Goal: Task Accomplishment & Management: Use online tool/utility

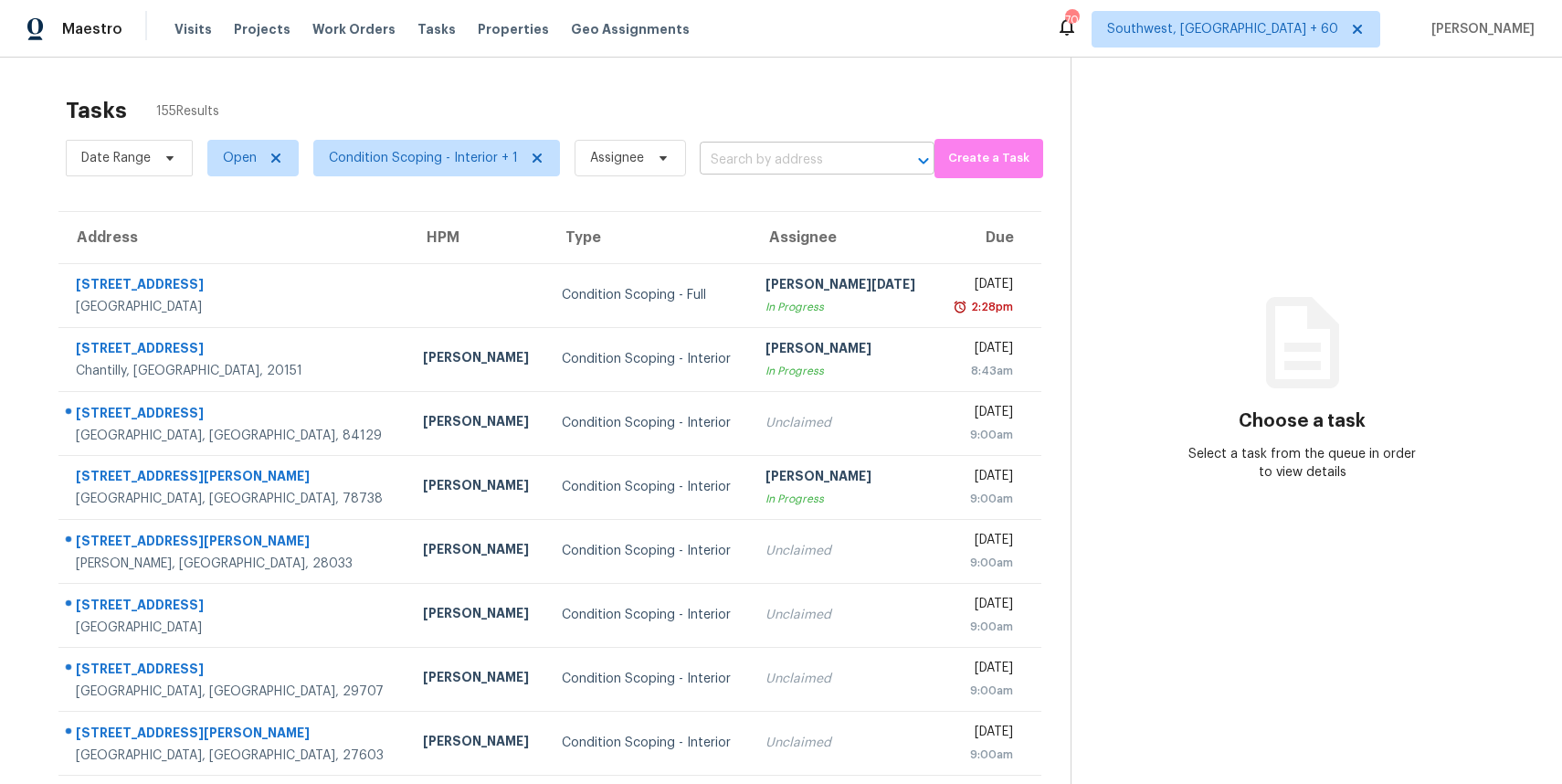
click at [815, 169] on input "text" at bounding box center [792, 160] width 184 height 28
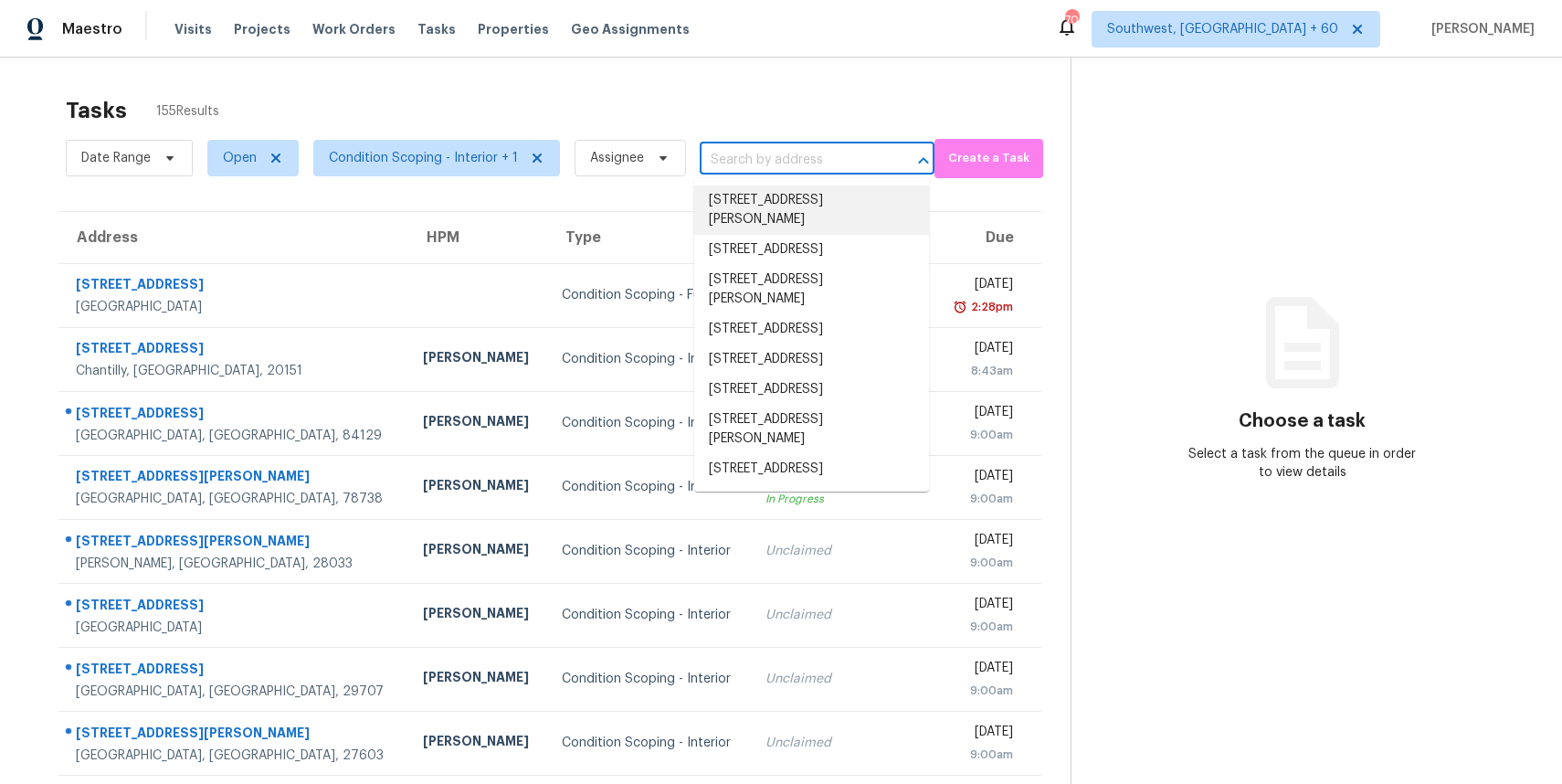
paste input "[STREET_ADDRESS][PERSON_NAME]"
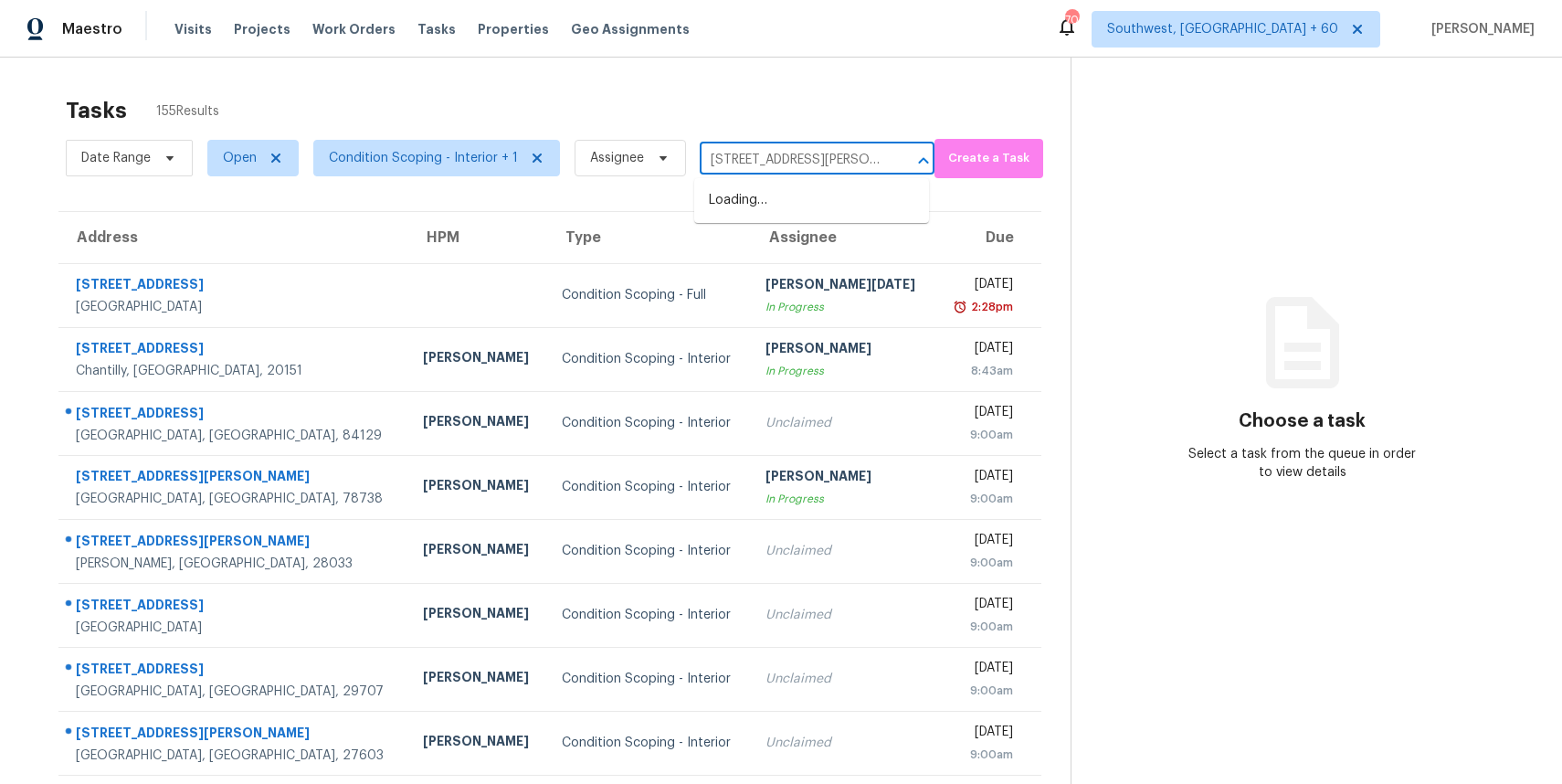
scroll to position [0, 26]
type input "[STREET_ADDRESS][PERSON_NAME]"
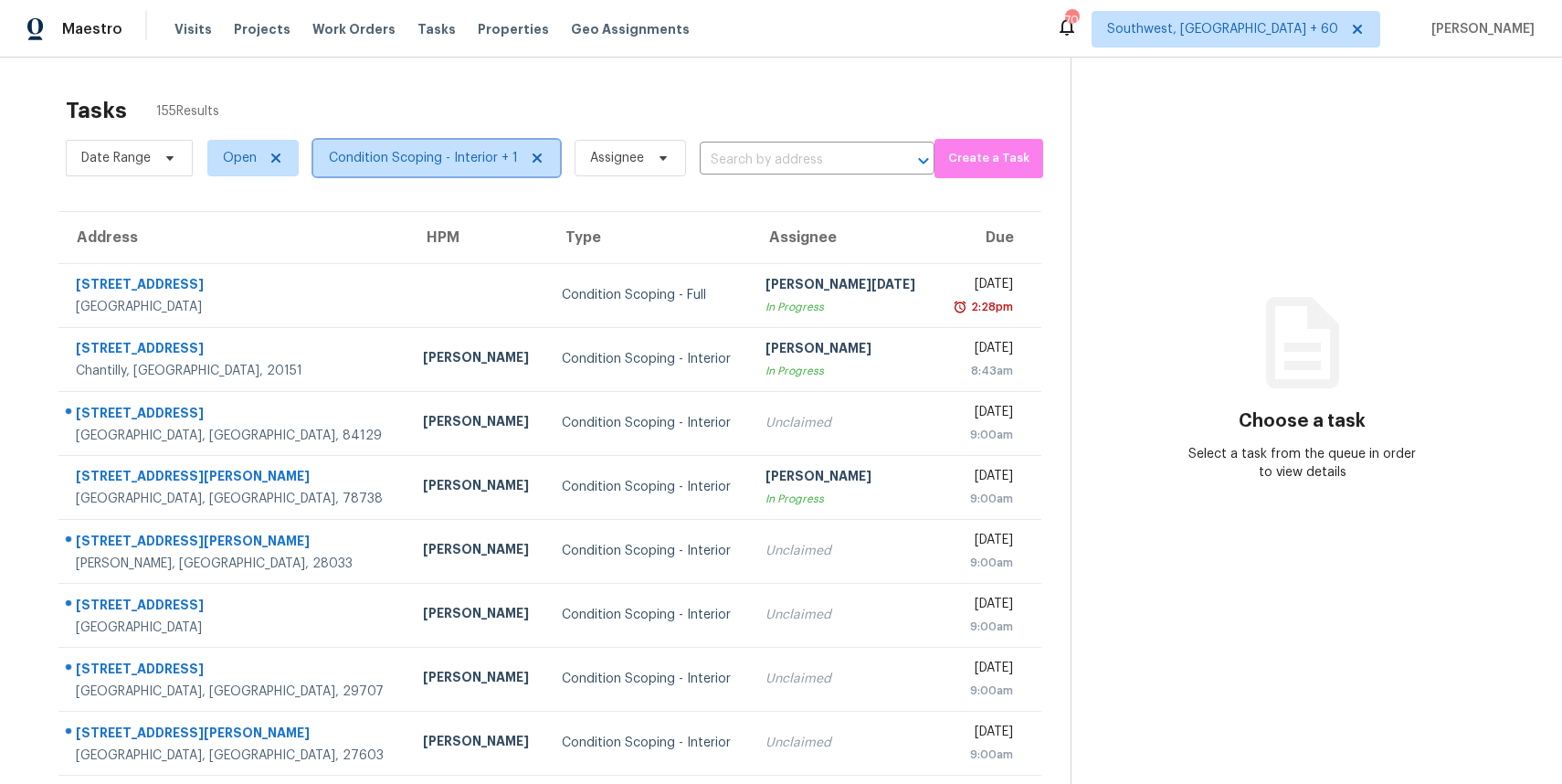
click at [471, 150] on span "Condition Scoping - Interior + 1" at bounding box center [423, 158] width 189 height 18
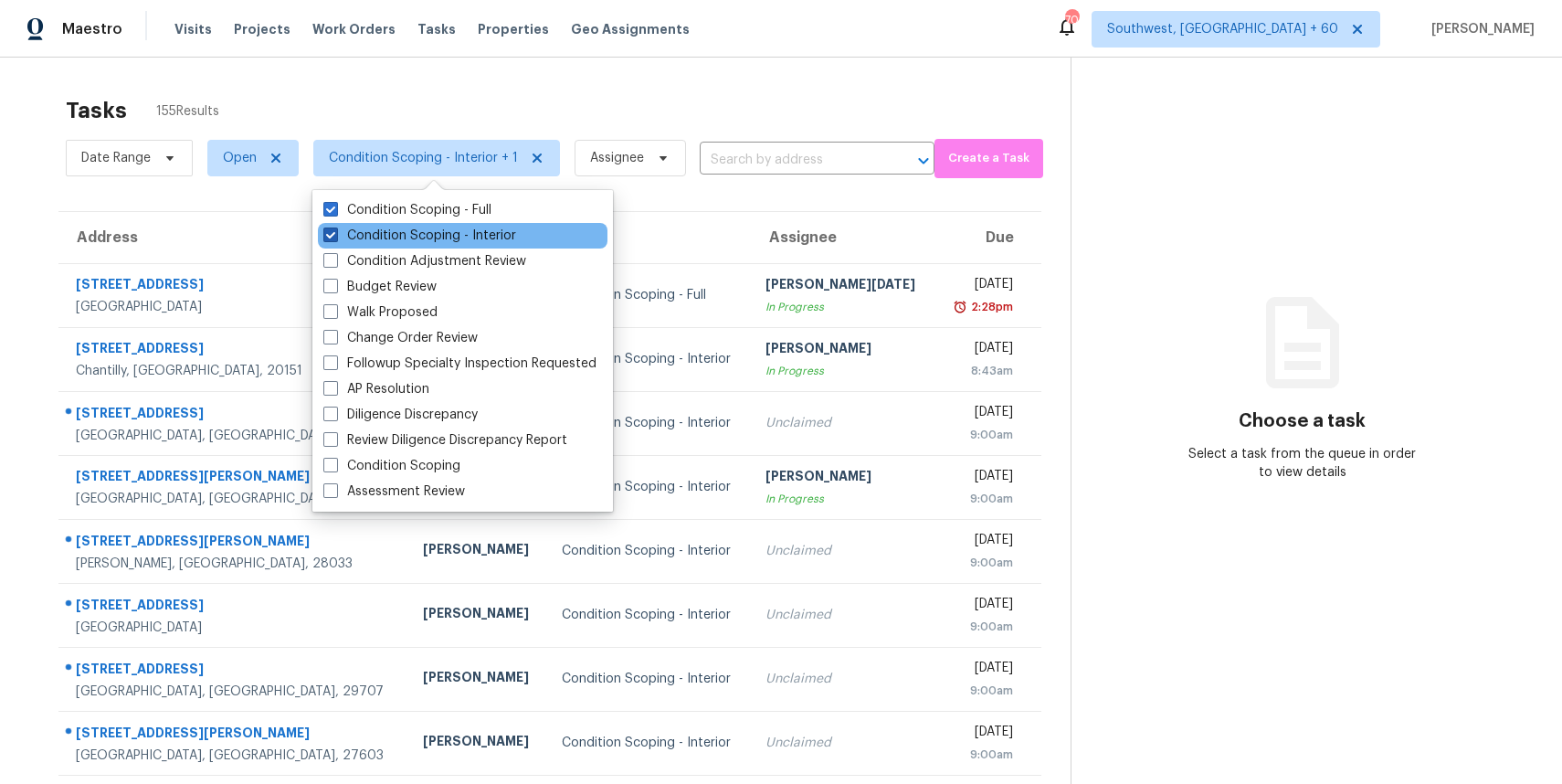
click at [475, 226] on label "Condition Scoping - Interior" at bounding box center [420, 235] width 193 height 18
click at [335, 226] on input "Condition Scoping - Interior" at bounding box center [329, 232] width 12 height 12
checkbox input "false"
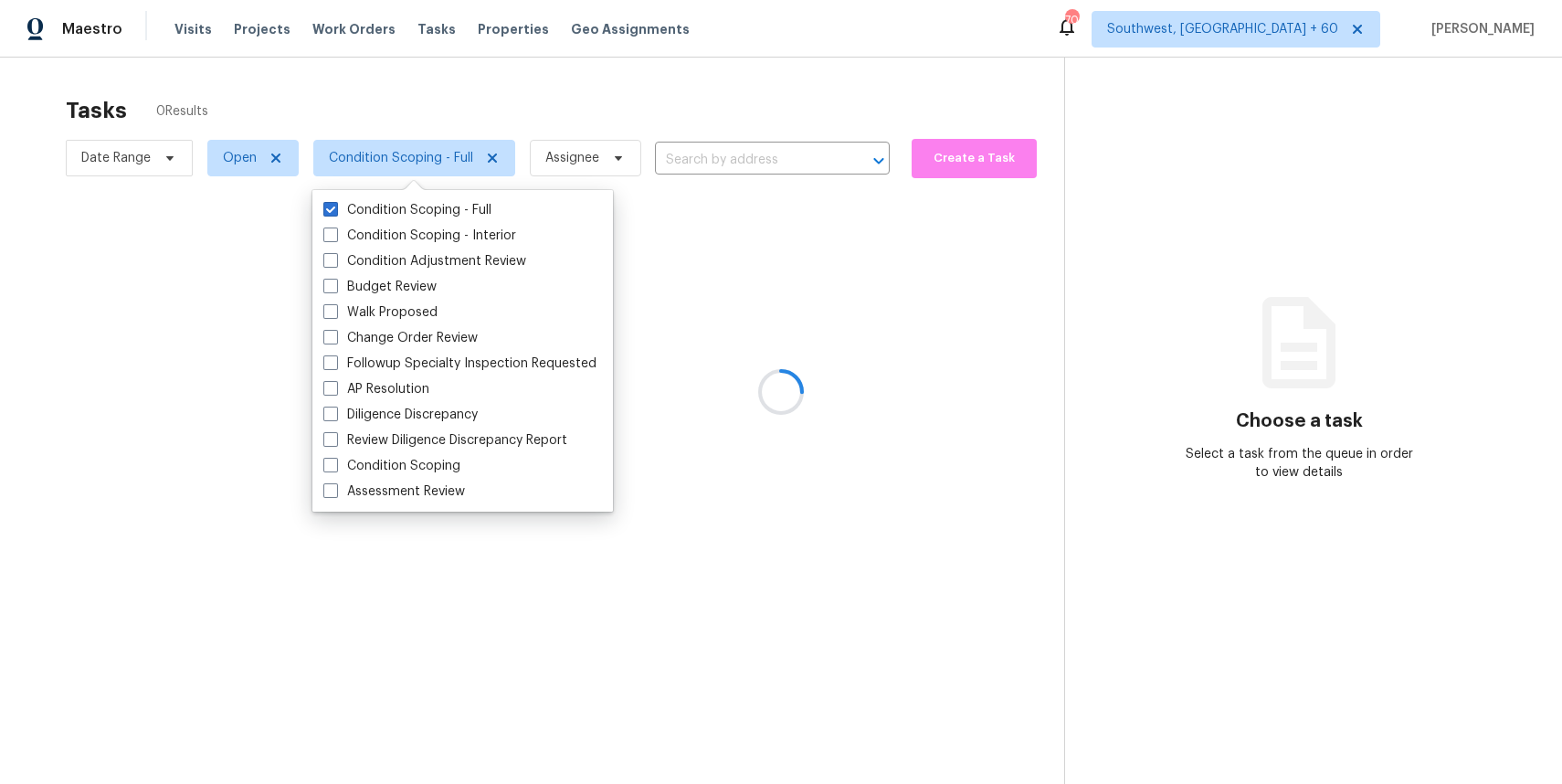
click at [700, 84] on div at bounding box center [781, 392] width 1562 height 784
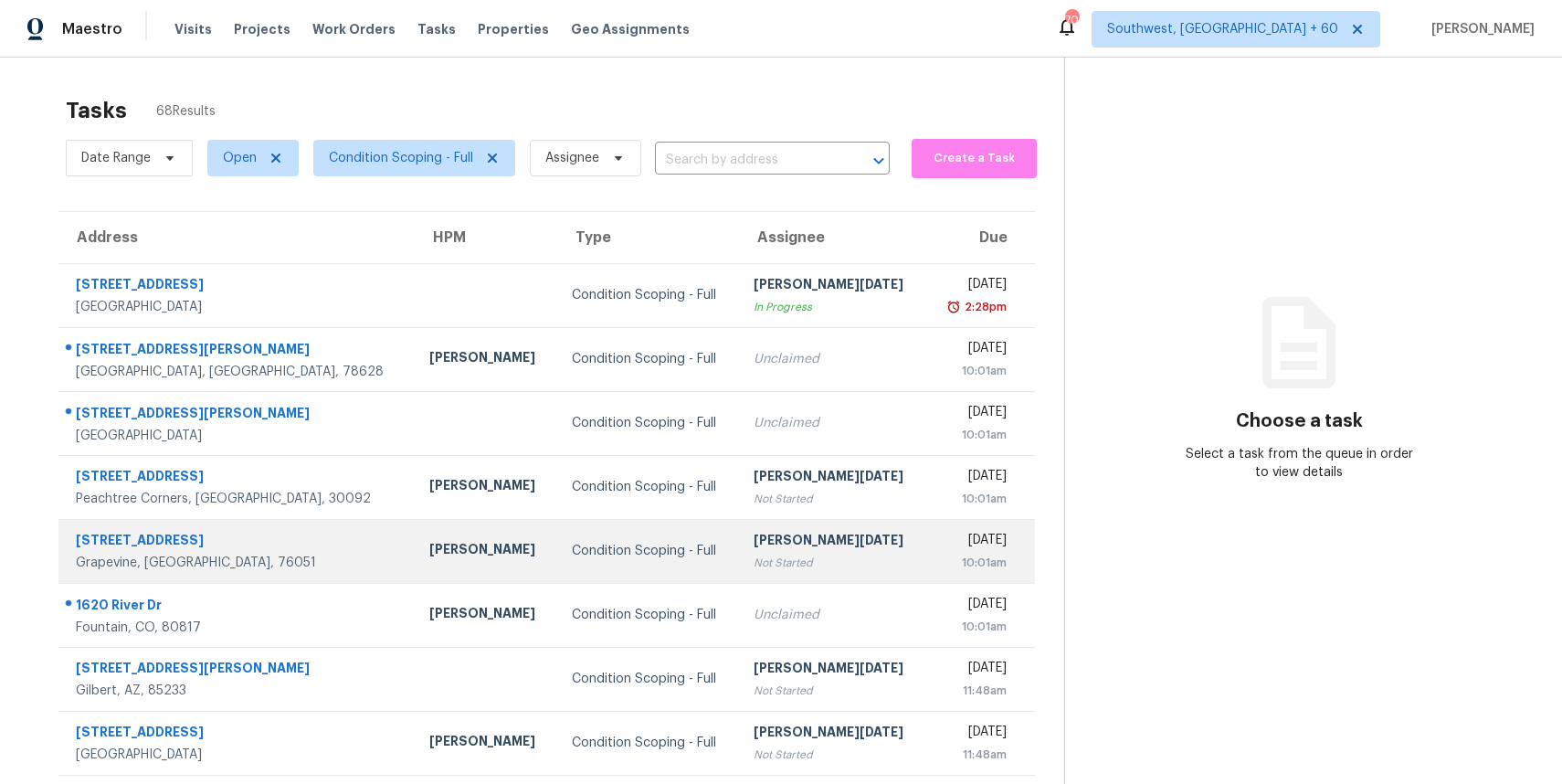
scroll to position [167, 0]
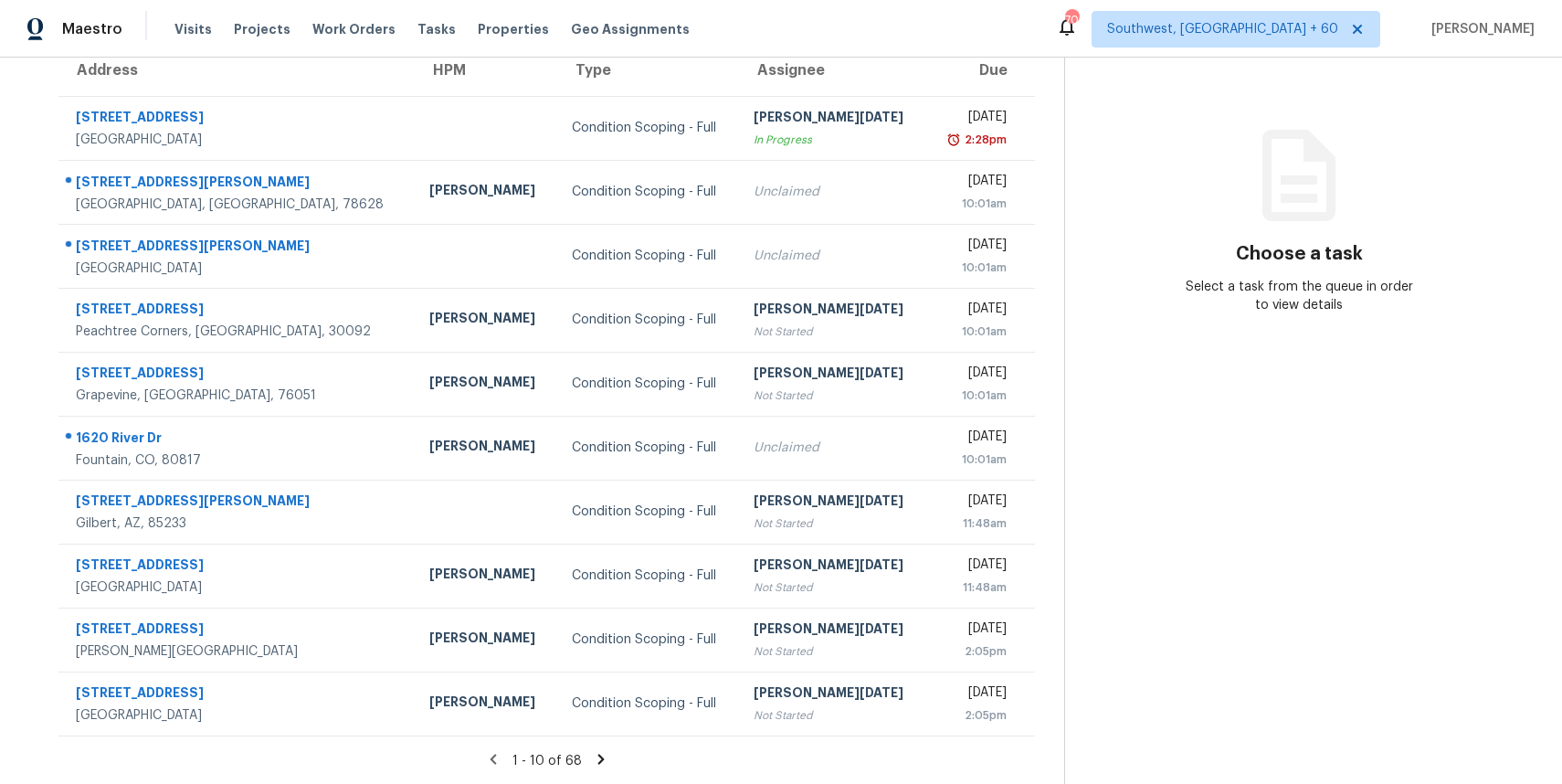
click at [593, 758] on icon at bounding box center [600, 759] width 16 height 16
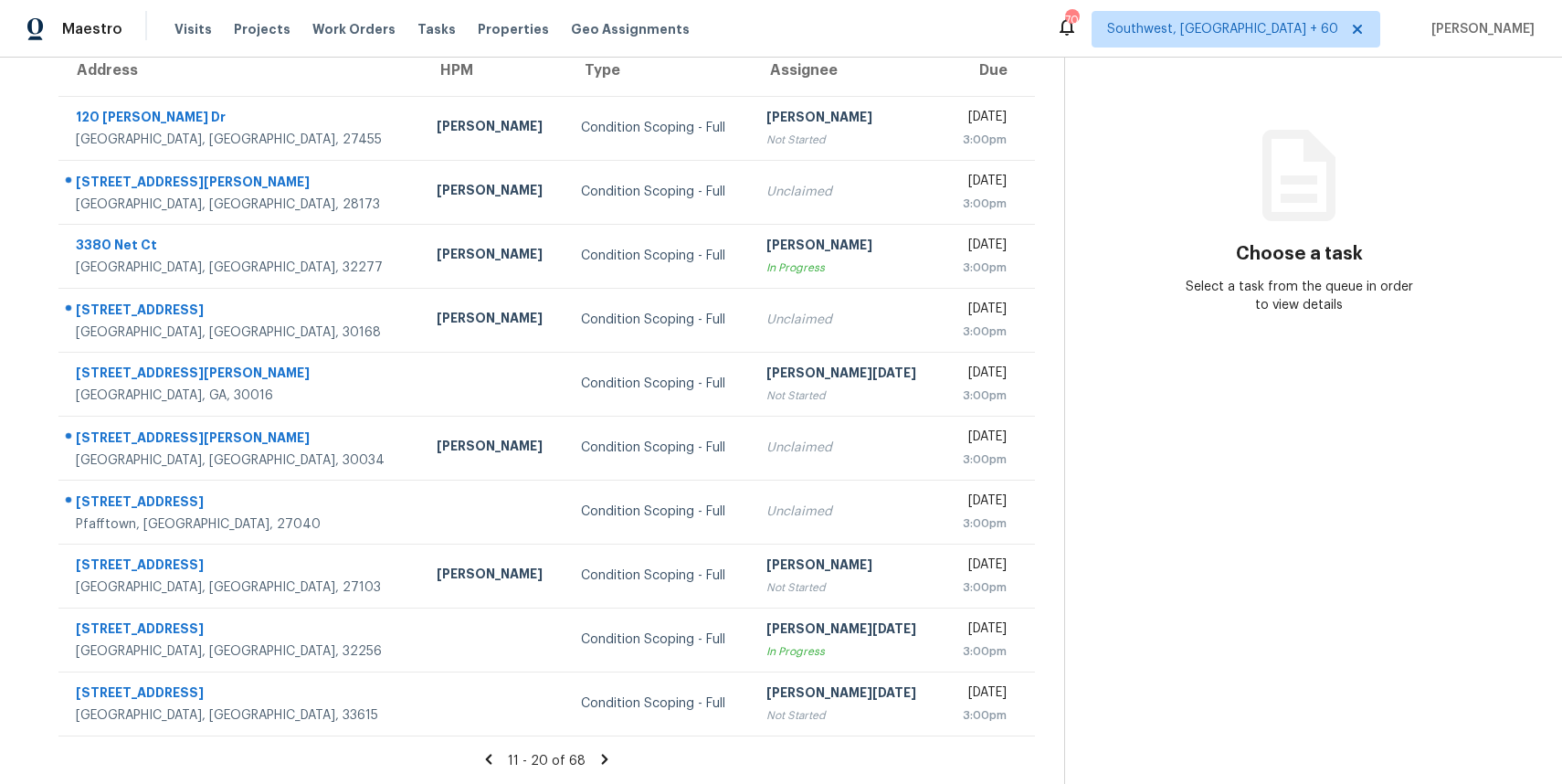
click at [609, 751] on icon at bounding box center [604, 759] width 16 height 16
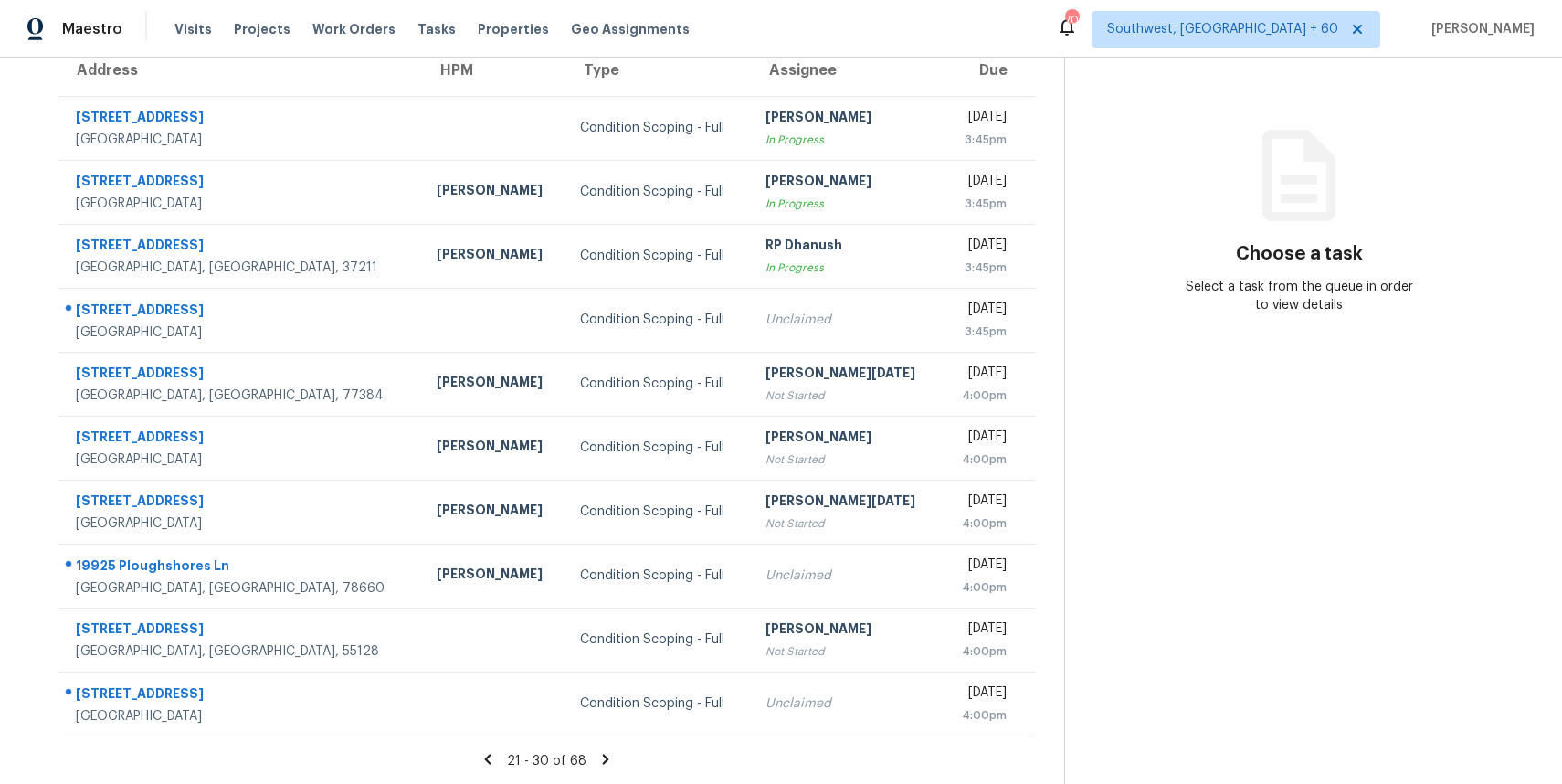
click at [611, 754] on icon at bounding box center [605, 759] width 16 height 16
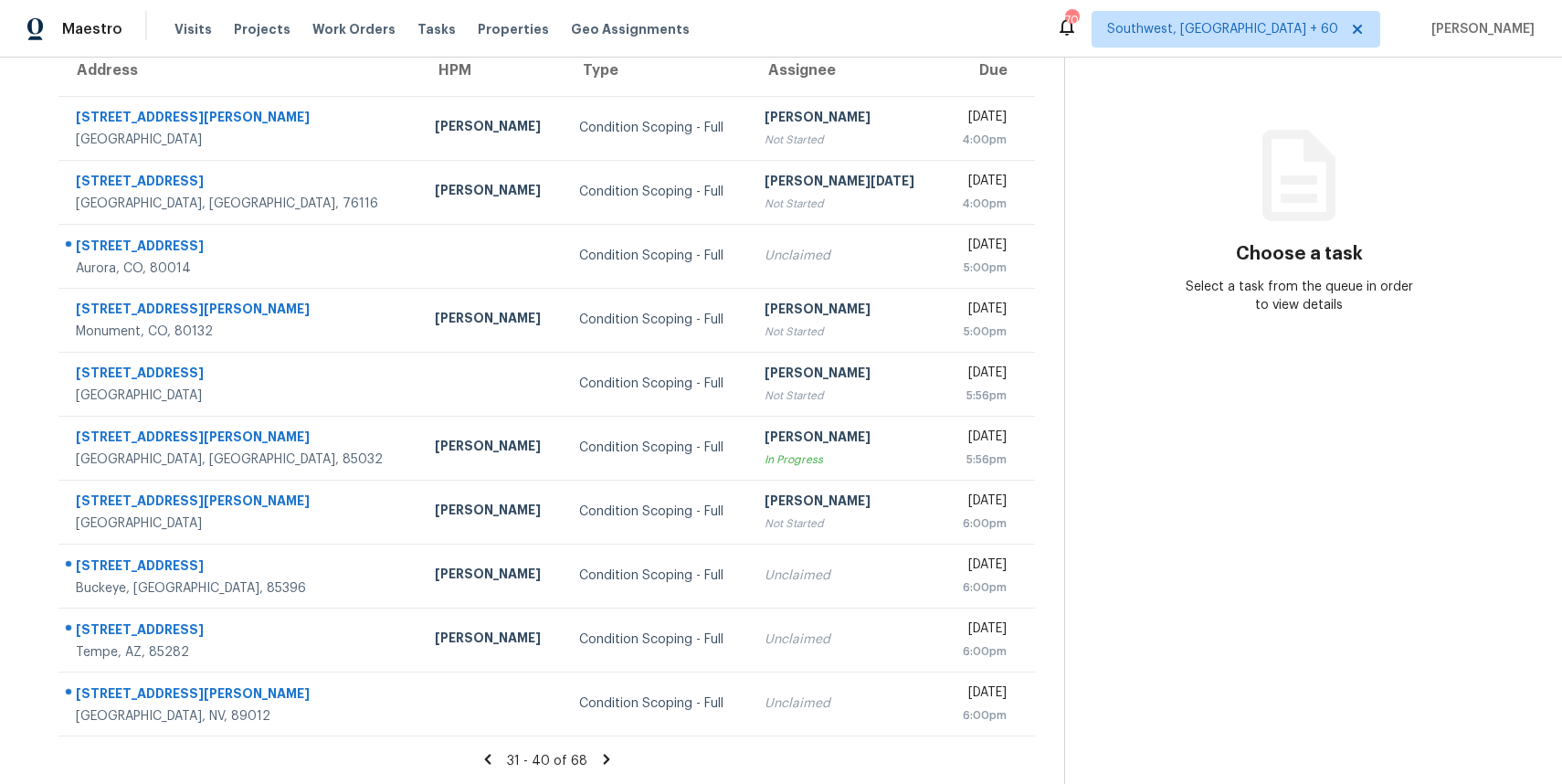
click at [599, 753] on icon at bounding box center [606, 759] width 16 height 16
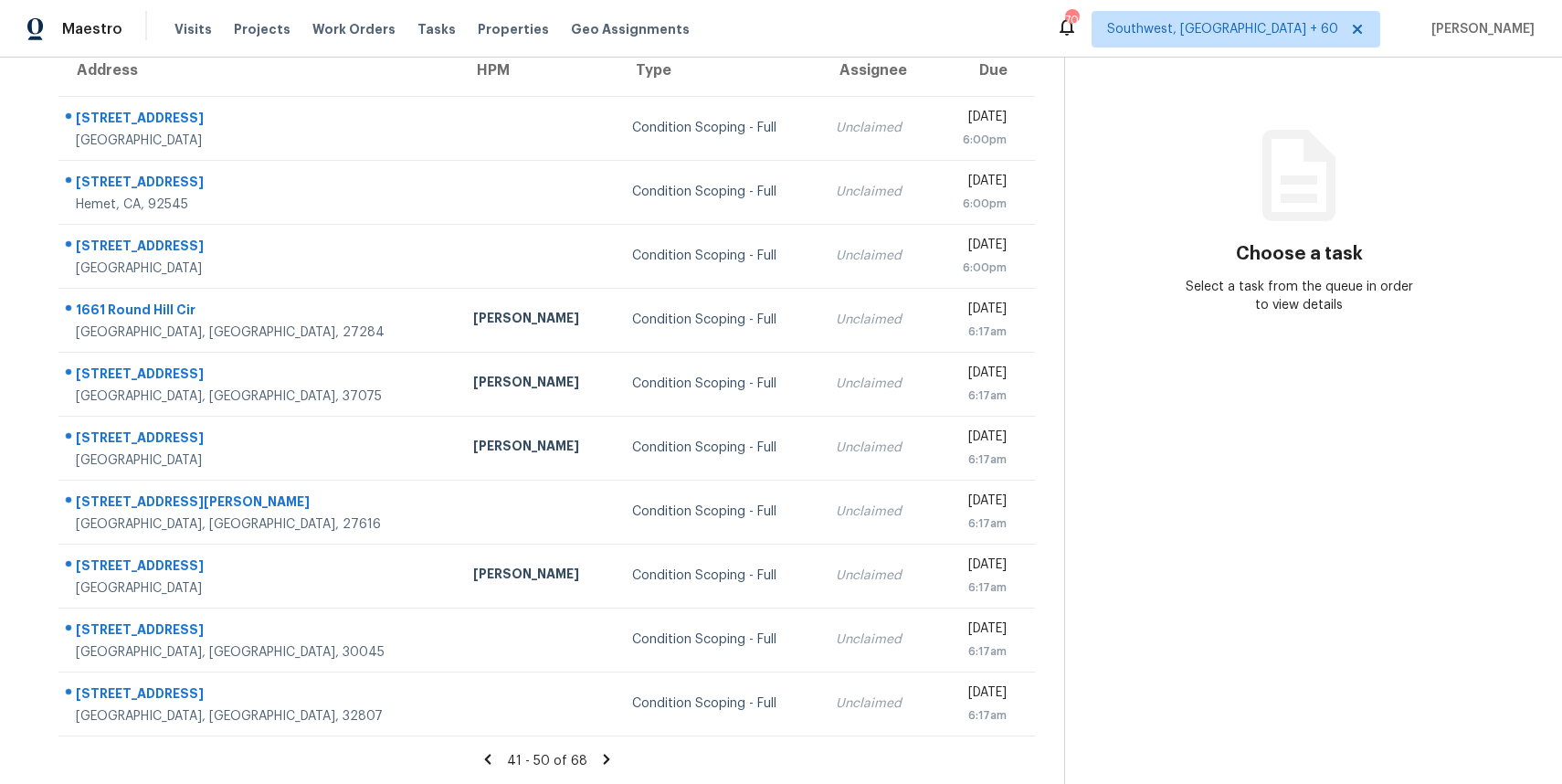
click at [603, 761] on icon at bounding box center [606, 759] width 7 height 10
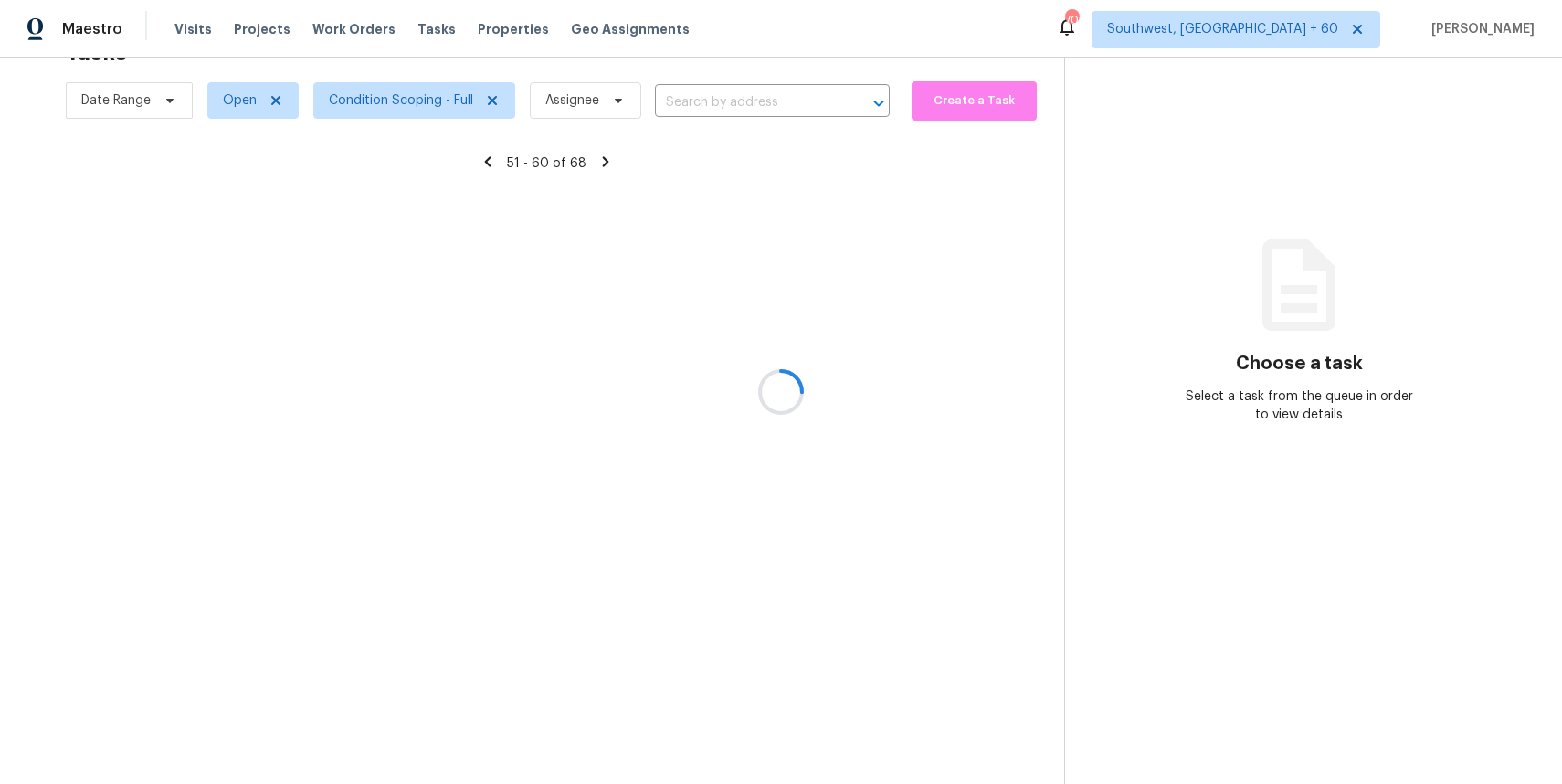
click at [603, 761] on div at bounding box center [781, 392] width 1562 height 784
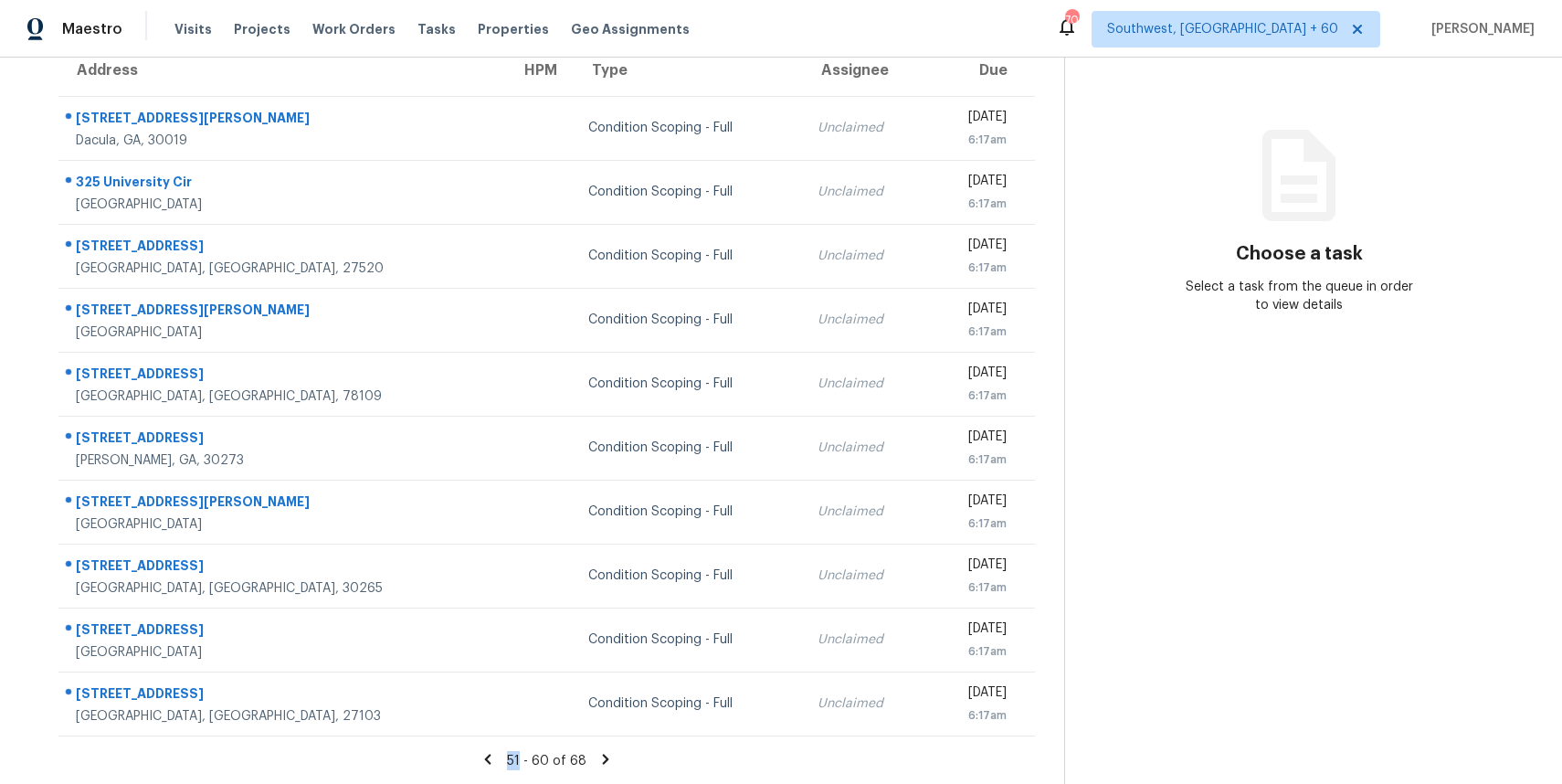
click at [603, 757] on icon at bounding box center [606, 759] width 7 height 10
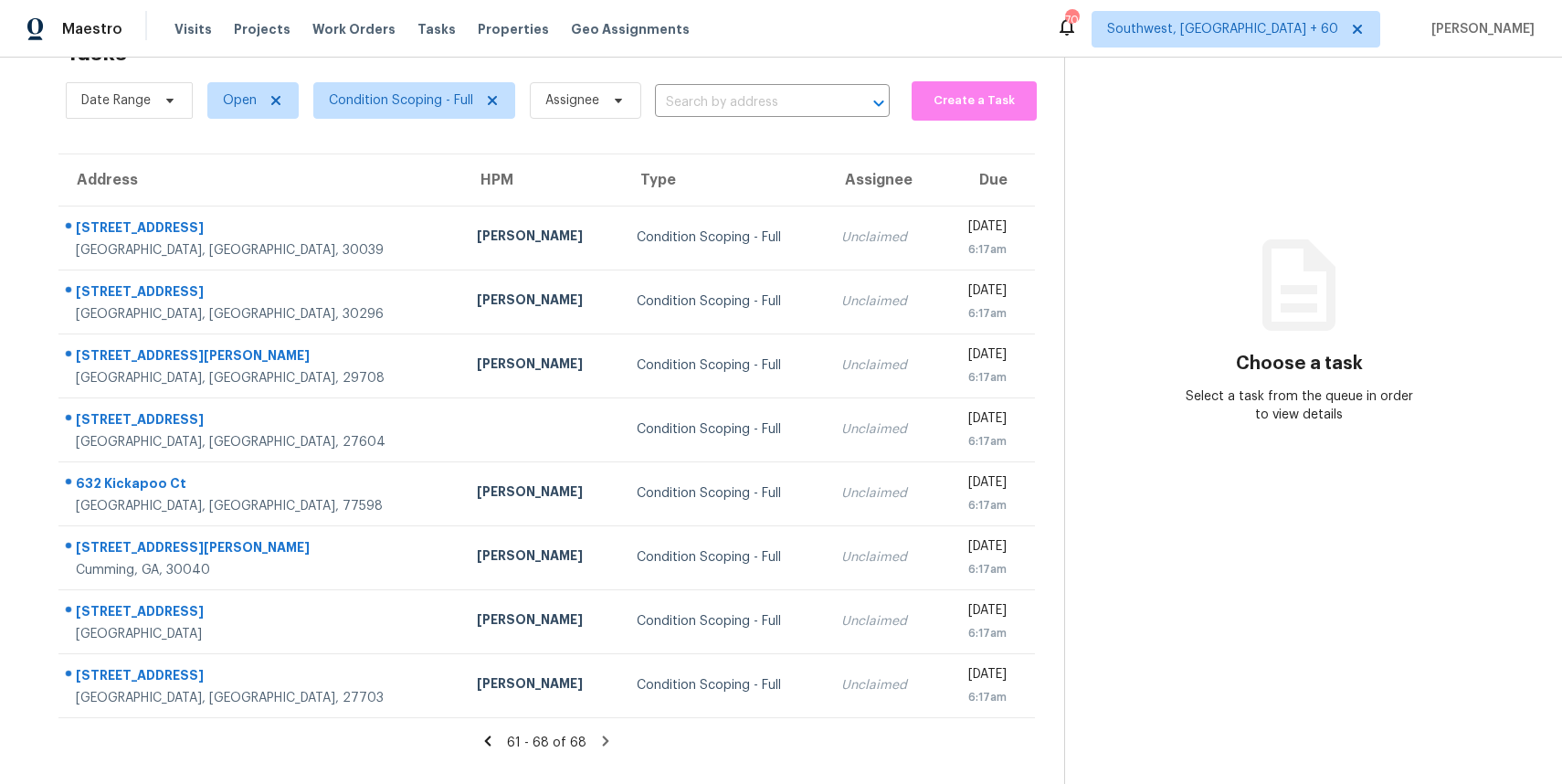
click at [600, 740] on icon at bounding box center [605, 740] width 16 height 16
click at [611, 735] on icon at bounding box center [605, 740] width 16 height 16
click at [605, 741] on icon at bounding box center [606, 740] width 7 height 10
click at [603, 730] on section "Tasks 68 Results Date Range Open Condition Scoping - Full Assignee ​ Create a T…" at bounding box center [546, 407] width 1035 height 755
click at [603, 742] on icon at bounding box center [606, 740] width 7 height 10
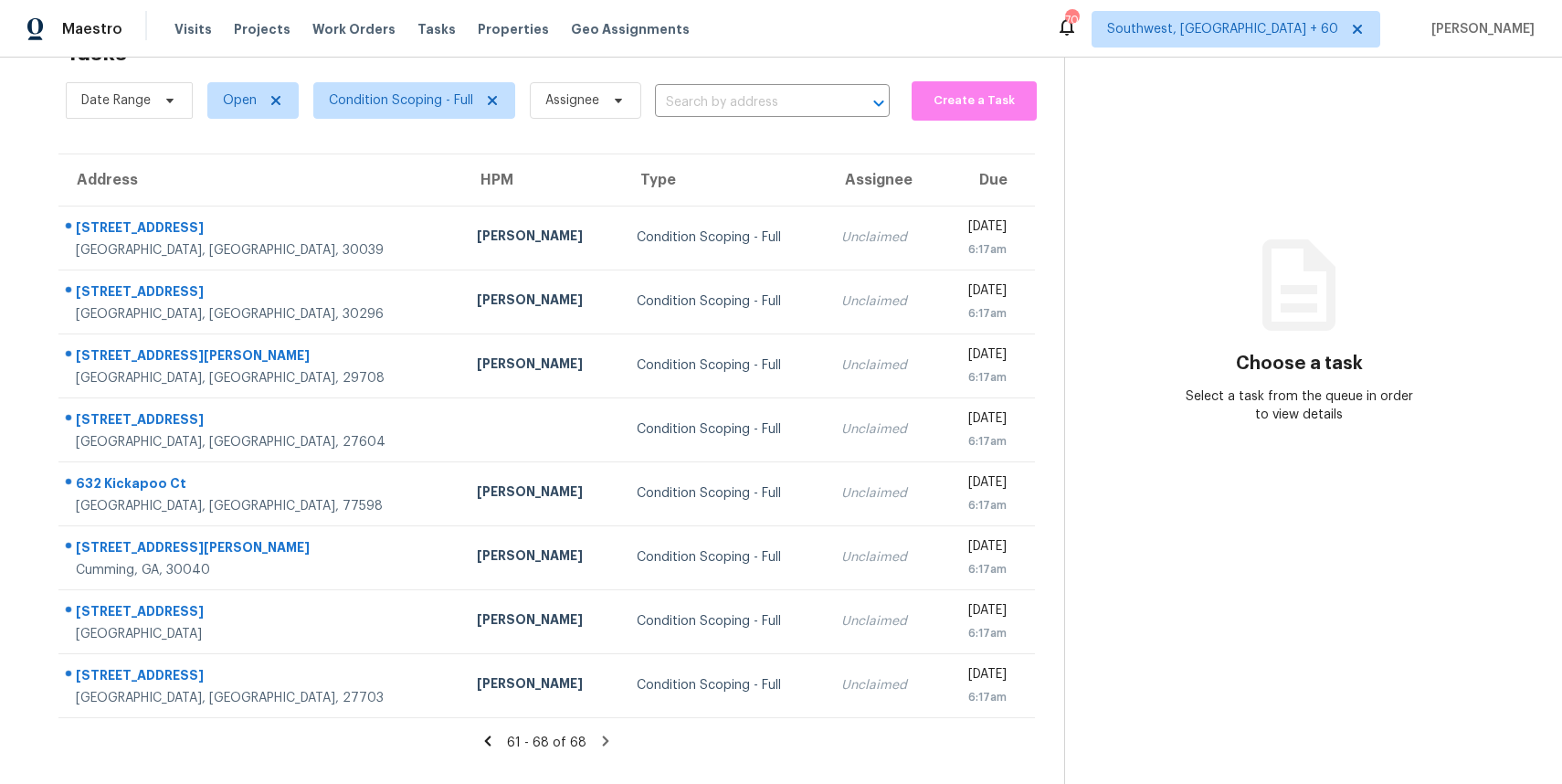
click at [607, 735] on icon at bounding box center [605, 740] width 16 height 16
click at [599, 740] on icon at bounding box center [605, 740] width 16 height 16
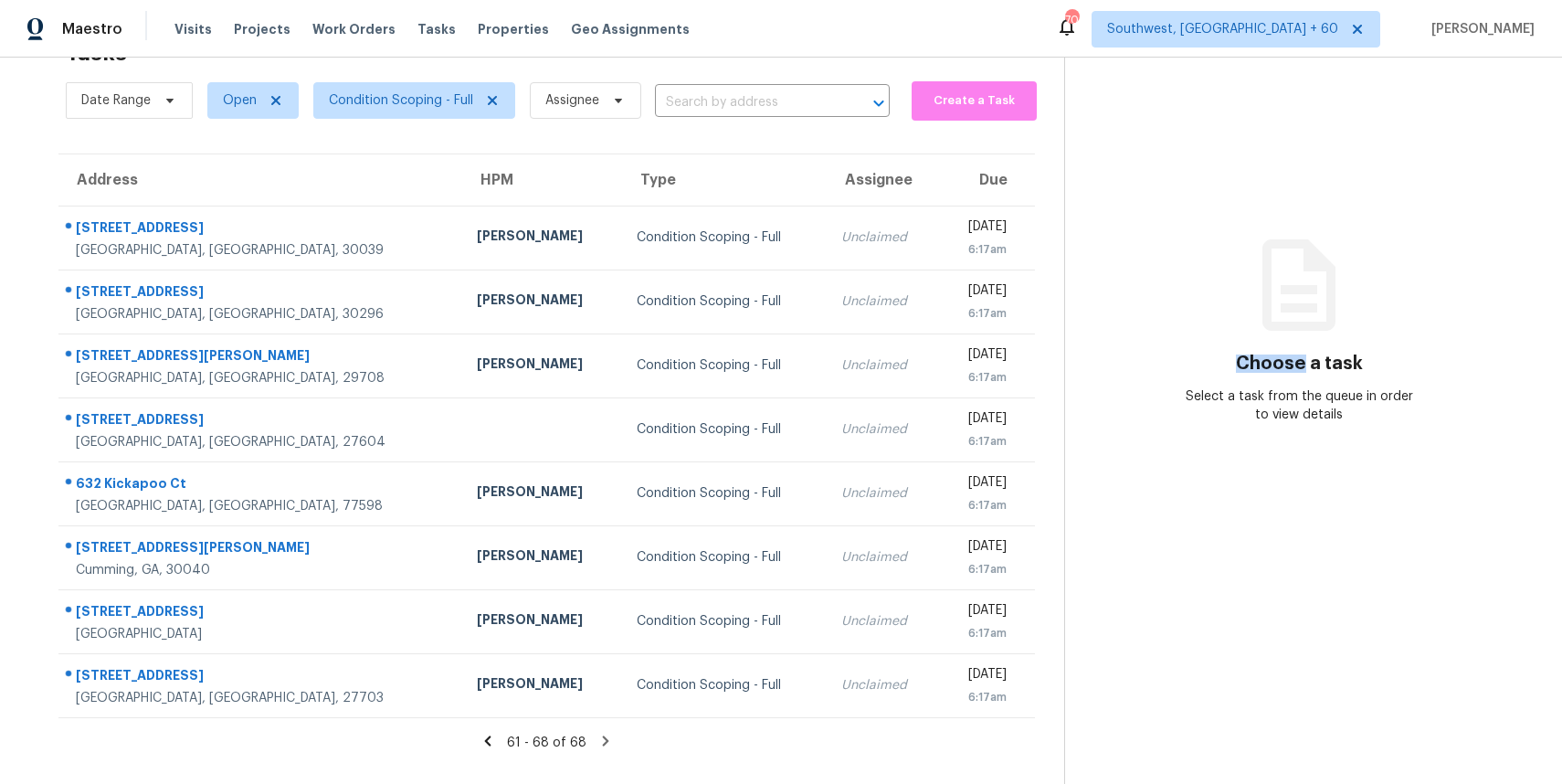
click at [599, 740] on icon at bounding box center [605, 740] width 16 height 16
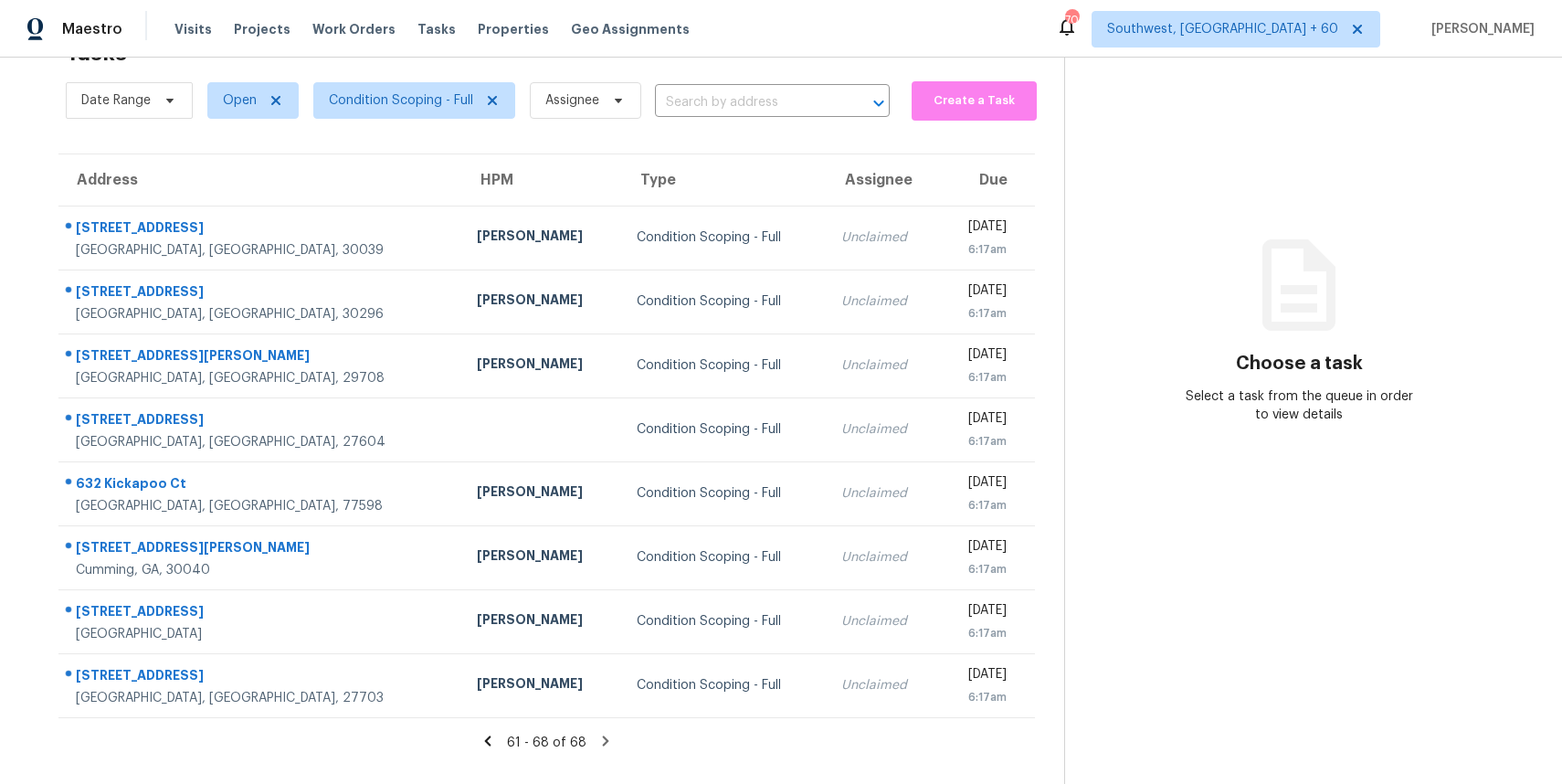
click at [606, 740] on icon at bounding box center [606, 740] width 7 height 10
click at [597, 741] on icon at bounding box center [605, 740] width 16 height 16
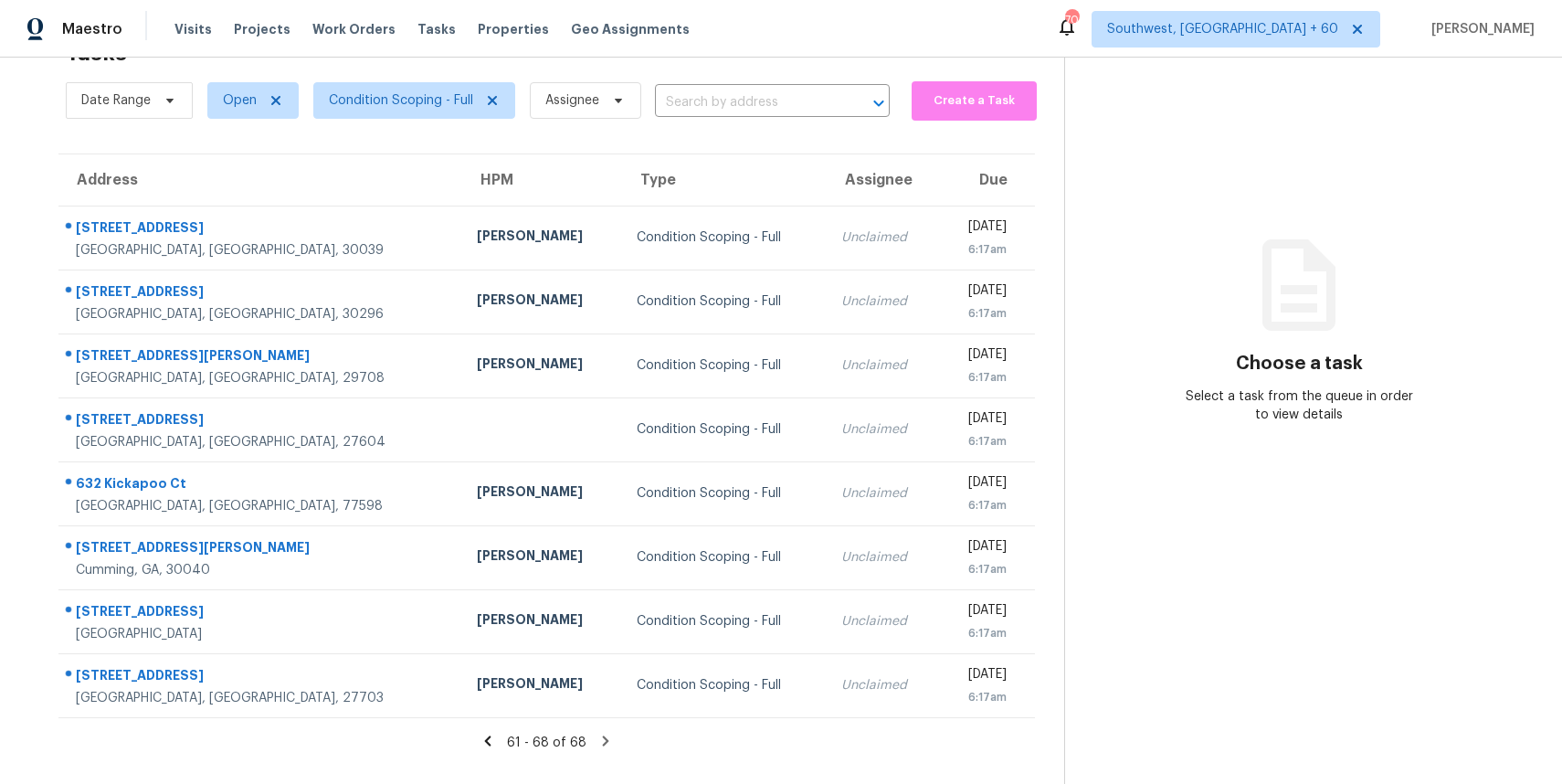
click at [597, 741] on icon at bounding box center [605, 740] width 16 height 16
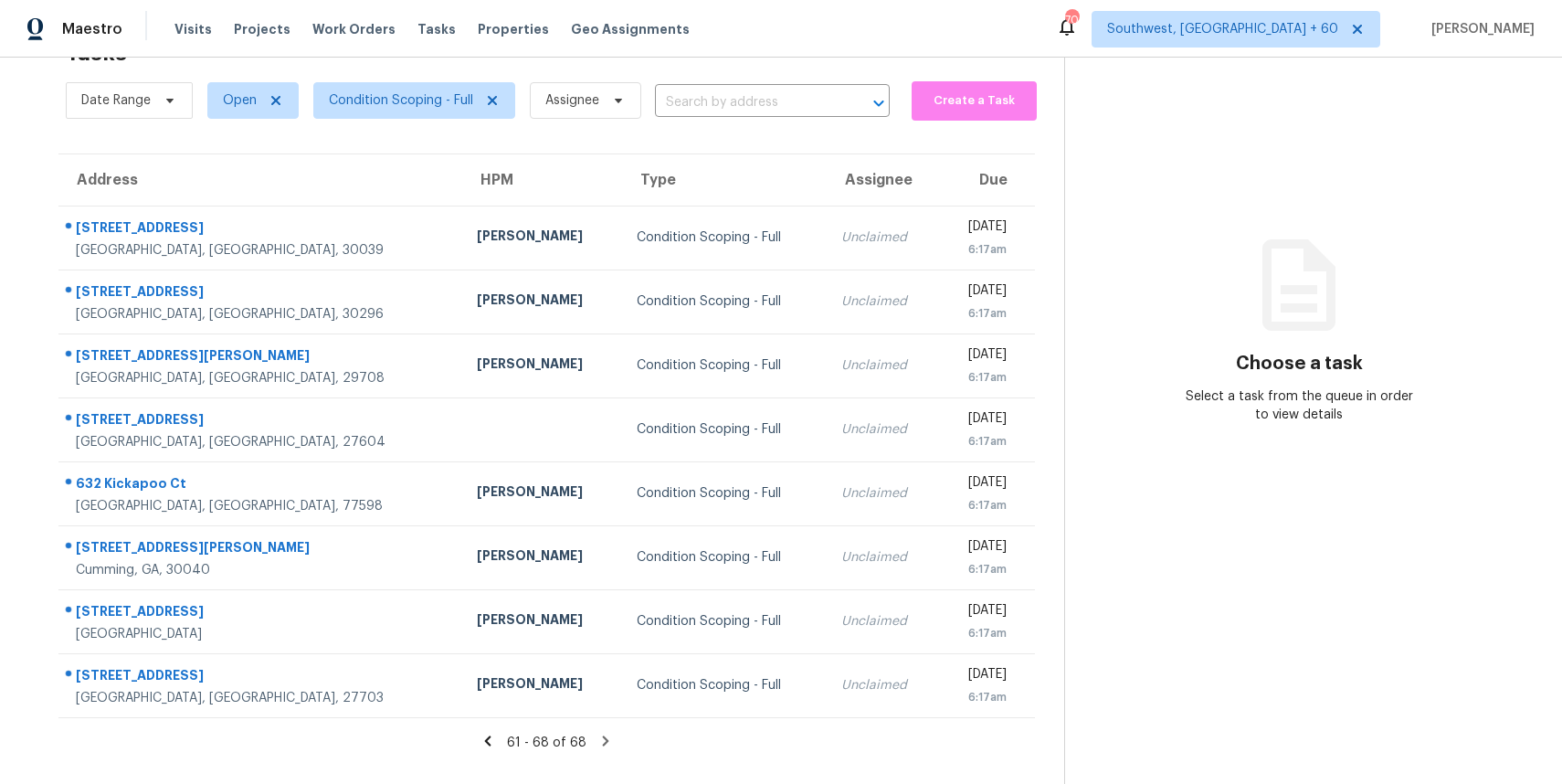
click at [597, 741] on icon at bounding box center [605, 740] width 16 height 16
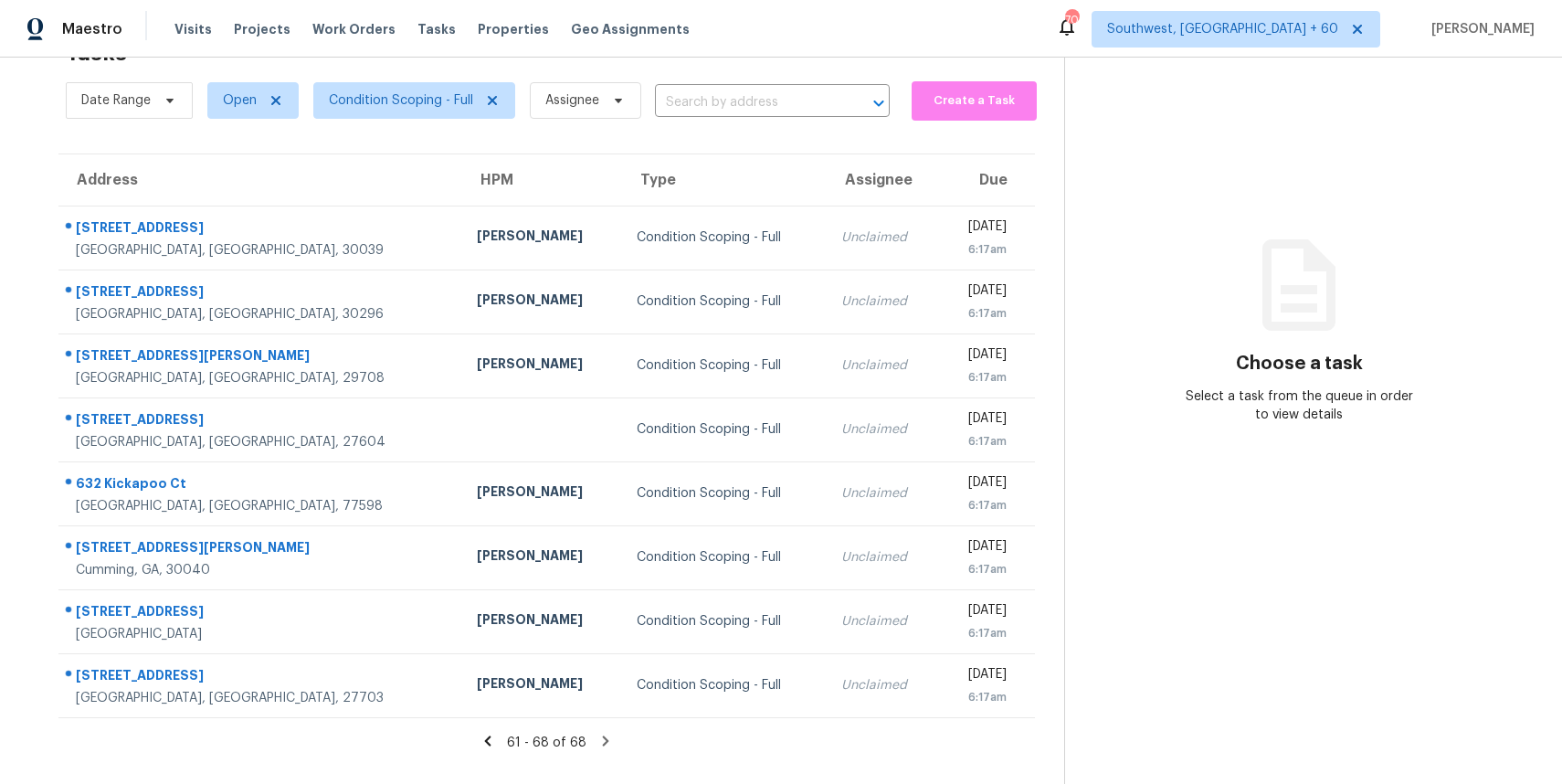
click at [597, 741] on icon at bounding box center [605, 740] width 16 height 16
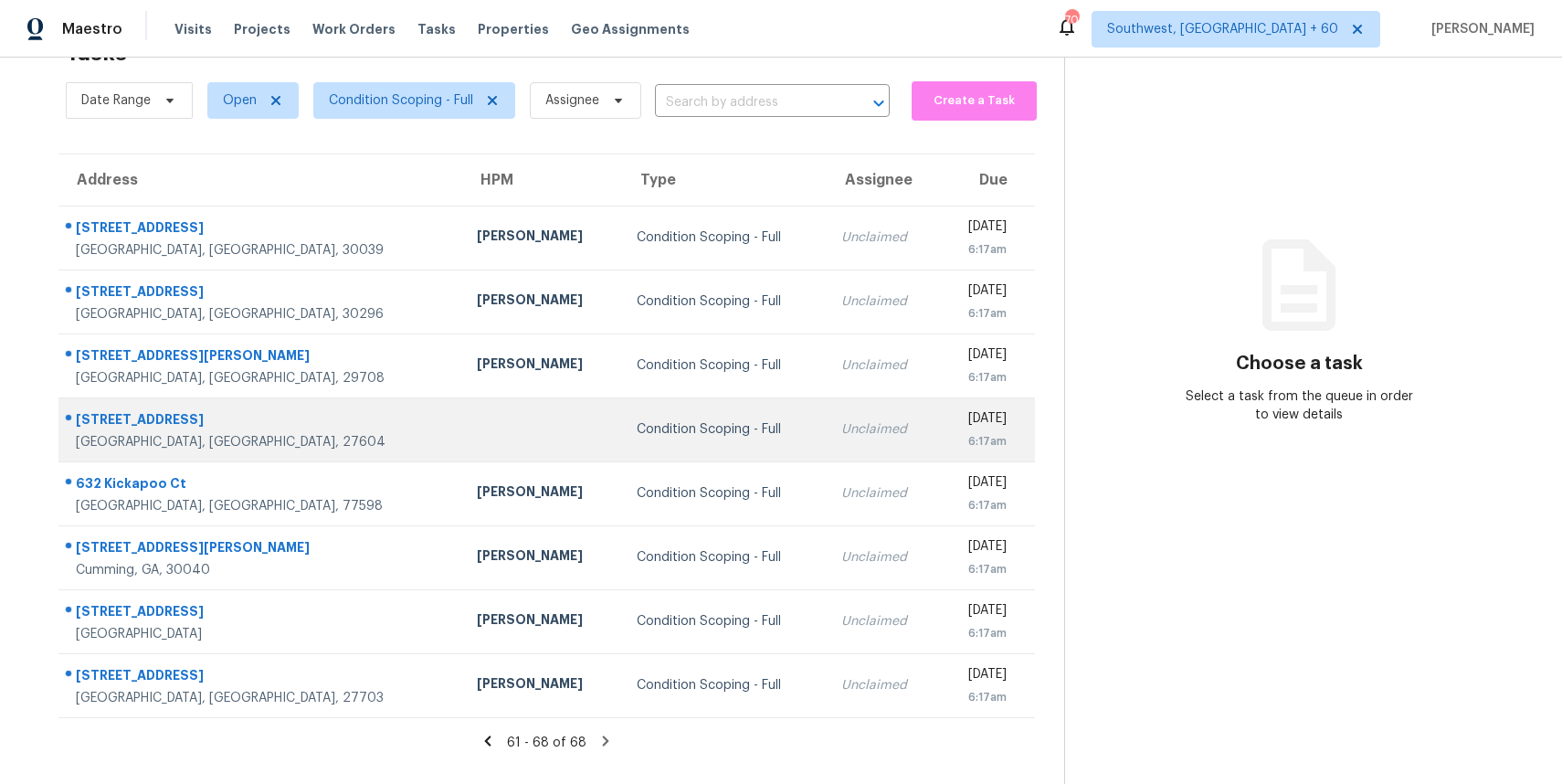
scroll to position [0, 0]
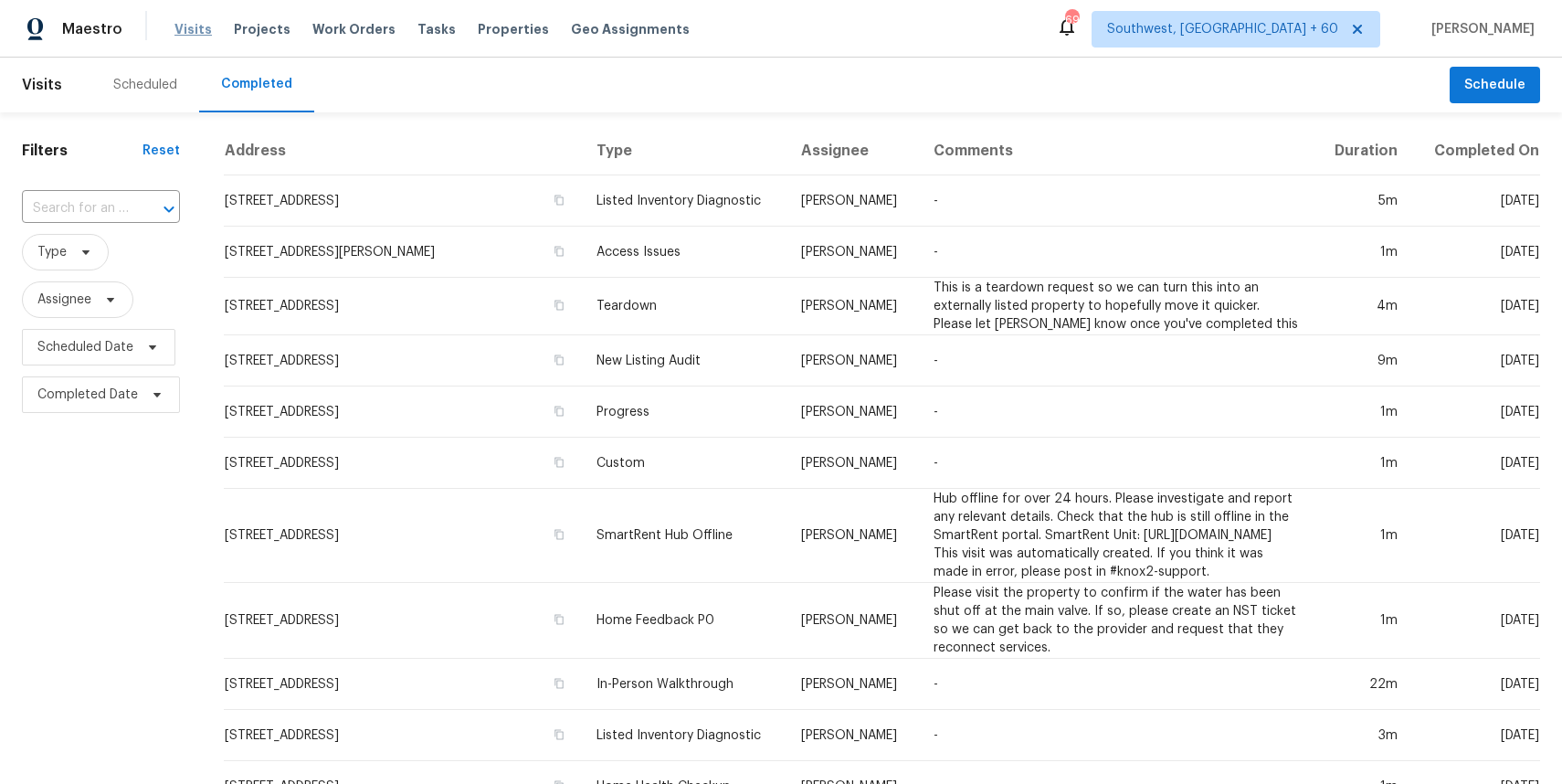
click at [186, 31] on span "Visits" at bounding box center [193, 28] width 38 height 18
click at [197, 34] on span "Visits" at bounding box center [193, 28] width 38 height 18
click at [181, 37] on span "Visits" at bounding box center [193, 28] width 38 height 18
click at [109, 218] on input "text" at bounding box center [75, 209] width 107 height 28
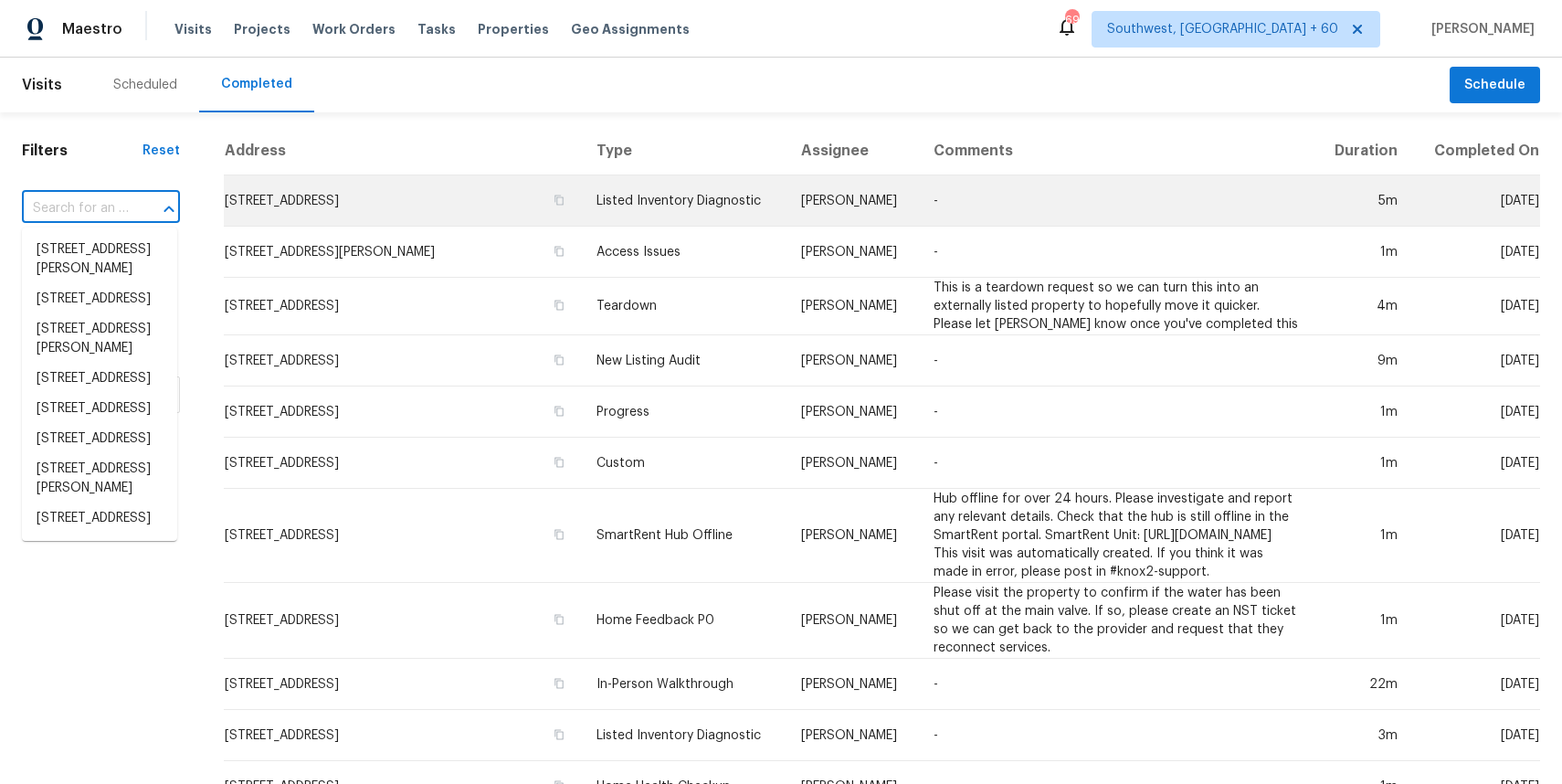
paste input "[STREET_ADDRESS]"
type input "[STREET_ADDRESS]"
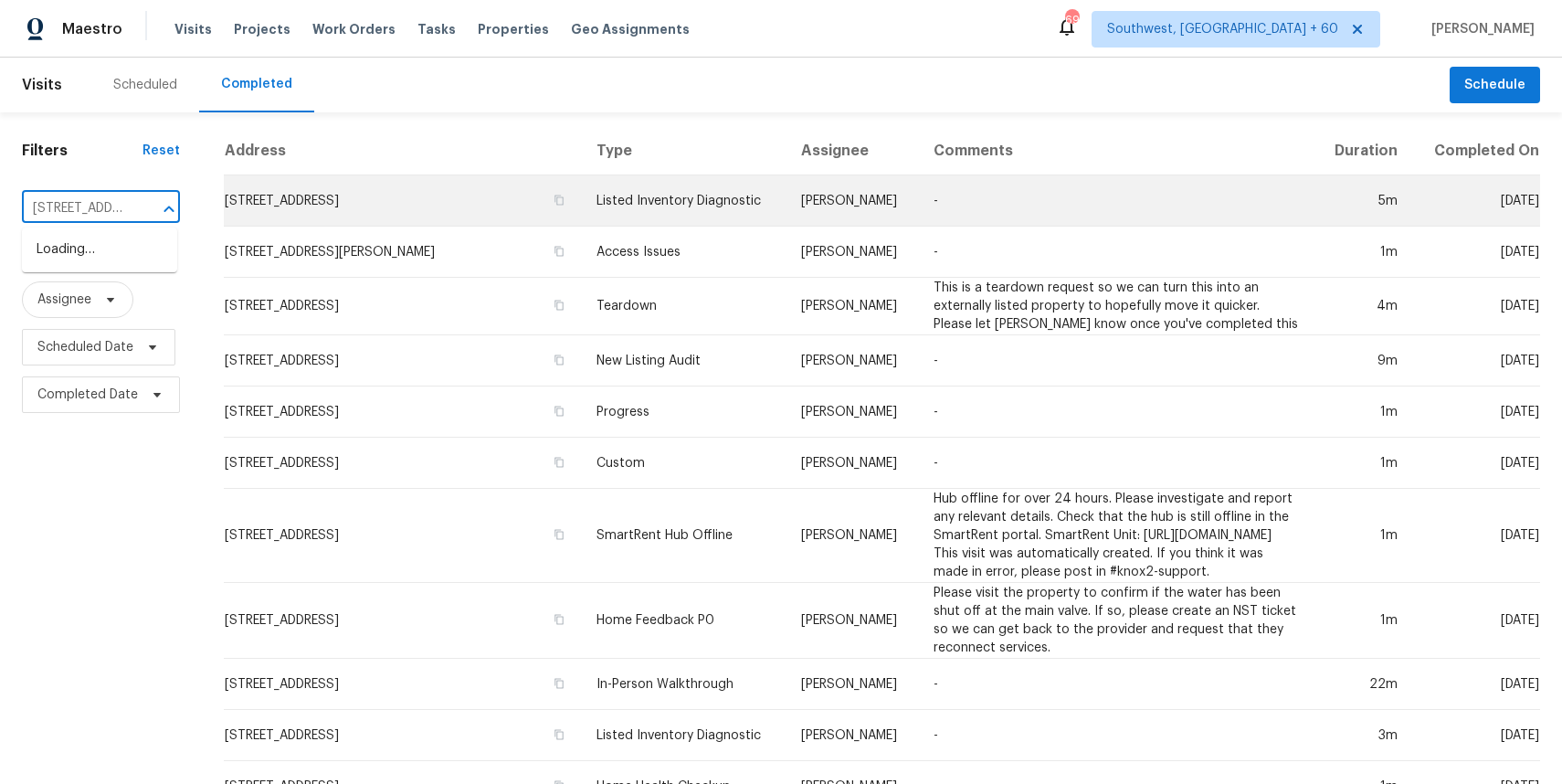
scroll to position [0, 176]
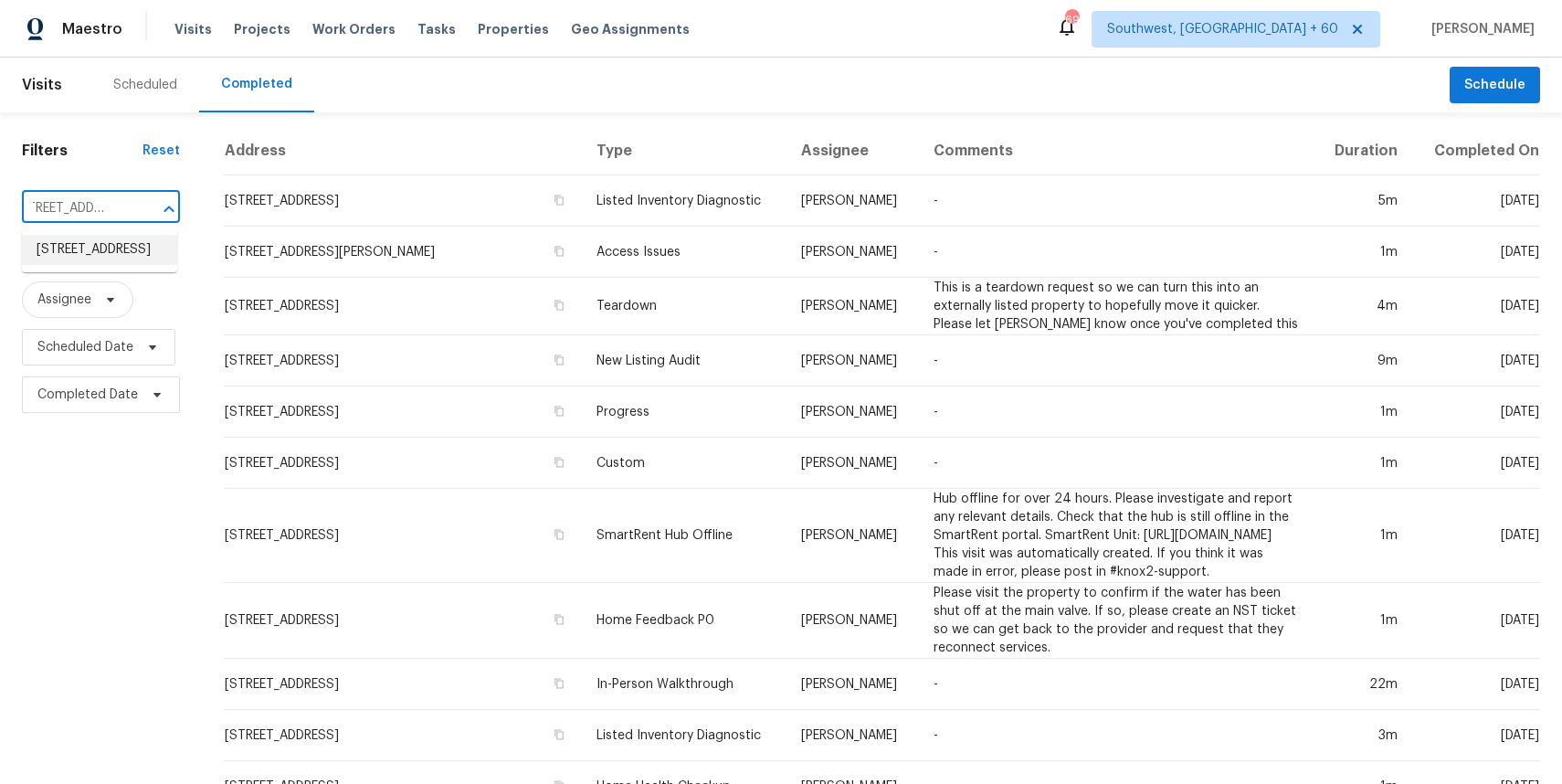
click at [111, 260] on li "[STREET_ADDRESS]" at bounding box center [99, 250] width 156 height 30
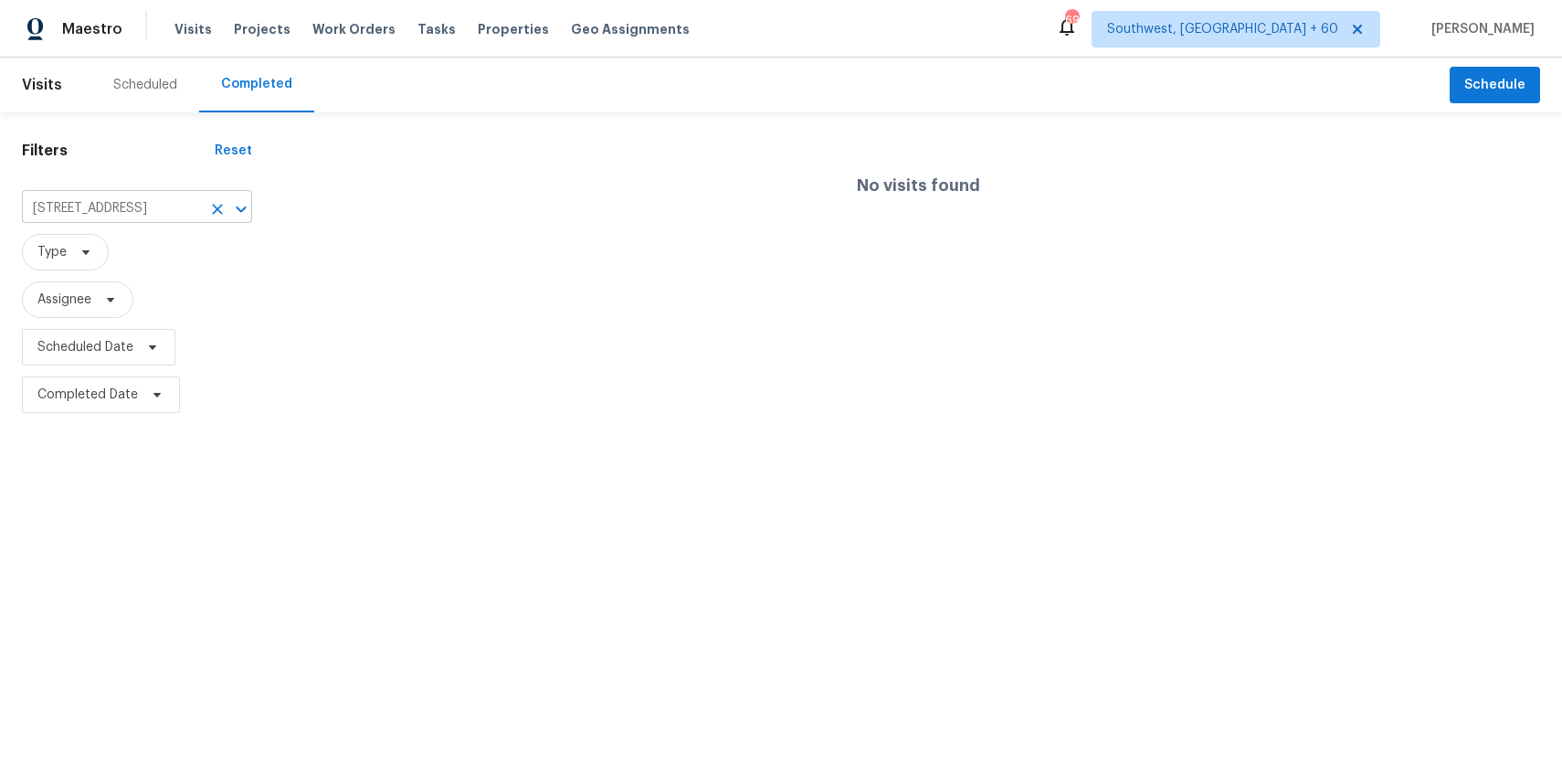
click at [133, 220] on input "[STREET_ADDRESS]" at bounding box center [111, 209] width 179 height 28
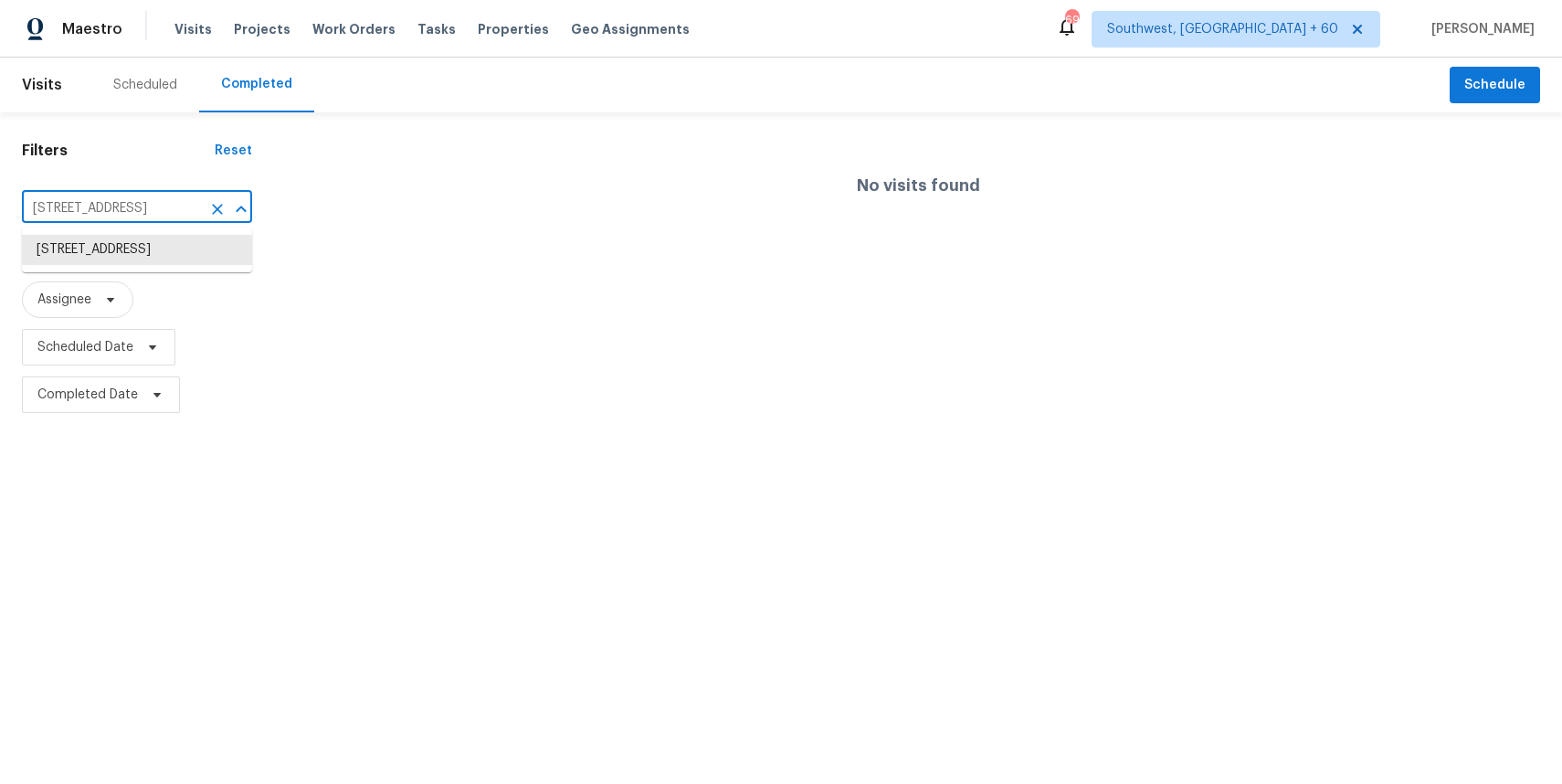
click at [133, 220] on input "[STREET_ADDRESS]" at bounding box center [111, 209] width 179 height 28
click at [140, 238] on li "[STREET_ADDRESS]" at bounding box center [137, 250] width 230 height 30
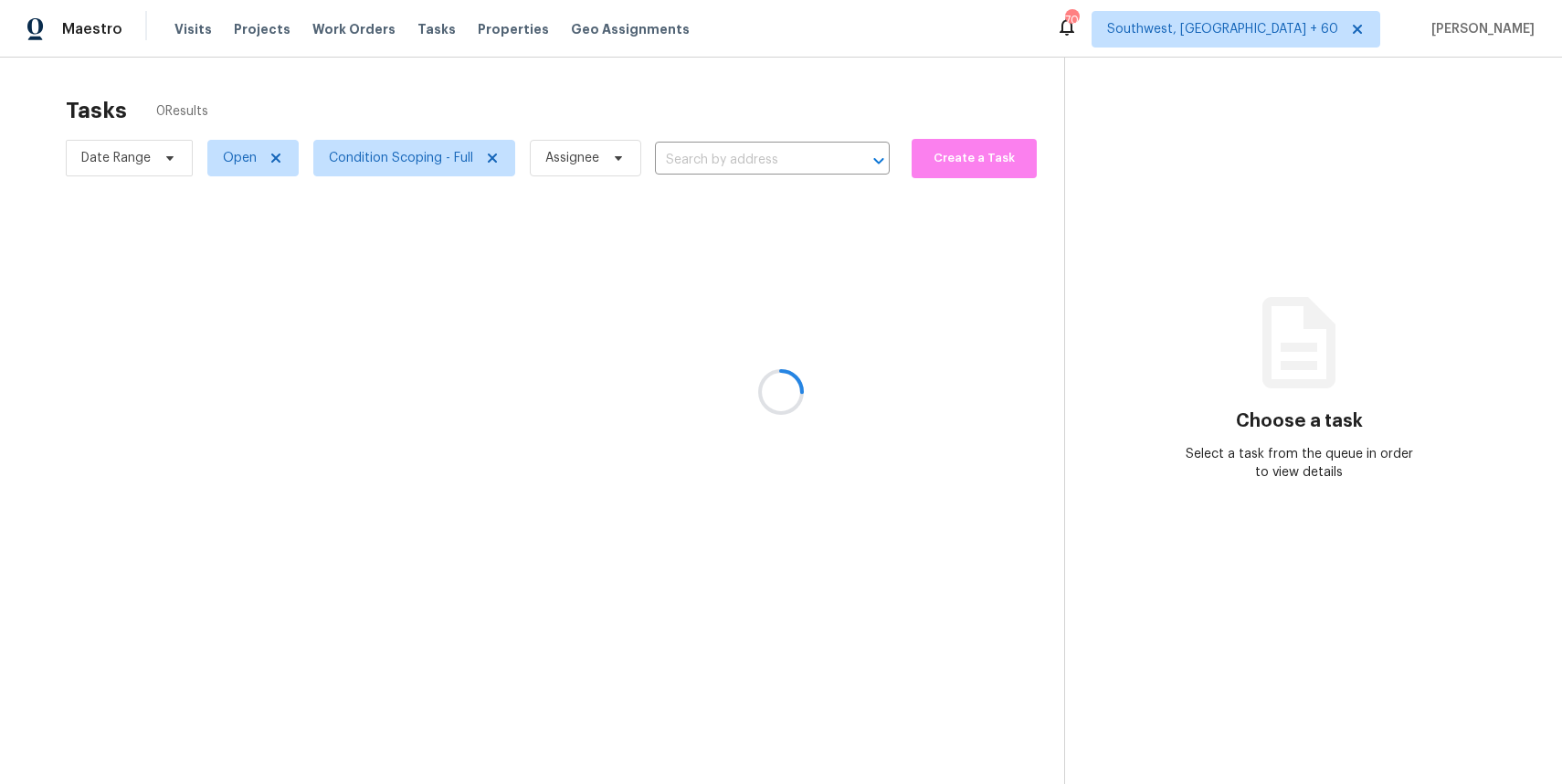
click at [749, 147] on div at bounding box center [781, 392] width 1562 height 784
click at [761, 160] on div at bounding box center [781, 392] width 1562 height 784
click at [741, 158] on div at bounding box center [781, 392] width 1562 height 784
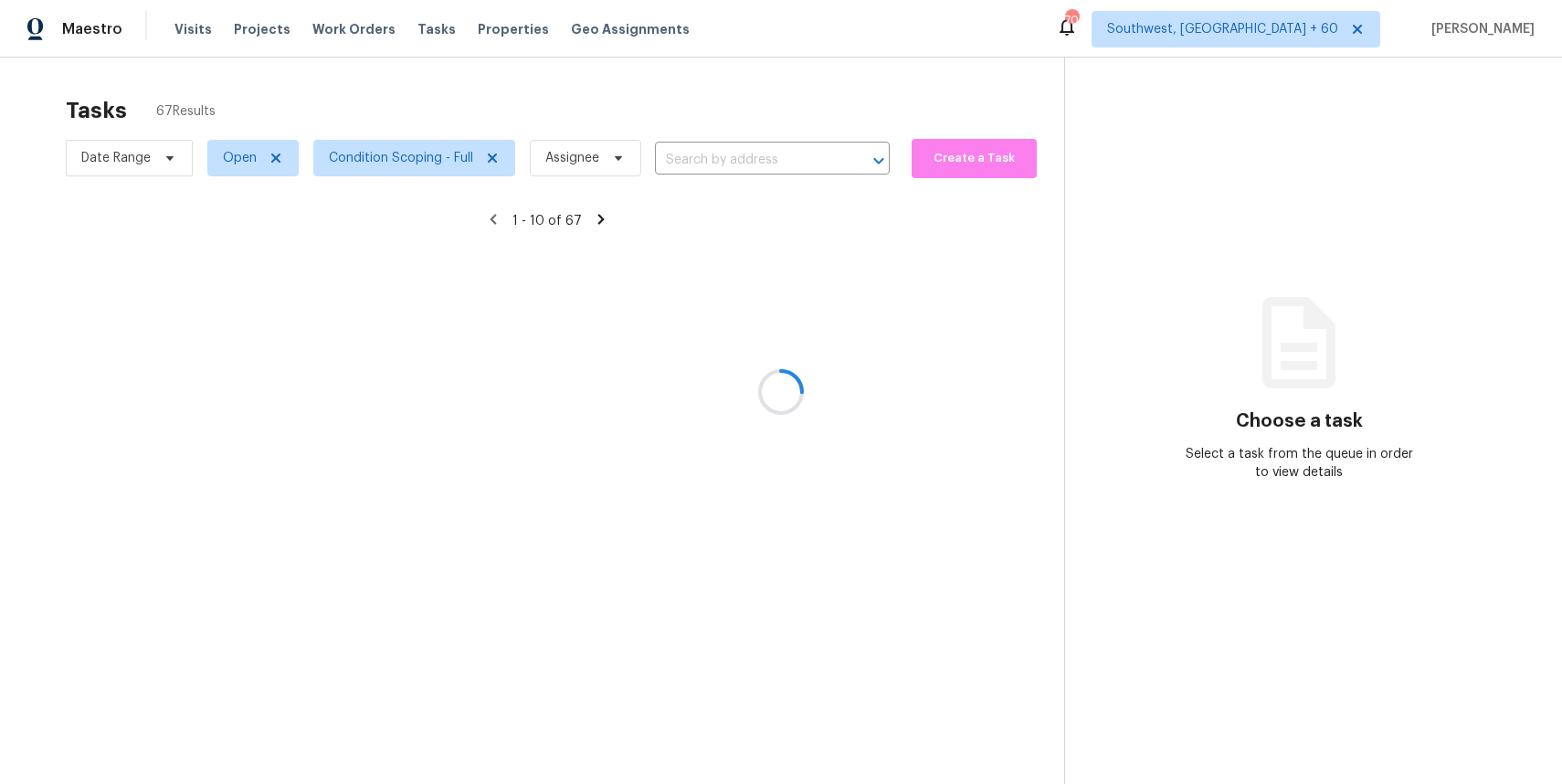
click at [741, 158] on div at bounding box center [781, 392] width 1562 height 784
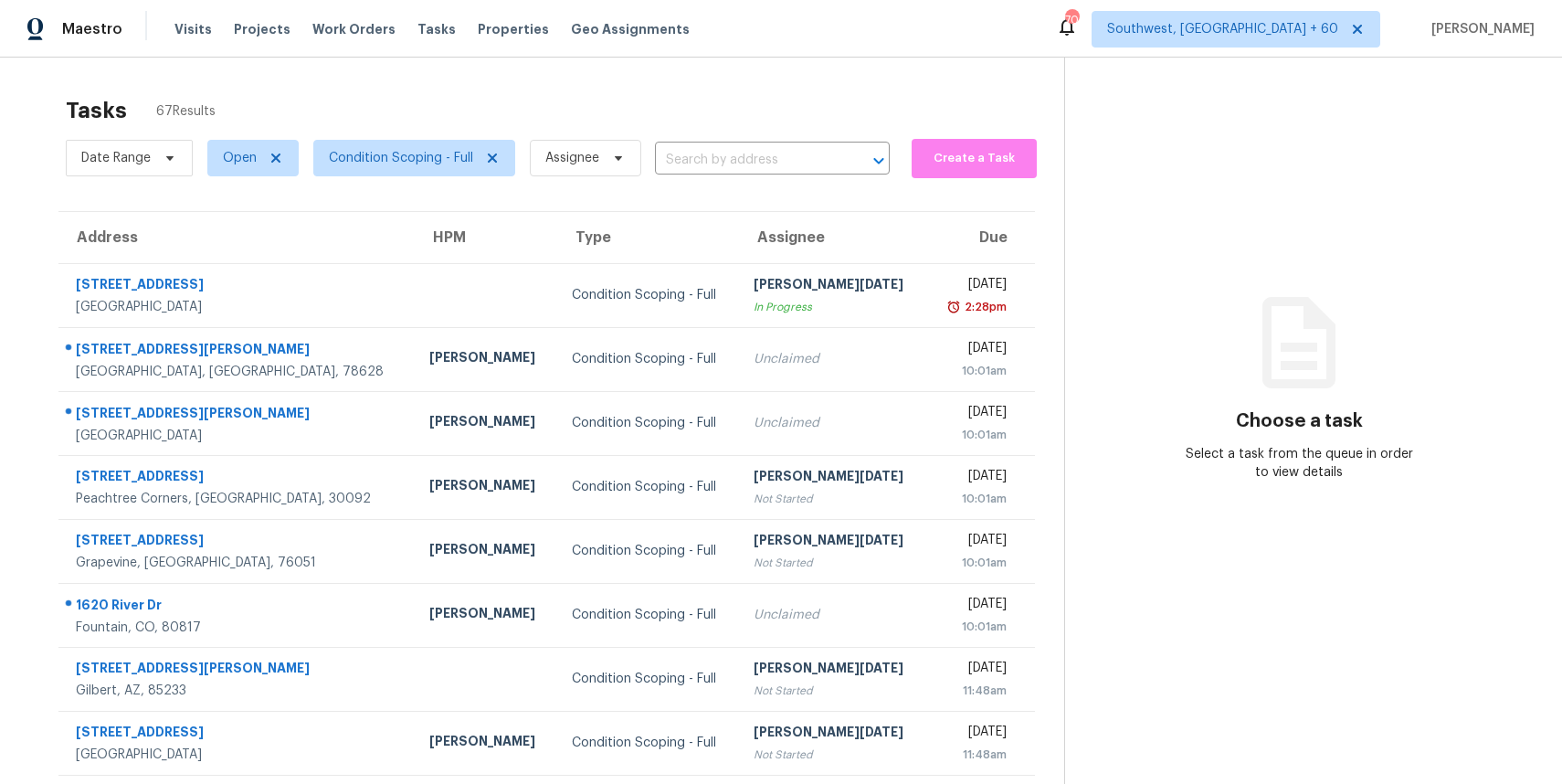
click at [741, 158] on input "text" at bounding box center [747, 160] width 184 height 28
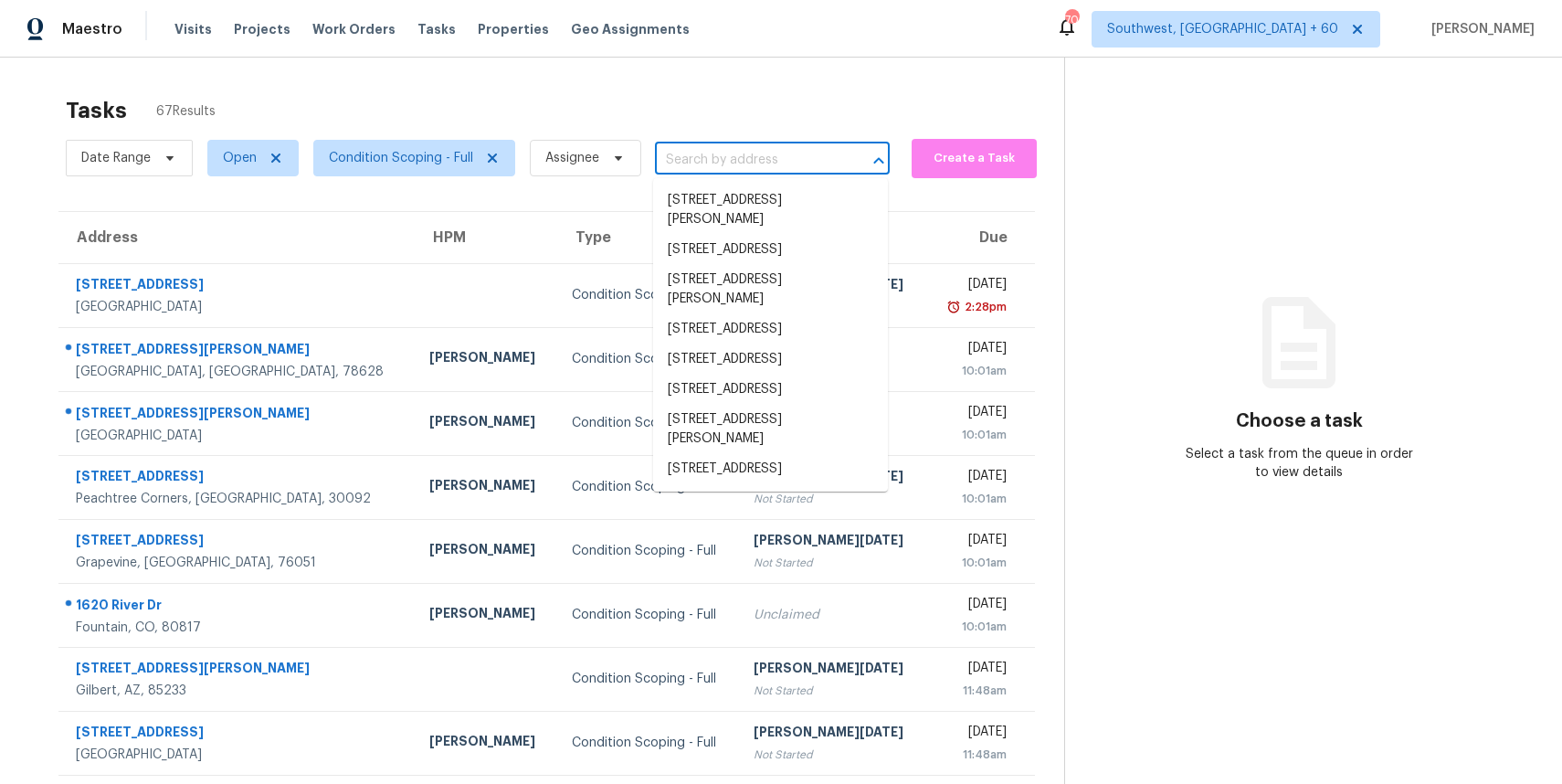
paste input "[STREET_ADDRESS][PERSON_NAME]"
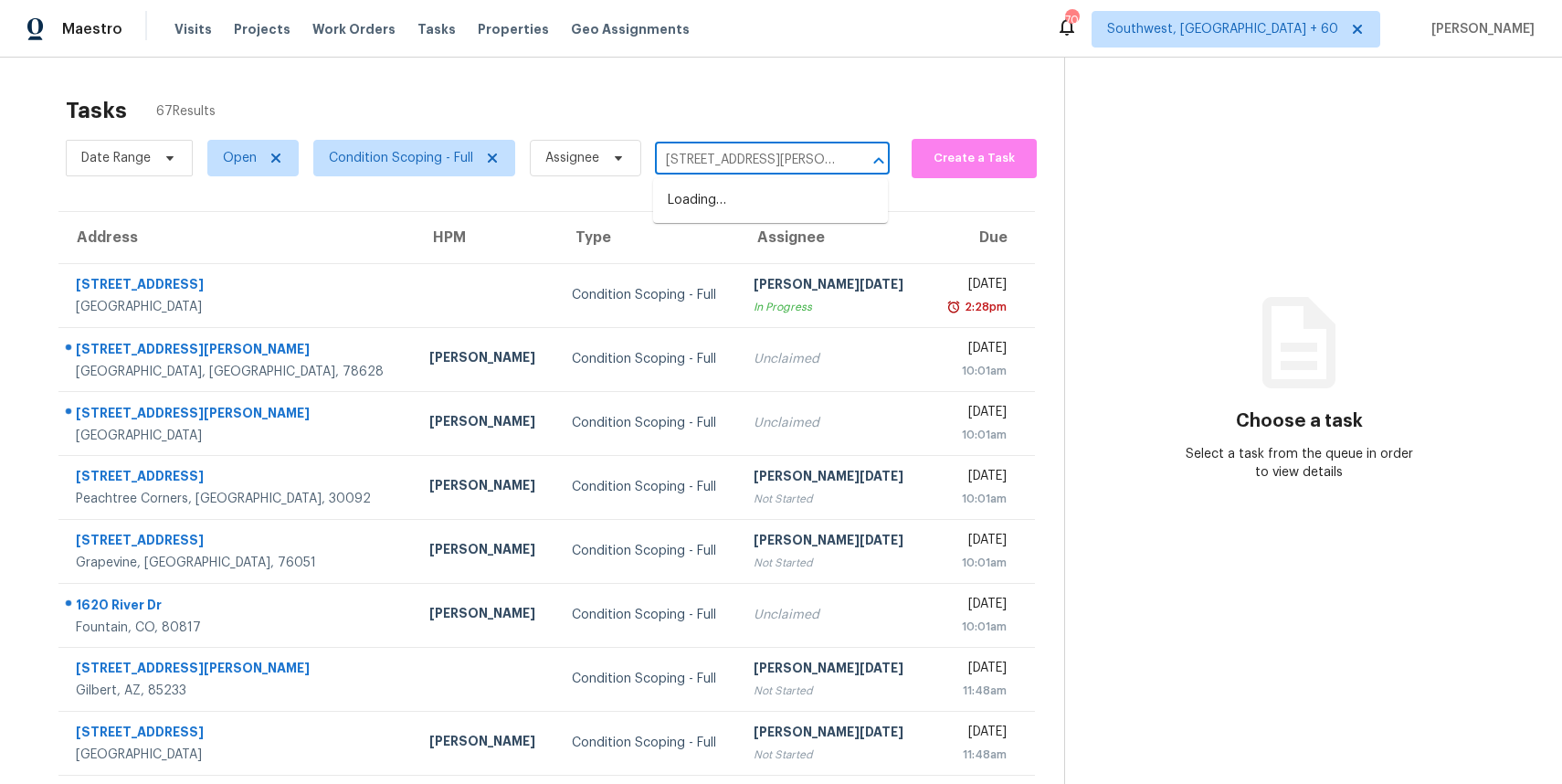
scroll to position [0, 26]
type input "[STREET_ADDRESS][PERSON_NAME]"
click at [758, 226] on th "Assignee" at bounding box center [832, 238] width 188 height 51
click at [754, 161] on input "text" at bounding box center [747, 160] width 184 height 28
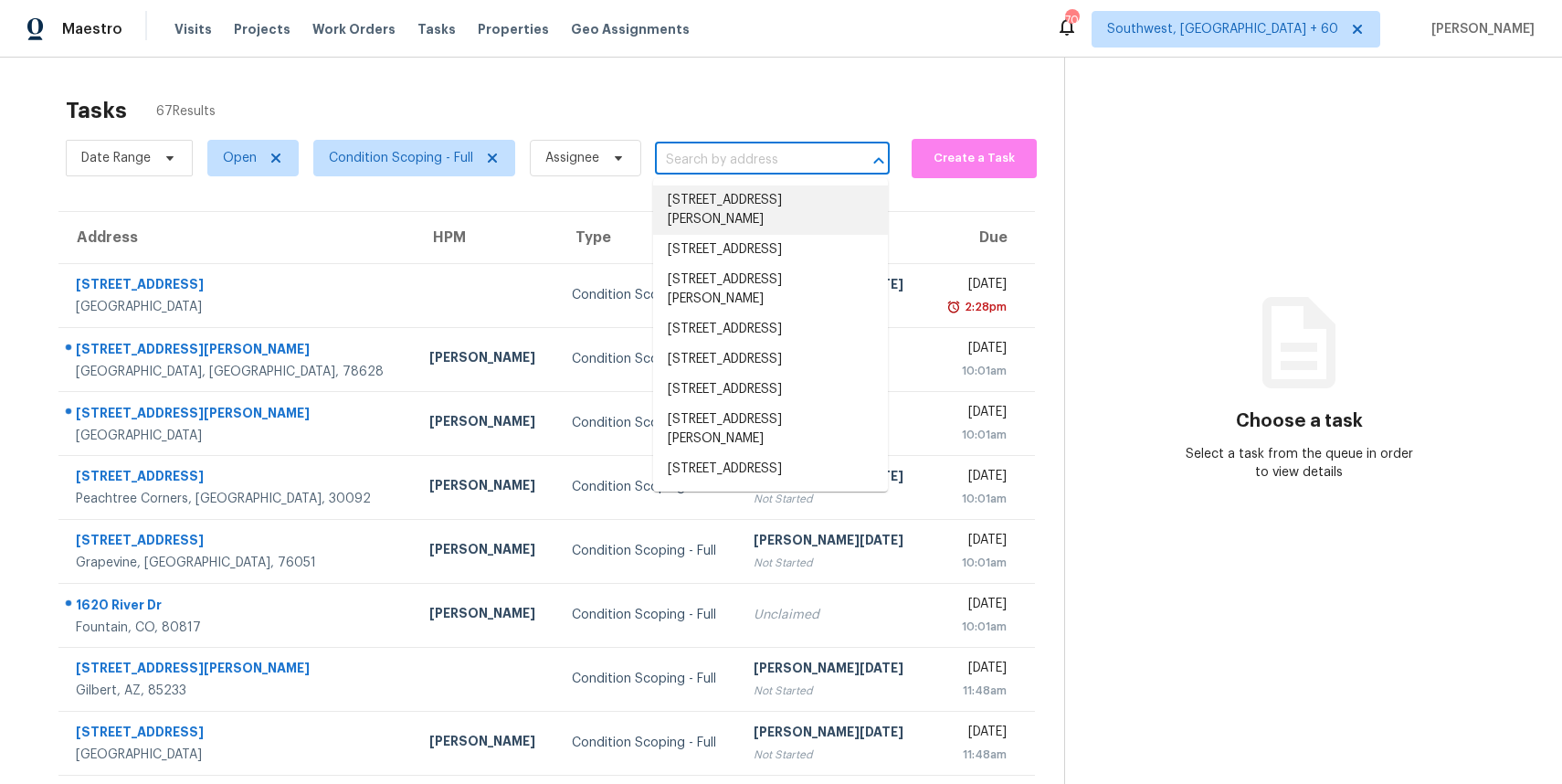
paste input "[STREET_ADDRESS][PERSON_NAME]"
type input "[STREET_ADDRESS][PERSON_NAME]"
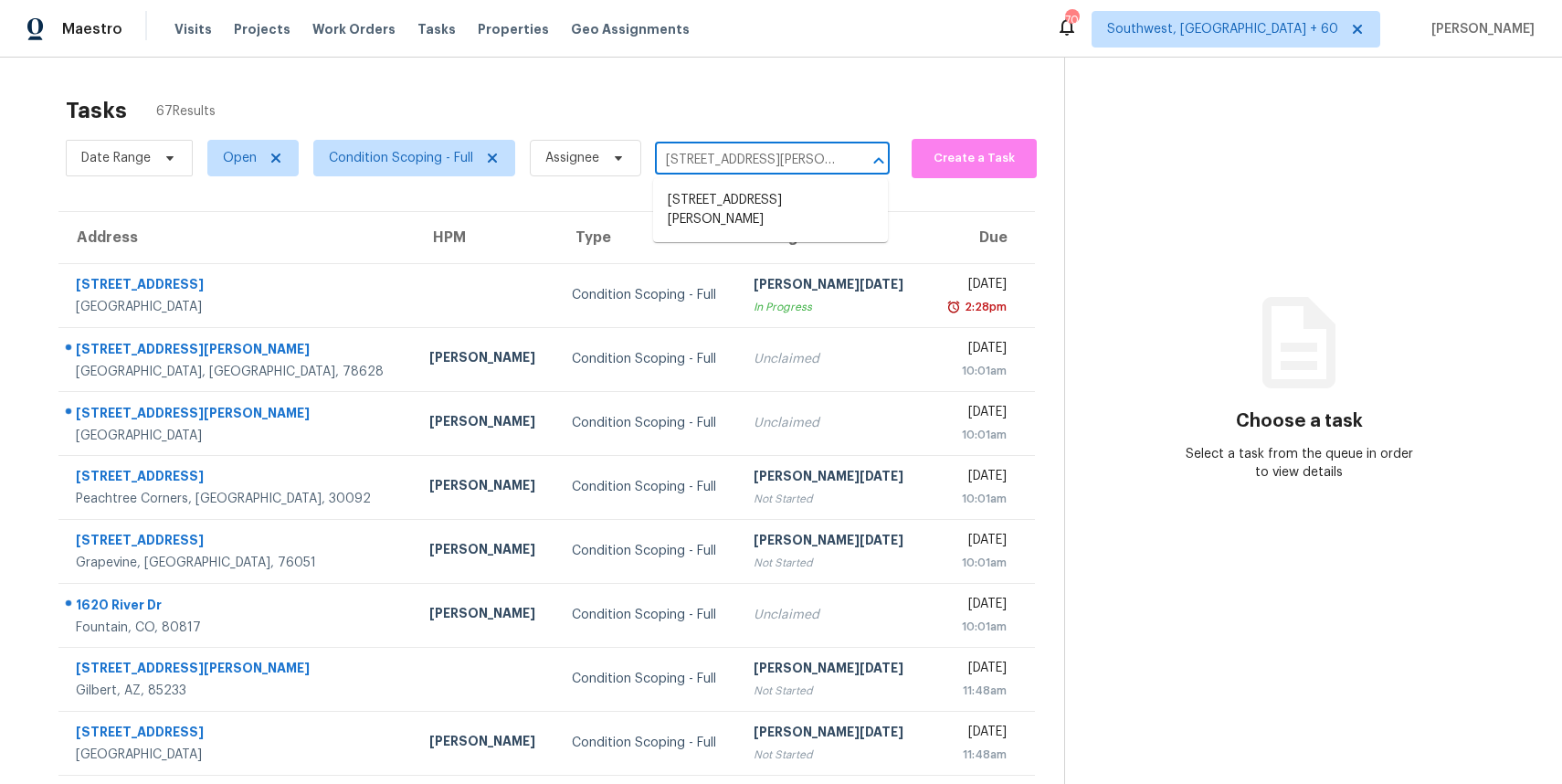
scroll to position [0, 26]
click at [815, 184] on ul "[STREET_ADDRESS][PERSON_NAME]" at bounding box center [770, 210] width 235 height 64
click at [826, 197] on li "[STREET_ADDRESS][PERSON_NAME]" at bounding box center [770, 210] width 235 height 49
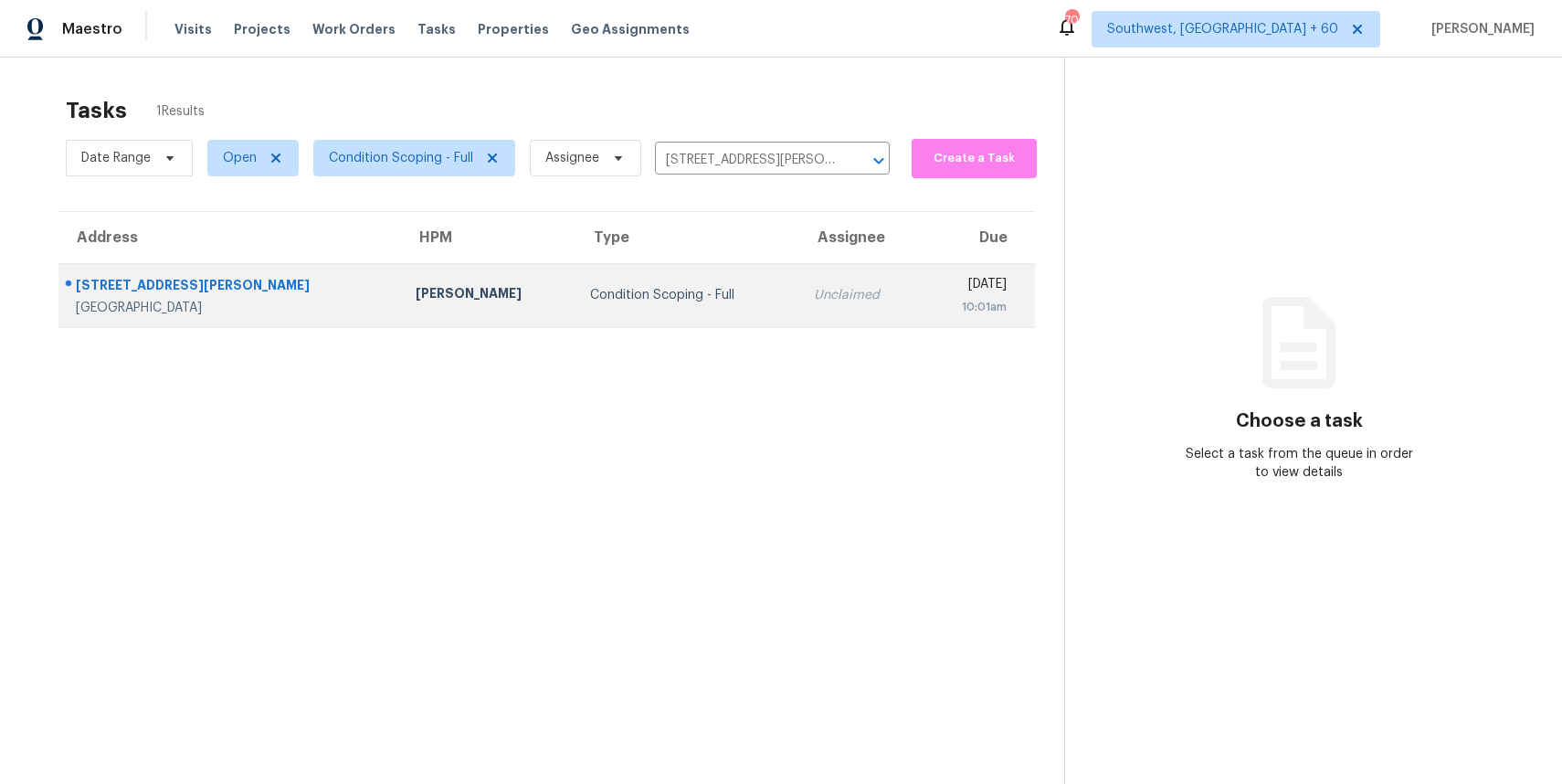
click at [799, 312] on td "Unclaimed" at bounding box center [861, 295] width 123 height 64
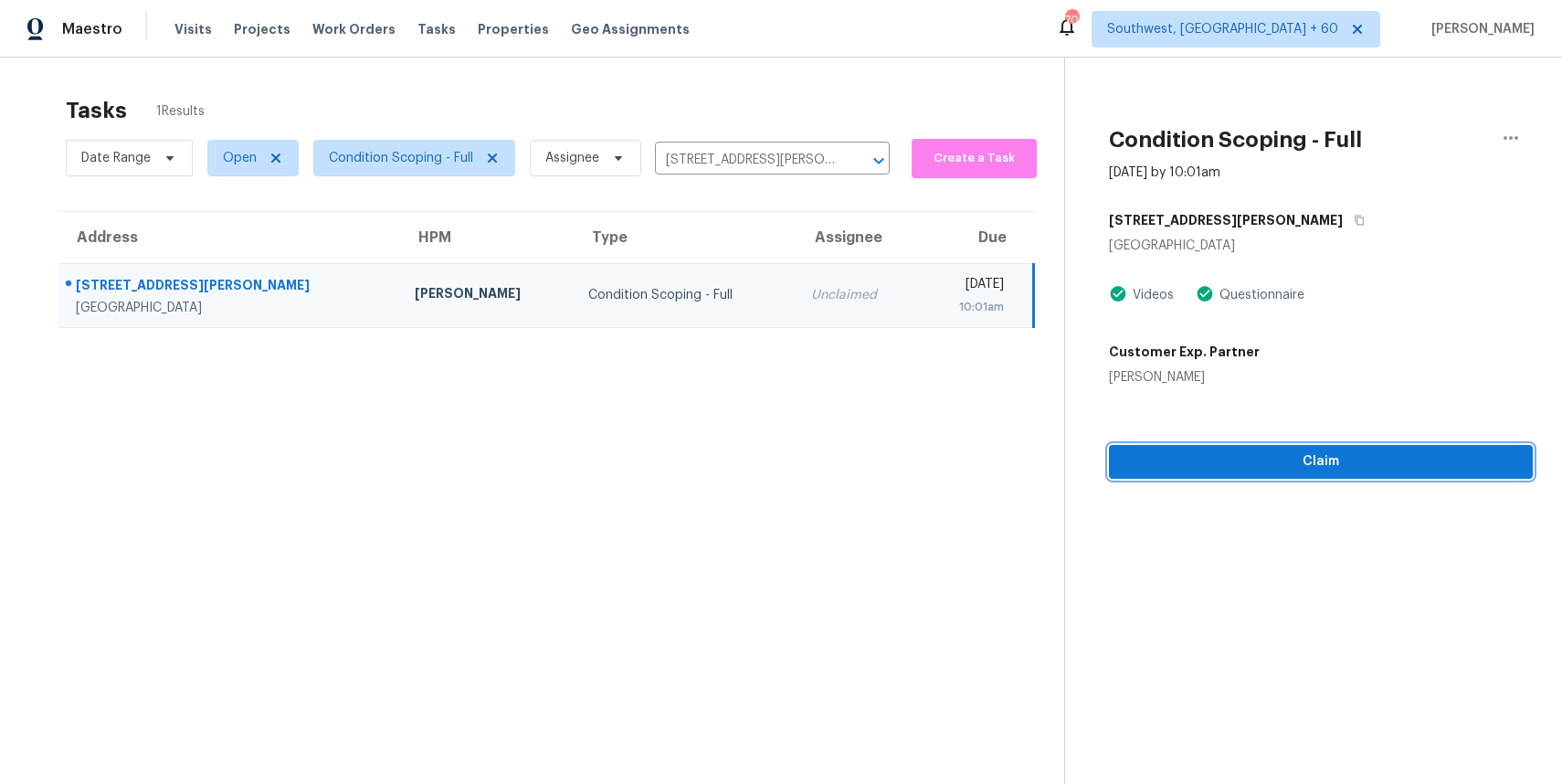
click at [1370, 461] on span "Claim" at bounding box center [1321, 461] width 395 height 23
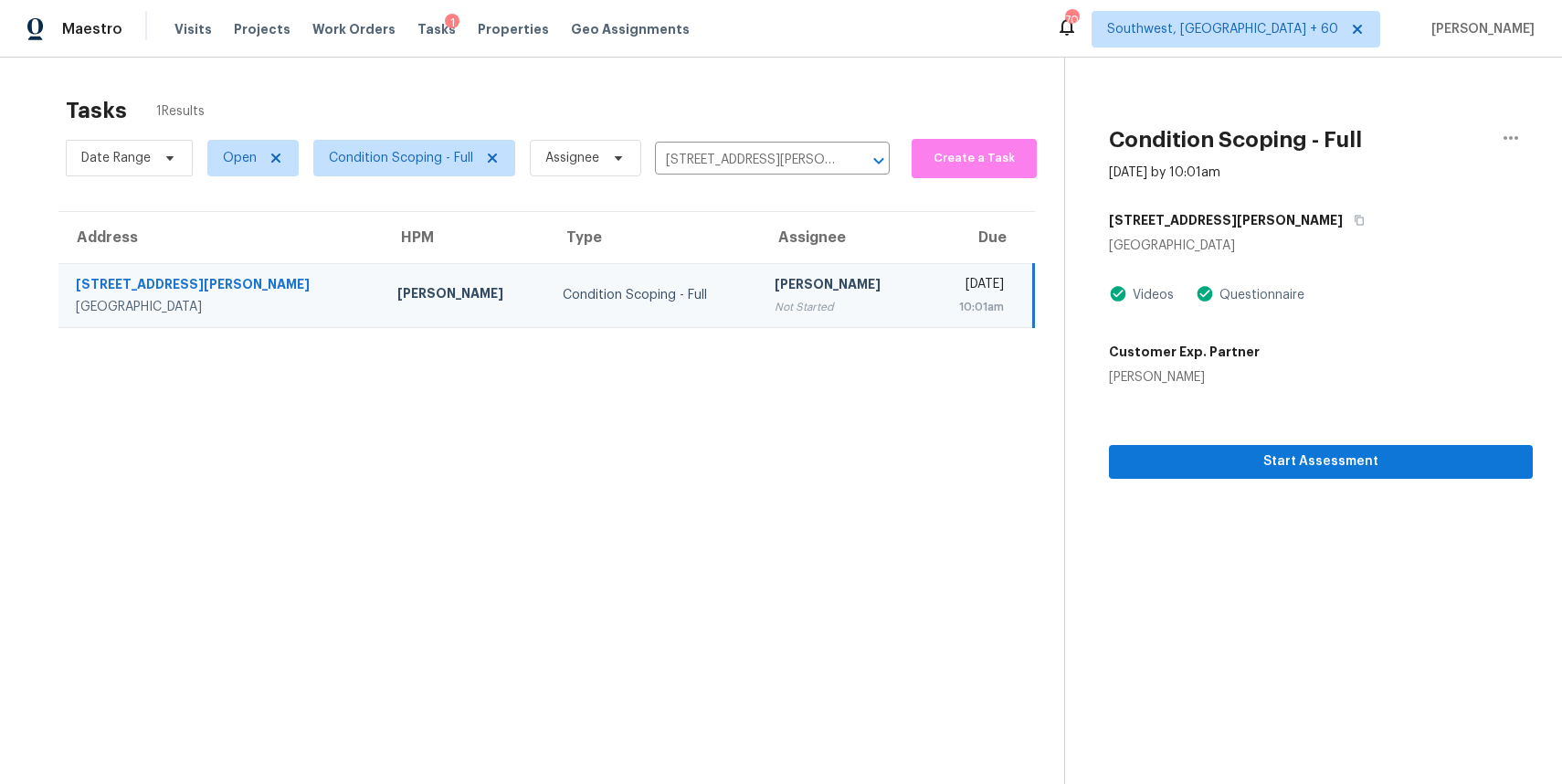
click at [738, 137] on div "Date Range Open Condition Scoping - Full Assignee [STREET_ADDRESS][PERSON_NAME]…" at bounding box center [478, 158] width 824 height 47
click at [747, 157] on input "[STREET_ADDRESS][PERSON_NAME]" at bounding box center [747, 160] width 184 height 28
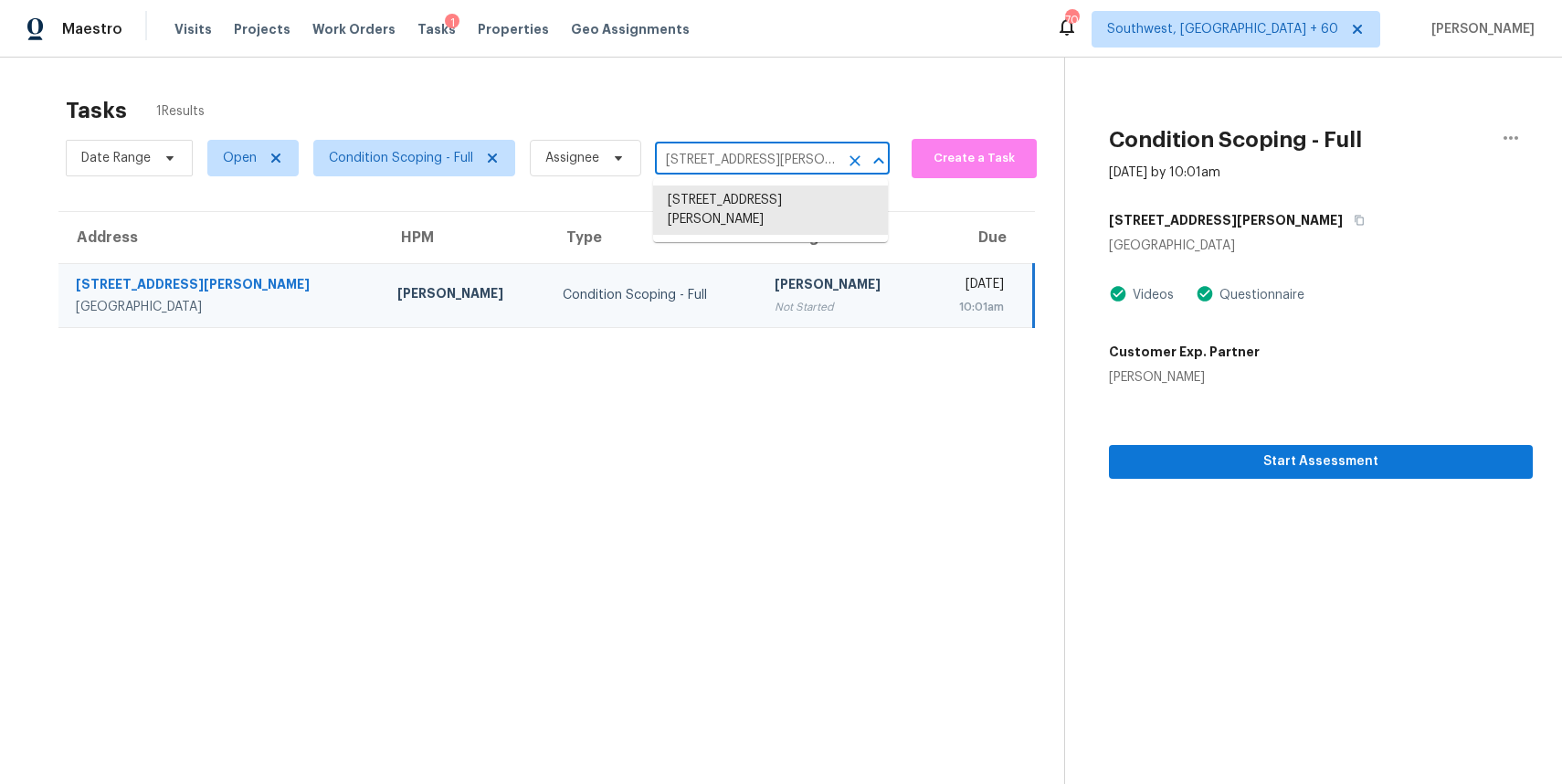
paste input "[STREET_ADDRESS][PERSON_NAME]"
type input "[STREET_ADDRESS][PERSON_NAME]"
click at [784, 198] on li "[STREET_ADDRESS]" at bounding box center [770, 201] width 235 height 30
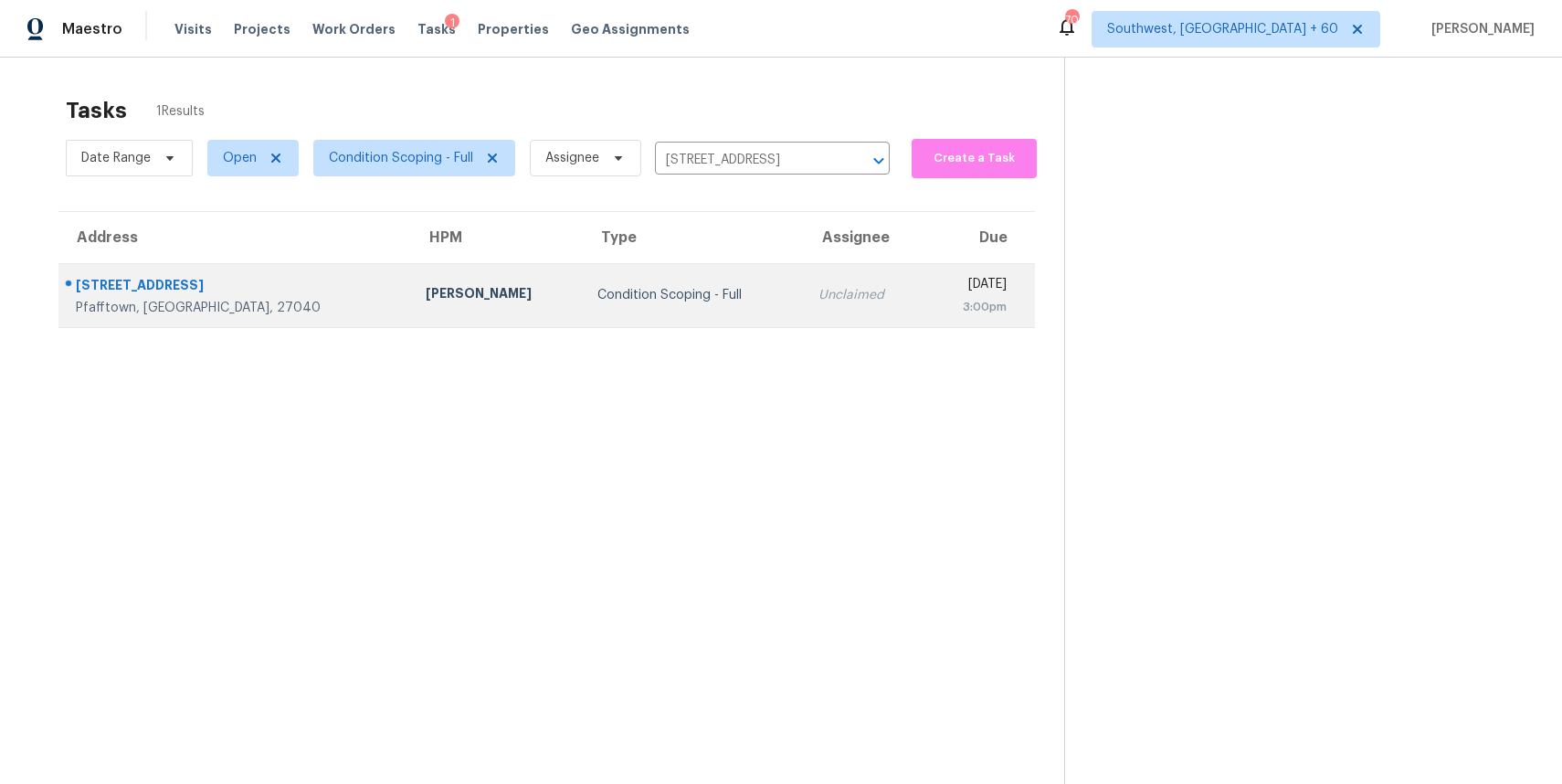
click at [804, 308] on td "Unclaimed" at bounding box center [865, 295] width 121 height 64
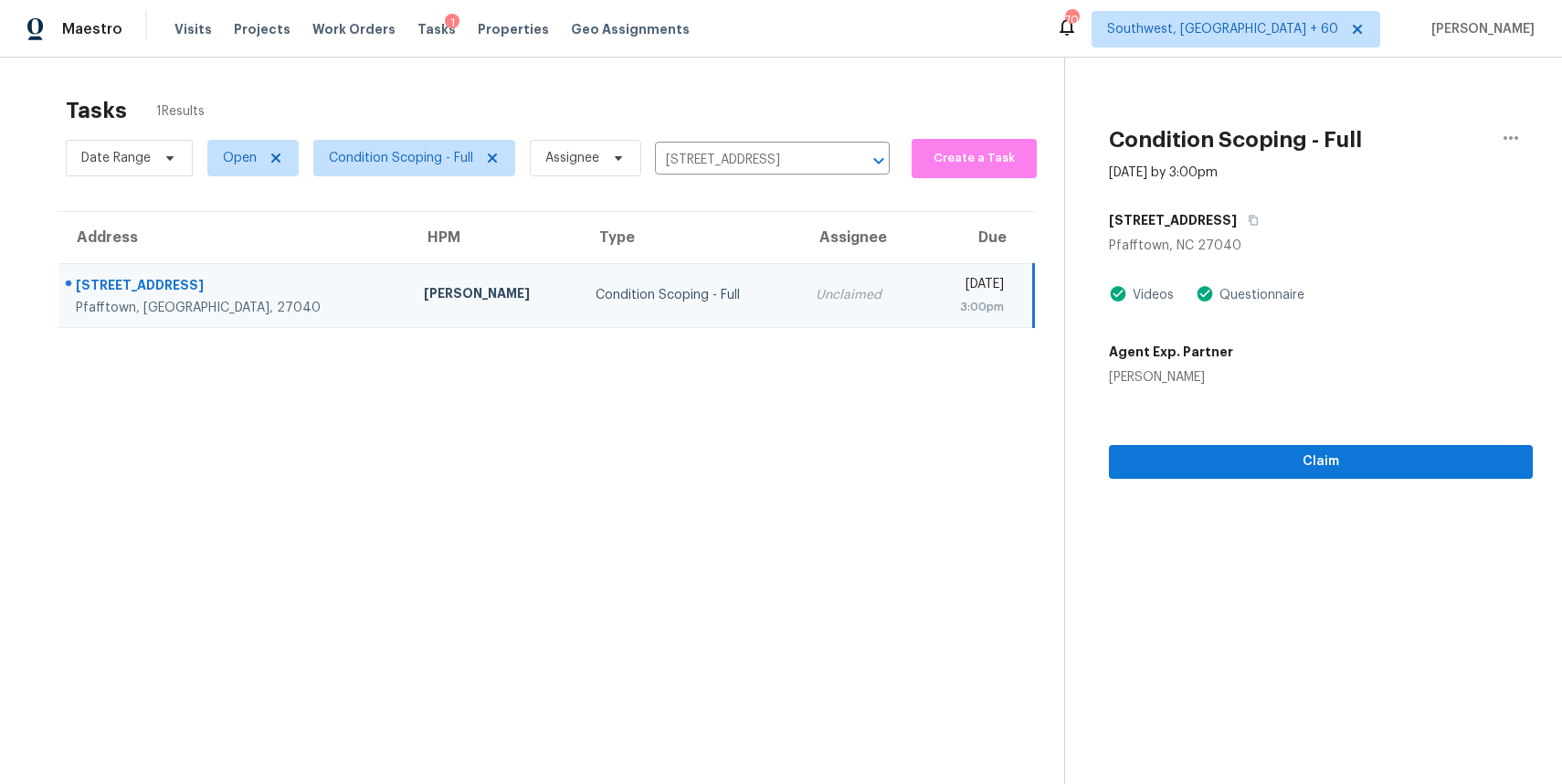
click at [1401, 486] on section "Condition Scoping - Full [DATE] by 3:00pm [STREET_ADDRESS][PERSON_NAME] Videos …" at bounding box center [1299, 449] width 469 height 784
click at [1418, 466] on span "Claim" at bounding box center [1321, 461] width 395 height 23
click at [735, 148] on input "[STREET_ADDRESS]" at bounding box center [747, 160] width 184 height 28
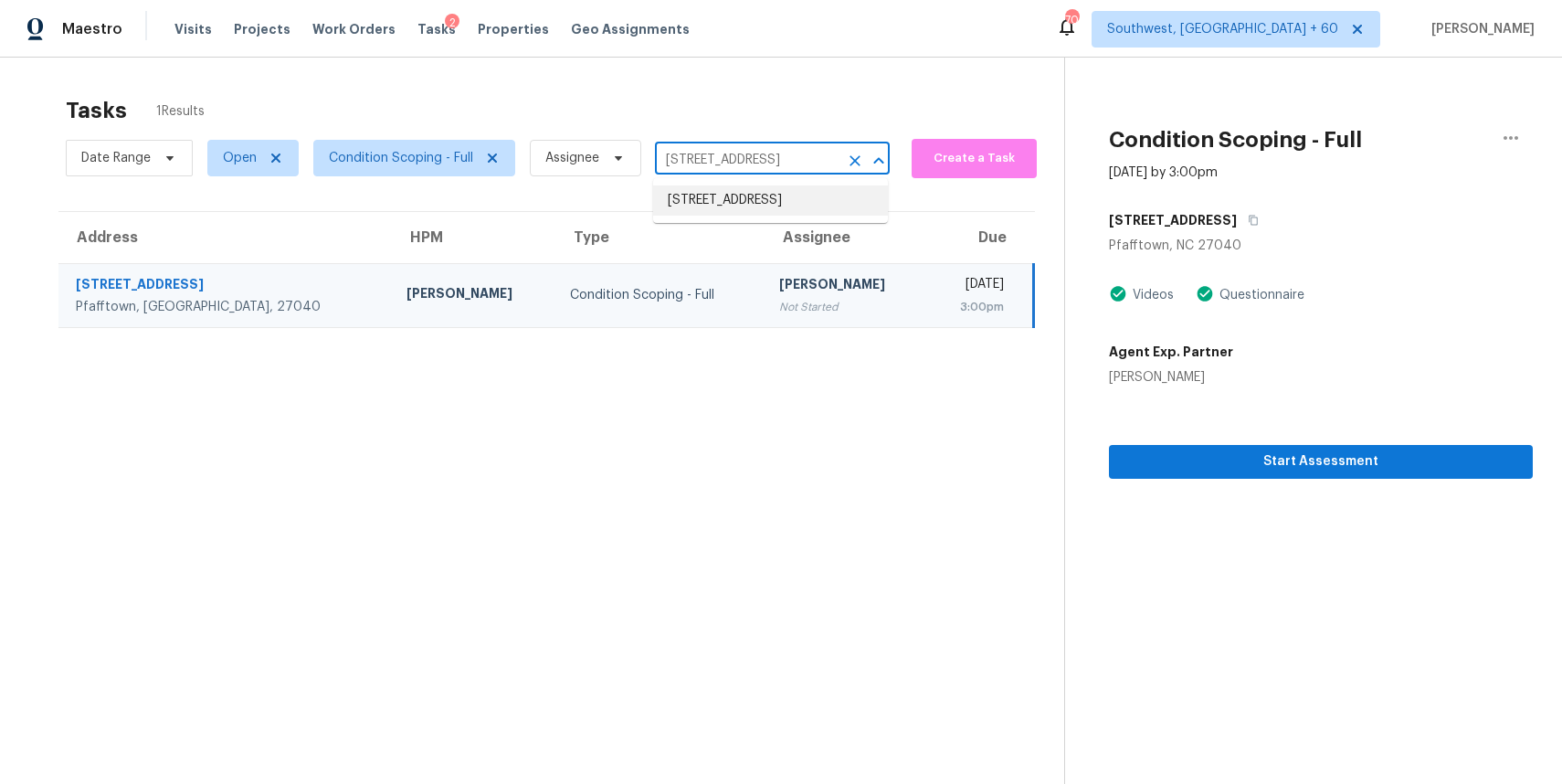
paste input "[STREET_ADDRESS]"
click at [761, 171] on input "[STREET_ADDRESS]" at bounding box center [747, 160] width 184 height 28
paste input "[STREET_ADDRESS]"
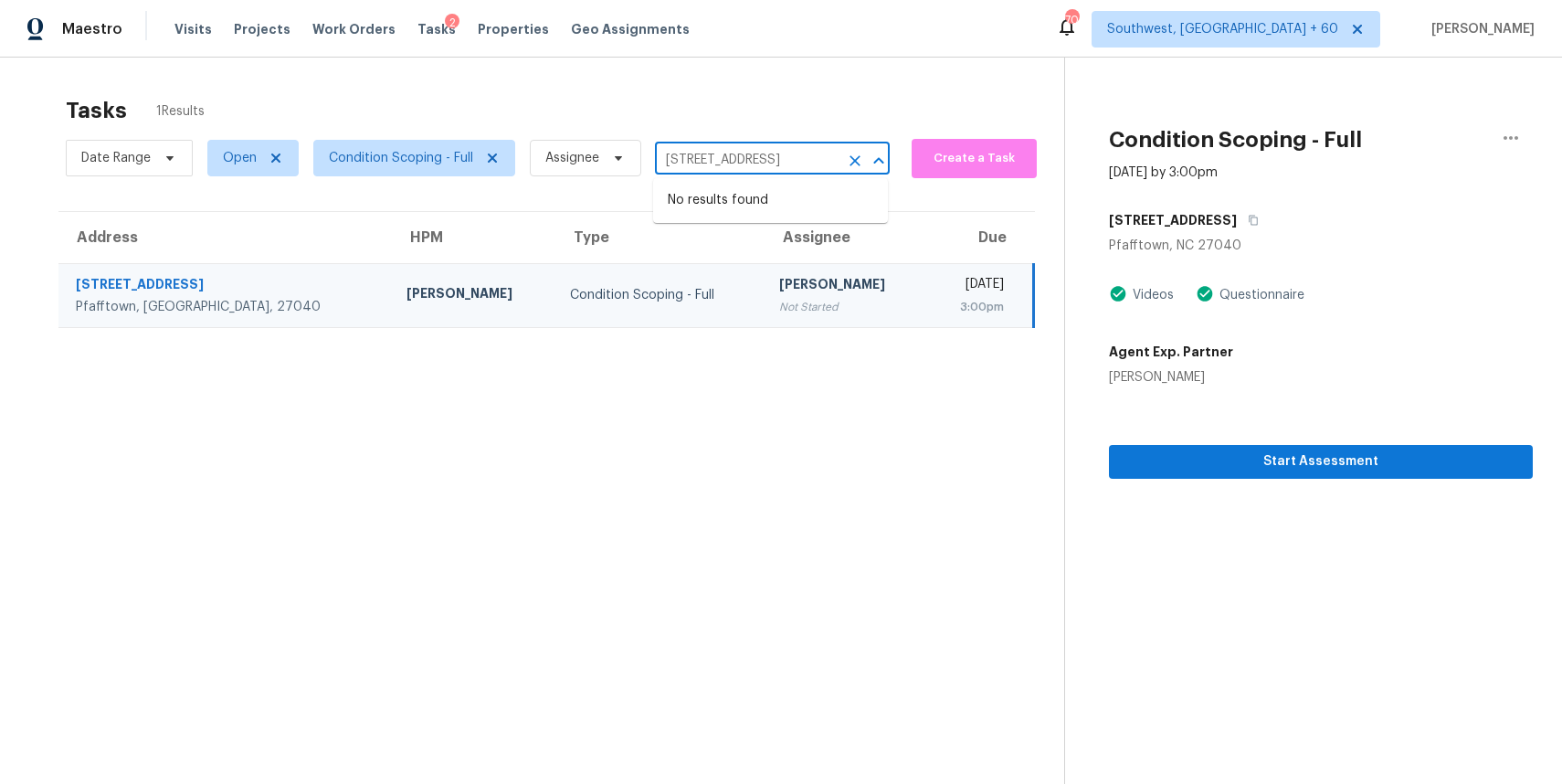
click at [837, 159] on input "[STREET_ADDRESS]" at bounding box center [747, 160] width 184 height 28
type input "[STREET_ADDRESS]"
click at [831, 223] on ul "[STREET_ADDRESS]" at bounding box center [770, 200] width 235 height 44
click at [824, 215] on li "[STREET_ADDRESS]" at bounding box center [770, 201] width 235 height 30
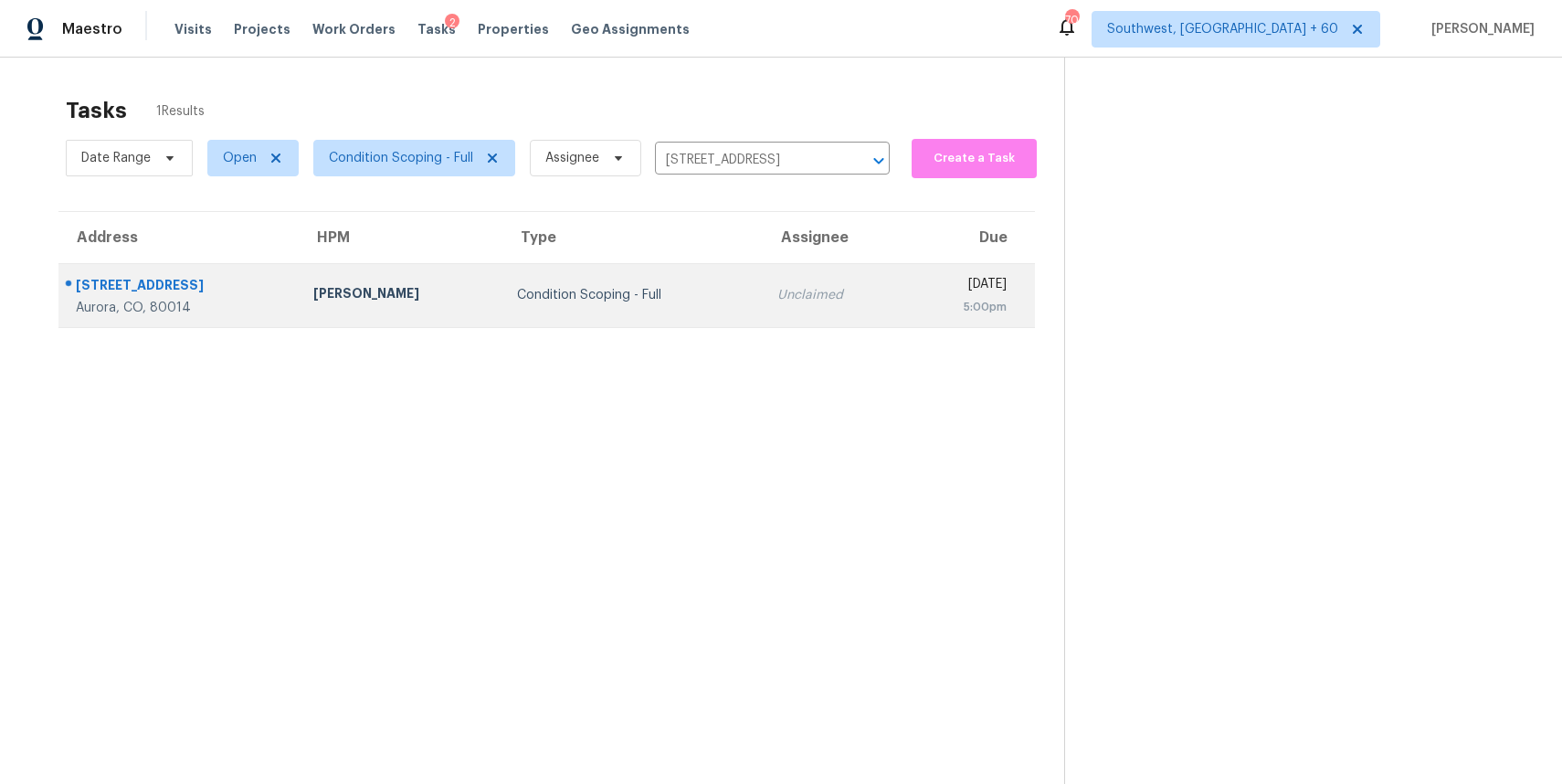
click at [820, 299] on td "Unclaimed" at bounding box center [833, 295] width 143 height 64
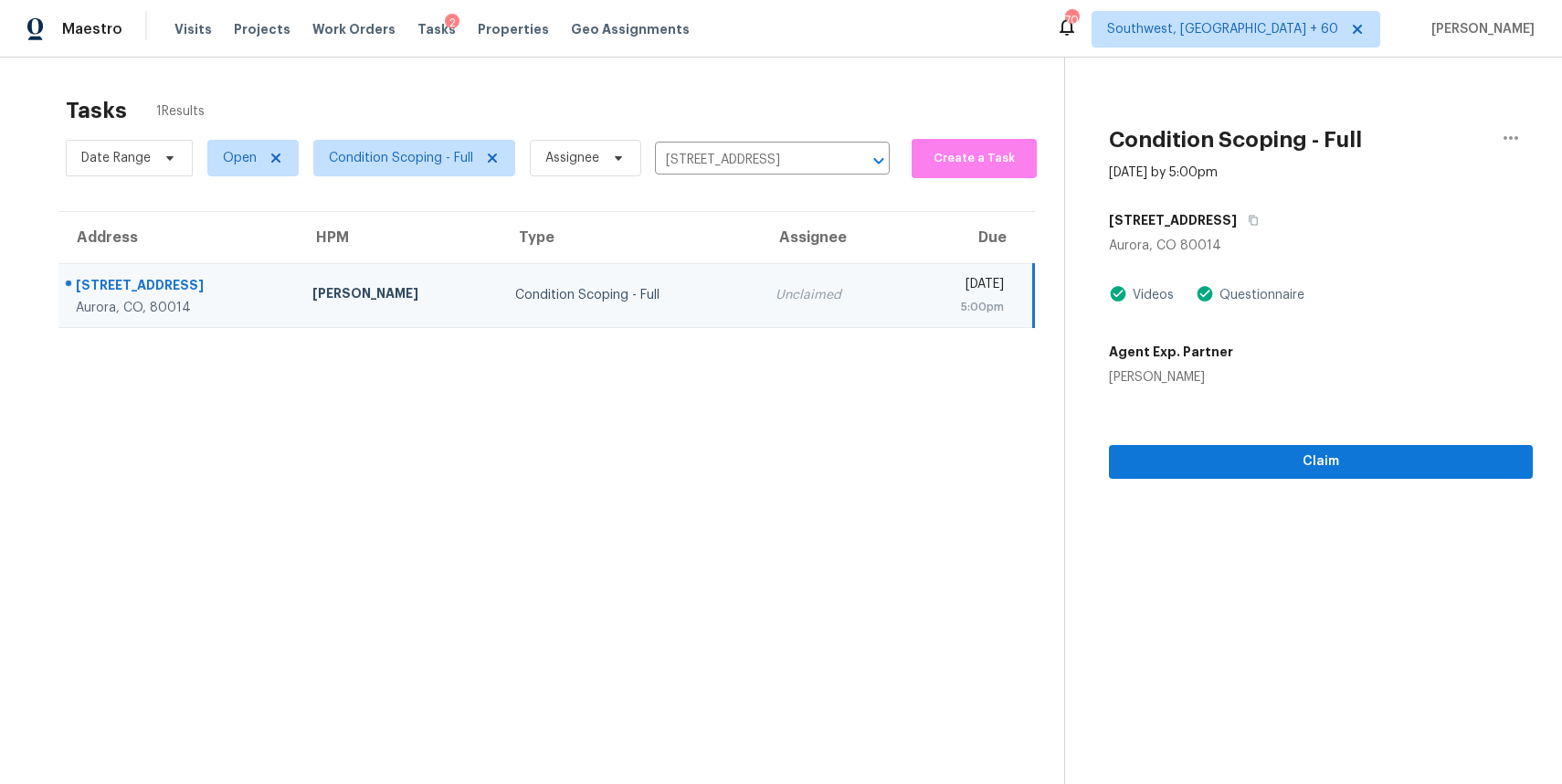
click at [1311, 436] on div "Claim" at bounding box center [1320, 432] width 424 height 92
click at [1325, 456] on span "Claim" at bounding box center [1321, 461] width 395 height 23
click at [782, 163] on input "[STREET_ADDRESS]" at bounding box center [747, 160] width 184 height 28
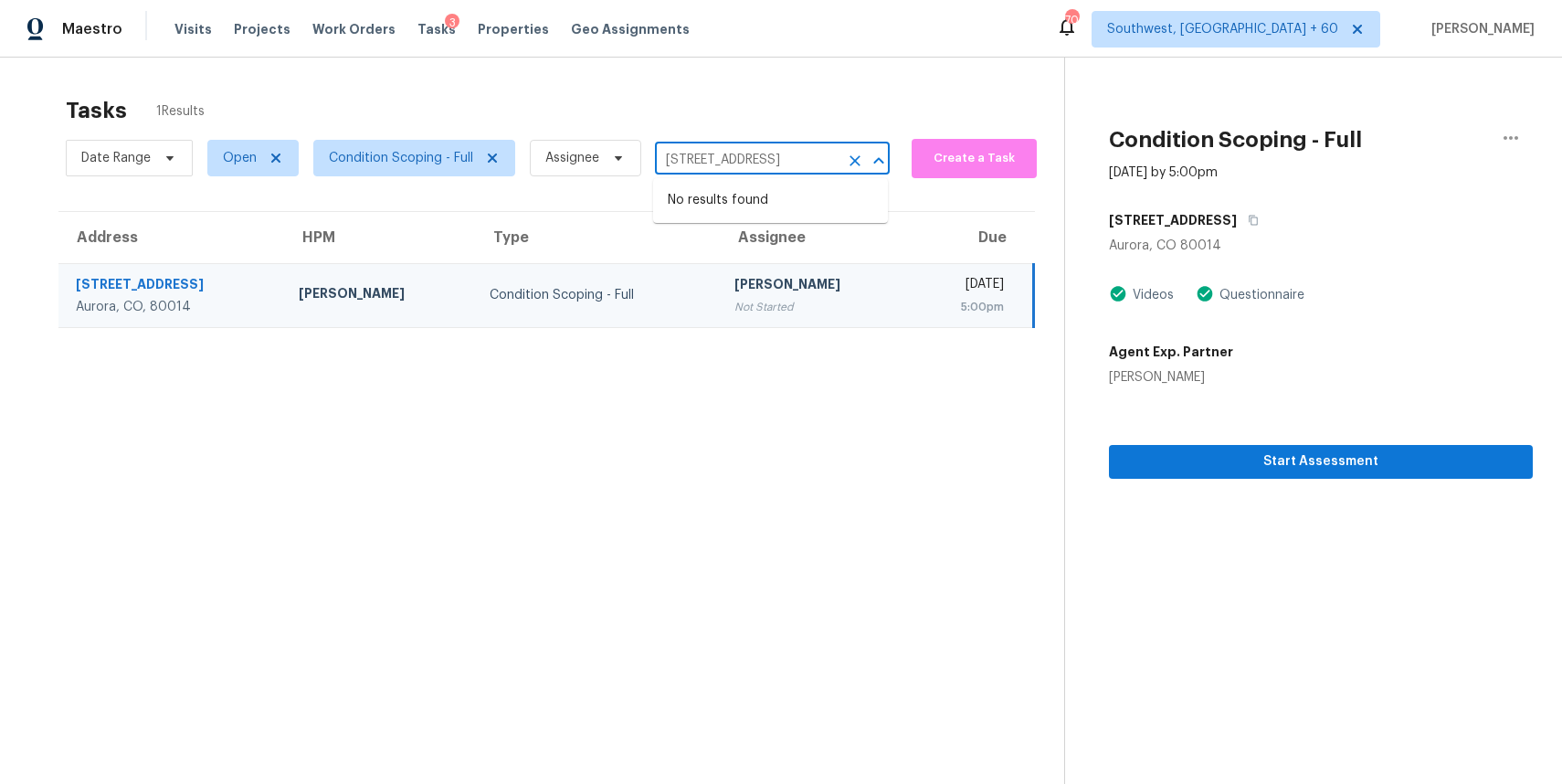
paste input "[STREET_ADDRESS]"
click at [911, 217] on th "Due" at bounding box center [972, 238] width 124 height 51
click at [755, 157] on input "[STREET_ADDRESS]" at bounding box center [747, 160] width 184 height 28
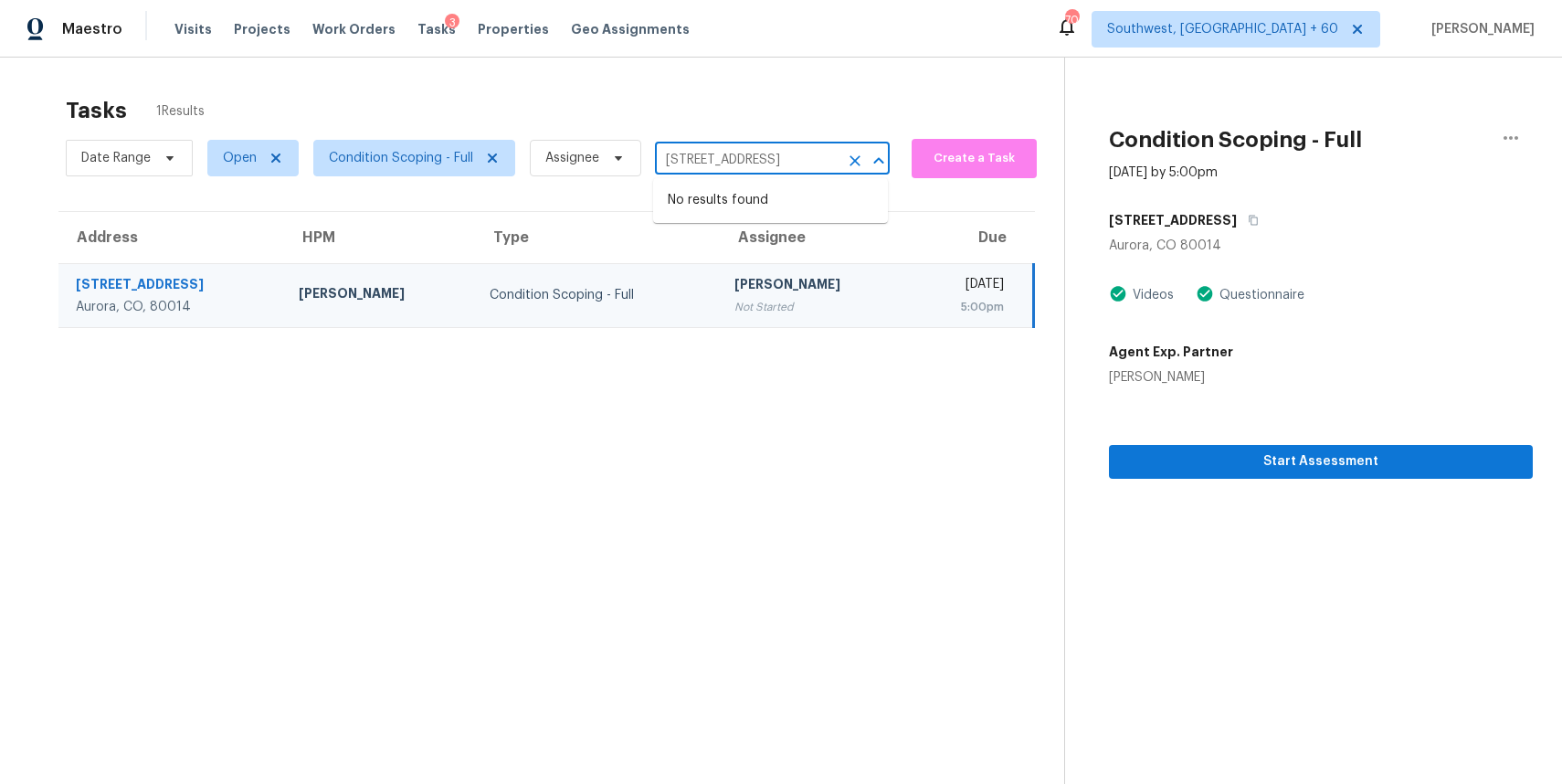
click at [755, 157] on input "[STREET_ADDRESS]" at bounding box center [747, 160] width 184 height 28
type input "v"
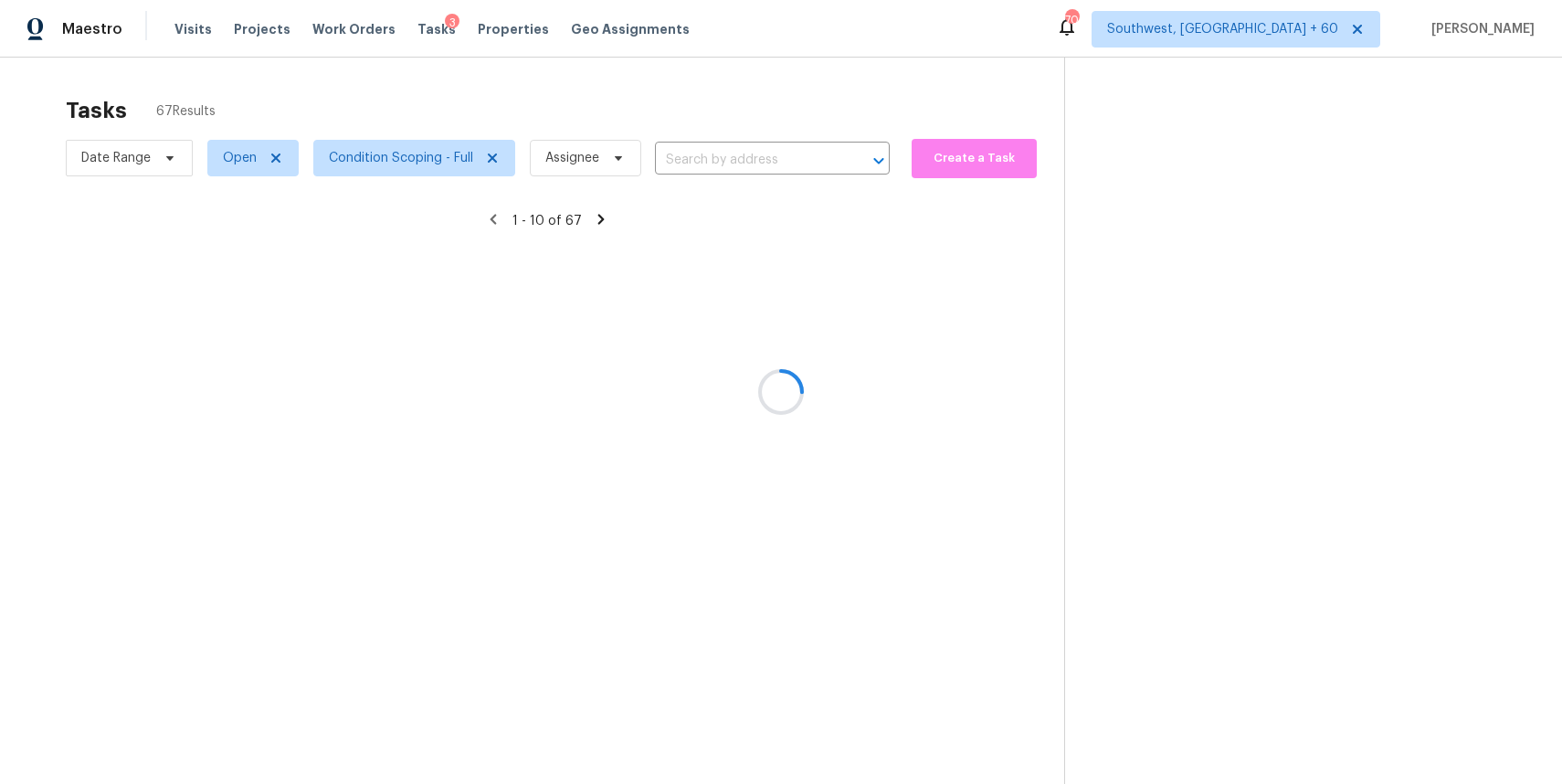
click at [704, 133] on div at bounding box center [781, 392] width 1562 height 784
click at [711, 147] on div at bounding box center [781, 392] width 1562 height 784
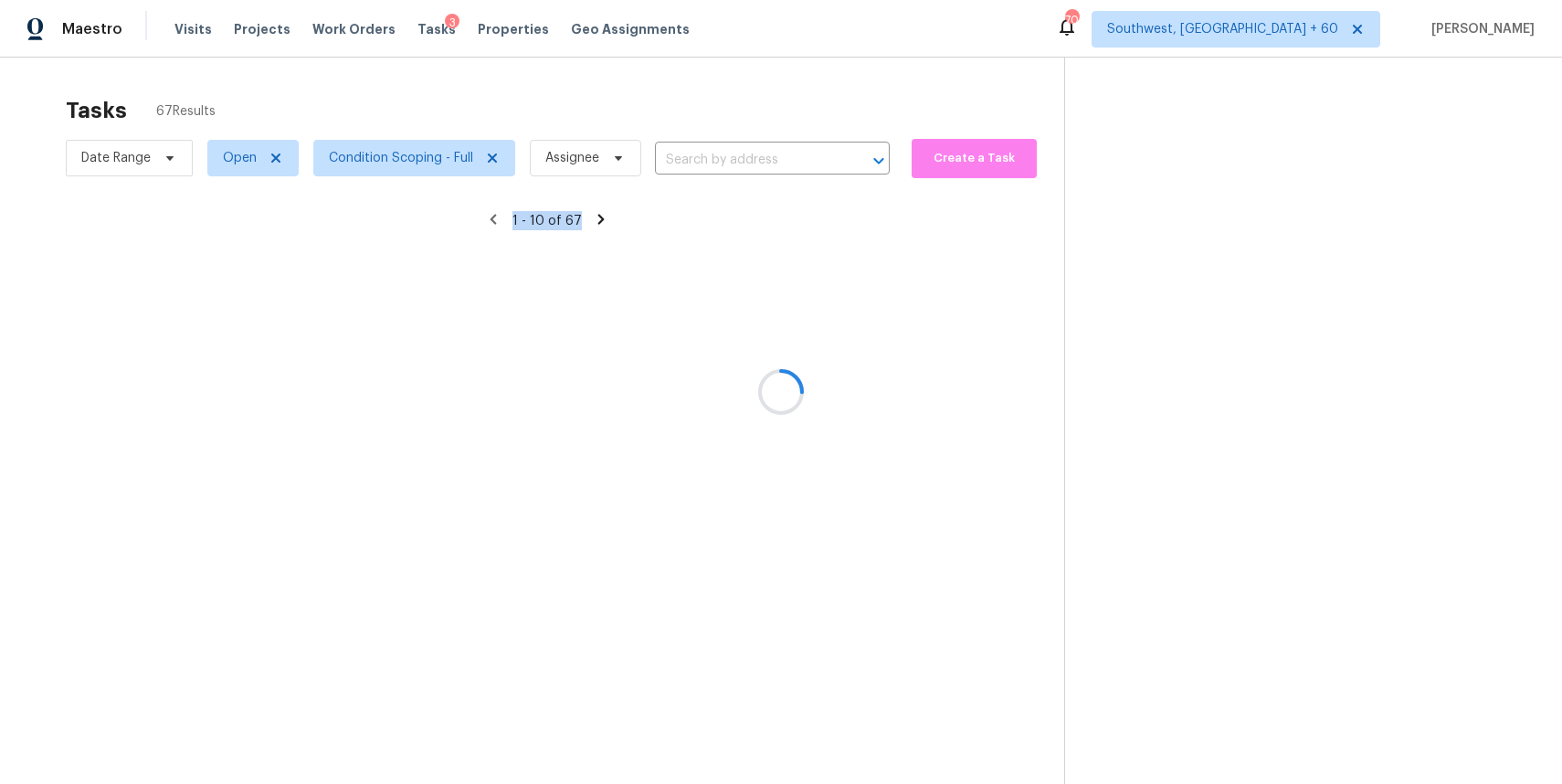
click at [711, 147] on div at bounding box center [781, 392] width 1562 height 784
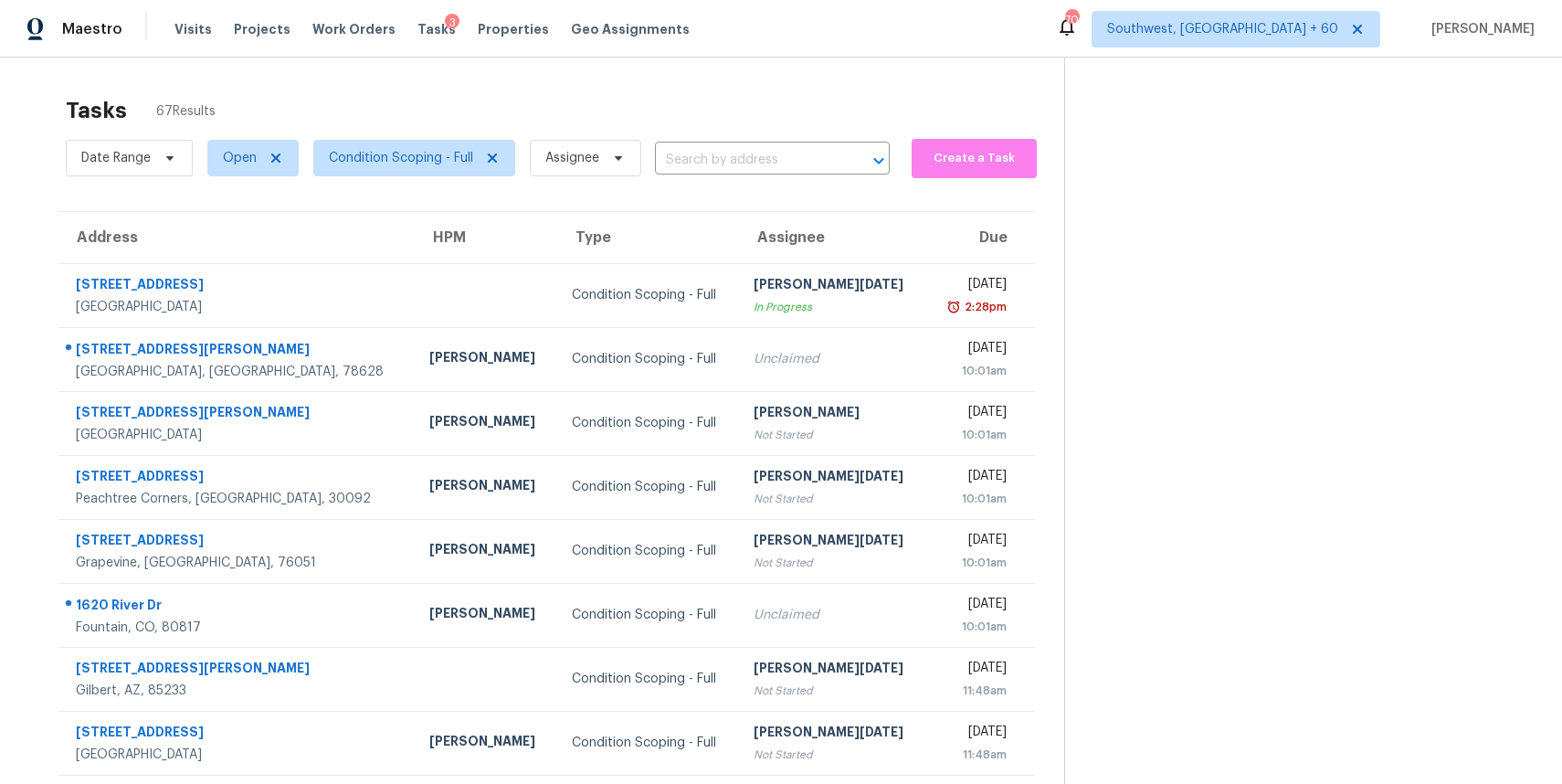
click at [697, 147] on input "text" at bounding box center [747, 160] width 184 height 28
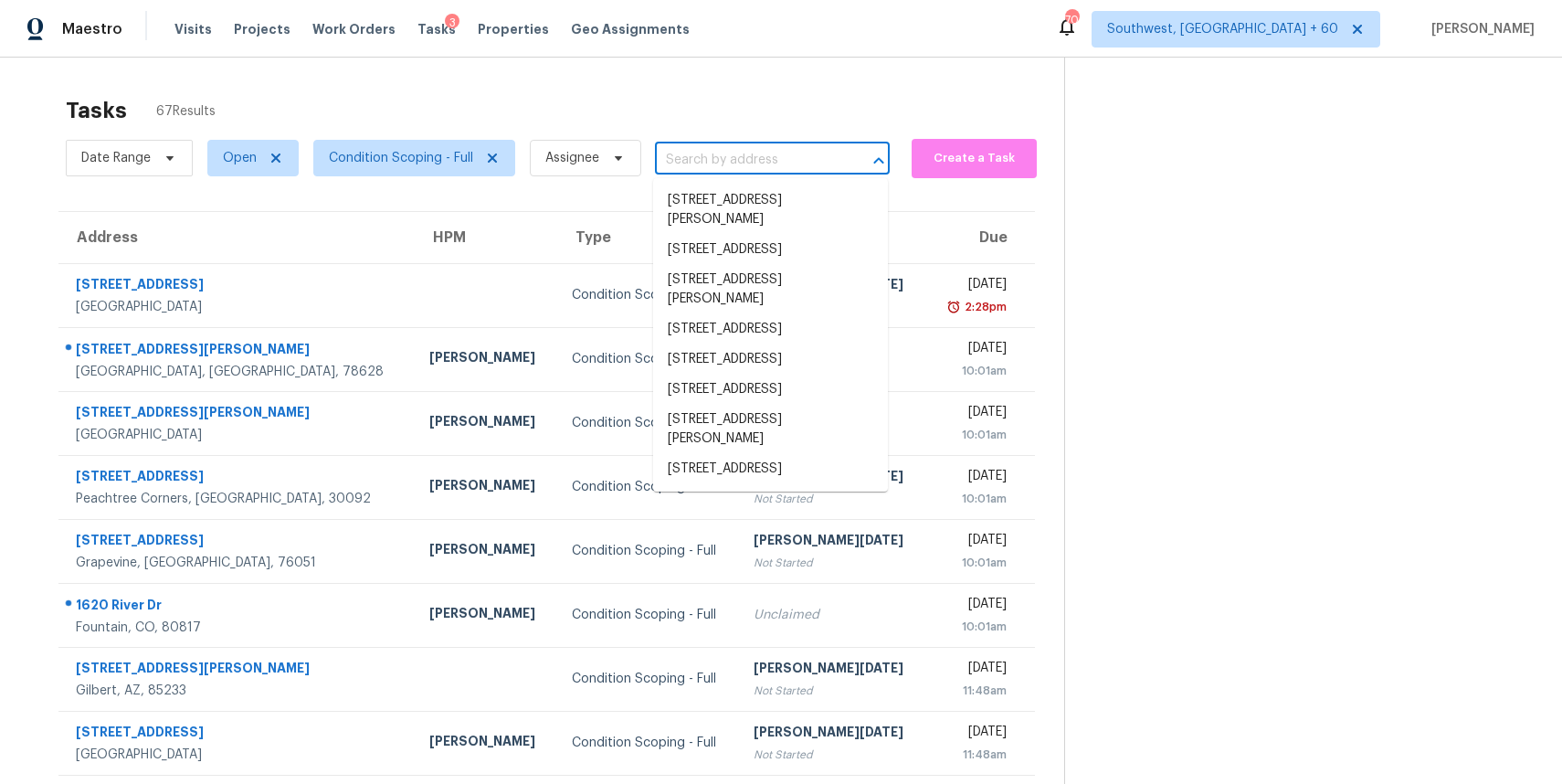
paste input "[STREET_ADDRESS]"
type input "[STREET_ADDRESS]"
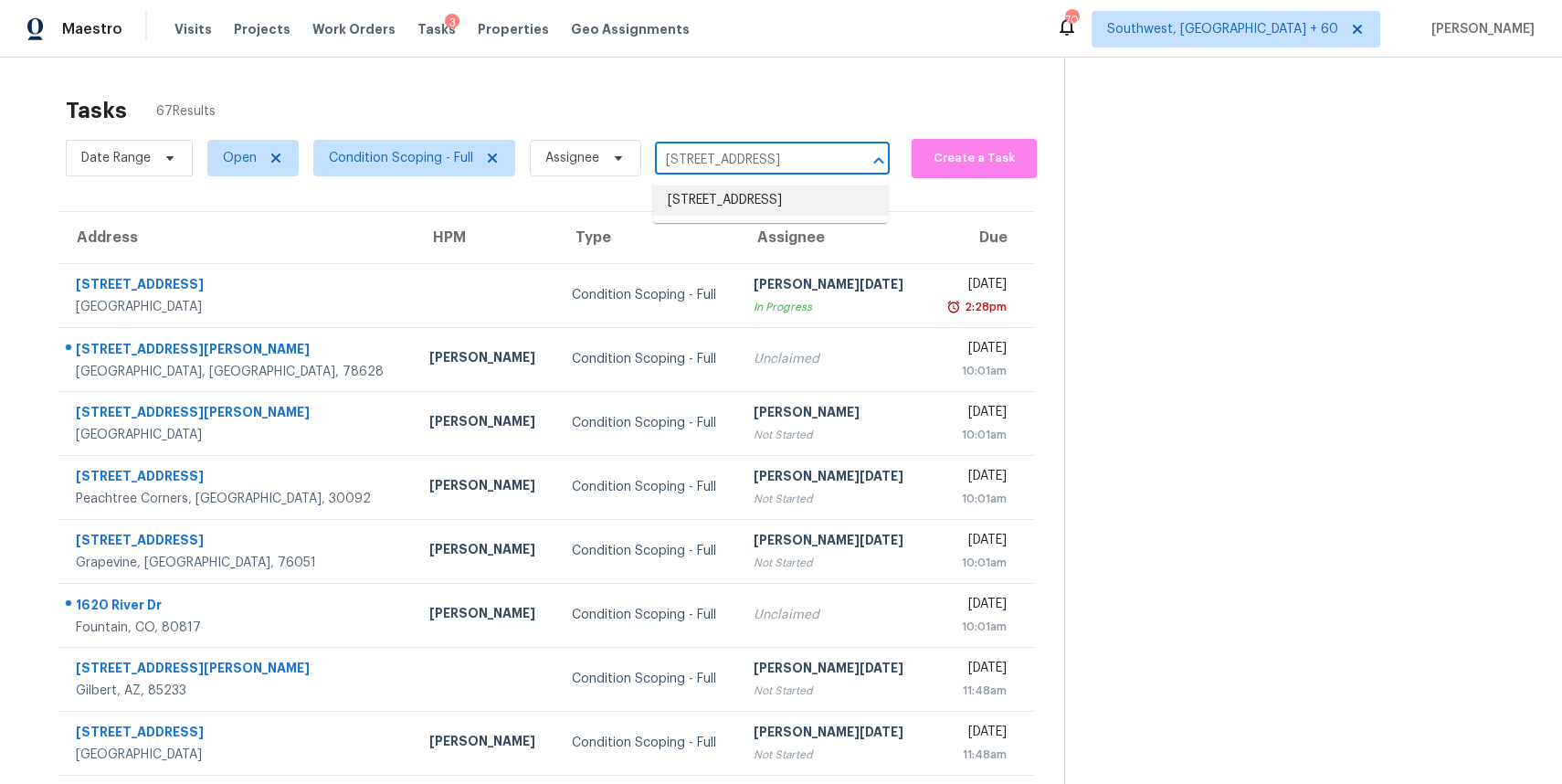
click at [755, 215] on li "[STREET_ADDRESS]" at bounding box center [770, 201] width 235 height 30
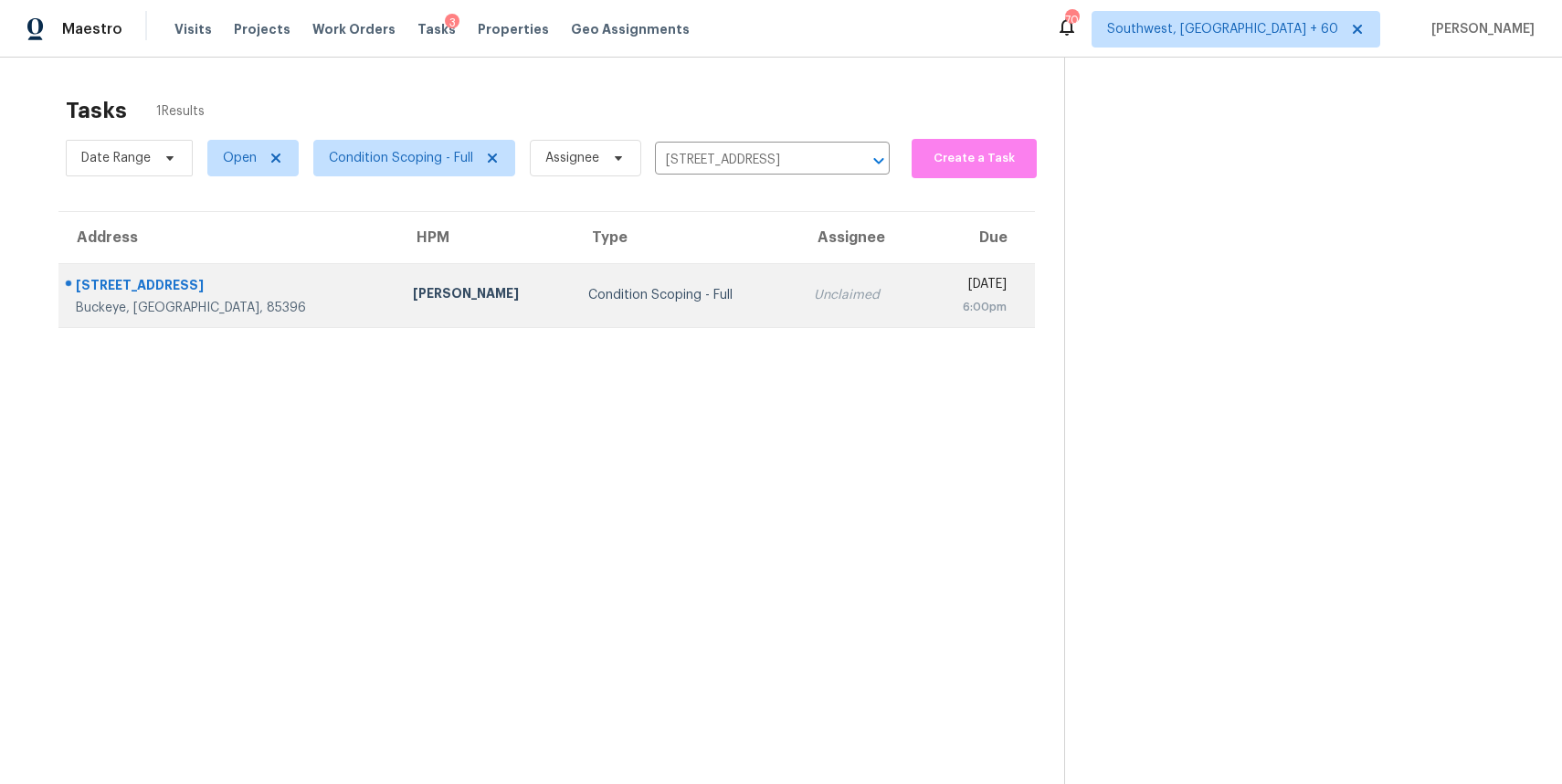
click at [811, 280] on td "Unclaimed" at bounding box center [861, 295] width 124 height 64
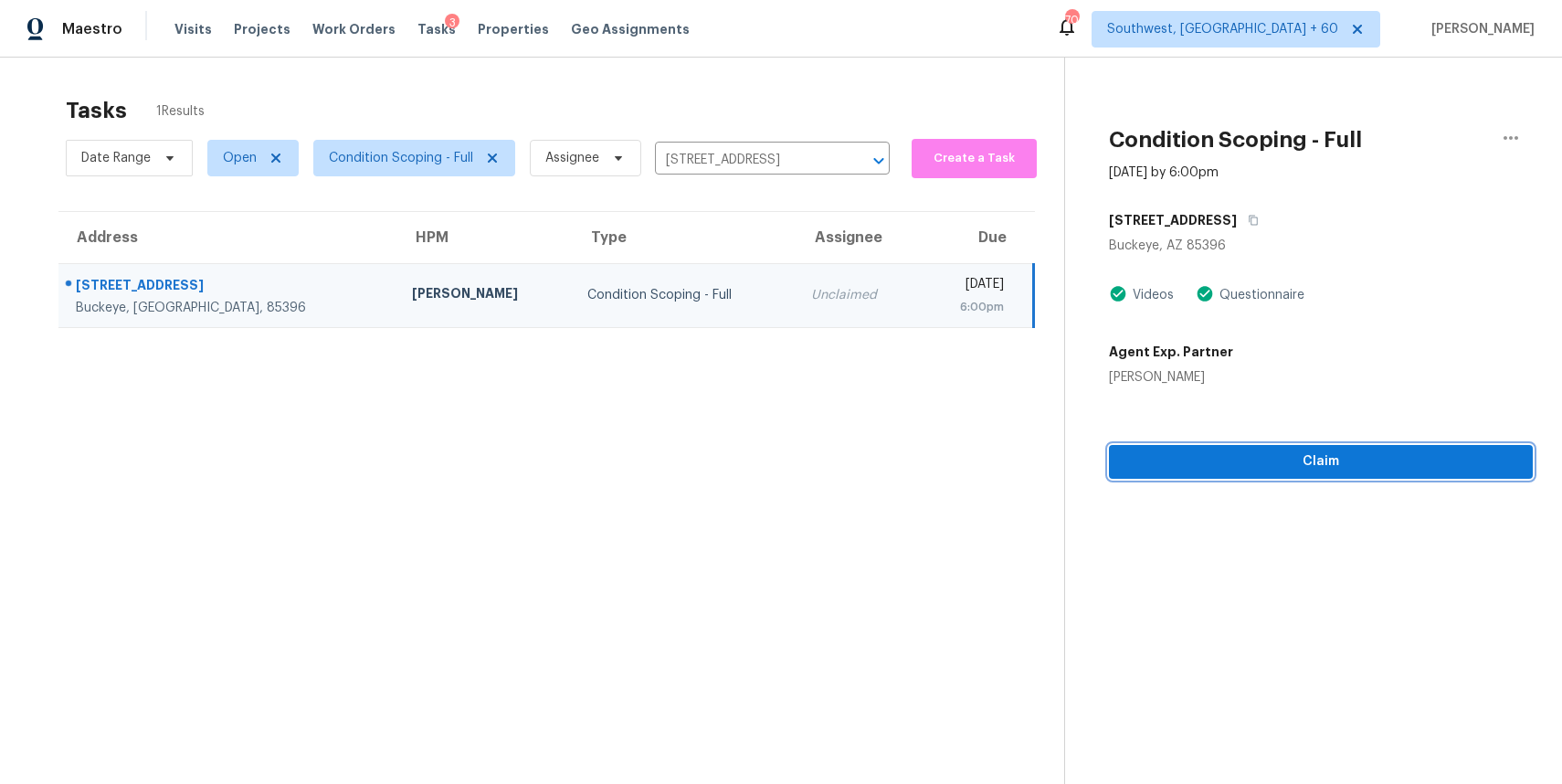
click at [1370, 458] on span "Claim" at bounding box center [1321, 461] width 395 height 23
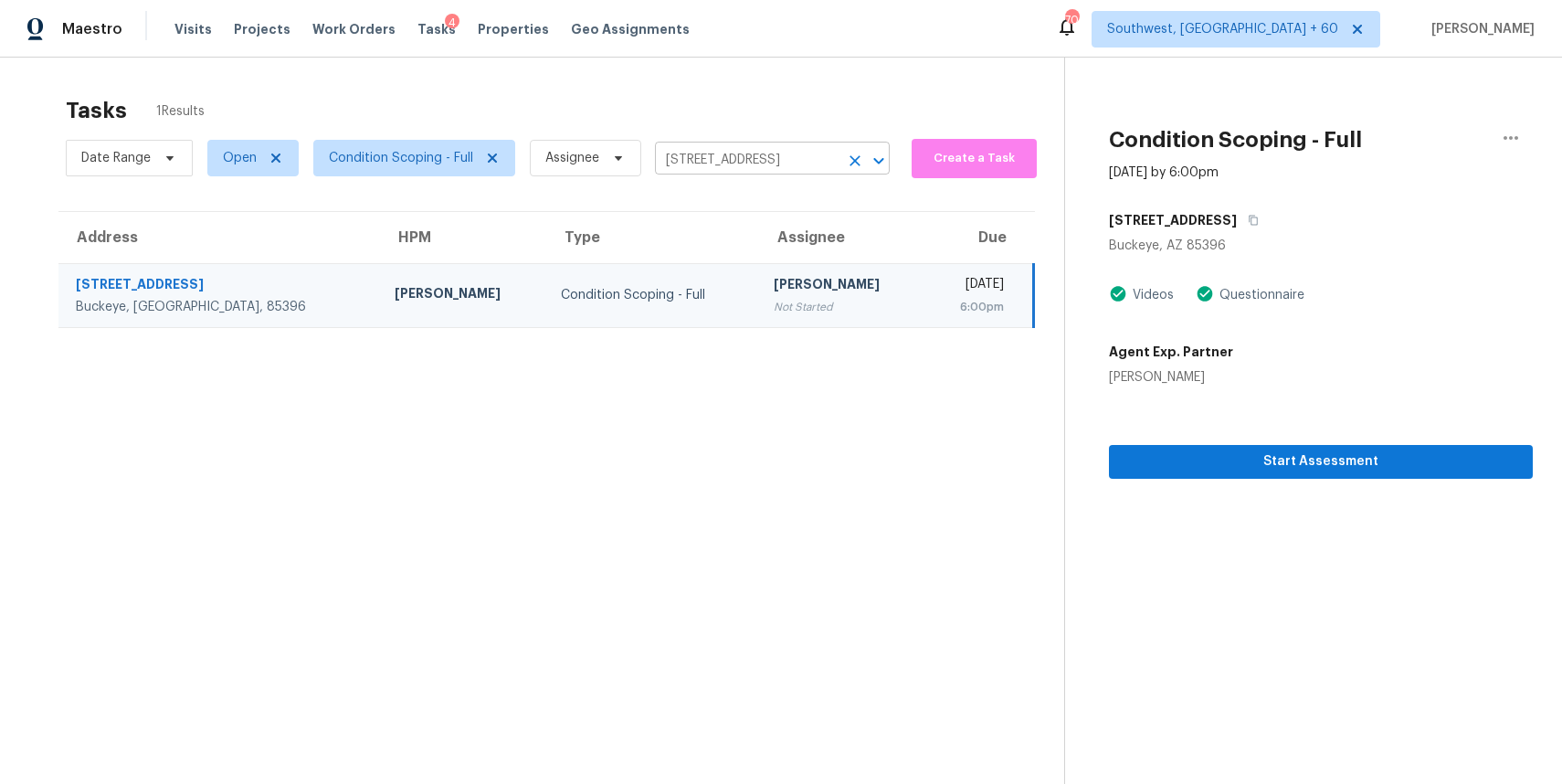
click at [740, 146] on input "[STREET_ADDRESS]" at bounding box center [747, 160] width 184 height 28
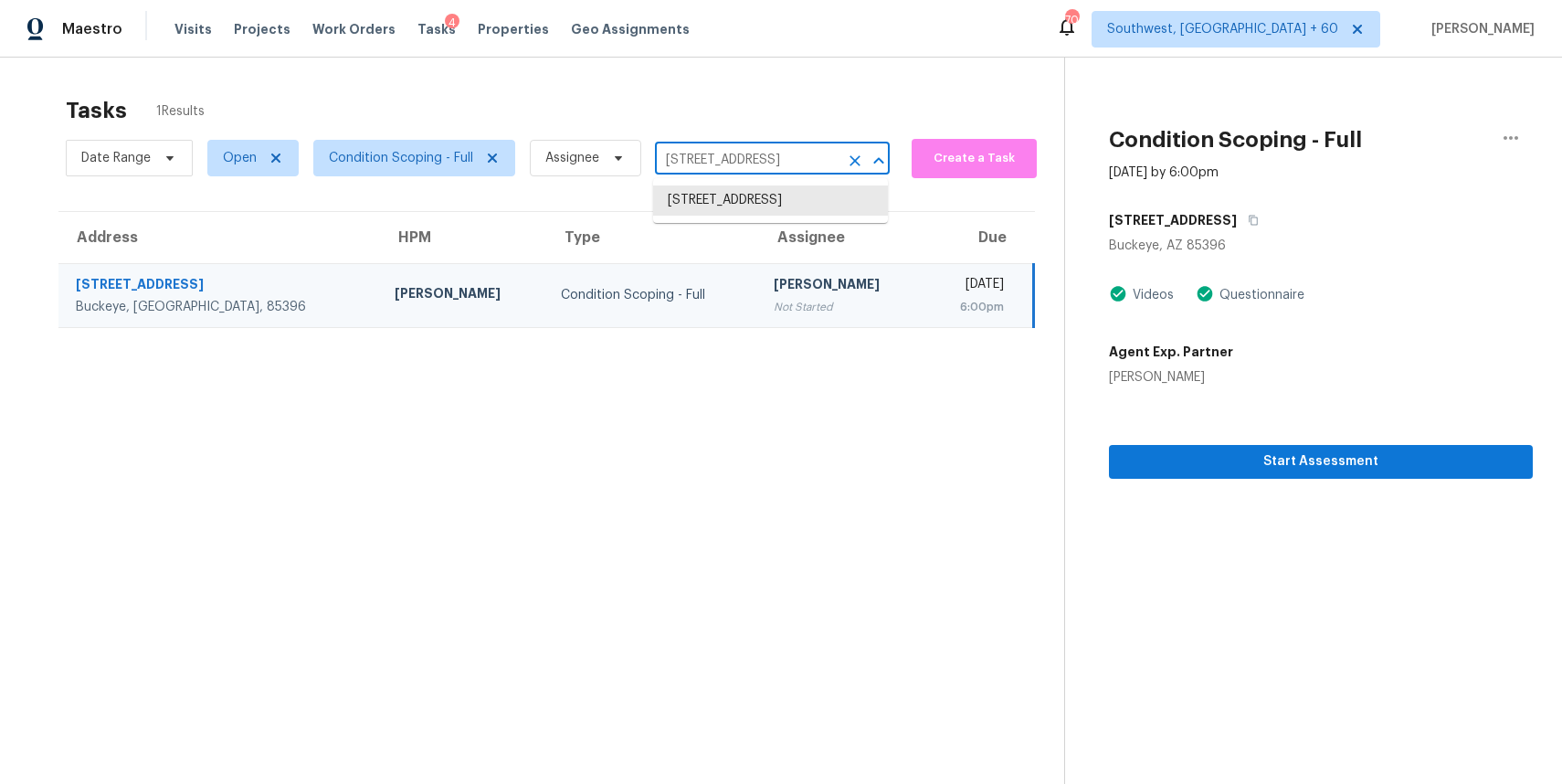
paste input "[STREET_ADDRESS]"
type input "[STREET_ADDRESS]"
click at [783, 209] on li "[STREET_ADDRESS]" at bounding box center [770, 201] width 235 height 30
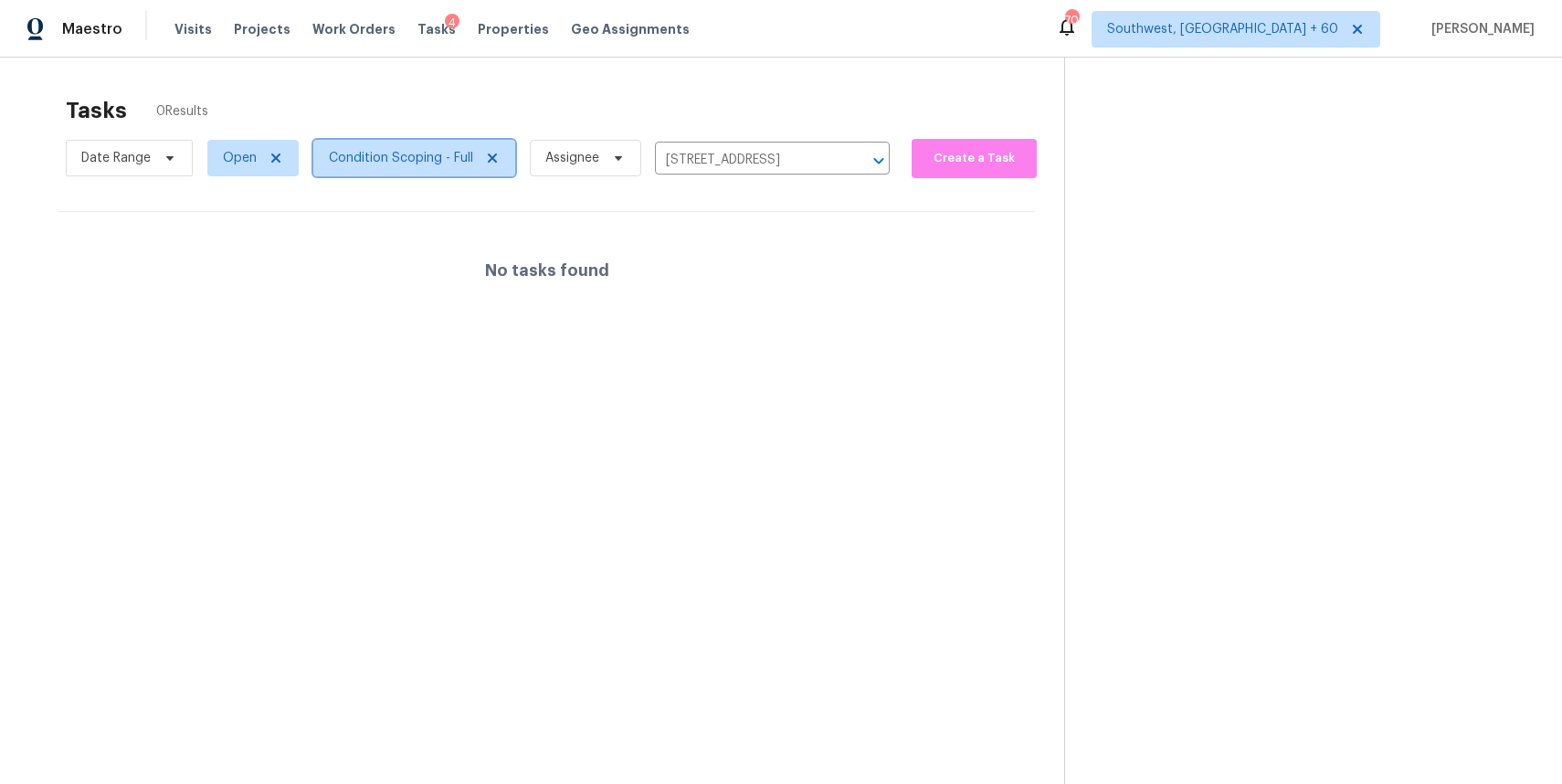
click at [352, 158] on span "Condition Scoping - Full" at bounding box center [400, 158] width 144 height 18
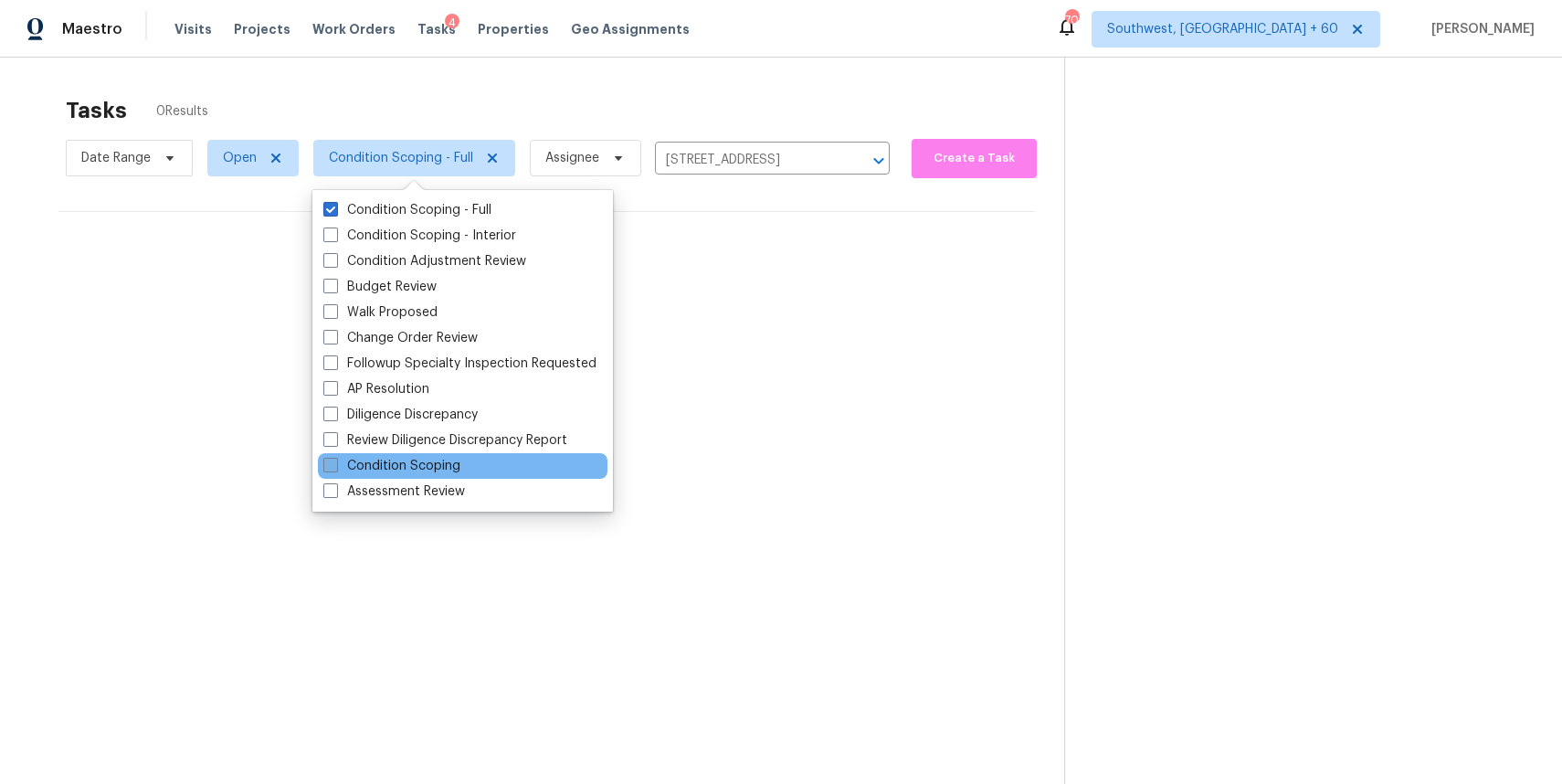
click at [421, 463] on label "Condition Scoping" at bounding box center [392, 465] width 137 height 18
click at [335, 463] on input "Condition Scoping" at bounding box center [329, 462] width 12 height 12
checkbox input "true"
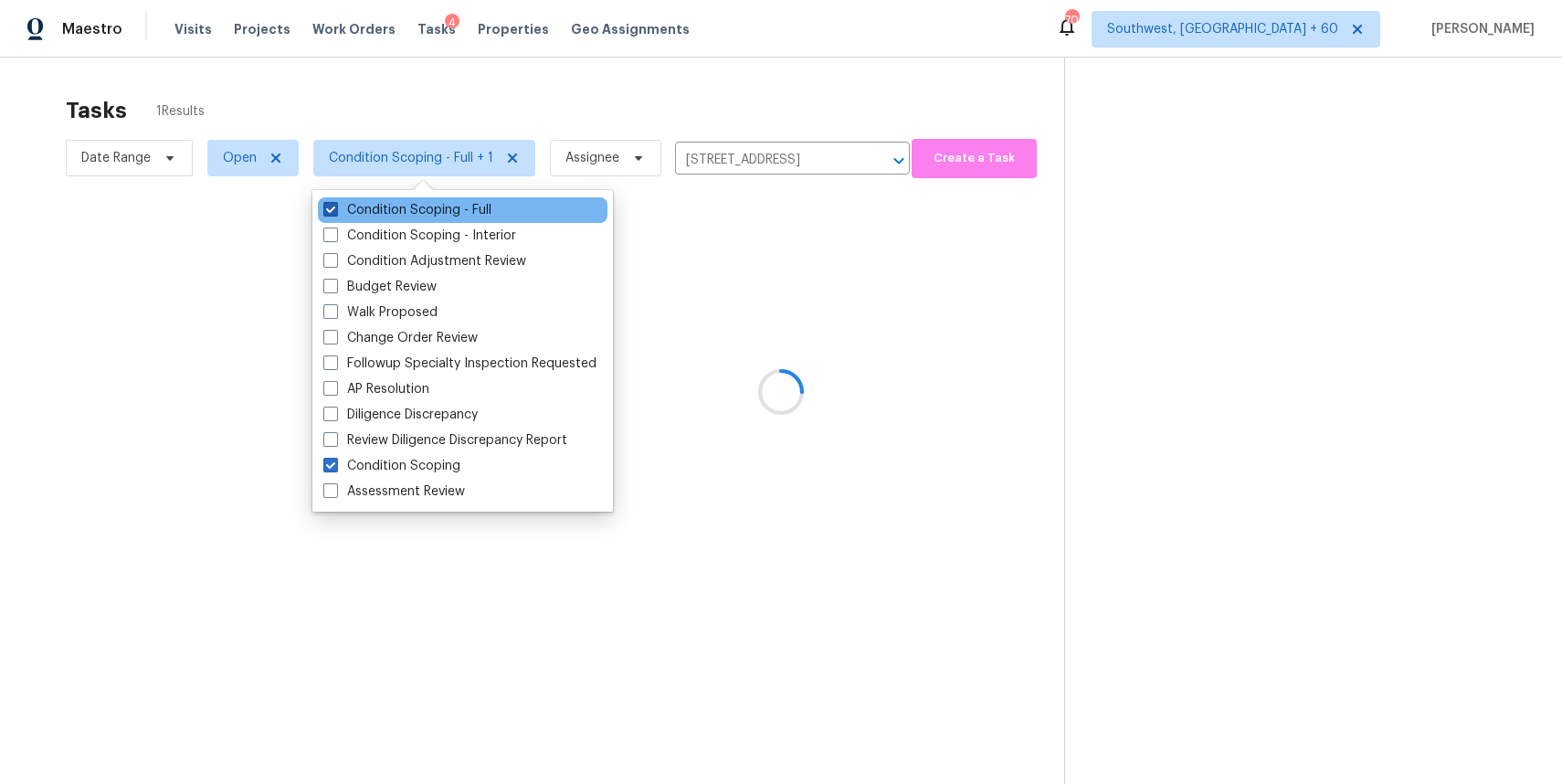
click at [436, 212] on label "Condition Scoping - Full" at bounding box center [408, 209] width 168 height 18
click at [335, 212] on input "Condition Scoping - Full" at bounding box center [329, 207] width 12 height 12
checkbox input "false"
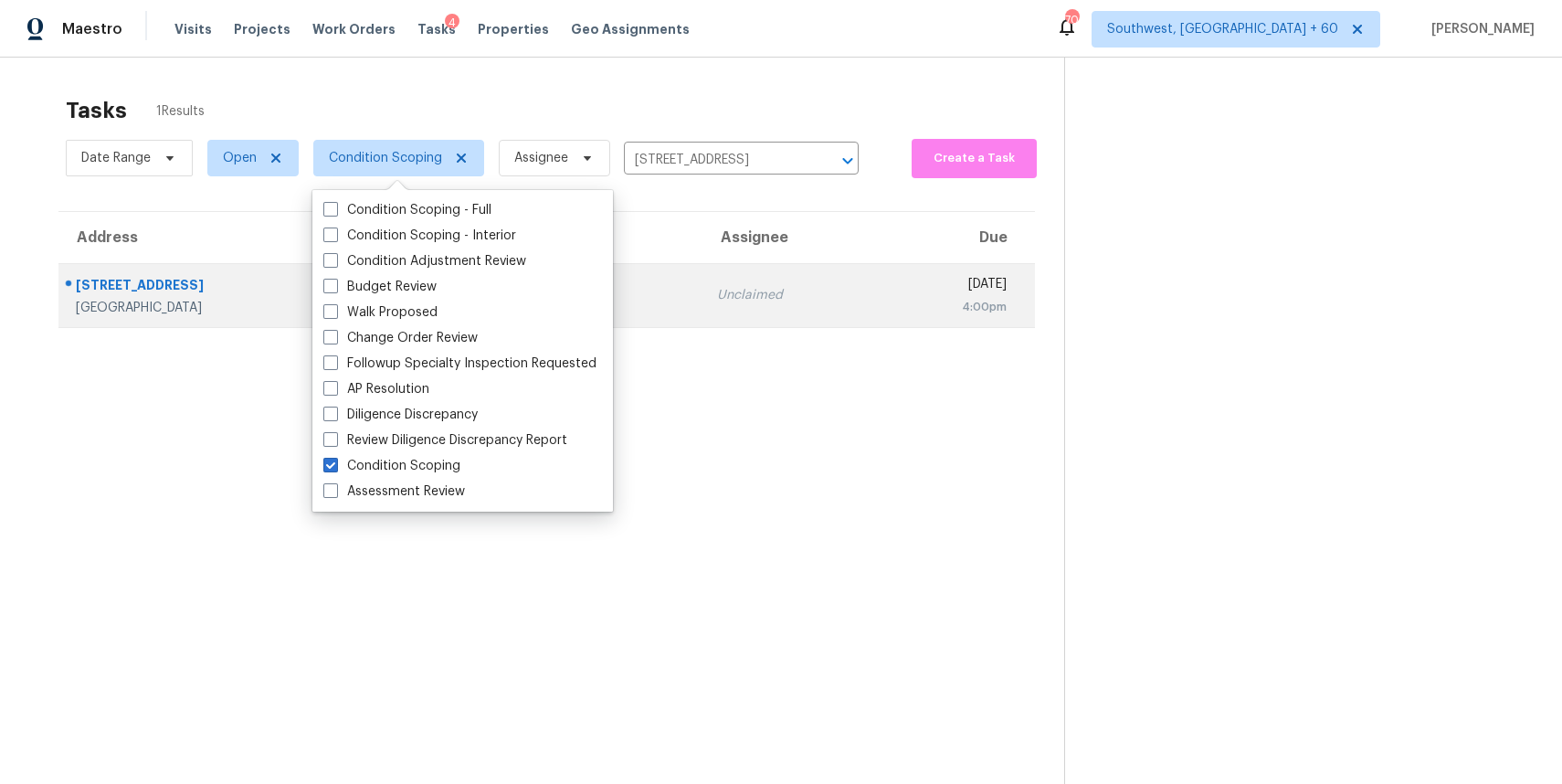
click at [785, 312] on td "Unclaimed" at bounding box center [788, 295] width 173 height 64
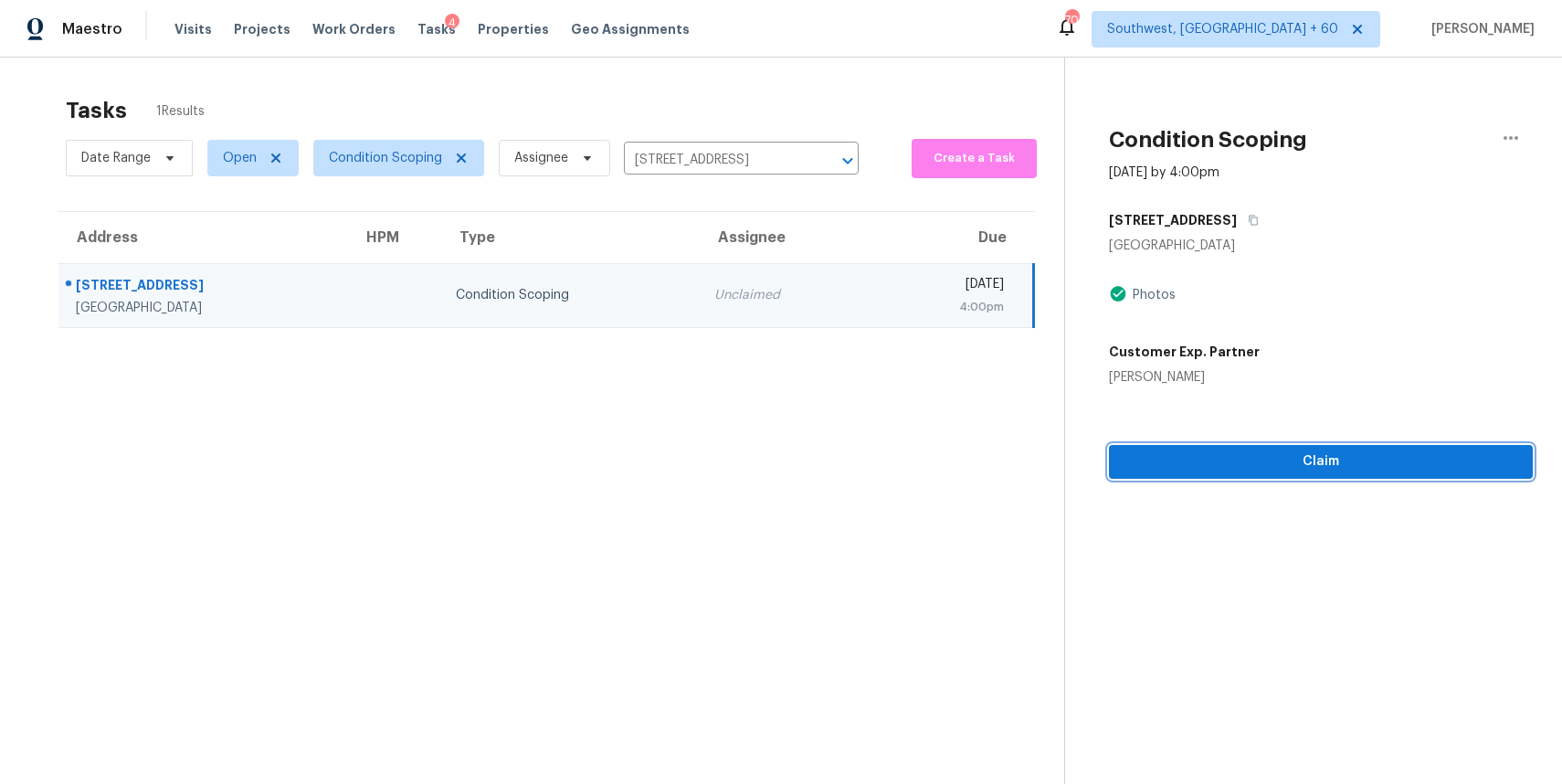
click at [1210, 447] on button "Claim" at bounding box center [1320, 461] width 424 height 34
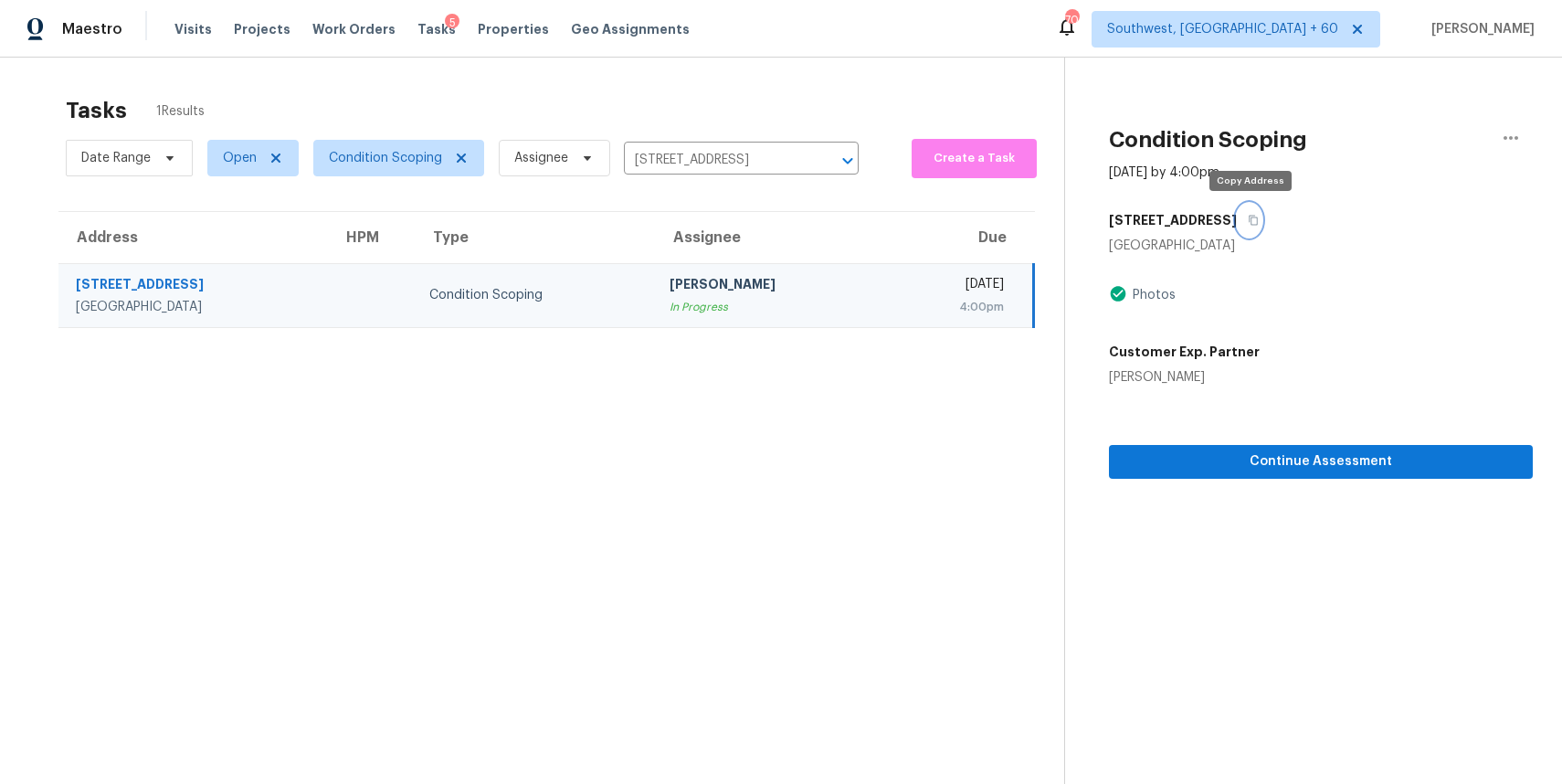
click at [1254, 218] on icon "button" at bounding box center [1253, 220] width 11 height 11
click at [1294, 459] on span "Continue Assessment" at bounding box center [1321, 461] width 395 height 23
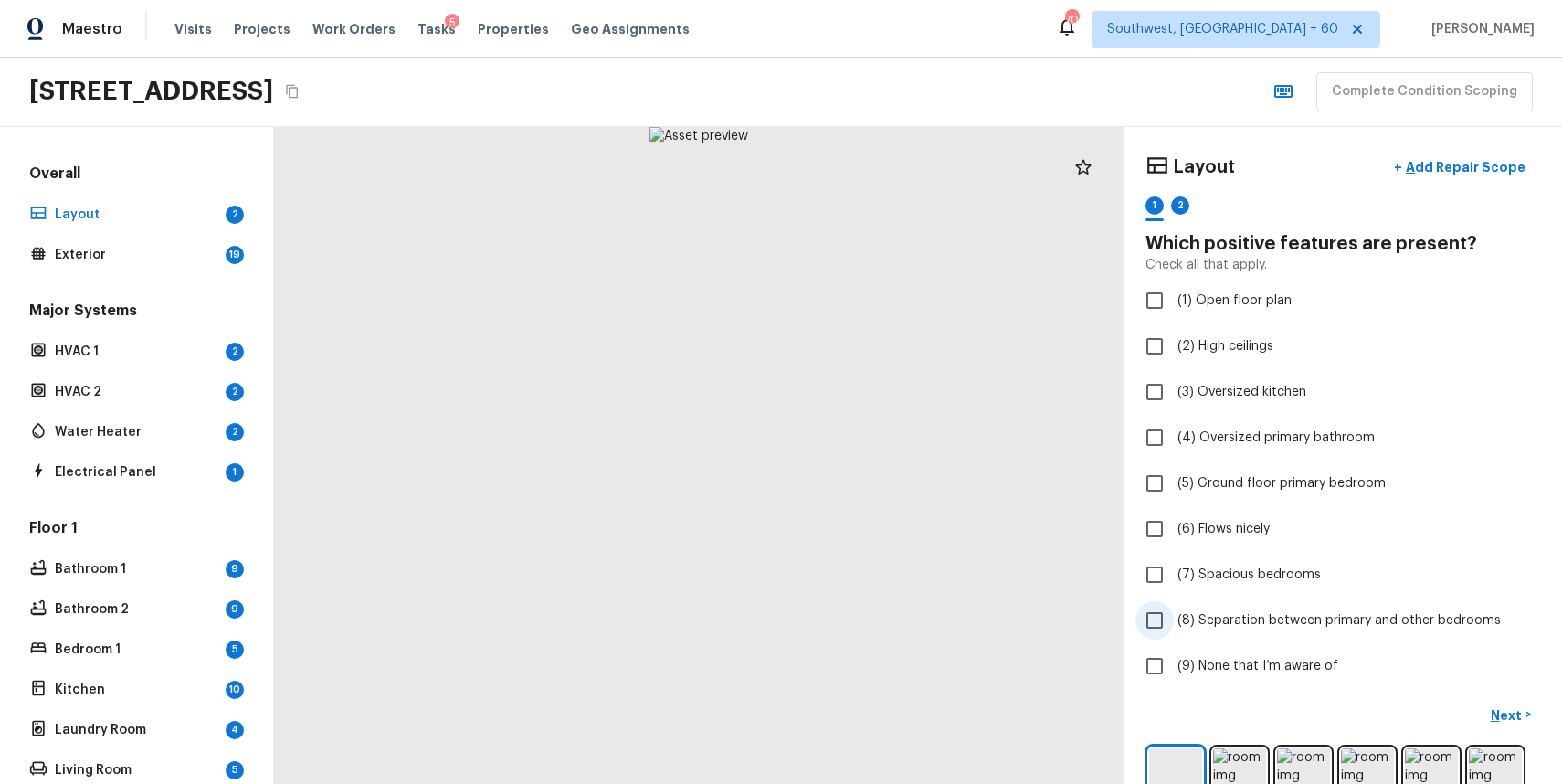
scroll to position [2, 0]
click at [300, 92] on icon "Copy Address" at bounding box center [292, 91] width 14 height 14
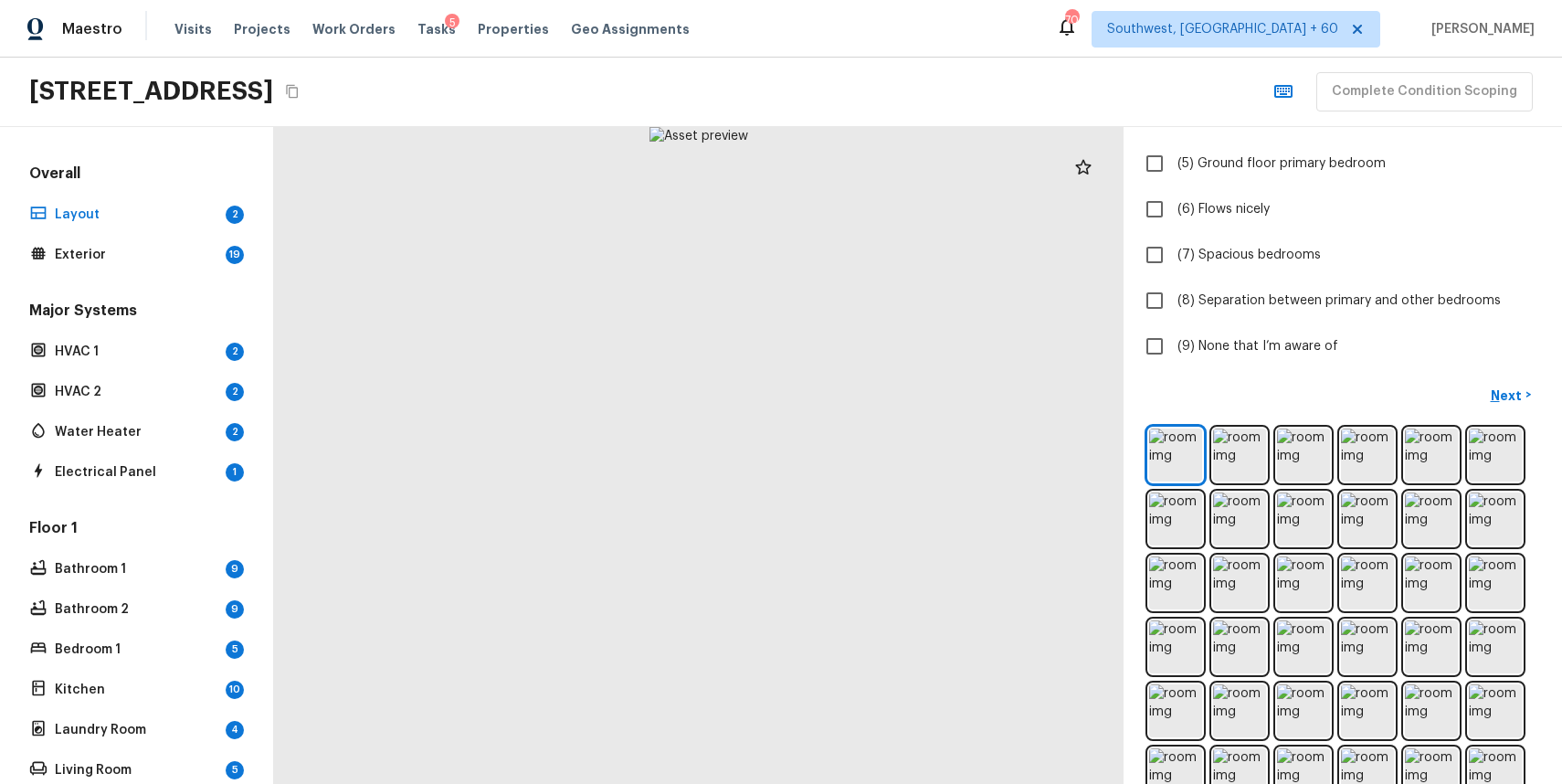
scroll to position [316, 0]
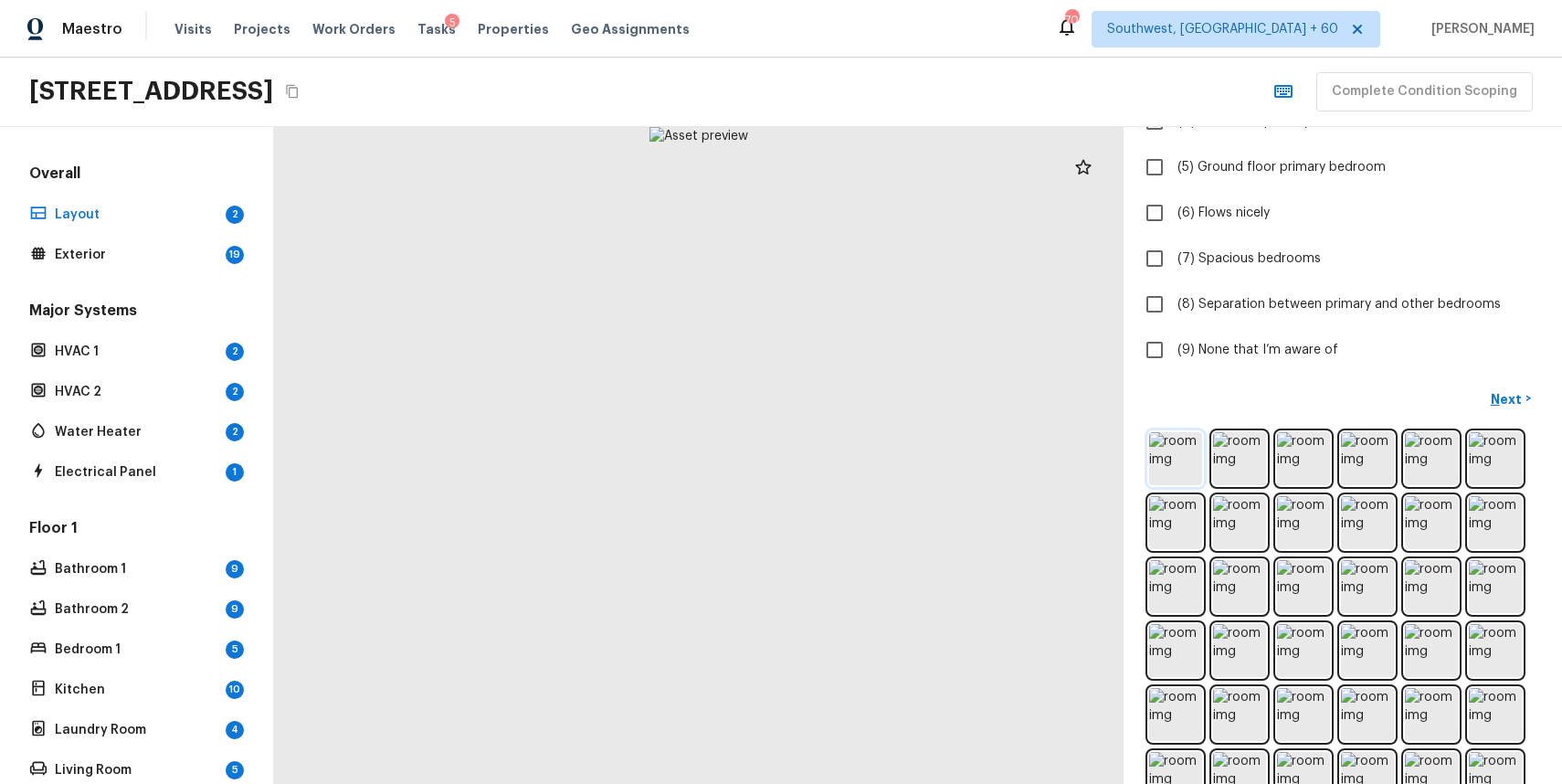
click at [1182, 442] on img at bounding box center [1176, 459] width 53 height 53
click at [1183, 754] on img at bounding box center [1176, 778] width 53 height 53
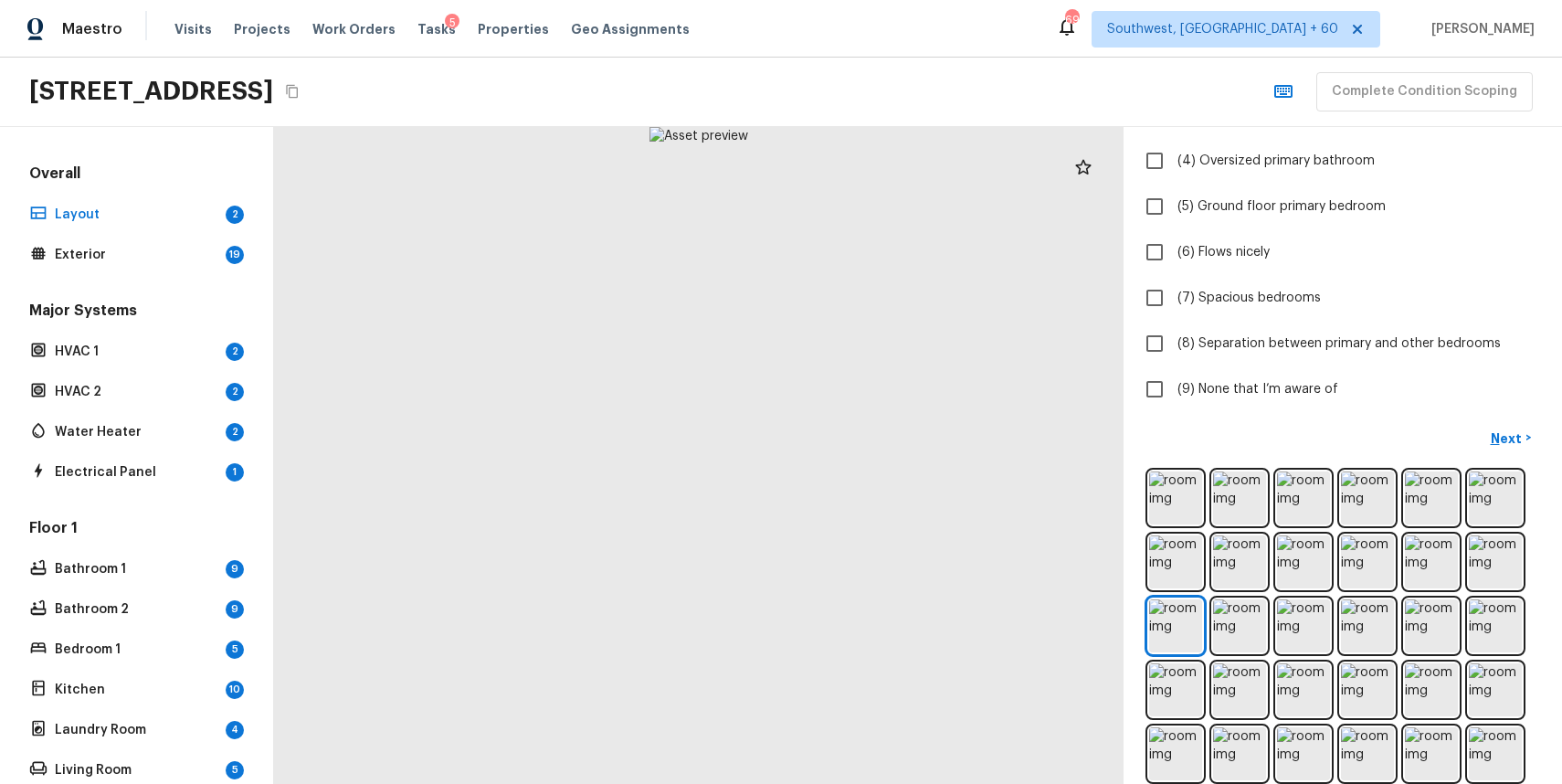
scroll to position [262, 0]
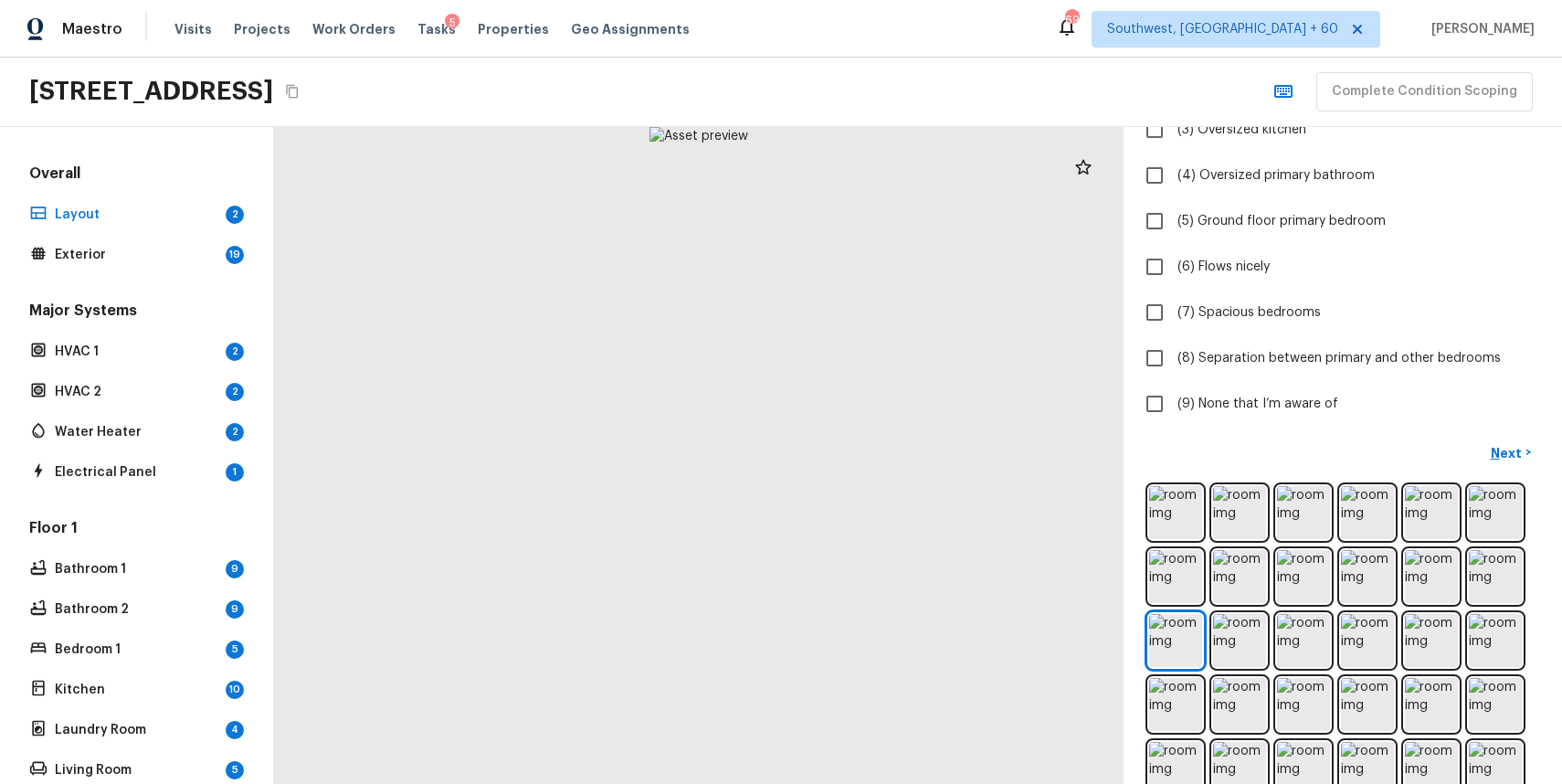
click at [1132, 506] on div "Layout + Add Repair Scope 1 2 Which positive features are present? Check all th…" at bounding box center [1343, 456] width 439 height 657
click at [1158, 514] on img at bounding box center [1176, 512] width 53 height 53
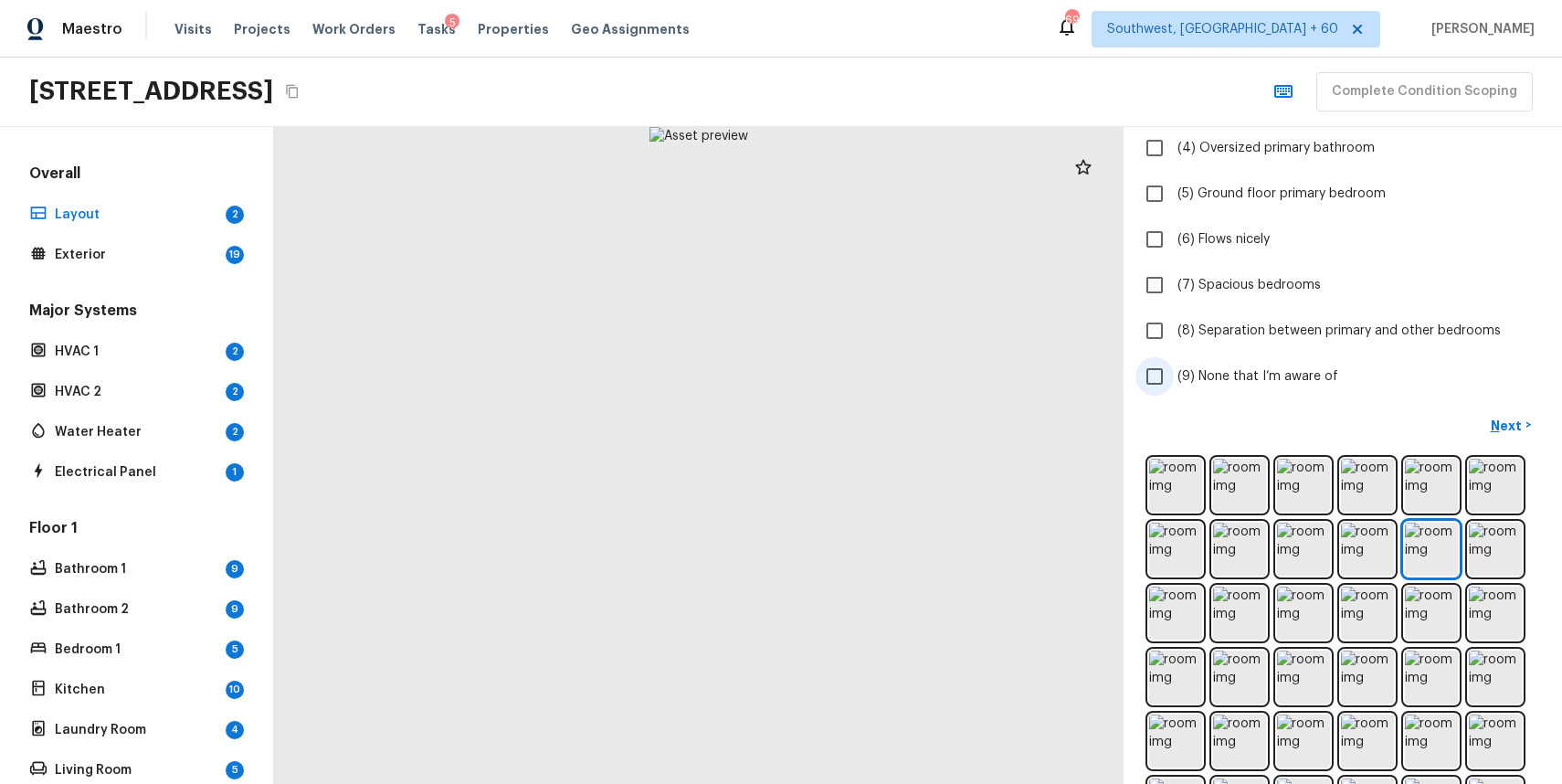
scroll to position [296, 0]
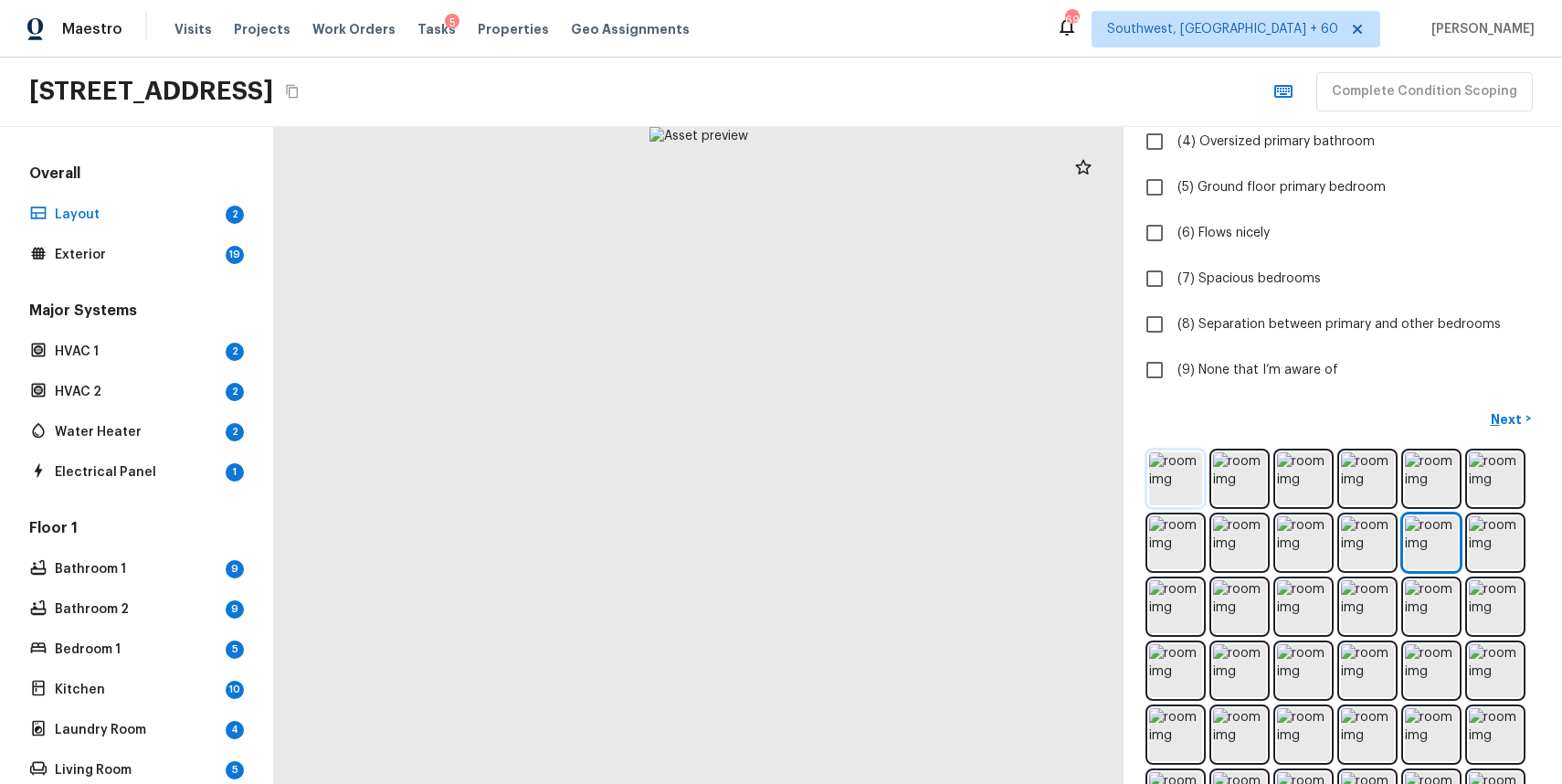
click at [1151, 458] on img at bounding box center [1176, 478] width 53 height 53
click at [1179, 461] on img at bounding box center [1176, 478] width 53 height 53
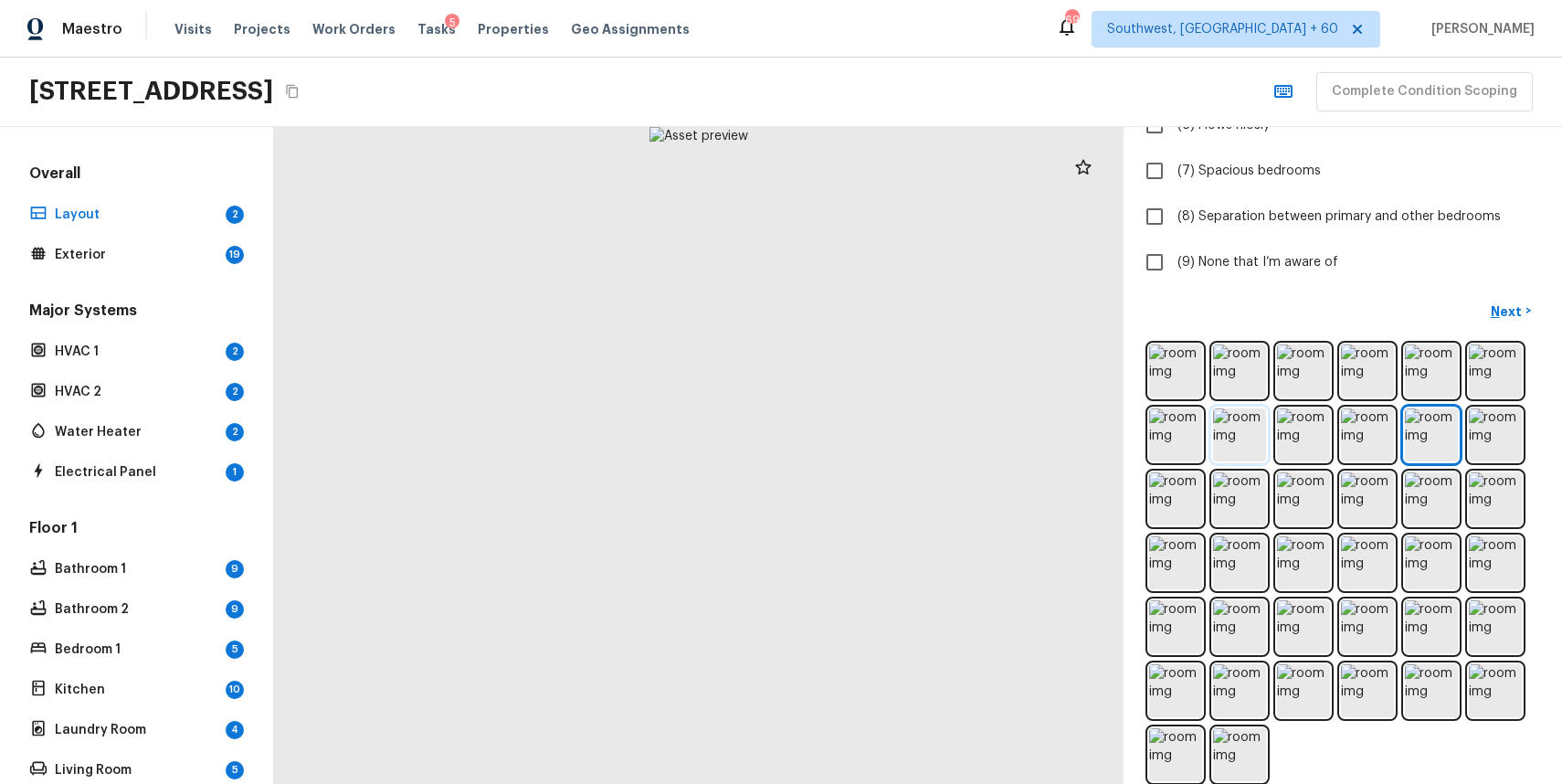
scroll to position [405, 0]
click at [1162, 376] on img at bounding box center [1176, 370] width 53 height 53
click at [1329, 412] on img at bounding box center [1303, 434] width 53 height 53
click at [1218, 240] on div "Layout + Add Repair Scope 1 2 Which positive features are present? Check all th…" at bounding box center [1343, 12] width 395 height 537
click at [1225, 242] on label "(9) None that I’m aware of" at bounding box center [1330, 261] width 390 height 39
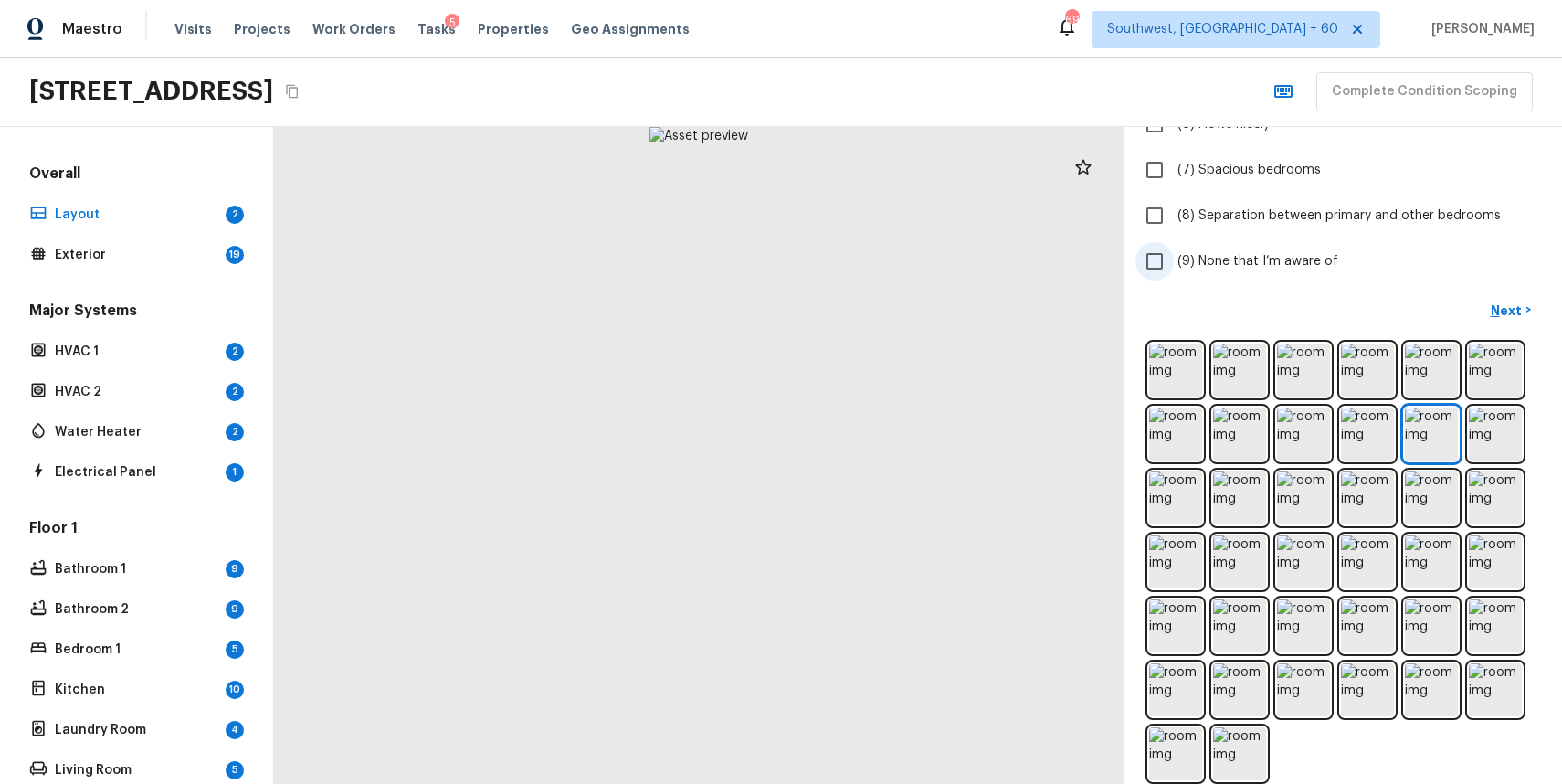
click at [1174, 242] on input "(9) None that I’m aware of" at bounding box center [1154, 261] width 39 height 39
checkbox input "true"
click at [1499, 311] on p "Next" at bounding box center [1508, 309] width 35 height 18
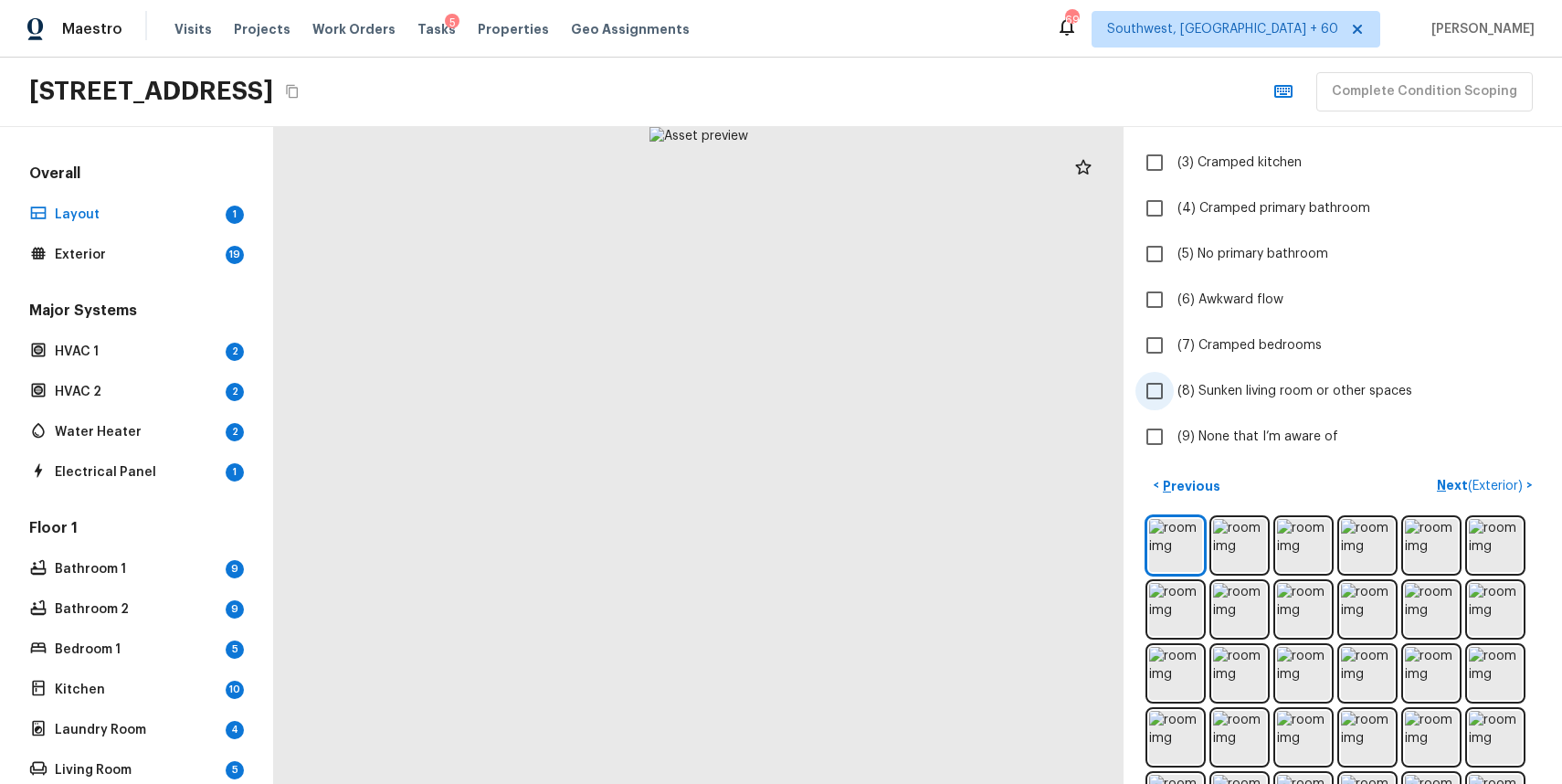
scroll to position [0, 0]
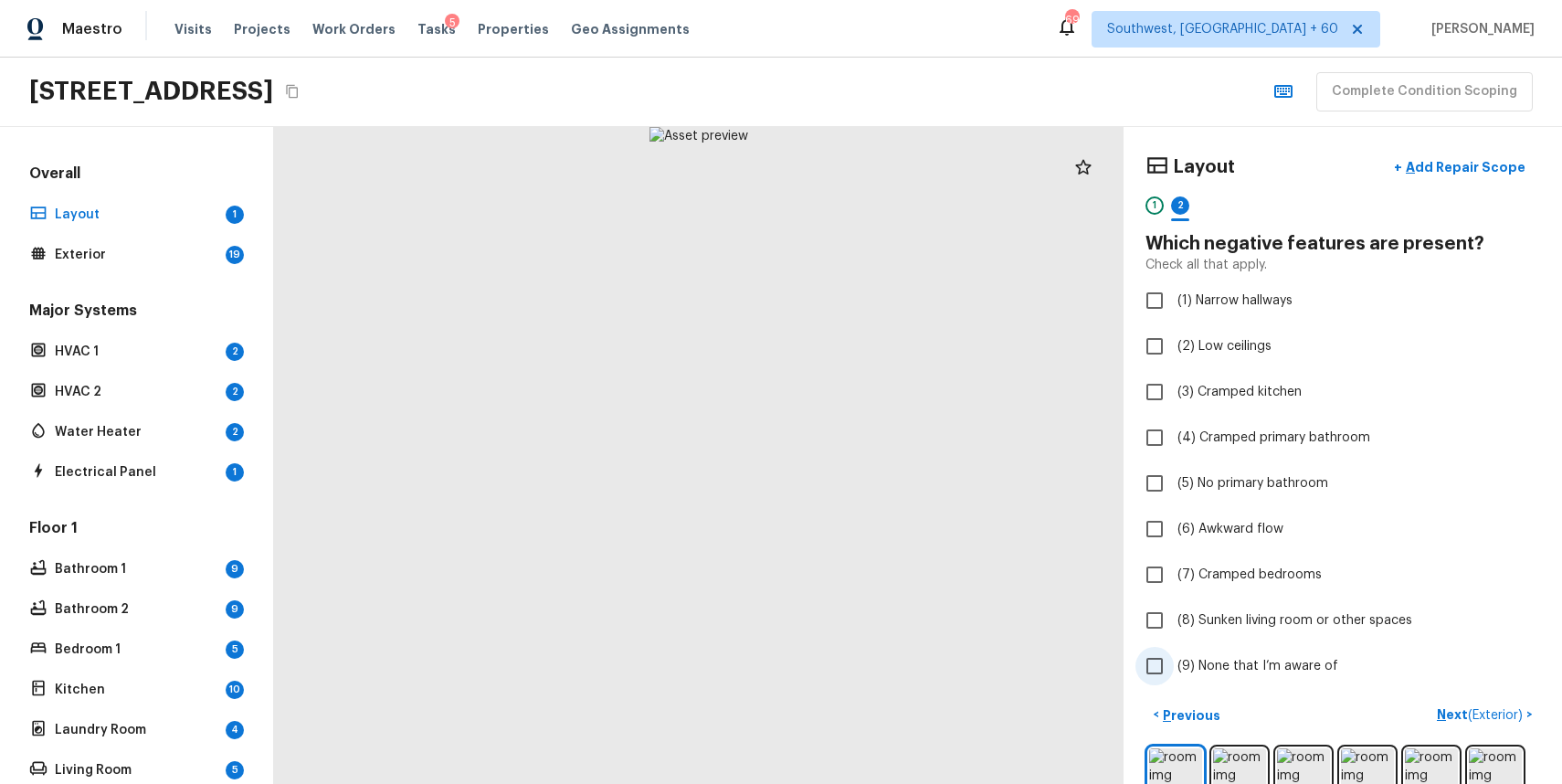
click at [1268, 666] on span "(9) None that I’m aware of" at bounding box center [1258, 665] width 160 height 18
click at [1174, 666] on input "(9) None that I’m aware of" at bounding box center [1154, 665] width 39 height 39
checkbox input "true"
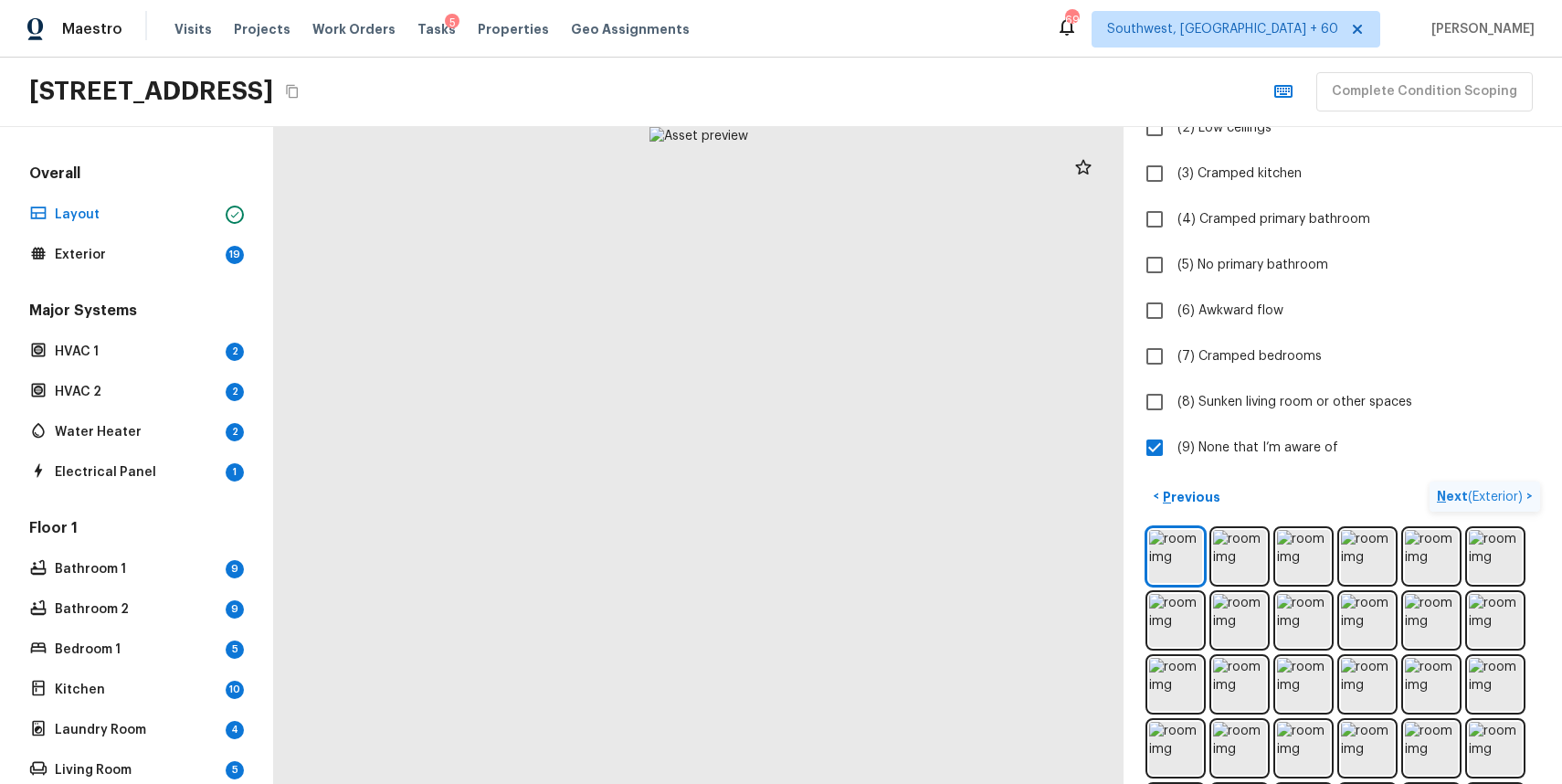
click at [1489, 496] on span "( Exterior )" at bounding box center [1496, 497] width 55 height 13
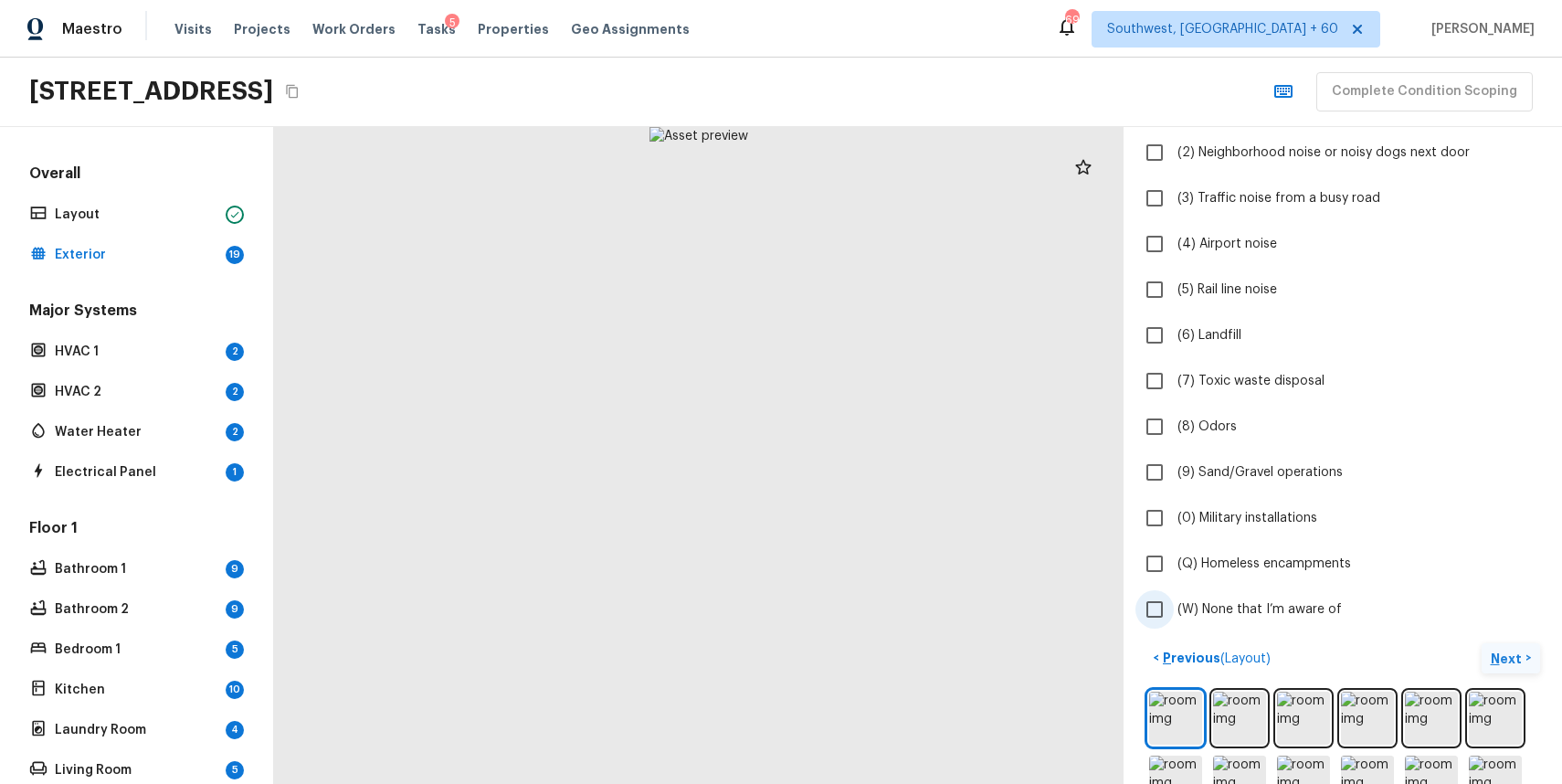
scroll to position [237, 0]
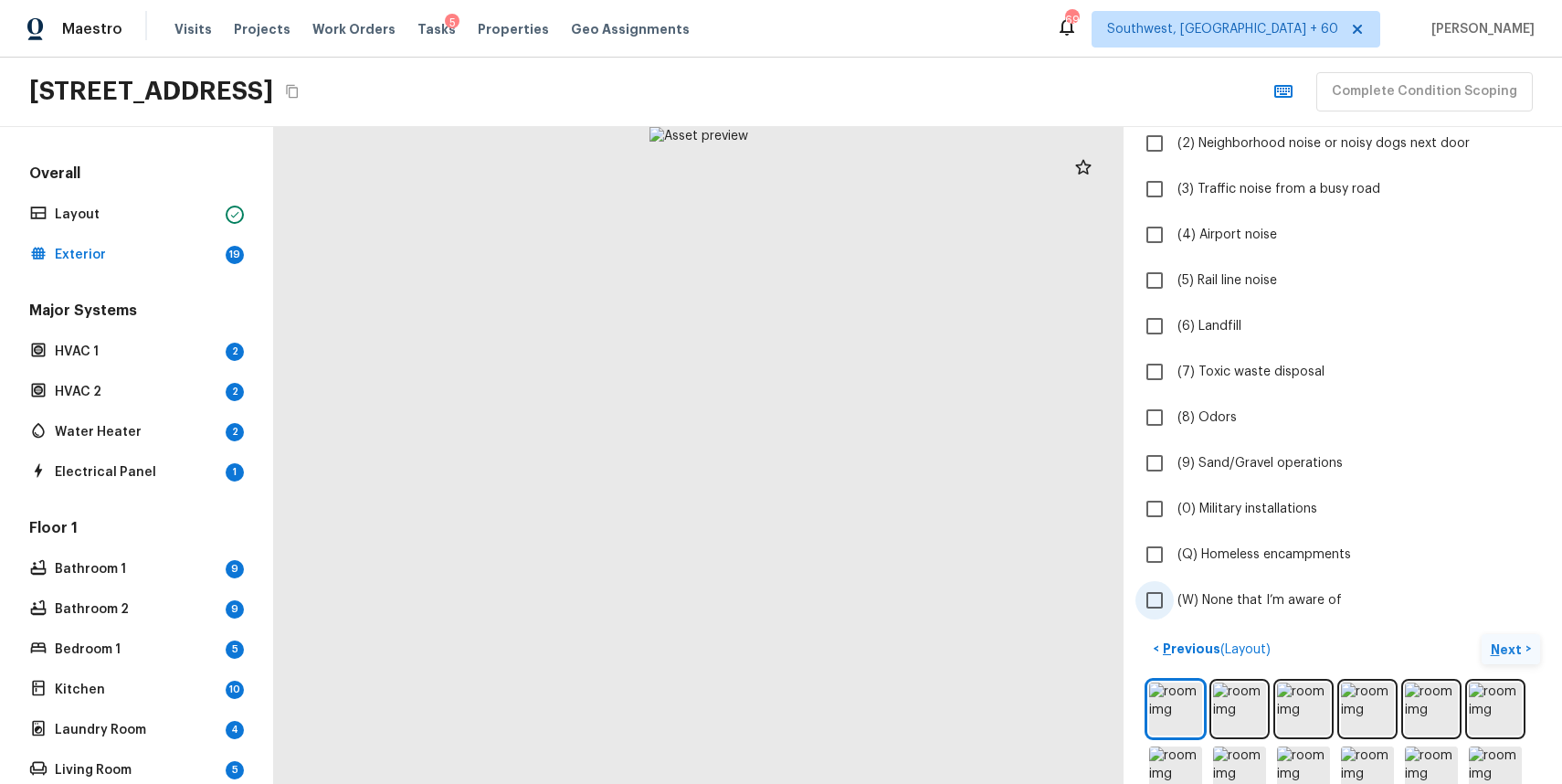
click at [1285, 582] on label "(W) None that I’m aware of" at bounding box center [1330, 600] width 390 height 39
click at [1174, 582] on input "(W) None that I’m aware of" at bounding box center [1154, 600] width 39 height 39
checkbox input "true"
click at [1157, 709] on img at bounding box center [1176, 709] width 53 height 53
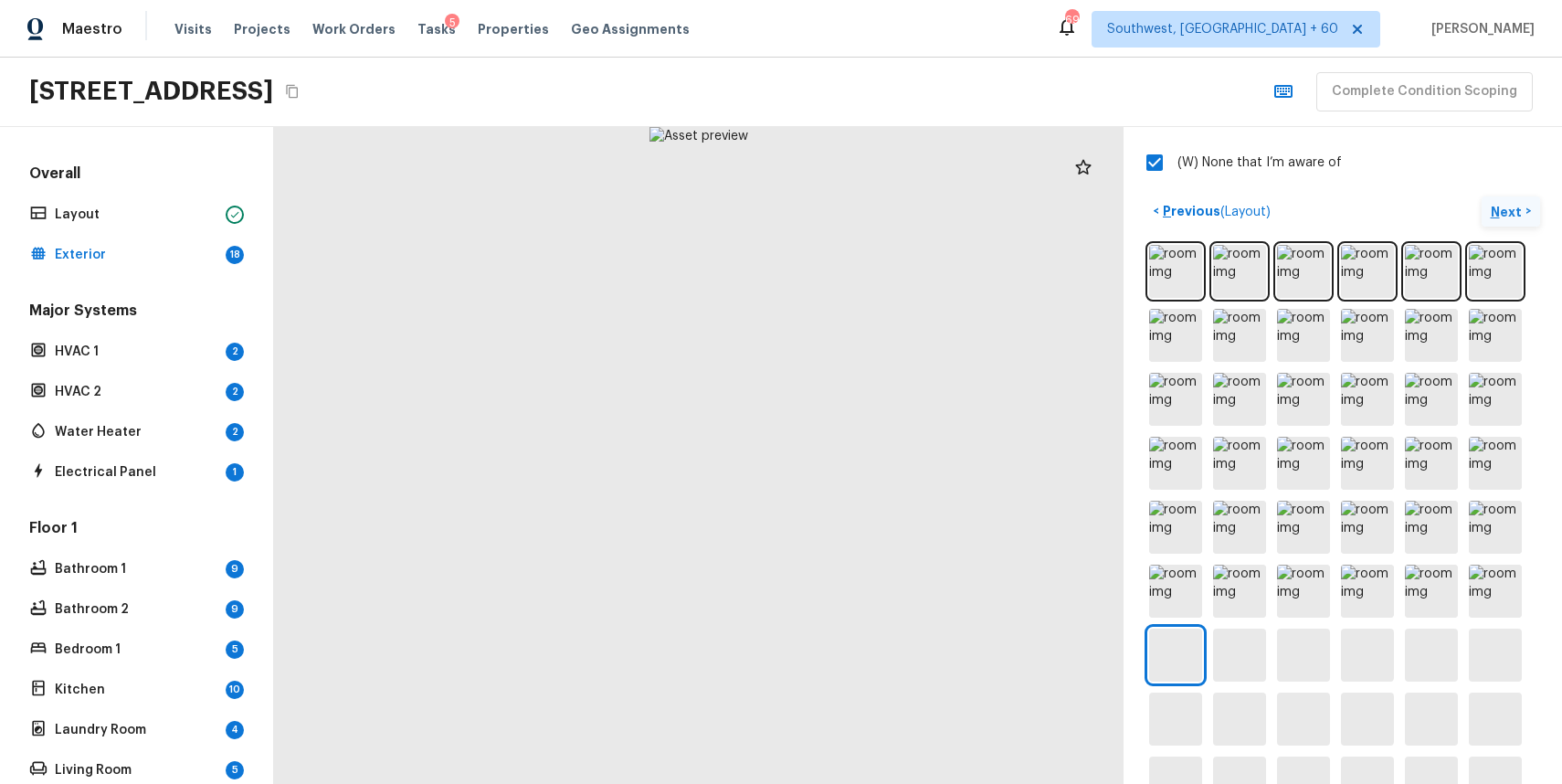
scroll to position [688, 0]
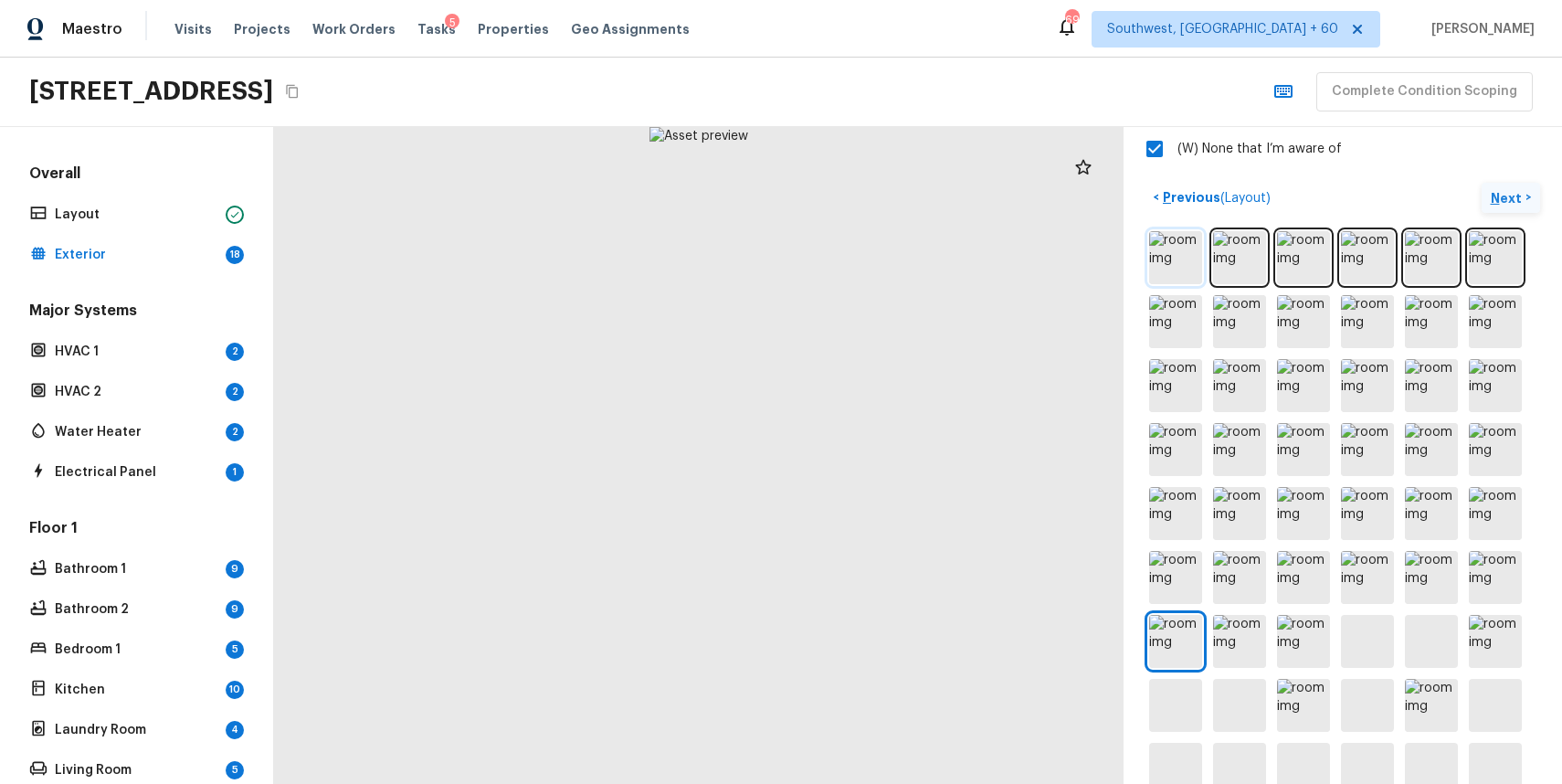
click at [1165, 265] on img at bounding box center [1176, 258] width 53 height 53
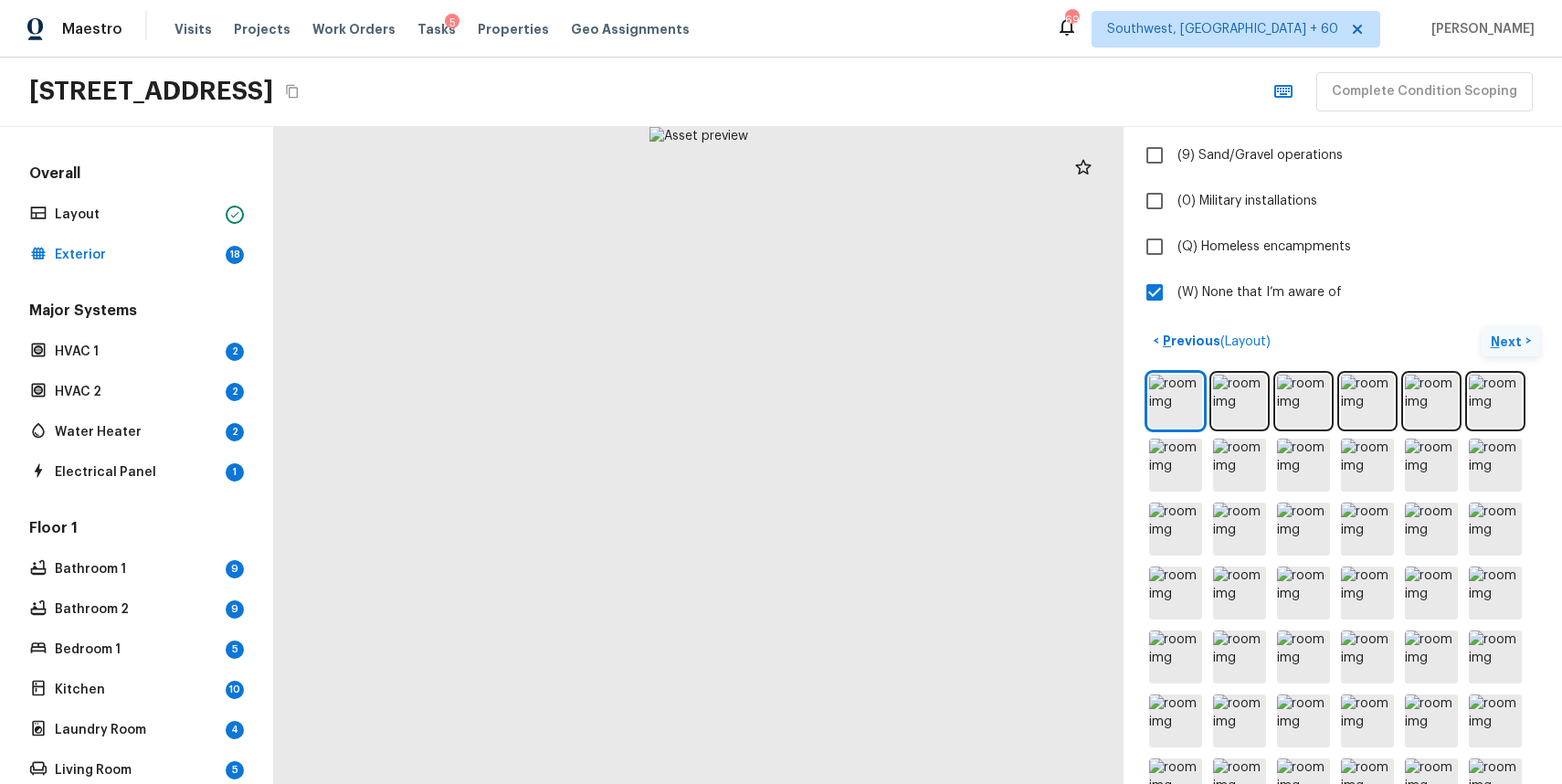
scroll to position [542, 0]
click at [1179, 403] on img at bounding box center [1176, 404] width 53 height 53
click at [1505, 335] on p "Next" at bounding box center [1508, 343] width 35 height 18
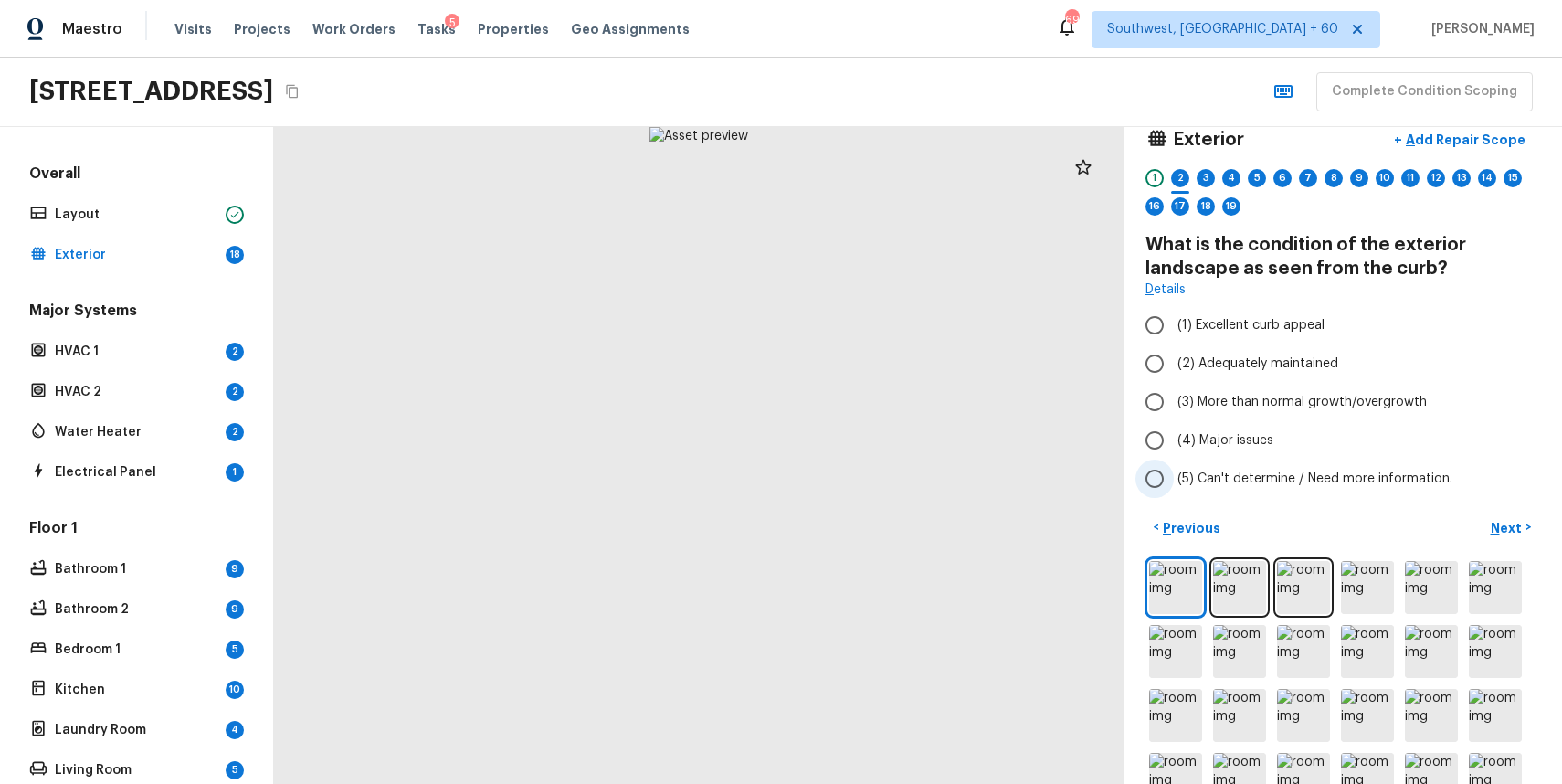
scroll to position [49, 0]
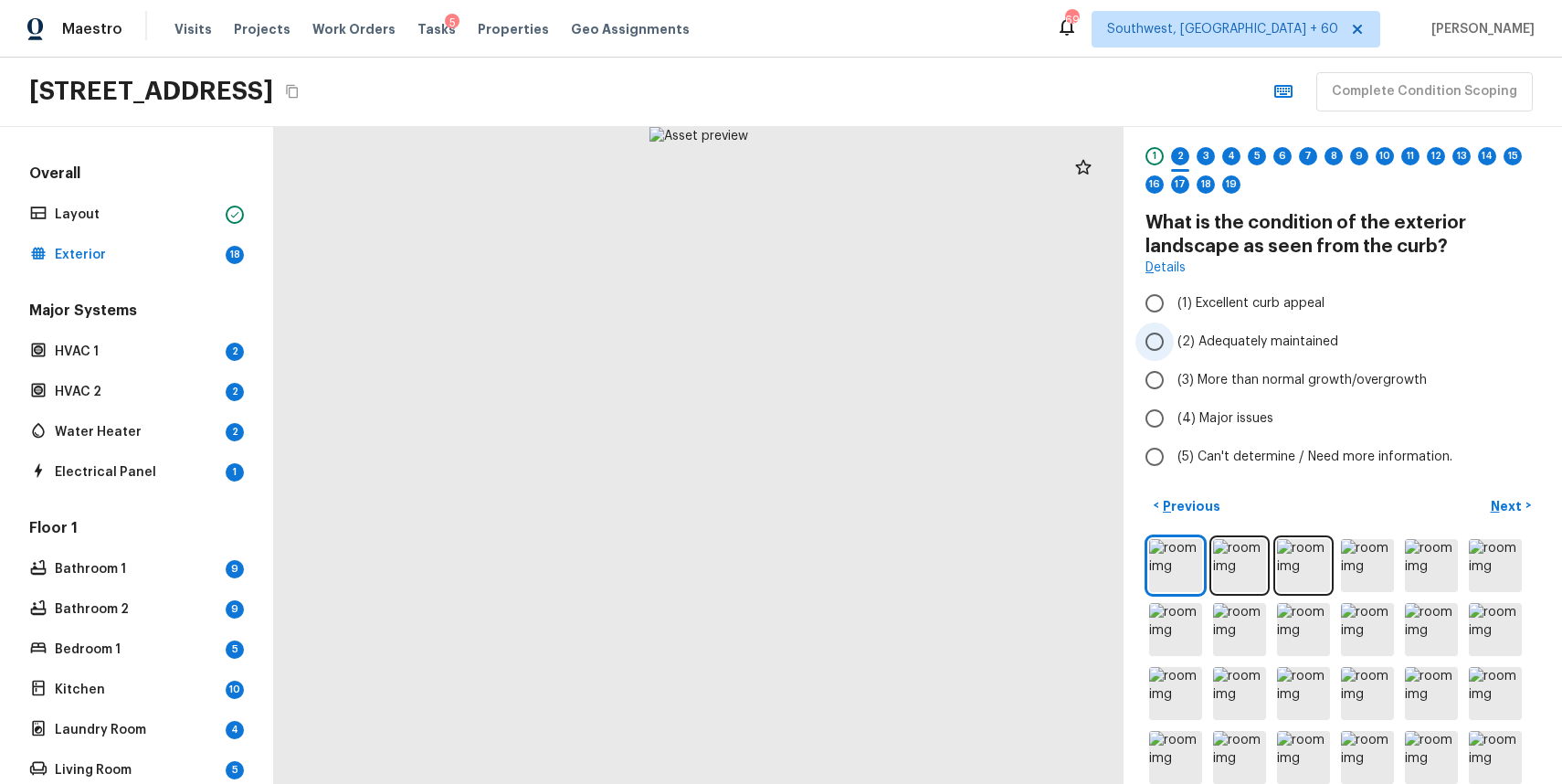
click at [1271, 357] on label "(2) Adequately maintained" at bounding box center [1330, 342] width 390 height 39
click at [1174, 357] on input "(2) Adequately maintained" at bounding box center [1154, 342] width 39 height 39
radio input "true"
click at [1182, 553] on img at bounding box center [1176, 565] width 53 height 53
click at [1179, 570] on img at bounding box center [1176, 565] width 53 height 53
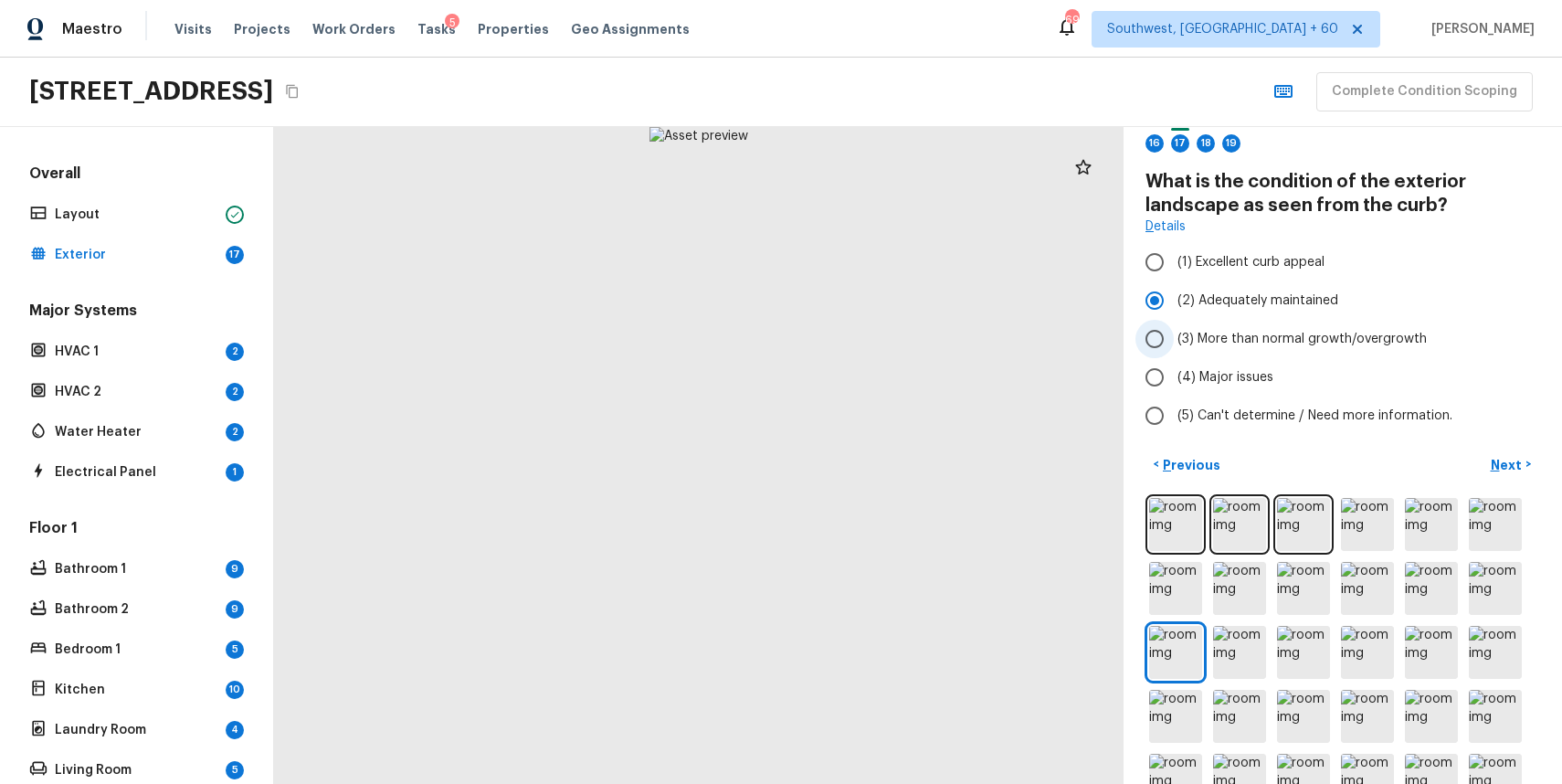
scroll to position [128, 0]
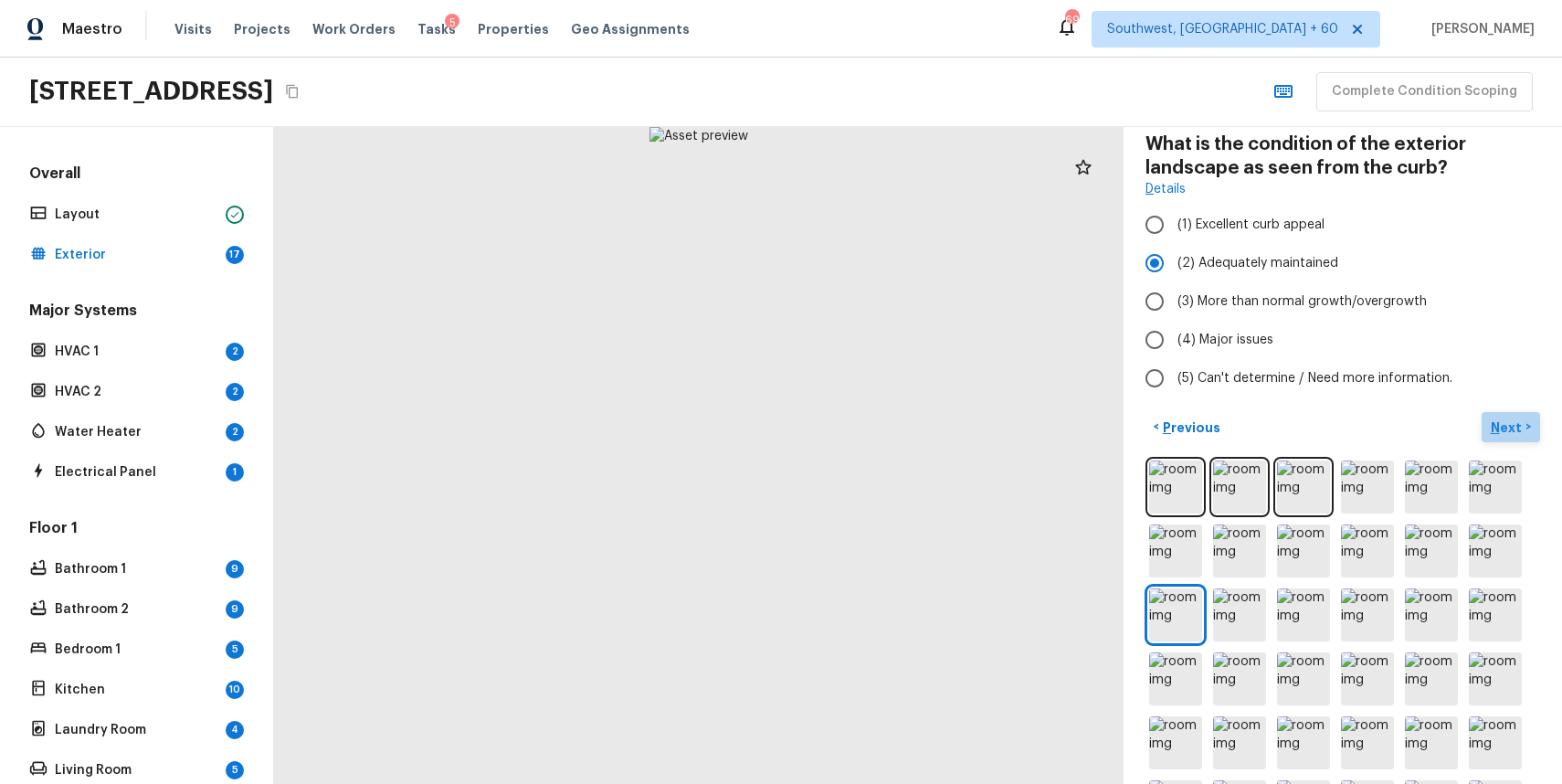
click at [1514, 427] on p "Next" at bounding box center [1508, 426] width 35 height 18
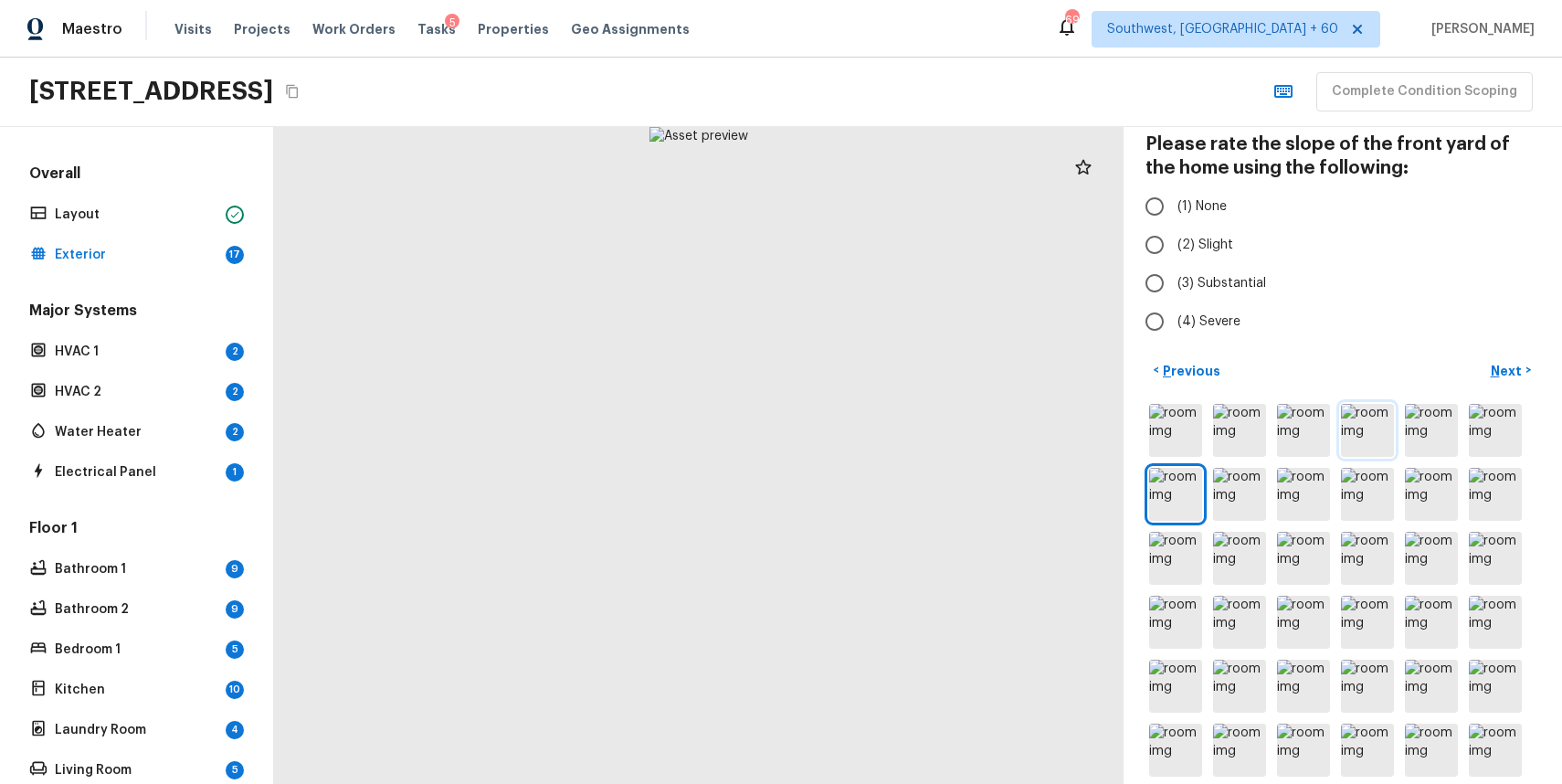
scroll to position [60, 0]
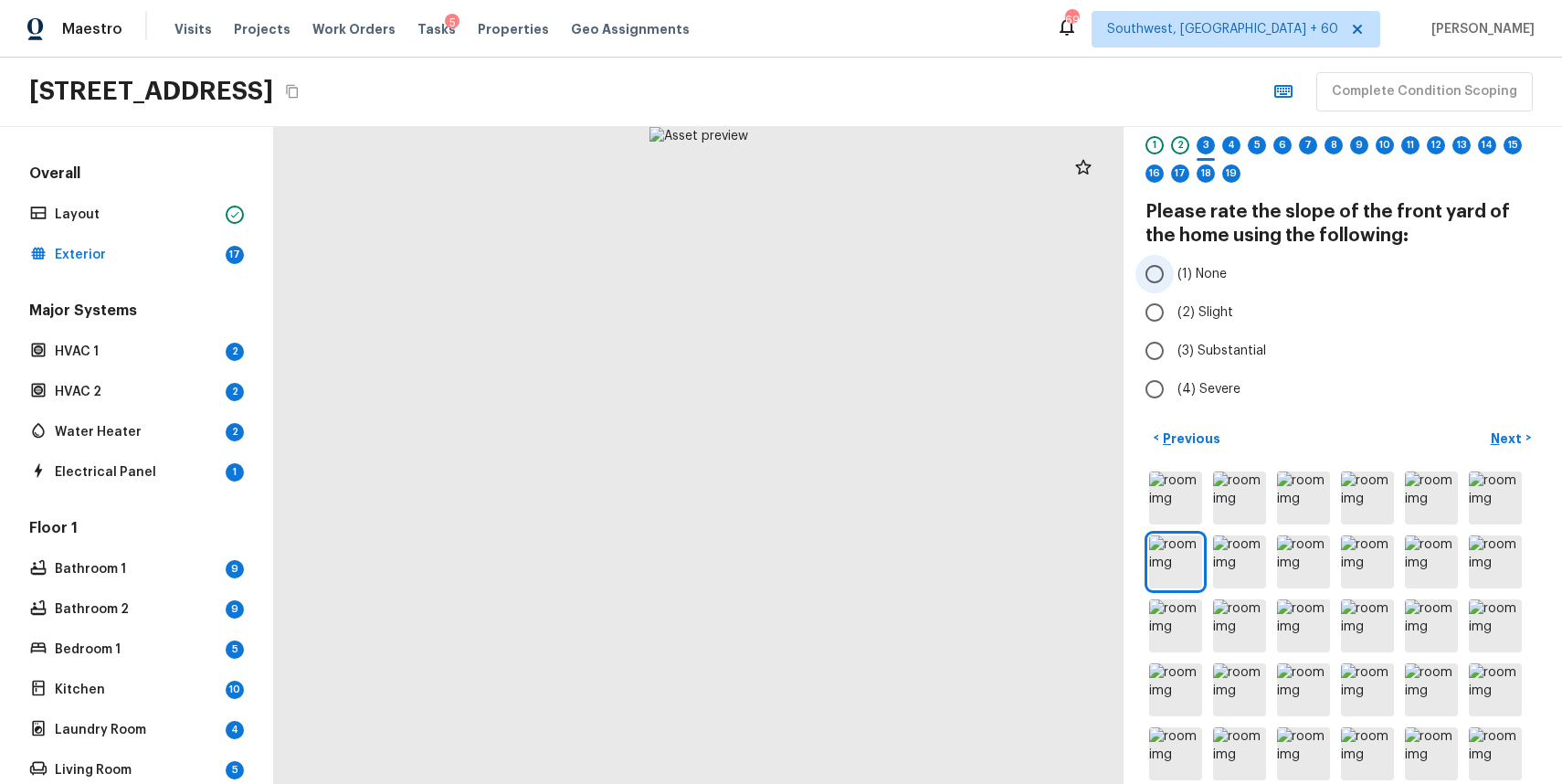
click at [1198, 275] on span "(1) None" at bounding box center [1202, 274] width 49 height 18
click at [1174, 275] on input "(1) None" at bounding box center [1154, 274] width 39 height 39
radio input "true"
click at [1503, 441] on p "Next" at bounding box center [1508, 438] width 35 height 18
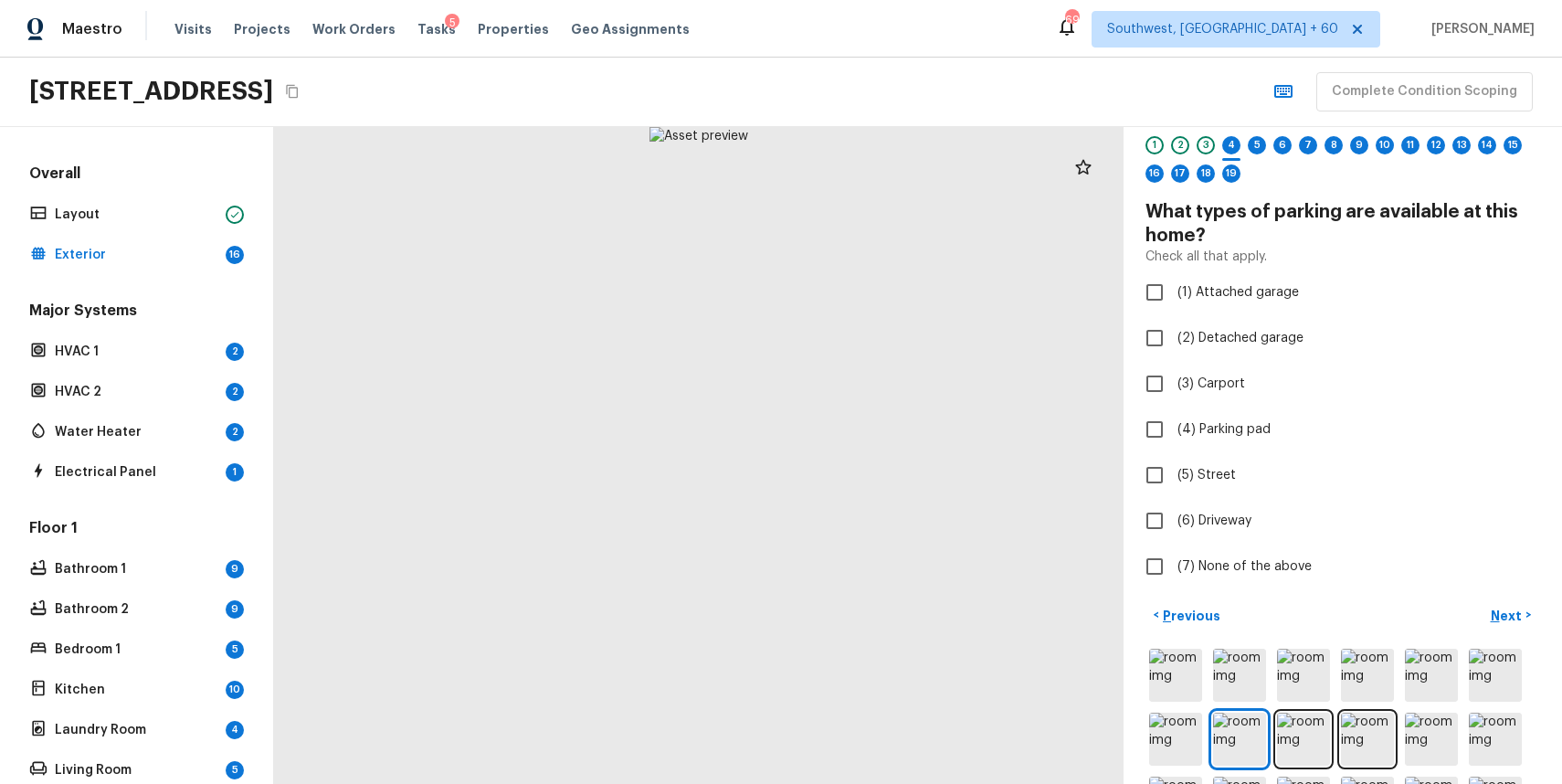
click at [1234, 266] on div "Exterior + Add Repair Scope 1 2 3 4 5 6 7 8 9 10 11 12 13 14 15 16 17 18 19 Wha…" at bounding box center [1343, 338] width 395 height 498
click at [1242, 300] on span "(1) Attached garage" at bounding box center [1238, 292] width 122 height 18
click at [1174, 300] on input "(1) Attached garage" at bounding box center [1154, 292] width 39 height 39
checkbox input "true"
click at [1210, 528] on span "(6) Driveway" at bounding box center [1215, 520] width 74 height 18
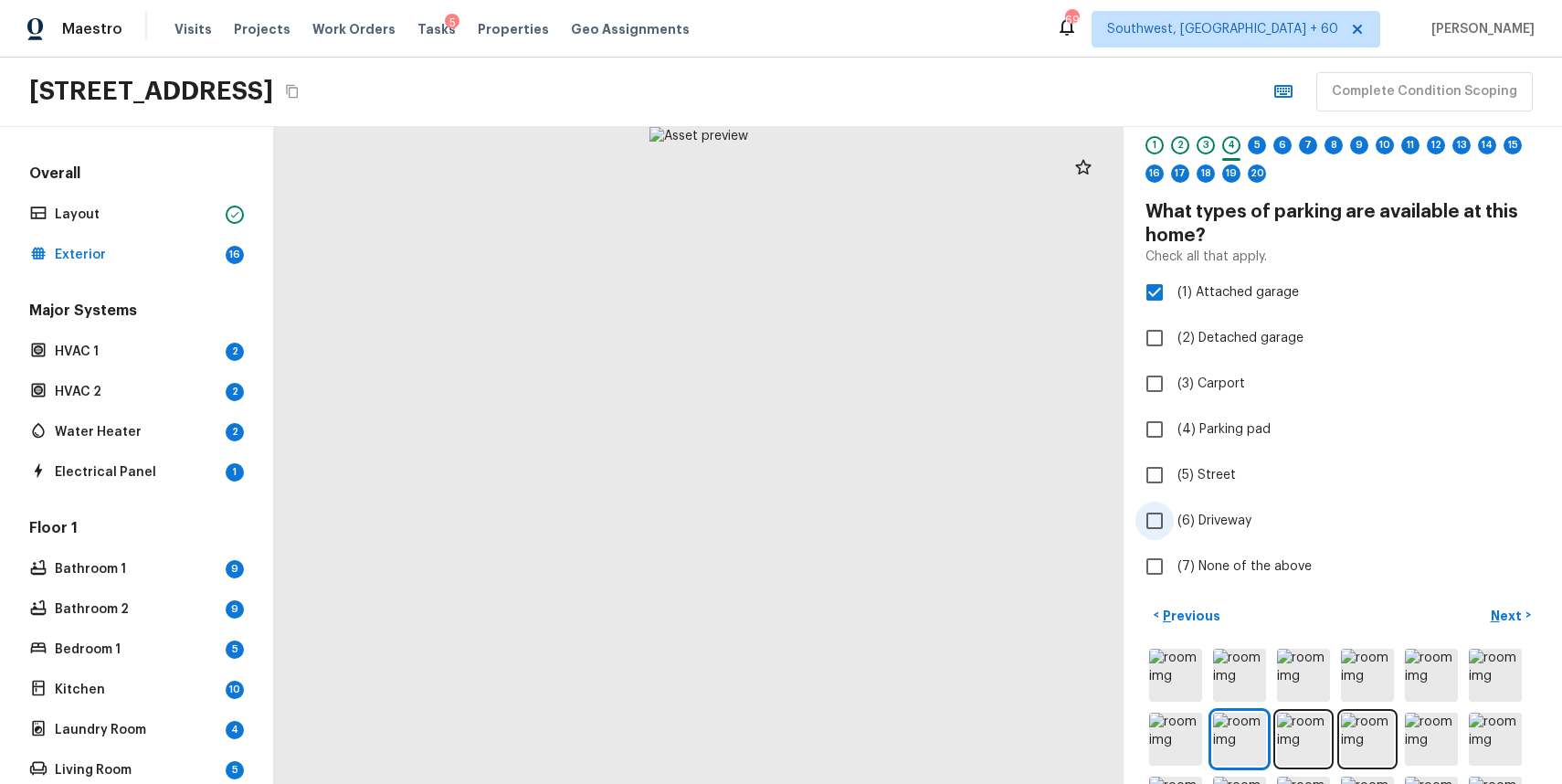
click at [1174, 528] on input "(6) Driveway" at bounding box center [1154, 520] width 39 height 39
checkbox input "true"
click at [1508, 614] on p "Next" at bounding box center [1508, 615] width 35 height 18
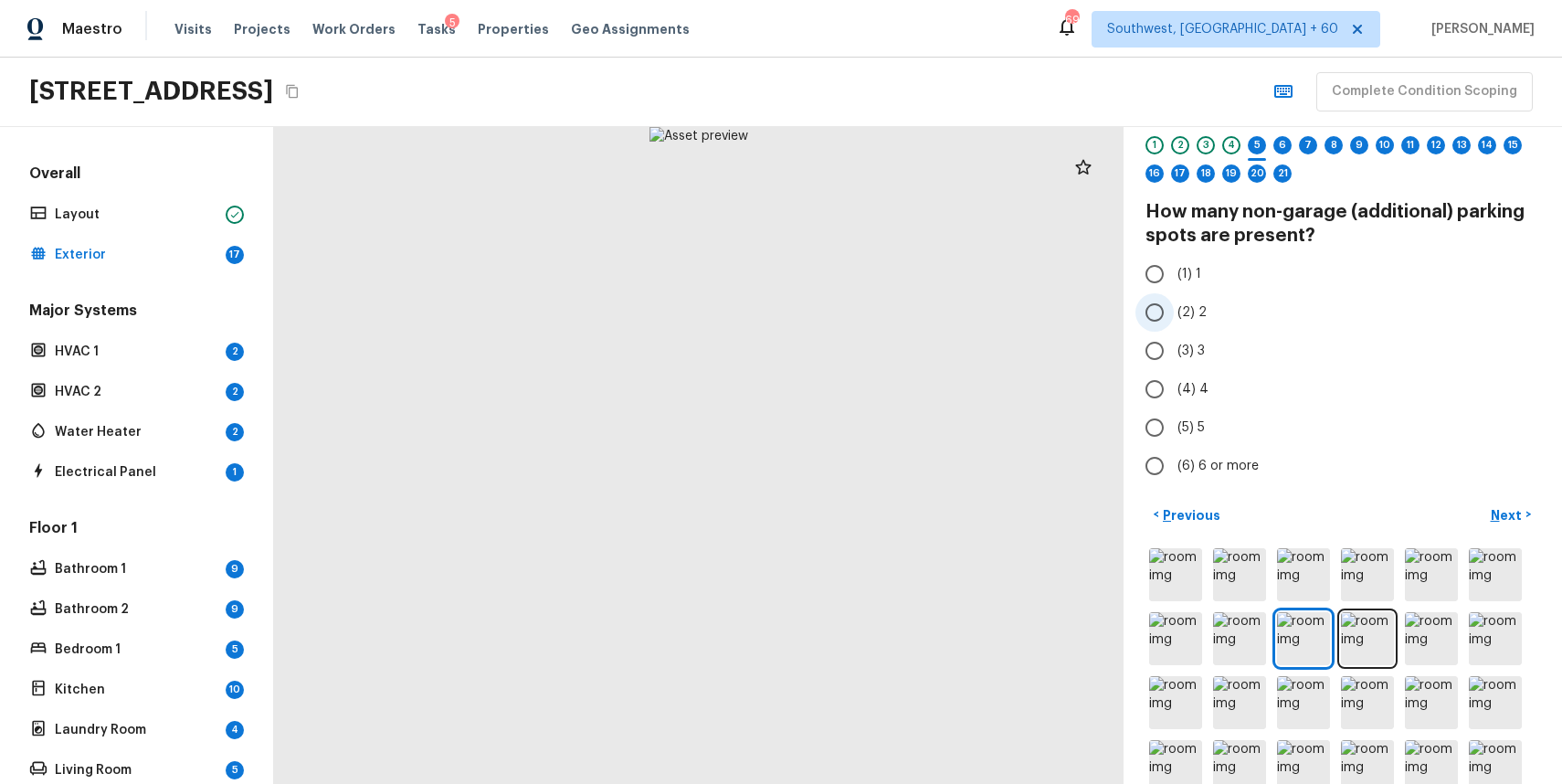
click at [1184, 317] on span "(2) 2" at bounding box center [1192, 311] width 29 height 18
click at [1174, 317] on input "(2) 2" at bounding box center [1154, 312] width 39 height 39
radio input "true"
click at [1498, 514] on p "Next" at bounding box center [1508, 514] width 35 height 18
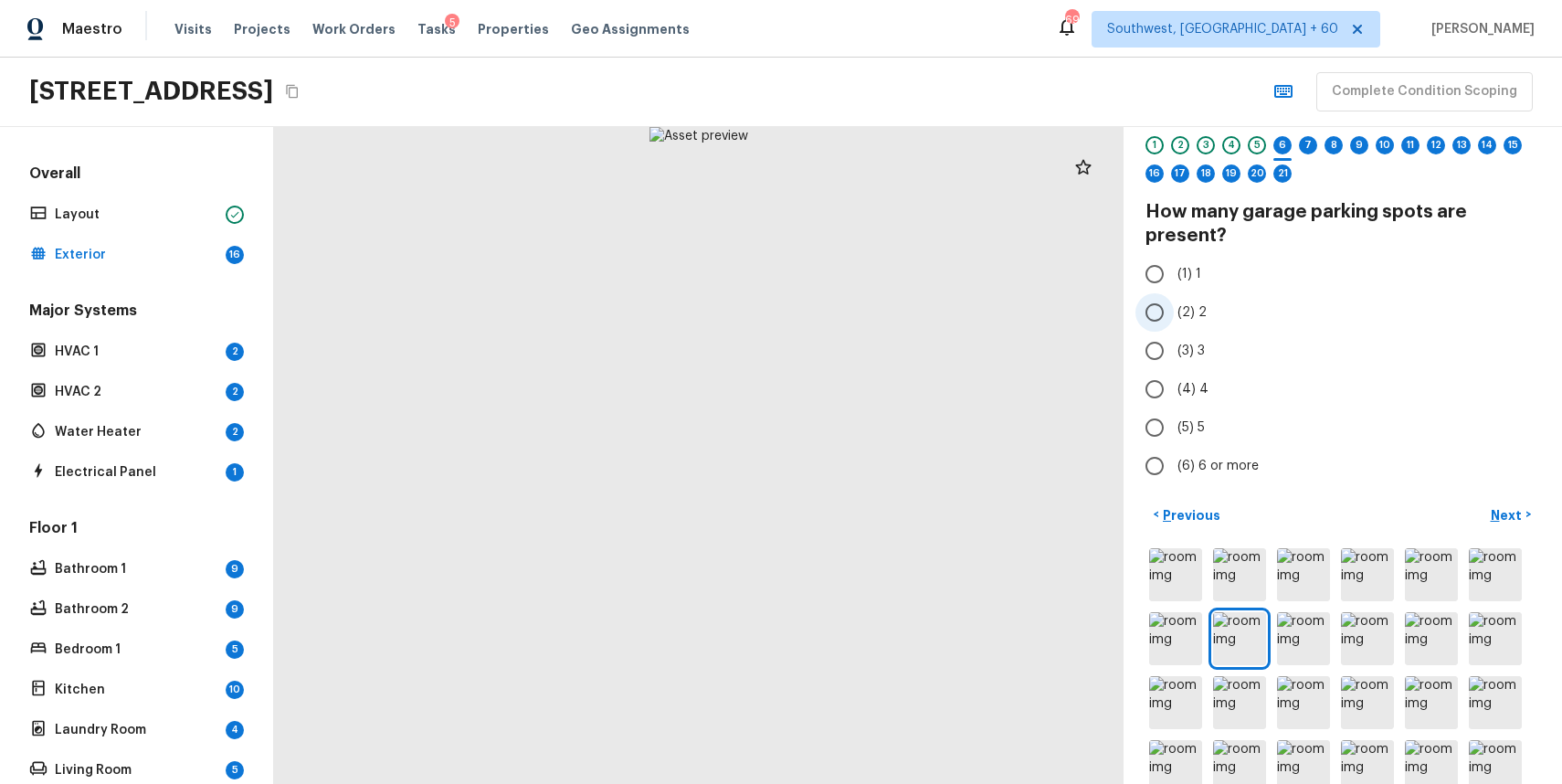
click at [1175, 313] on label "(2) 2" at bounding box center [1330, 312] width 390 height 39
click at [1174, 313] on input "(2) 2" at bounding box center [1154, 312] width 39 height 39
radio input "true"
click at [1507, 514] on p "Next" at bounding box center [1508, 514] width 35 height 18
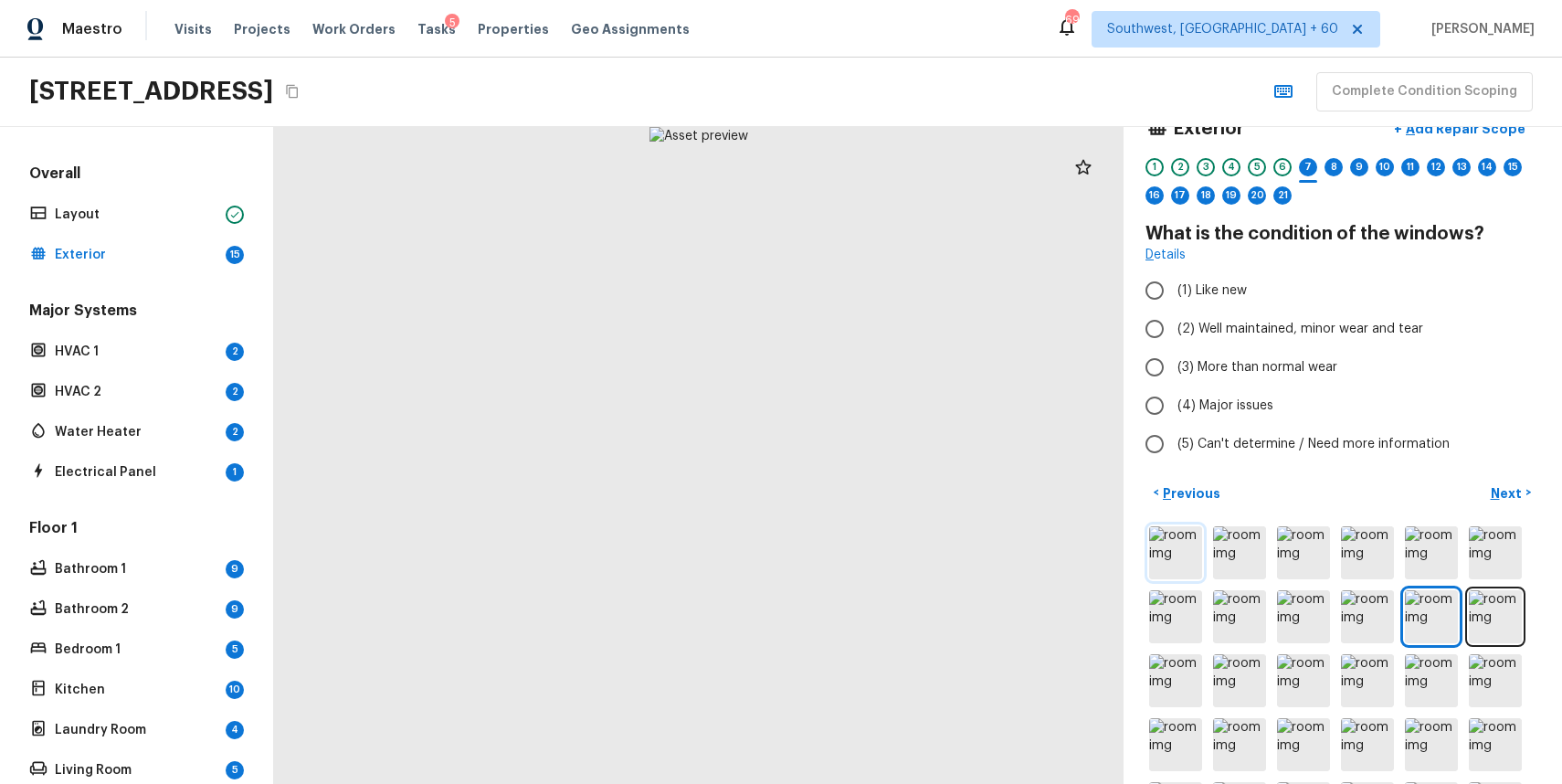
scroll to position [0, 0]
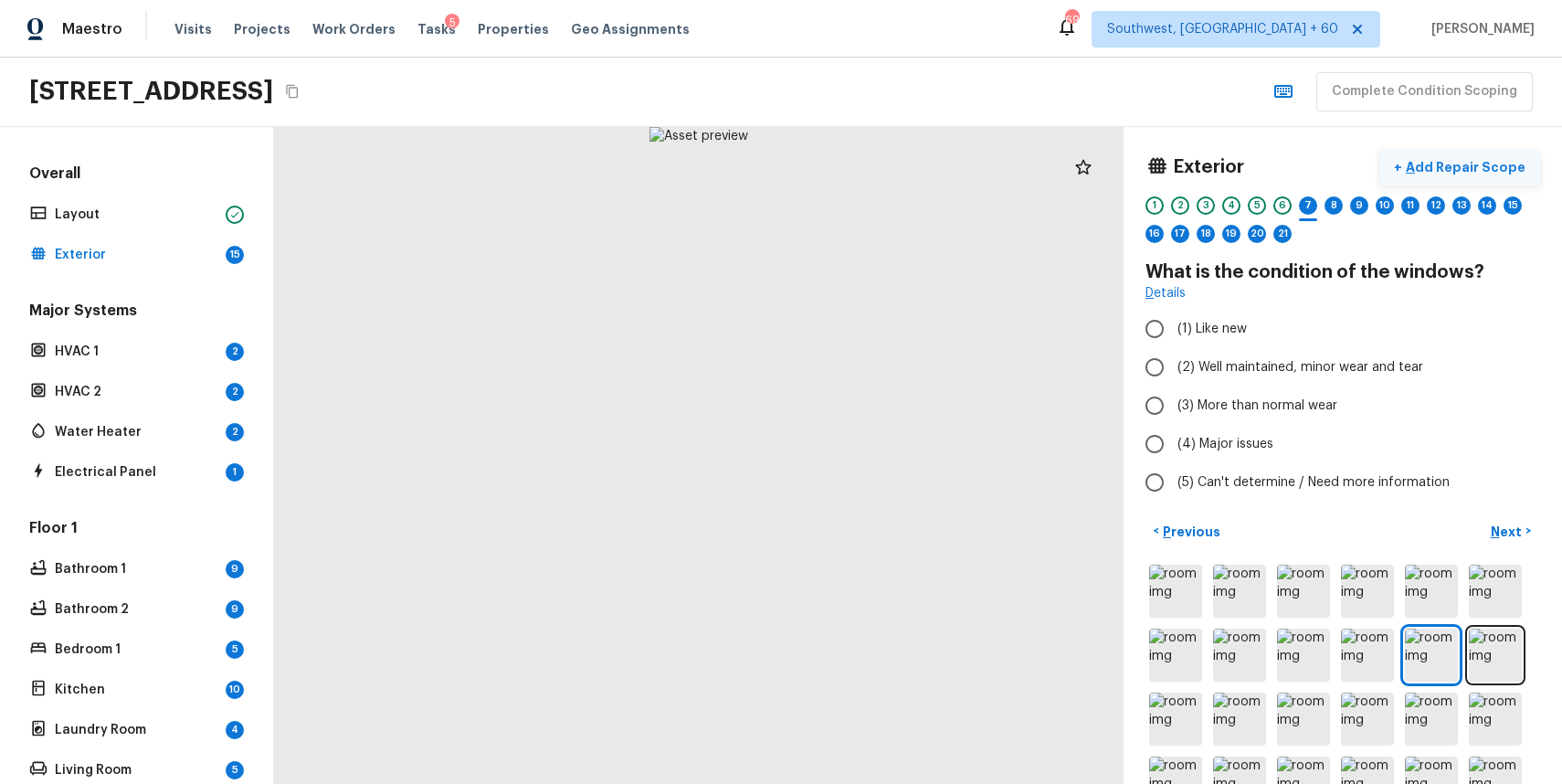
click at [1467, 160] on p "Add Repair Scope" at bounding box center [1464, 166] width 124 height 18
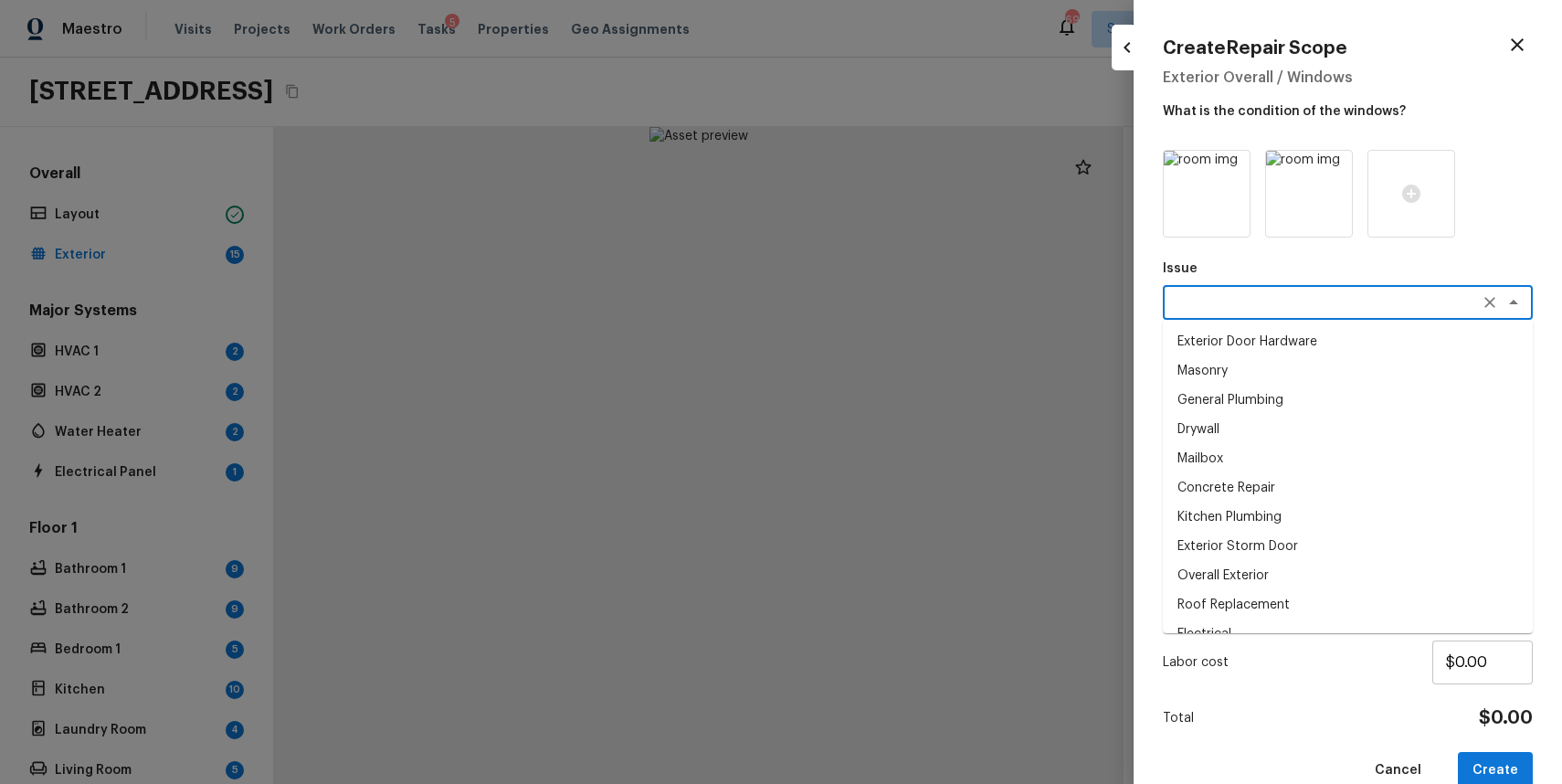
click at [1255, 305] on textarea at bounding box center [1322, 302] width 302 height 18
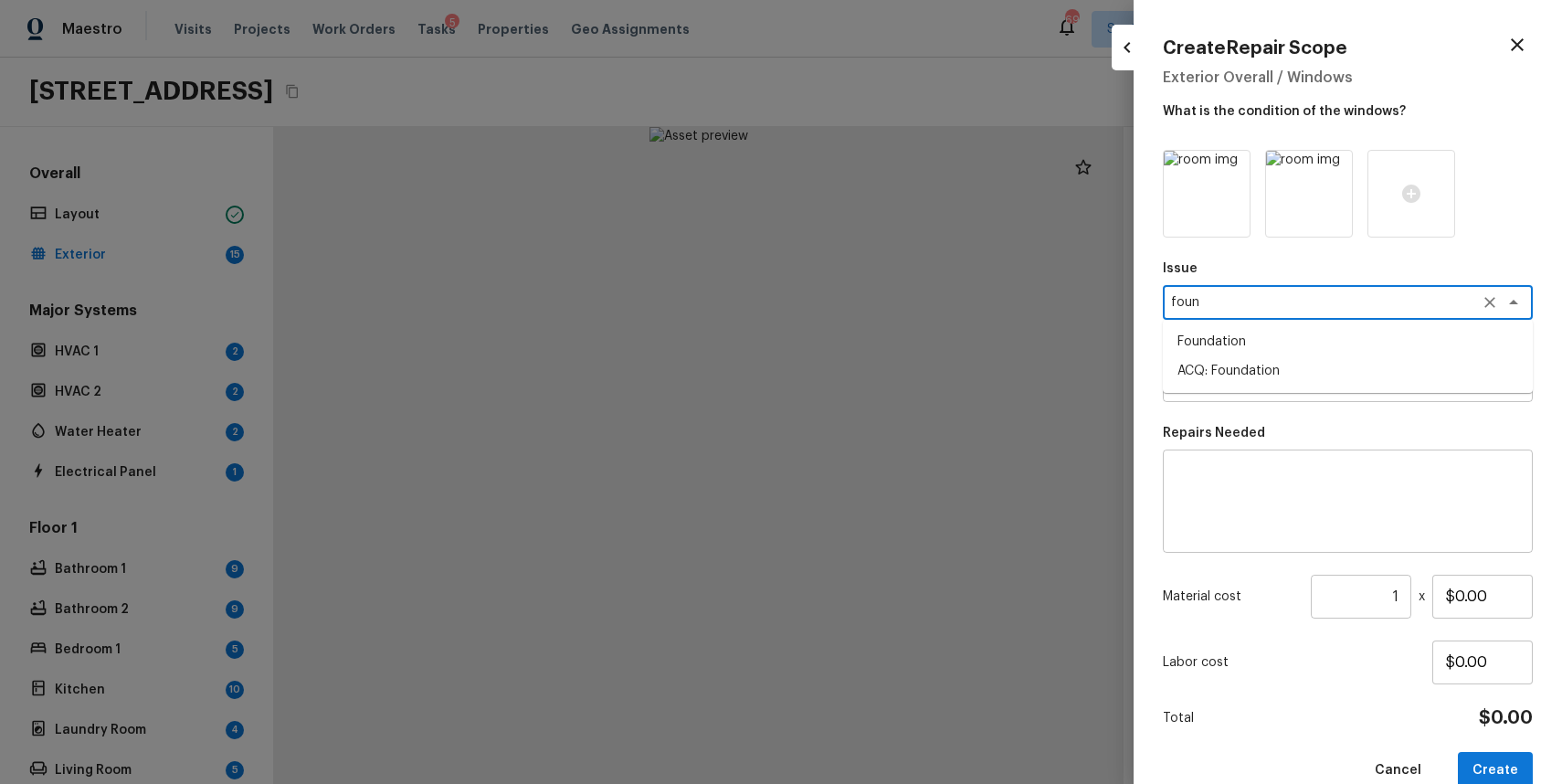
click at [1268, 370] on li "ACQ: Foundation" at bounding box center [1348, 371] width 370 height 29
type textarea "ACQ: Foundation"
click at [1298, 387] on textarea at bounding box center [1322, 384] width 302 height 18
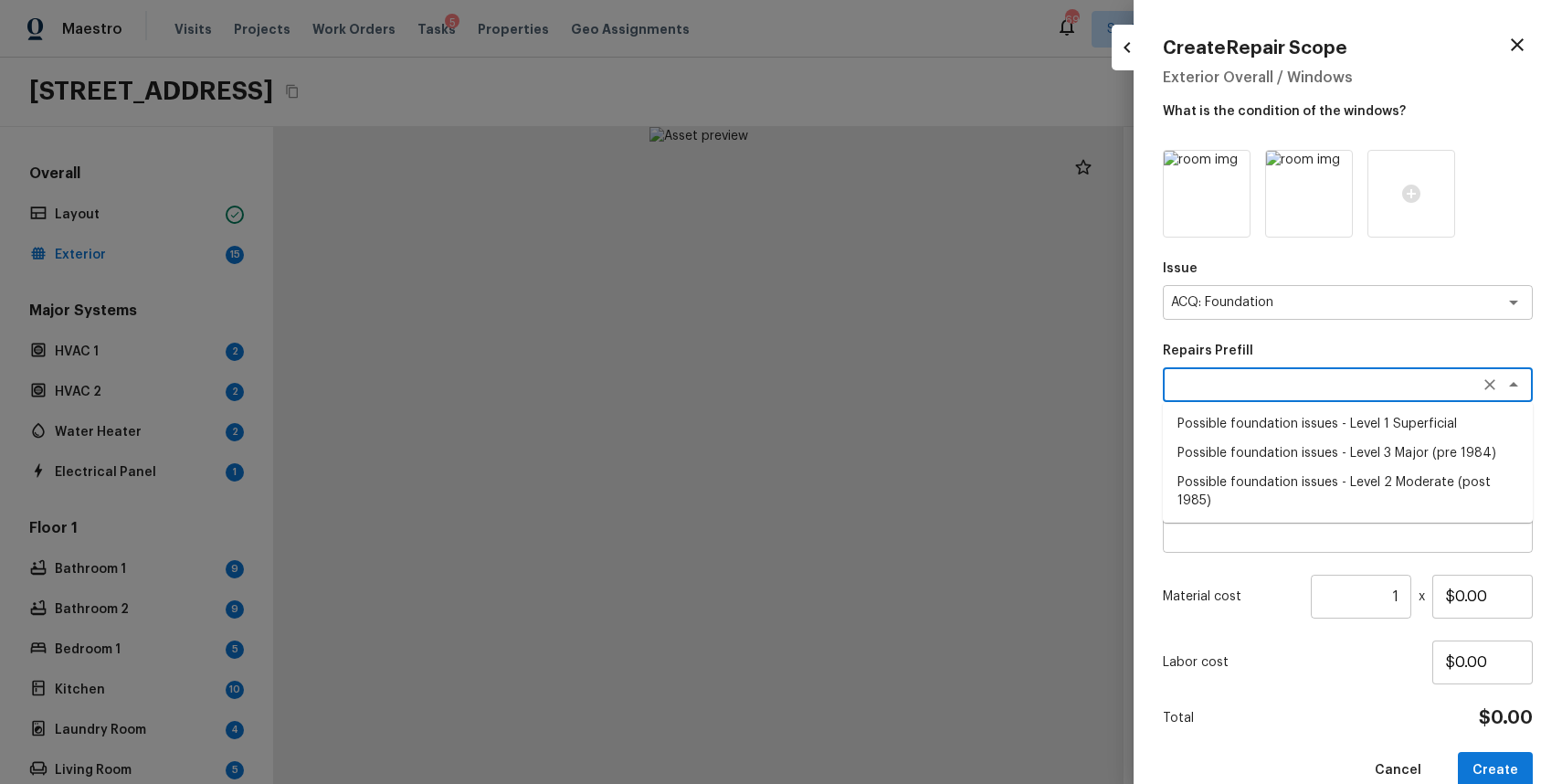
click at [1460, 472] on li "Possible foundation issues - Level 2 Moderate (post 1985)" at bounding box center [1348, 492] width 370 height 47
type textarea "Possible foundation issues - Level 2 Moderate (post 1985)"
type textarea "Possible foundation issues - Level 2 Moderate: Disclaimer: This is NOT a techni…"
type input "$5,000.00"
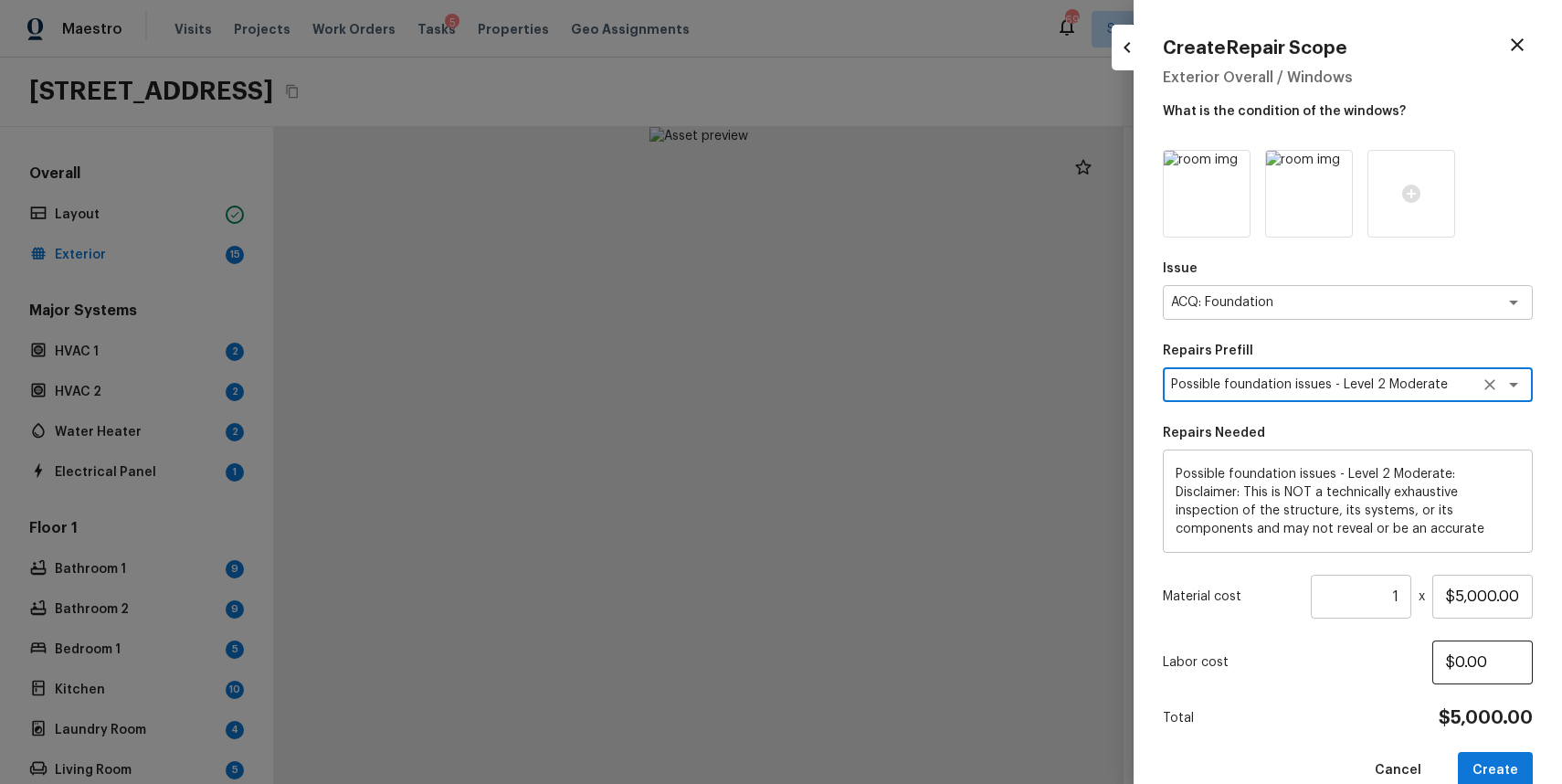
scroll to position [34, 0]
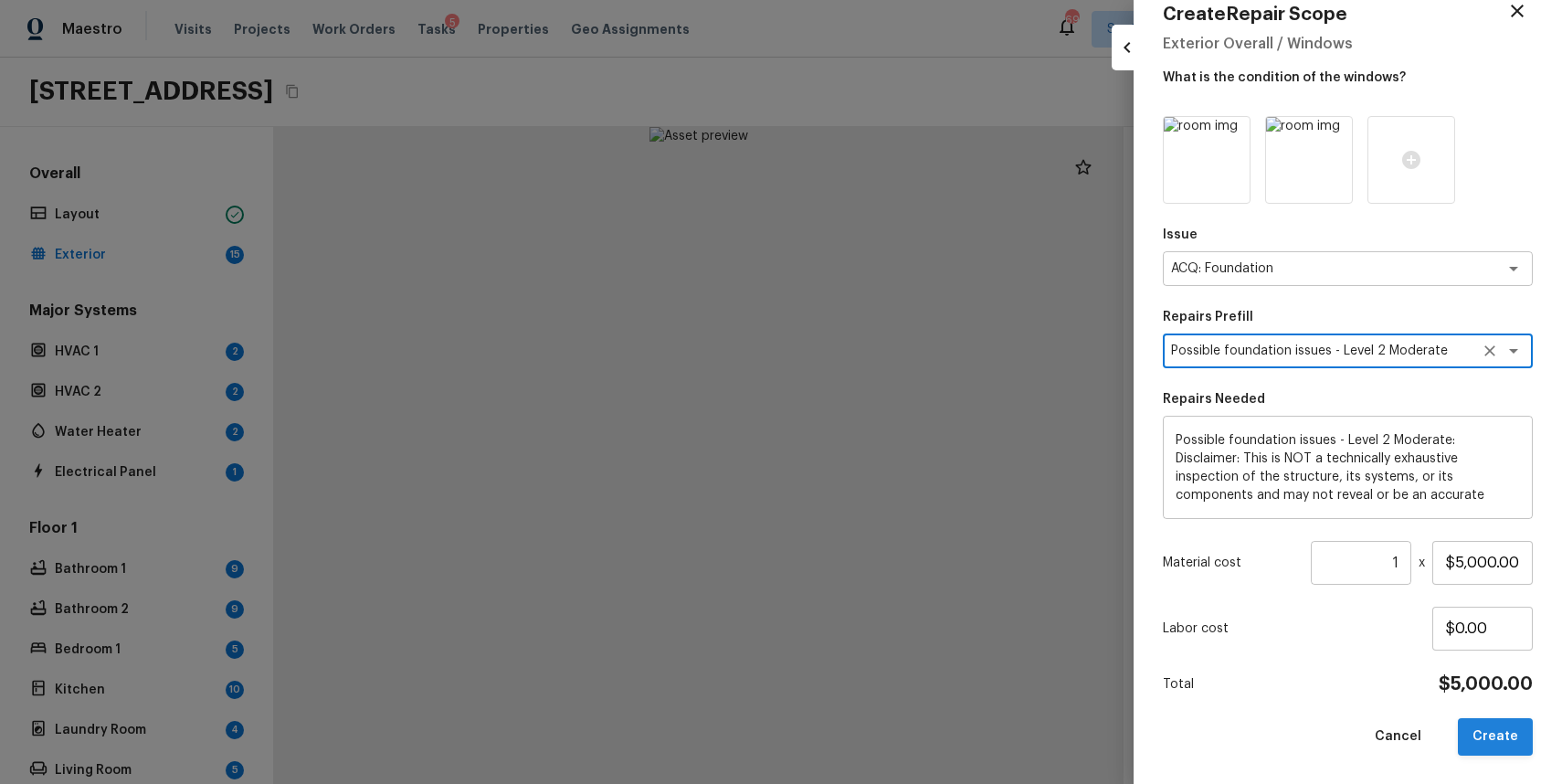
click at [1493, 736] on button "Create" at bounding box center [1495, 737] width 75 height 38
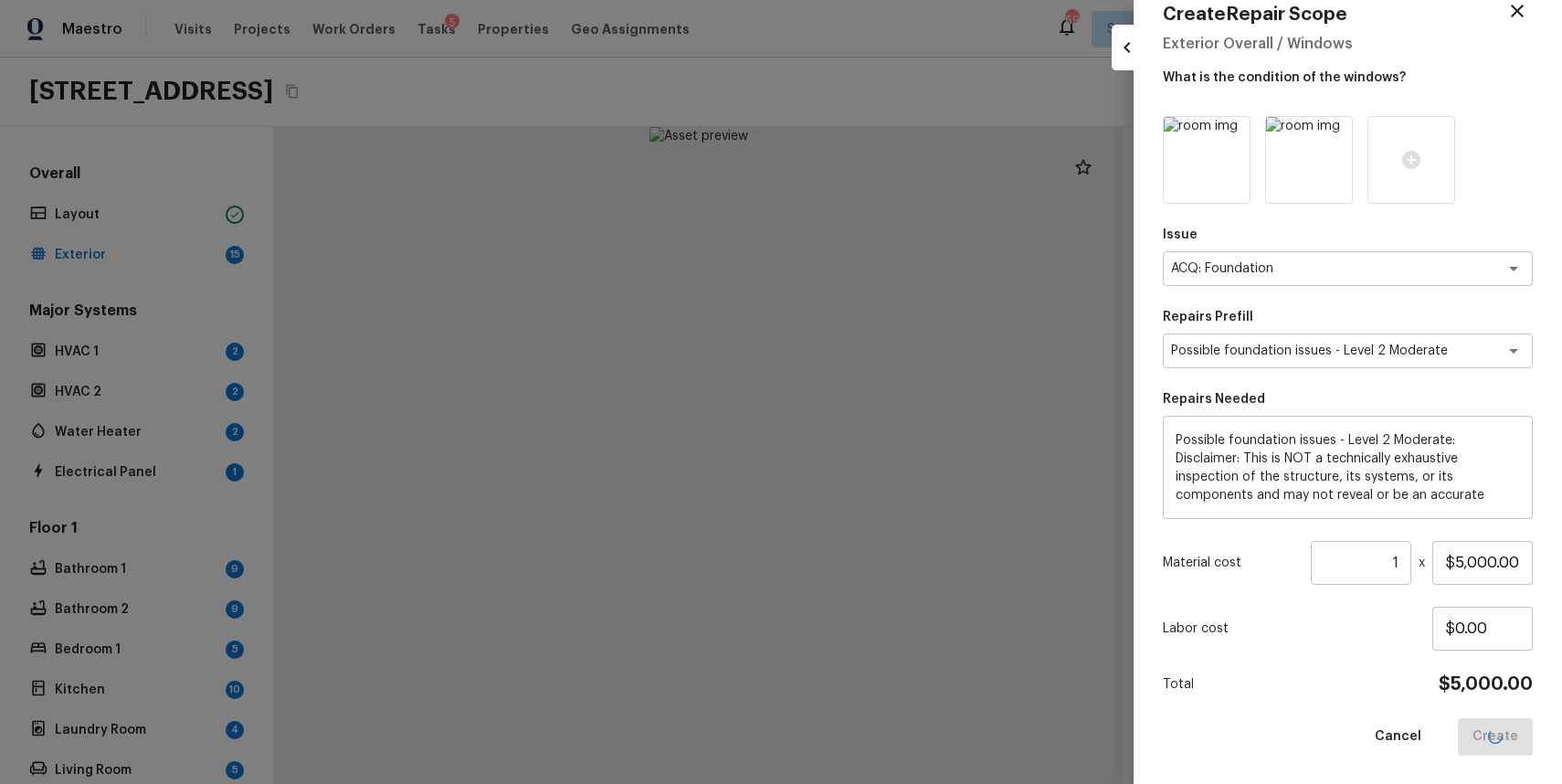
type input "$0.00"
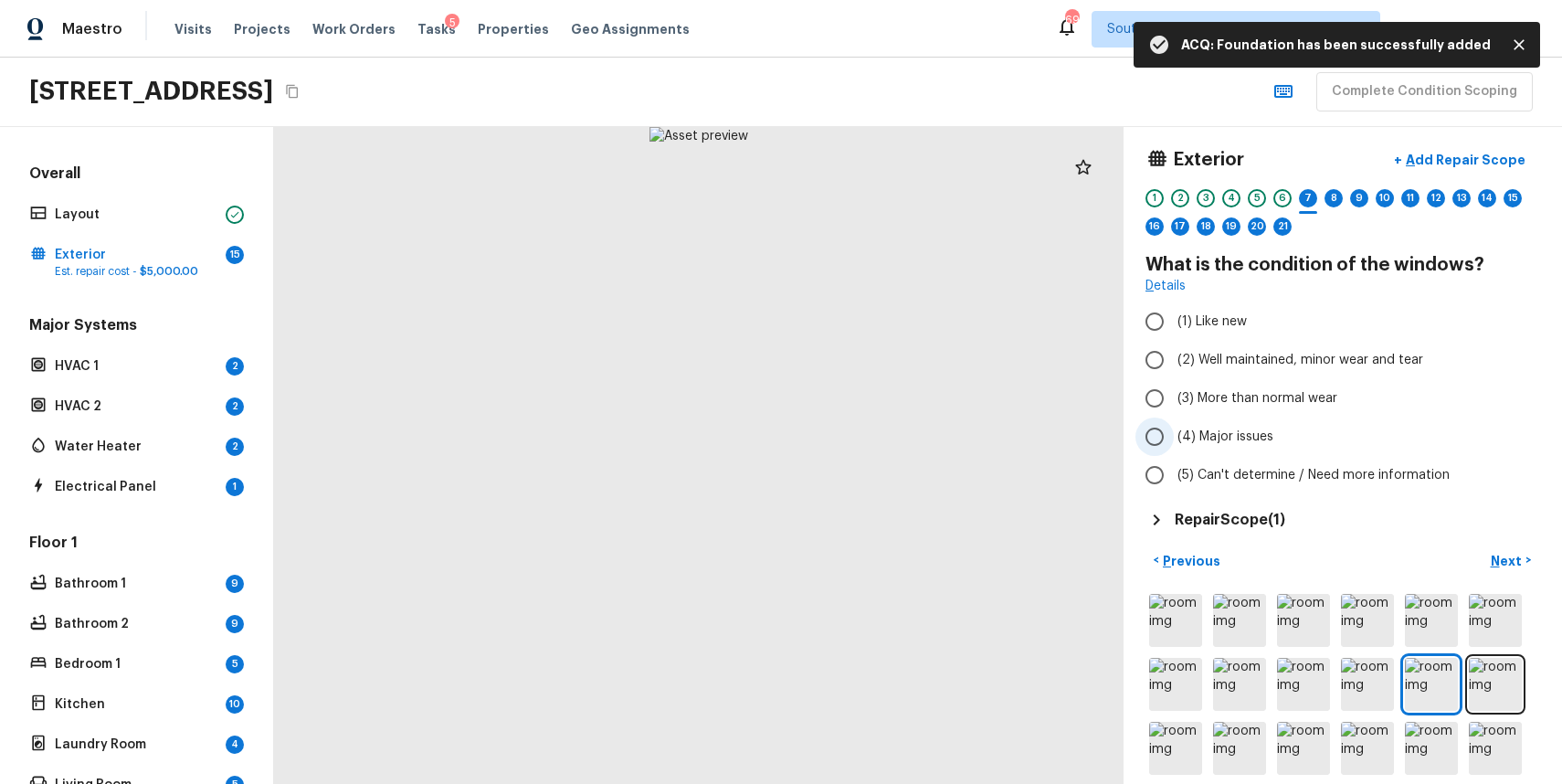
scroll to position [0, 0]
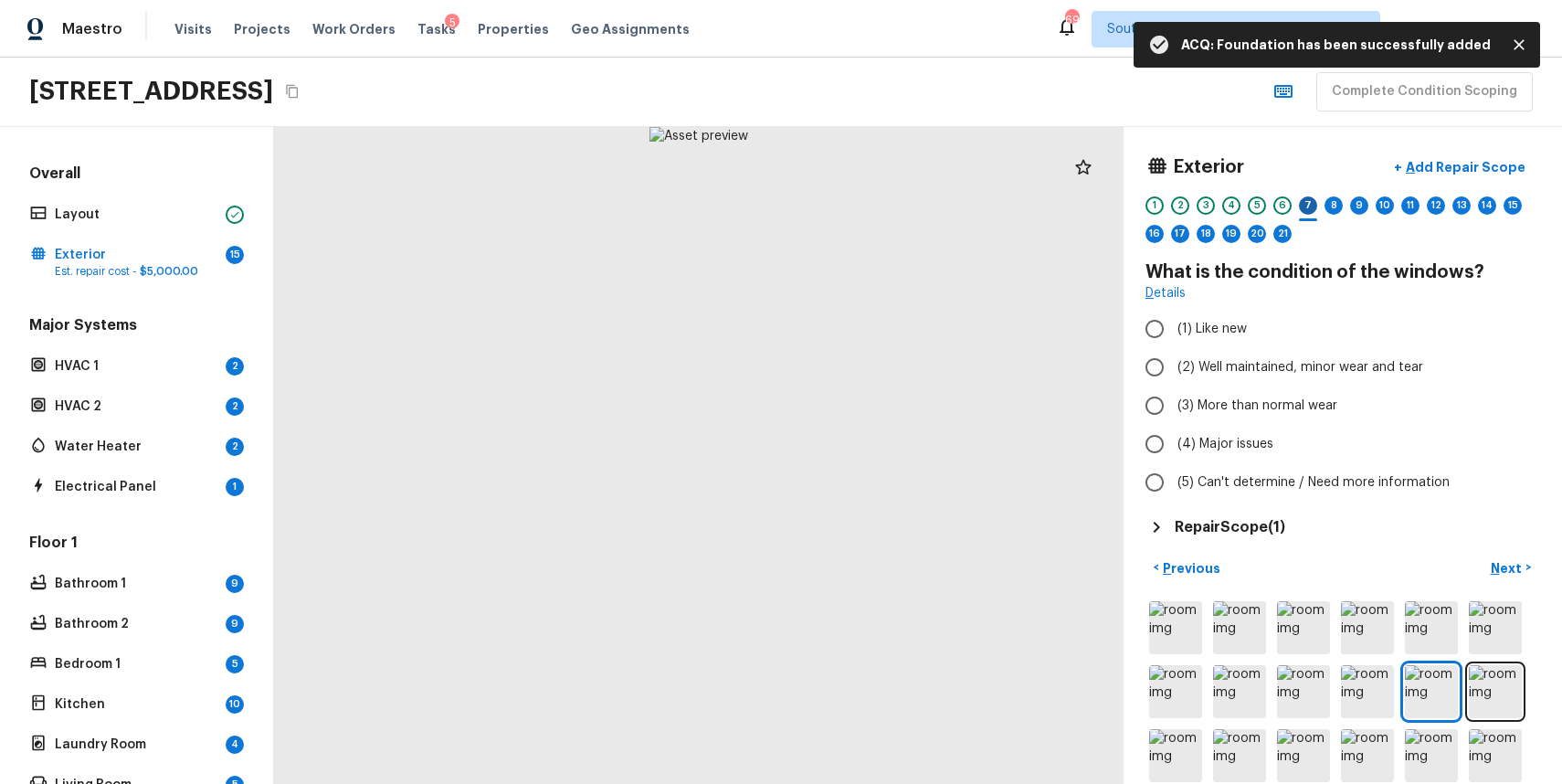
click at [1307, 207] on div "7" at bounding box center [1308, 205] width 18 height 18
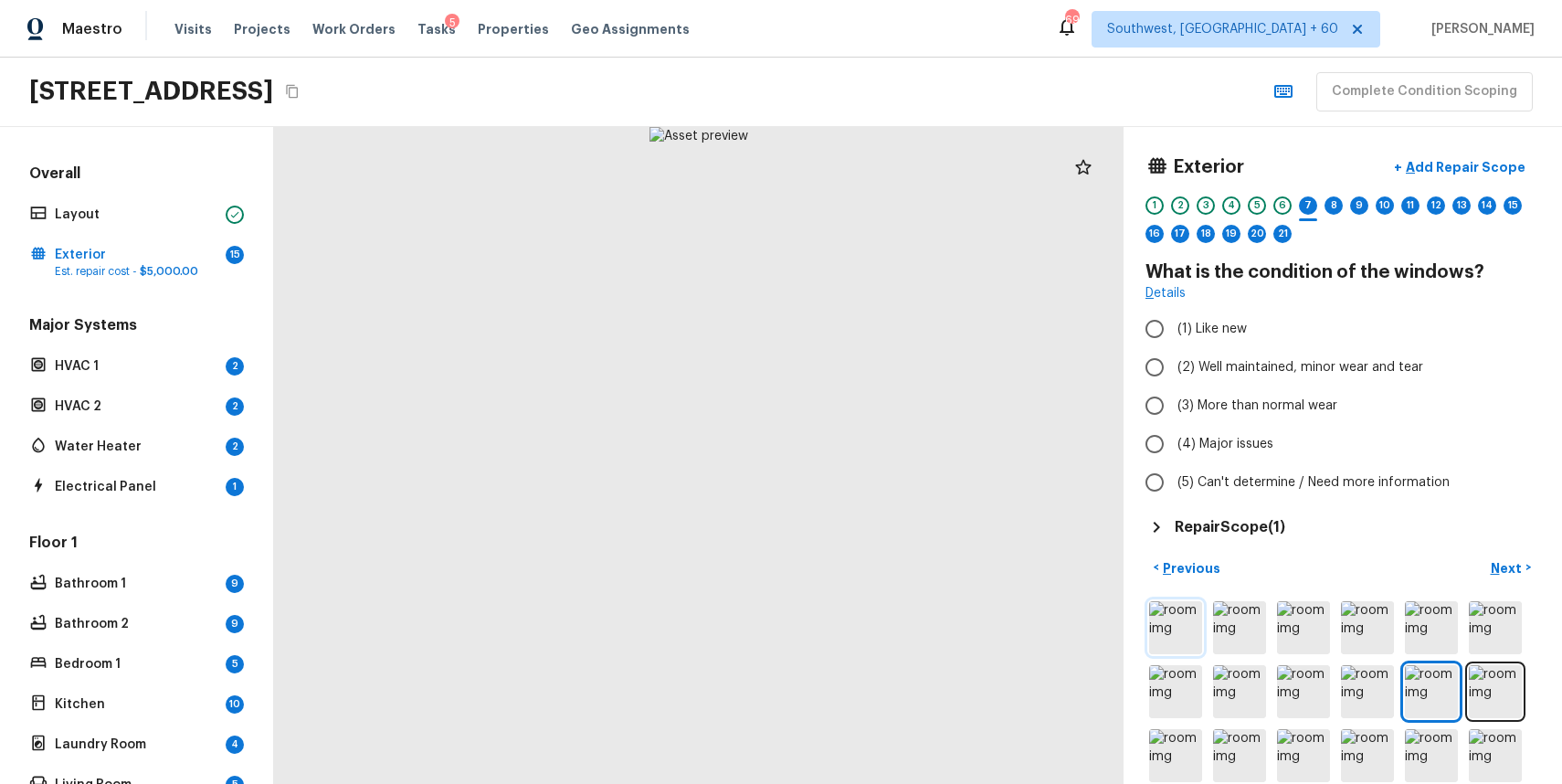
click at [1188, 644] on img at bounding box center [1176, 627] width 53 height 53
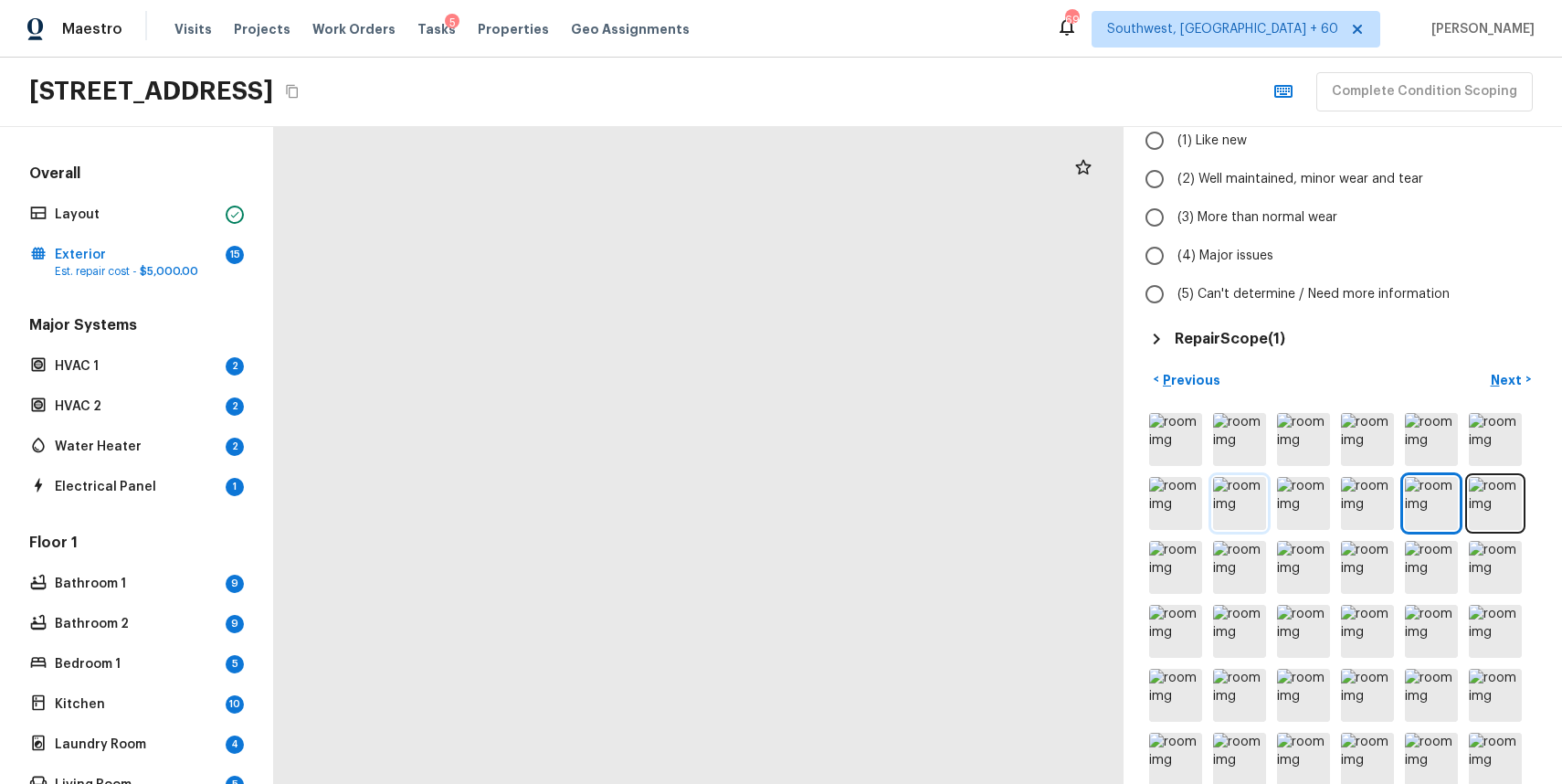
scroll to position [195, 0]
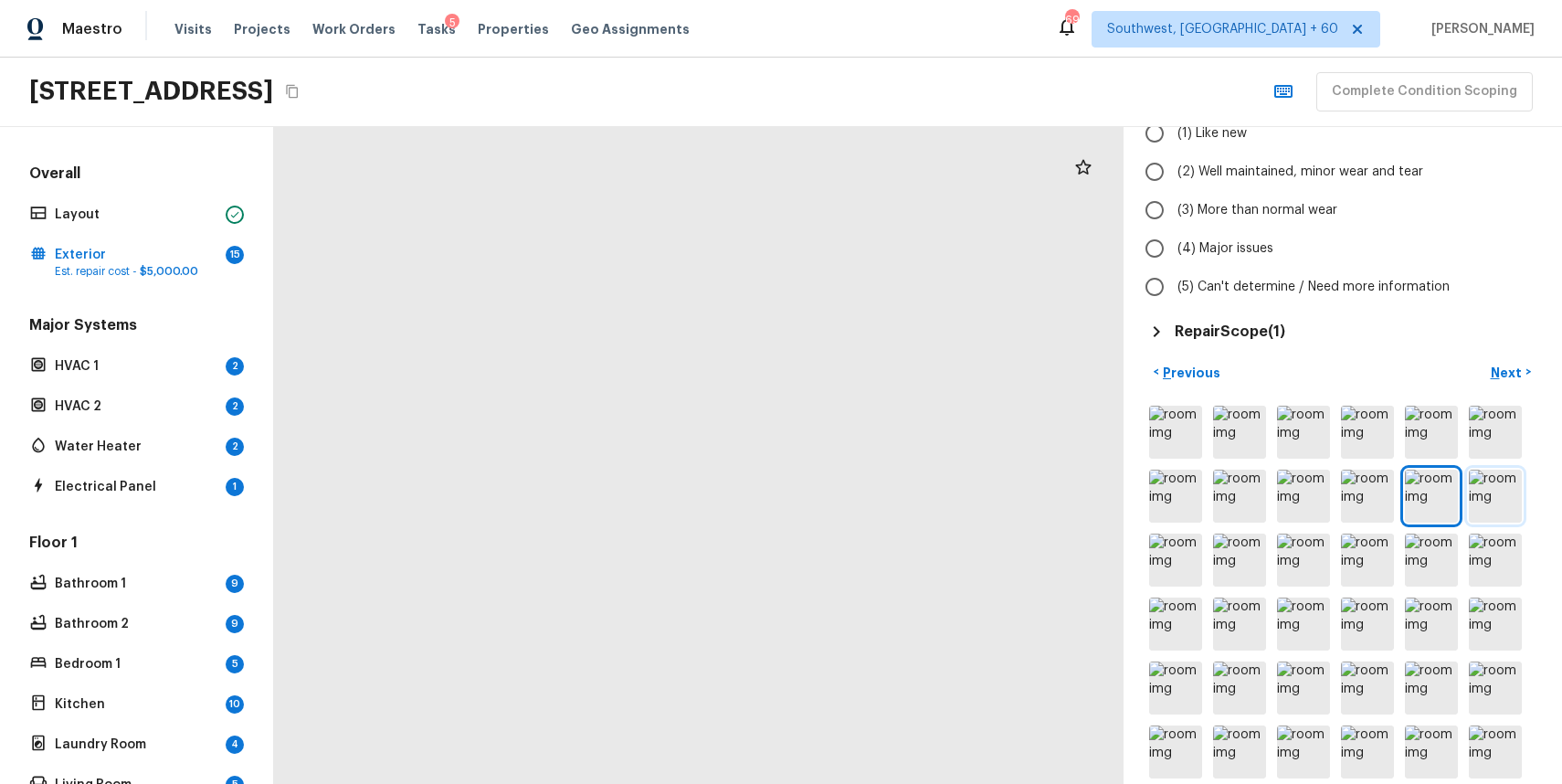
click at [1476, 497] on img at bounding box center [1496, 496] width 53 height 53
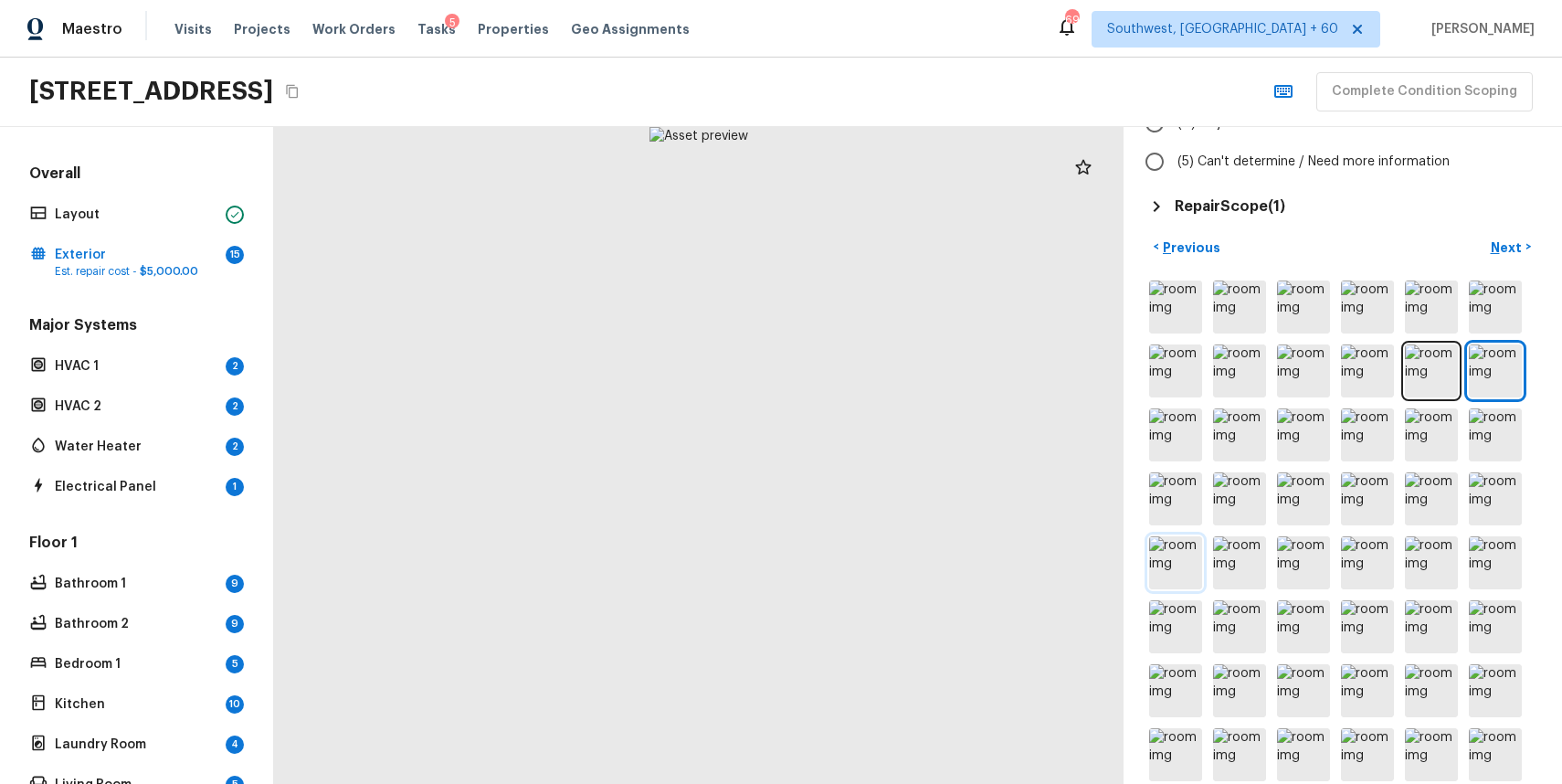
scroll to position [386, 0]
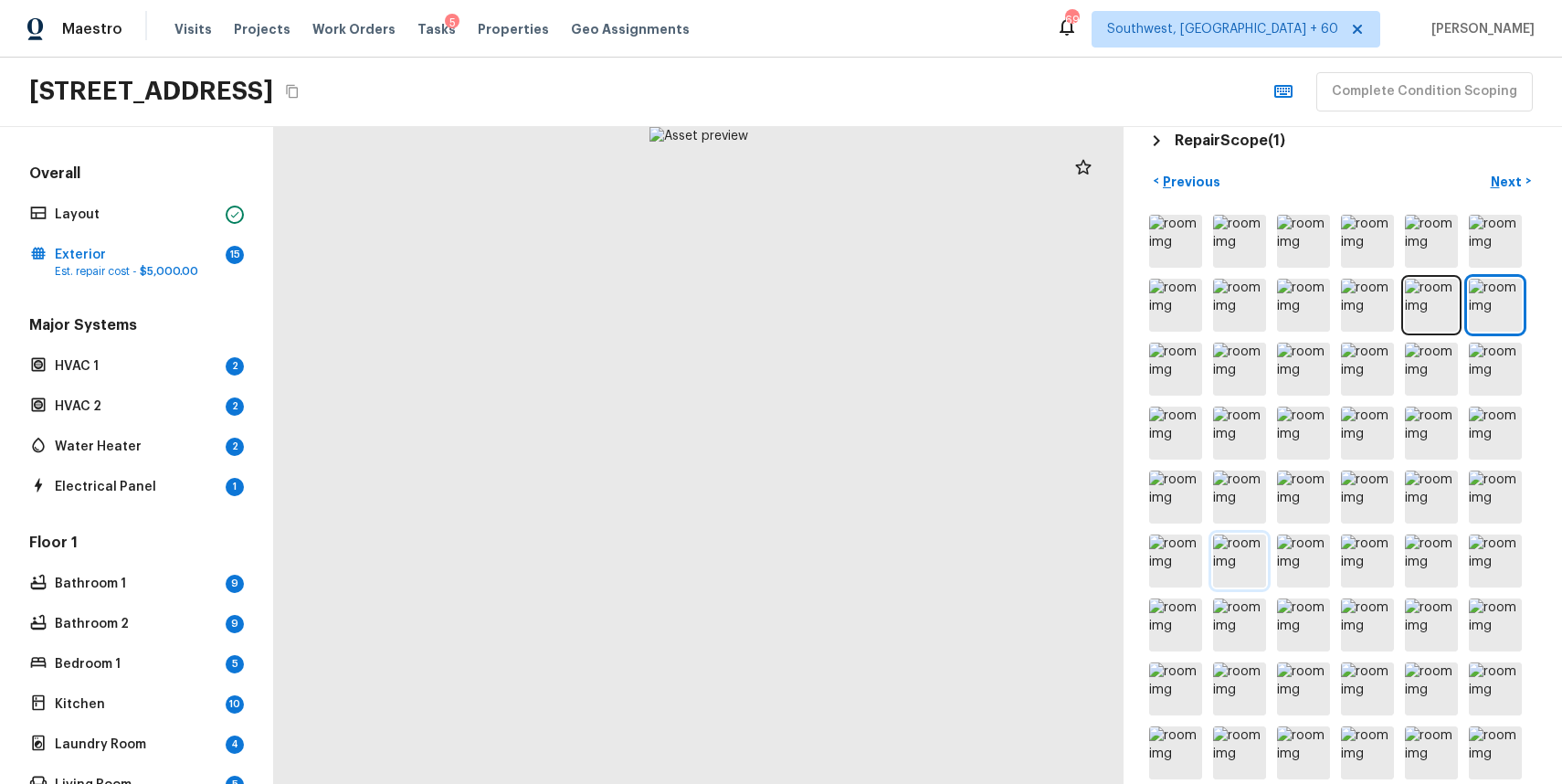
click at [1233, 572] on img at bounding box center [1240, 560] width 53 height 53
click at [1169, 538] on img at bounding box center [1176, 560] width 53 height 53
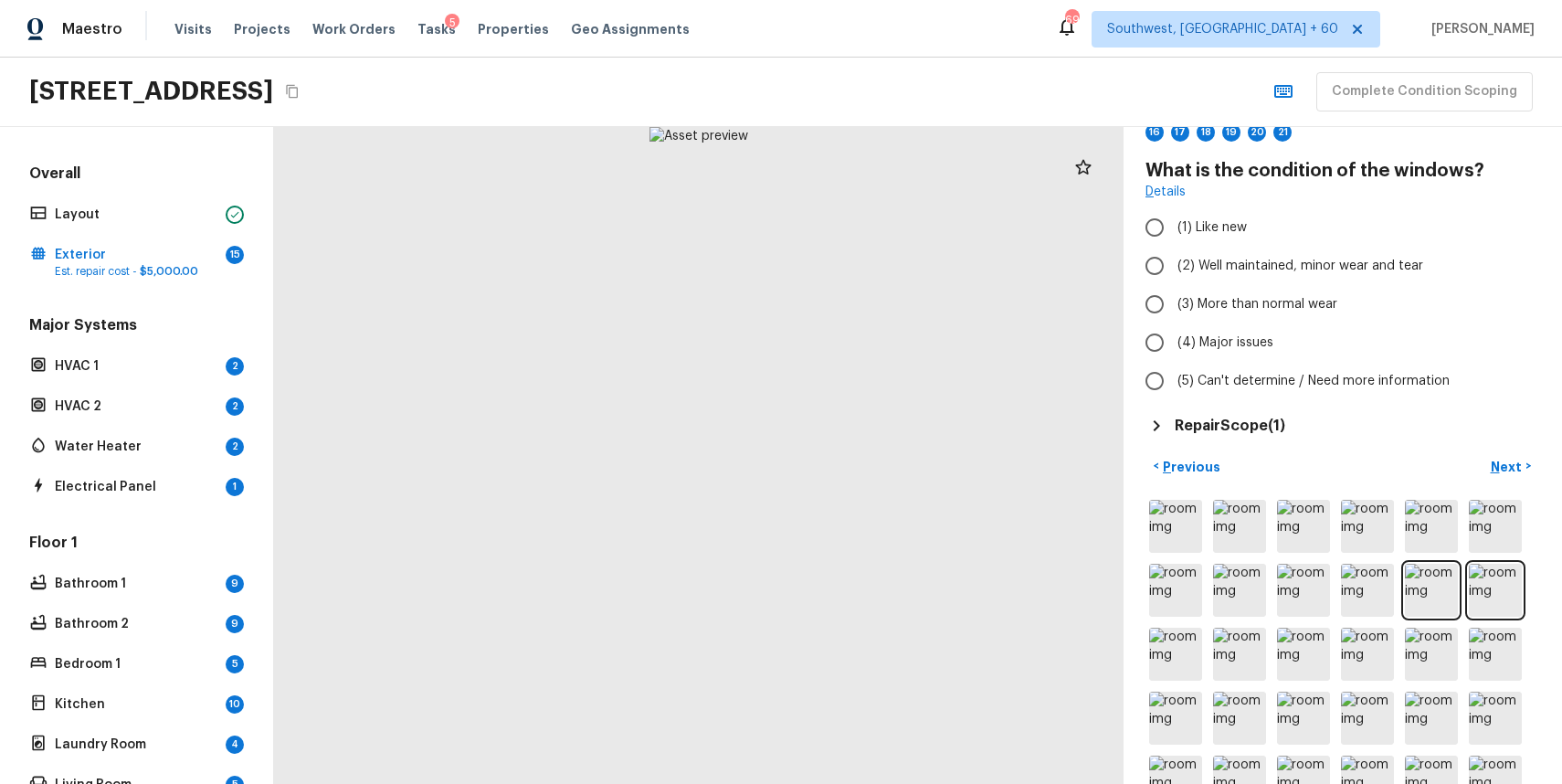
scroll to position [0, 0]
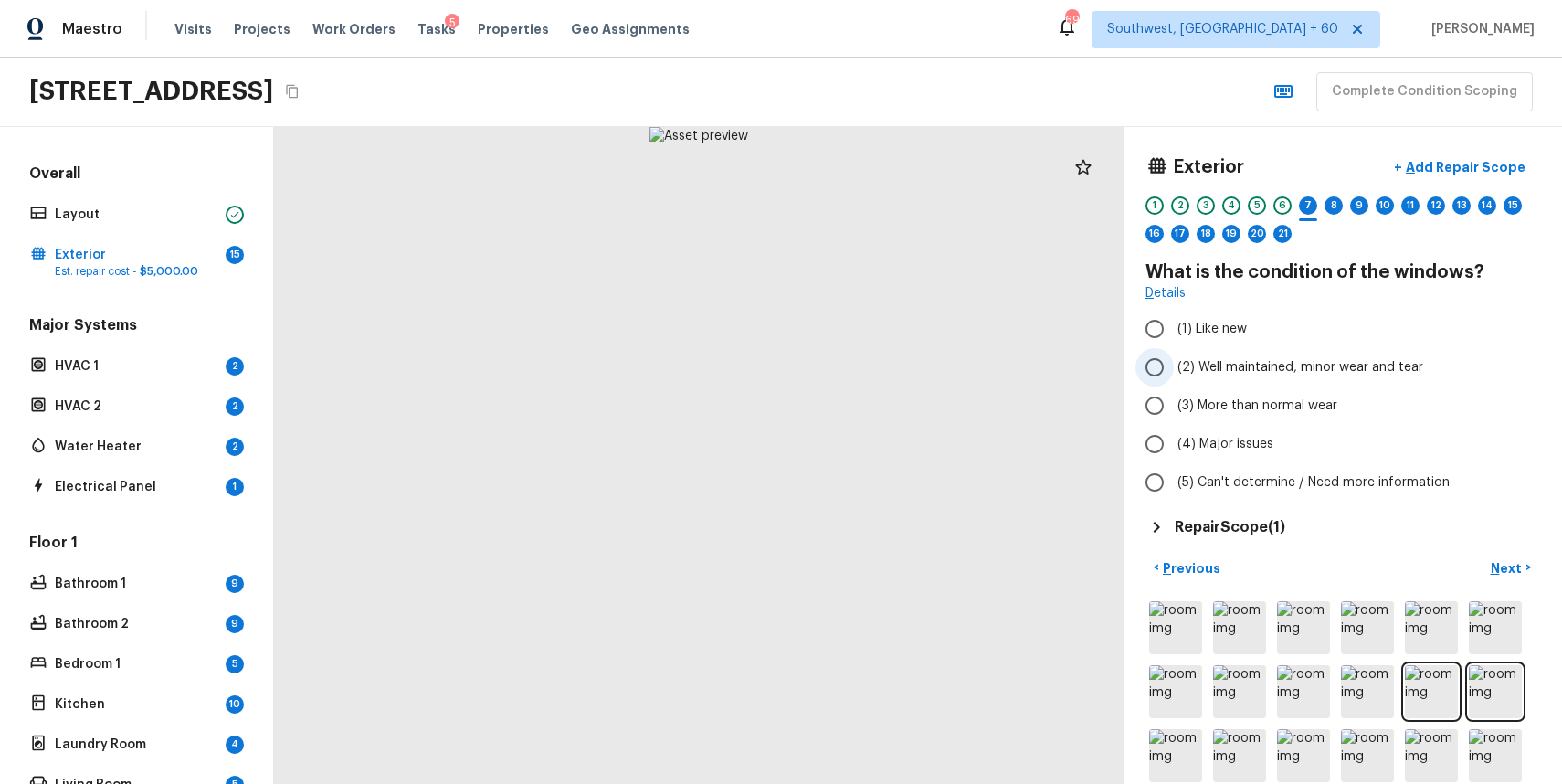
click at [1274, 360] on span "(2) Well maintained, minor wear and tear" at bounding box center [1301, 366] width 245 height 18
click at [1174, 360] on input "(2) Well maintained, minor wear and tear" at bounding box center [1154, 367] width 39 height 39
radio input "true"
click at [1335, 211] on div "8" at bounding box center [1334, 205] width 18 height 18
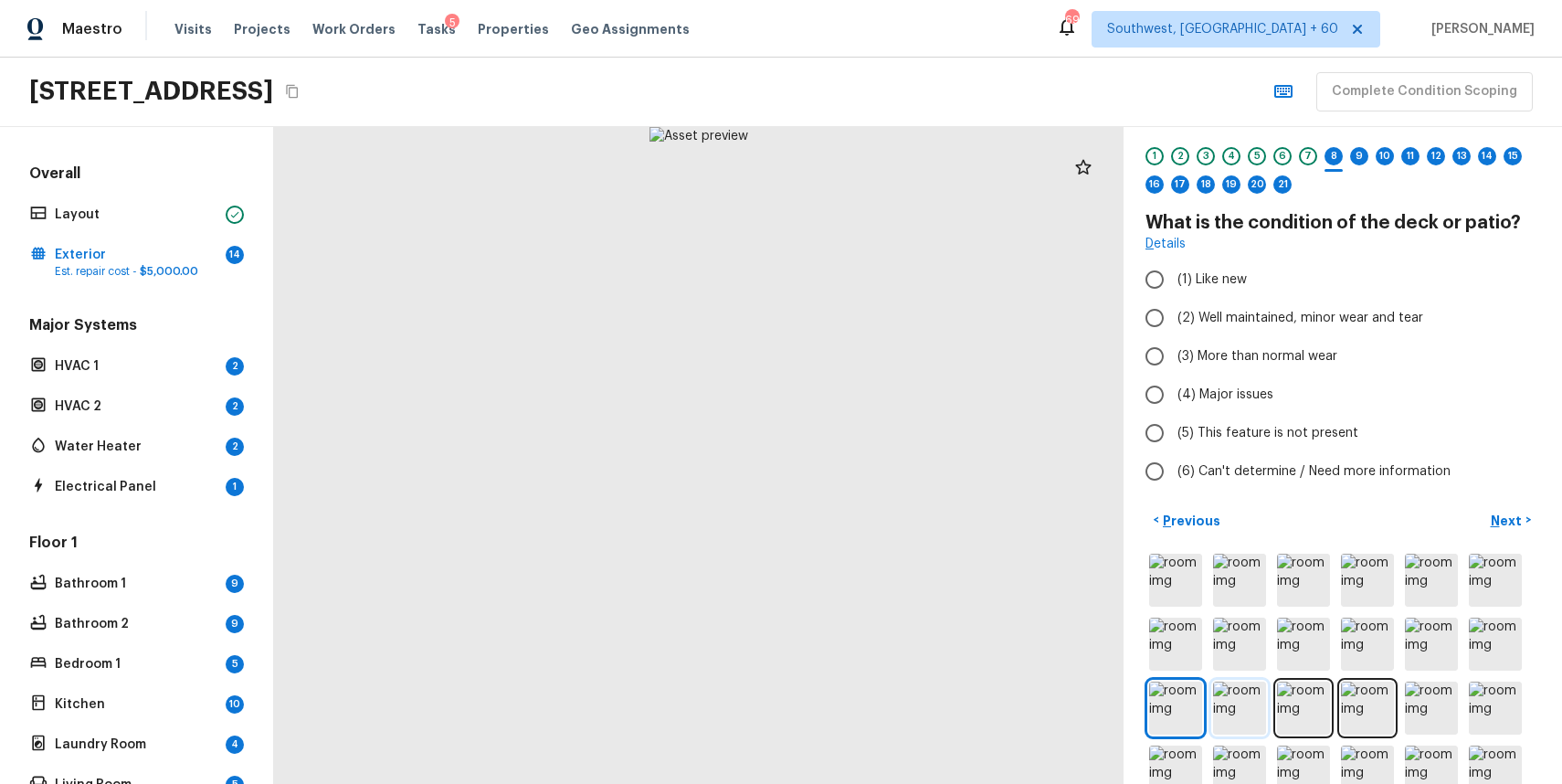
scroll to position [51, 0]
click at [1297, 321] on span "(2) Well maintained, minor wear and tear" at bounding box center [1301, 315] width 245 height 18
click at [1174, 321] on input "(2) Well maintained, minor wear and tear" at bounding box center [1154, 316] width 39 height 39
radio input "true"
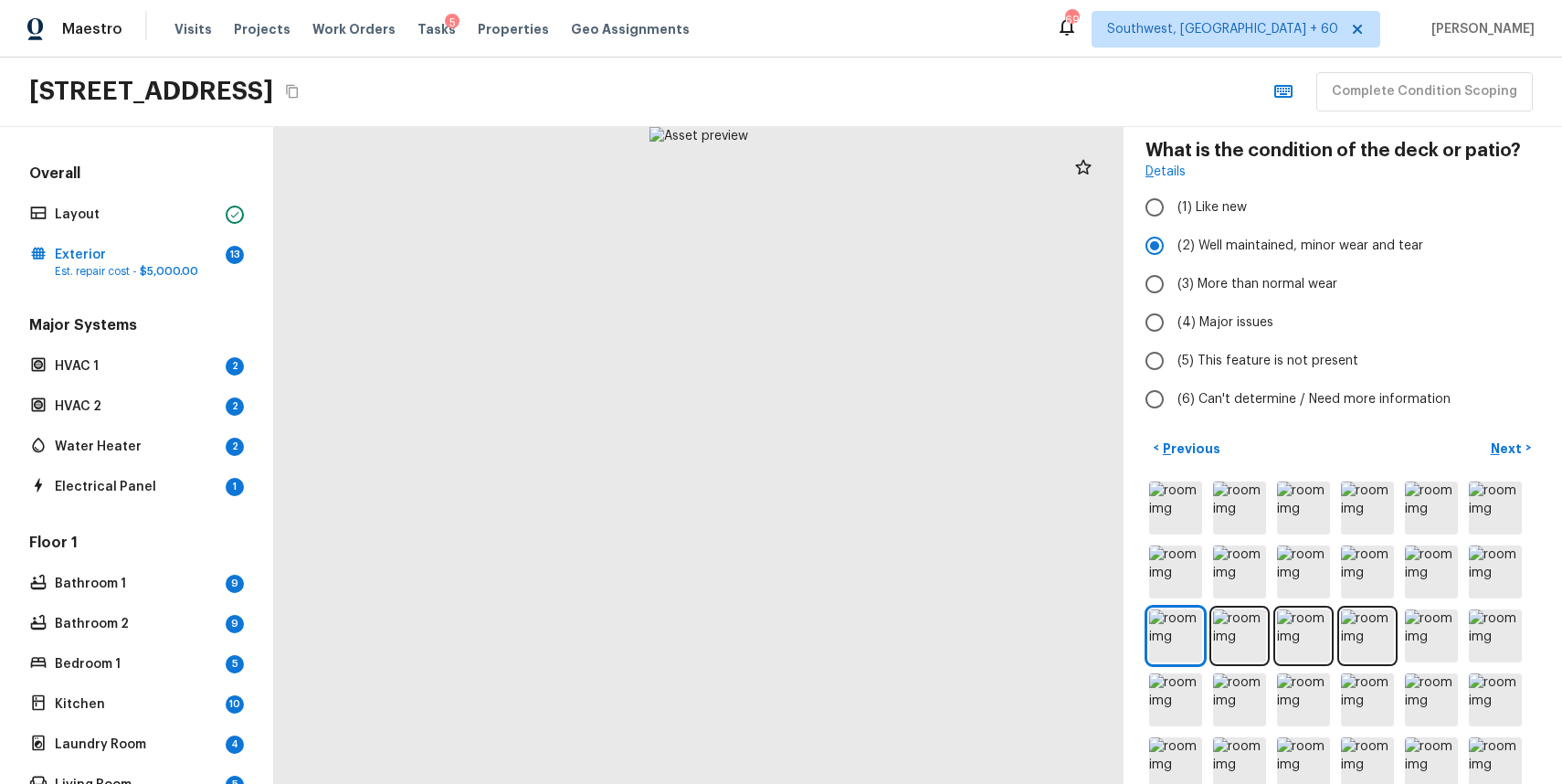
scroll to position [303, 0]
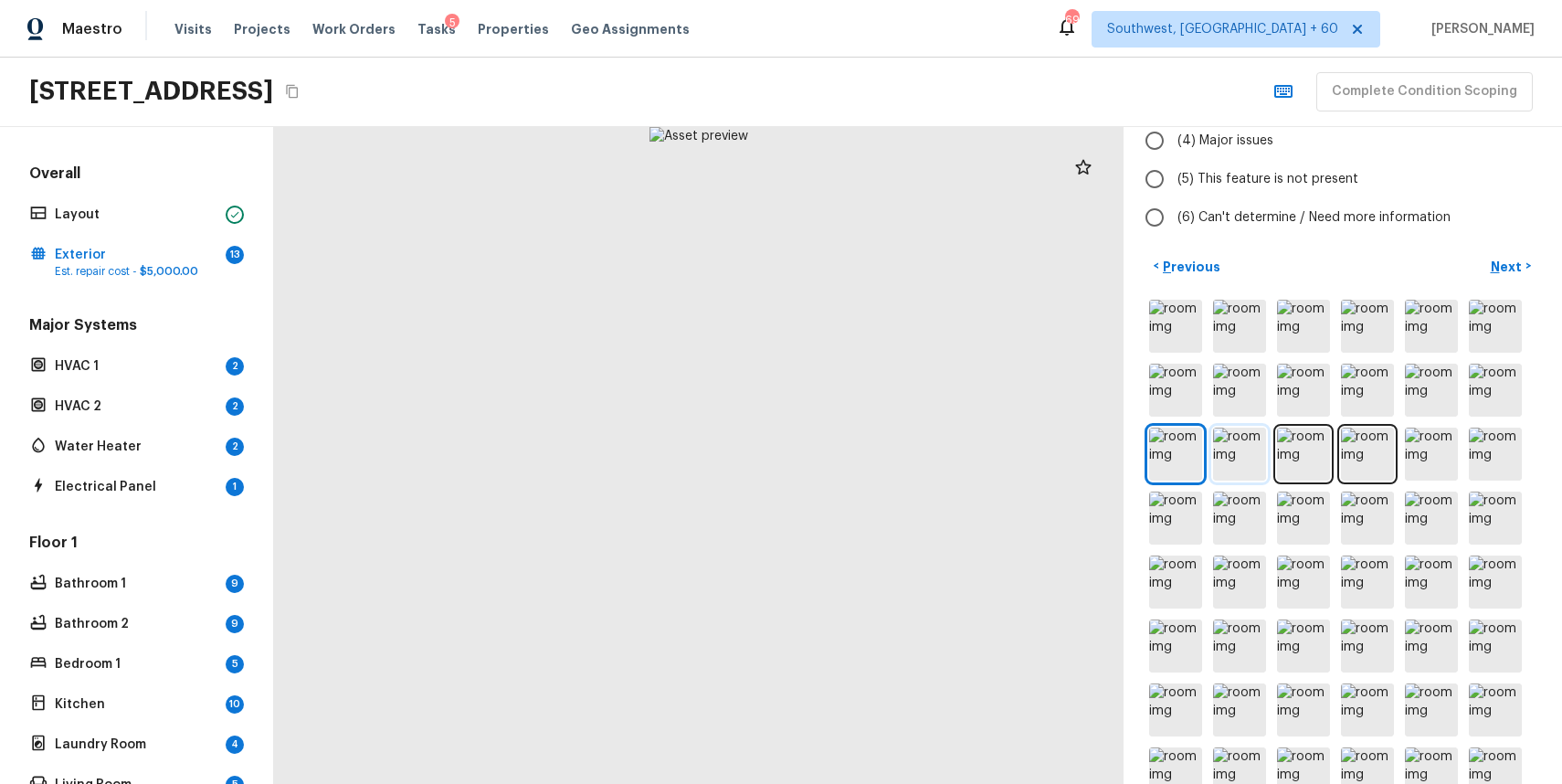
click at [1225, 448] on img at bounding box center [1240, 454] width 53 height 53
click at [1505, 271] on p "Next" at bounding box center [1508, 266] width 35 height 18
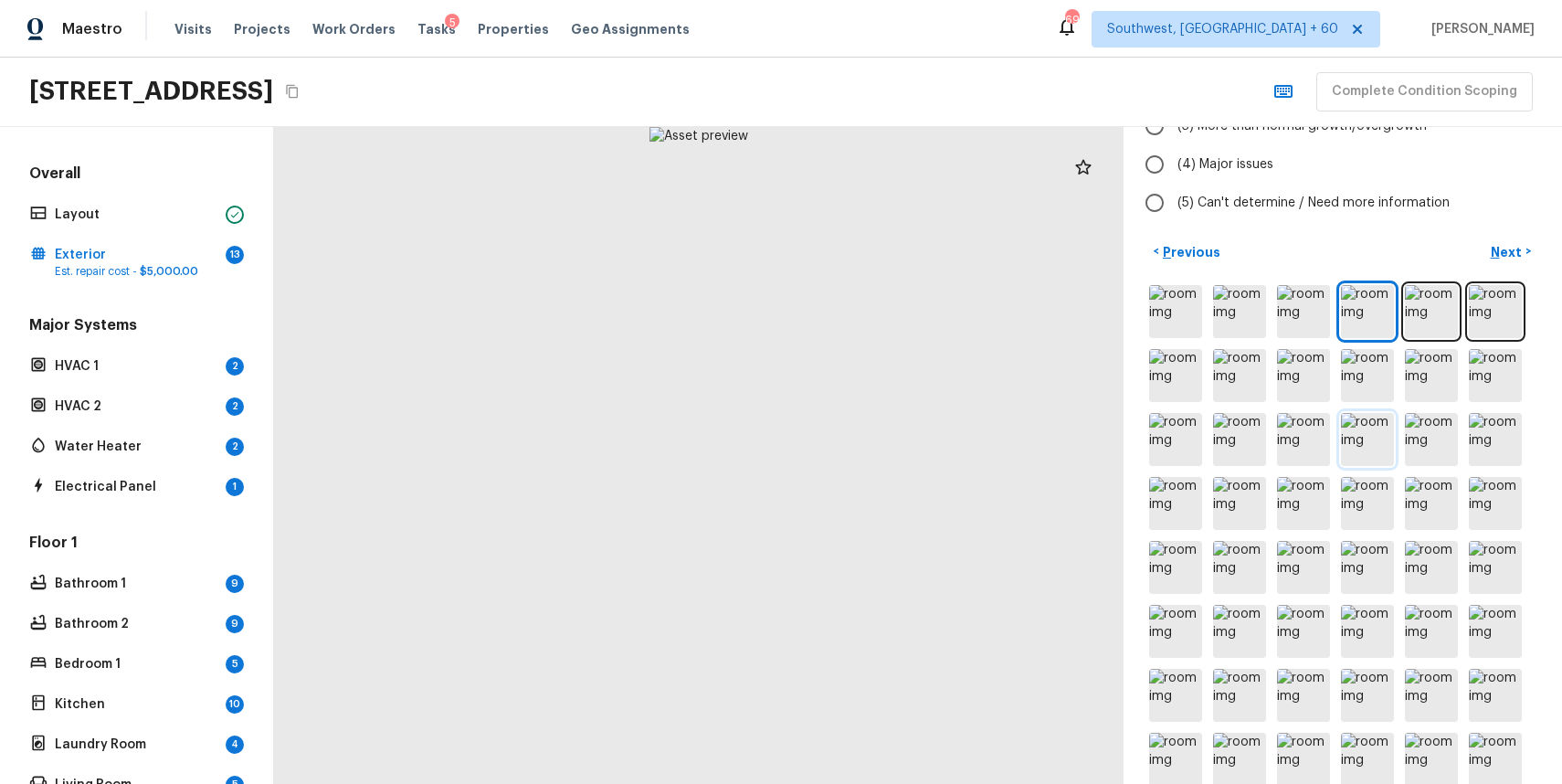
scroll to position [0, 0]
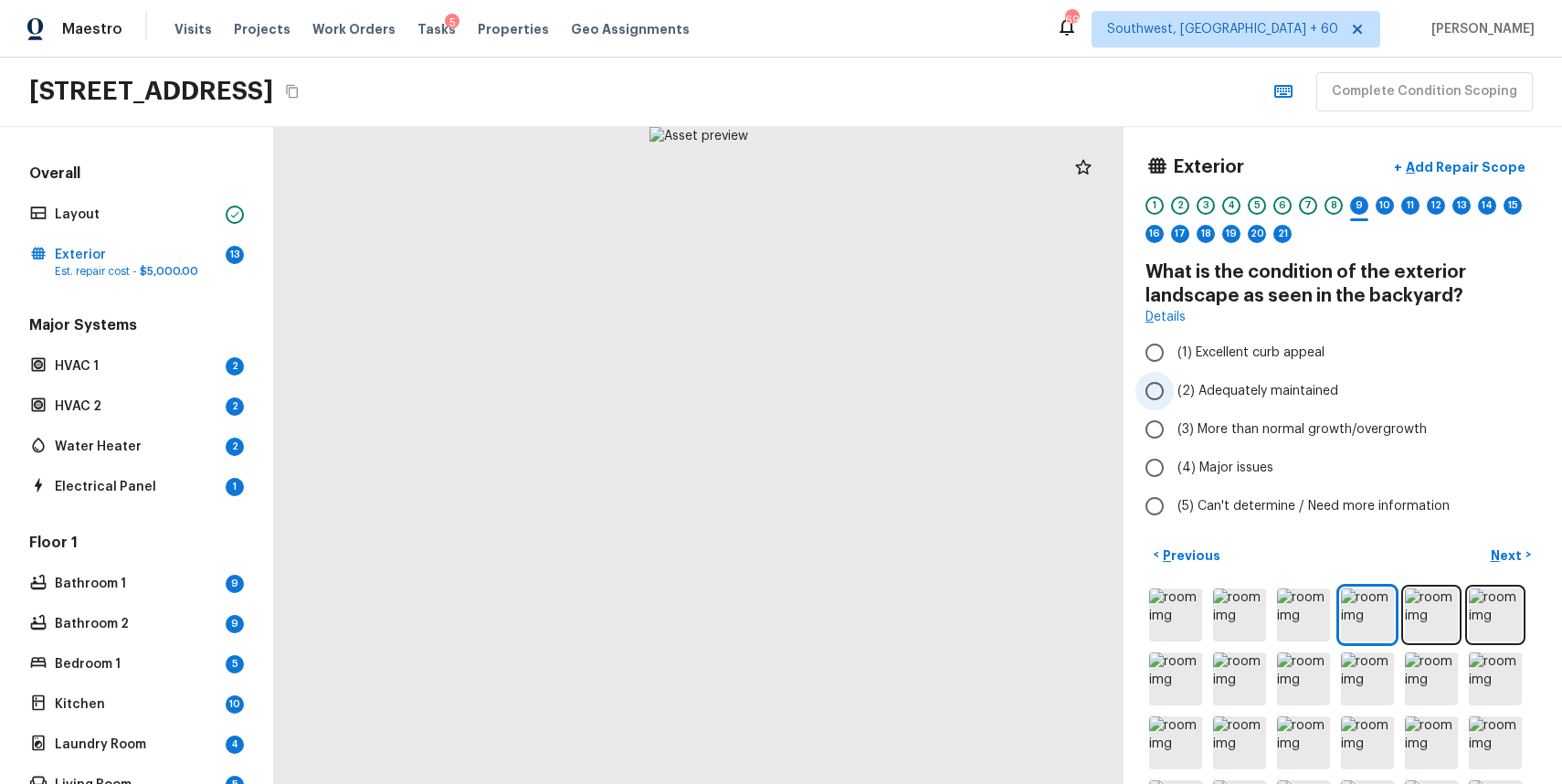
click at [1268, 386] on span "(2) Adequately maintained" at bounding box center [1258, 391] width 160 height 18
click at [1174, 386] on input "(2) Adequately maintained" at bounding box center [1154, 391] width 39 height 39
radio input "true"
click at [1510, 553] on p "Next" at bounding box center [1508, 555] width 35 height 18
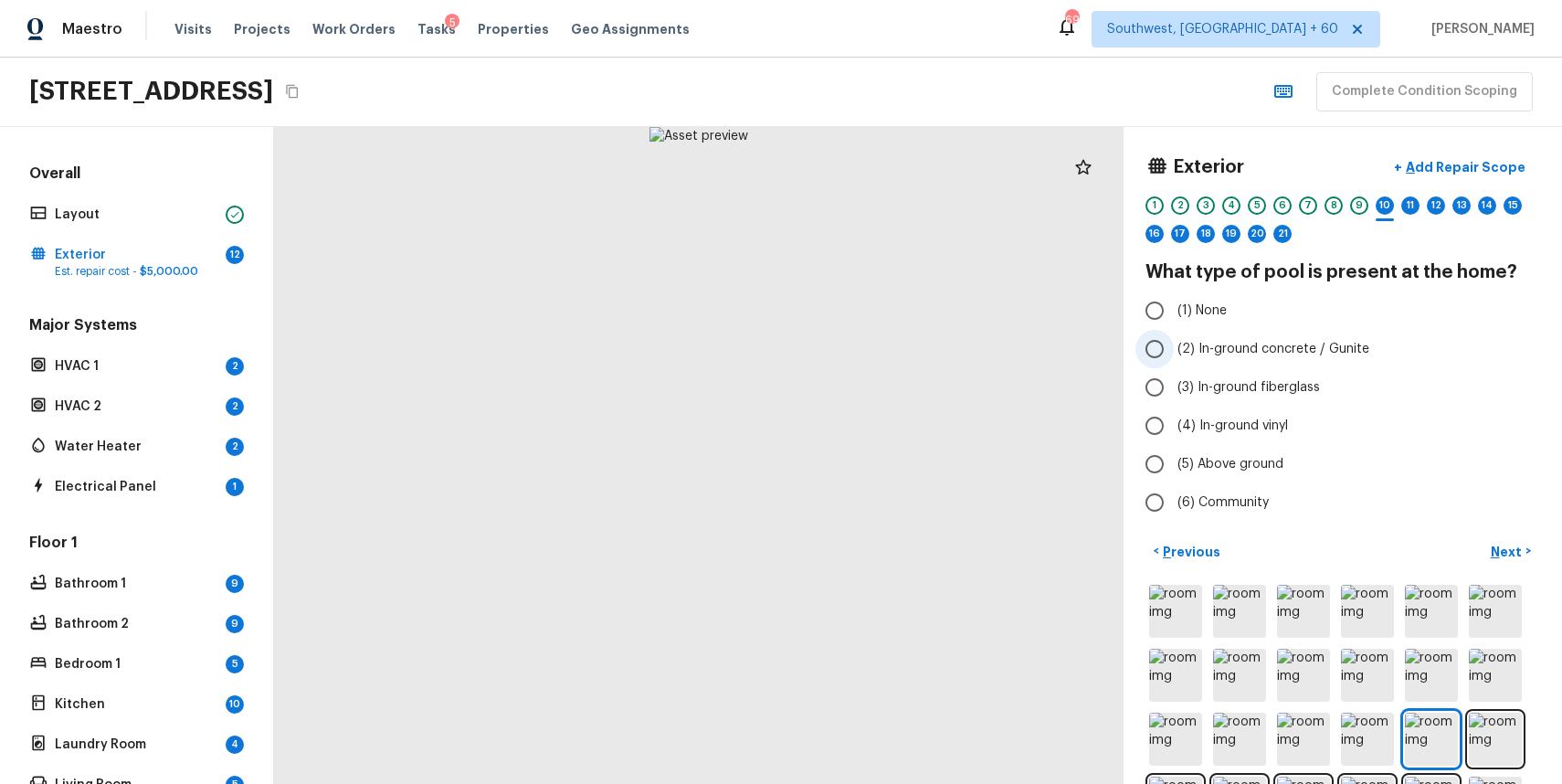
click at [1280, 360] on label "(2) In-ground concrete / Gunite" at bounding box center [1330, 348] width 390 height 39
click at [1174, 360] on input "(2) In-ground concrete / Gunite" at bounding box center [1154, 348] width 39 height 39
radio input "true"
click at [1500, 555] on p "Next" at bounding box center [1508, 551] width 35 height 18
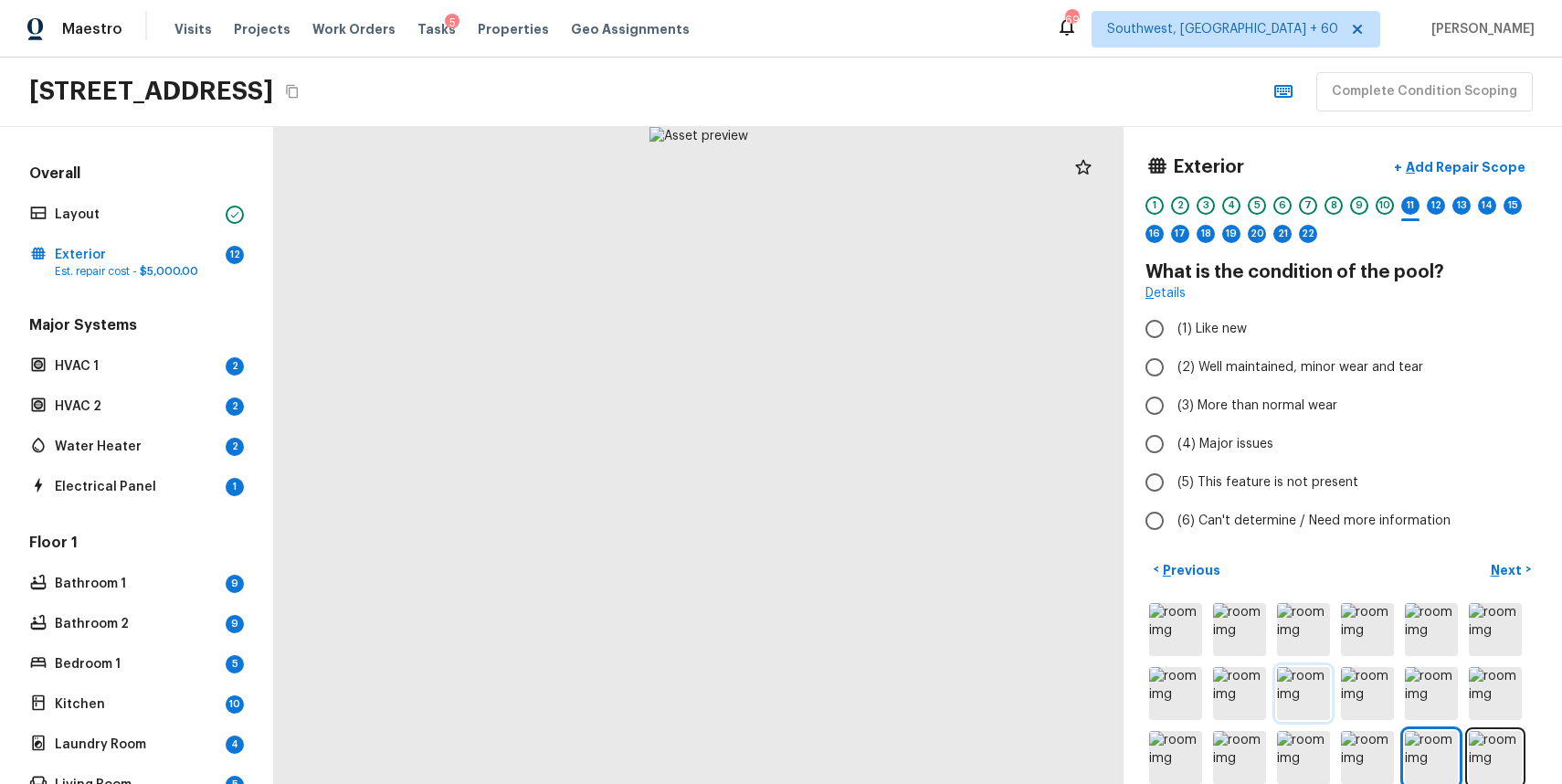
scroll to position [195, 0]
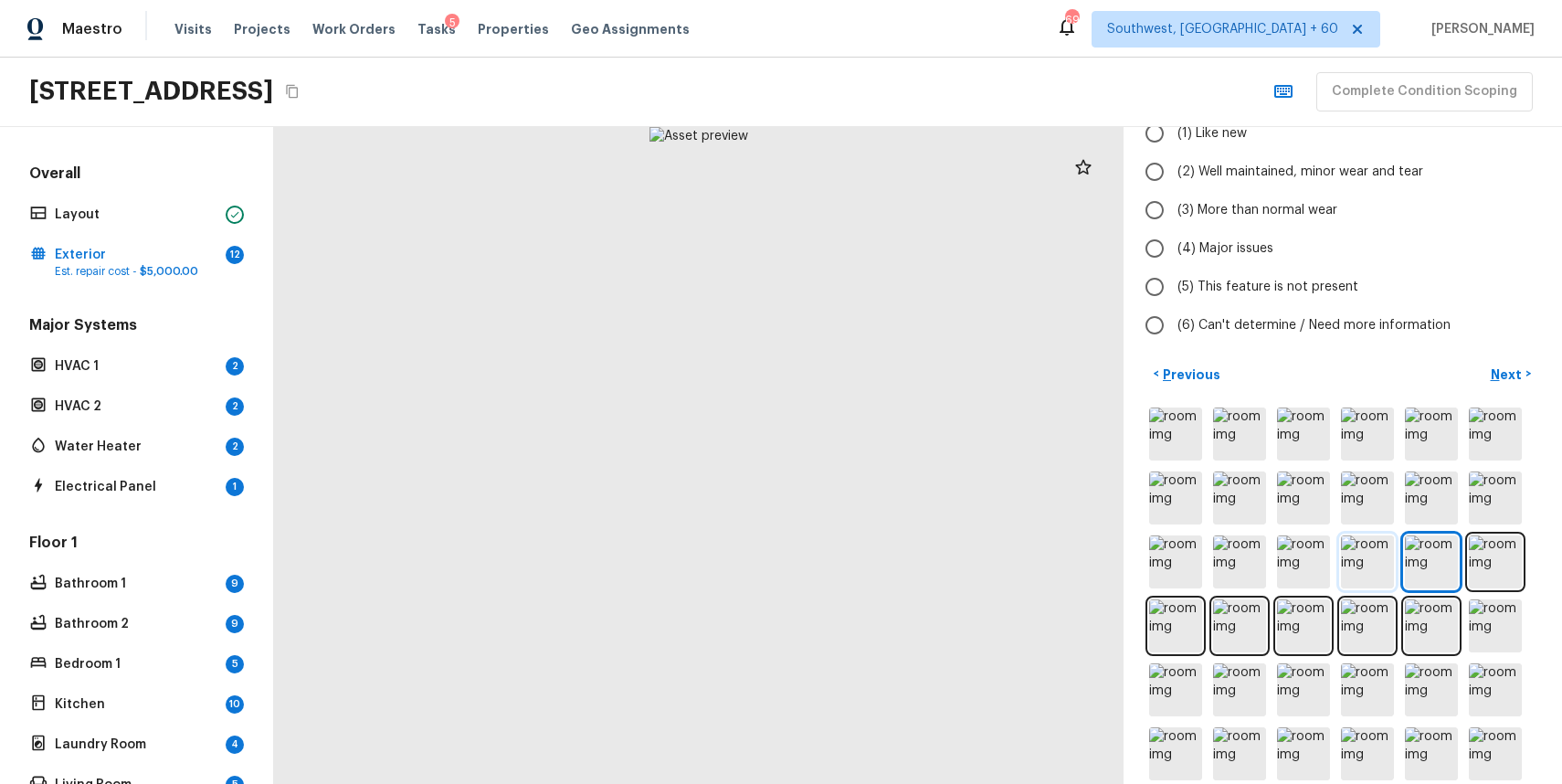
click at [1364, 559] on img at bounding box center [1368, 561] width 53 height 53
click at [1295, 559] on img at bounding box center [1303, 561] width 53 height 53
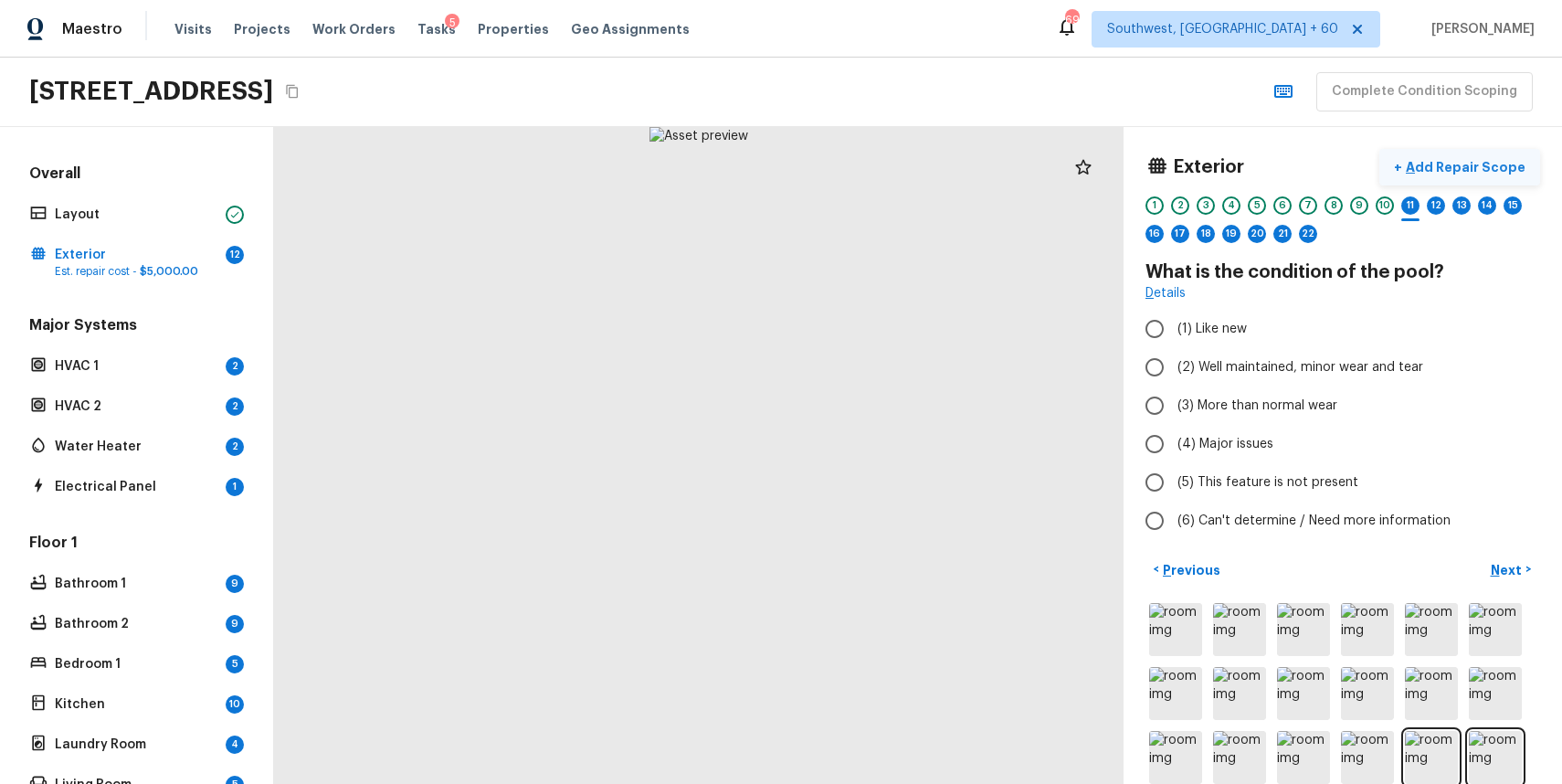
click at [1453, 173] on p "Add Repair Scope" at bounding box center [1464, 166] width 124 height 18
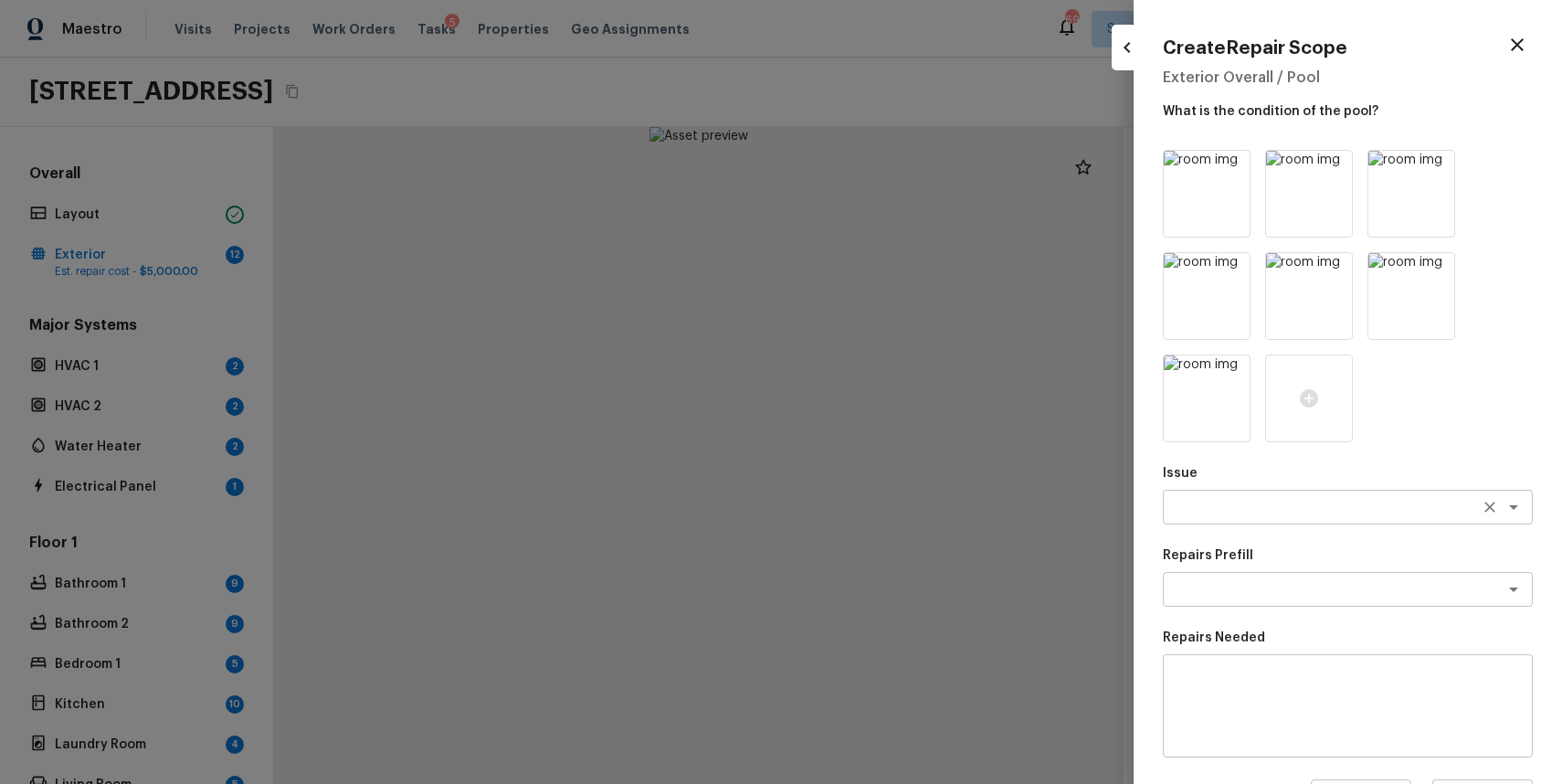
click at [1274, 493] on div "x ​" at bounding box center [1348, 507] width 370 height 35
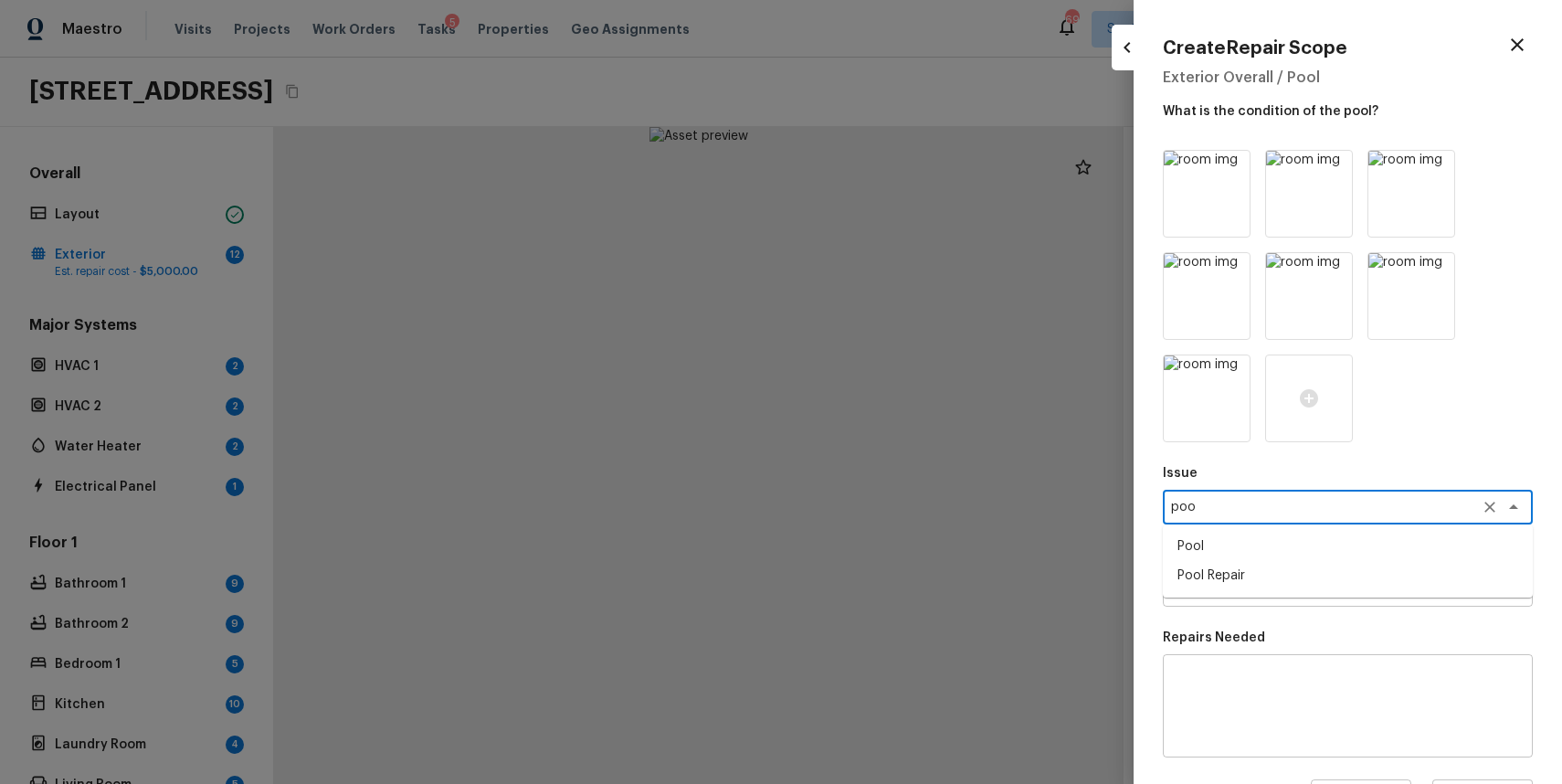
click at [1285, 560] on li "Pool Repair" at bounding box center [1348, 575] width 370 height 29
click at [1257, 605] on div "x ​" at bounding box center [1348, 589] width 370 height 35
type textarea "Pool Repair"
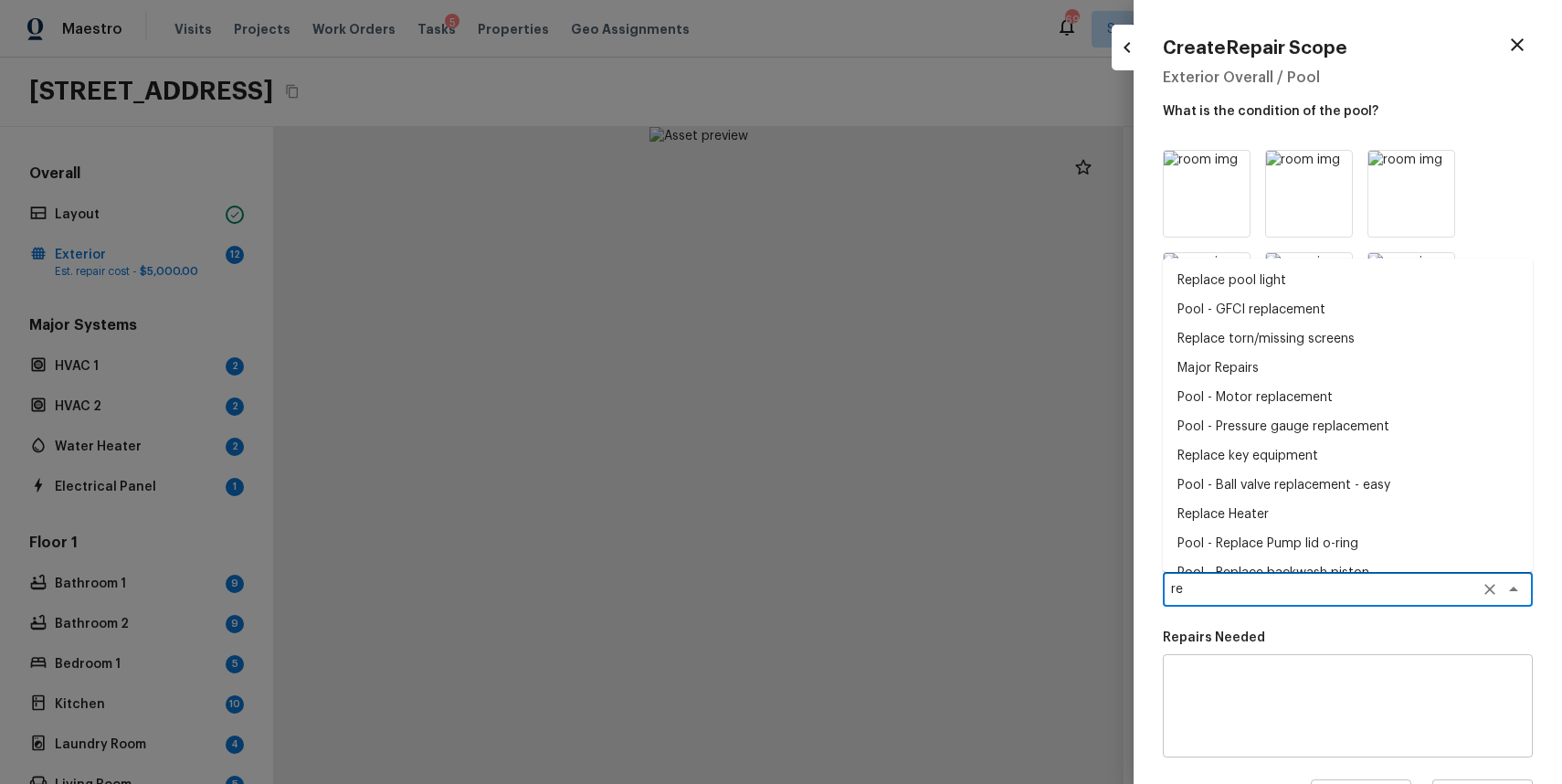
type textarea "r"
click at [1291, 706] on textarea at bounding box center [1348, 706] width 344 height 73
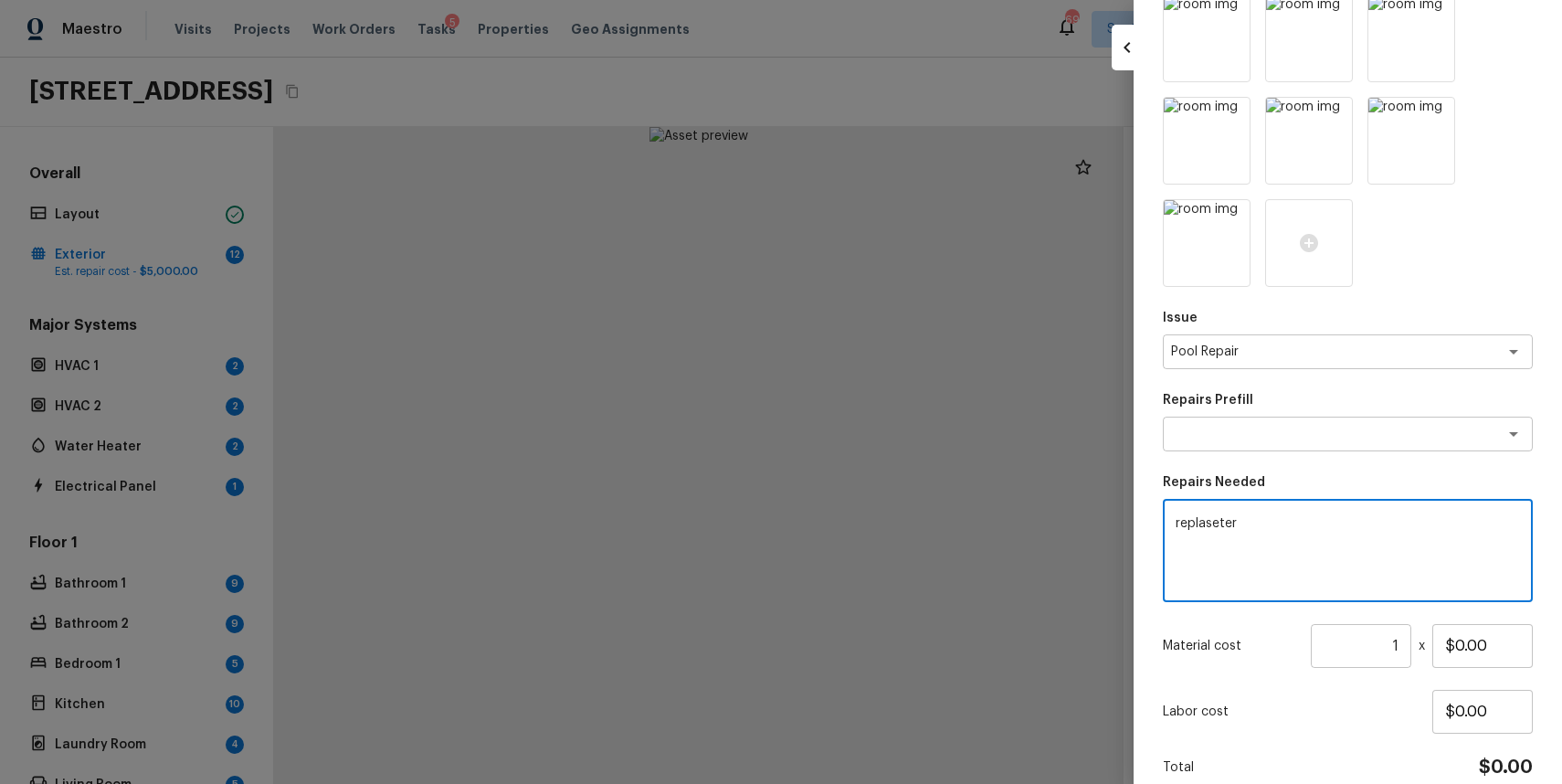
scroll to position [186, 0]
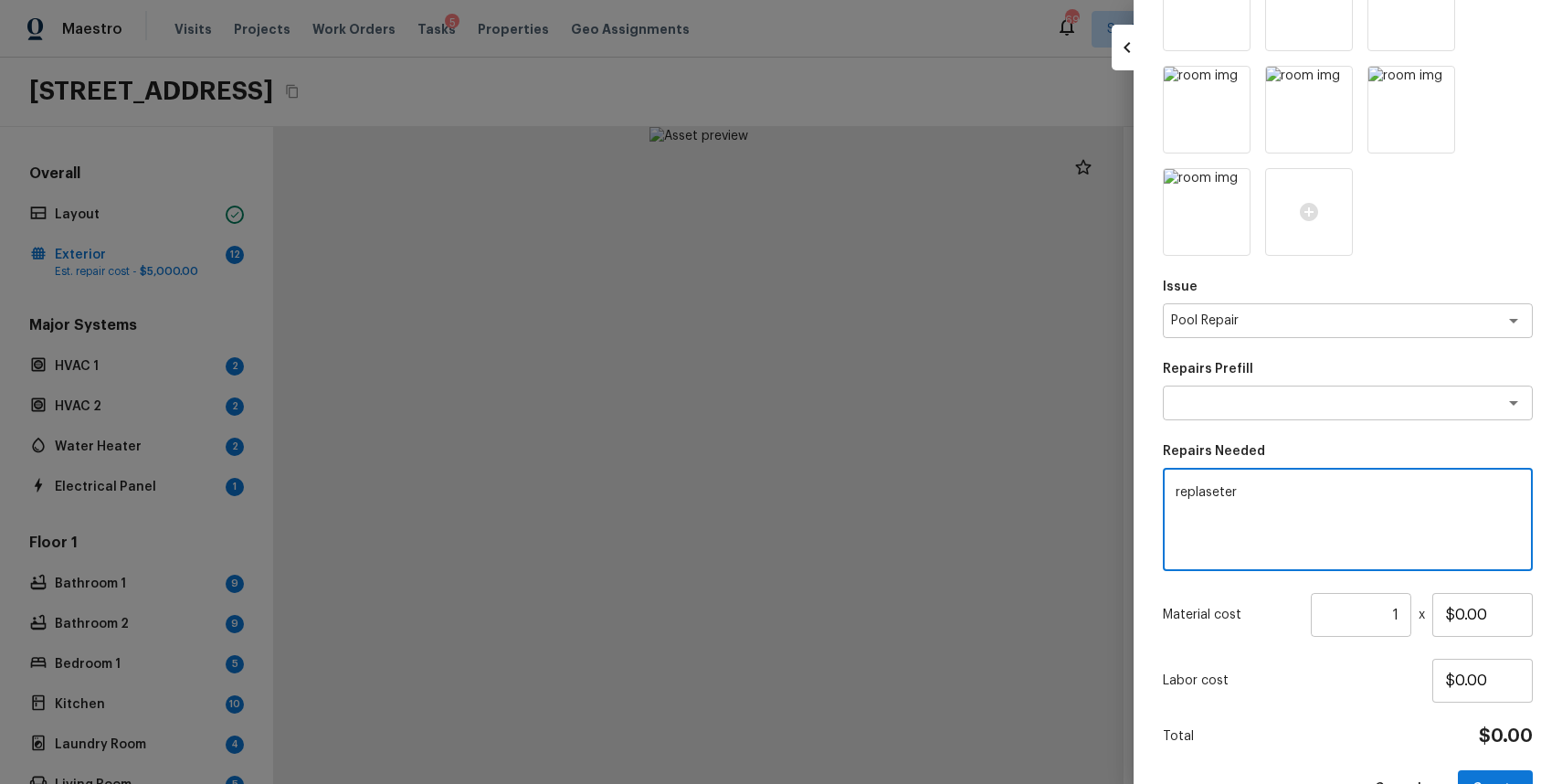
click at [1226, 497] on textarea "replaseter" at bounding box center [1348, 519] width 344 height 73
click at [1219, 495] on textarea "replaseter" at bounding box center [1348, 519] width 344 height 73
click at [1298, 507] on textarea "replaster" at bounding box center [1348, 519] width 344 height 73
type textarea "replaster"
click at [1446, 617] on input "$0.00" at bounding box center [1483, 614] width 100 height 43
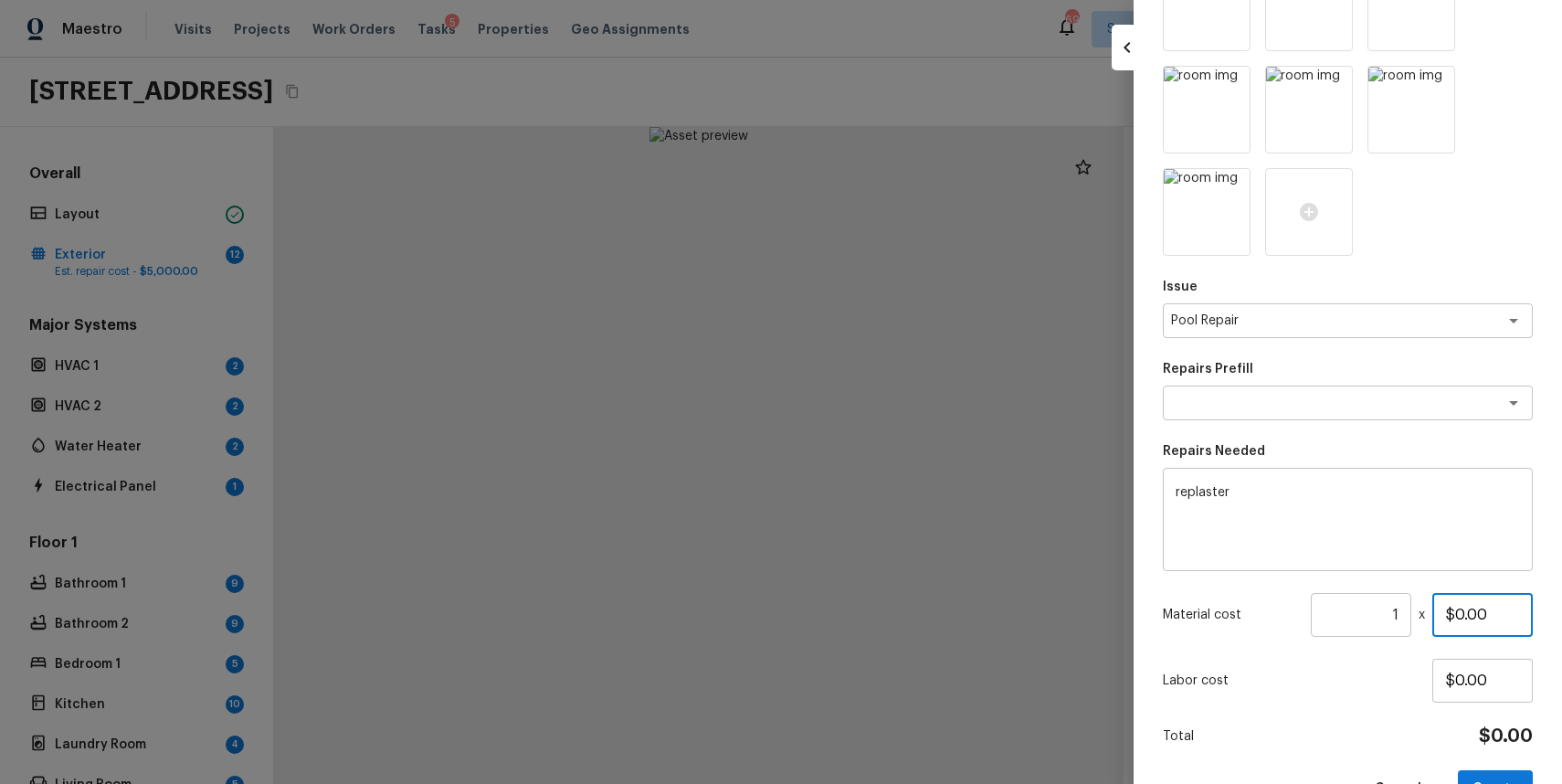
click at [1460, 610] on input "$0.00" at bounding box center [1483, 614] width 100 height 43
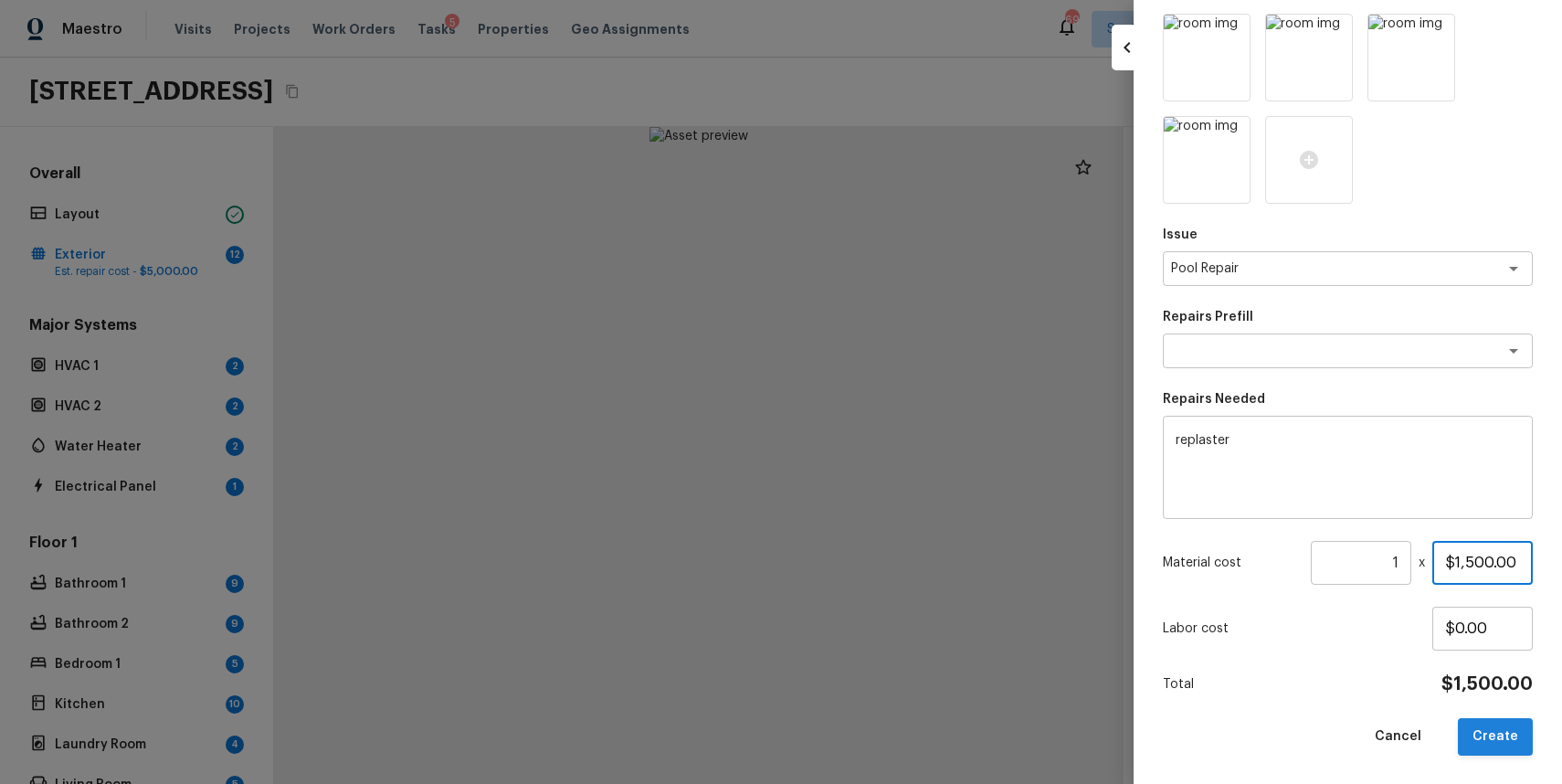
type input "$1,500.00"
click at [1500, 724] on button "Create" at bounding box center [1495, 737] width 75 height 38
type input "$0.00"
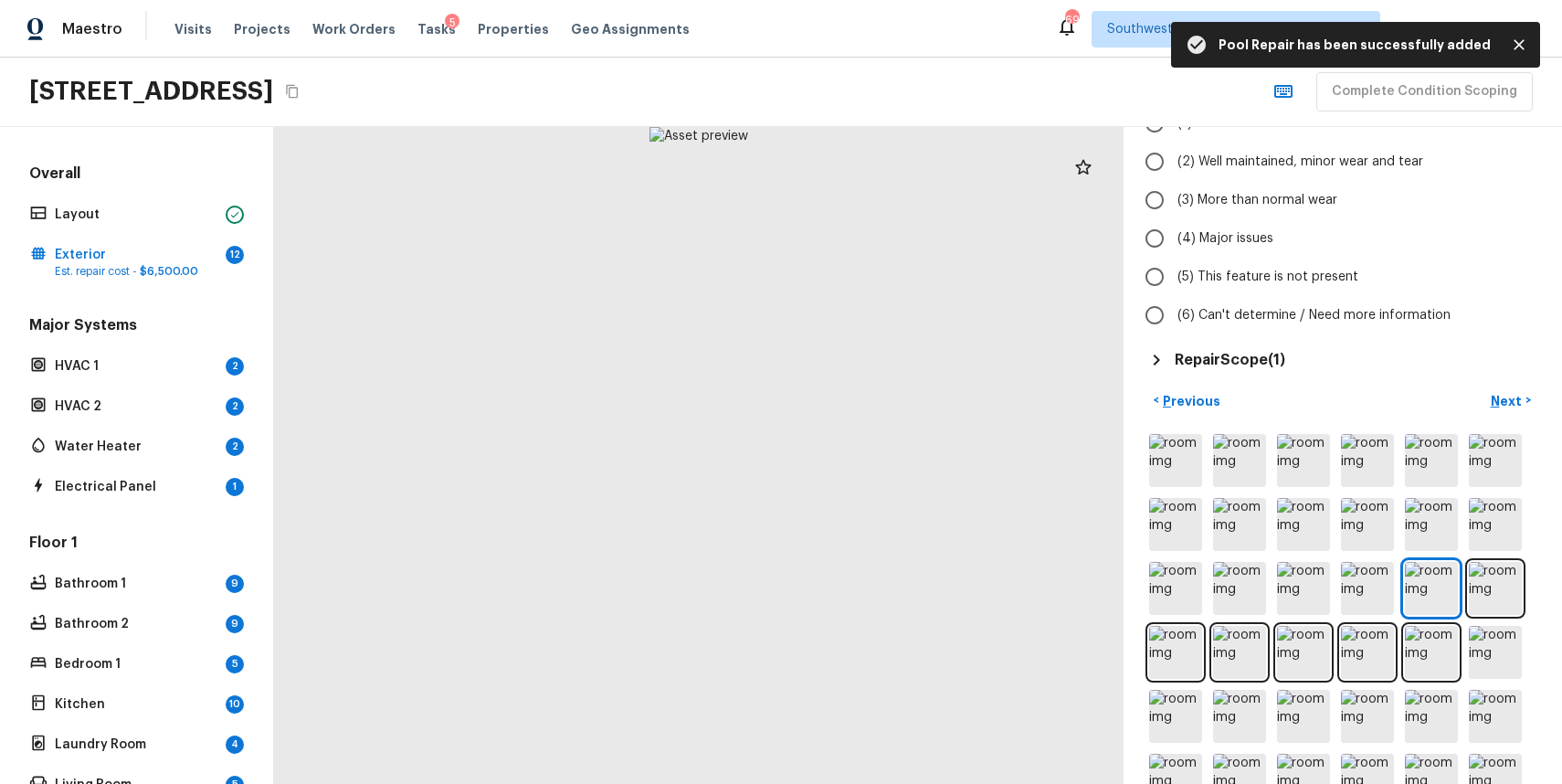
scroll to position [0, 0]
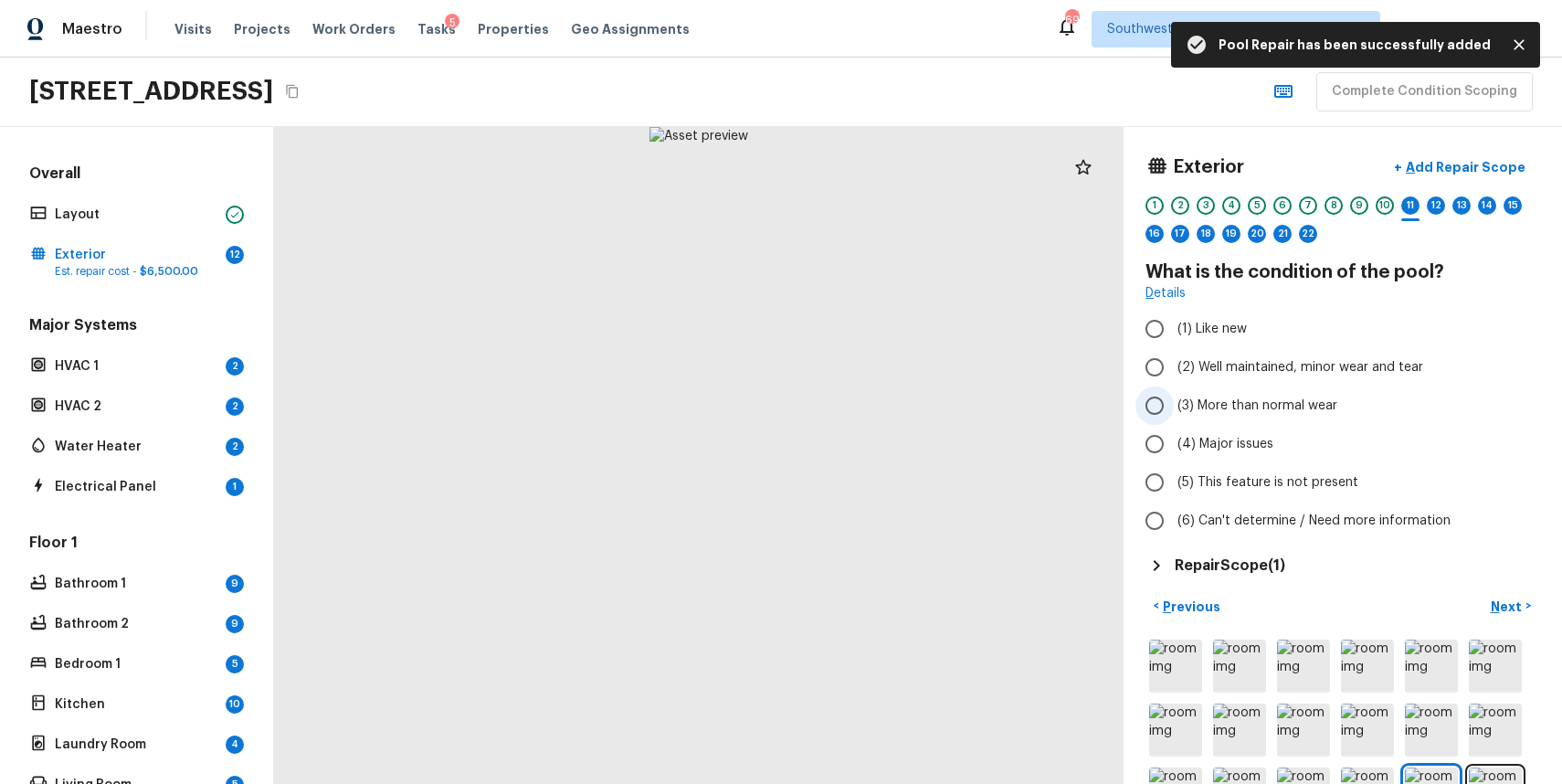
click at [1255, 399] on span "(3) More than normal wear" at bounding box center [1257, 405] width 160 height 18
click at [1174, 399] on input "(3) More than normal wear" at bounding box center [1154, 405] width 39 height 39
radio input "true"
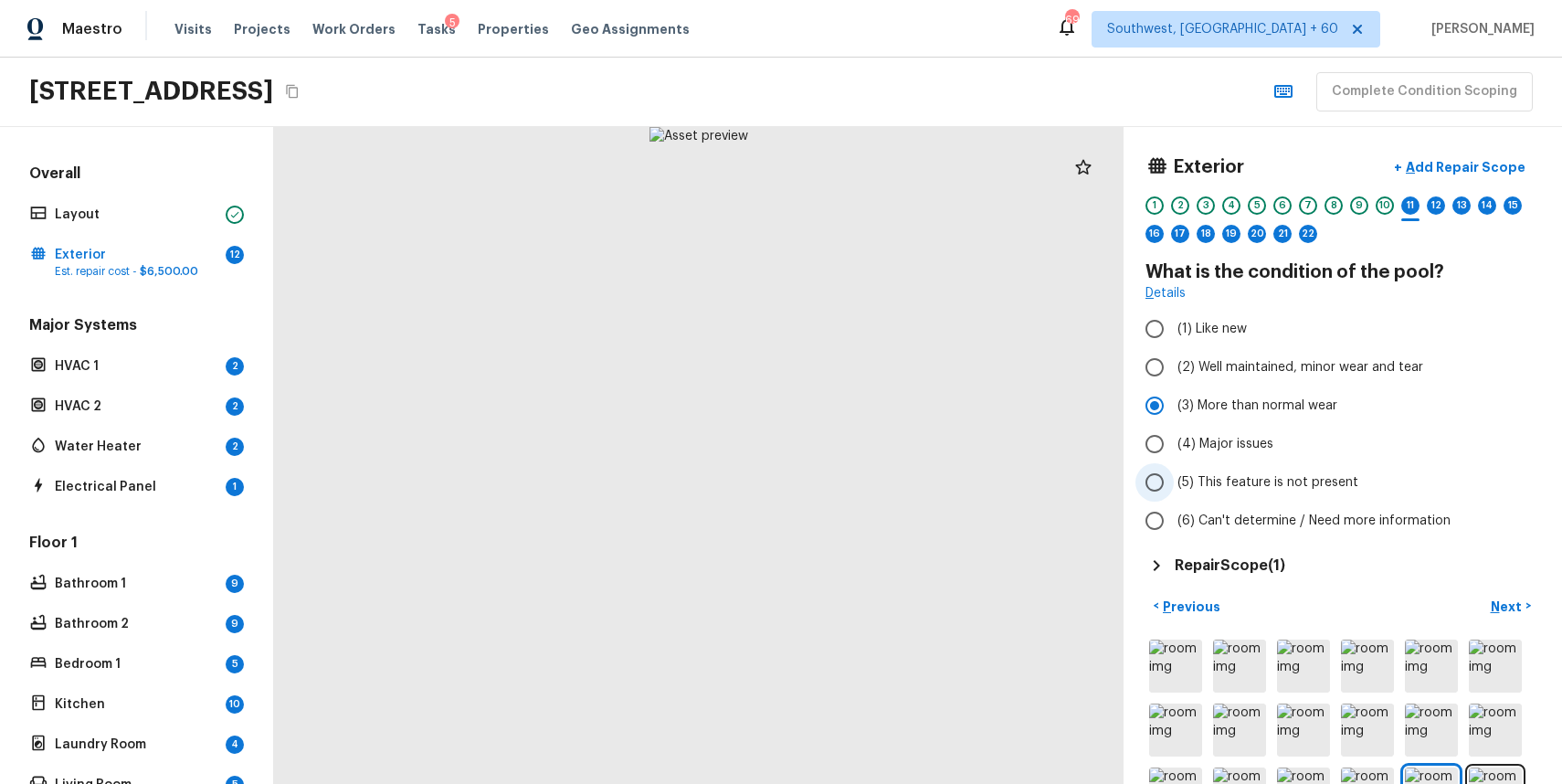
scroll to position [100, 0]
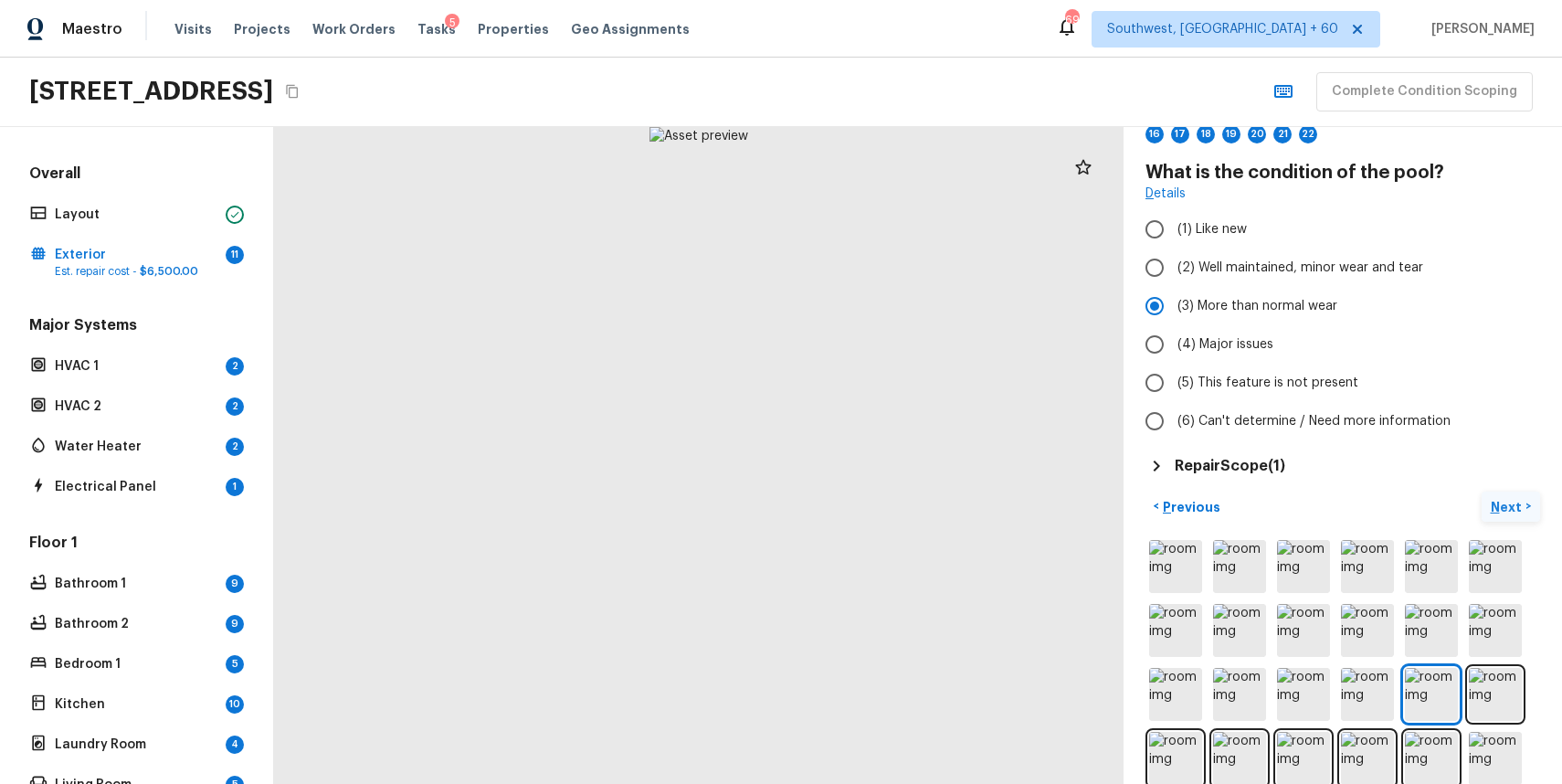
click at [1514, 505] on p "Next" at bounding box center [1508, 507] width 35 height 18
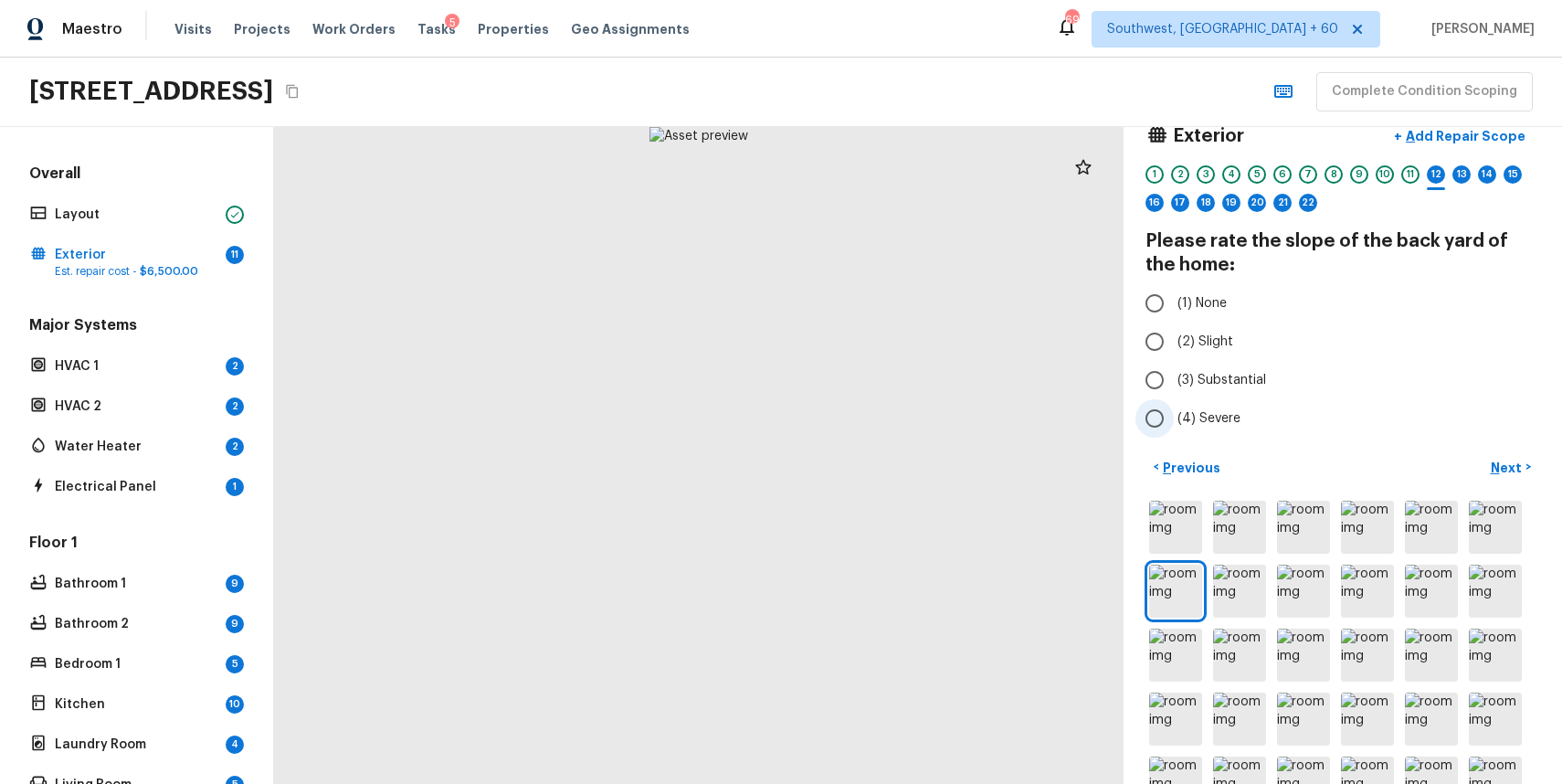
scroll to position [27, 0]
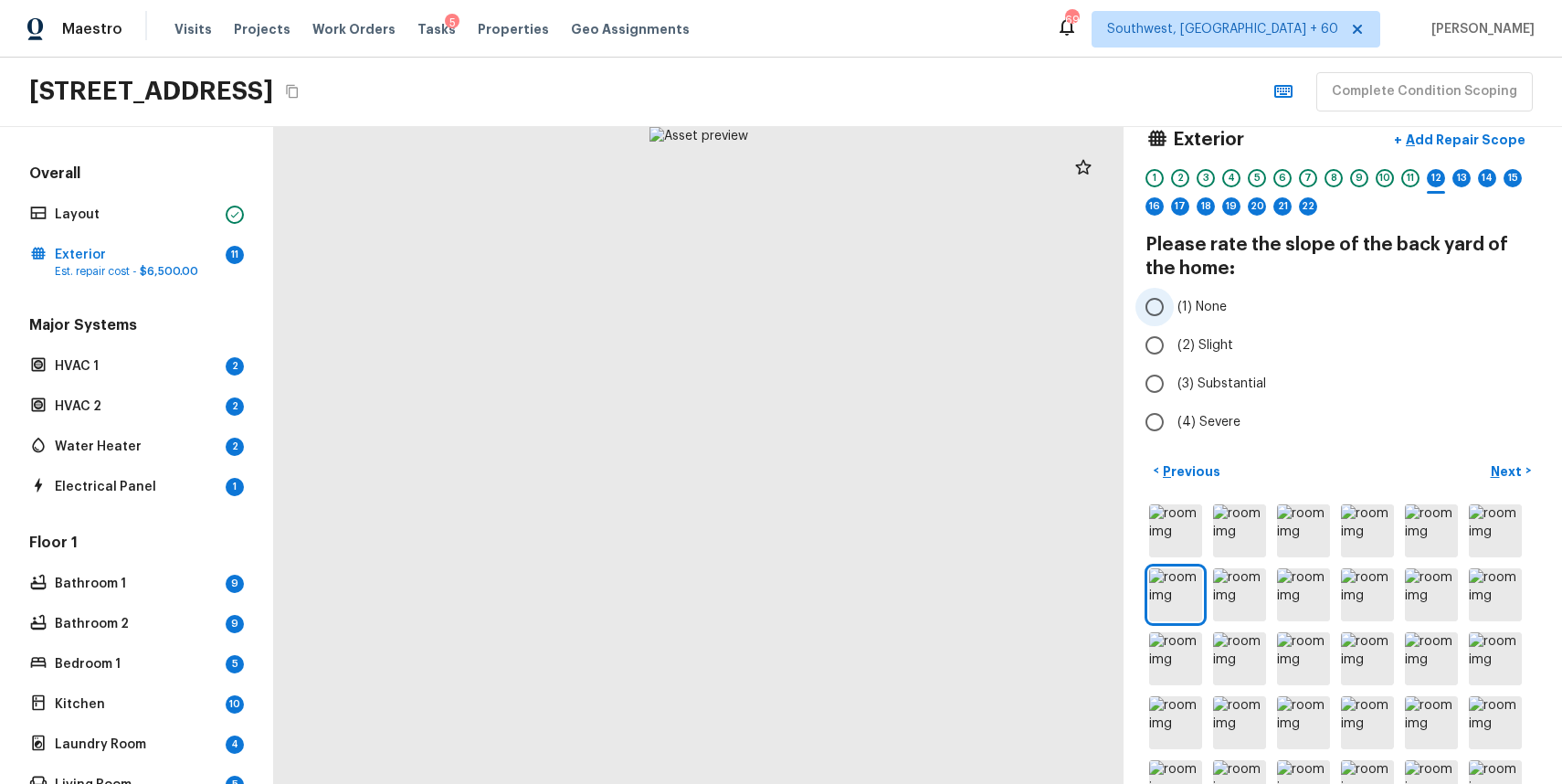
click at [1206, 315] on span "(1) None" at bounding box center [1202, 307] width 49 height 18
click at [1174, 315] on input "(1) None" at bounding box center [1154, 307] width 39 height 39
radio input "true"
click at [1504, 457] on button "Next >" at bounding box center [1511, 471] width 59 height 30
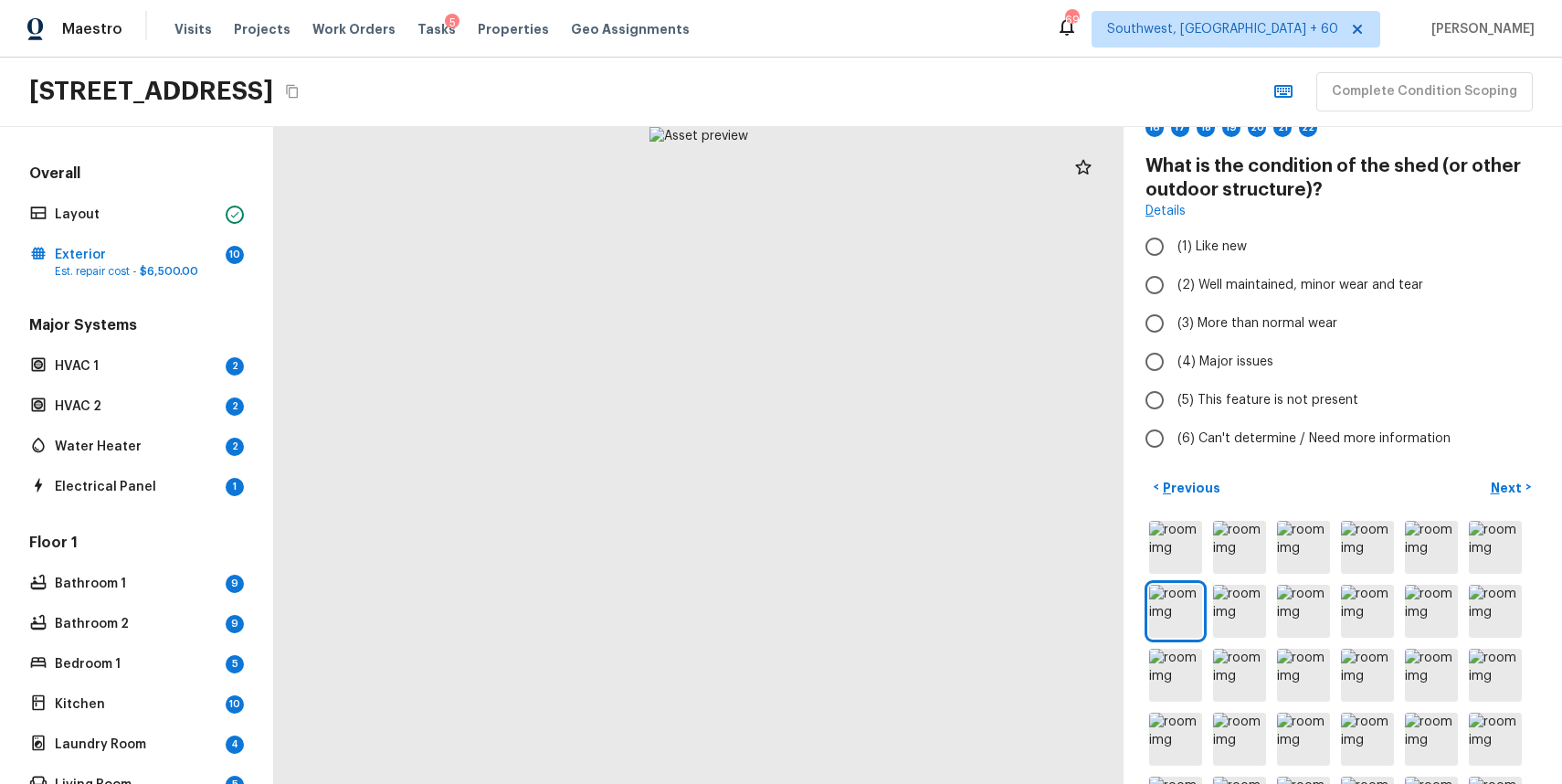
scroll to position [492, 0]
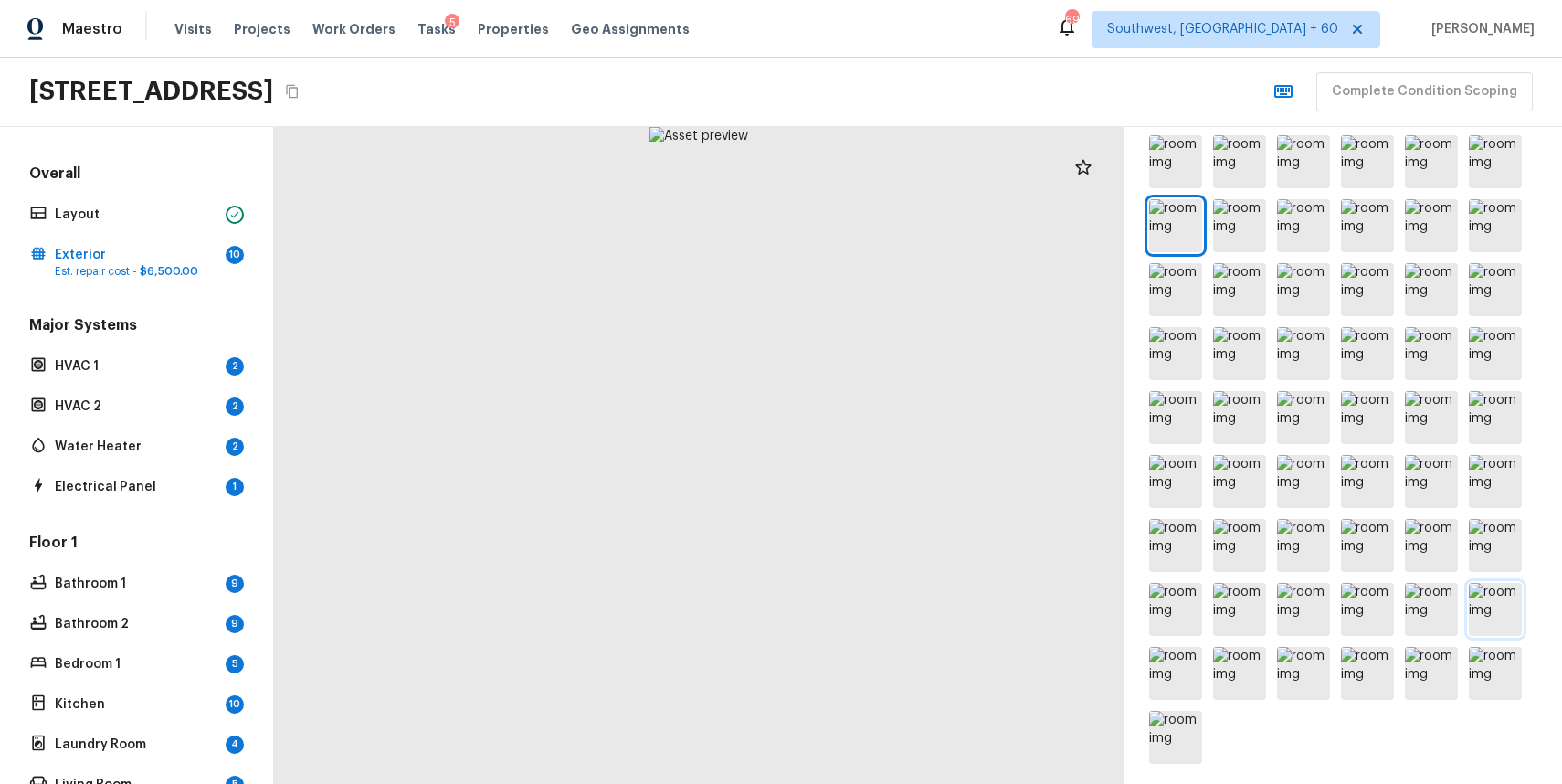
click at [1486, 626] on img at bounding box center [1496, 609] width 53 height 53
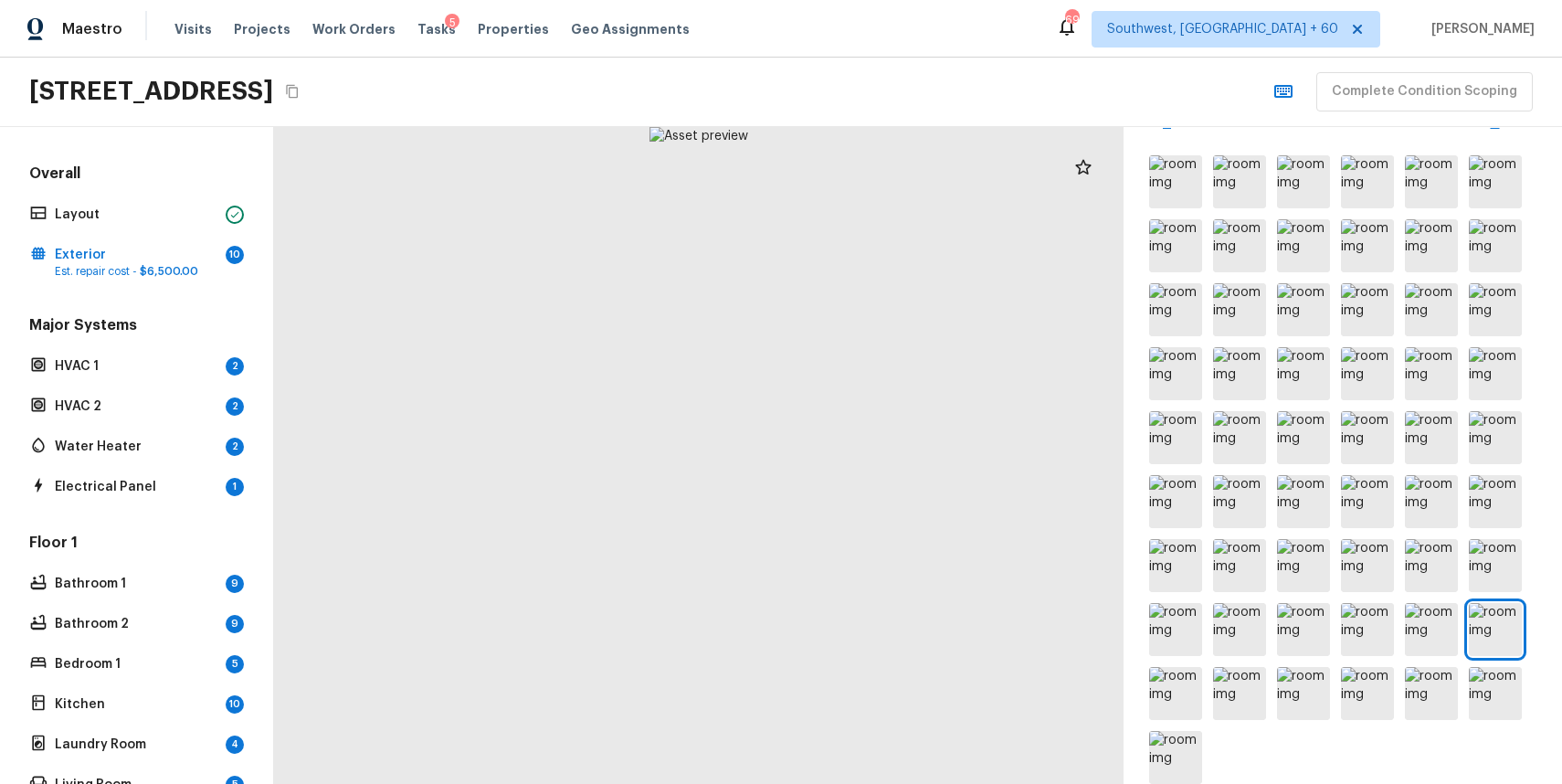
scroll to position [497, 0]
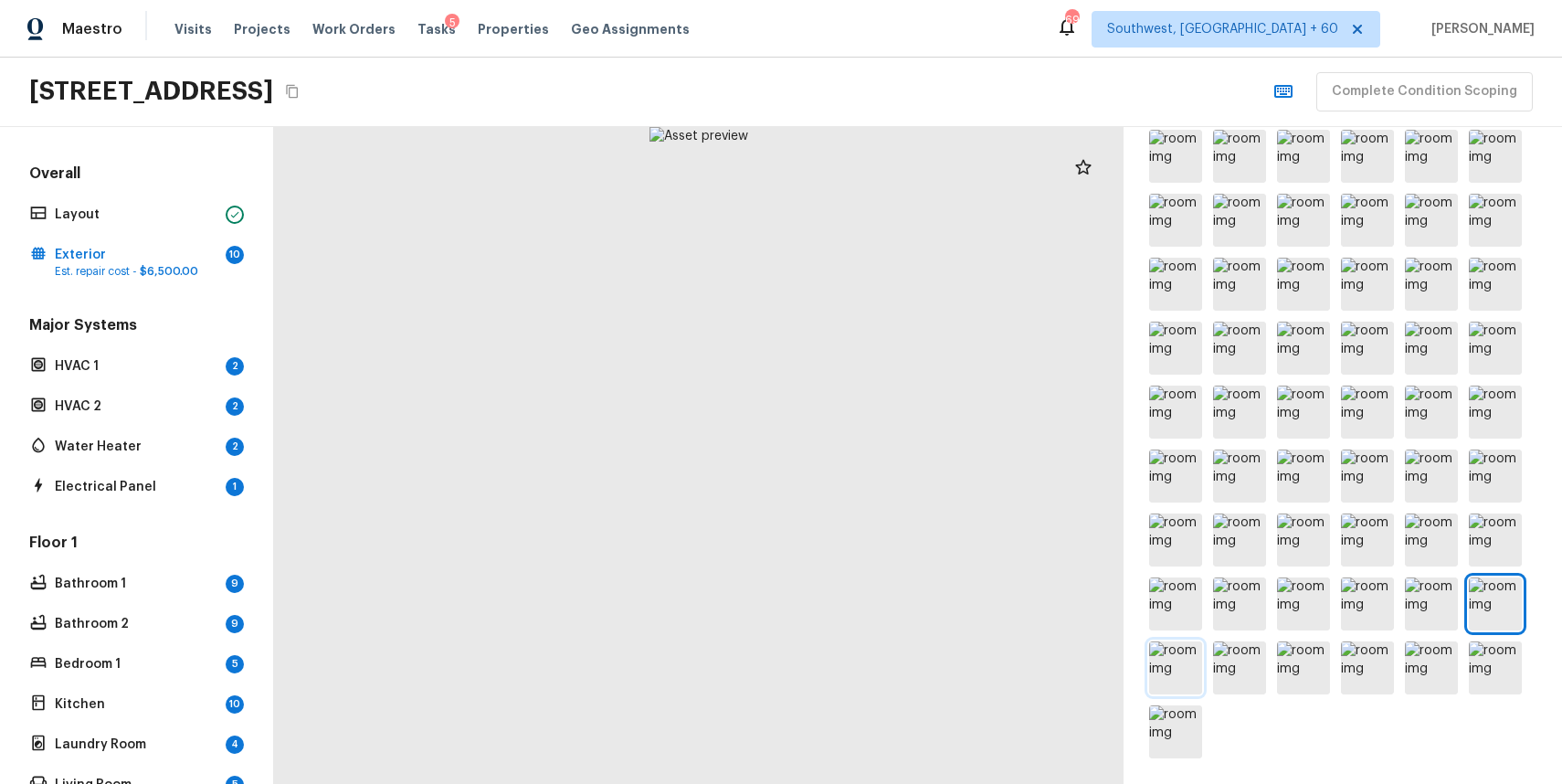
click at [1182, 680] on img at bounding box center [1176, 668] width 53 height 53
click at [1471, 679] on img at bounding box center [1496, 668] width 53 height 53
click at [1188, 725] on img at bounding box center [1176, 731] width 53 height 53
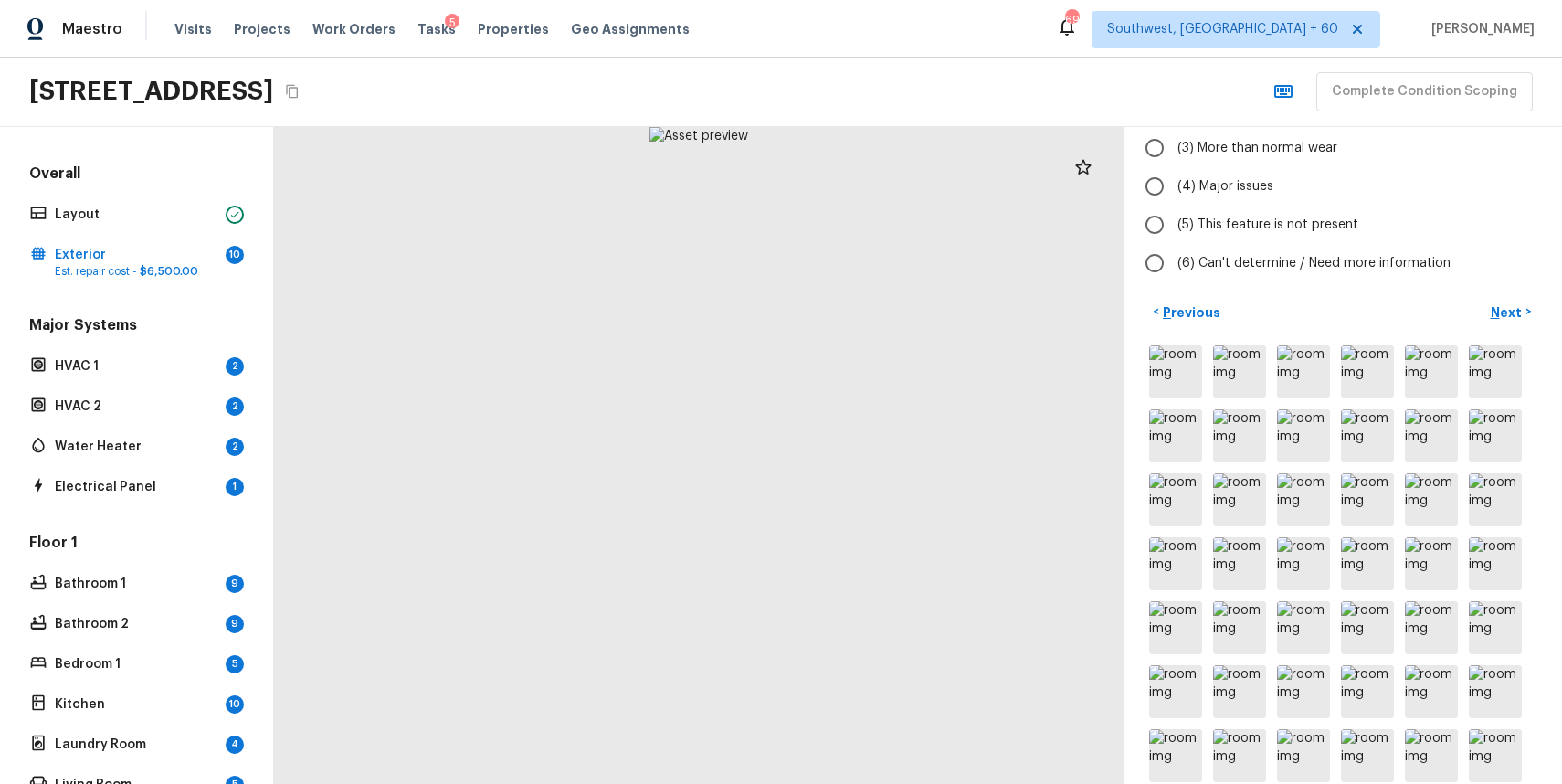
scroll to position [58, 0]
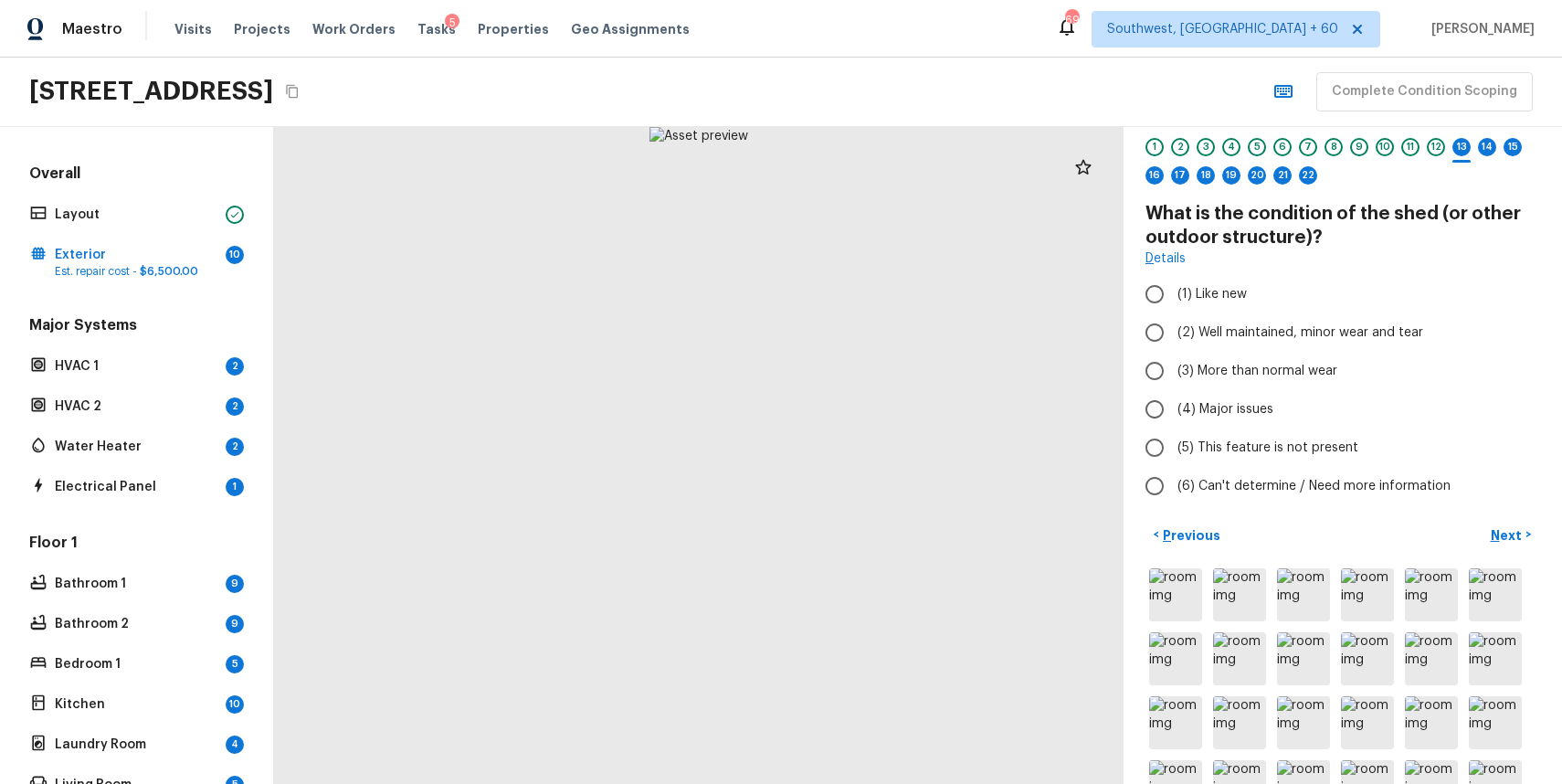
click at [180, 288] on div "Overall Layout Exterior 10 Est. repair cost - $6,500.00 Major Systems HVAC 1 2 …" at bounding box center [136, 560] width 222 height 794
click at [207, 259] on p "Exterior" at bounding box center [136, 254] width 163 height 18
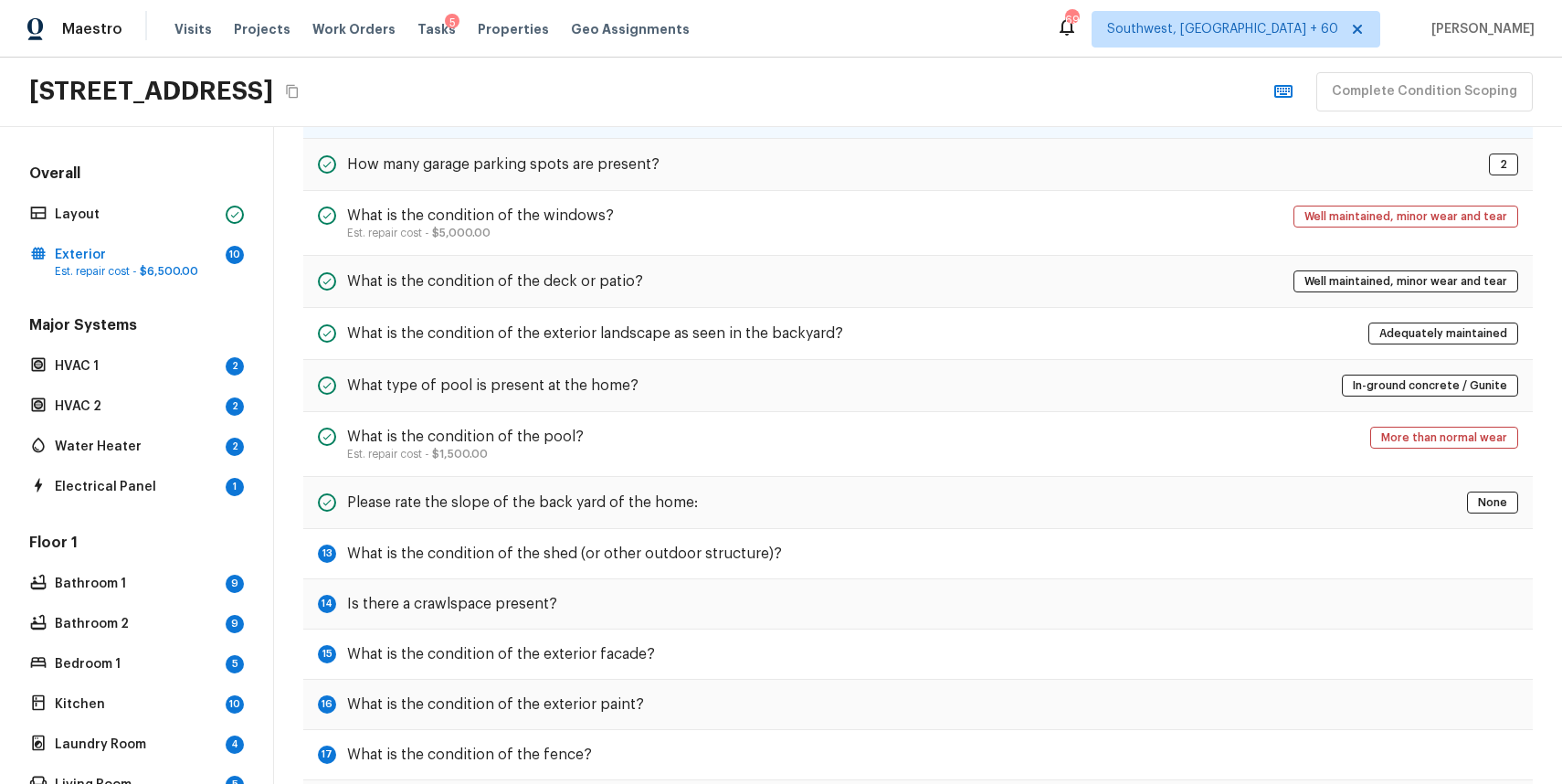
scroll to position [393, 0]
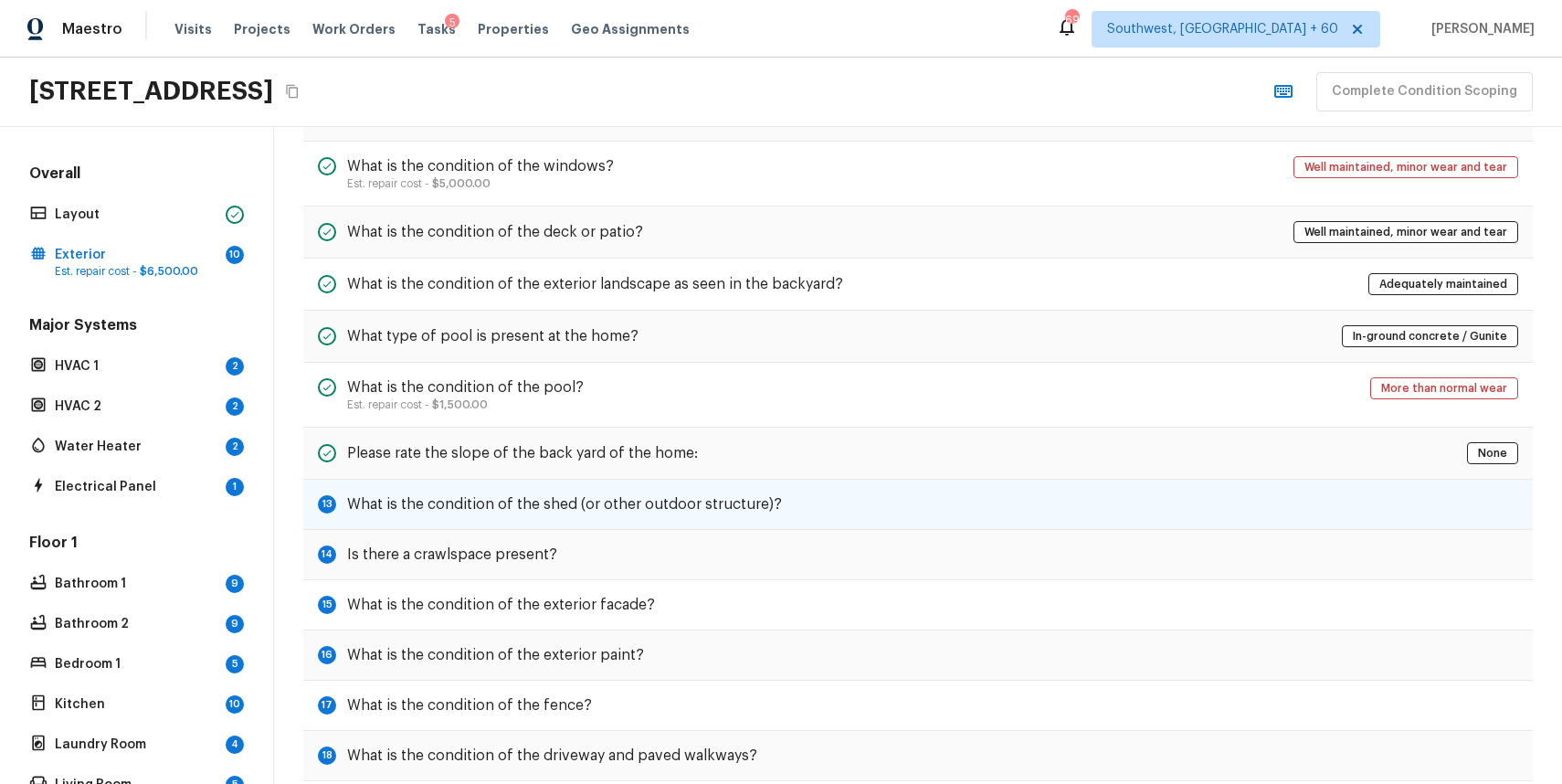
click at [559, 492] on div "13 What is the condition of the shed (or other outdoor structure)?" at bounding box center [917, 504] width 1230 height 50
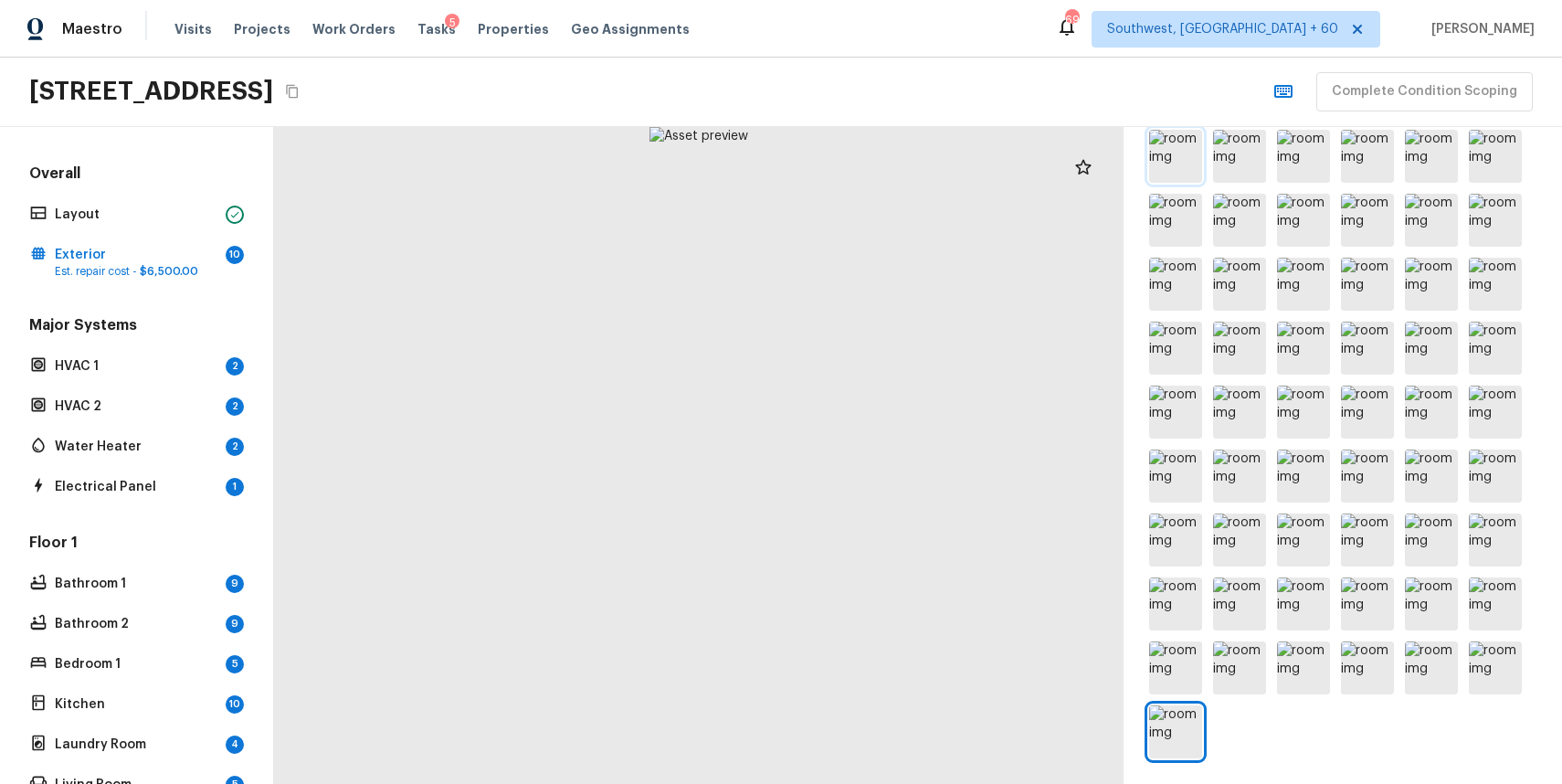
scroll to position [0, 0]
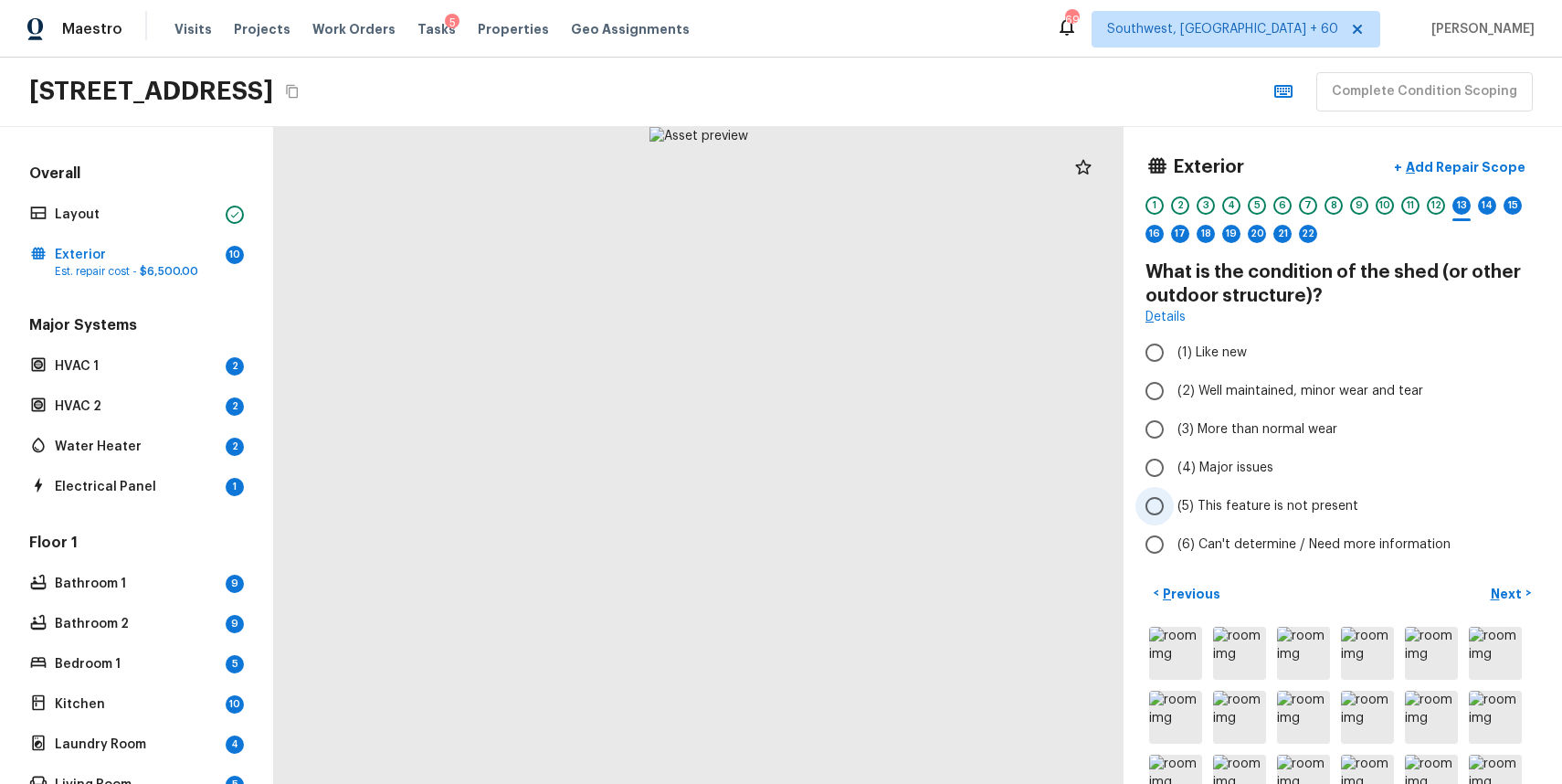
click at [1259, 500] on span "(5) This feature is not present" at bounding box center [1268, 506] width 181 height 18
click at [1174, 500] on input "(5) This feature is not present" at bounding box center [1154, 506] width 39 height 39
radio input "true"
click at [1506, 594] on p "Next" at bounding box center [1508, 593] width 35 height 18
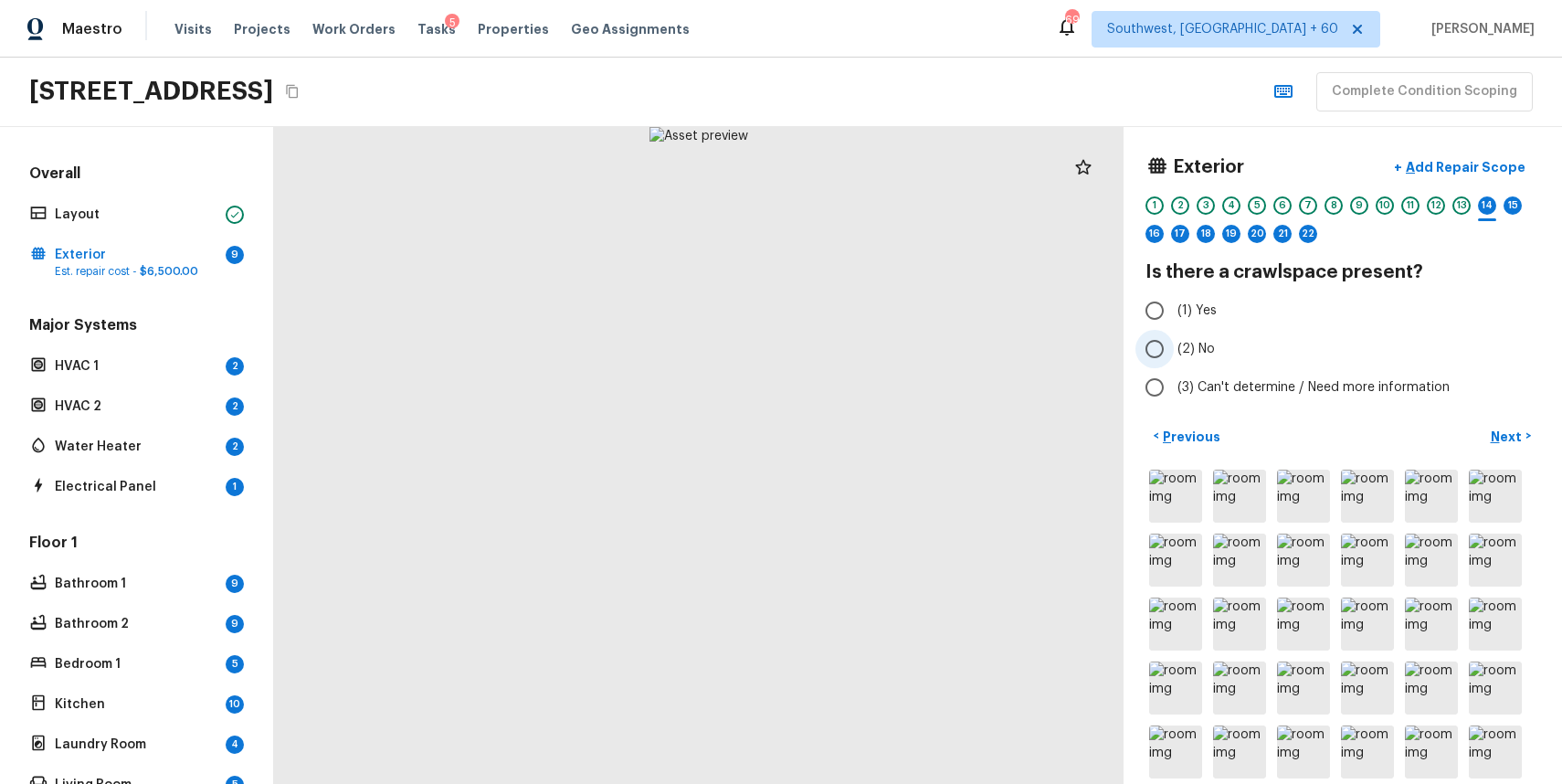
click at [1170, 351] on input "(2) No" at bounding box center [1154, 348] width 39 height 39
radio input "true"
click at [1471, 424] on div "< Previous Next >" at bounding box center [1343, 436] width 395 height 30
click at [1496, 434] on p "Next" at bounding box center [1508, 436] width 35 height 18
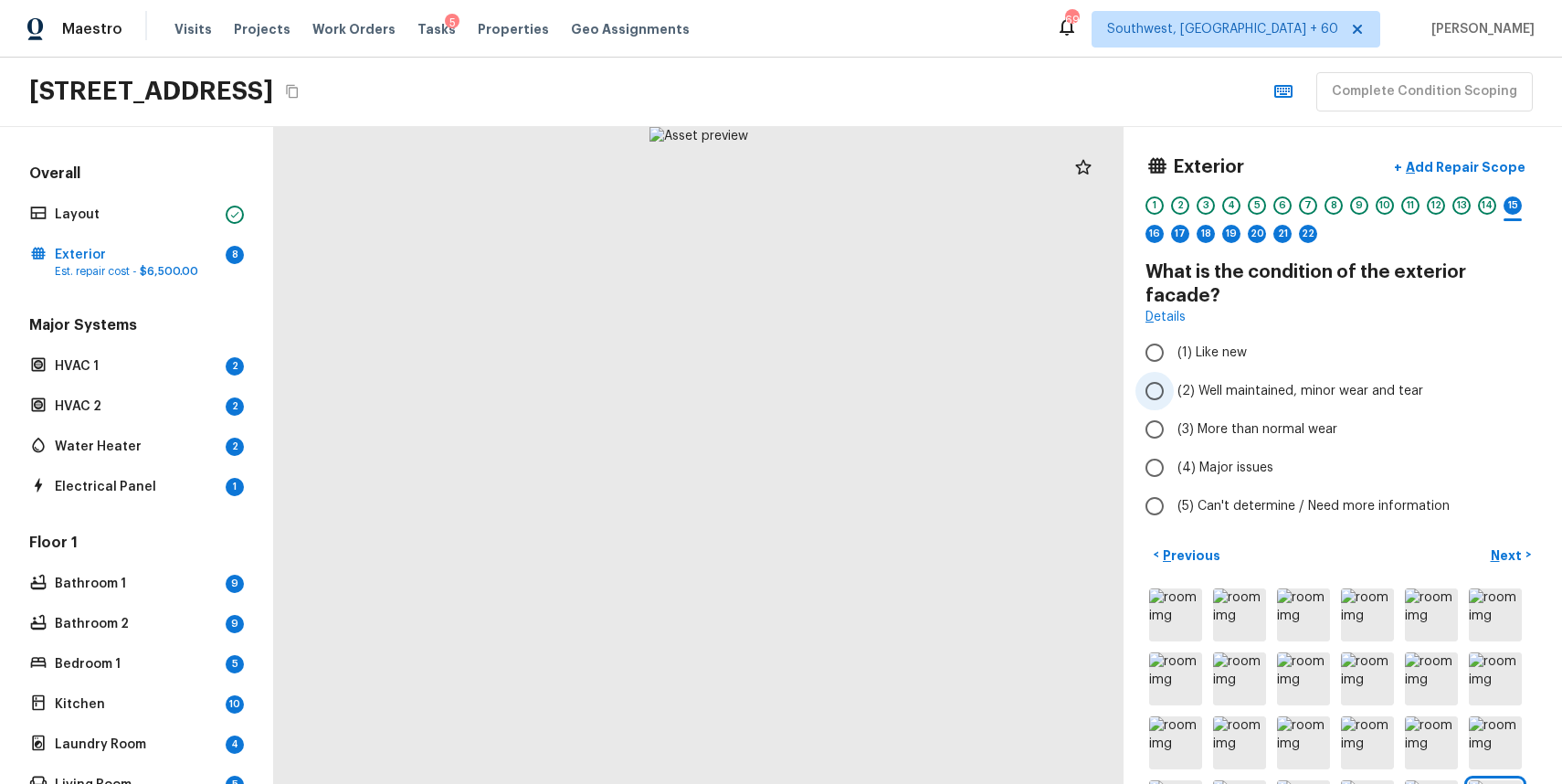
click at [1229, 382] on span "(2) Well maintained, minor wear and tear" at bounding box center [1301, 391] width 245 height 18
click at [1174, 372] on input "(2) Well maintained, minor wear and tear" at bounding box center [1154, 391] width 39 height 39
radio input "true"
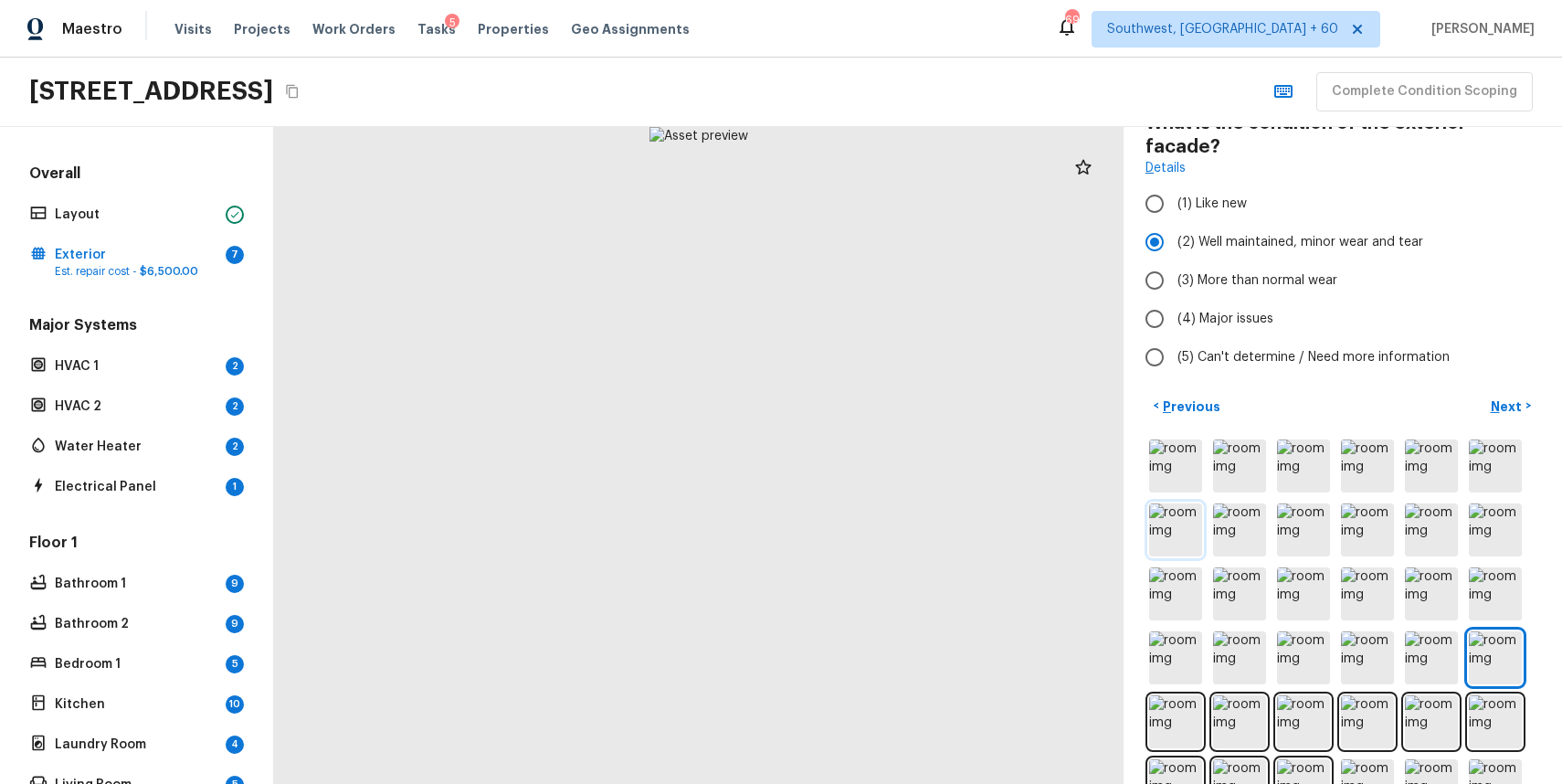
scroll to position [206, 0]
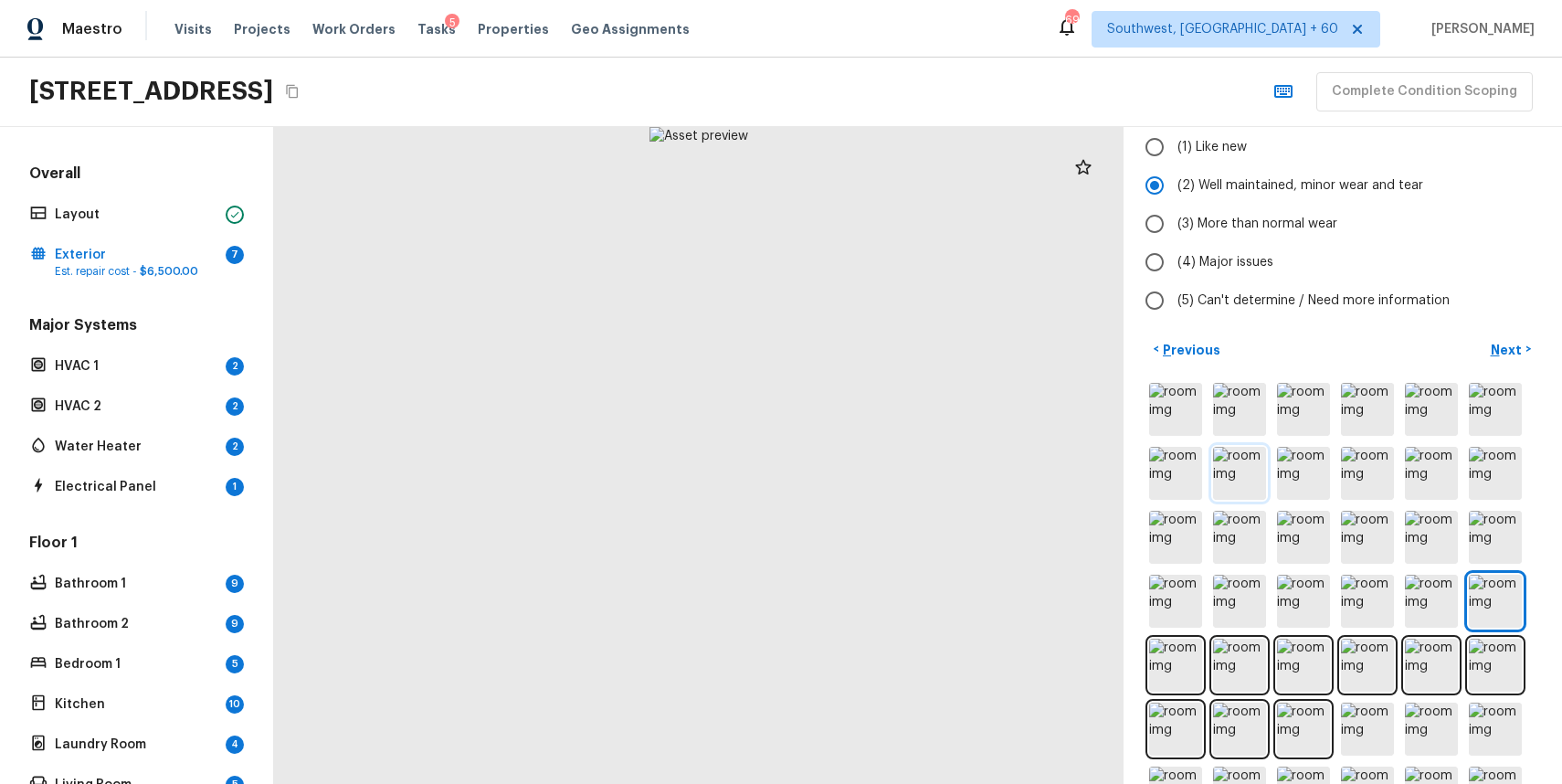
click at [1238, 447] on img at bounding box center [1240, 473] width 53 height 53
click at [1294, 459] on img at bounding box center [1303, 473] width 53 height 53
click at [1344, 449] on img at bounding box center [1368, 473] width 53 height 53
click at [1383, 457] on img at bounding box center [1368, 473] width 53 height 53
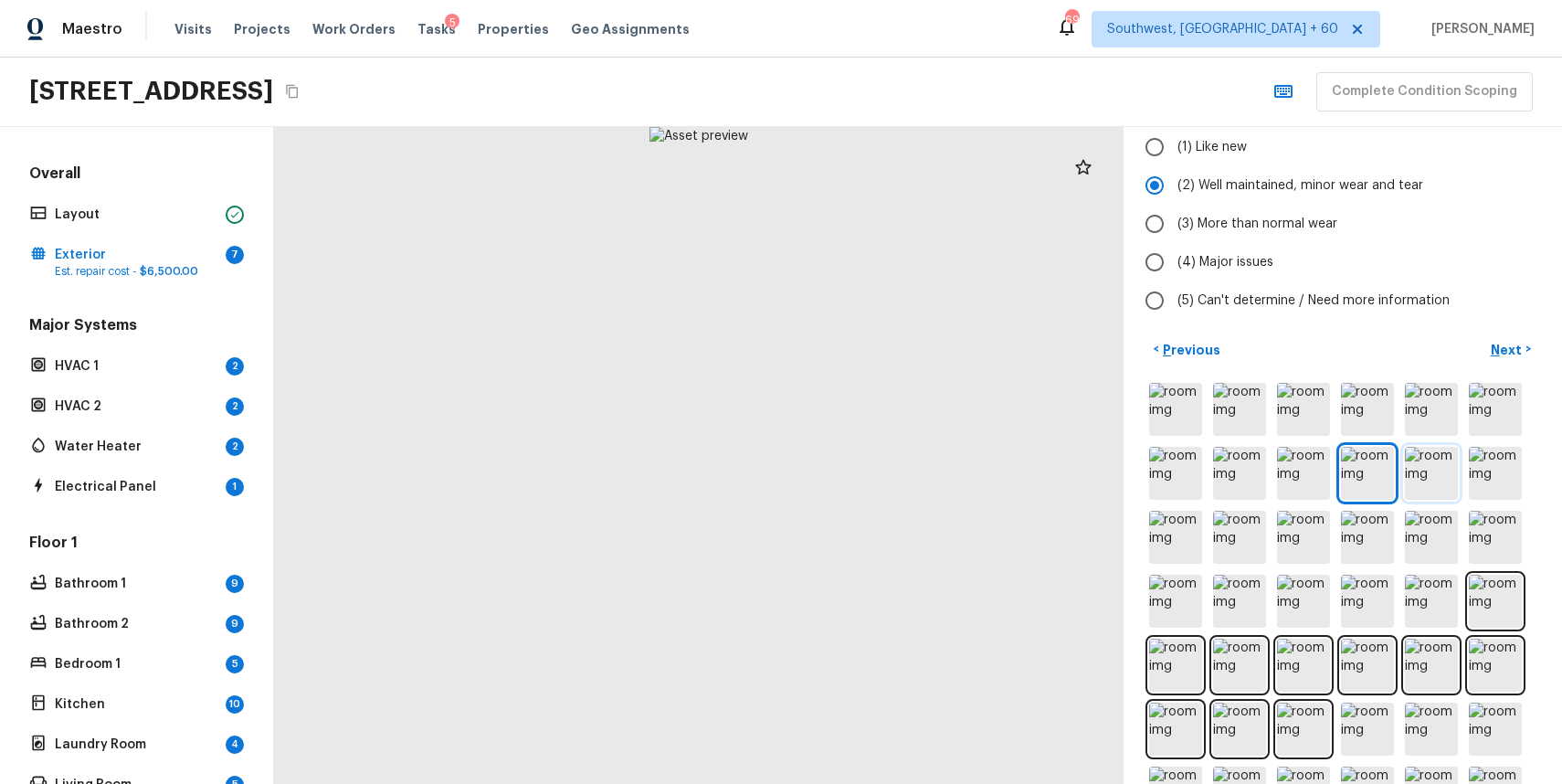
click at [1431, 460] on img at bounding box center [1432, 473] width 53 height 53
click at [1509, 451] on img at bounding box center [1496, 473] width 53 height 53
click at [1170, 512] on img at bounding box center [1176, 537] width 53 height 53
click at [1271, 529] on div at bounding box center [1343, 697] width 395 height 636
click at [1351, 545] on div at bounding box center [1343, 697] width 395 height 636
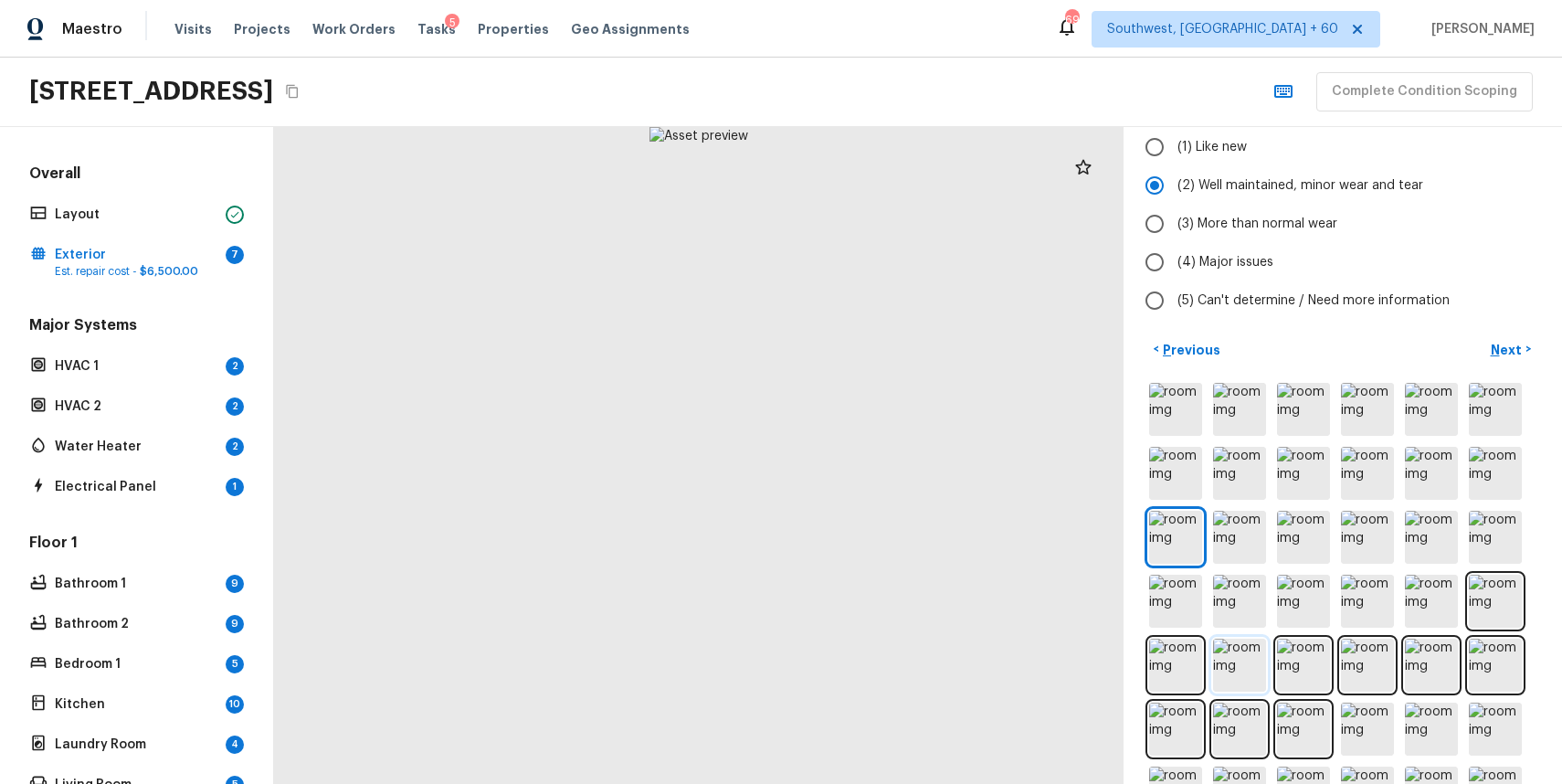
click at [1238, 649] on img at bounding box center [1240, 665] width 53 height 53
click at [1321, 651] on img at bounding box center [1303, 665] width 53 height 53
click at [1209, 645] on div at bounding box center [1343, 697] width 395 height 636
click at [1229, 642] on img at bounding box center [1240, 665] width 53 height 53
click at [1169, 446] on img at bounding box center [1176, 473] width 53 height 53
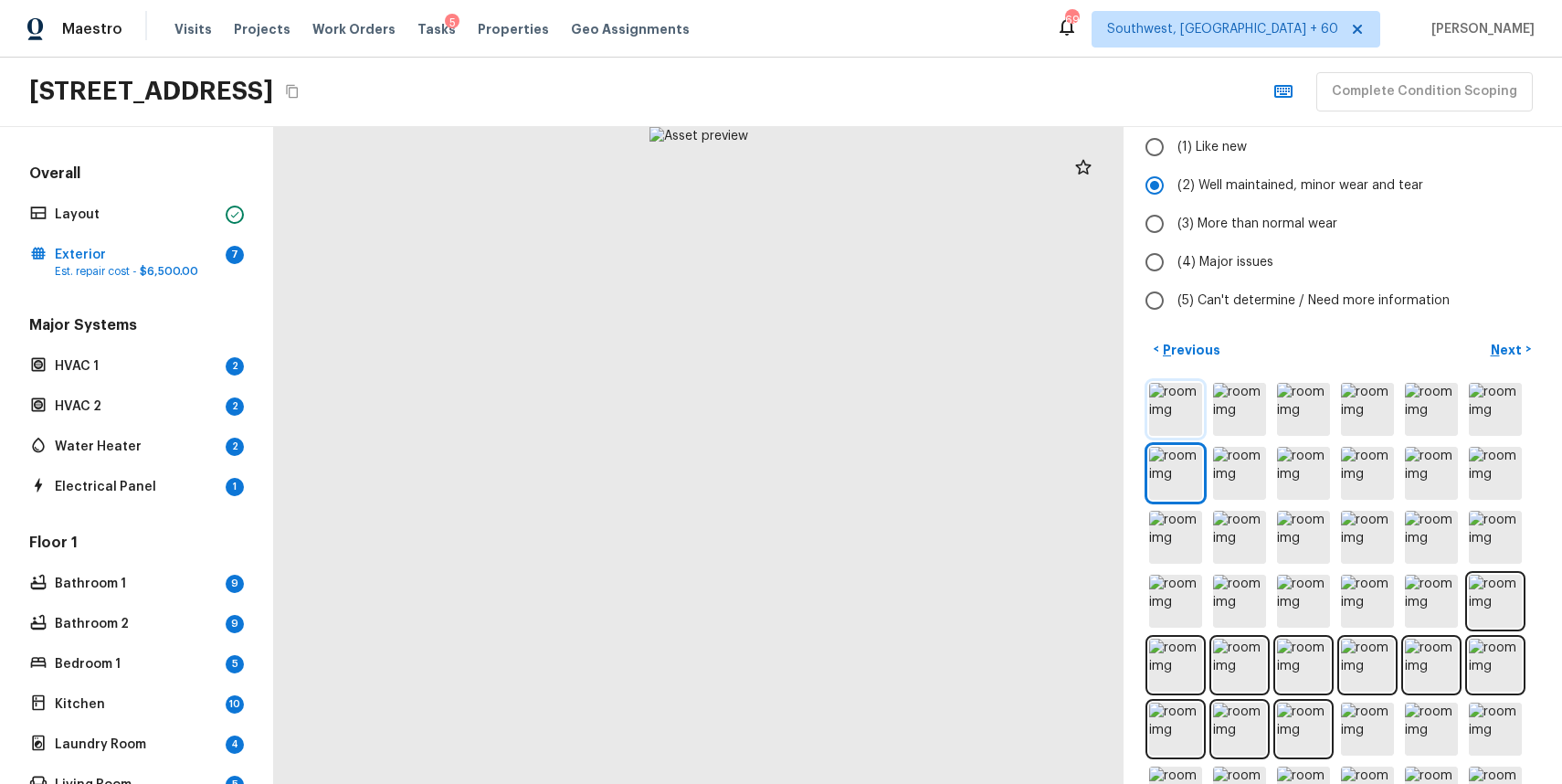
click at [1171, 397] on img at bounding box center [1176, 409] width 53 height 53
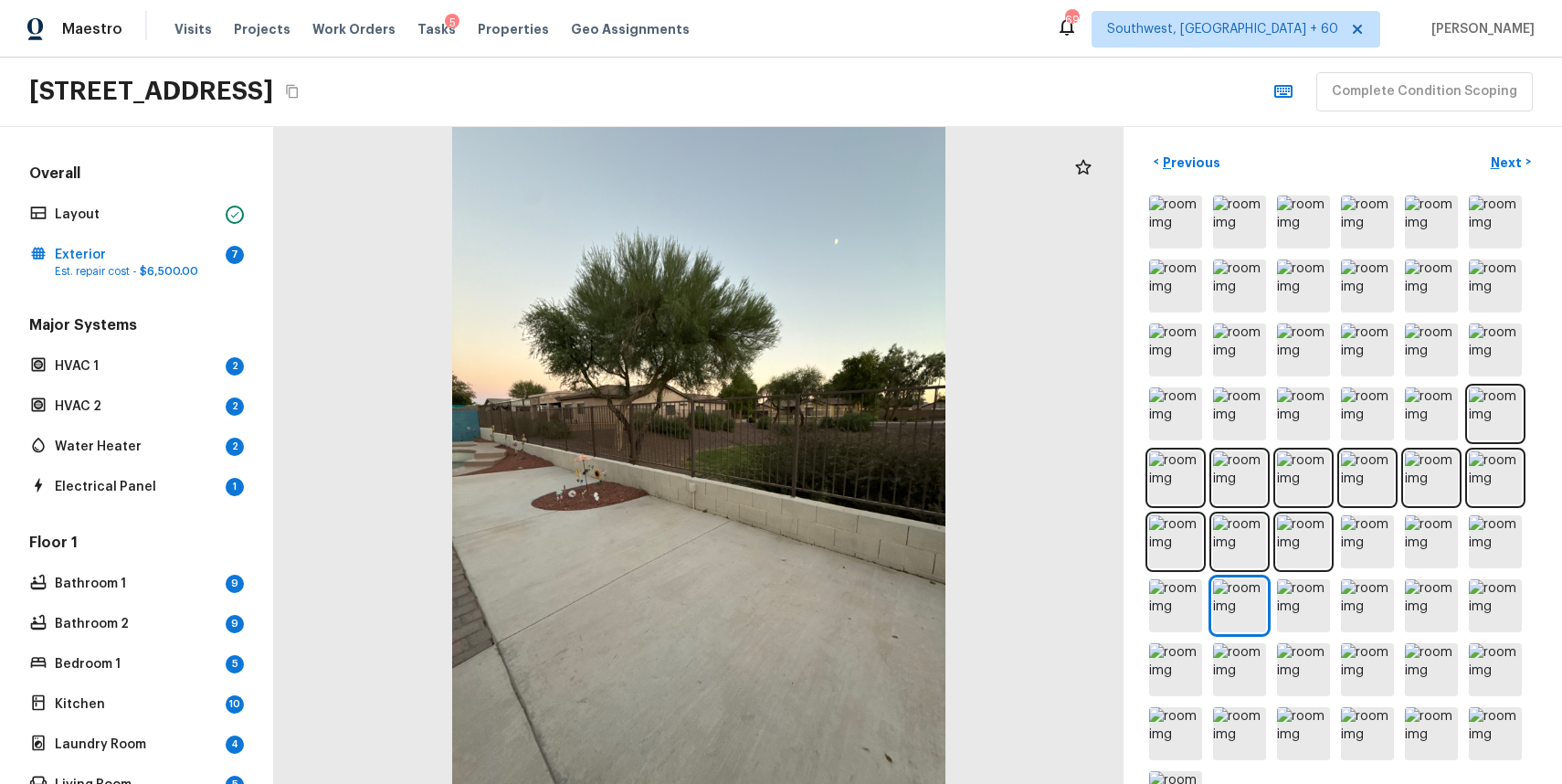
scroll to position [395, 0]
click at [1318, 576] on img at bounding box center [1303, 603] width 53 height 53
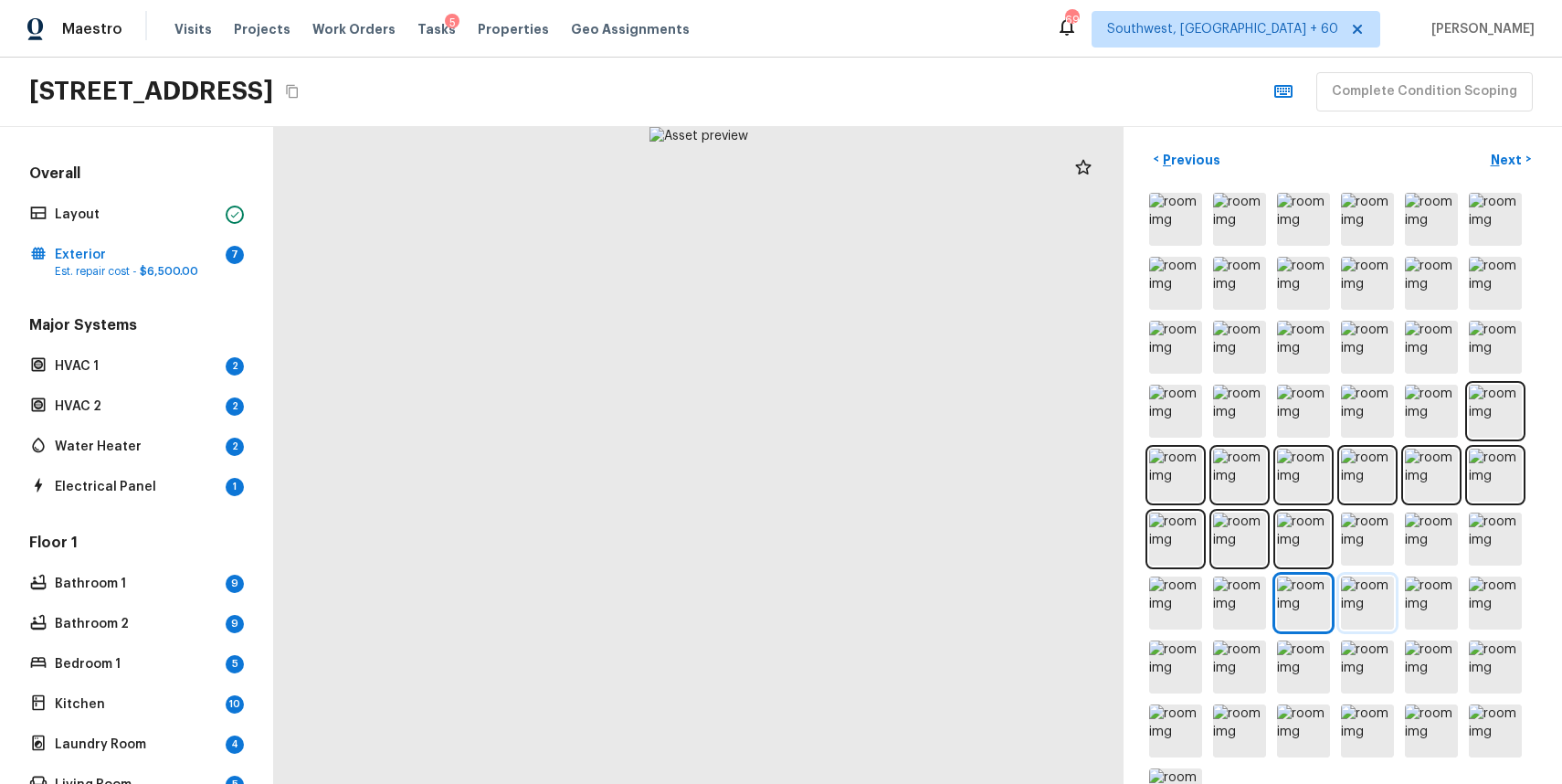
click at [1365, 585] on img at bounding box center [1368, 603] width 53 height 53
click at [1443, 581] on img at bounding box center [1432, 603] width 53 height 53
click at [1483, 584] on img at bounding box center [1496, 603] width 53 height 53
click at [1183, 586] on img at bounding box center [1176, 603] width 53 height 53
click at [1244, 592] on img at bounding box center [1240, 603] width 53 height 53
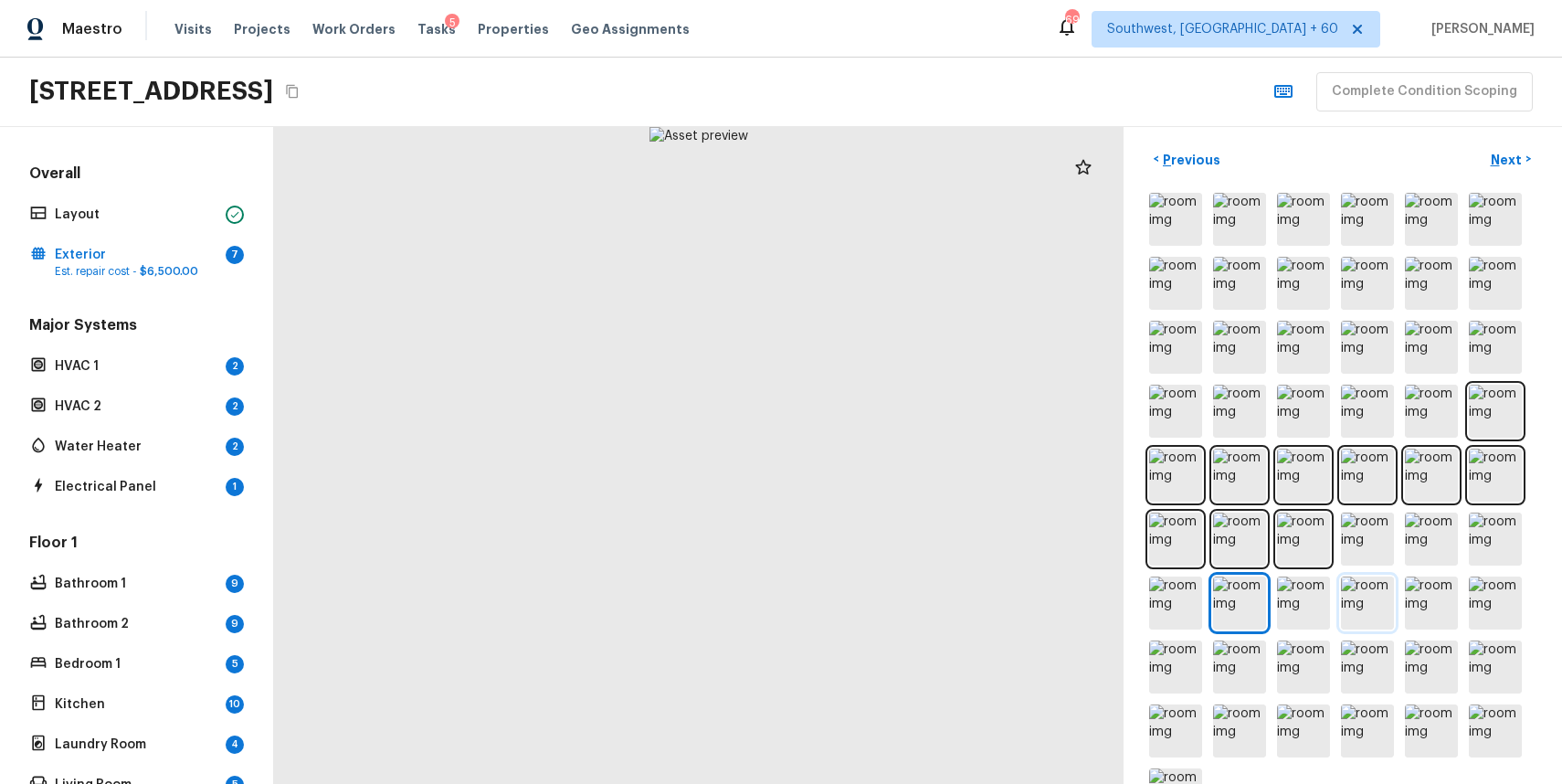
click at [1350, 585] on img at bounding box center [1368, 603] width 53 height 53
click at [1388, 590] on img at bounding box center [1368, 603] width 53 height 53
click at [1436, 610] on div at bounding box center [1343, 507] width 395 height 636
click at [1245, 678] on div at bounding box center [1343, 507] width 395 height 636
click at [1281, 704] on img at bounding box center [1303, 730] width 53 height 53
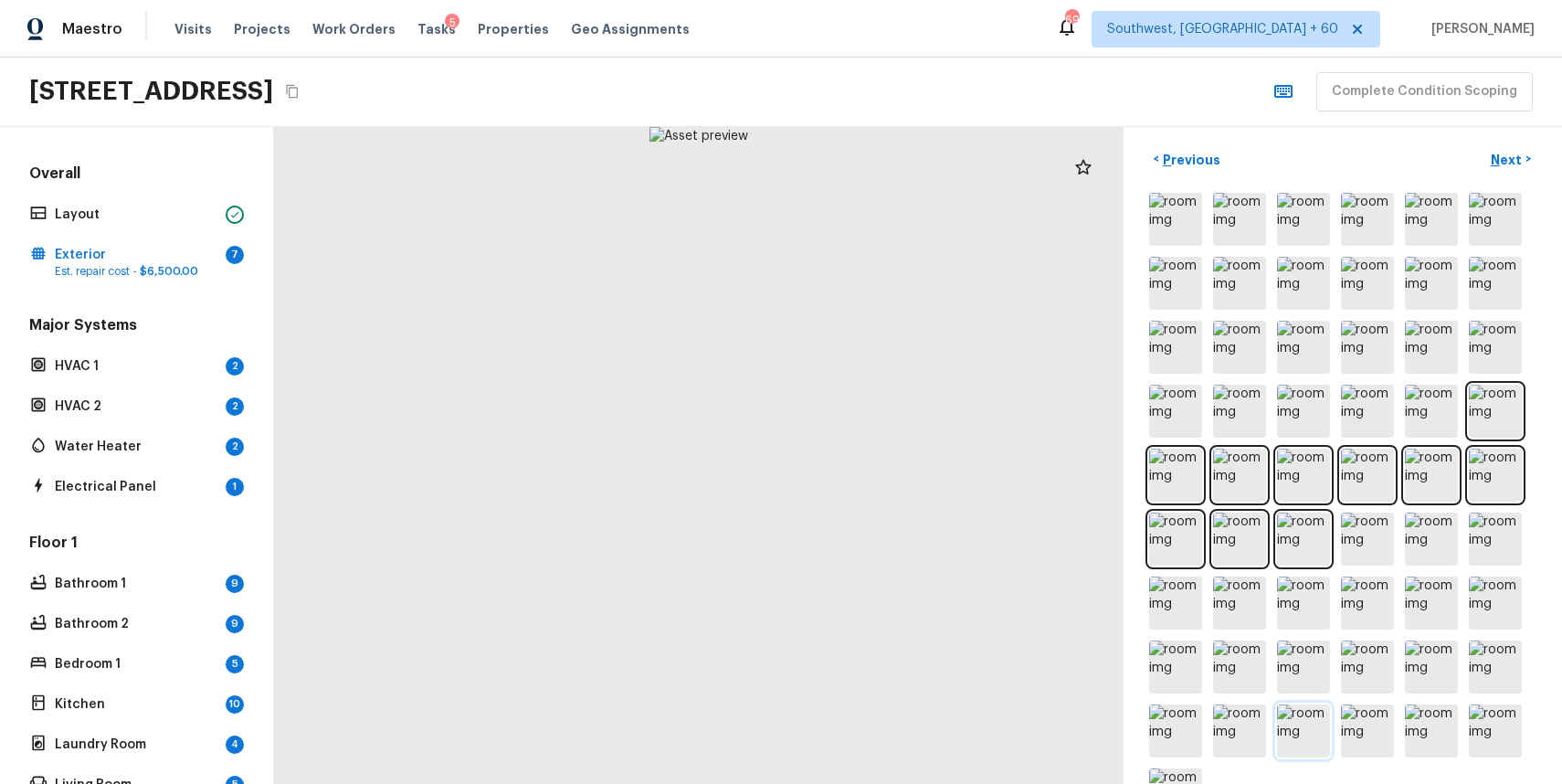
scroll to position [0, 0]
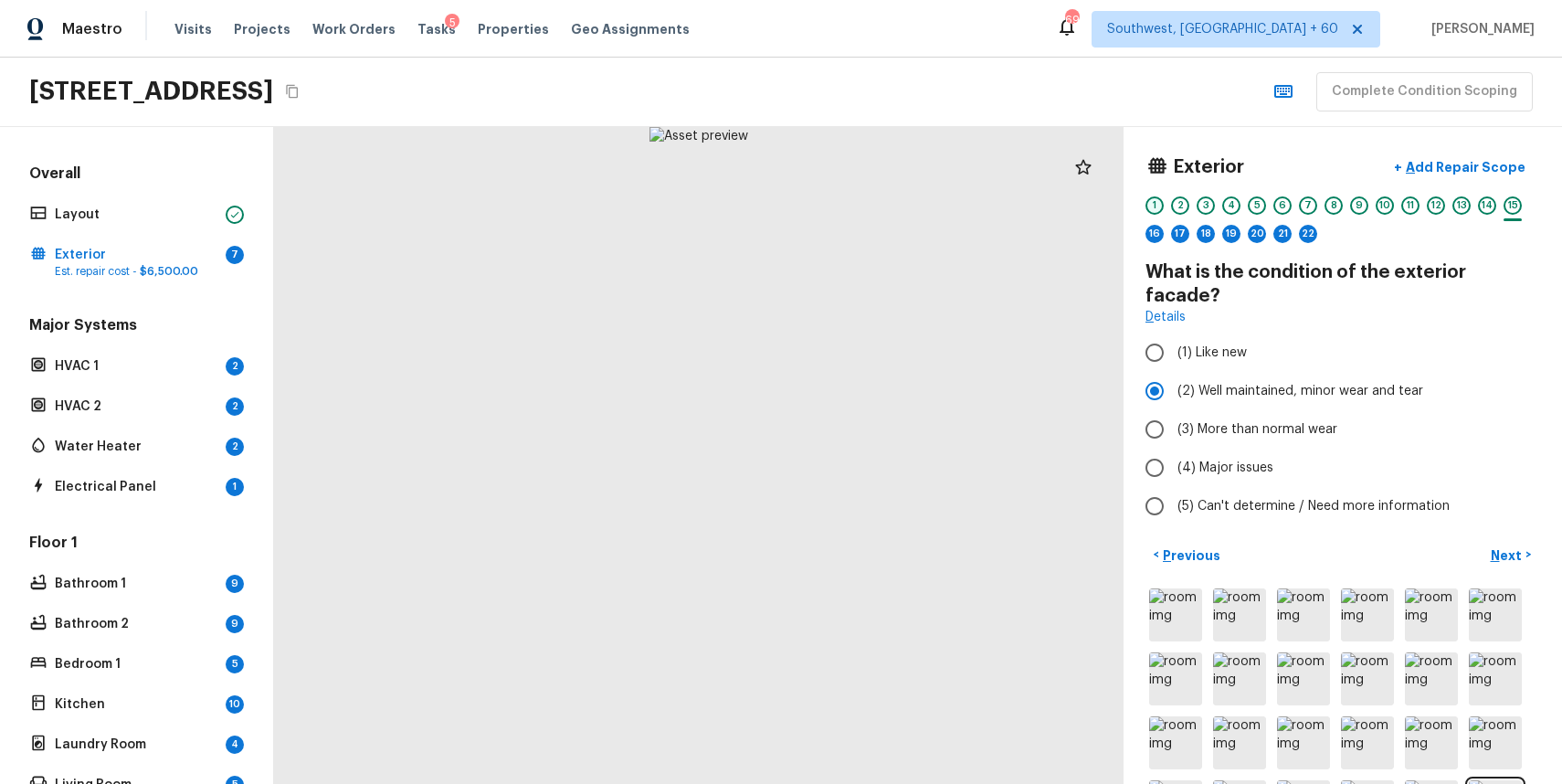
click at [1160, 205] on div "1" at bounding box center [1154, 205] width 18 height 18
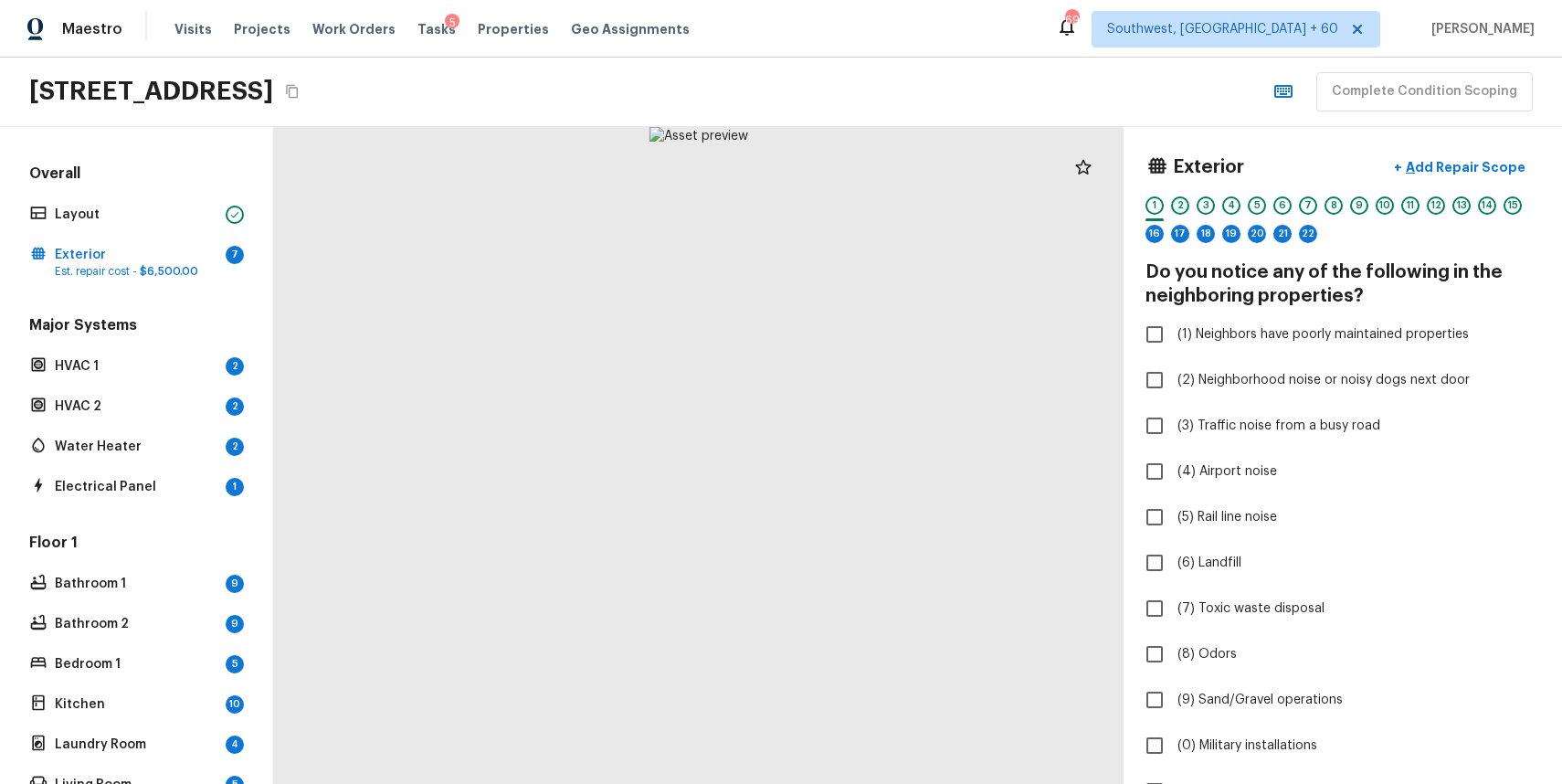
click at [1184, 202] on div "2" at bounding box center [1180, 205] width 18 height 18
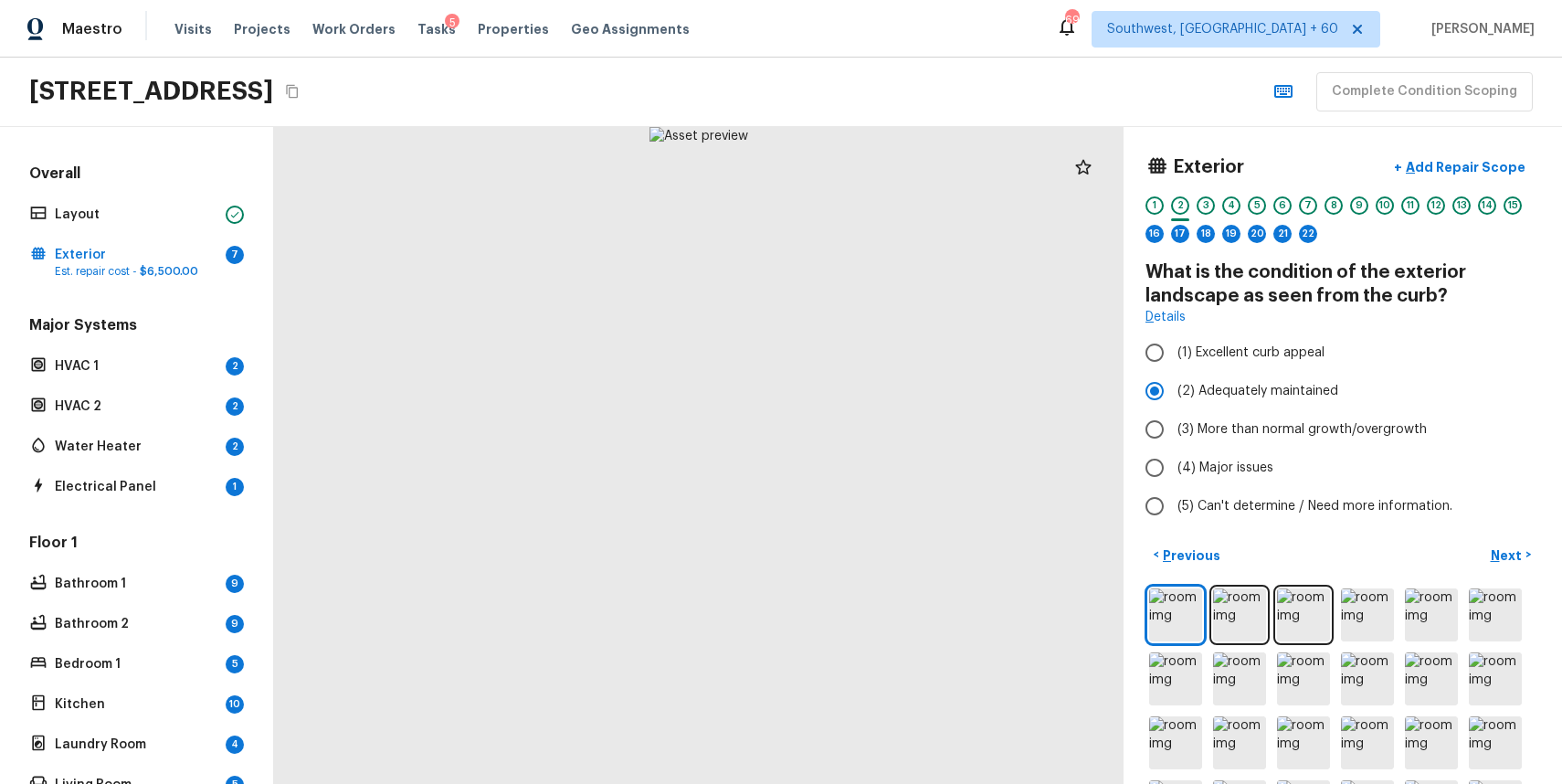
click at [1213, 197] on div "3" at bounding box center [1205, 210] width 18 height 28
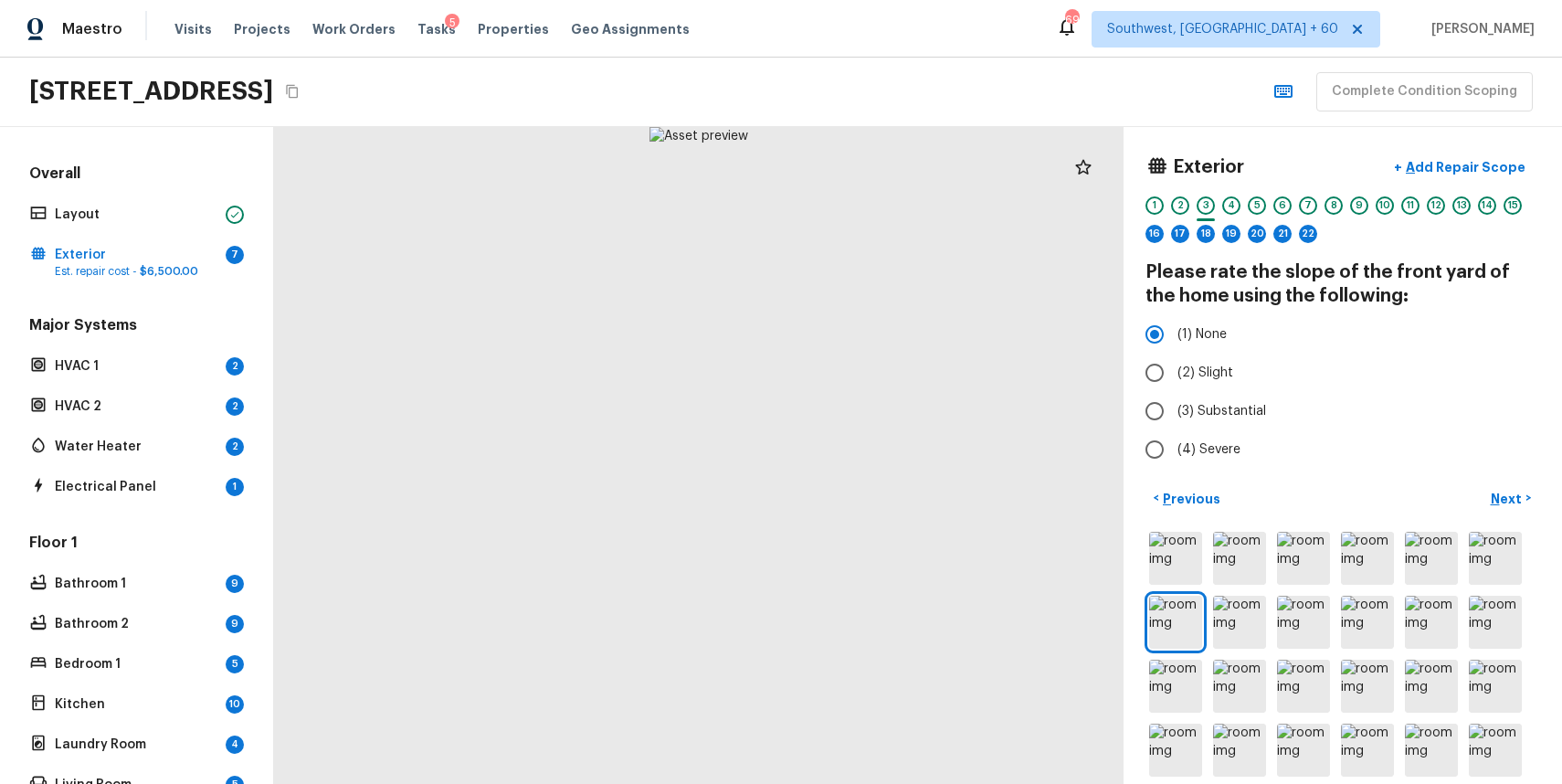
click at [1177, 191] on div "Exterior + Add Repair Scope 1 2 3 4 5 6 7 8 9 10 11 12 13 14 15 16 17 18 19 20 …" at bounding box center [1343, 201] width 395 height 105
click at [1181, 201] on div "2" at bounding box center [1180, 205] width 18 height 18
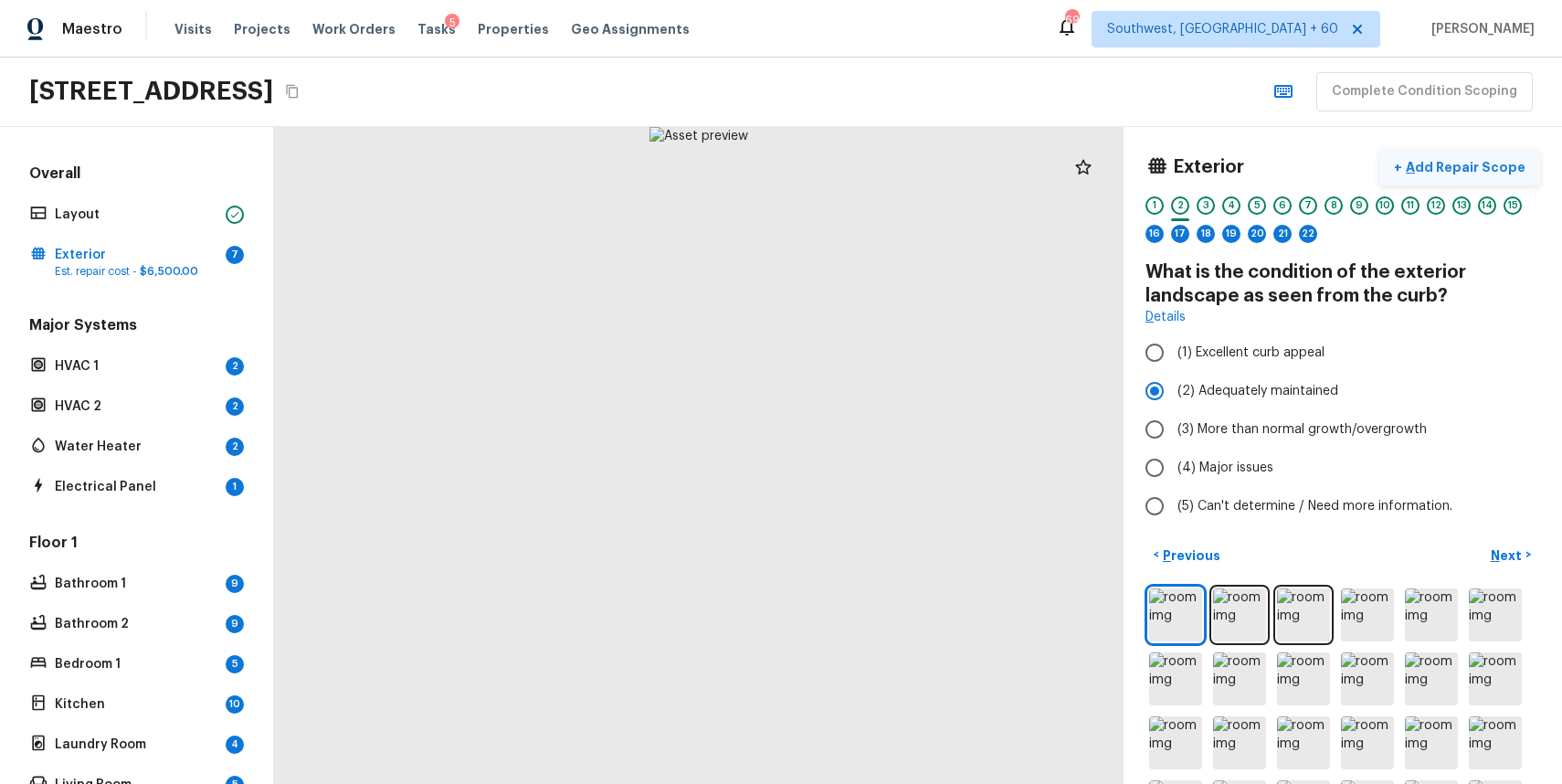
click at [1500, 159] on p "Add Repair Scope" at bounding box center [1464, 166] width 124 height 18
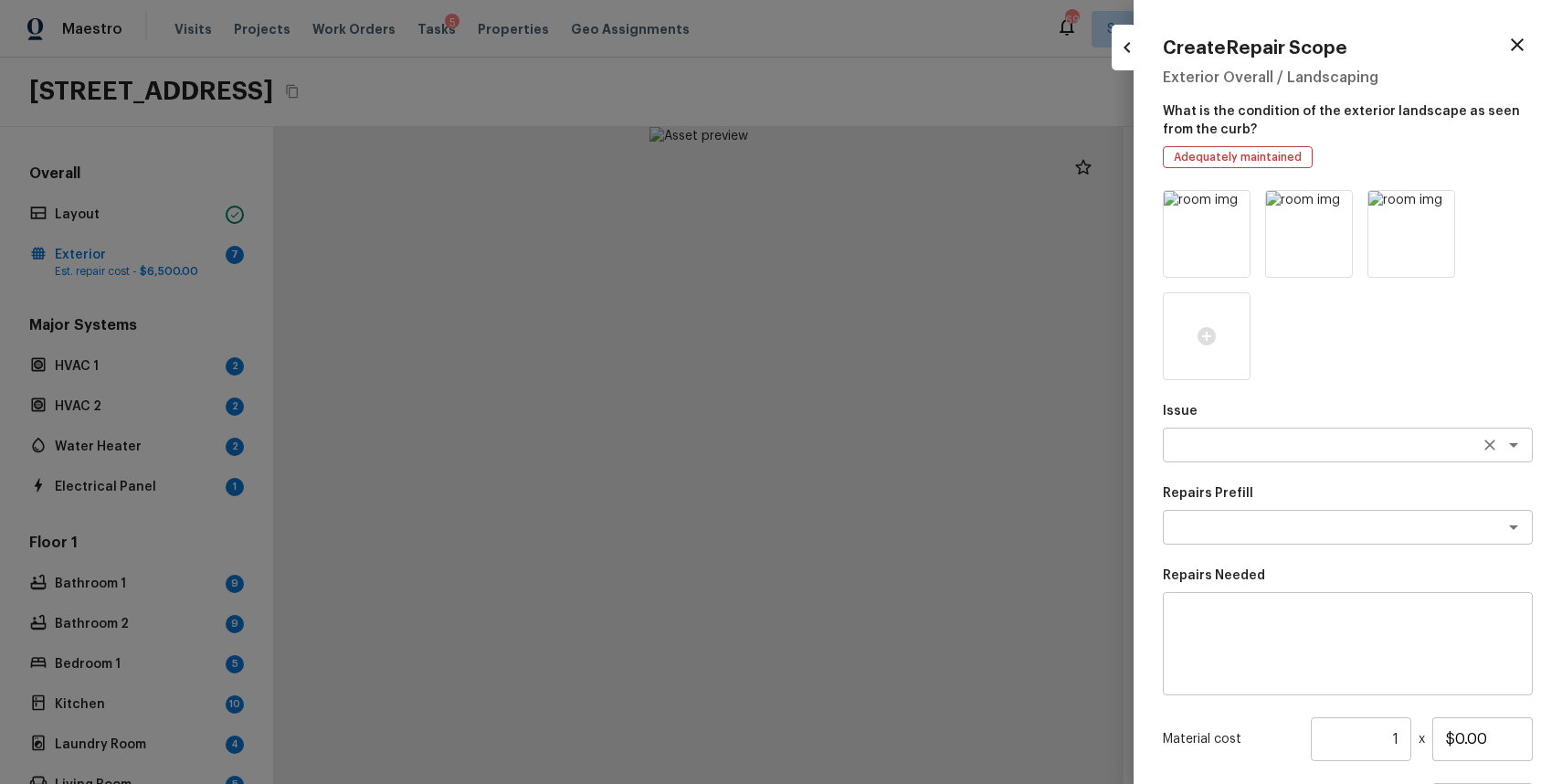
click at [1295, 438] on textarea at bounding box center [1322, 444] width 302 height 18
click at [1339, 474] on li "Landscape Package" at bounding box center [1348, 484] width 370 height 29
type textarea "Landscape Package"
click at [1352, 526] on textarea at bounding box center [1322, 526] width 302 height 18
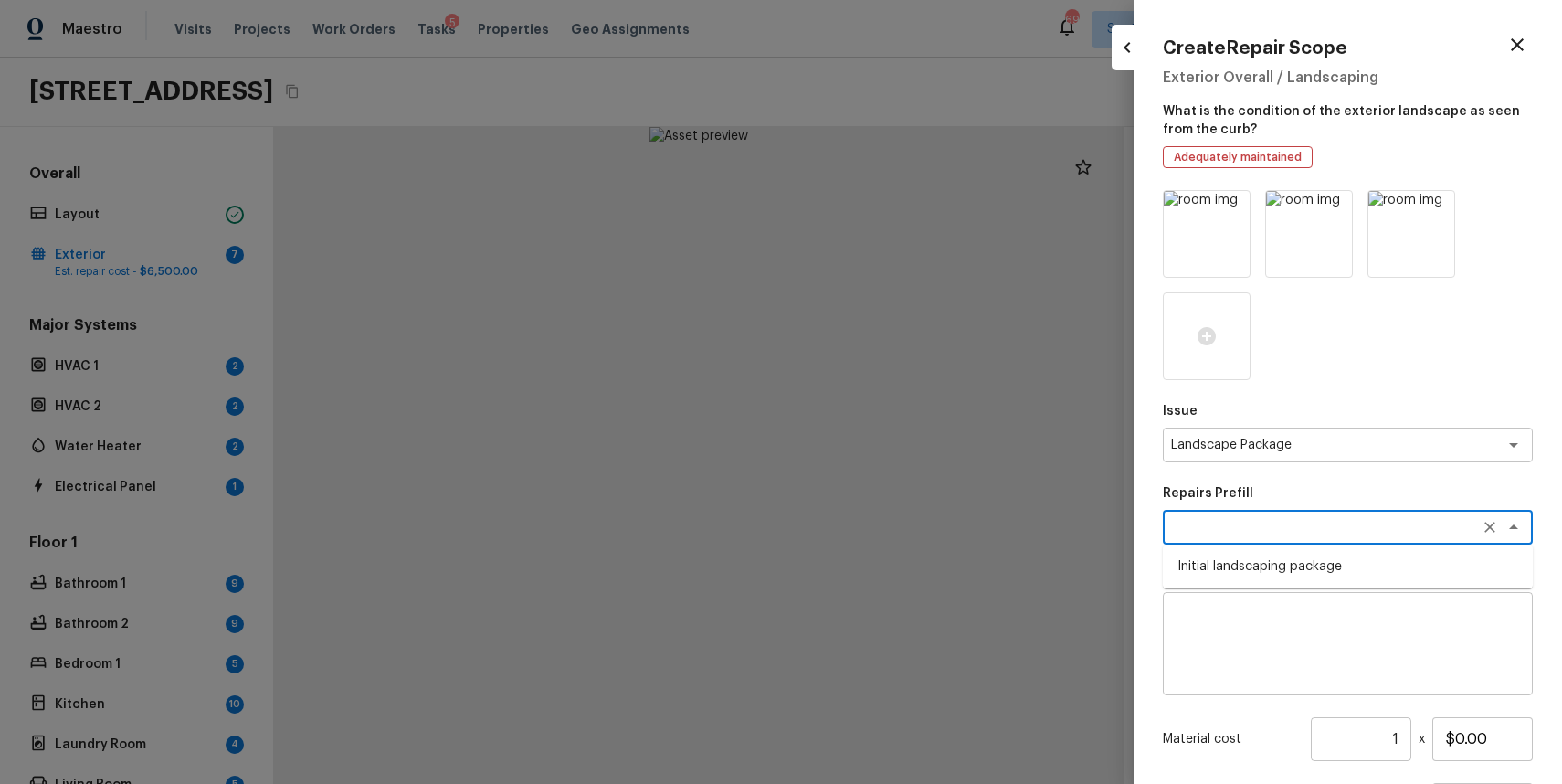
click at [1343, 562] on li "Initial landscaping package" at bounding box center [1348, 566] width 370 height 29
type textarea "Initial landscaping package"
type textarea "Mowing of grass up to 6" in height. Mow, edge along driveways & sidewalks, trim…"
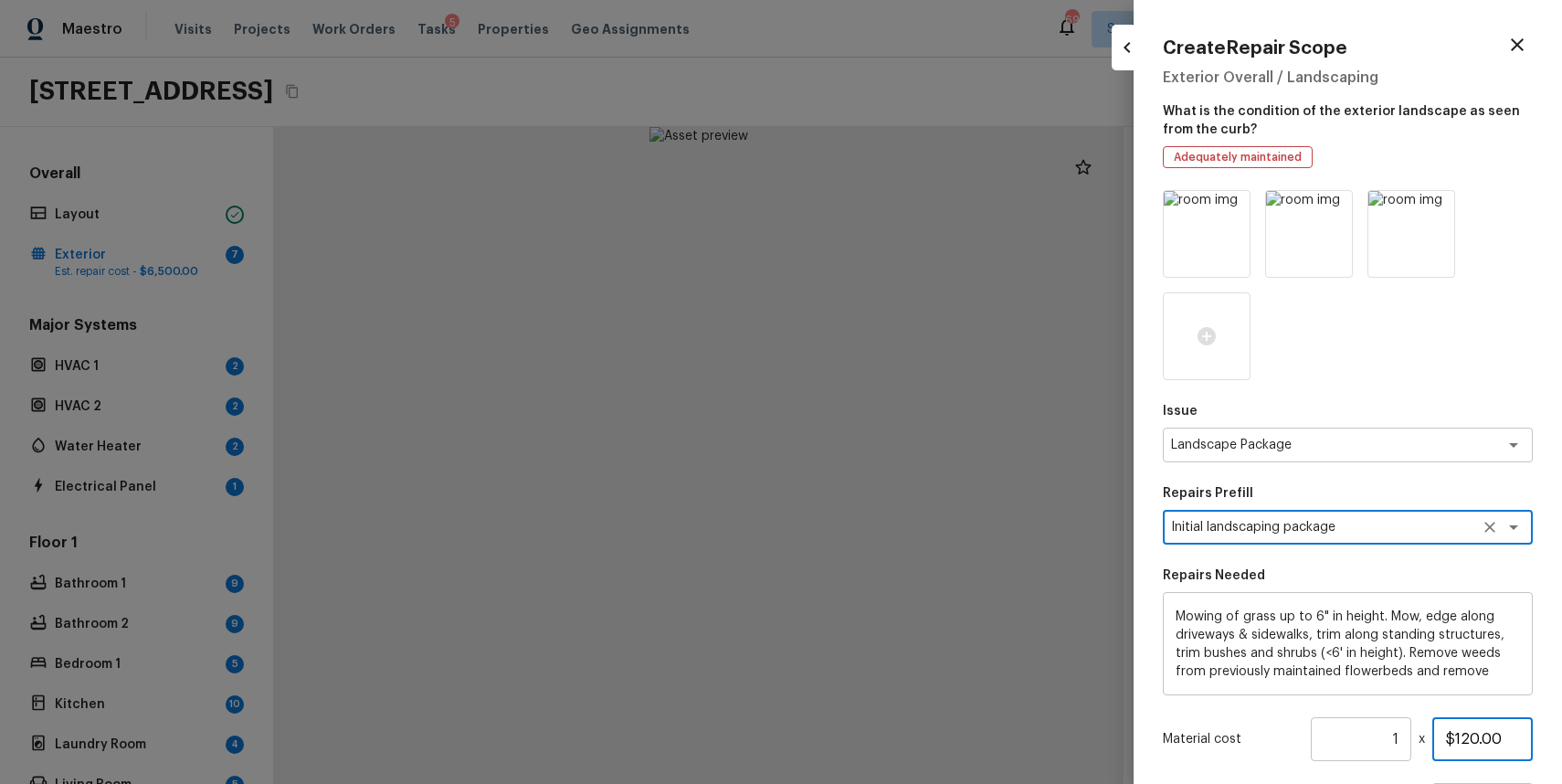
click at [1481, 730] on input "$120.00" at bounding box center [1483, 739] width 100 height 43
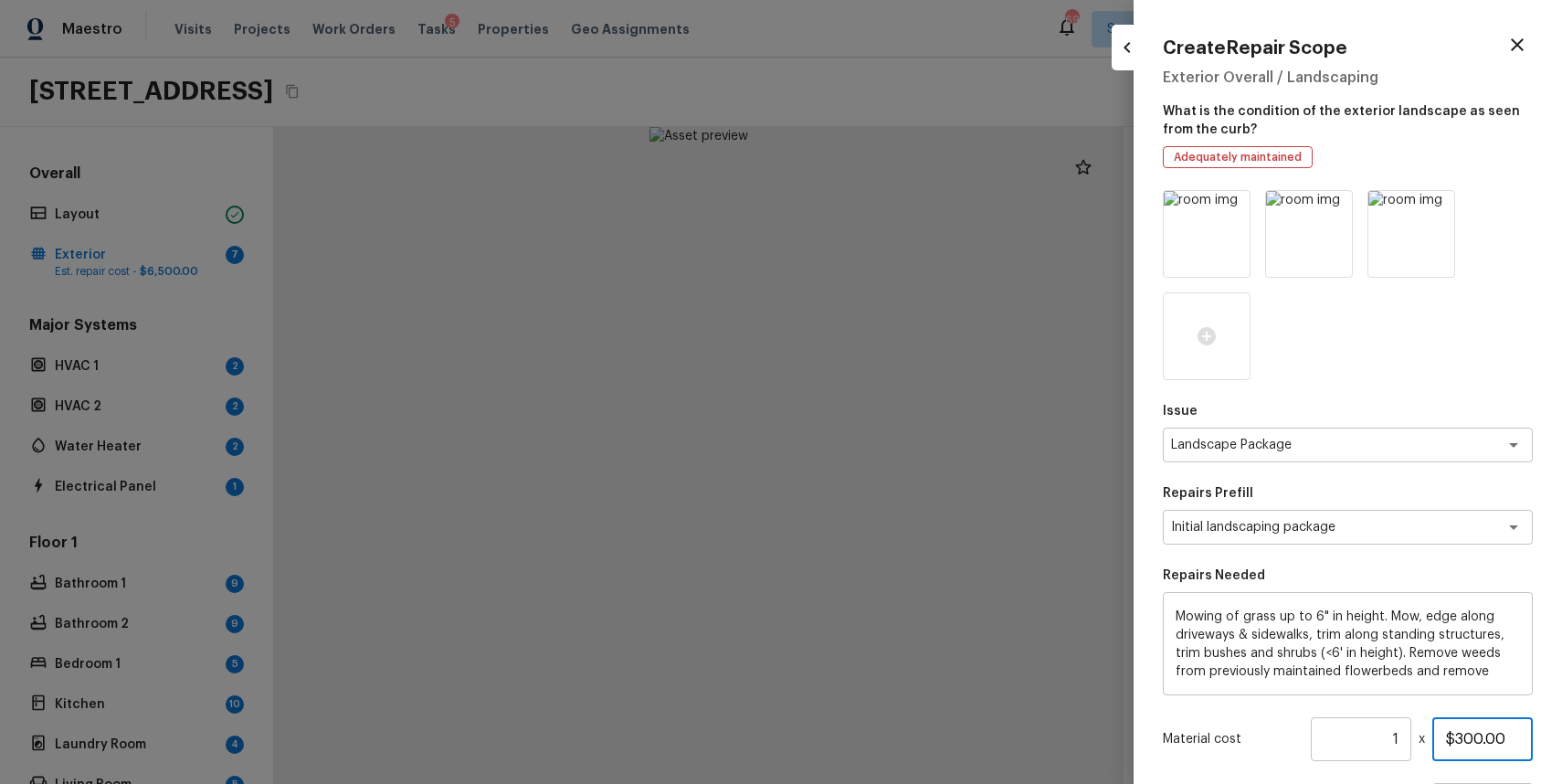
scroll to position [176, 0]
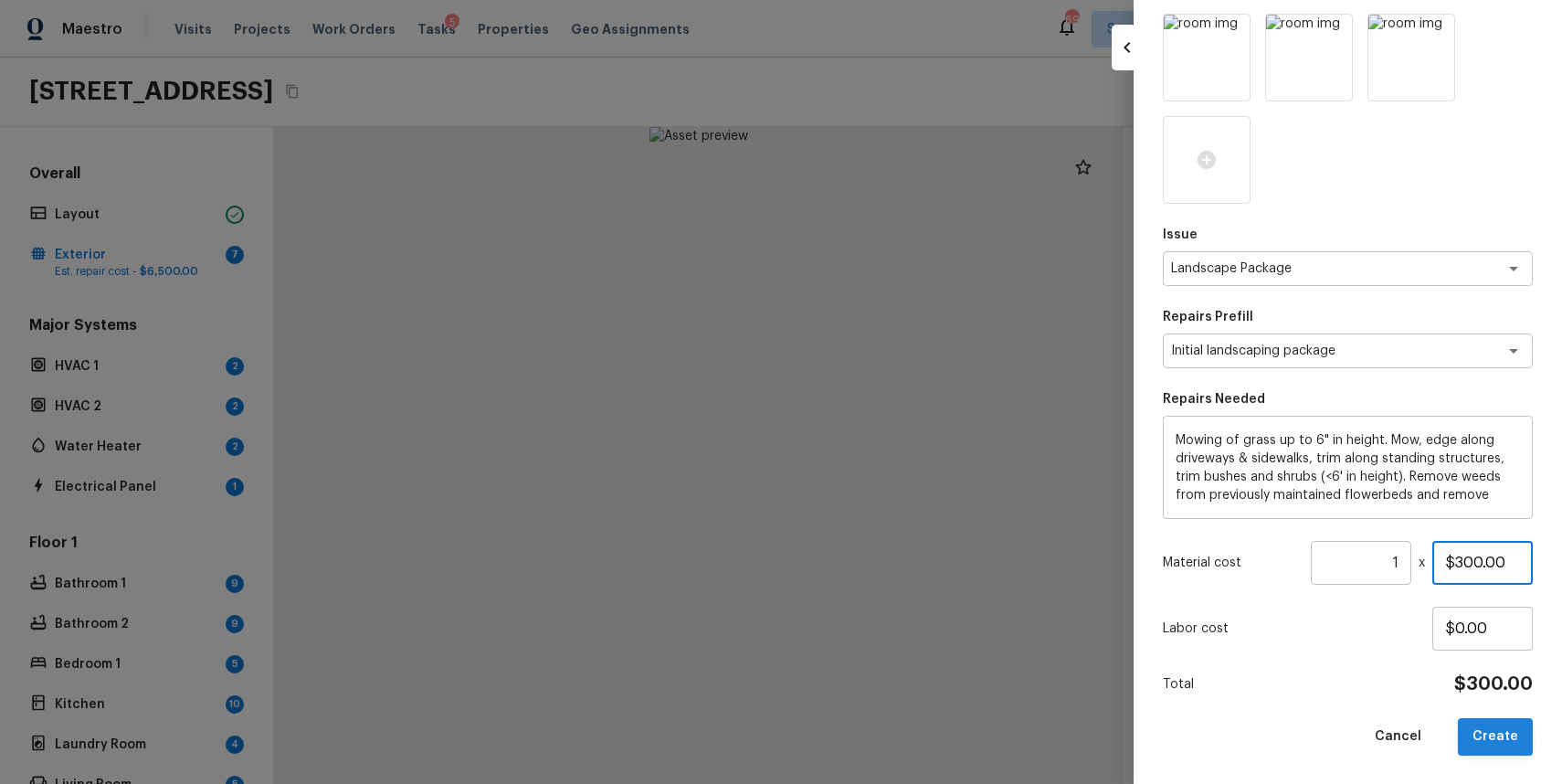
type input "$300.00"
click at [1503, 734] on button "Create" at bounding box center [1495, 737] width 75 height 38
type input "$0.00"
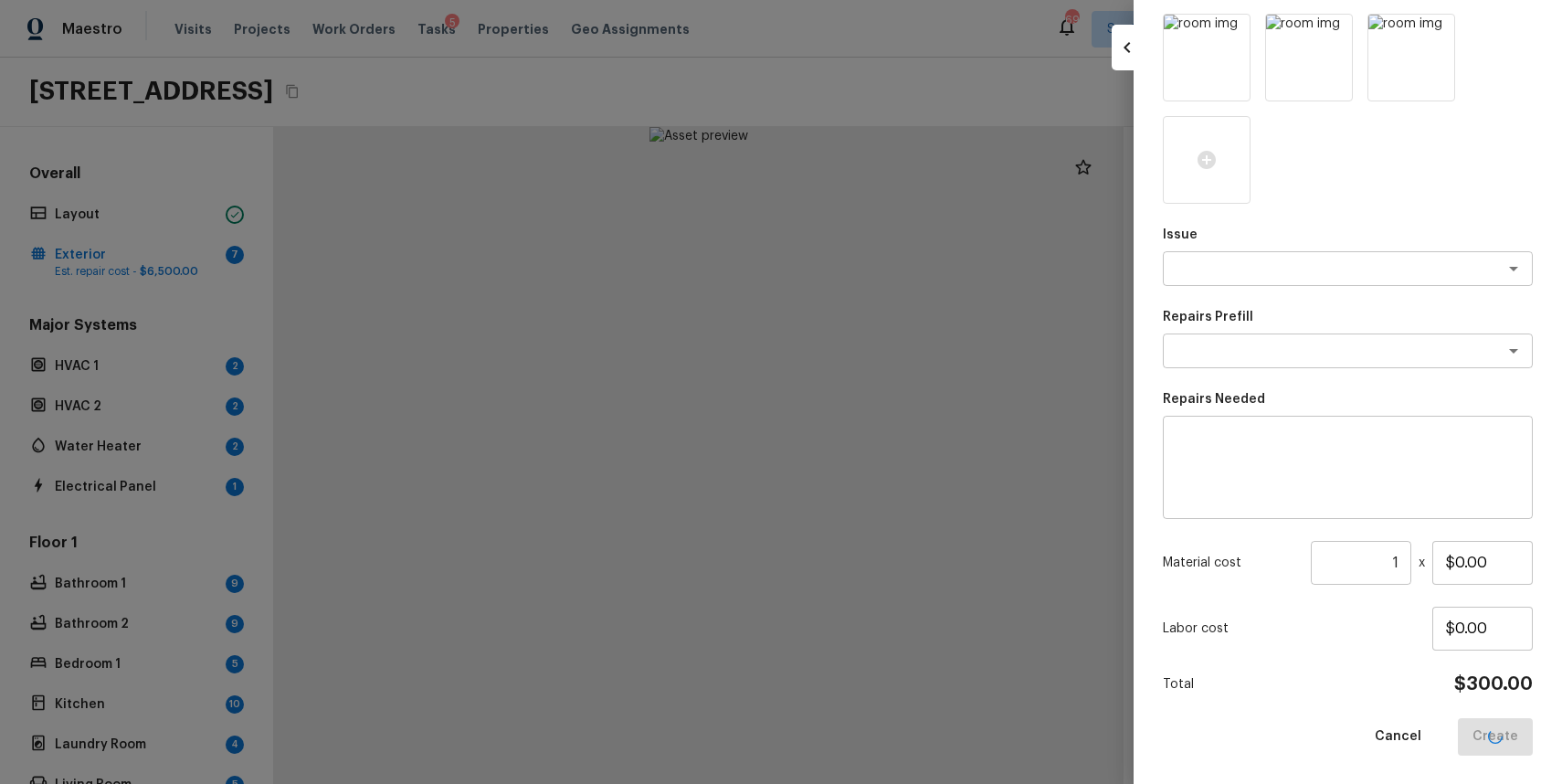
scroll to position [74, 0]
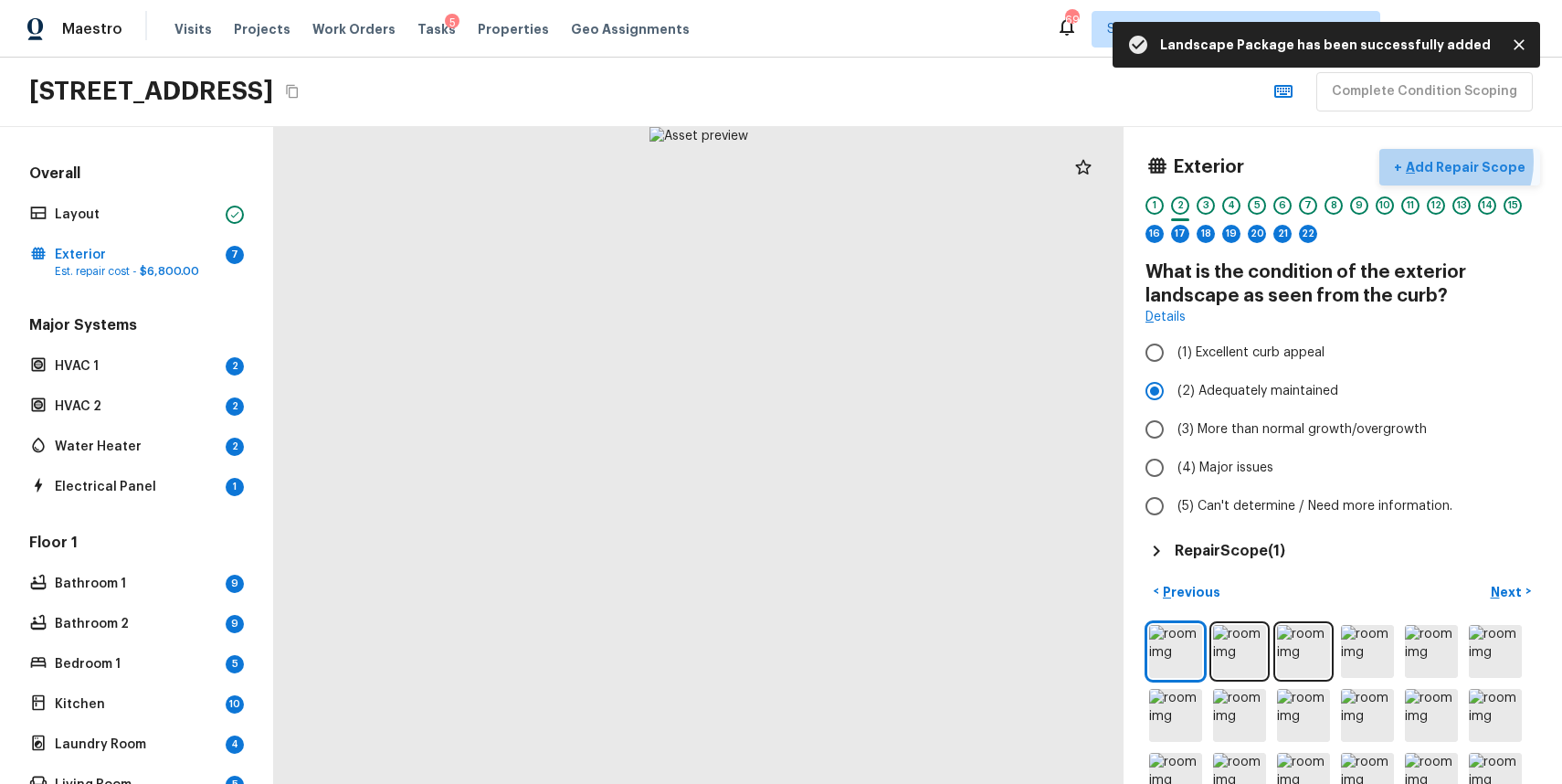
click at [1456, 160] on p "Add Repair Scope" at bounding box center [1464, 166] width 124 height 18
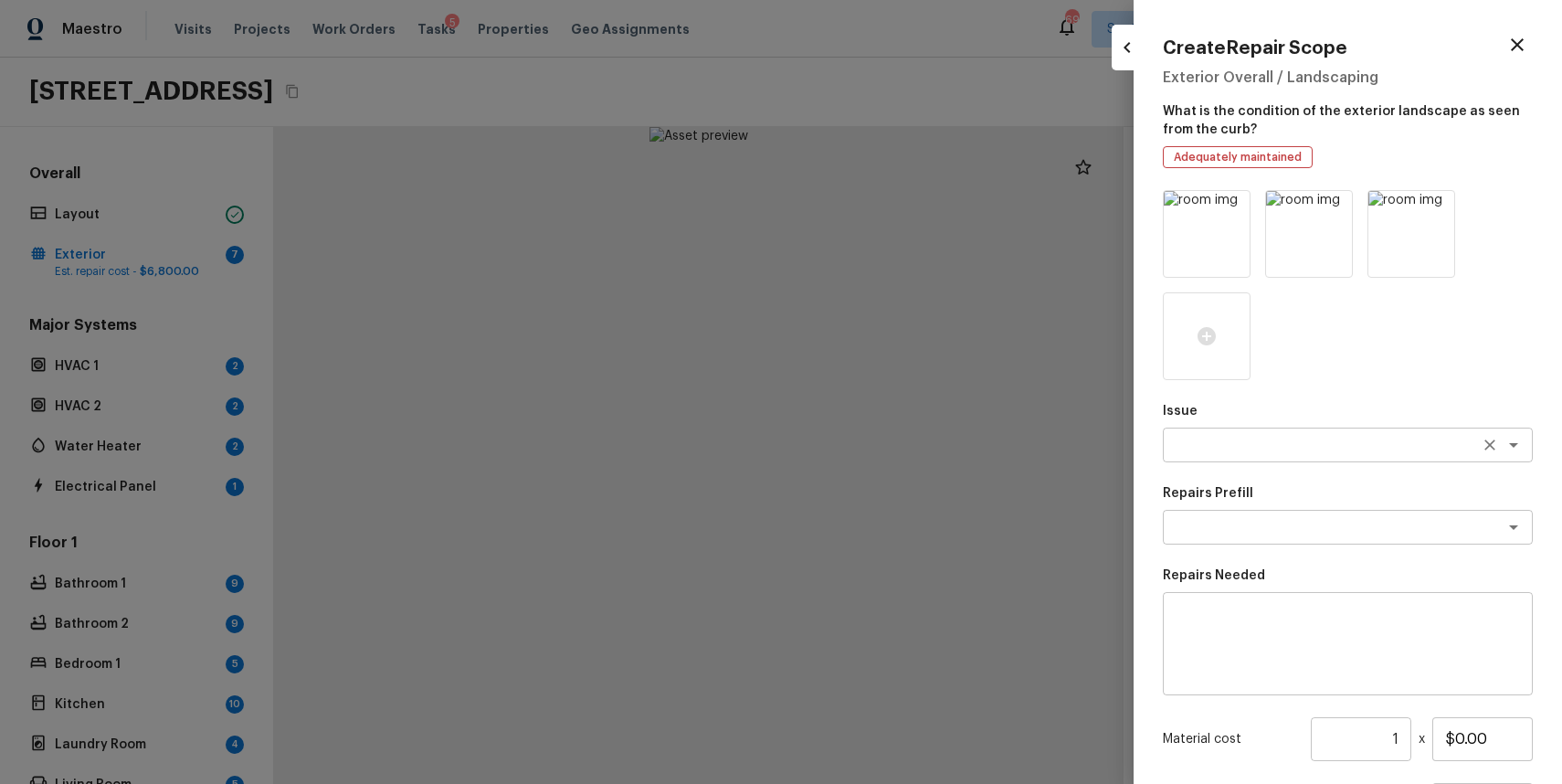
click at [1208, 427] on div "x ​" at bounding box center [1348, 444] width 370 height 35
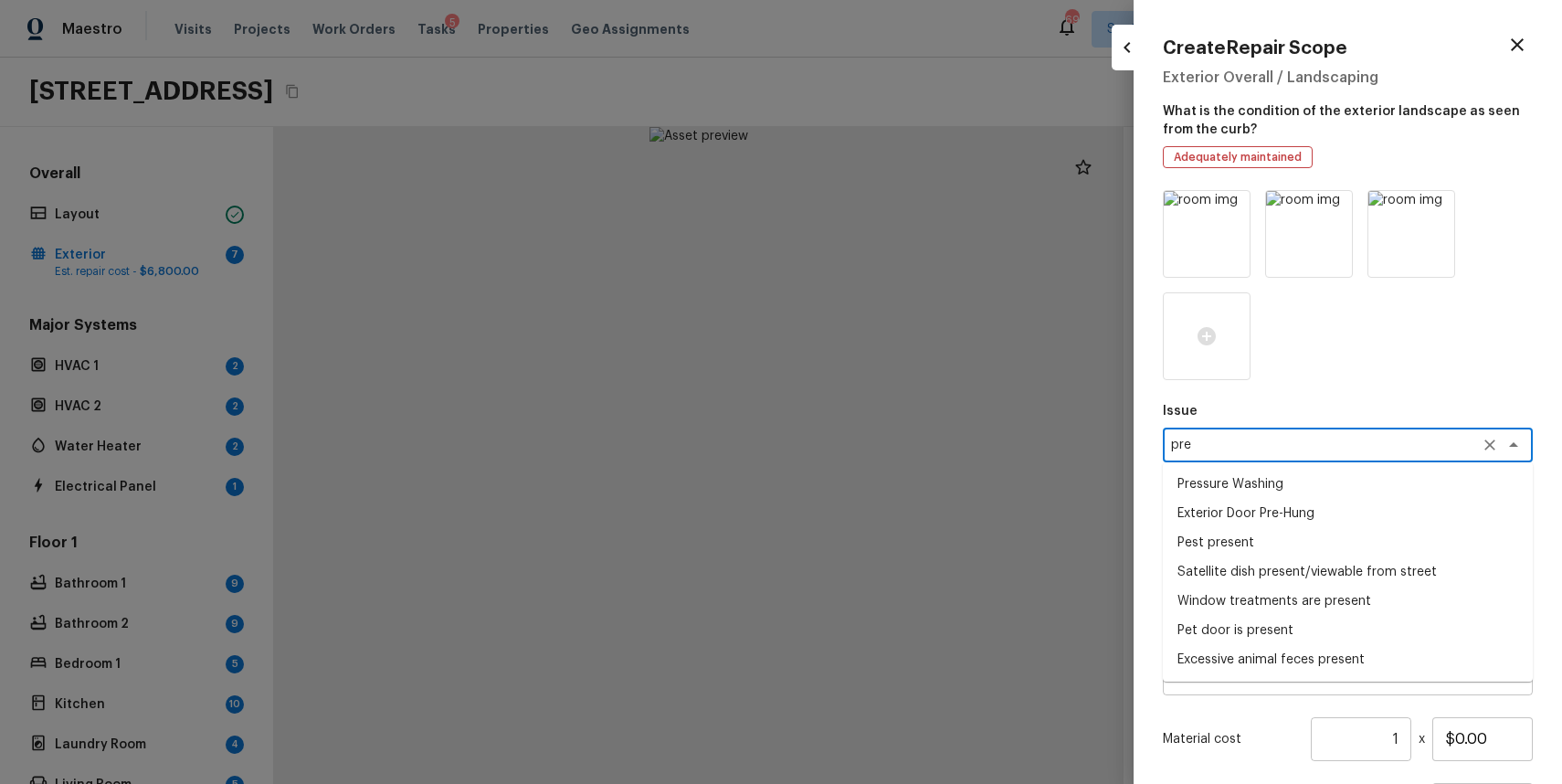
click at [1246, 492] on li "Pressure Washing" at bounding box center [1348, 484] width 370 height 29
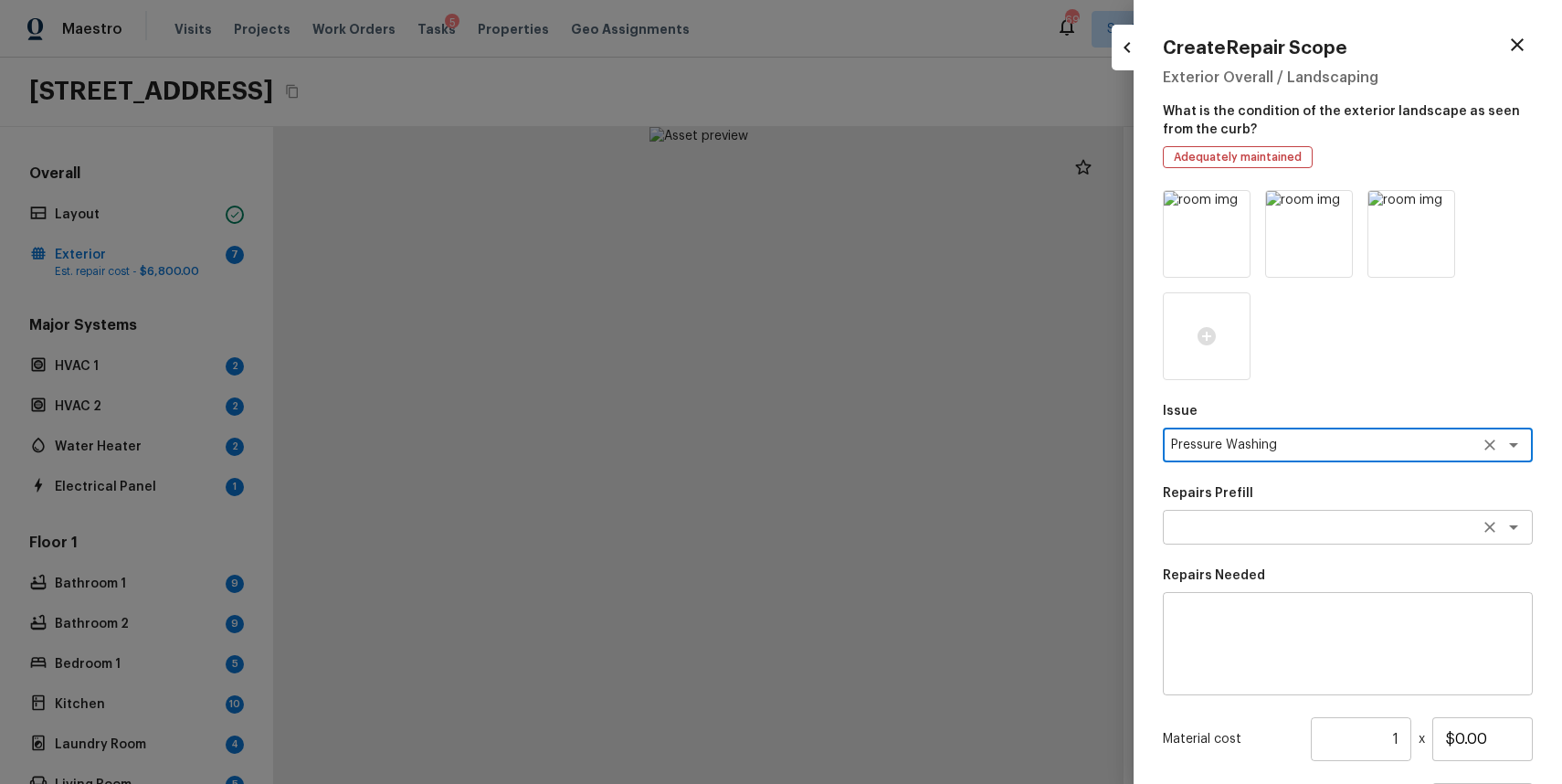
type textarea "Pressure Washing"
click at [1251, 534] on textarea at bounding box center [1322, 526] width 302 height 18
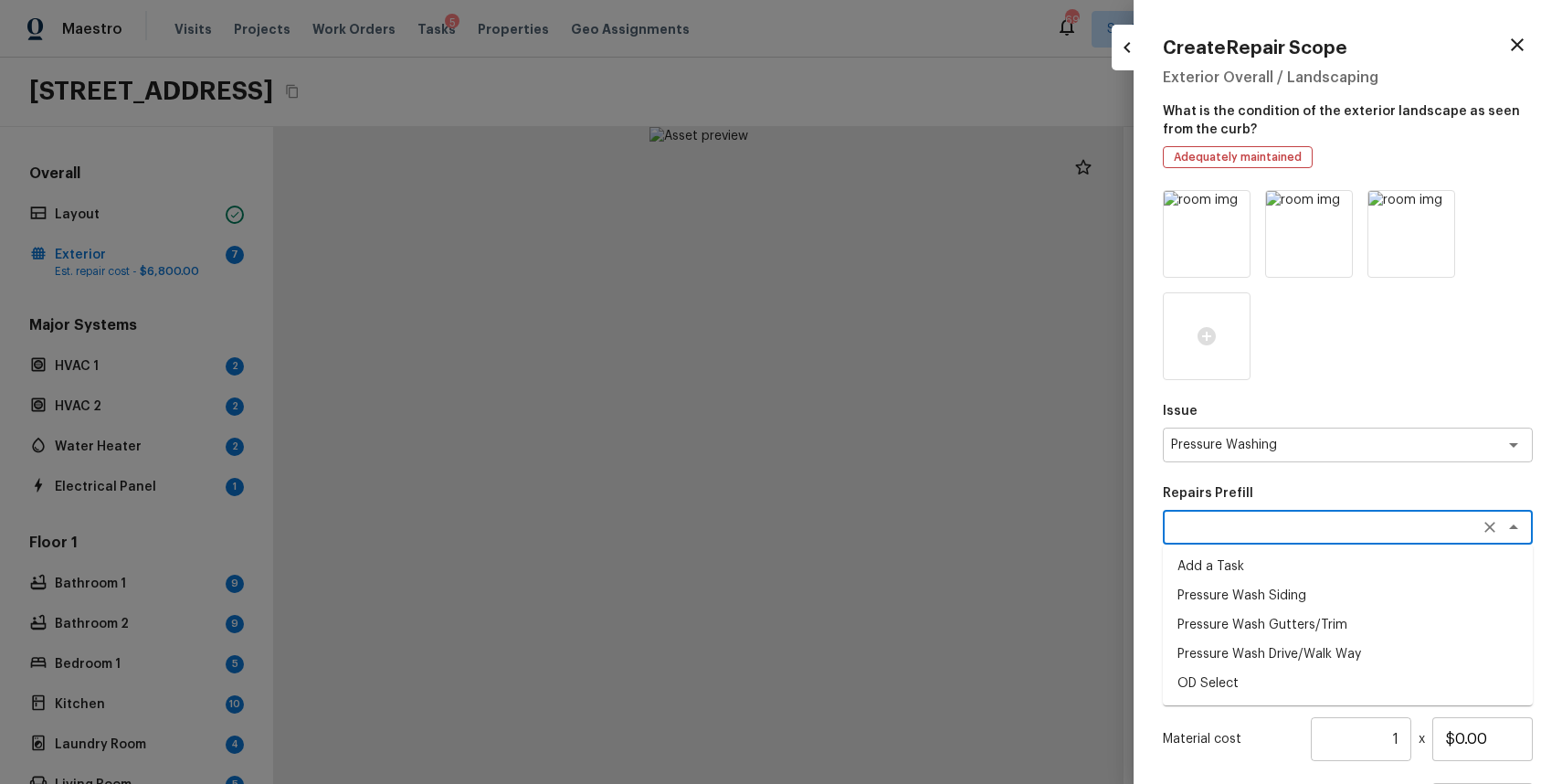
click at [1341, 657] on li "Pressure Wash Drive/Walk Way" at bounding box center [1348, 654] width 370 height 29
type textarea "Pressure Wash Drive/Walk Way"
type textarea "Pressure wash the driveways/walkways as directed by the PM. Ensure that all deb…"
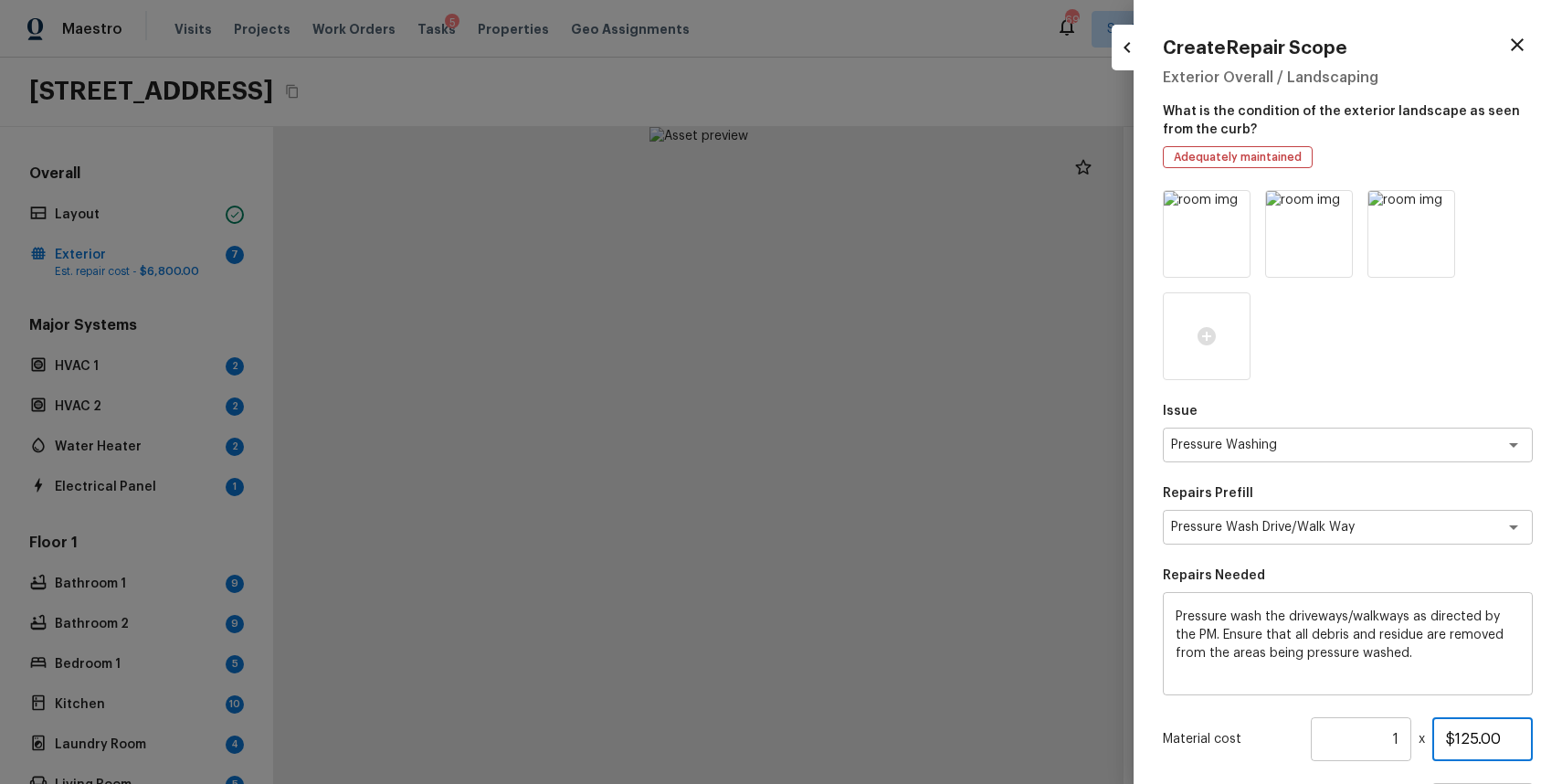
drag, startPoint x: 1455, startPoint y: 735, endPoint x: 1561, endPoint y: 776, distance: 113.7
click at [1561, 771] on div "Create Repair Scope Exterior Overall / Landscaping What is the condition of the…" at bounding box center [1348, 392] width 428 height 784
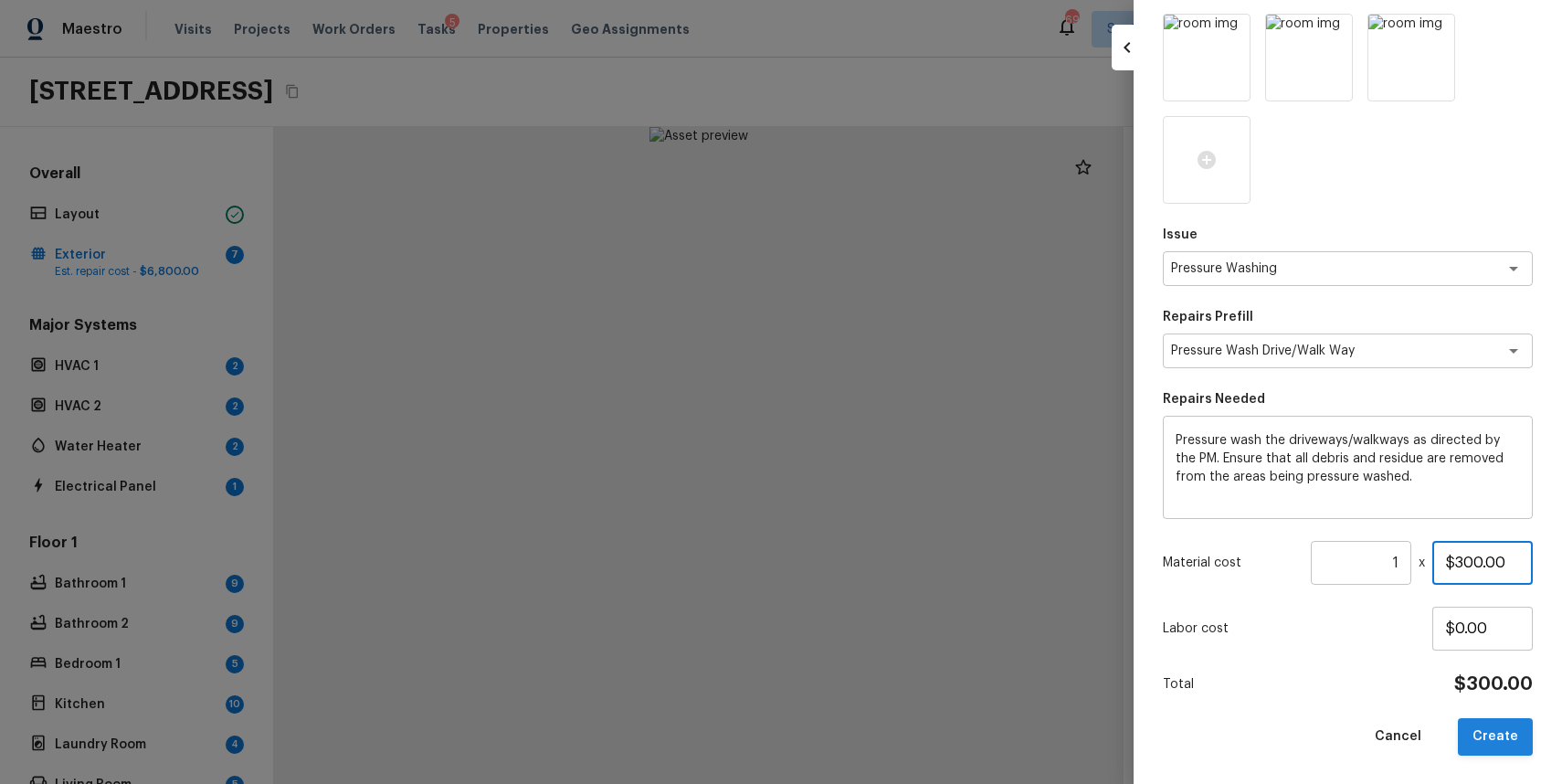
type input "$300.00"
click at [1498, 749] on button "Create" at bounding box center [1495, 737] width 75 height 38
type input "$0.00"
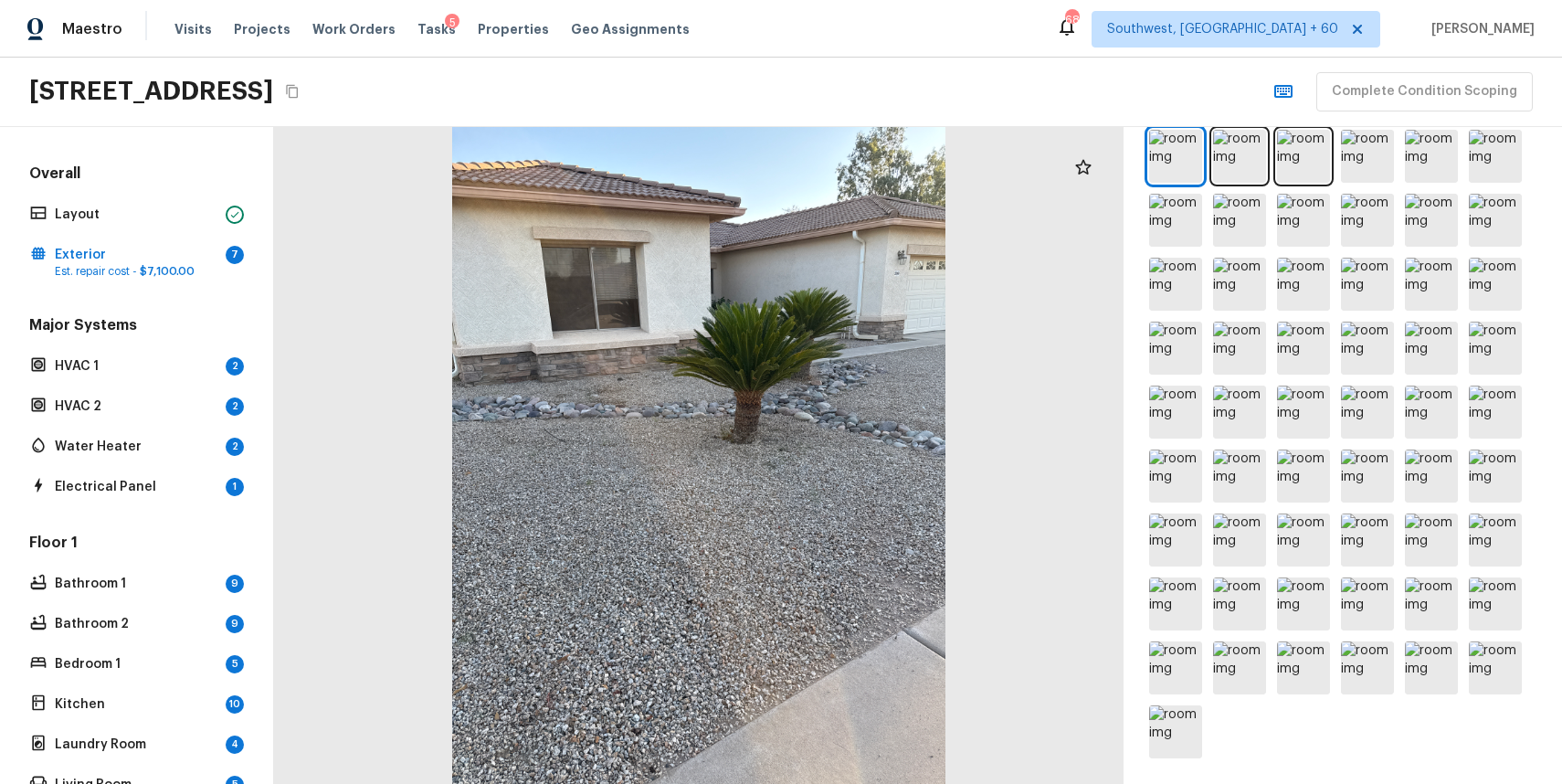
scroll to position [0, 0]
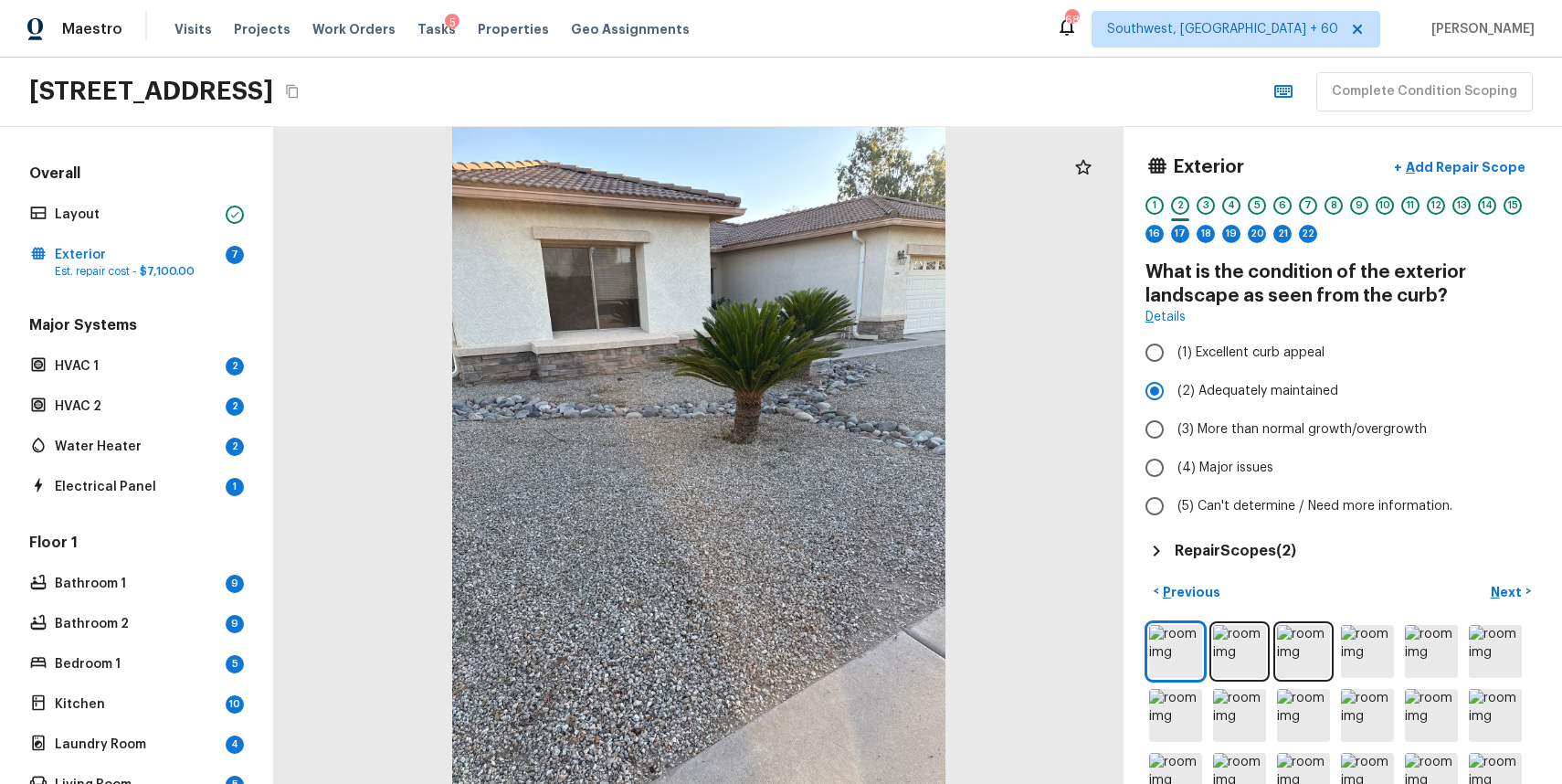
click at [1014, 396] on div at bounding box center [698, 456] width 849 height 657
click at [1457, 242] on div "1 2 3 4 5 6 7 8 9 10 11 12 13 14 15 16 17 18 19 20 21 22" at bounding box center [1343, 225] width 395 height 57
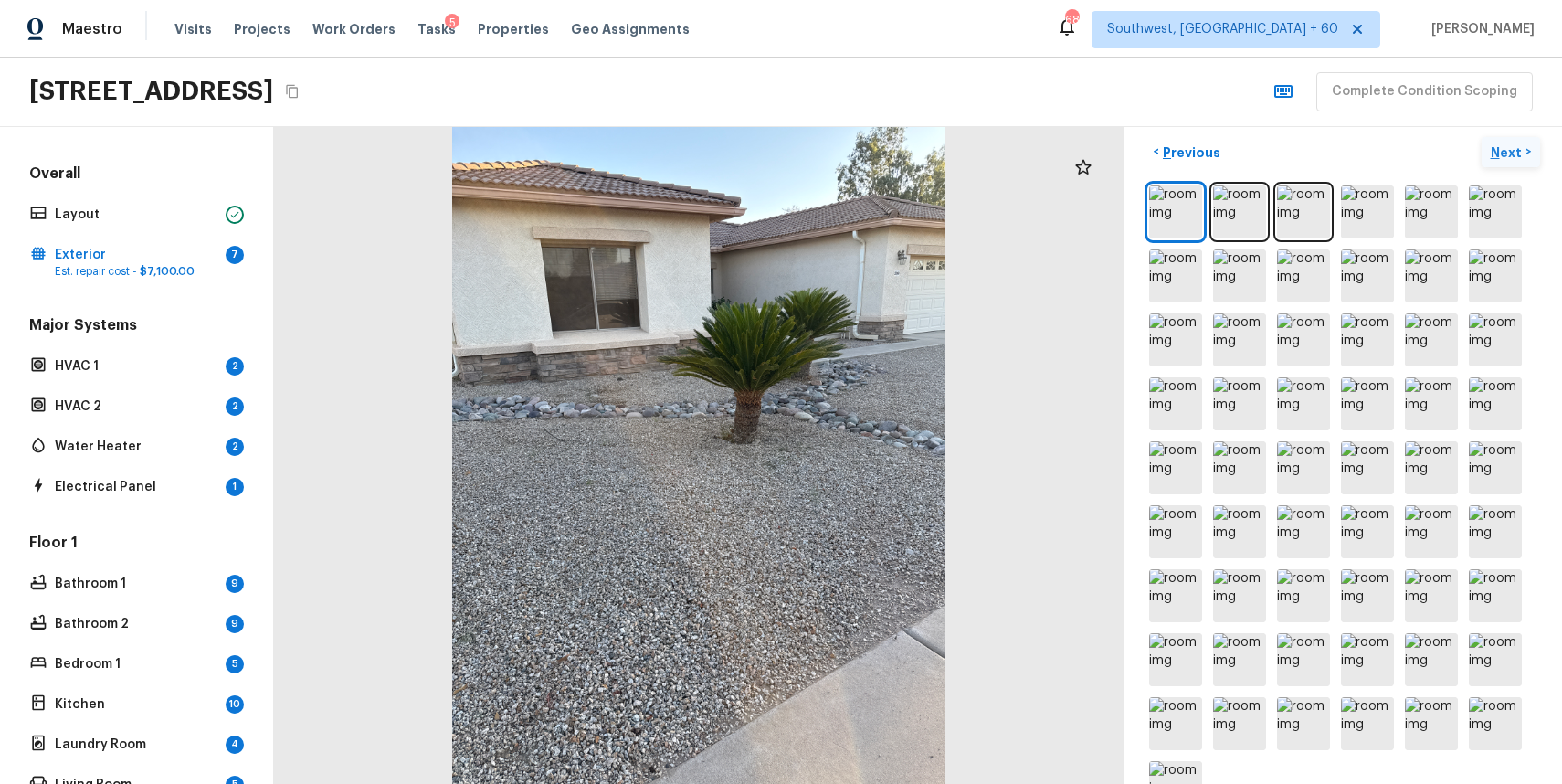
click at [1516, 144] on p "Next" at bounding box center [1508, 152] width 35 height 18
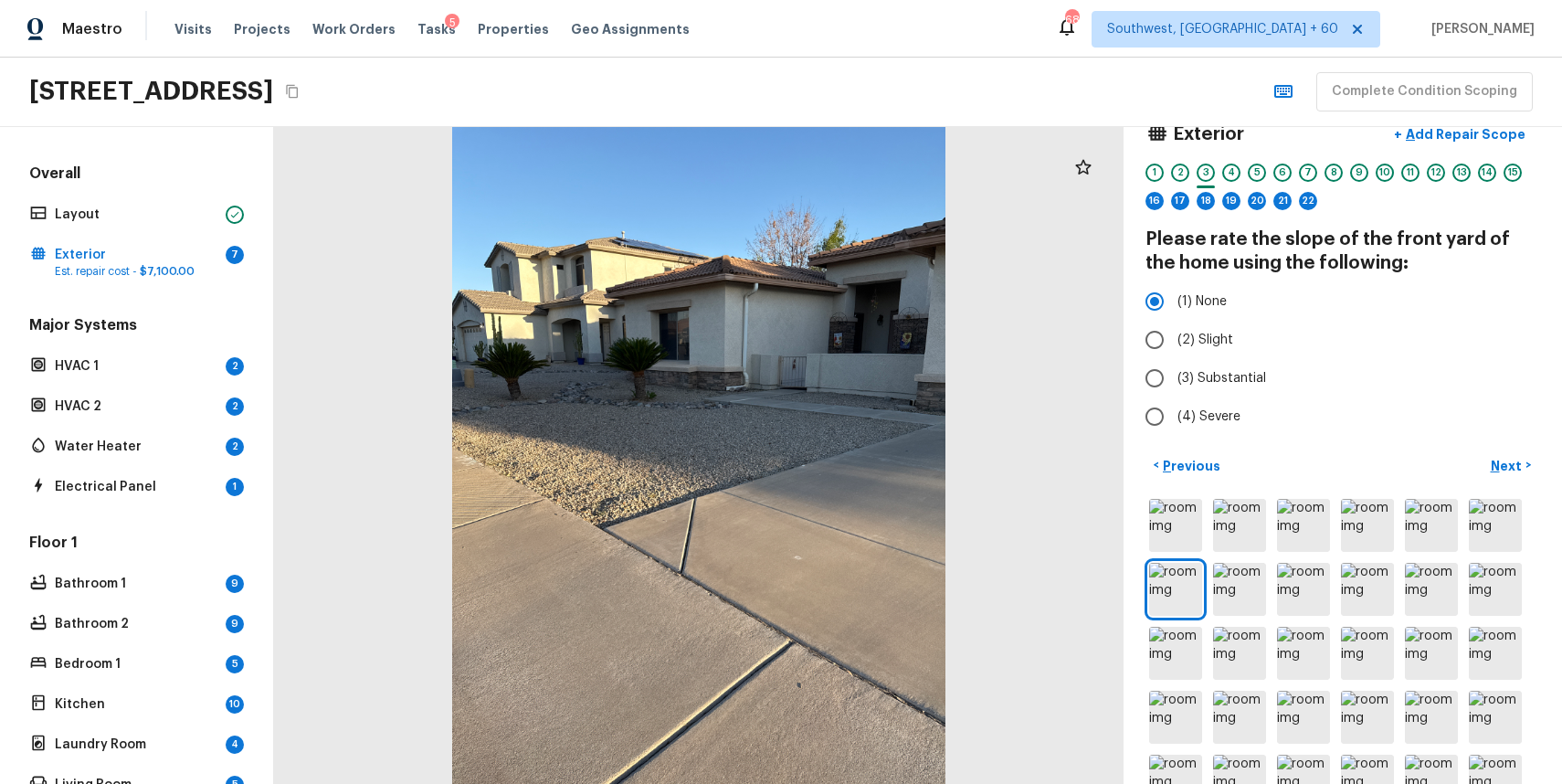
scroll to position [36, 0]
click at [1152, 204] on div "16" at bounding box center [1154, 197] width 18 height 18
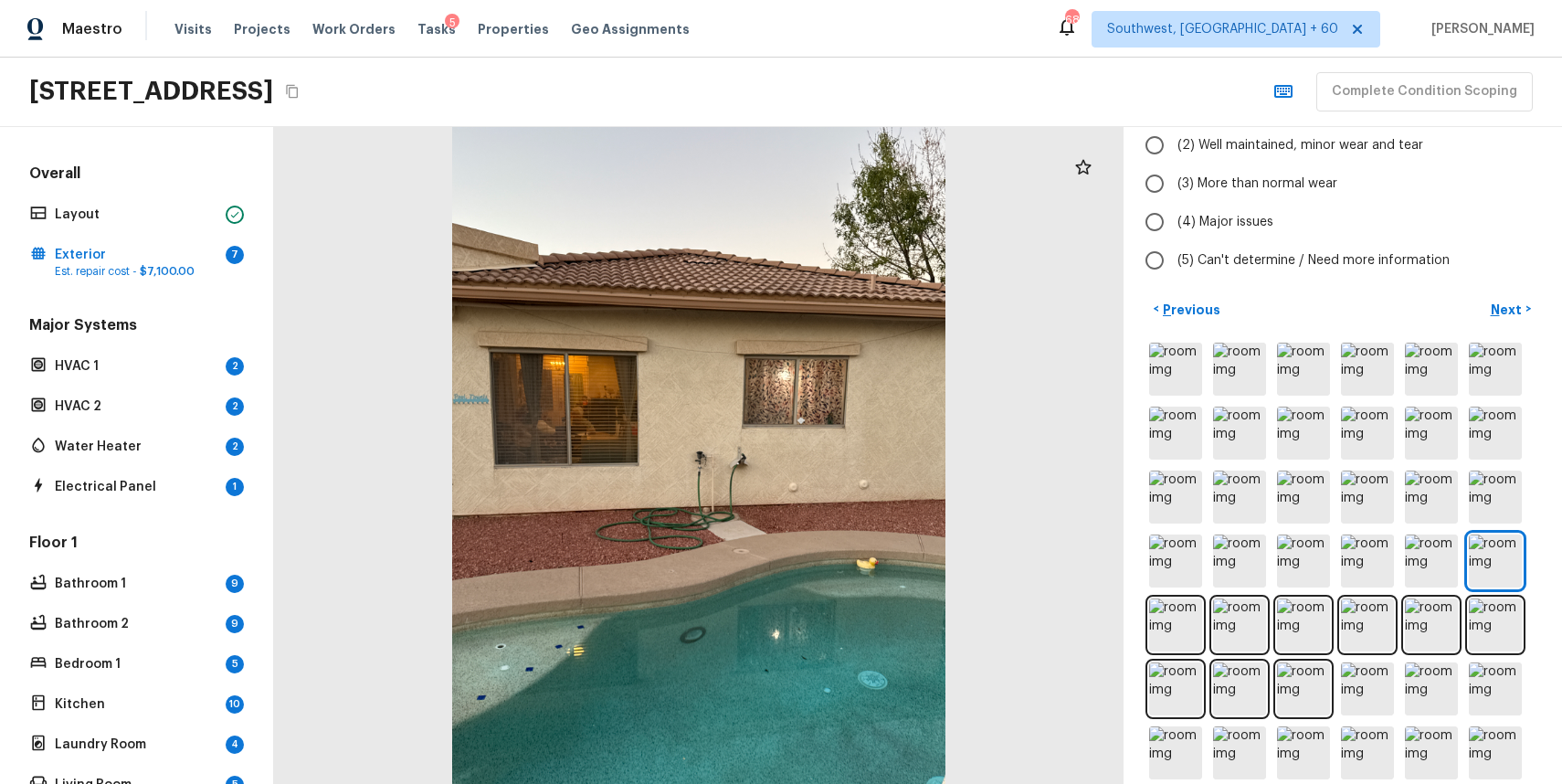
scroll to position [202, 0]
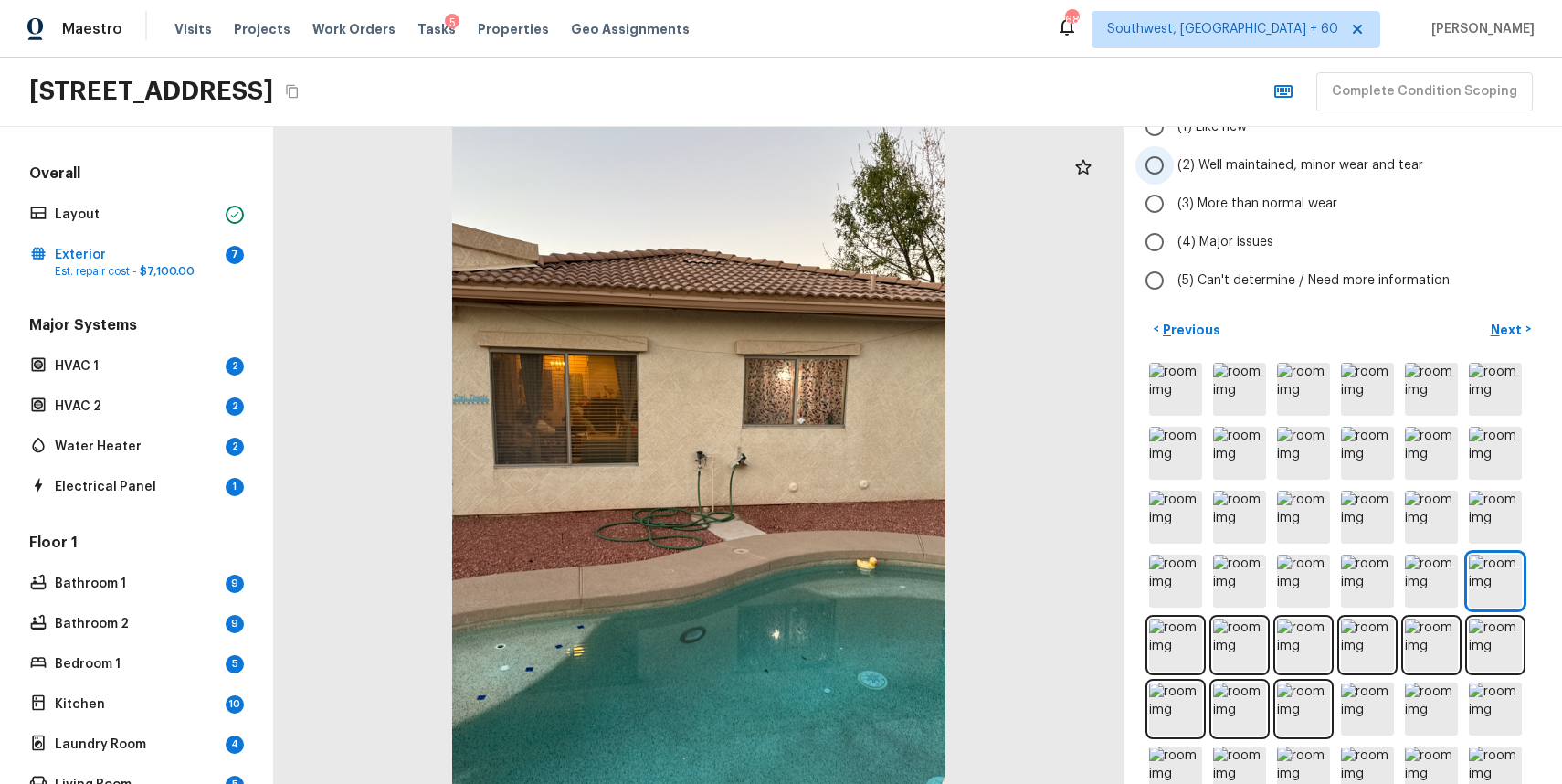
click at [1336, 169] on span "(2) Well maintained, minor wear and tear" at bounding box center [1301, 165] width 245 height 18
click at [1174, 169] on input "(2) Well maintained, minor wear and tear" at bounding box center [1154, 165] width 39 height 39
radio input "true"
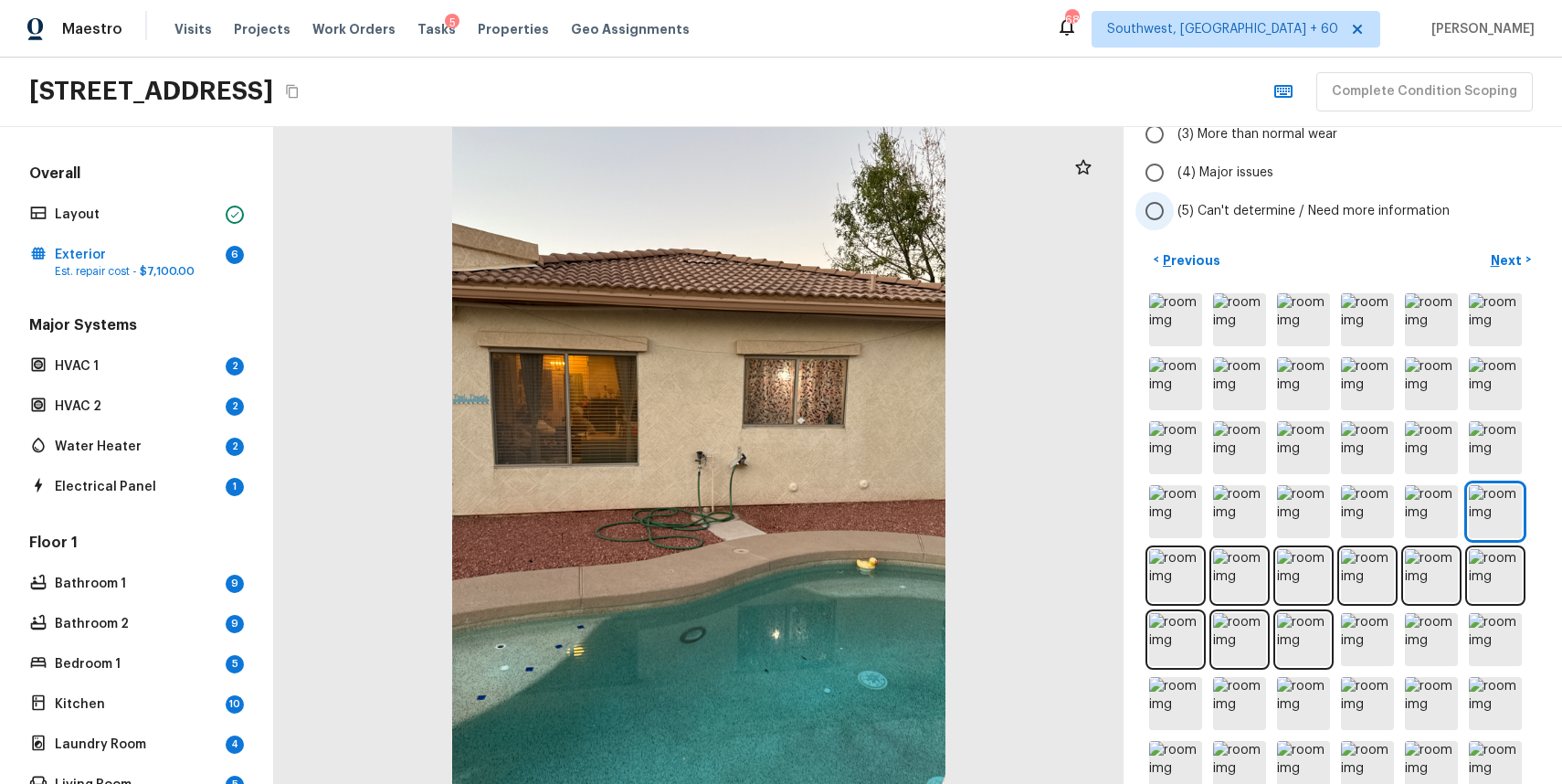
scroll to position [301, 0]
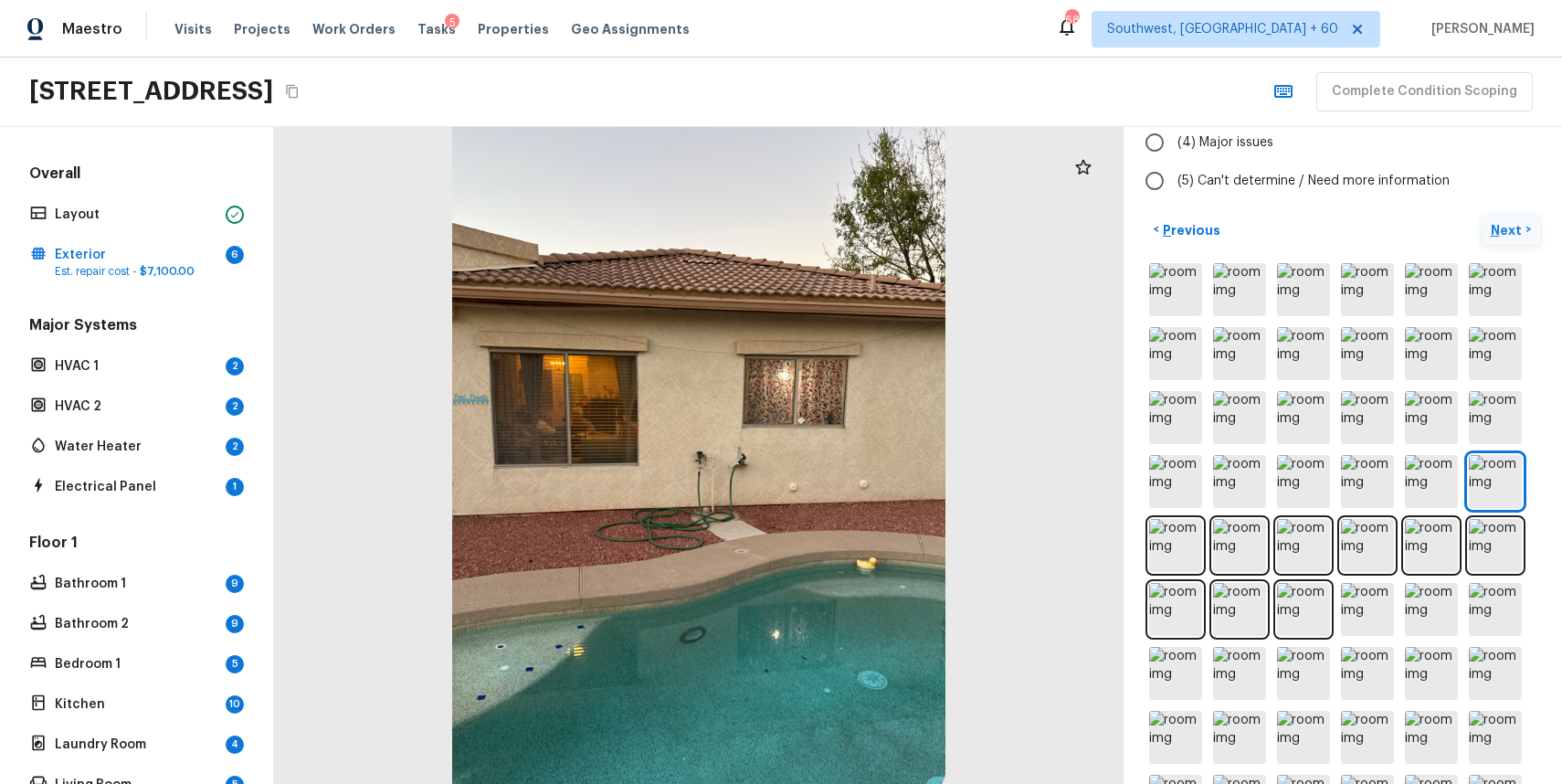
click at [1511, 233] on p "Next" at bounding box center [1508, 229] width 35 height 18
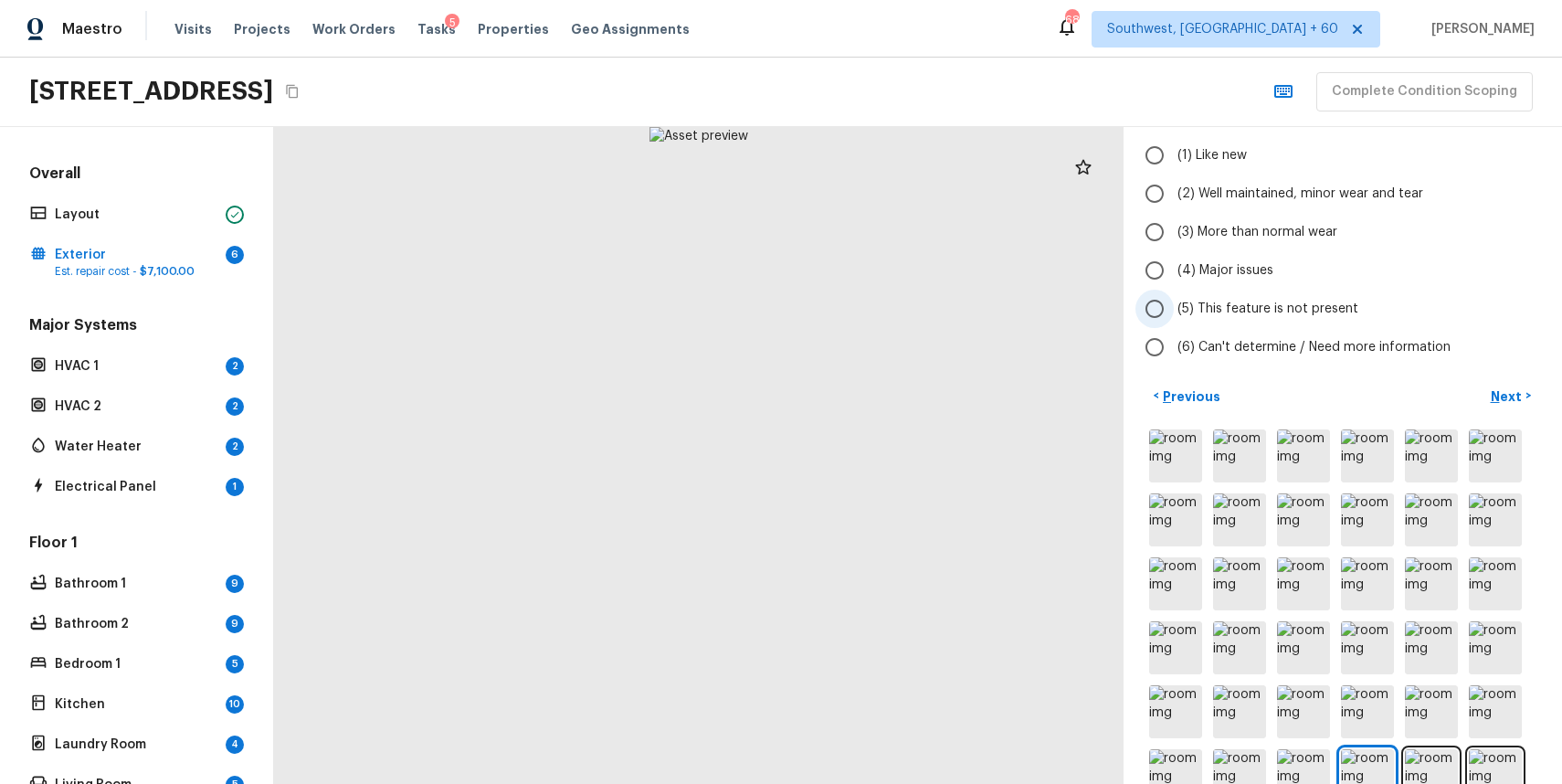
scroll to position [199, 0]
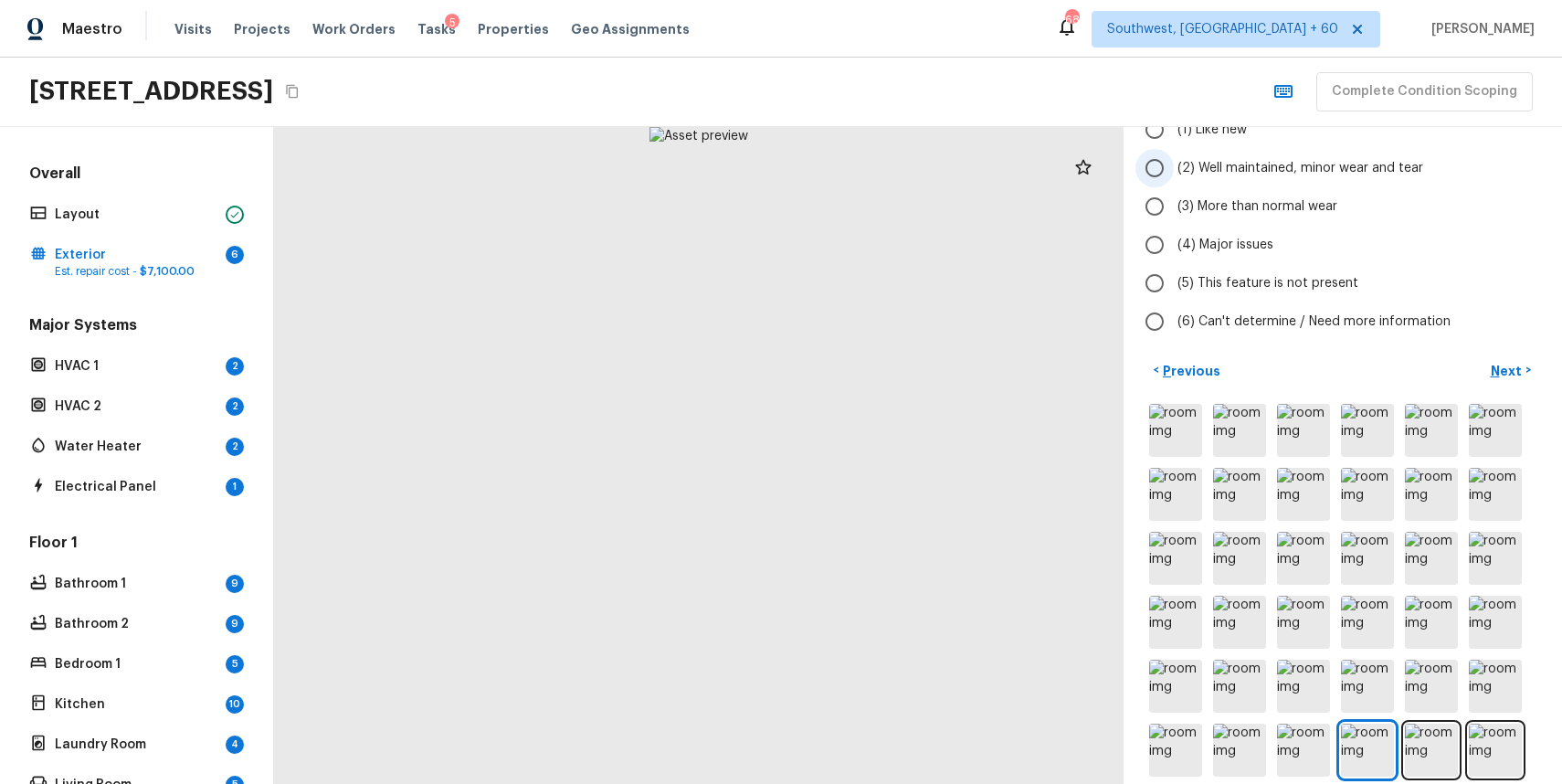
click at [1331, 163] on span "(2) Well maintained, minor wear and tear" at bounding box center [1301, 167] width 245 height 18
click at [1174, 163] on input "(2) Well maintained, minor wear and tear" at bounding box center [1154, 168] width 39 height 39
radio input "true"
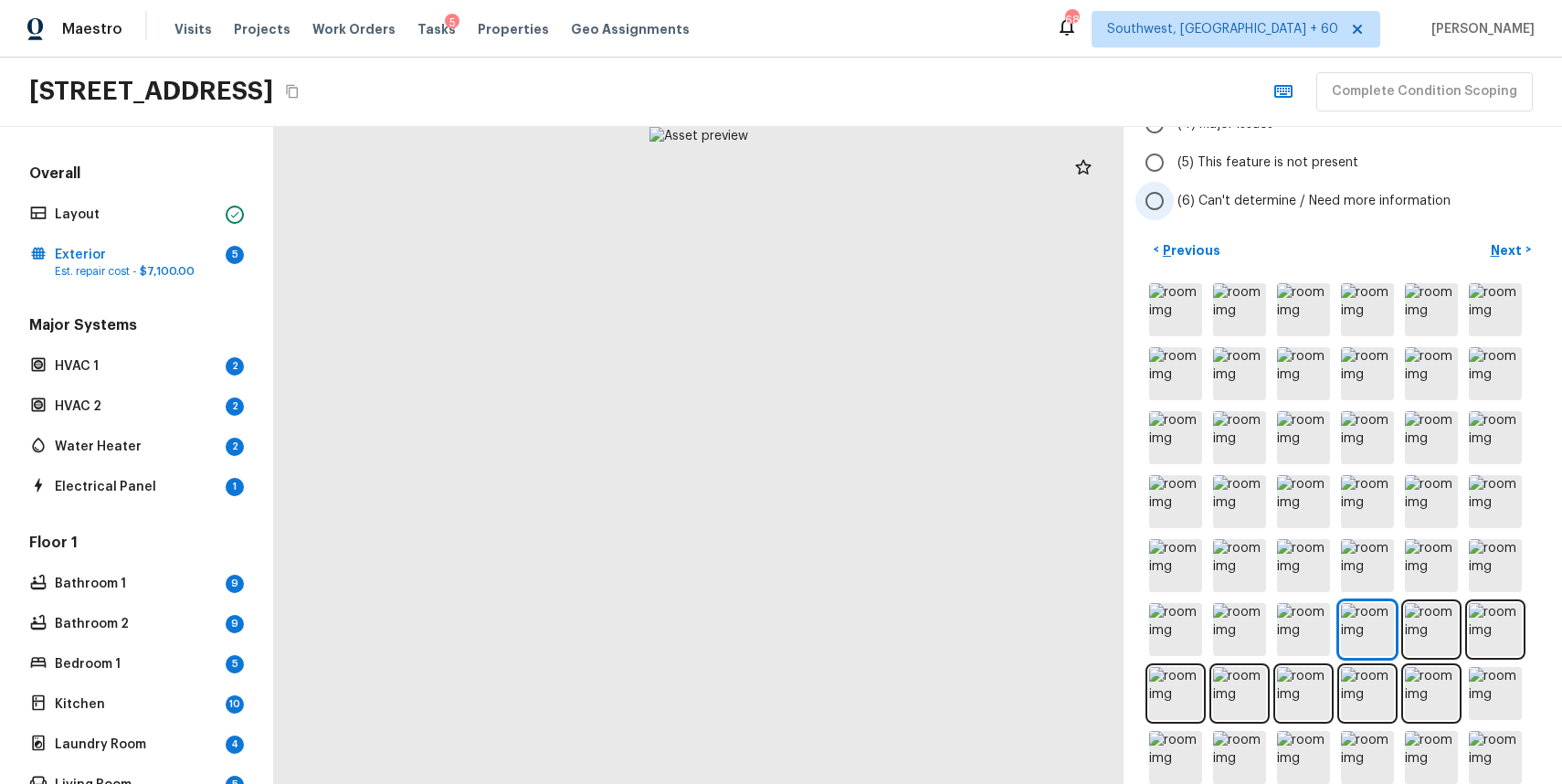
scroll to position [339, 0]
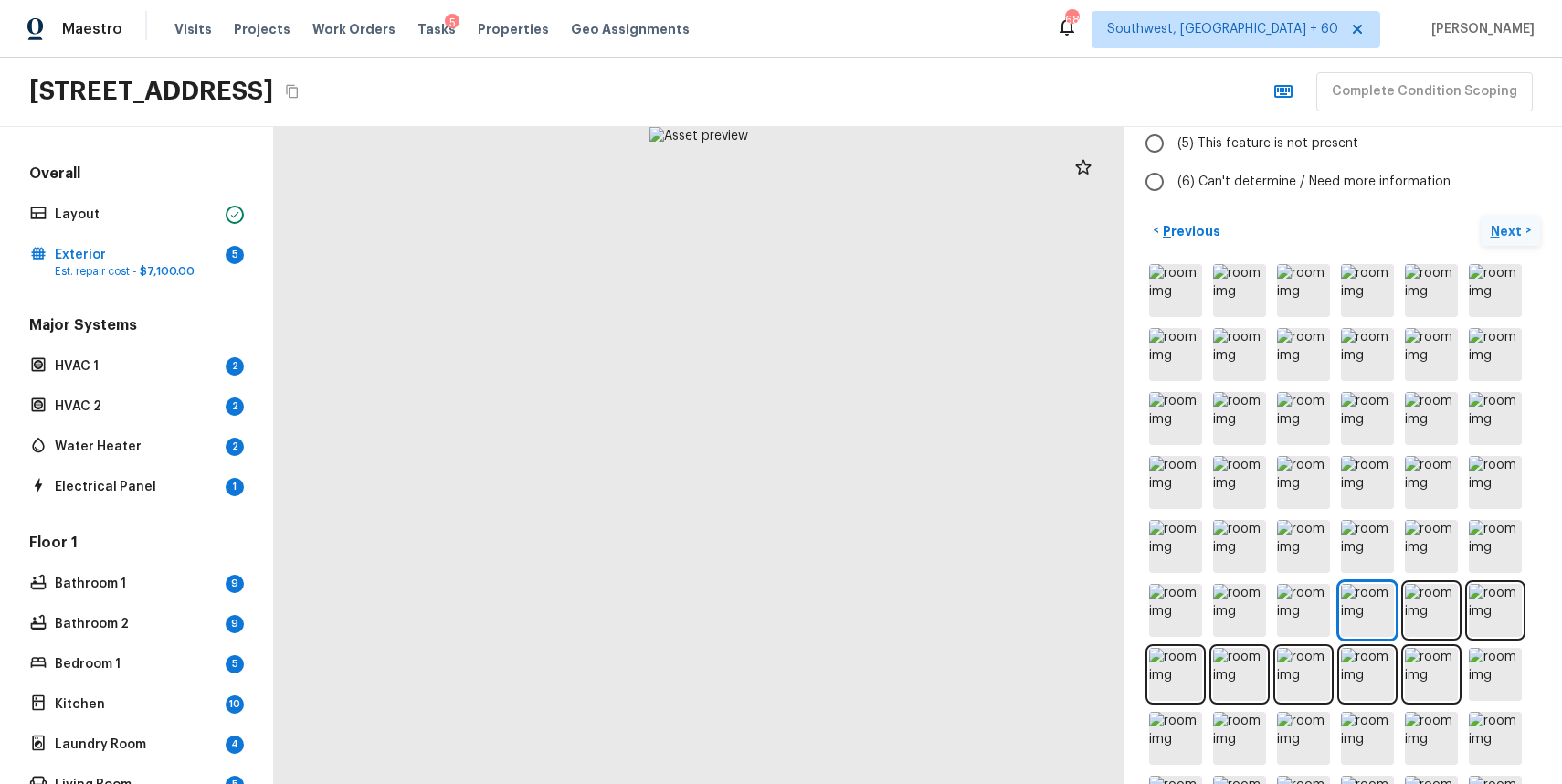
click at [1503, 222] on p "Next" at bounding box center [1508, 230] width 35 height 18
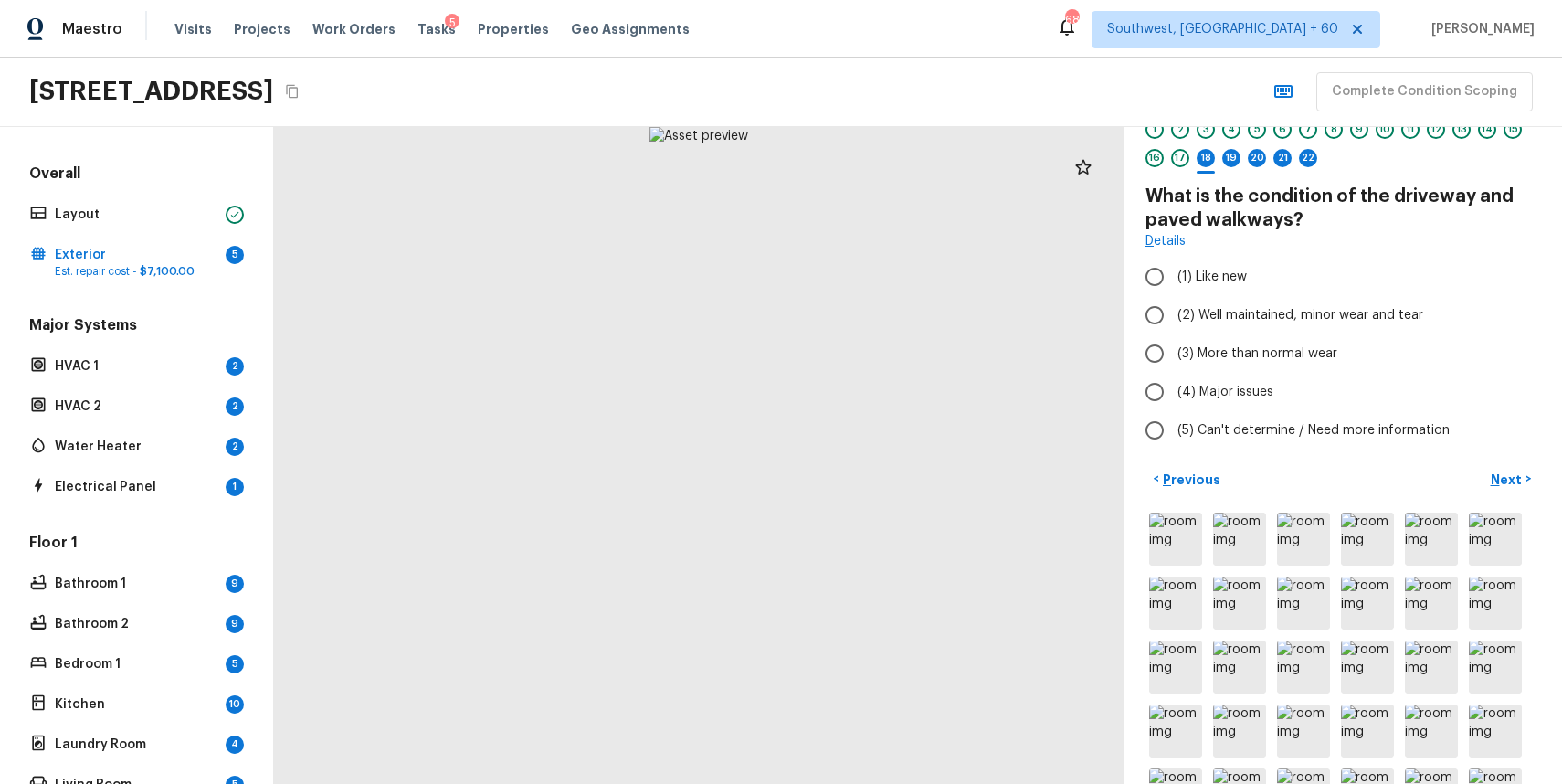
scroll to position [73, 0]
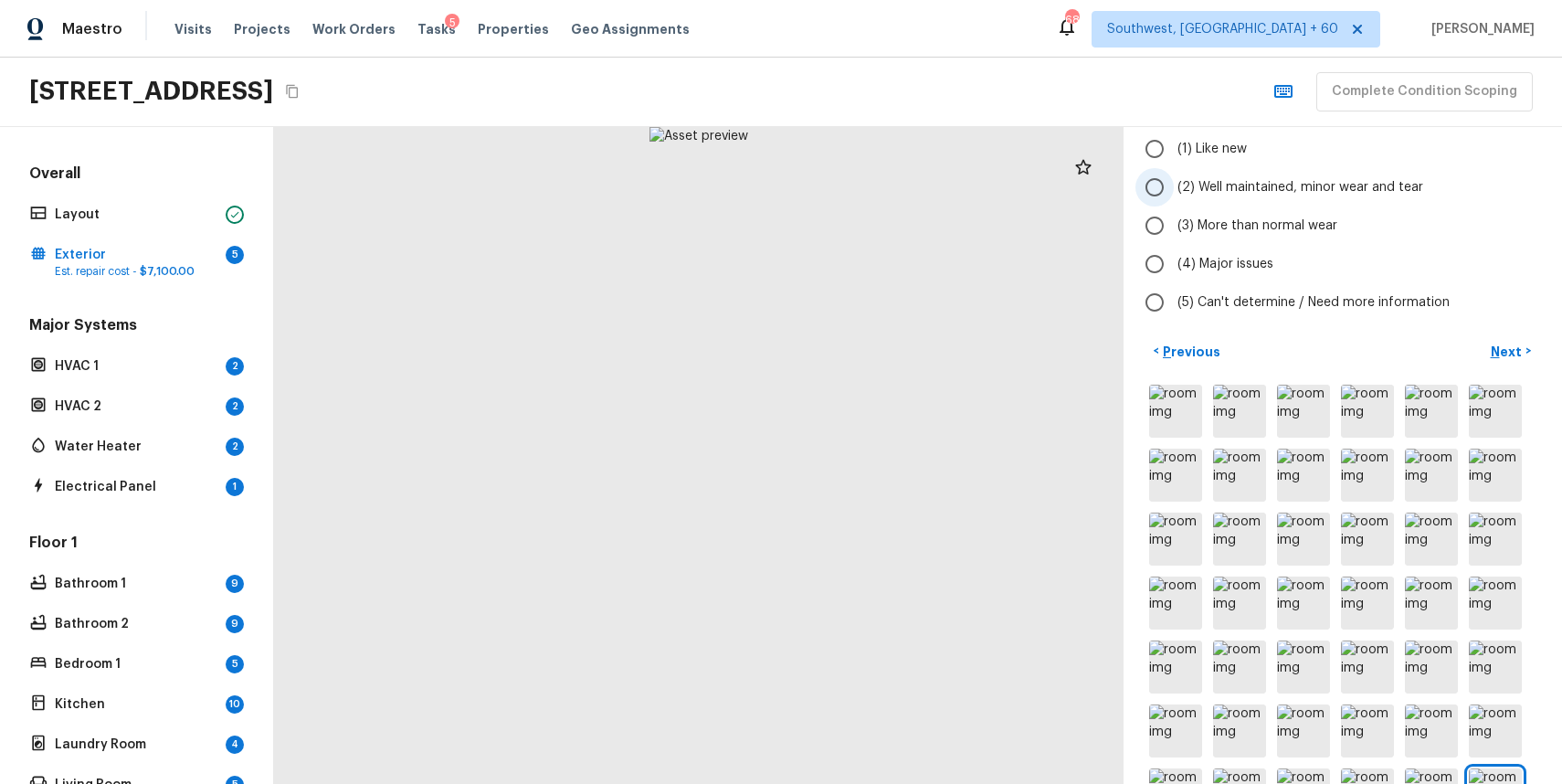
click at [1374, 186] on span "(2) Well maintained, minor wear and tear" at bounding box center [1301, 187] width 245 height 18
click at [1174, 186] on input "(2) Well maintained, minor wear and tear" at bounding box center [1154, 187] width 39 height 39
radio input "true"
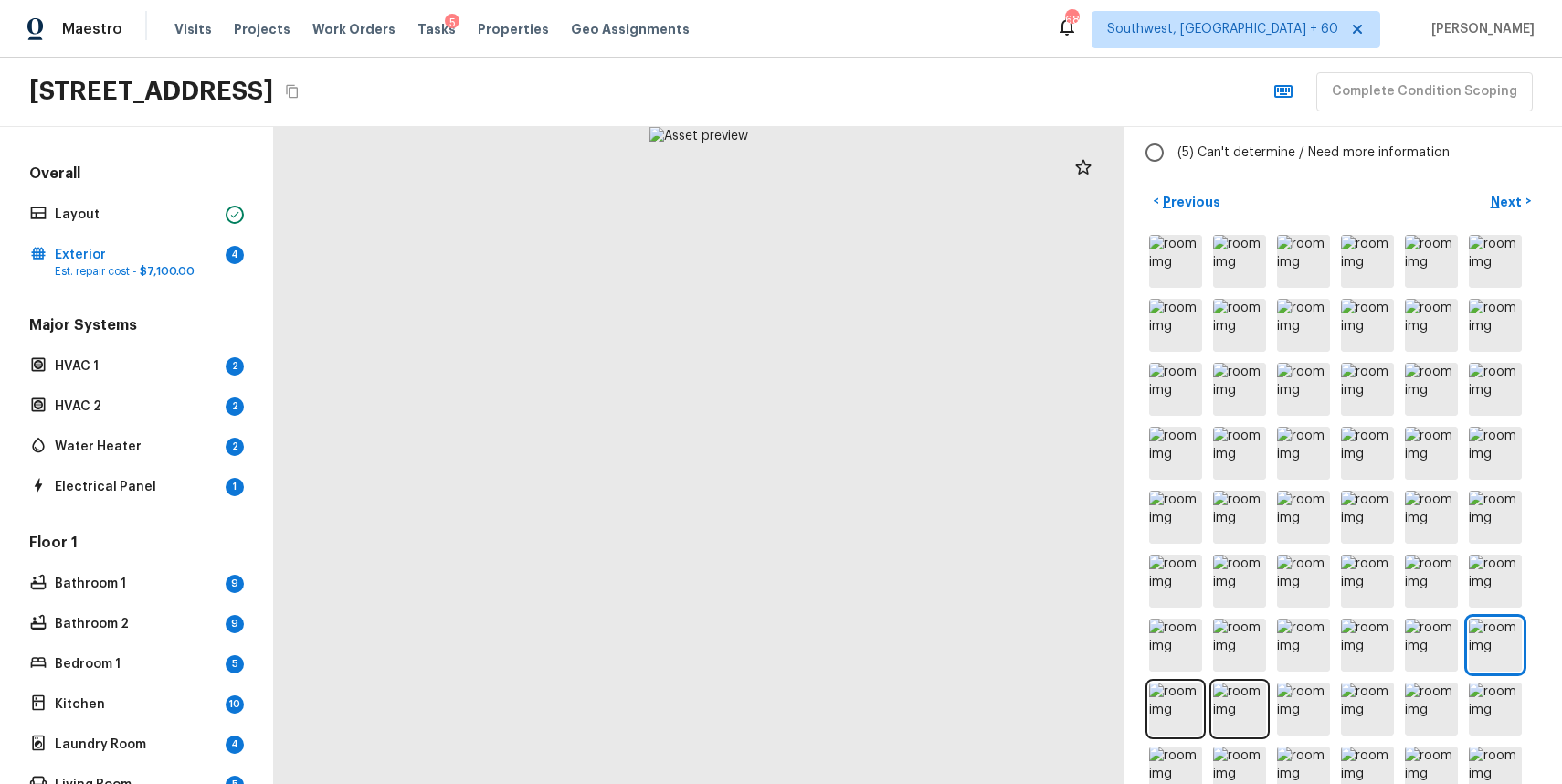
scroll to position [361, 0]
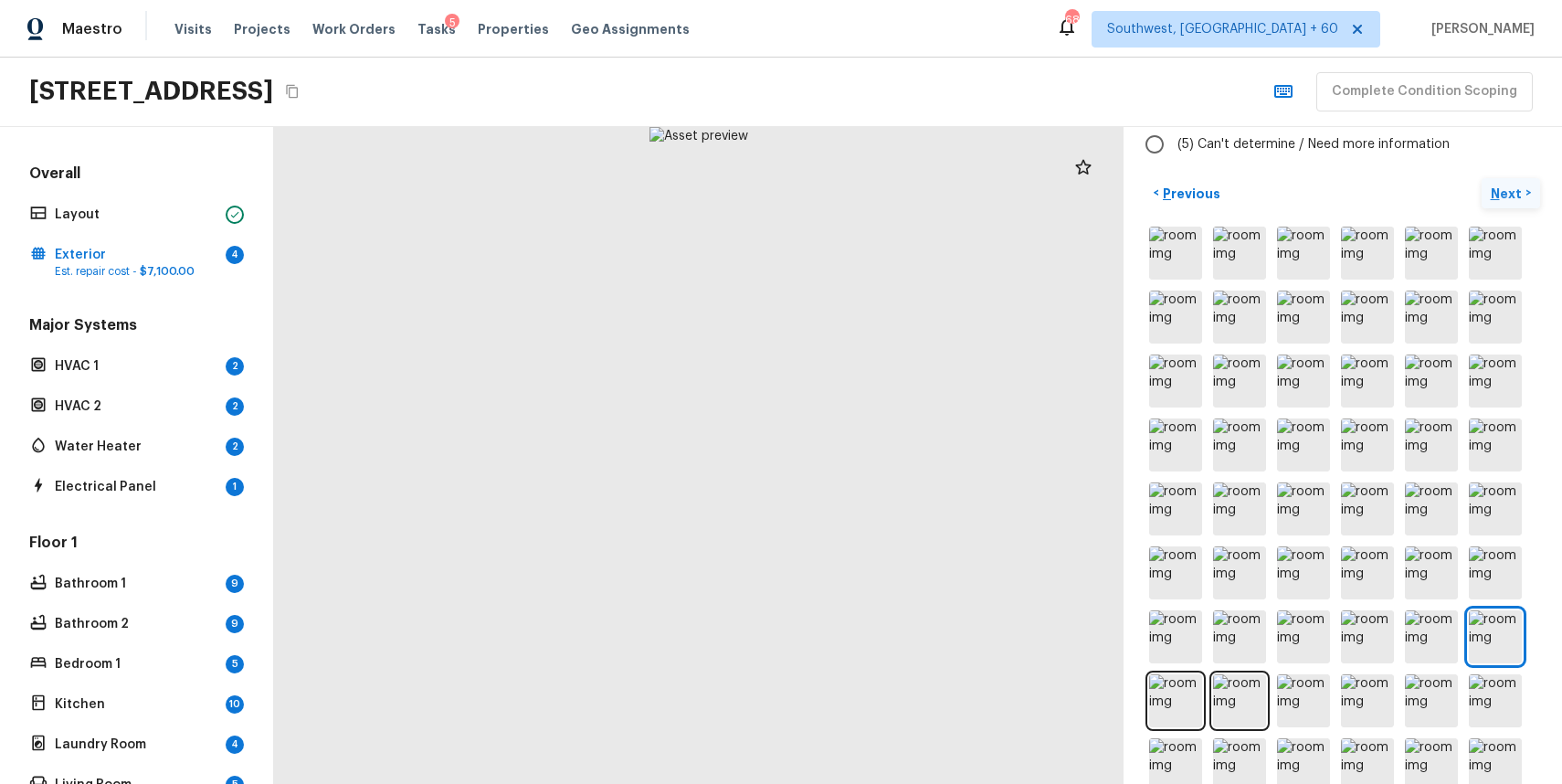
click at [1503, 198] on p "Next" at bounding box center [1508, 193] width 35 height 18
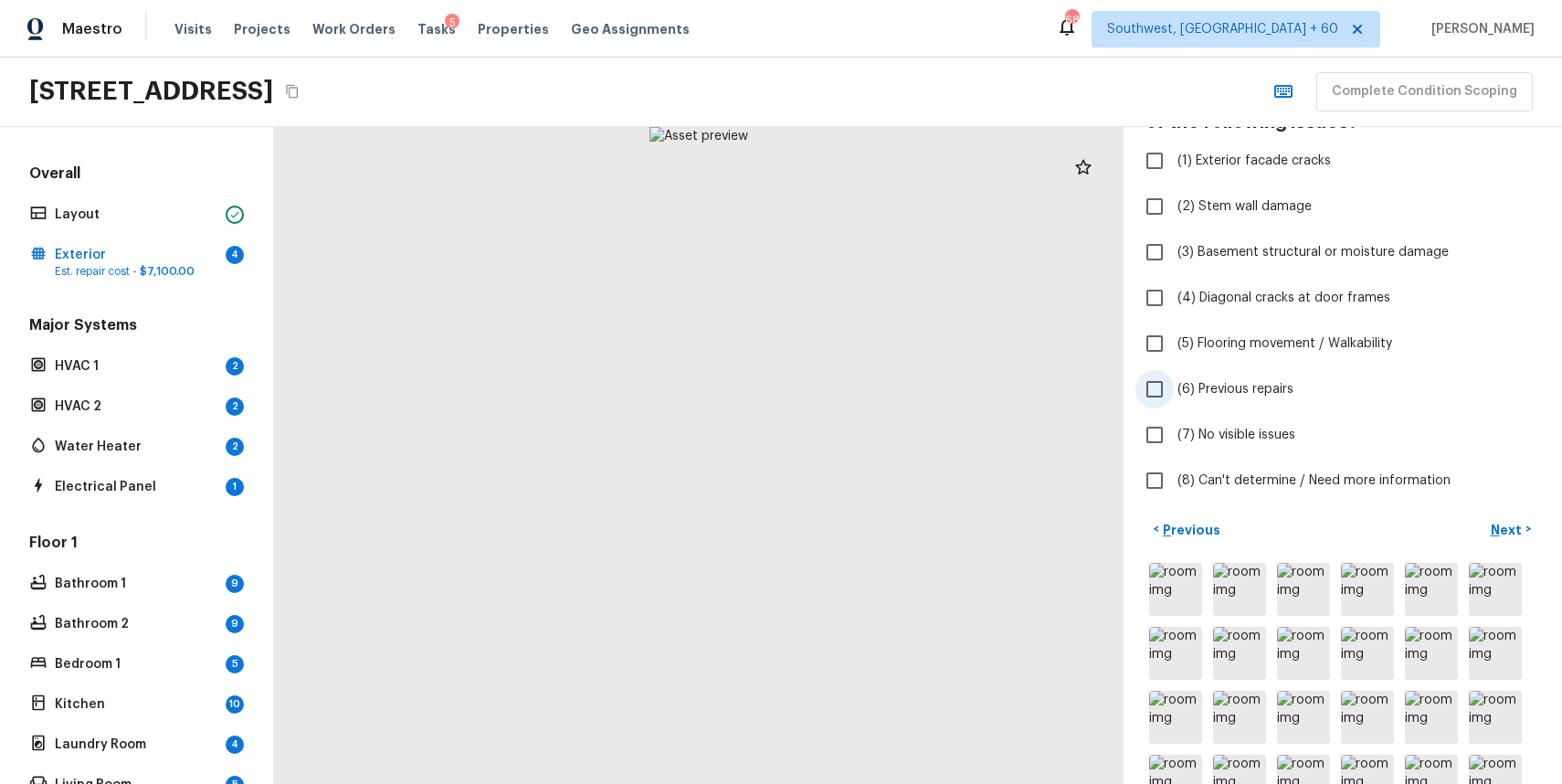
scroll to position [197, 0]
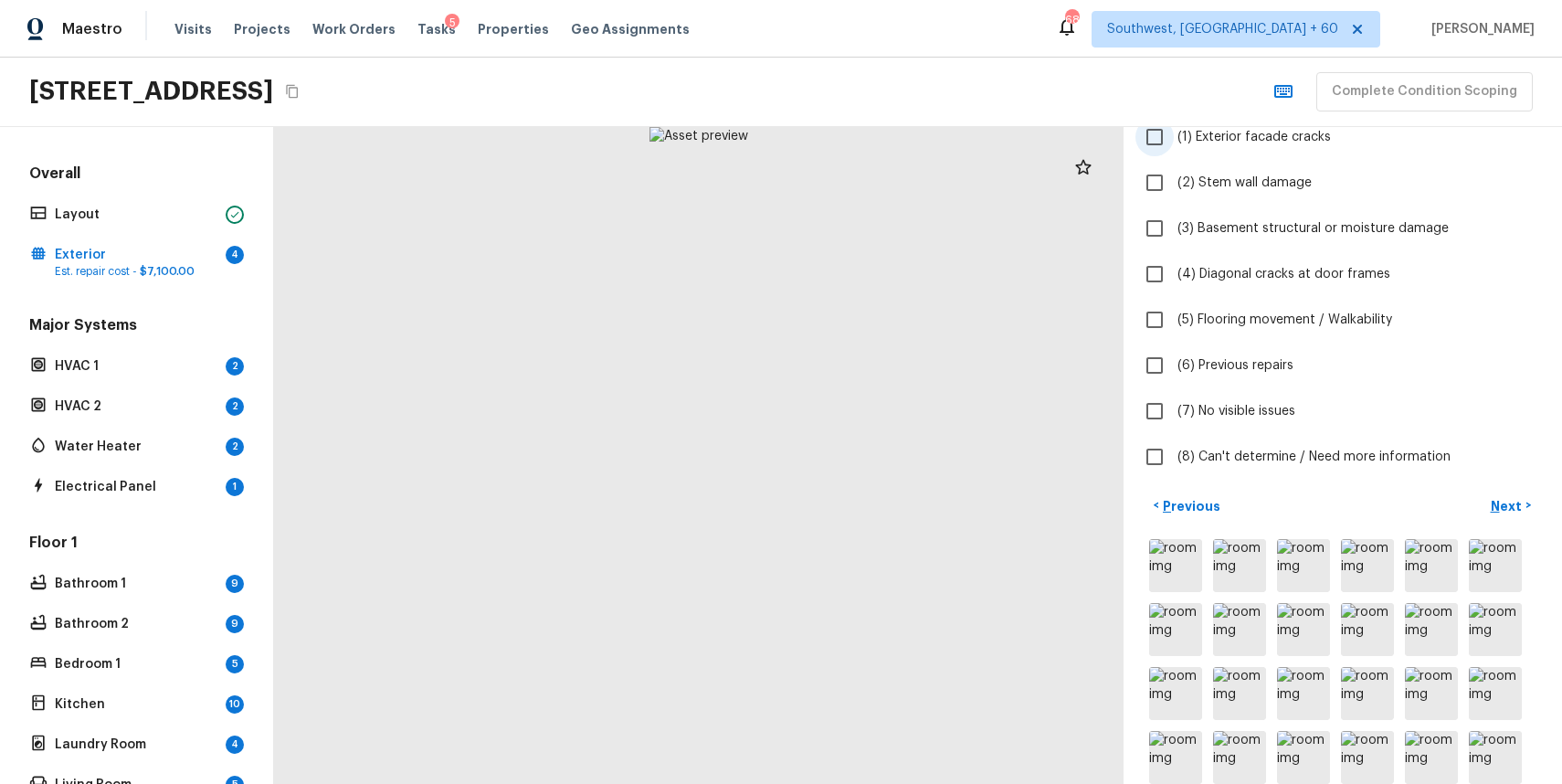
click at [1309, 142] on span "(1) Exterior facade cracks" at bounding box center [1254, 137] width 154 height 18
click at [1174, 142] on input "(1) Exterior facade cracks" at bounding box center [1154, 137] width 39 height 39
checkbox input "true"
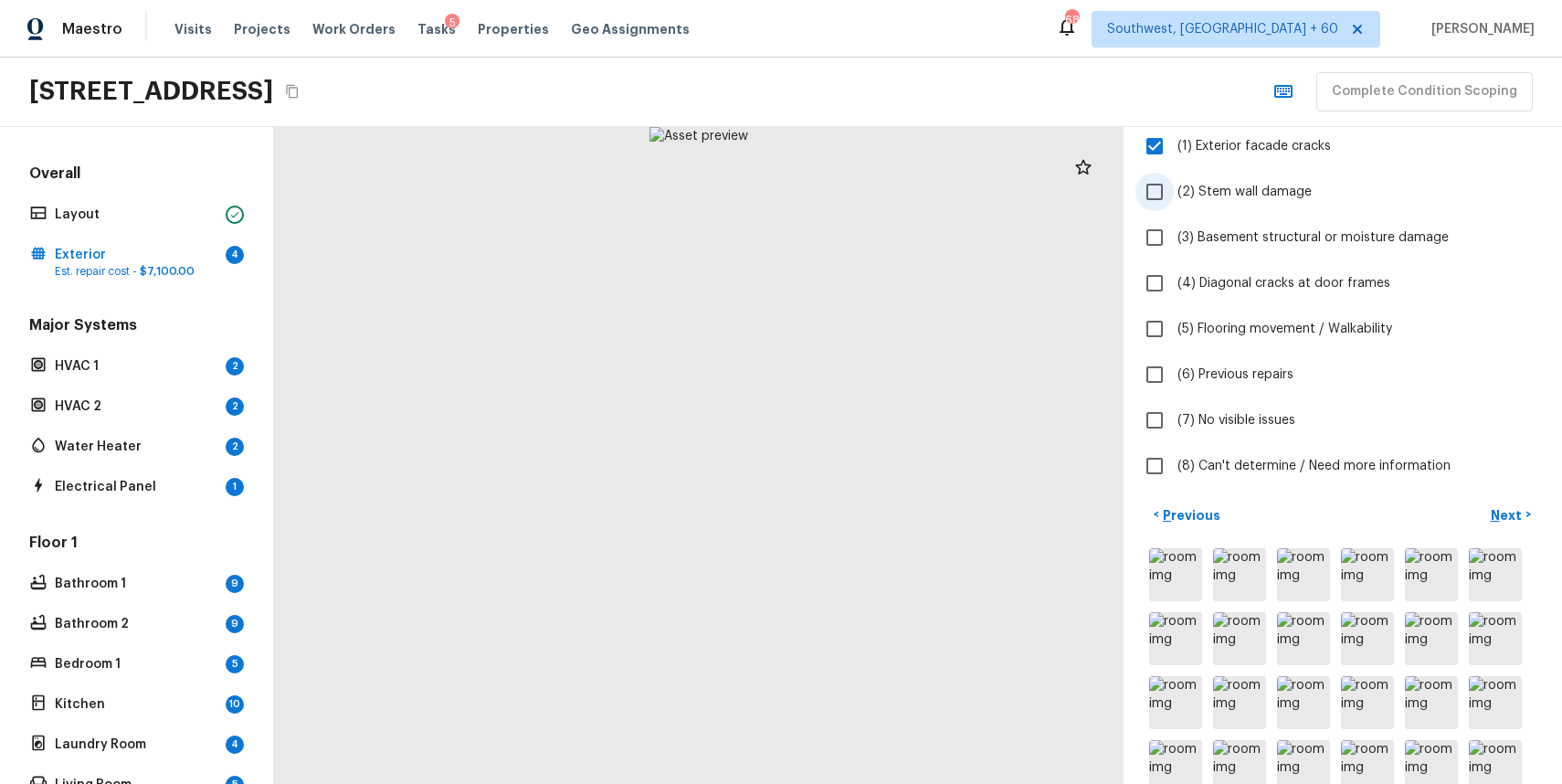
click at [1346, 182] on label "(2) Stem wall damage" at bounding box center [1330, 192] width 390 height 39
click at [1174, 182] on input "(2) Stem wall damage" at bounding box center [1154, 192] width 39 height 39
checkbox input "true"
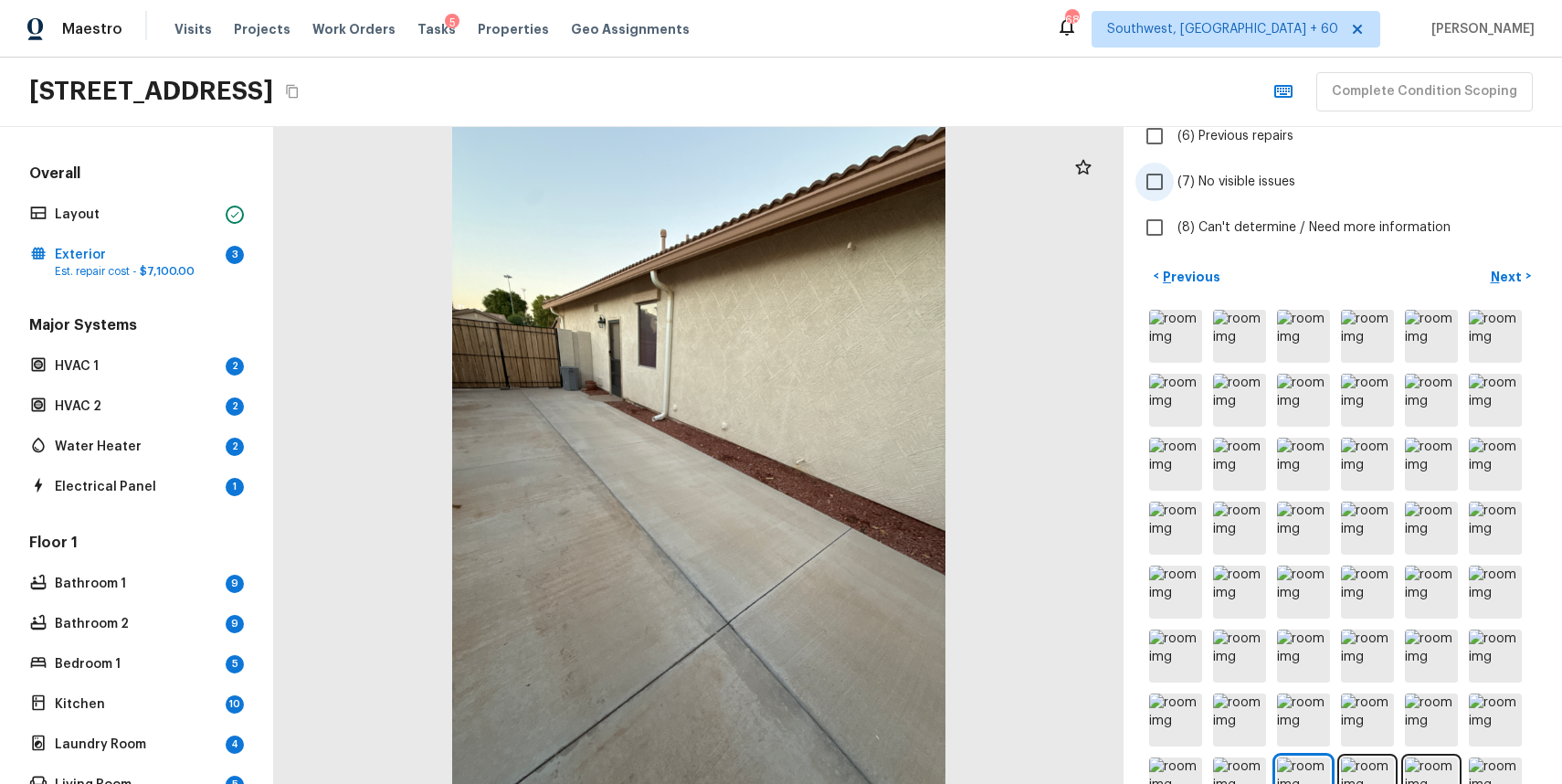
scroll to position [469, 0]
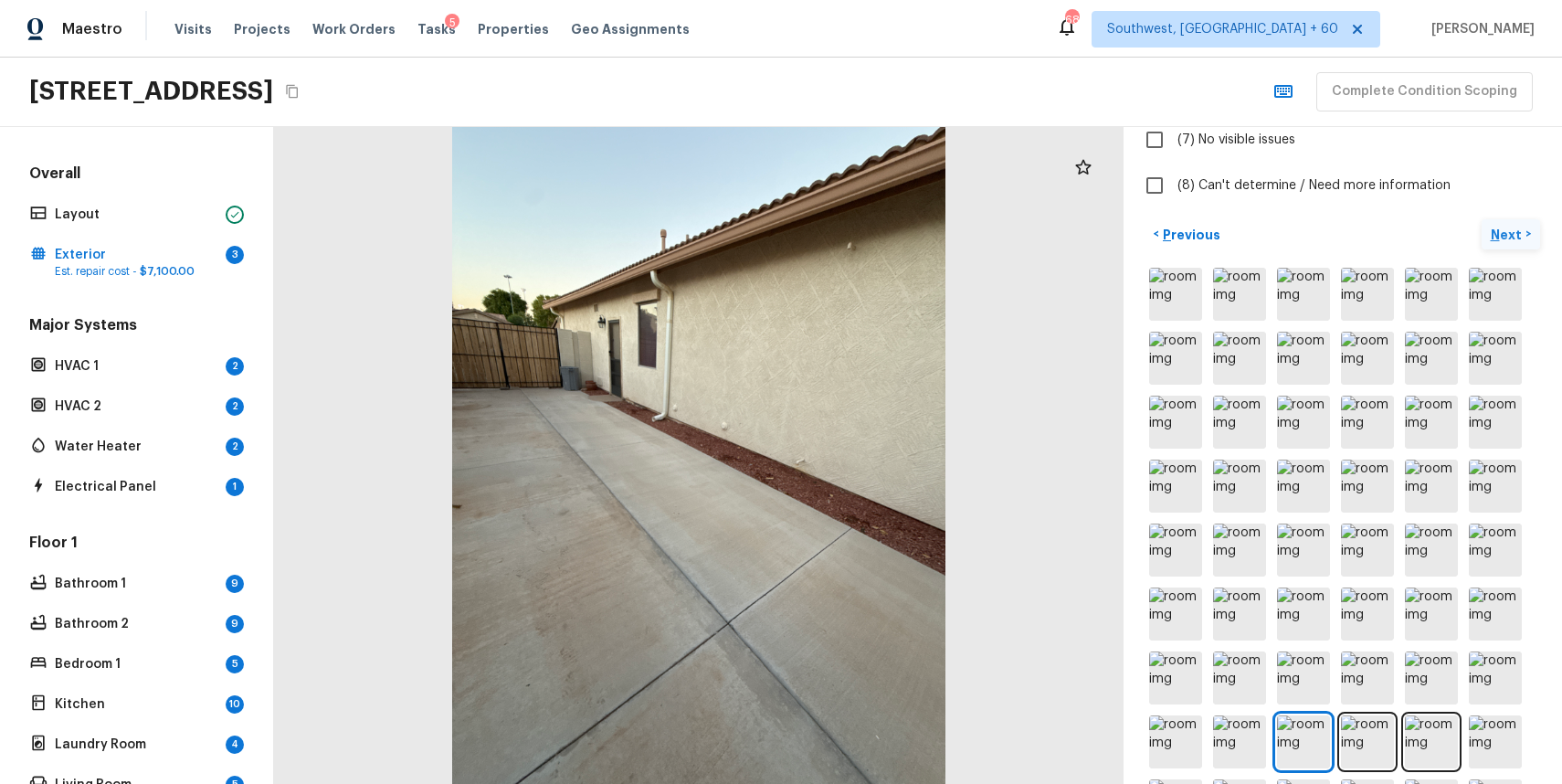
click at [1485, 233] on button "Next >" at bounding box center [1511, 234] width 59 height 30
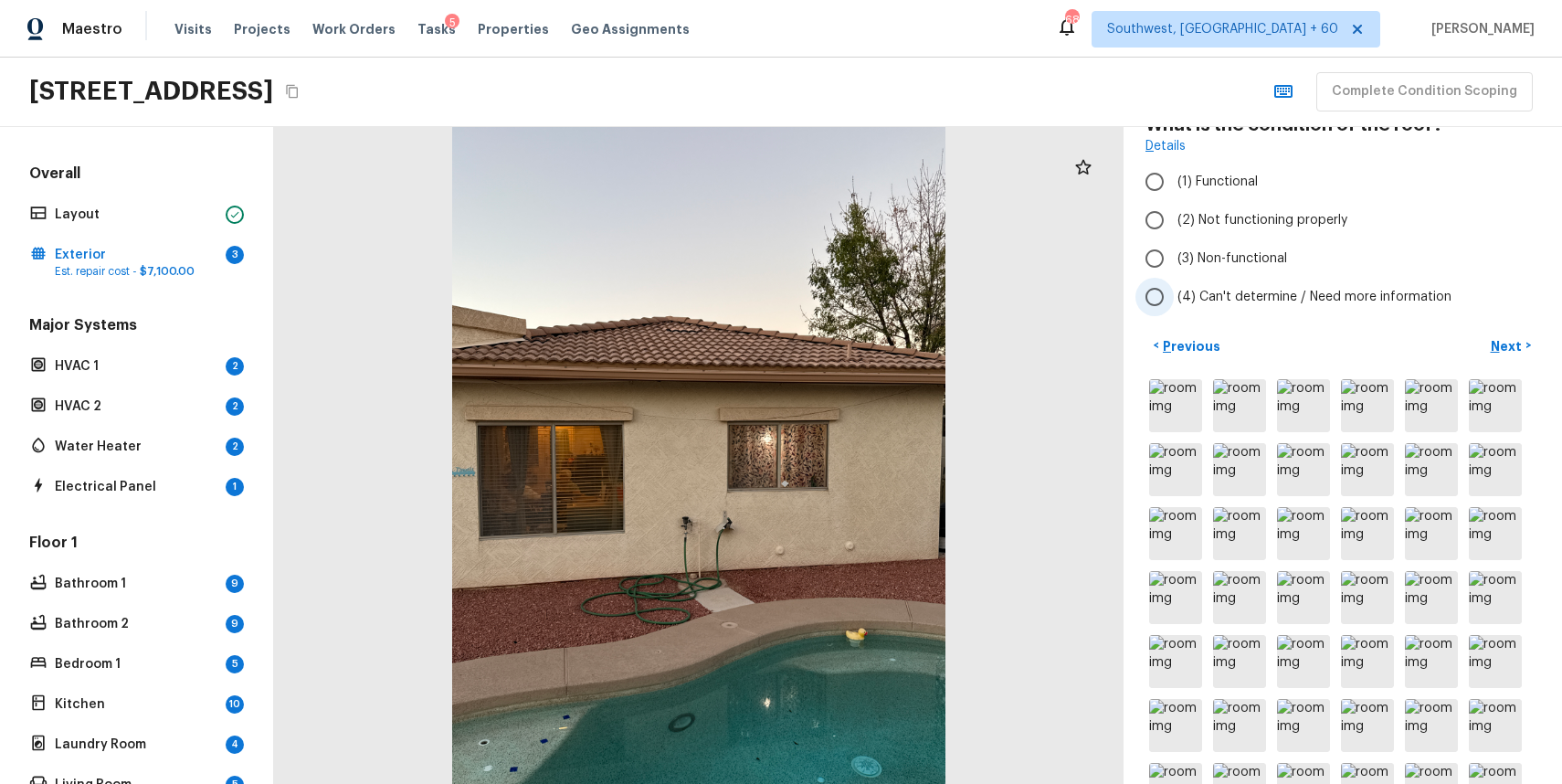
scroll to position [133, 0]
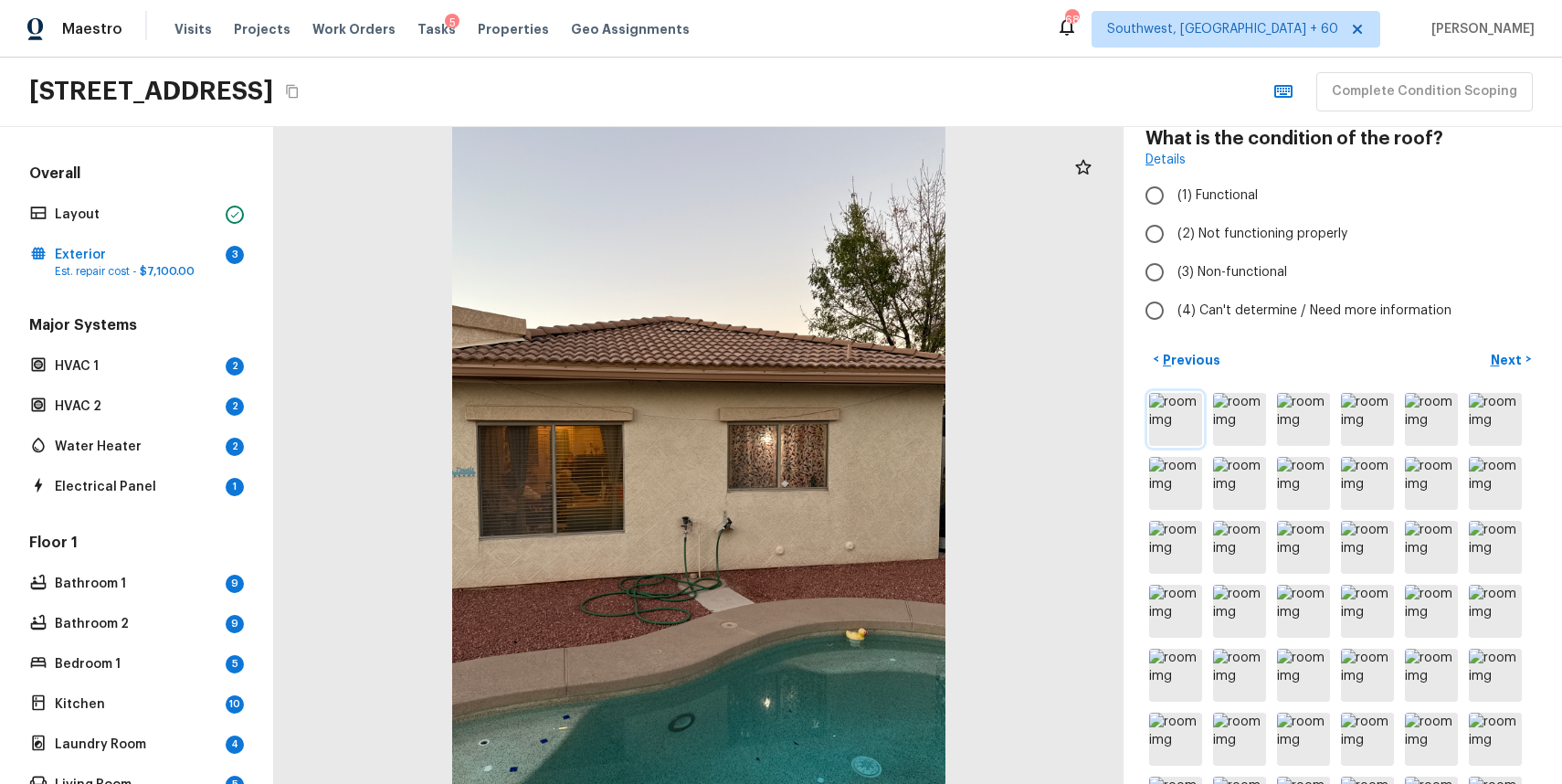
click at [1177, 437] on img at bounding box center [1176, 419] width 53 height 53
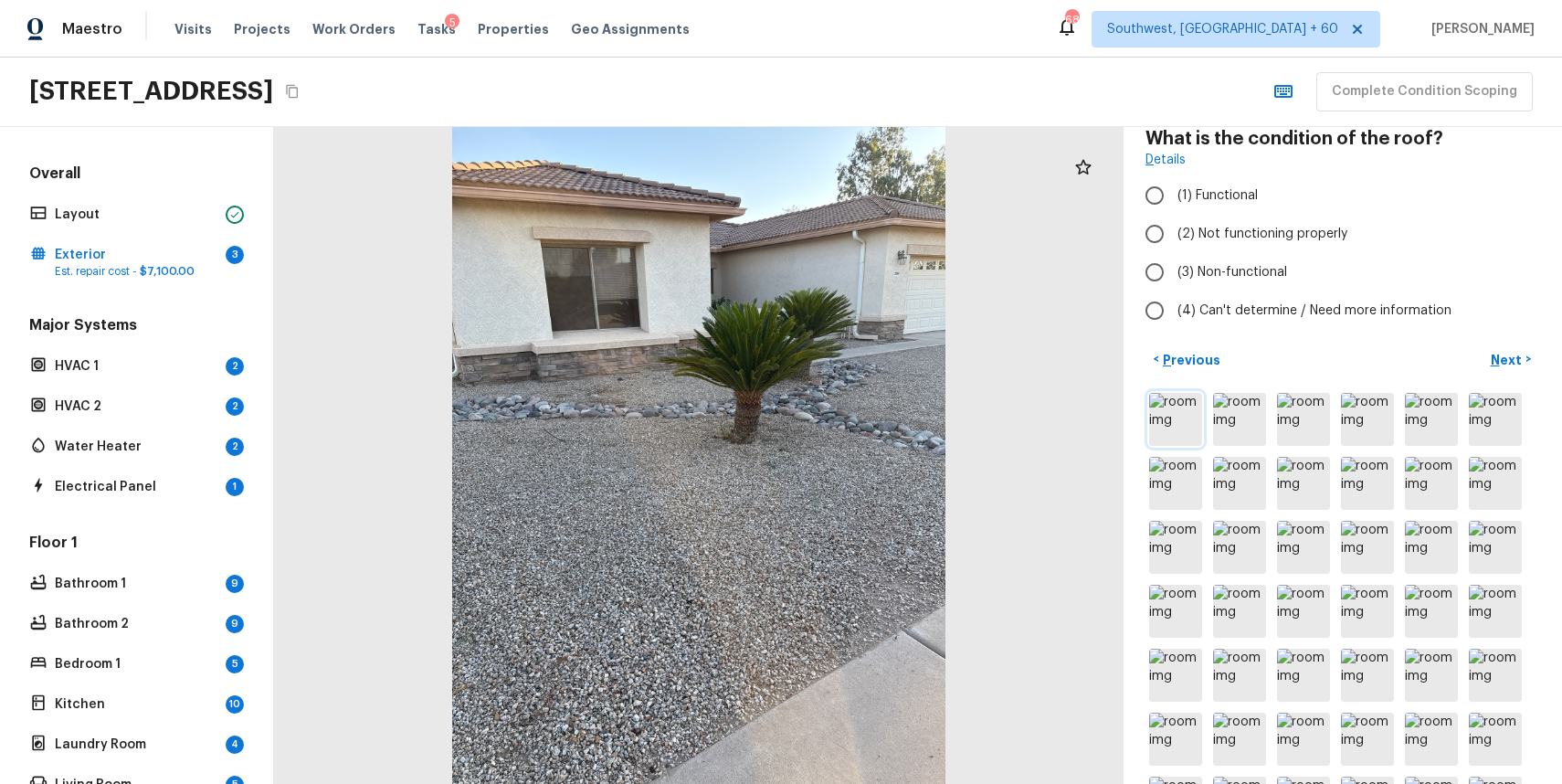
click at [1184, 426] on img at bounding box center [1176, 419] width 53 height 53
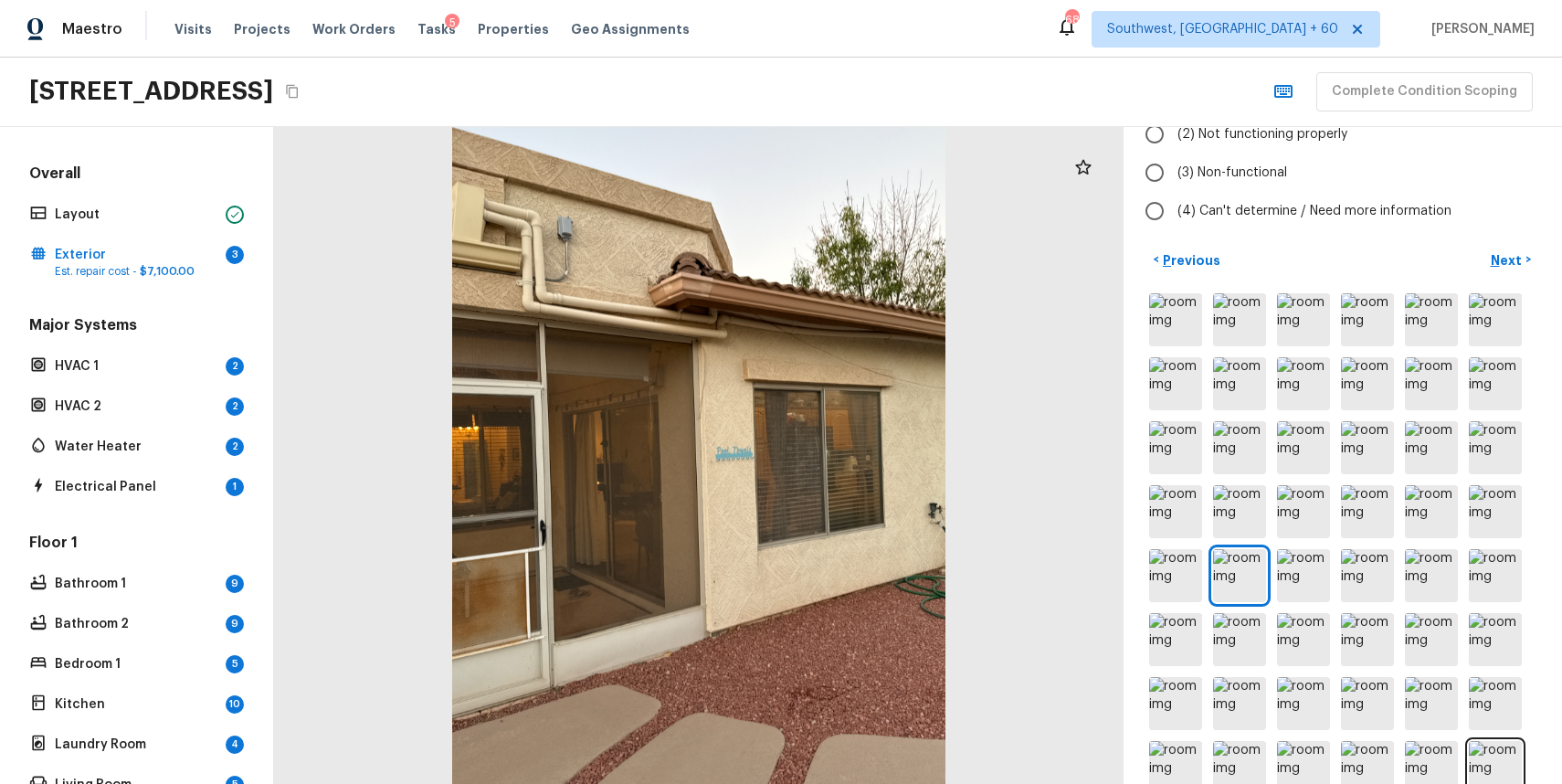
scroll to position [161, 0]
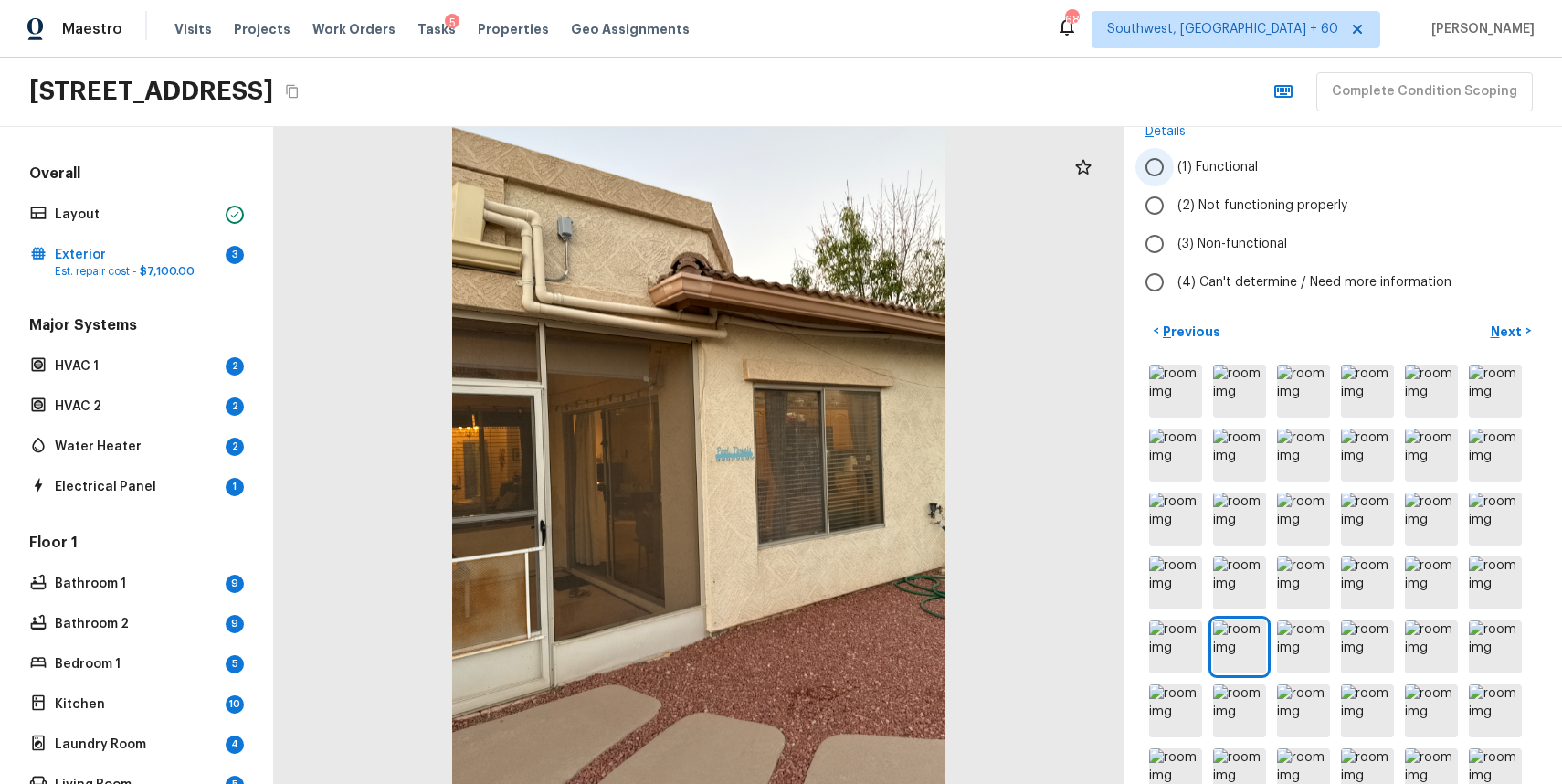
click at [1224, 168] on span "(1) Functional" at bounding box center [1218, 166] width 80 height 18
click at [1174, 168] on input "(1) Functional" at bounding box center [1154, 167] width 39 height 39
radio input "true"
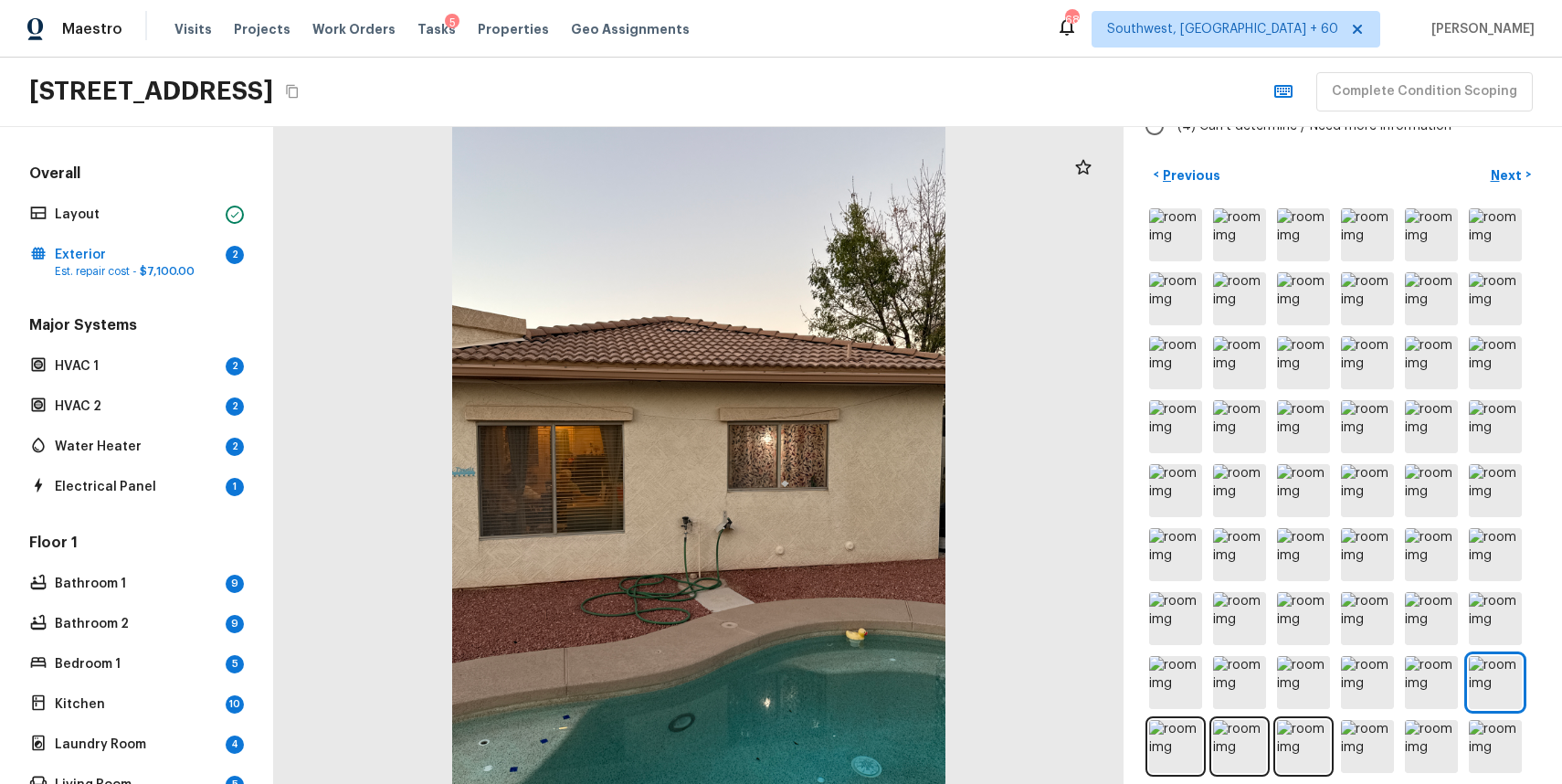
scroll to position [287, 0]
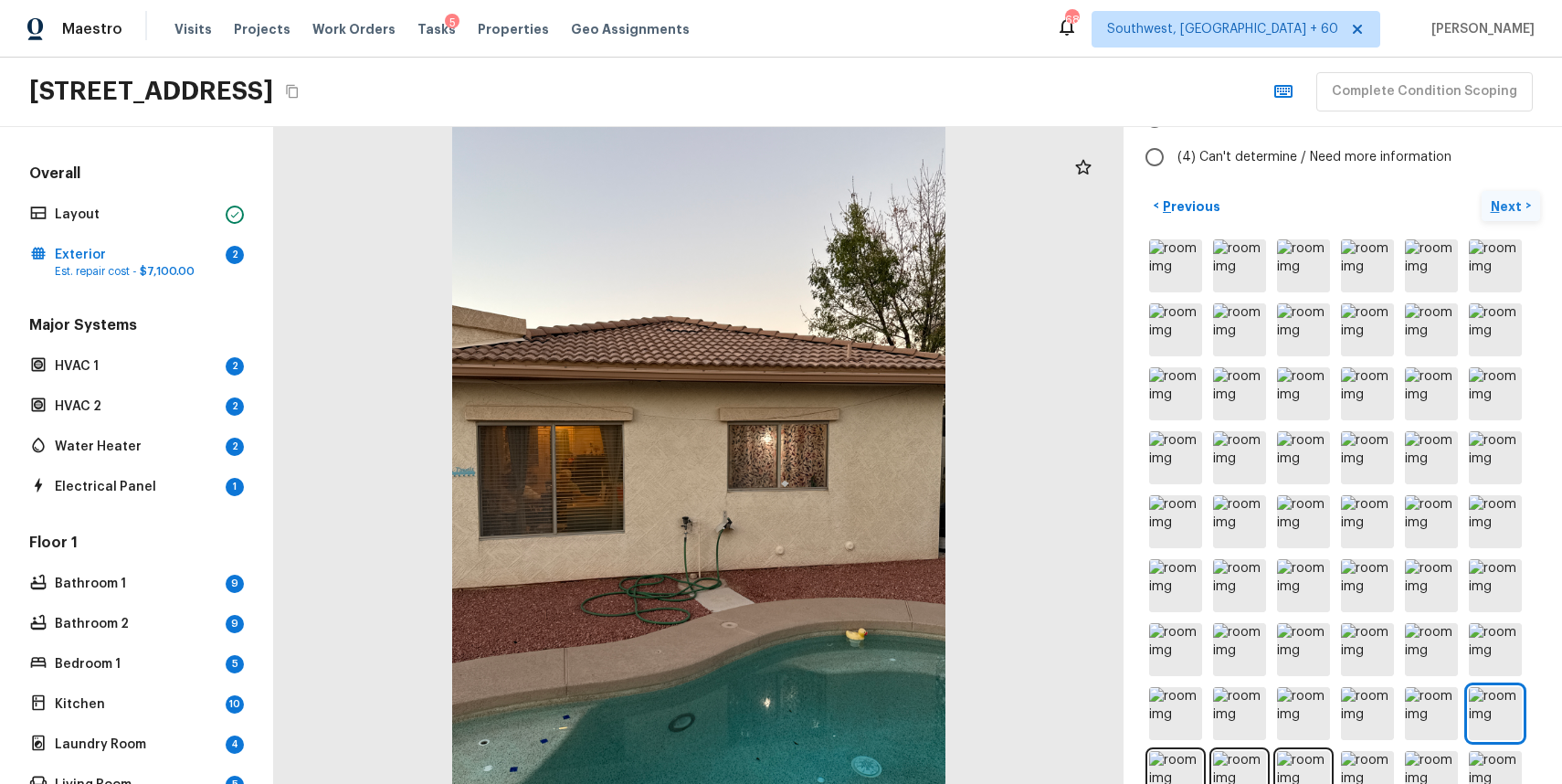
click at [1515, 206] on p "Next" at bounding box center [1508, 206] width 35 height 18
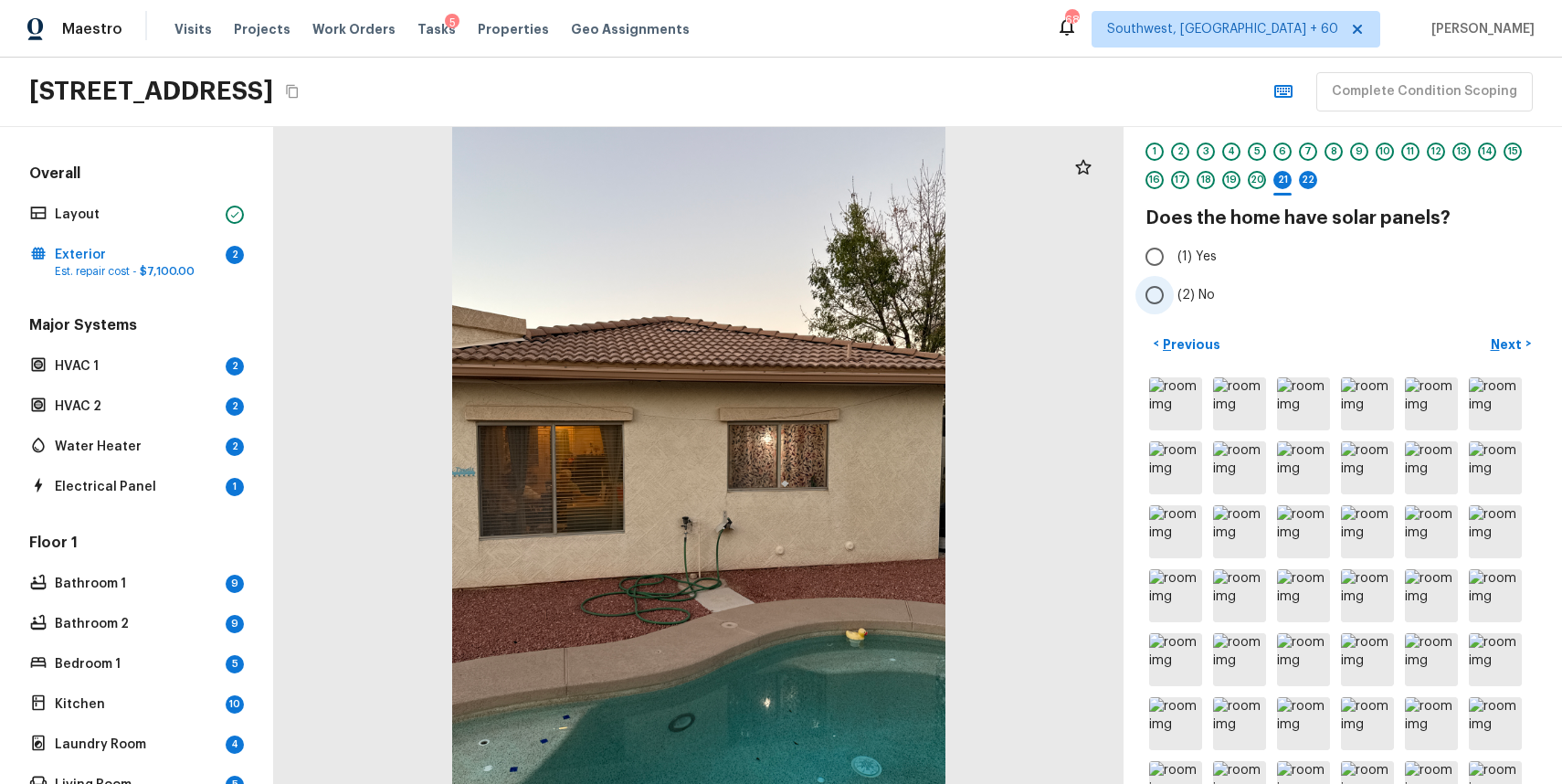
scroll to position [0, 0]
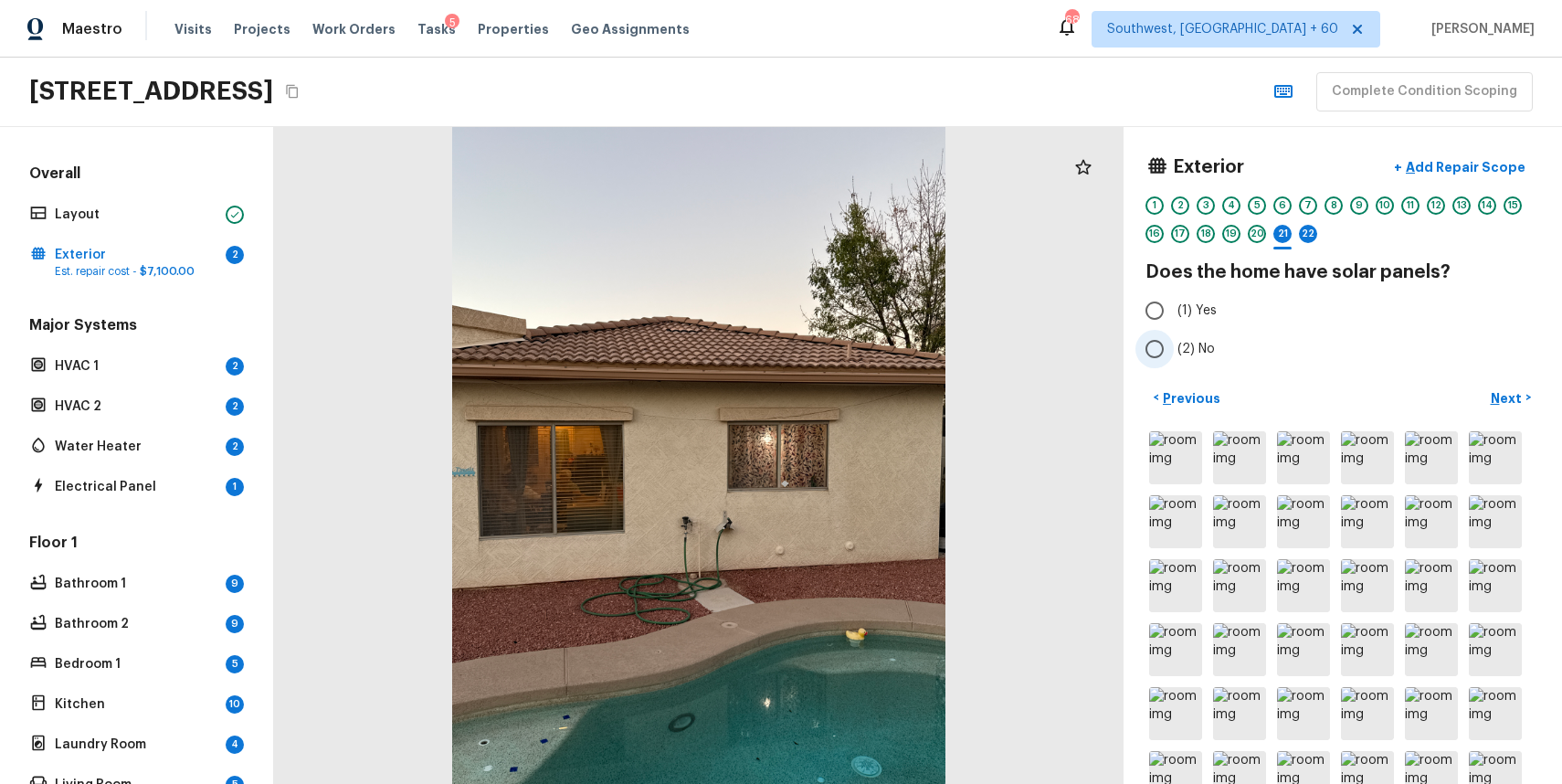
click at [1174, 354] on label "(2) No" at bounding box center [1330, 348] width 390 height 39
click at [1174, 354] on input "(2) No" at bounding box center [1154, 348] width 39 height 39
radio input "true"
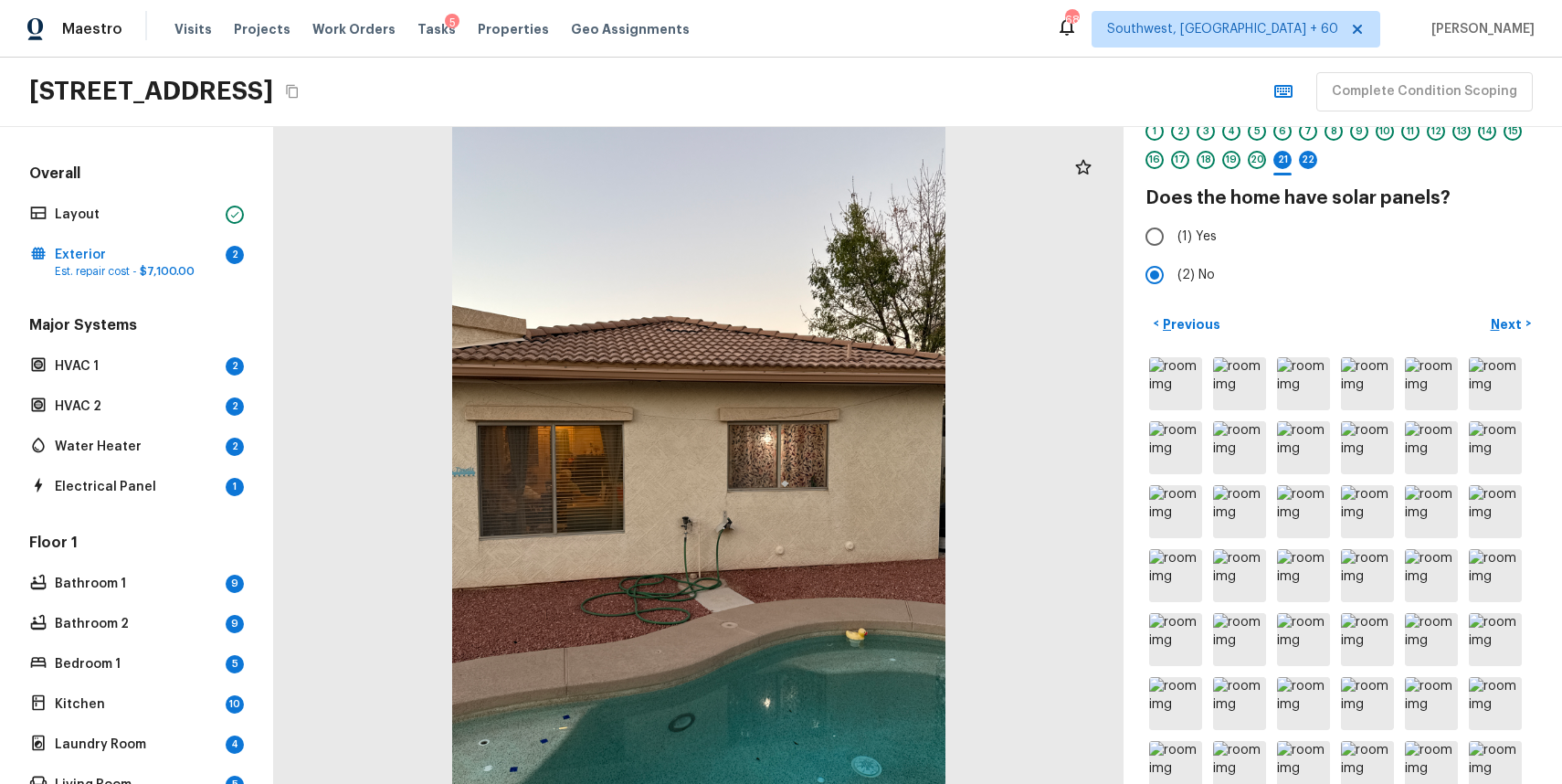
scroll to position [148, 0]
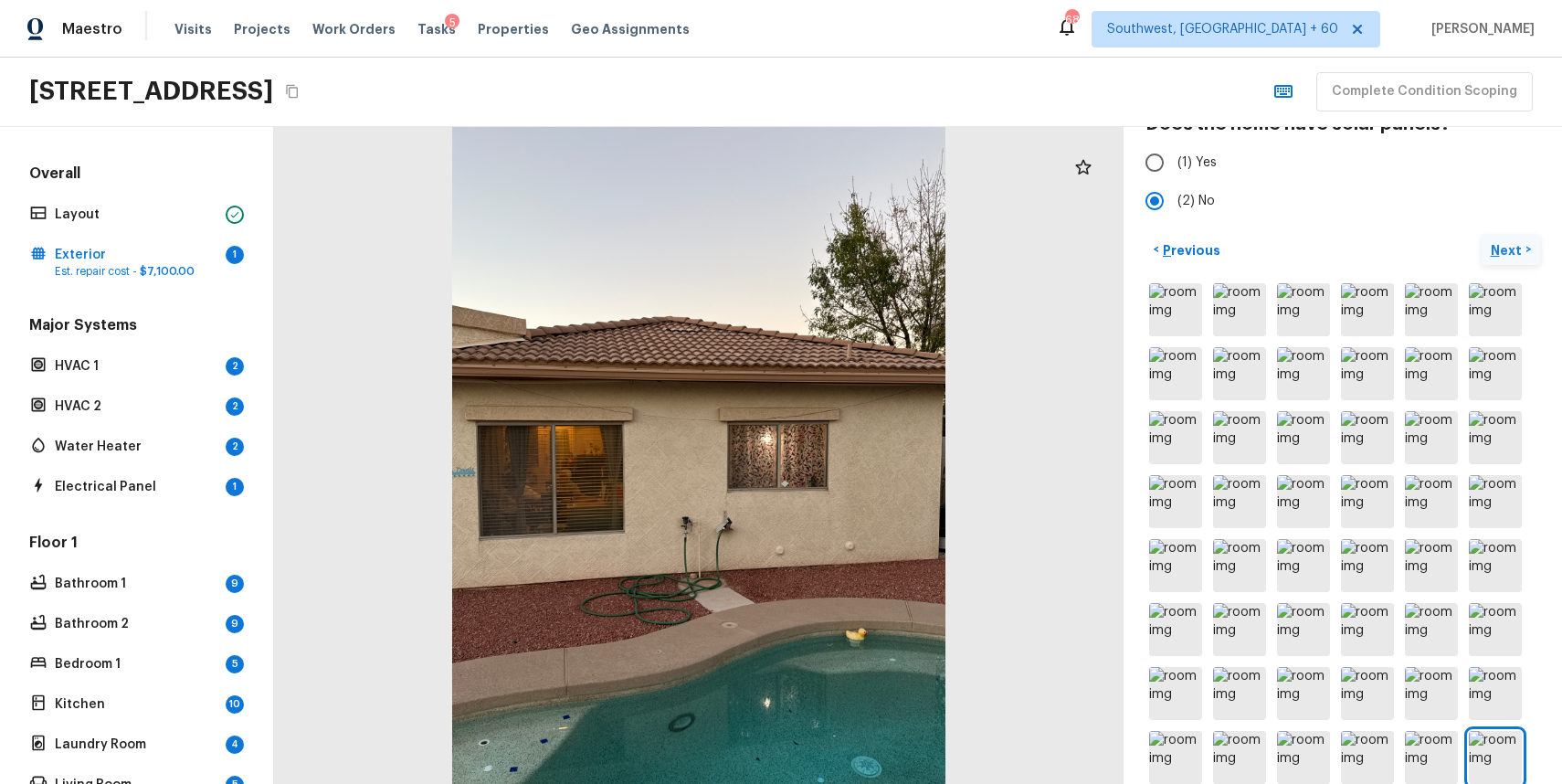
click at [1510, 242] on p "Next" at bounding box center [1508, 250] width 35 height 18
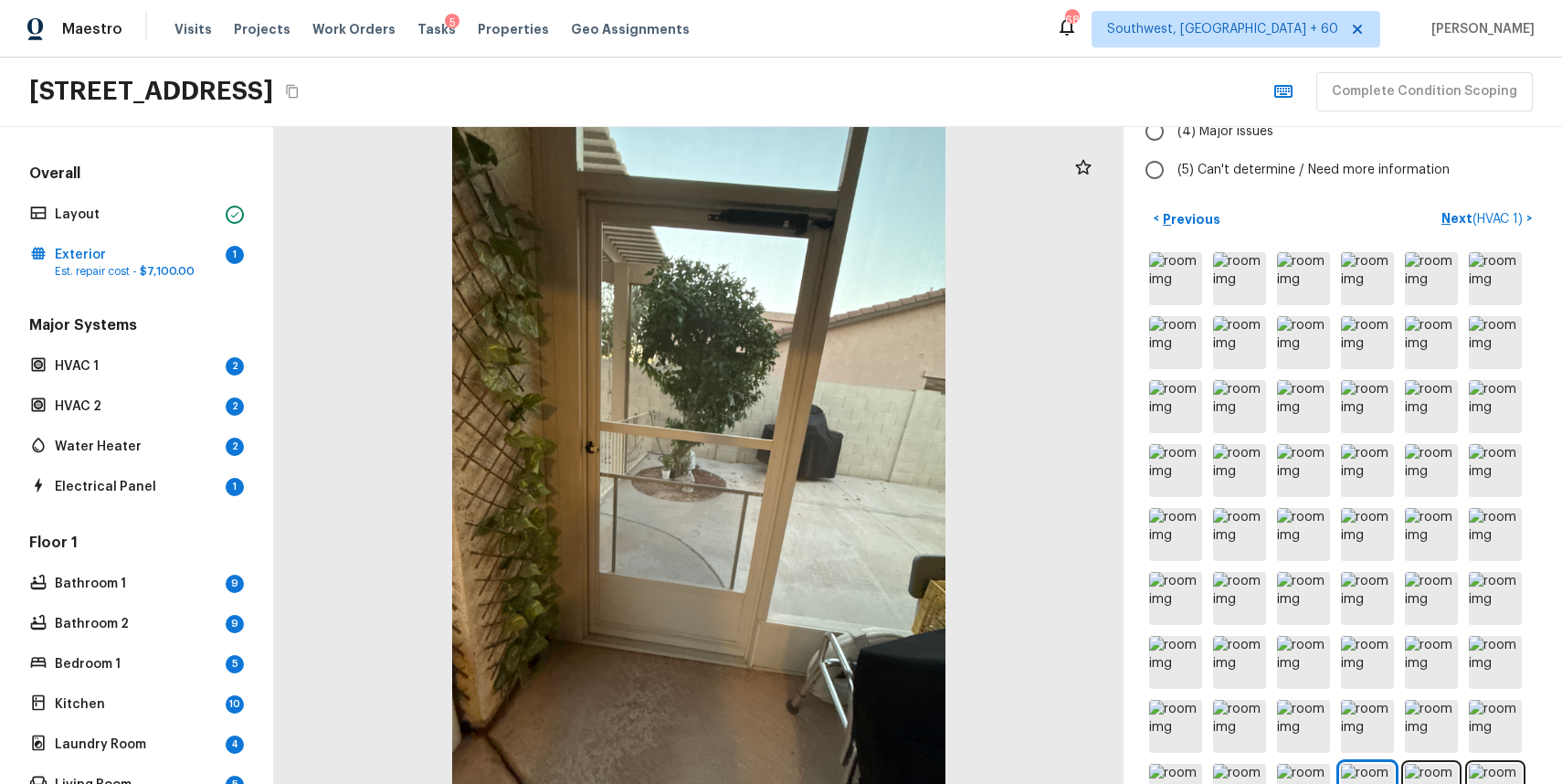
scroll to position [313, 0]
click at [714, 432] on div at bounding box center [698, 456] width 849 height 657
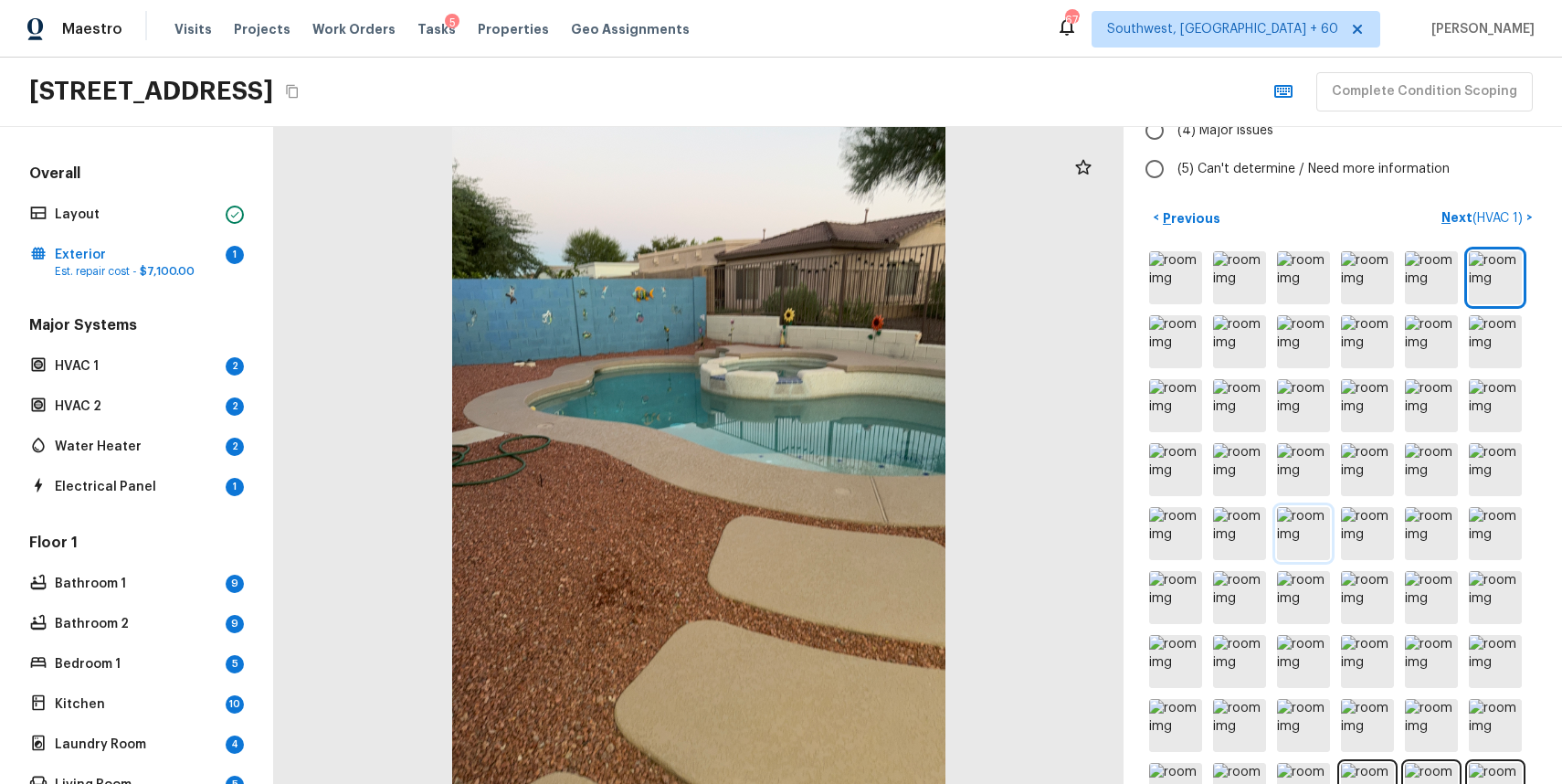
scroll to position [435, 0]
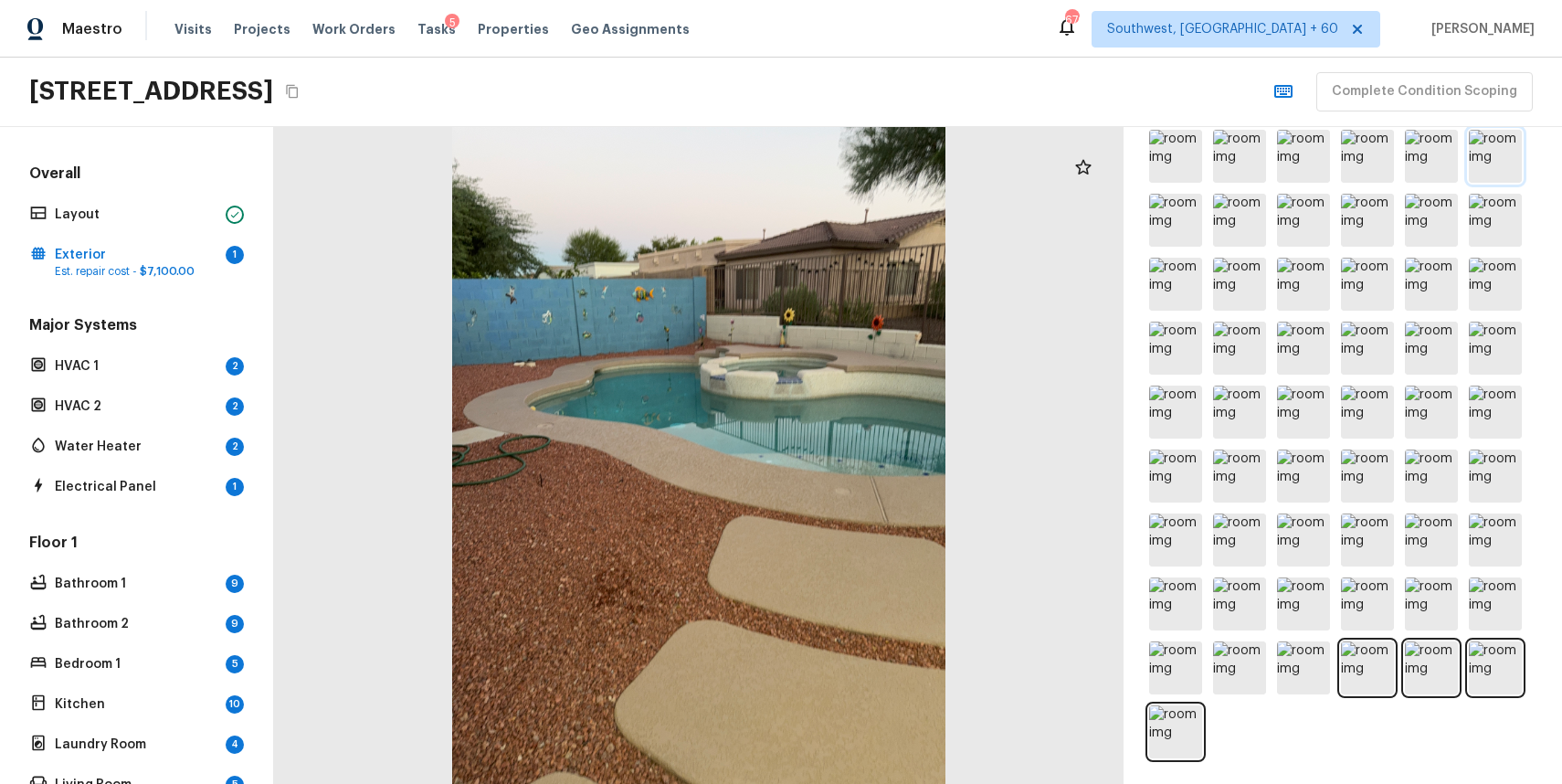
click at [1482, 174] on img at bounding box center [1496, 156] width 53 height 53
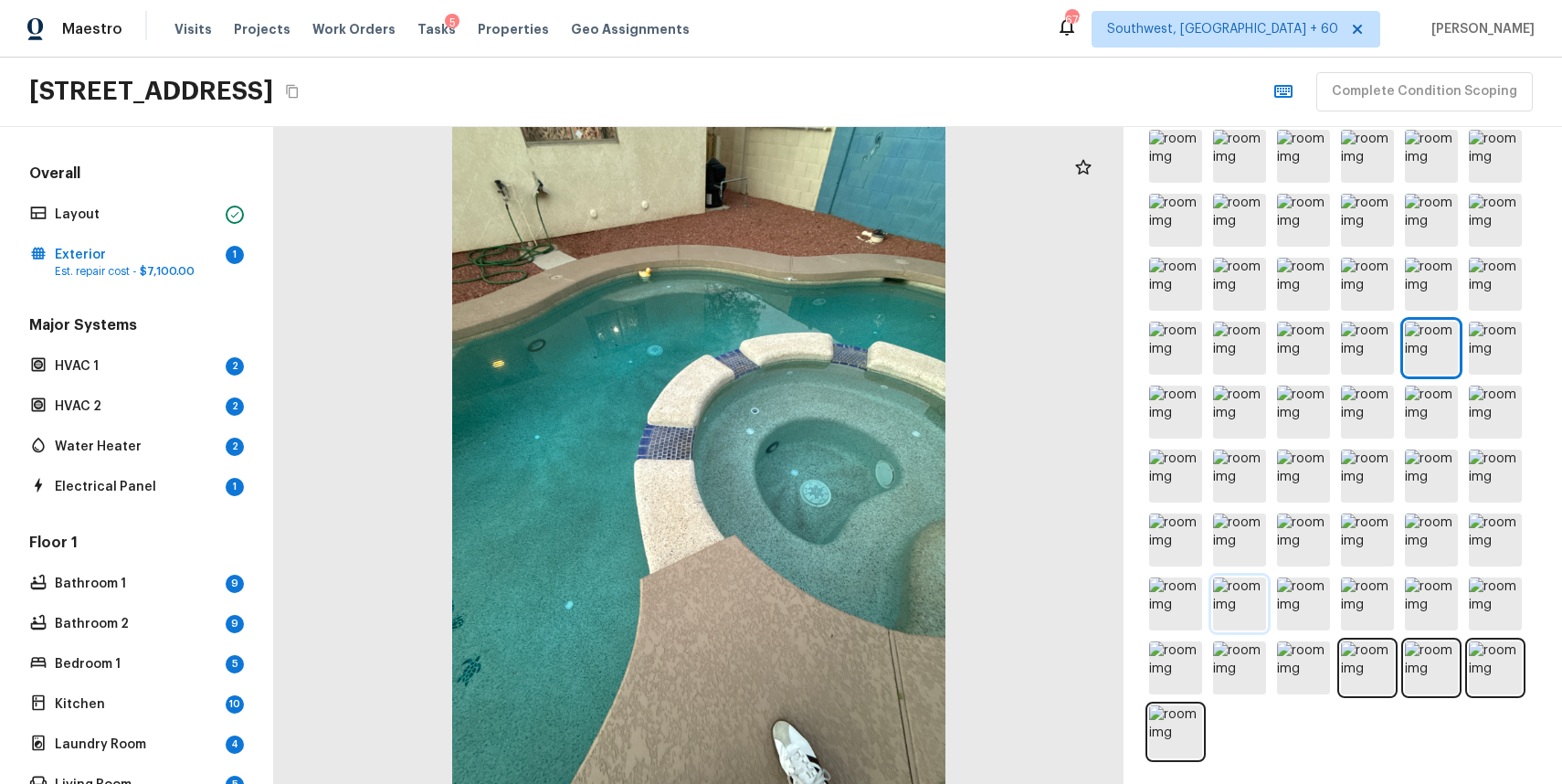
click at [1252, 584] on img at bounding box center [1240, 604] width 53 height 53
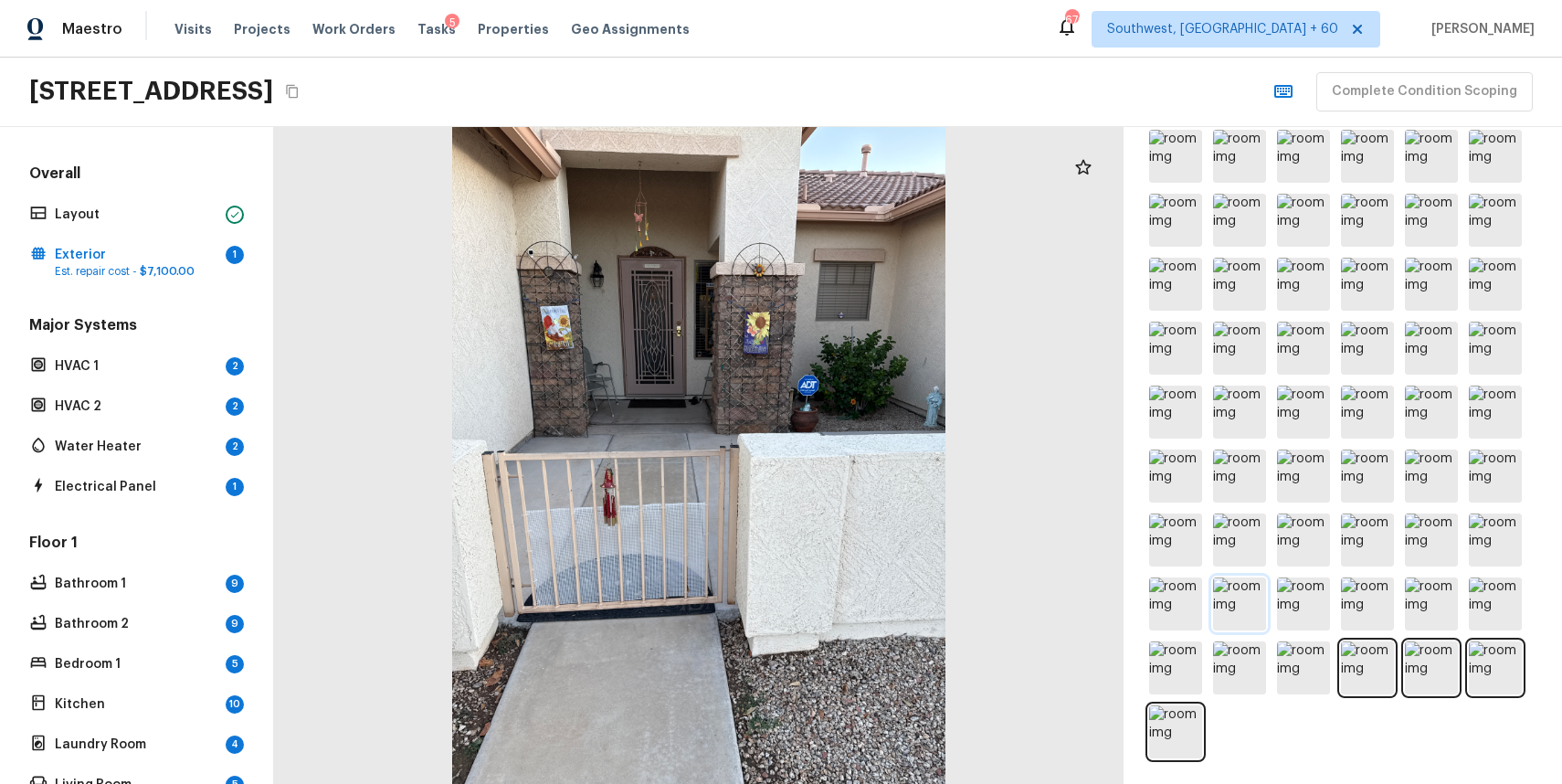
click at [1242, 617] on img at bounding box center [1240, 604] width 53 height 53
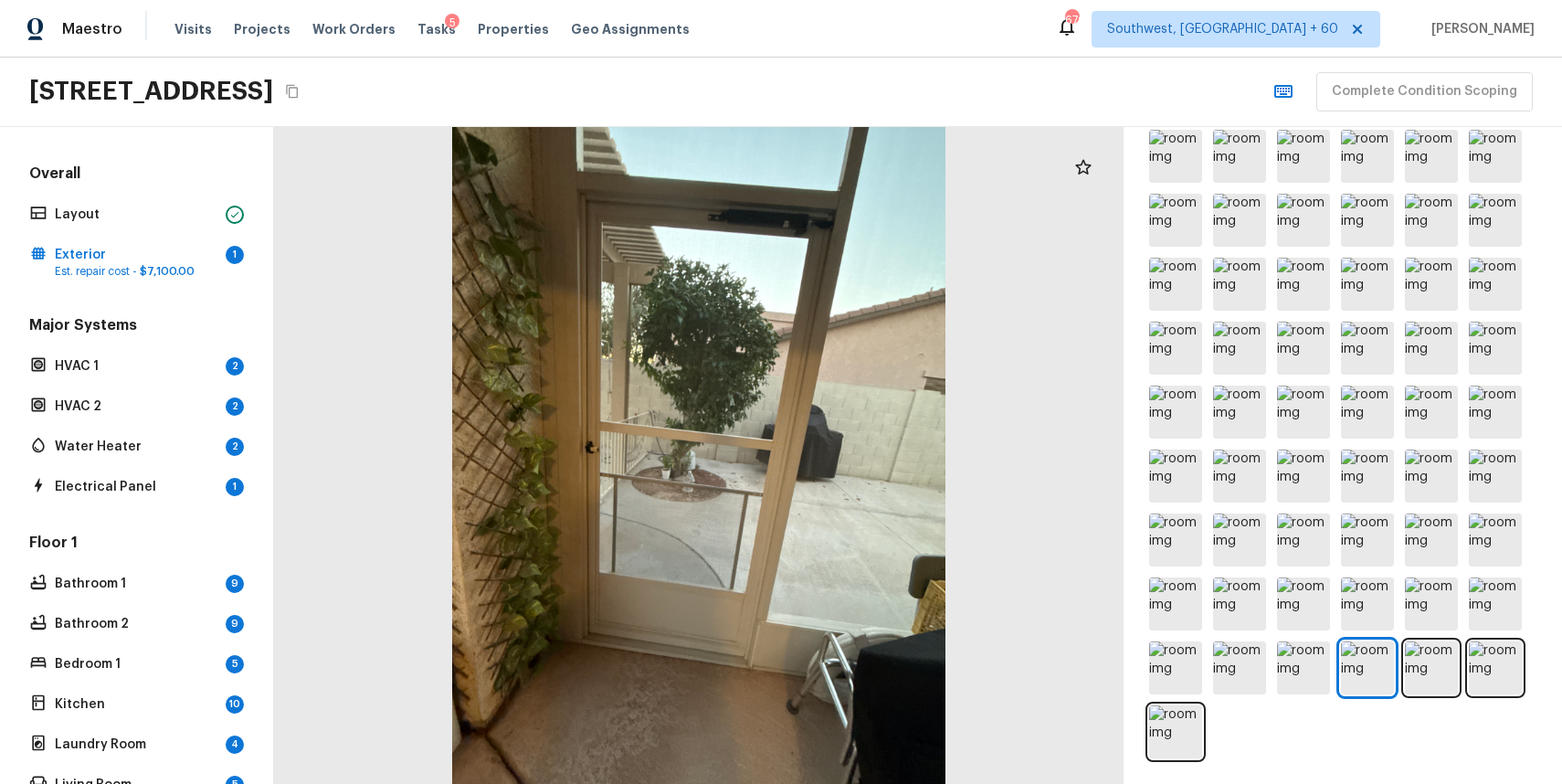
scroll to position [0, 0]
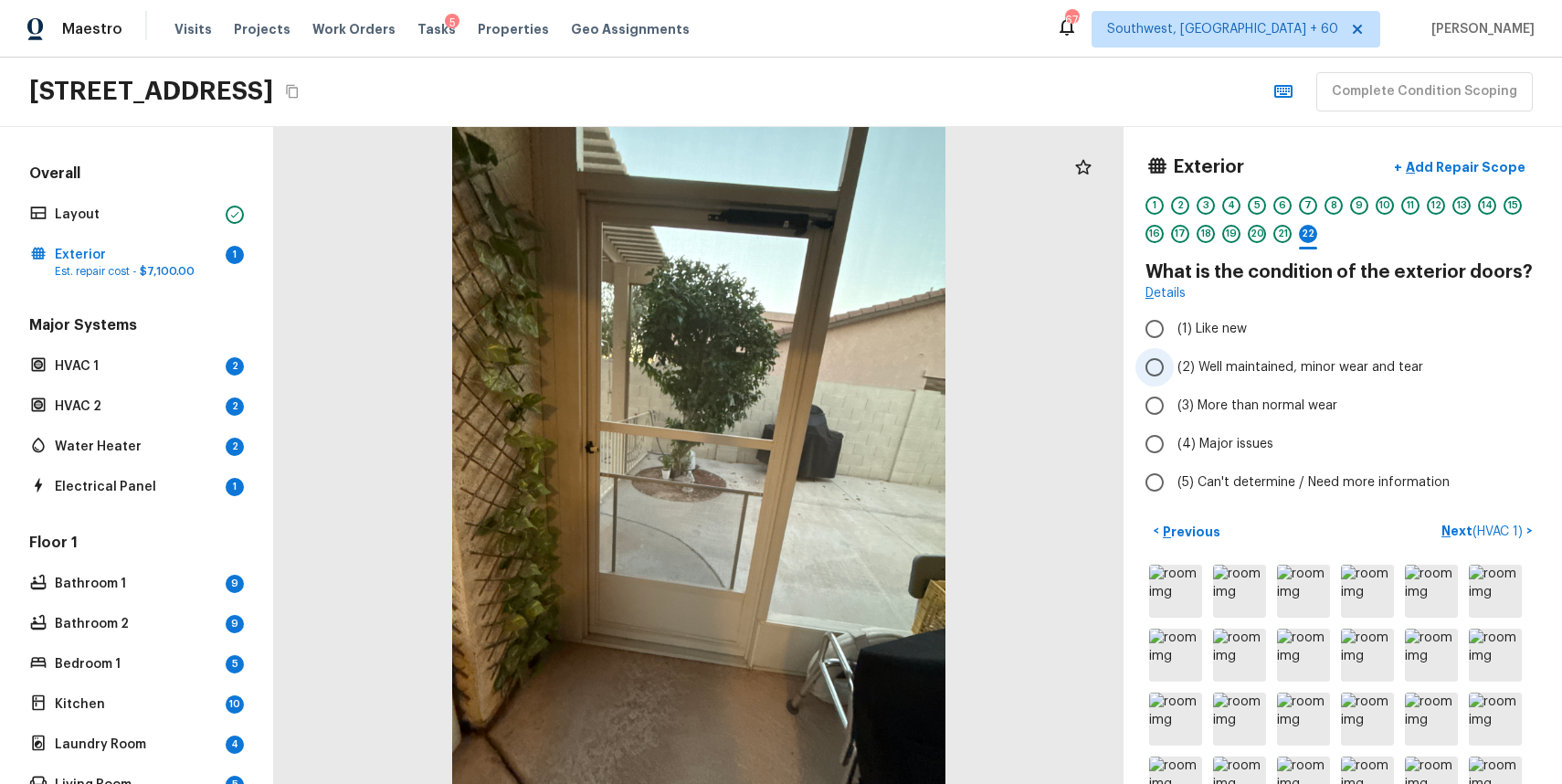
click at [1219, 366] on span "(2) Well maintained, minor wear and tear" at bounding box center [1301, 366] width 245 height 18
click at [1174, 366] on input "(2) Well maintained, minor wear and tear" at bounding box center [1154, 367] width 39 height 39
radio input "true"
click at [1463, 525] on p "Next ( HVAC 1 )" at bounding box center [1485, 531] width 85 height 19
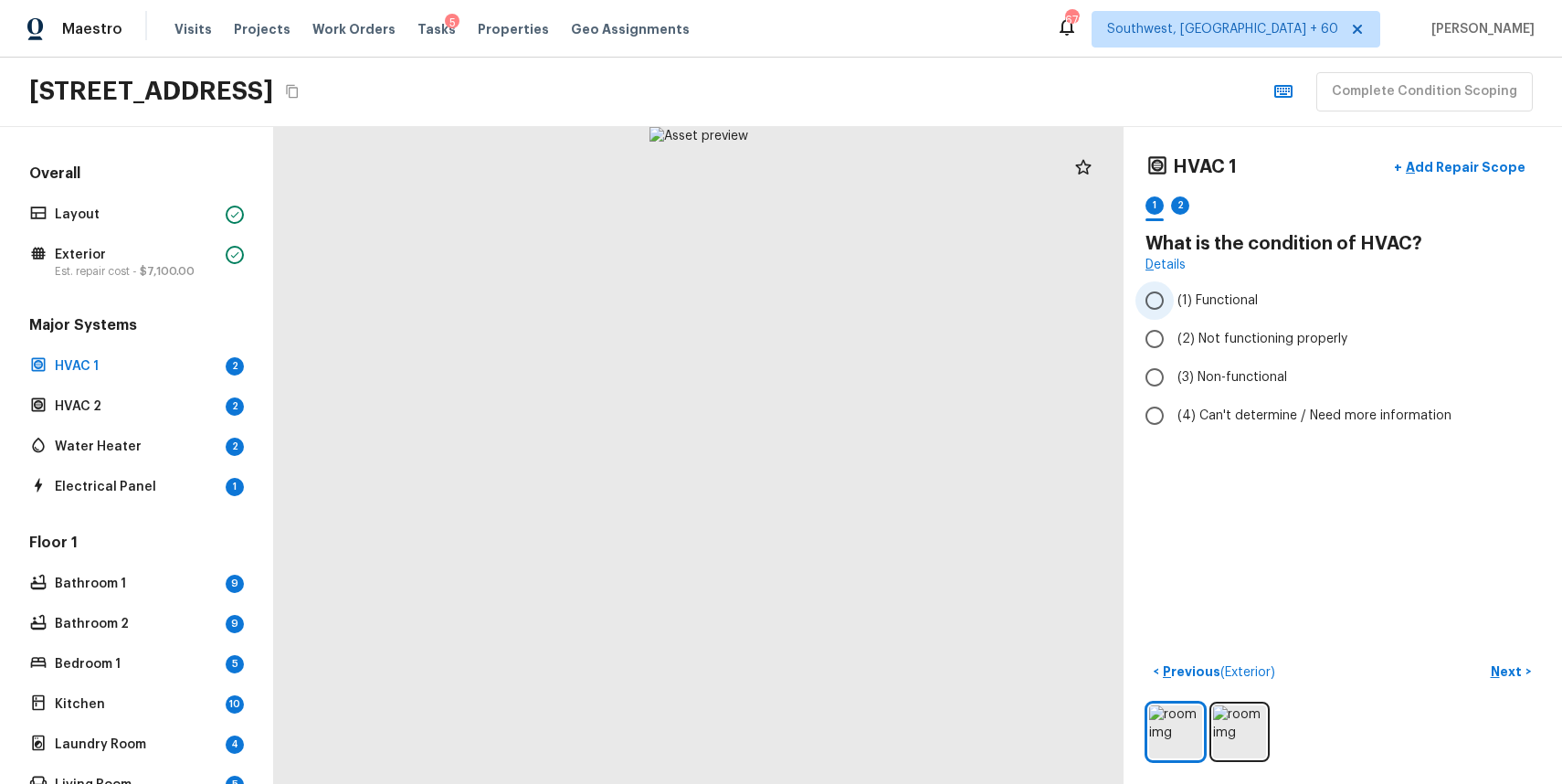
click at [1232, 299] on span "(1) Functional" at bounding box center [1218, 300] width 80 height 18
click at [1174, 299] on input "(1) Functional" at bounding box center [1154, 300] width 39 height 39
radio input "true"
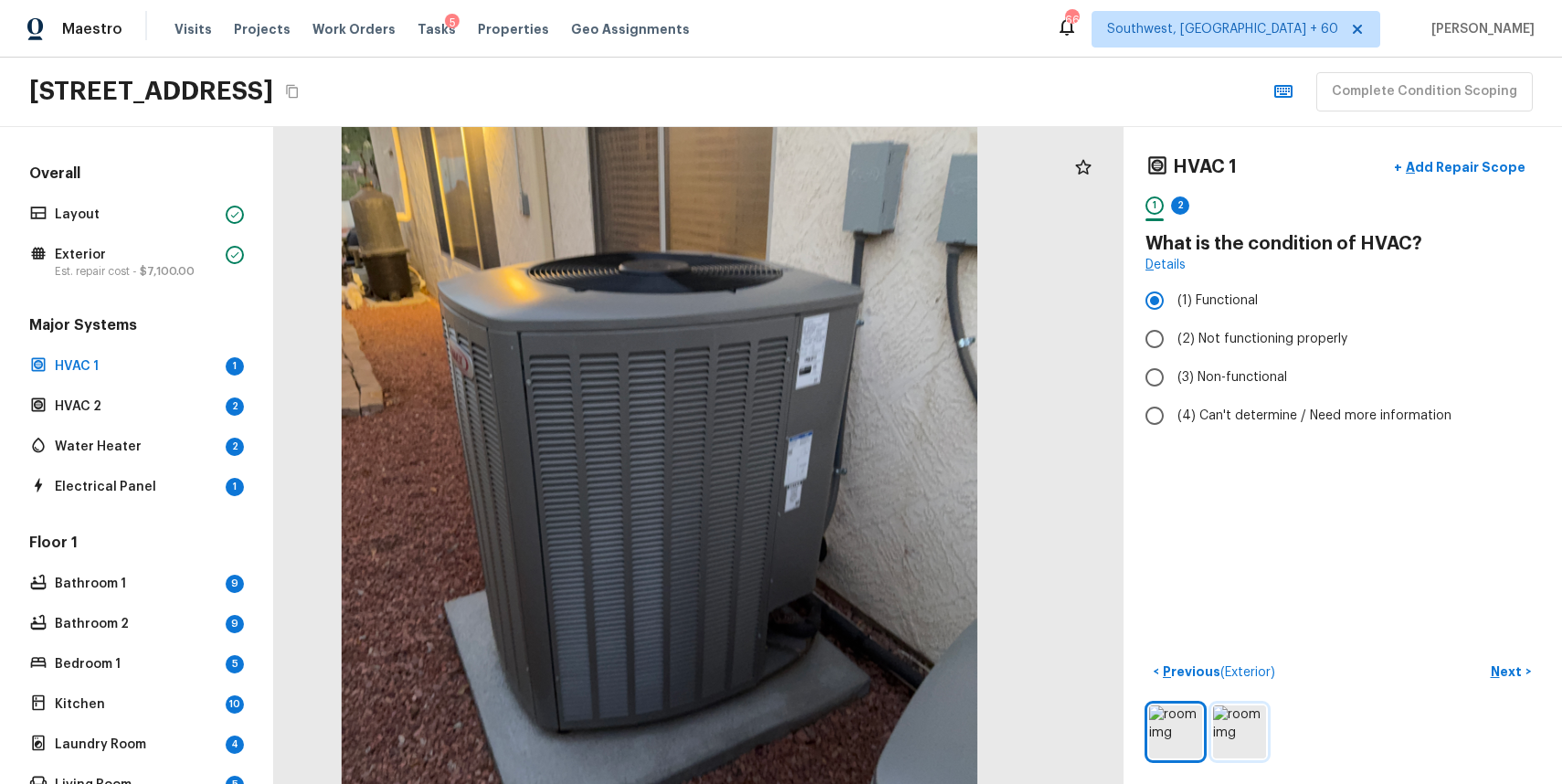
click at [1243, 734] on img at bounding box center [1240, 731] width 53 height 53
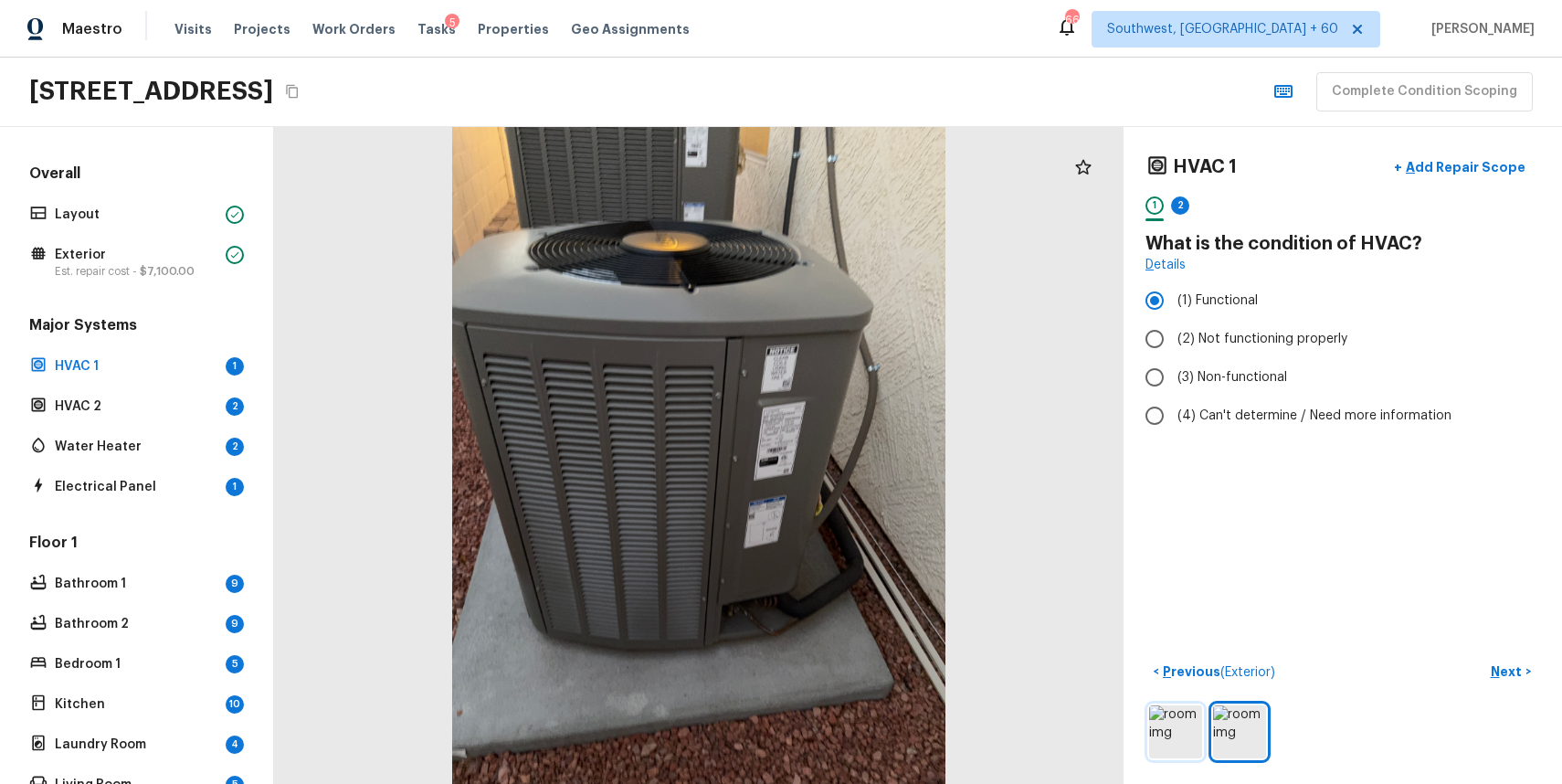
click at [1160, 721] on img at bounding box center [1176, 731] width 53 height 53
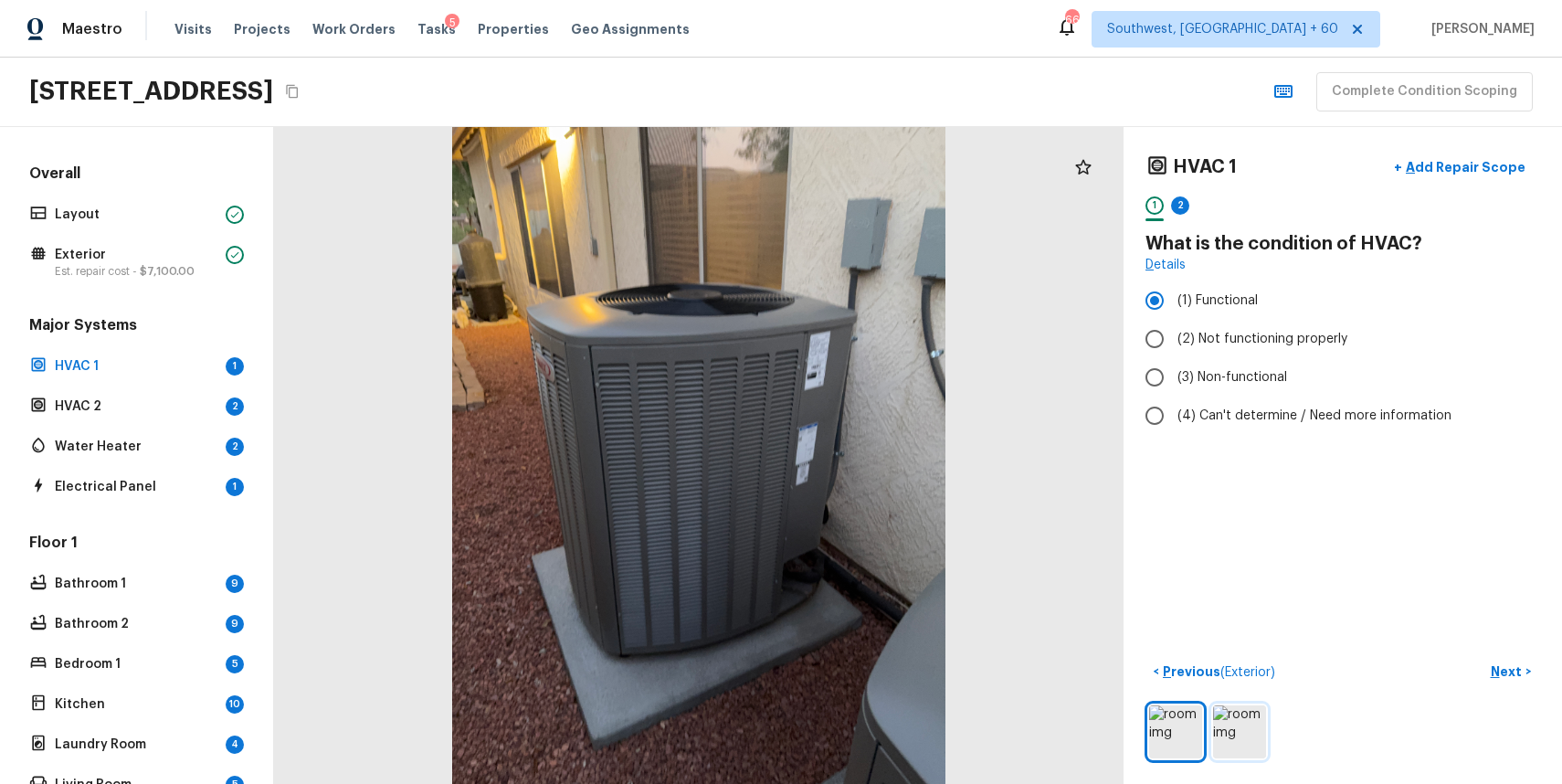
click at [1250, 734] on img at bounding box center [1240, 731] width 53 height 53
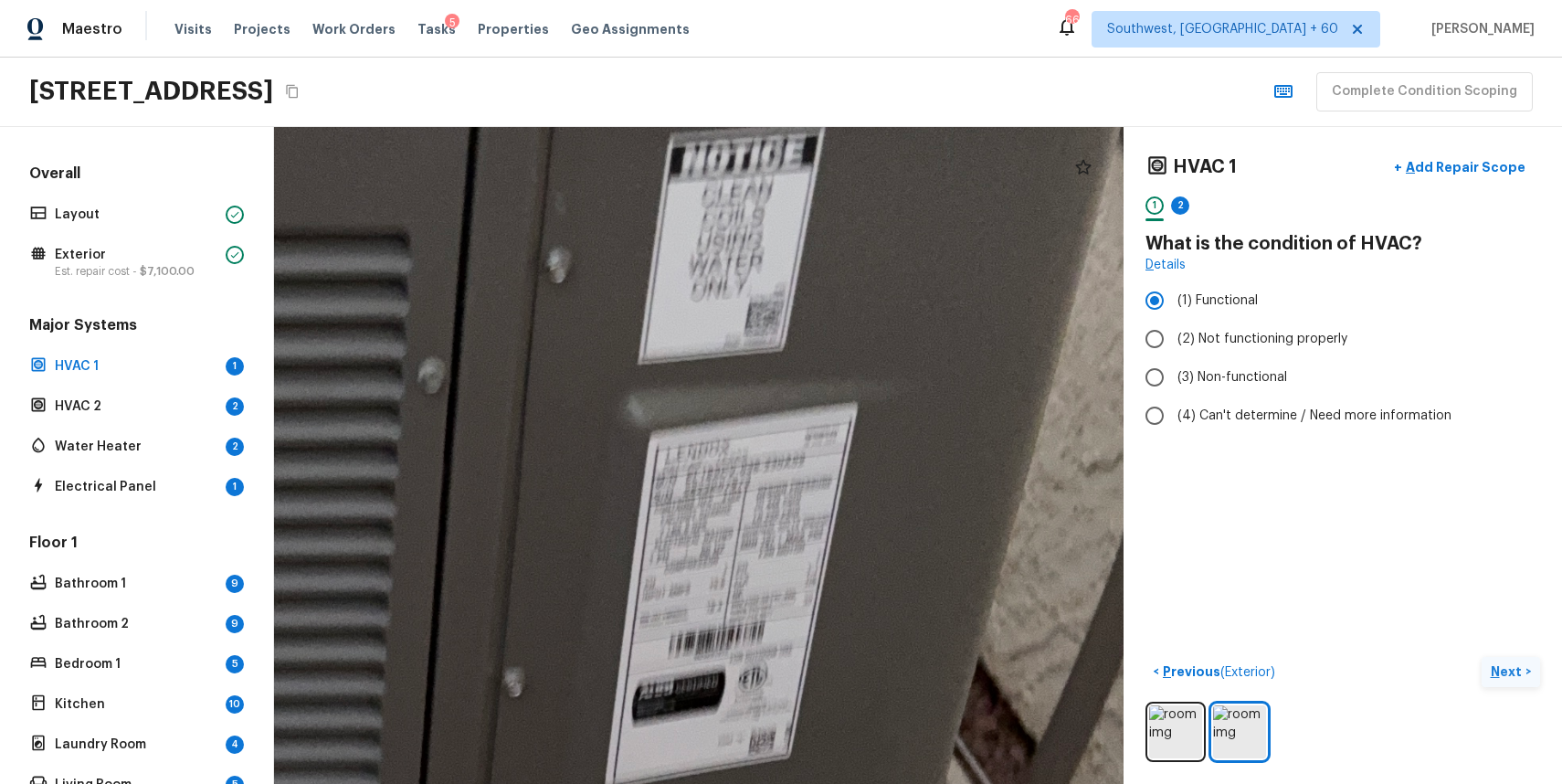
click at [1494, 667] on p "Next" at bounding box center [1508, 671] width 35 height 18
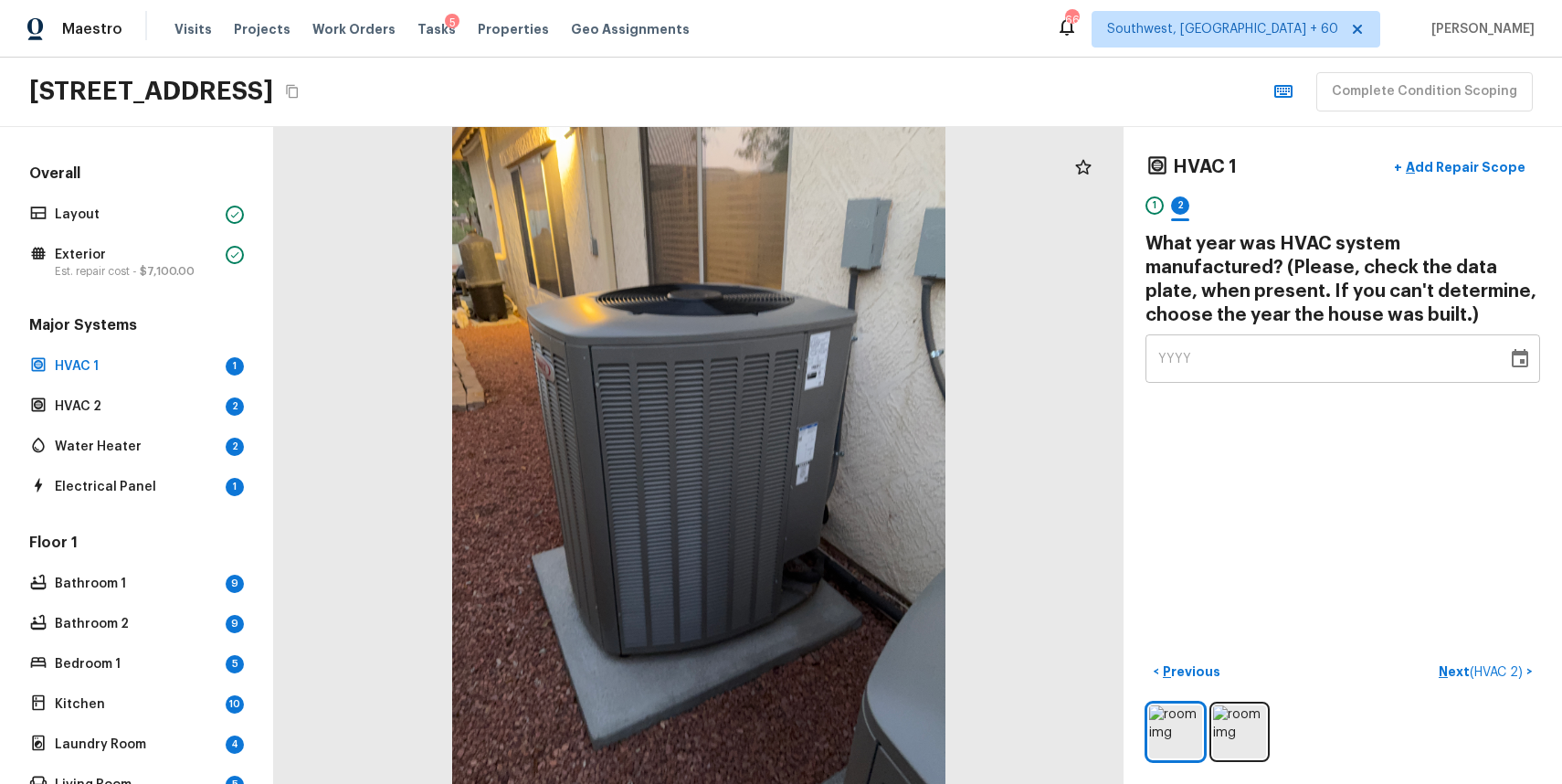
click at [1213, 350] on div "YYYY" at bounding box center [1326, 358] width 336 height 48
type input "2004"
click at [1428, 371] on div "2004" at bounding box center [1326, 358] width 336 height 48
click at [1480, 666] on span "( HVAC 2 )" at bounding box center [1497, 673] width 53 height 13
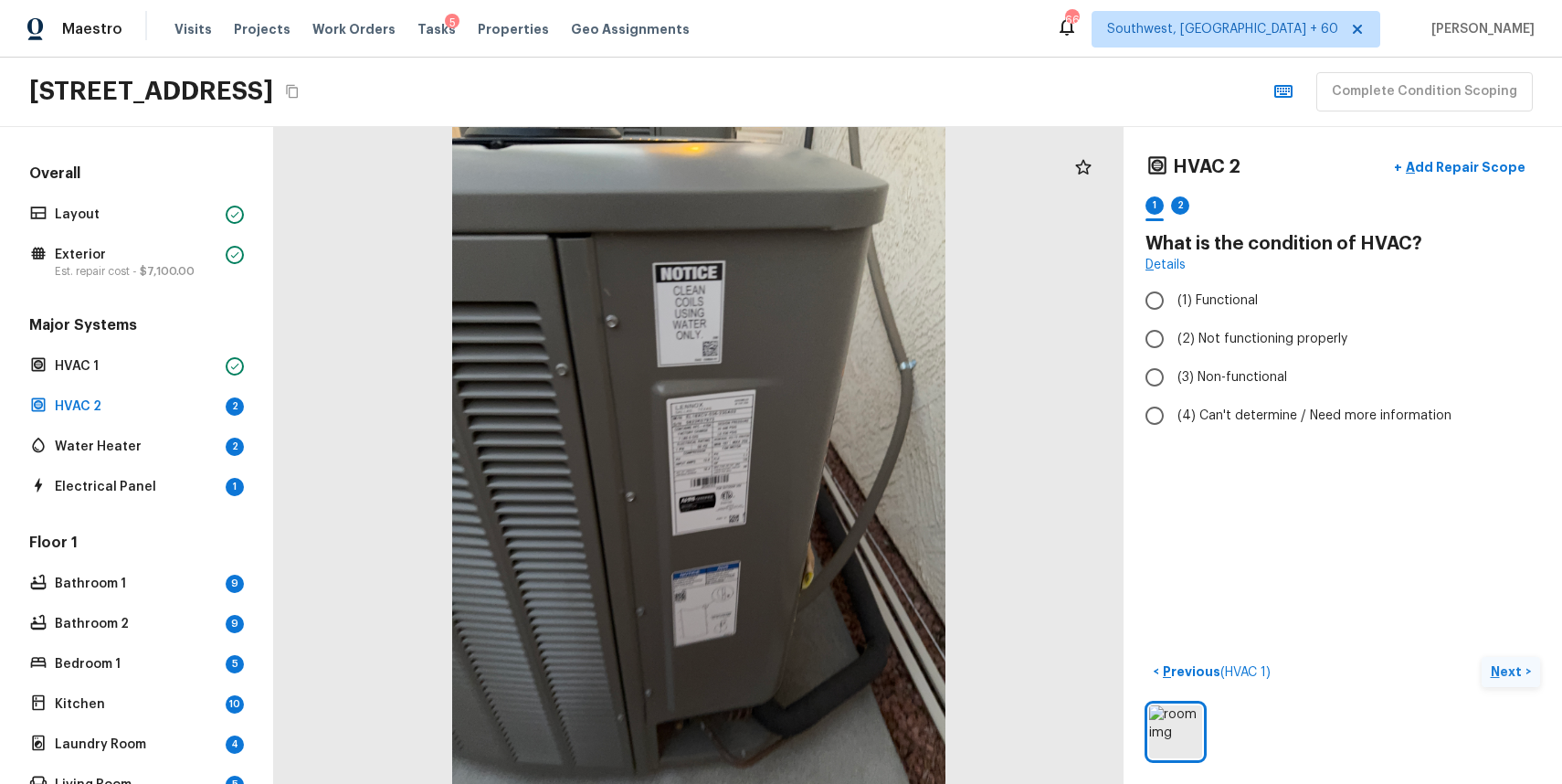
click at [1490, 680] on button "Next >" at bounding box center [1511, 672] width 59 height 30
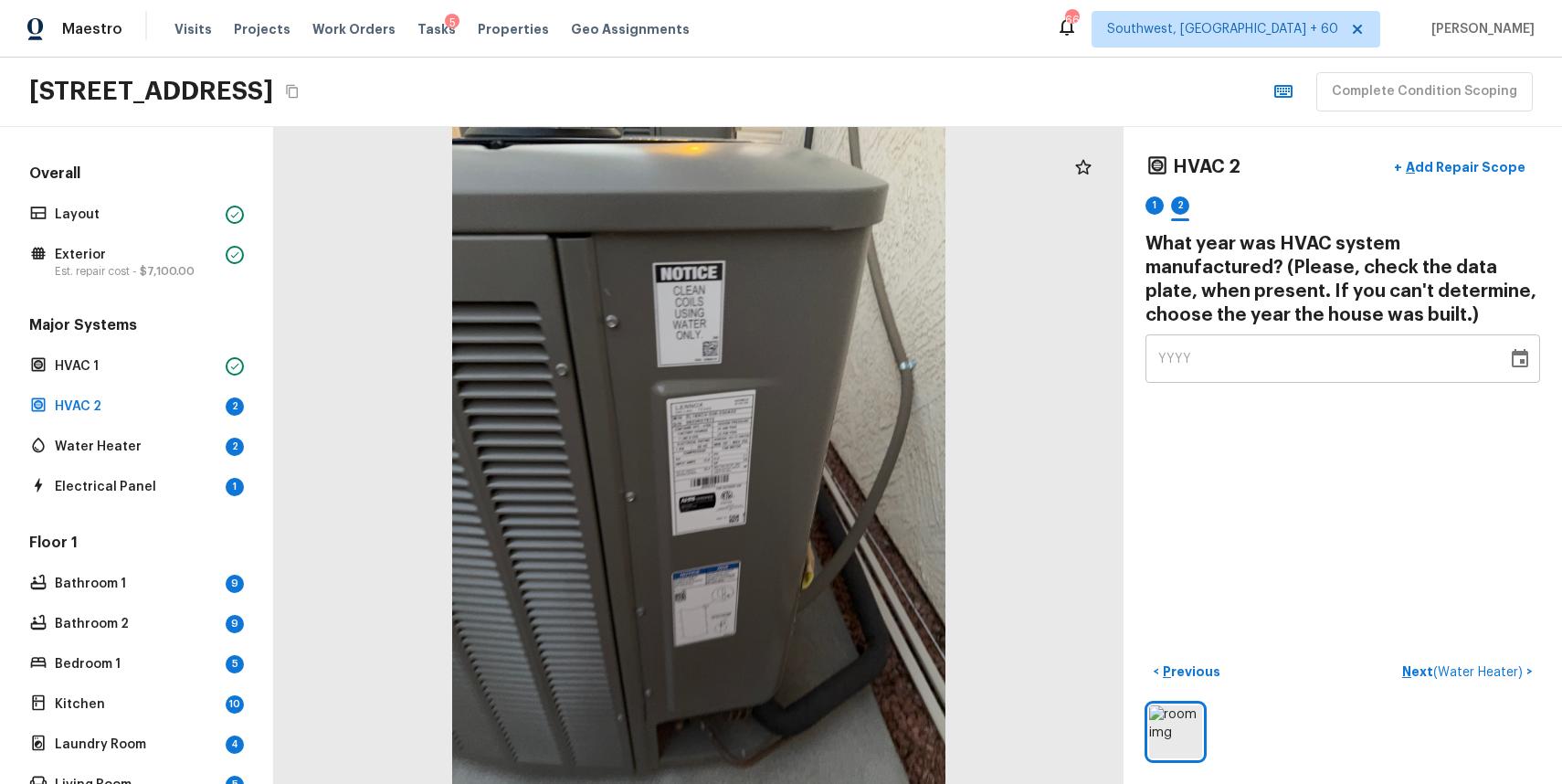
click at [1273, 370] on div "YYYY" at bounding box center [1326, 358] width 336 height 48
type input "2004"
click at [1444, 568] on div "HVAC 2 + Add Repair Scope 1 2 What year was HVAC system manufactured? (Please, …" at bounding box center [1343, 456] width 439 height 657
click at [1432, 671] on p "Next ( Water Heater )" at bounding box center [1465, 672] width 125 height 19
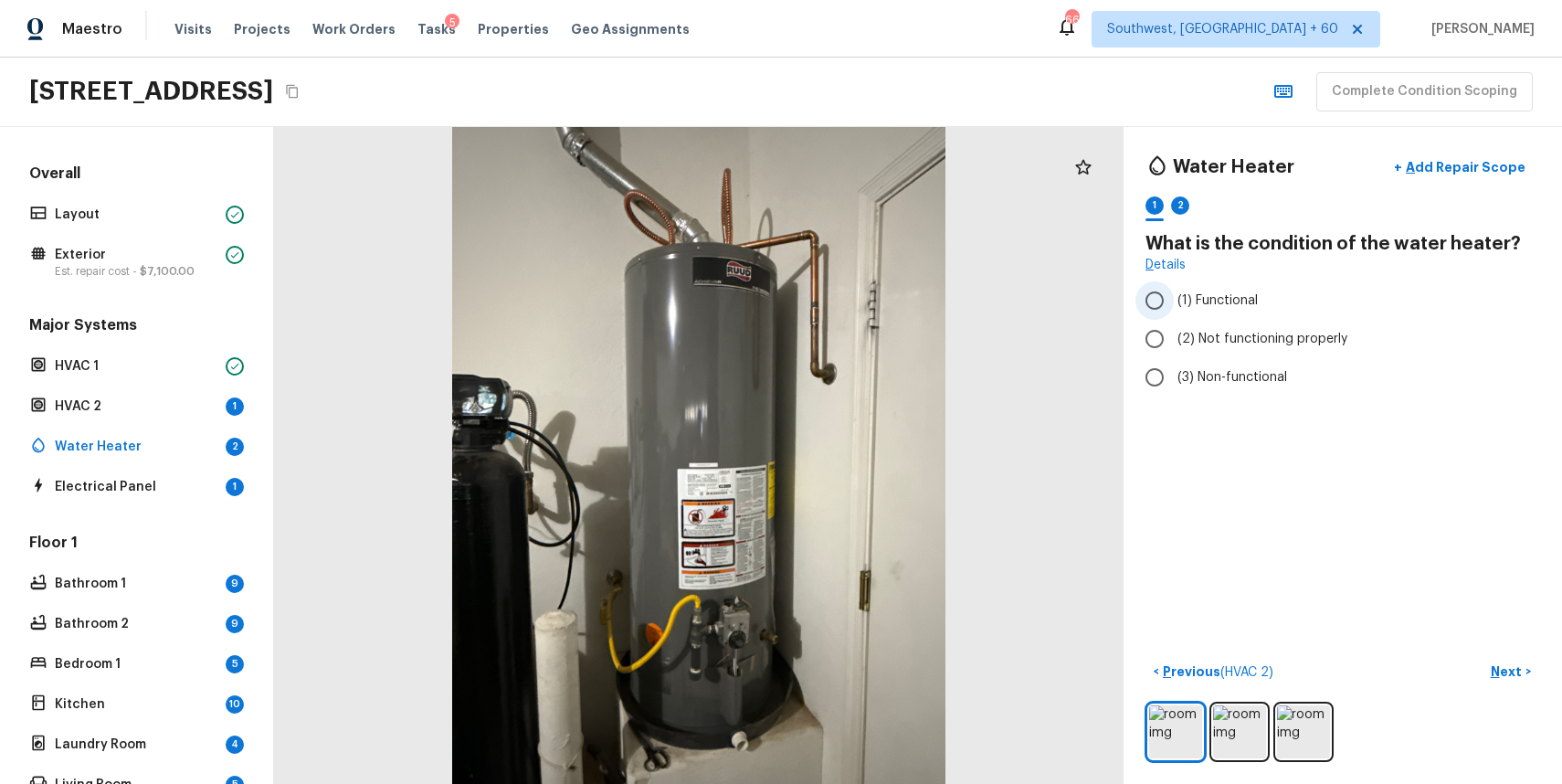
click at [1203, 312] on label "(1) Functional" at bounding box center [1330, 300] width 390 height 39
click at [1174, 312] on input "(1) Functional" at bounding box center [1154, 300] width 39 height 39
radio input "true"
click at [1228, 754] on img at bounding box center [1240, 731] width 53 height 53
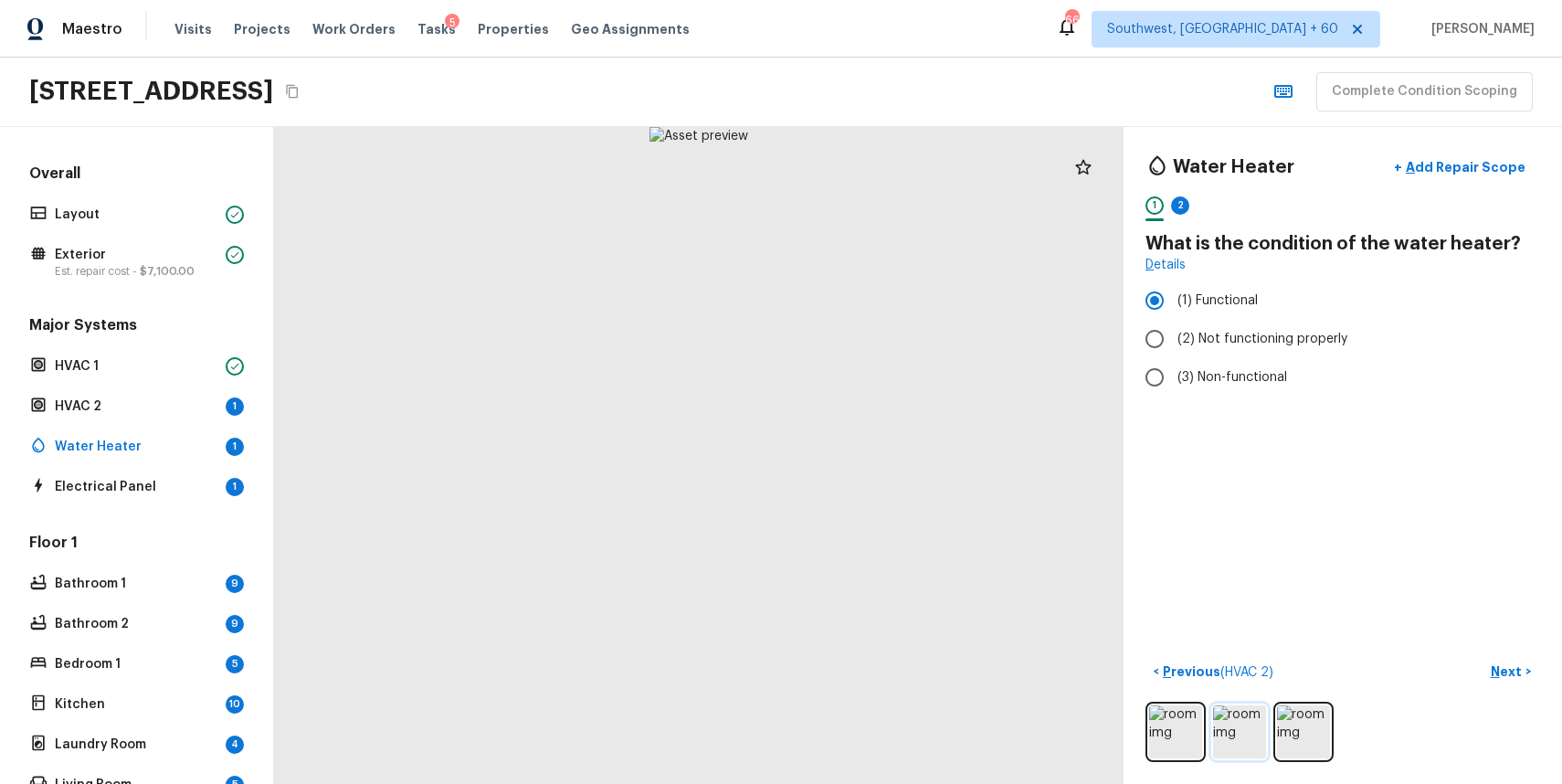
click at [1261, 725] on img at bounding box center [1240, 731] width 53 height 53
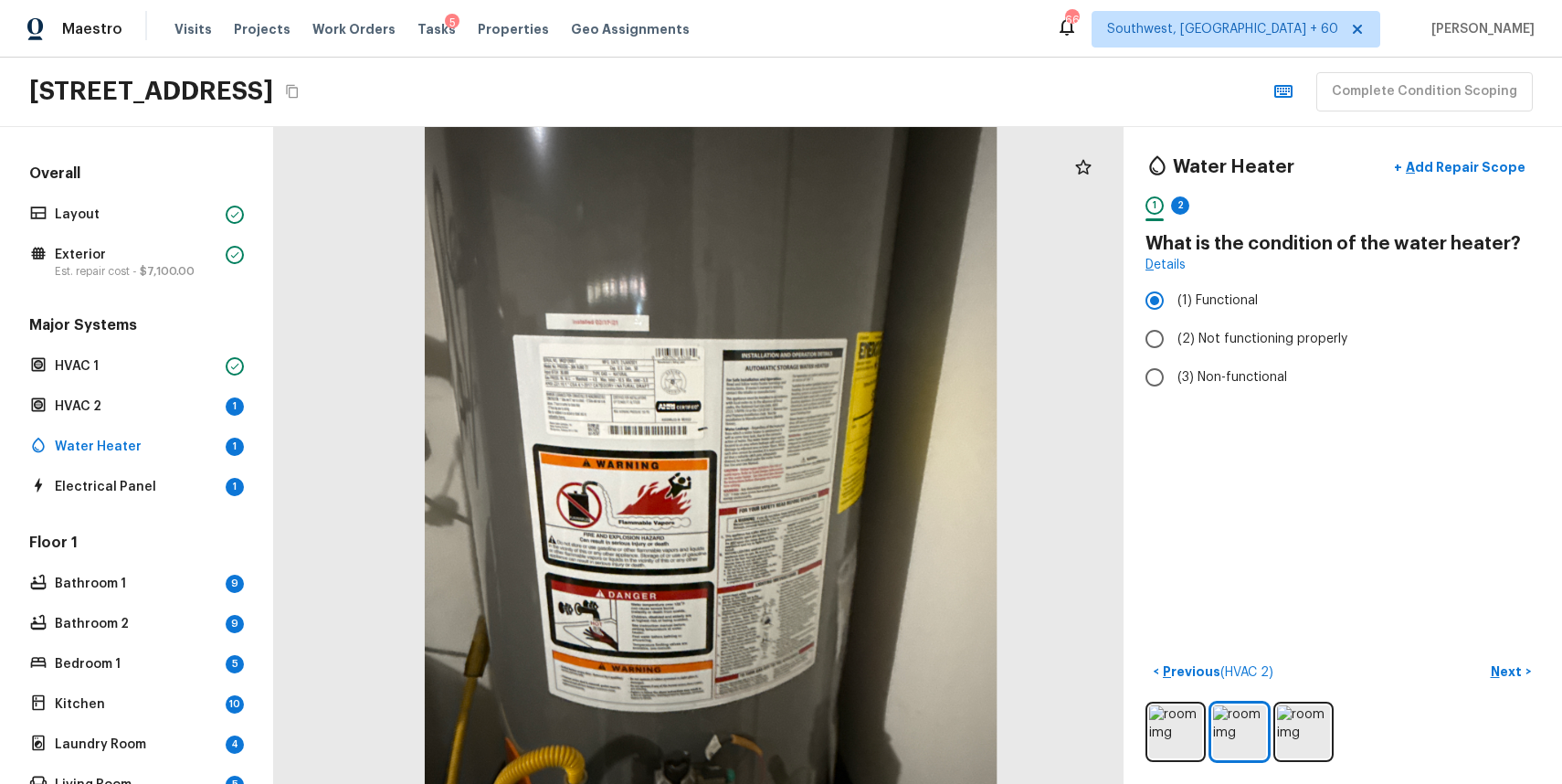
click at [1257, 497] on div "Water Heater + Add Repair Scope 1 2 What is the condition of the water heater? …" at bounding box center [1343, 456] width 439 height 657
click at [1511, 671] on p "Next" at bounding box center [1508, 671] width 35 height 18
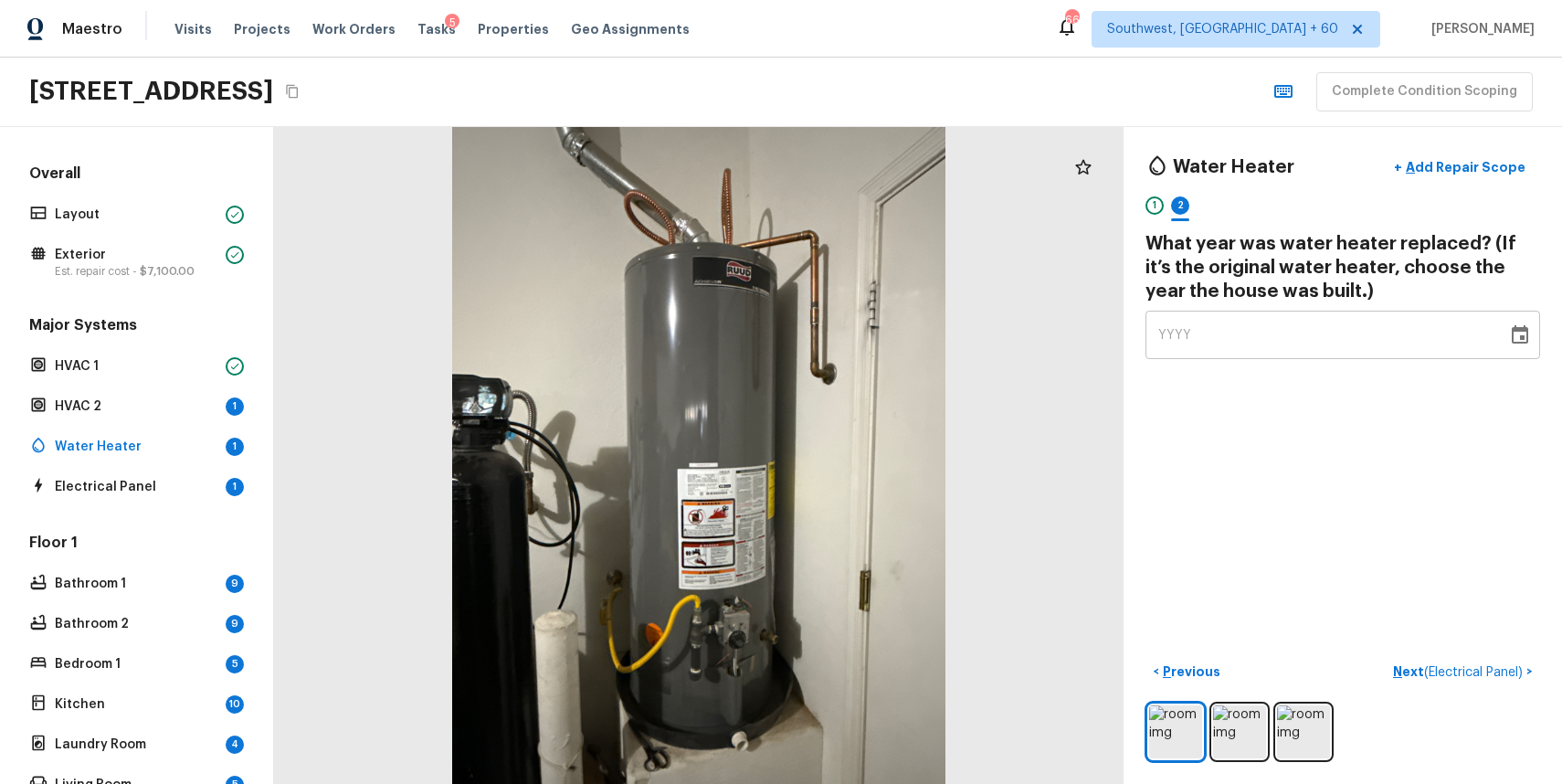
click at [1271, 320] on div "YYYY" at bounding box center [1326, 334] width 336 height 48
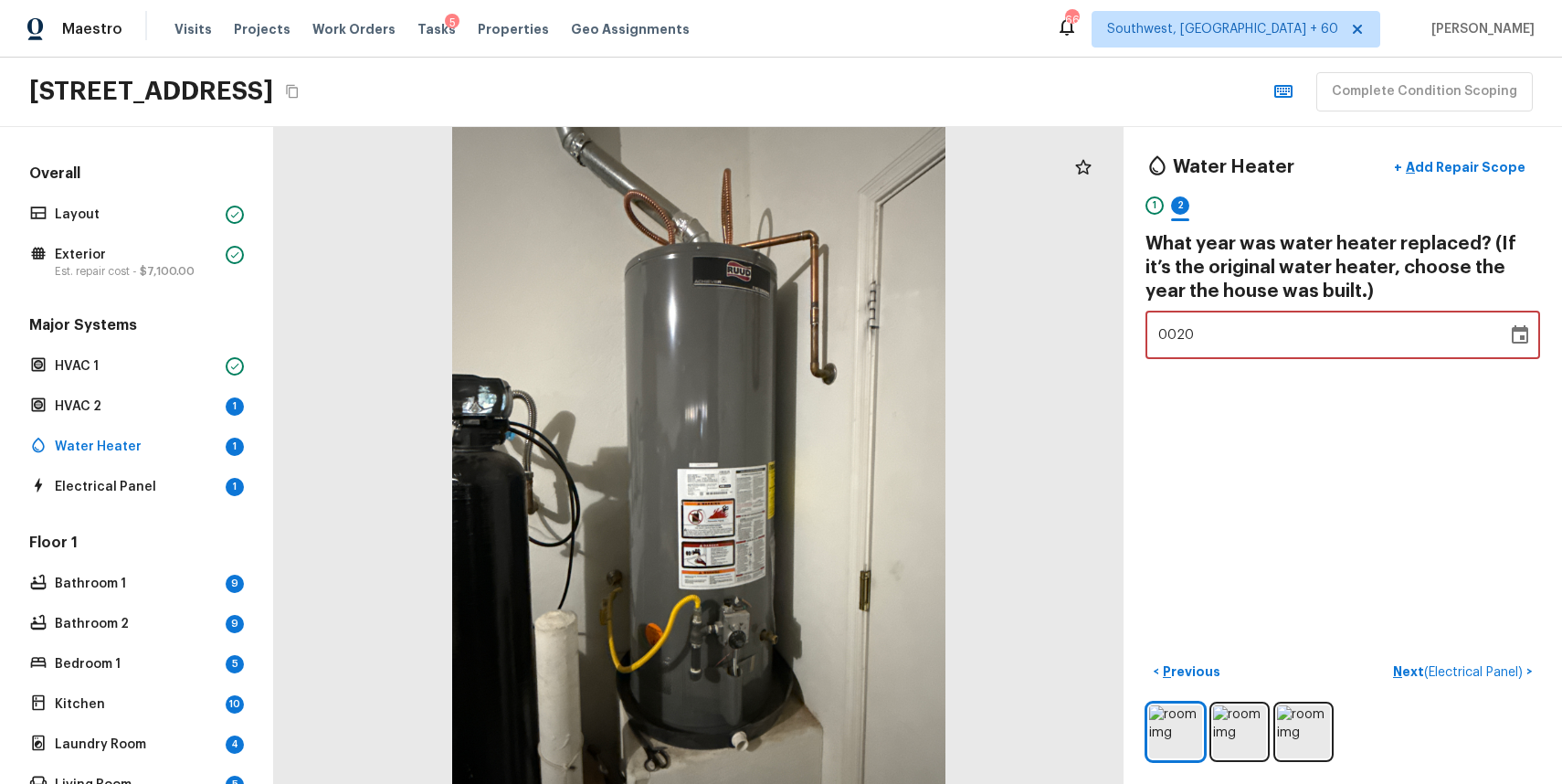
type input "2021"
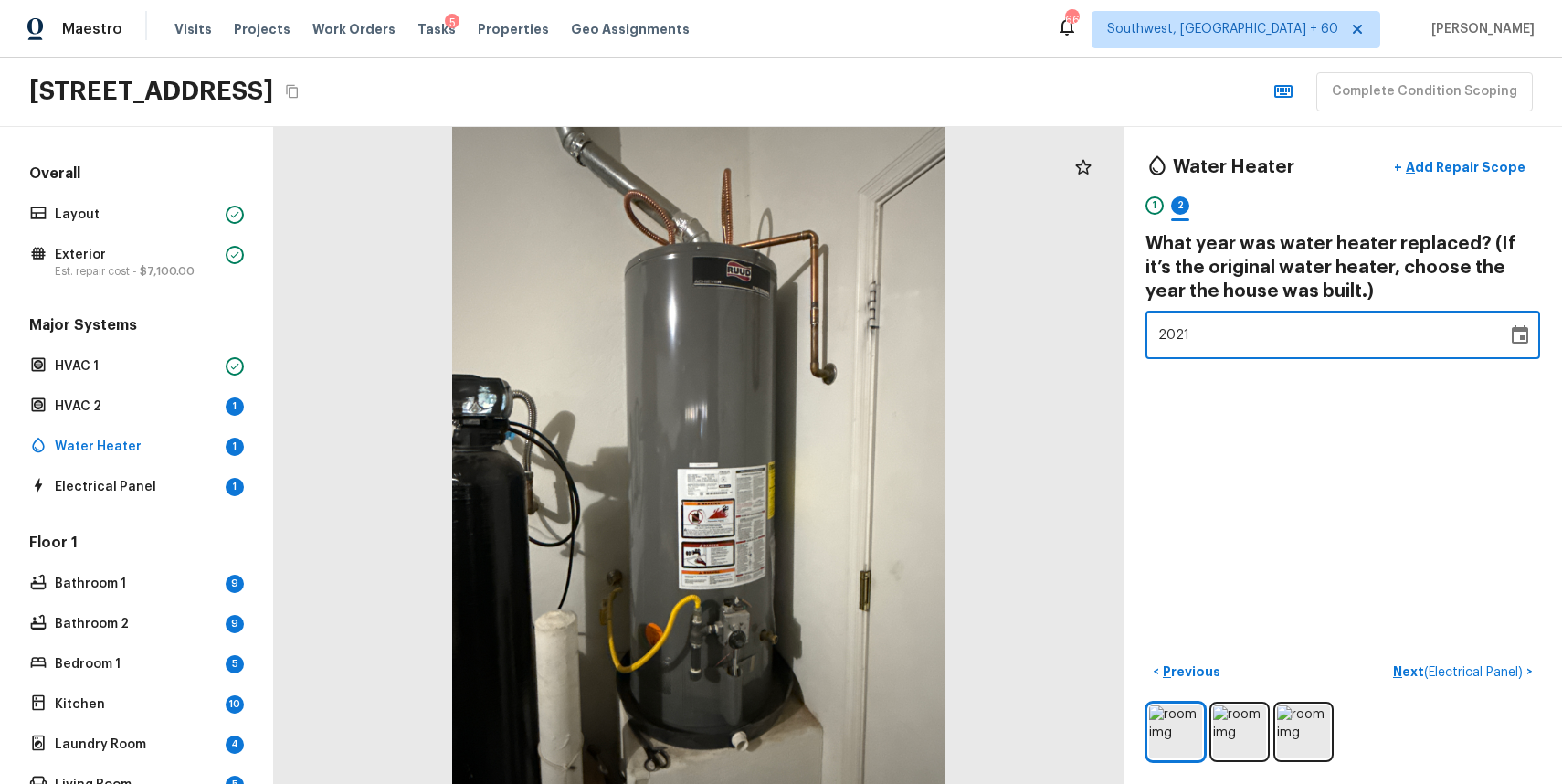
click at [1471, 538] on div "Water Heater + Add Repair Scope 1 2 What year was water heater replaced? (If it…" at bounding box center [1343, 456] width 439 height 657
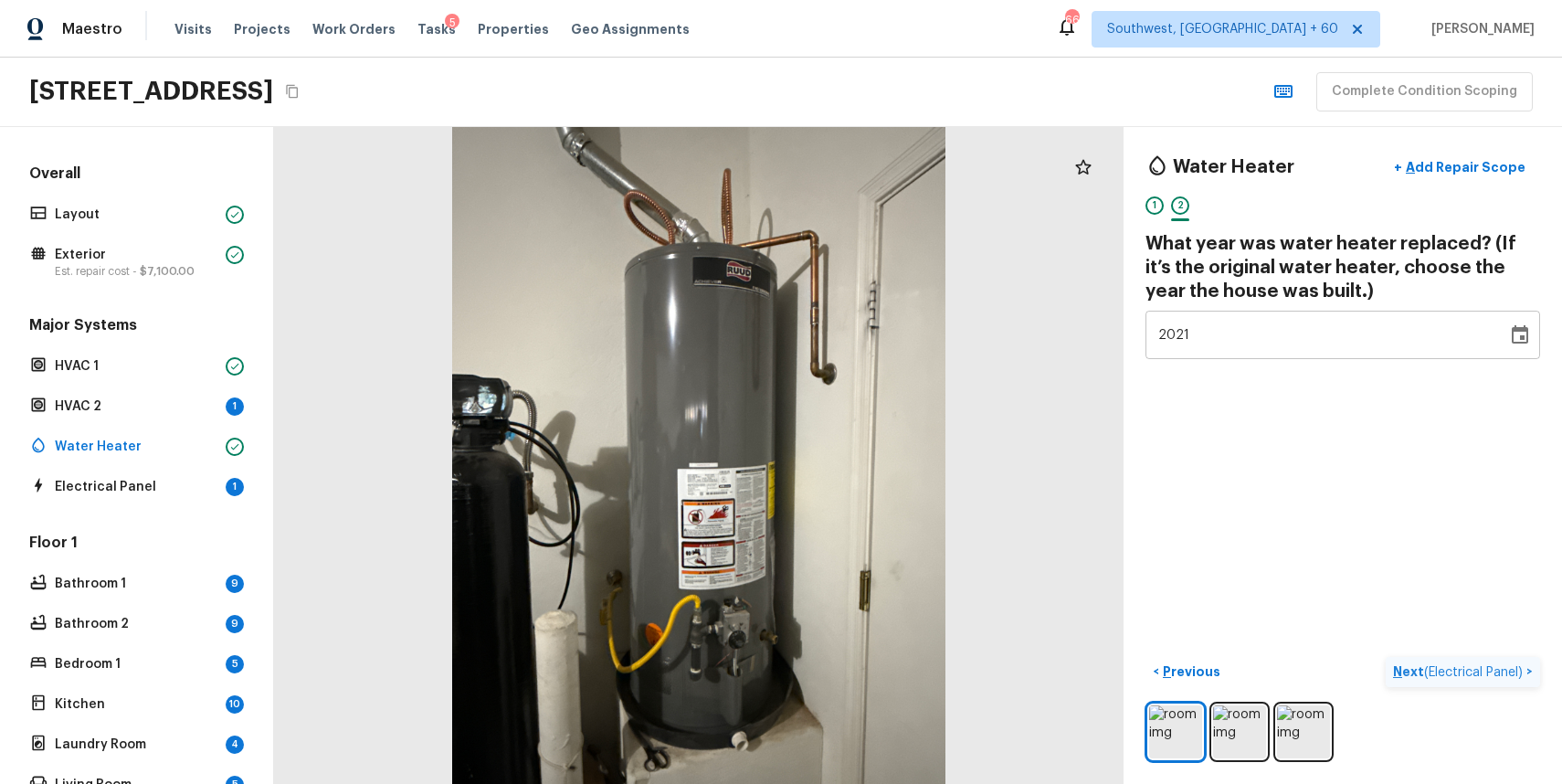
click at [1453, 671] on span "( Electrical Panel )" at bounding box center [1473, 673] width 99 height 13
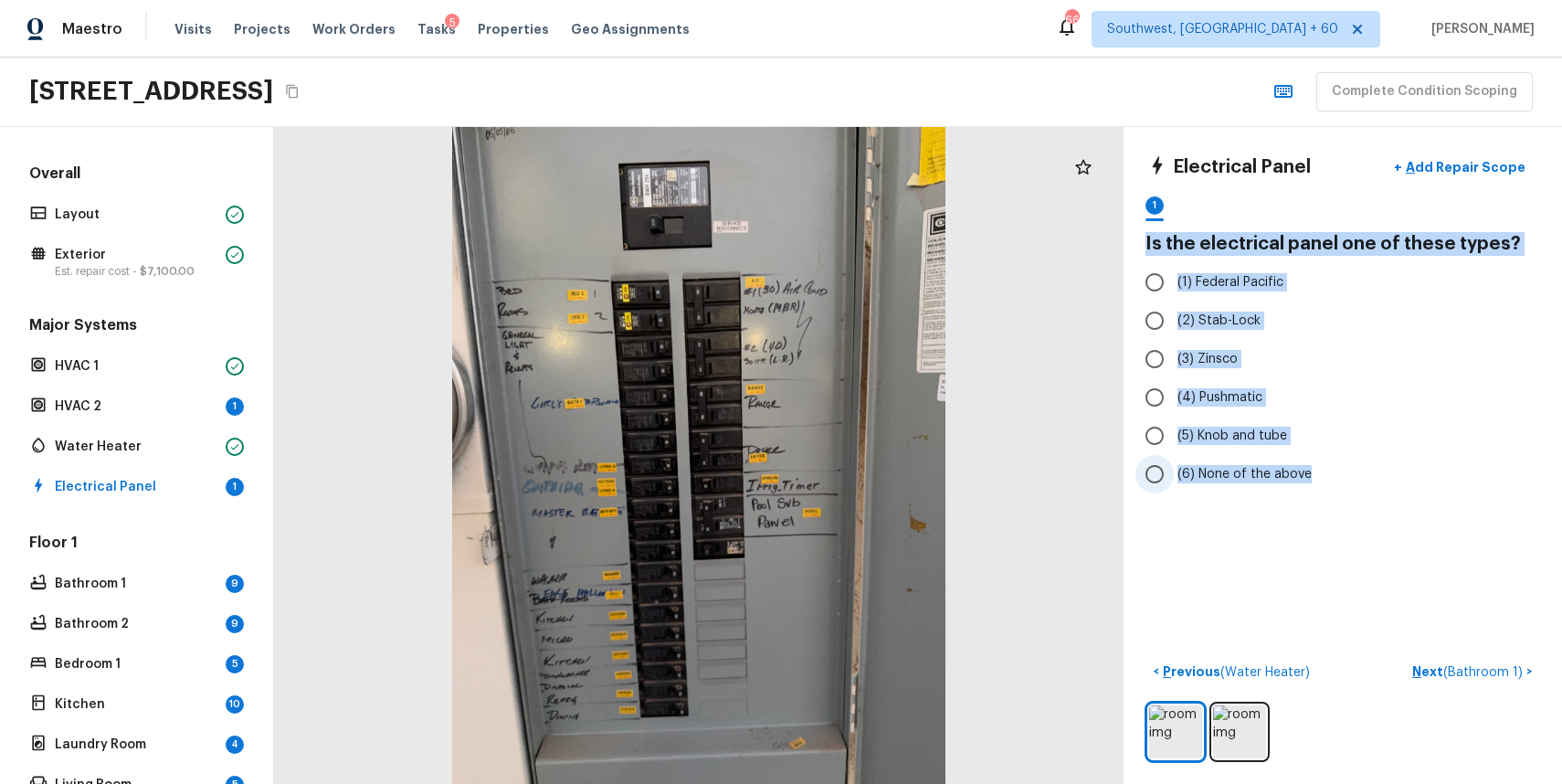
drag, startPoint x: 1139, startPoint y: 231, endPoint x: 1323, endPoint y: 483, distance: 312.0
click at [1323, 483] on div "Electrical Panel + Add Repair Scope 1 Is the electrical panel one of these type…" at bounding box center [1343, 456] width 439 height 657
copy div "Is the electrical panel one of these types? (1) Federal Pacific (2) Stab-Lock (…"
click at [1213, 465] on span "(6) None of the above" at bounding box center [1245, 474] width 134 height 18
click at [1174, 465] on input "(6) None of the above" at bounding box center [1154, 474] width 39 height 39
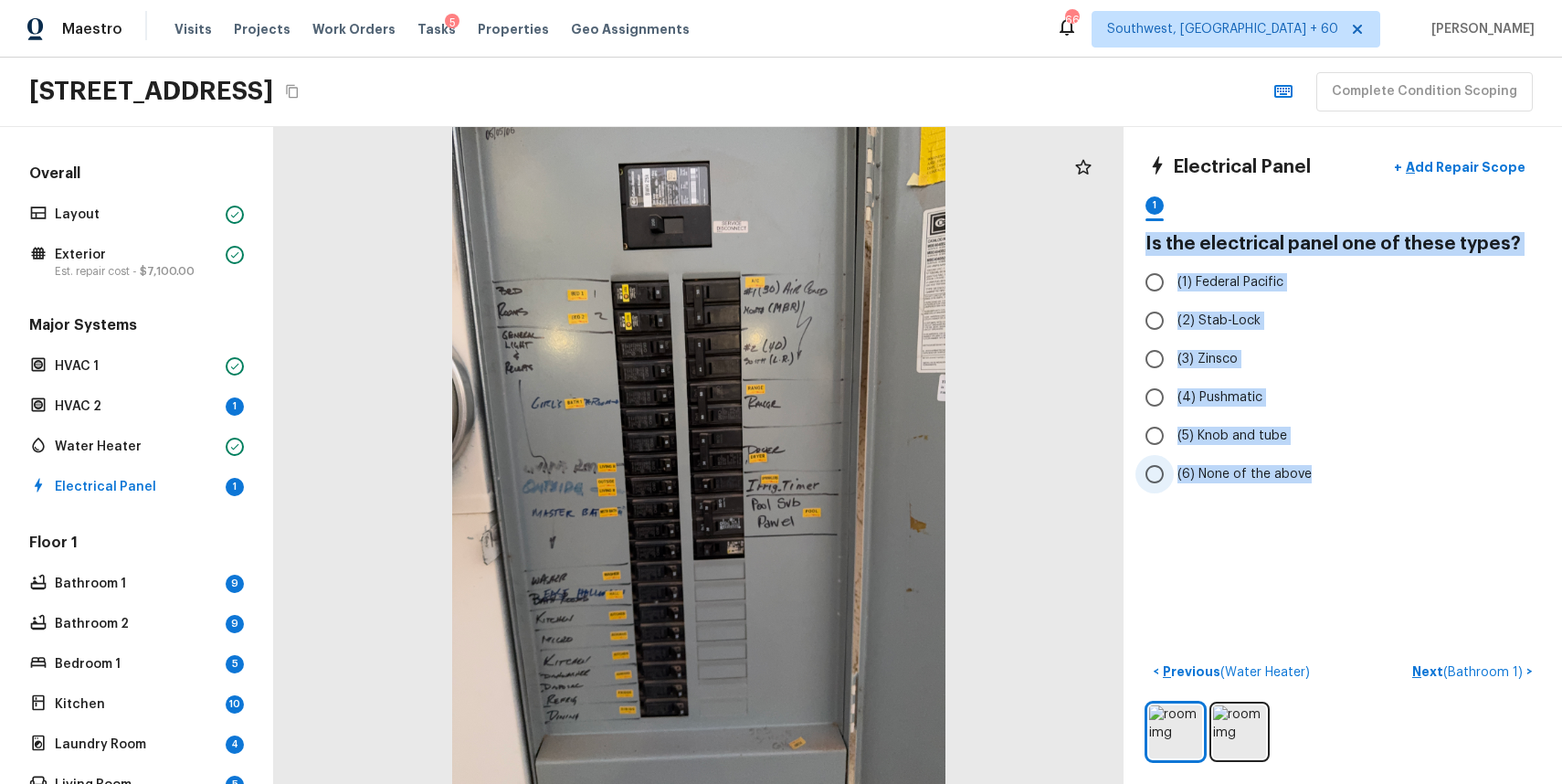
radio input "true"
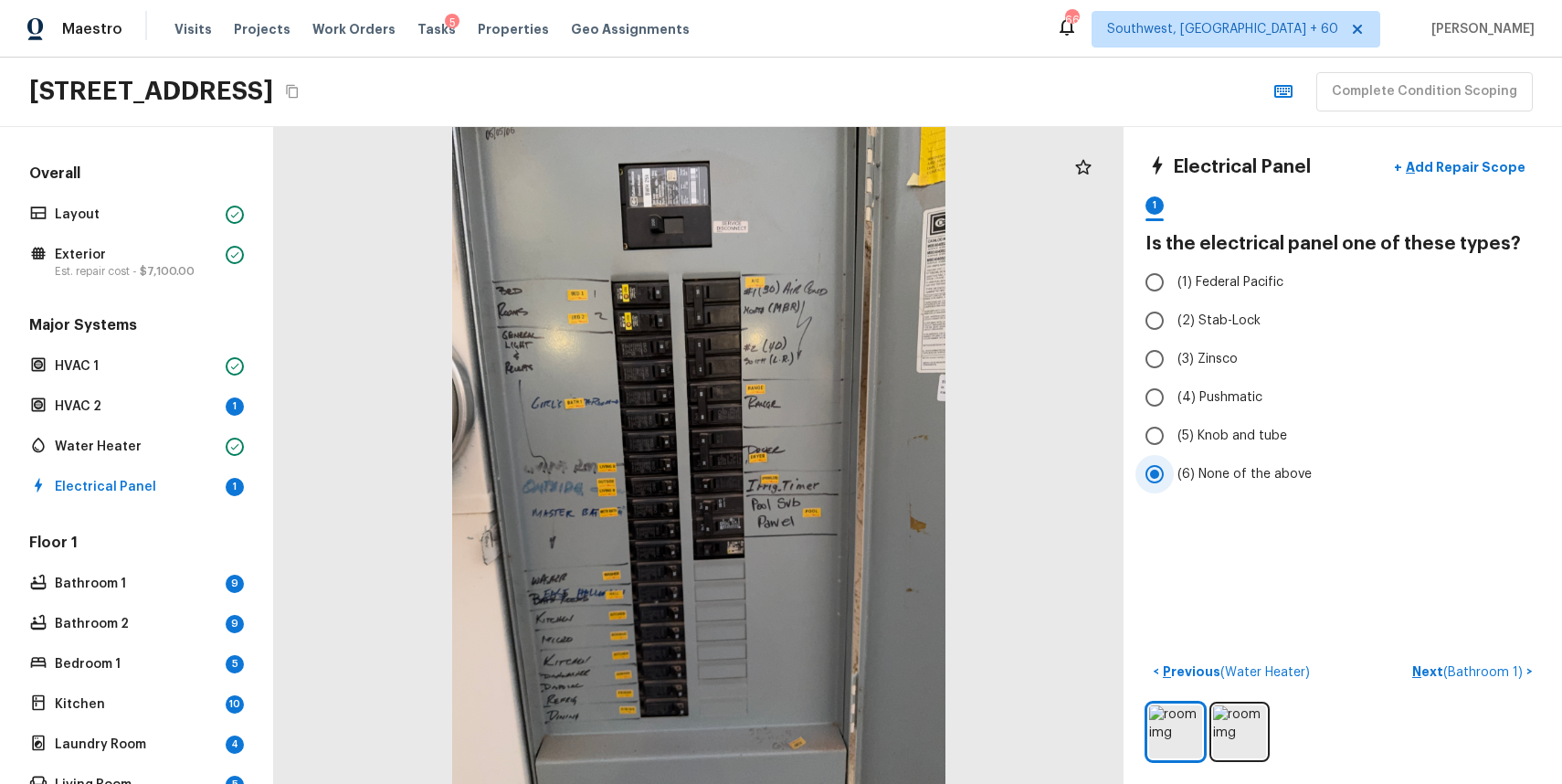
click at [1295, 466] on span "(6) None of the above" at bounding box center [1245, 474] width 134 height 18
click at [1174, 466] on input "(6) None of the above" at bounding box center [1154, 474] width 39 height 39
click at [1453, 675] on span "( Bathroom 1 )" at bounding box center [1483, 673] width 79 height 13
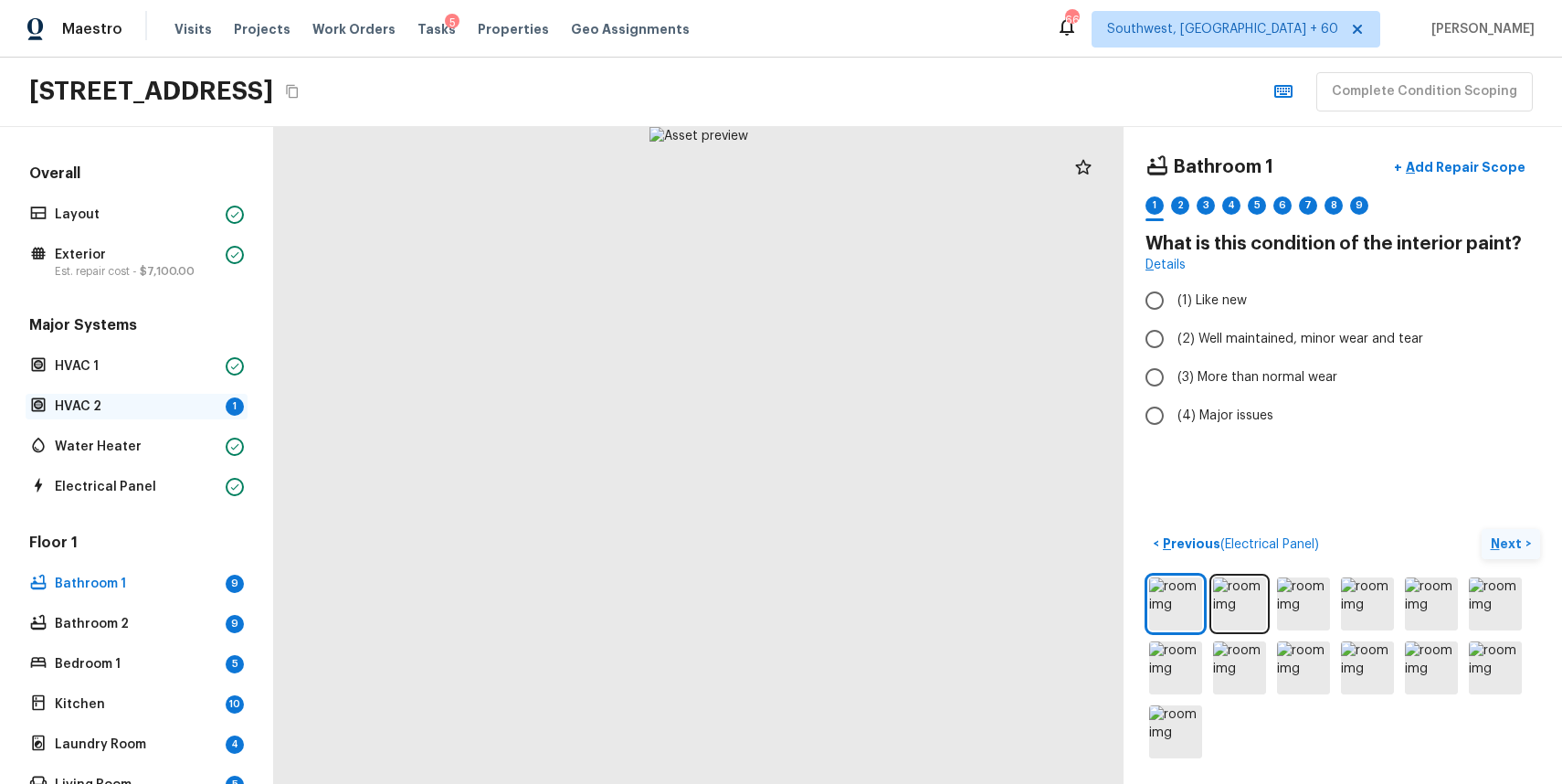
click at [106, 412] on p "HVAC 2" at bounding box center [136, 406] width 163 height 18
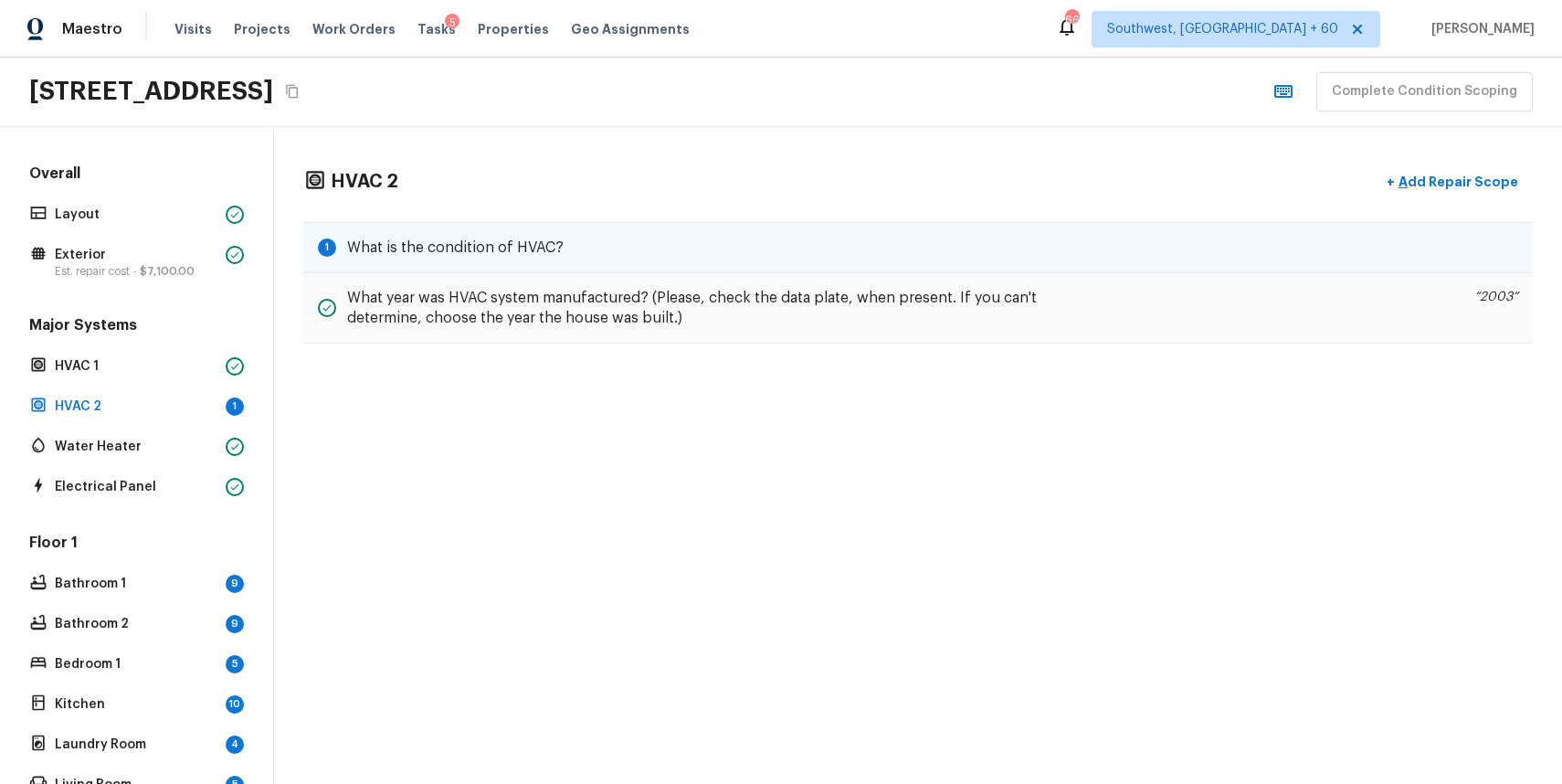
click at [893, 260] on div "1 What is the condition of HVAC?" at bounding box center [917, 247] width 1230 height 51
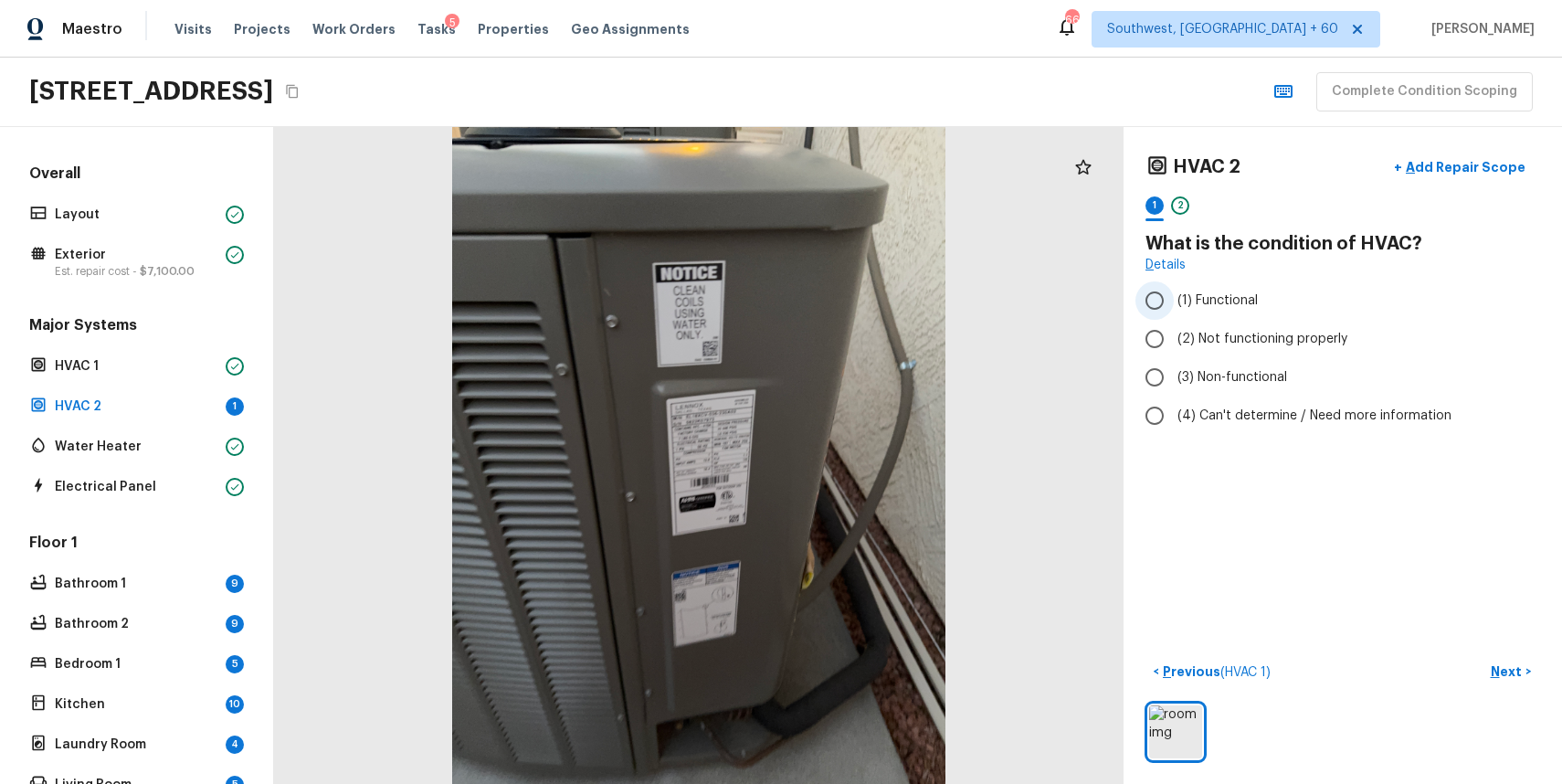
click at [1214, 289] on label "(1) Functional" at bounding box center [1330, 300] width 390 height 39
click at [1174, 289] on input "(1) Functional" at bounding box center [1154, 300] width 39 height 39
radio input "true"
click at [135, 592] on div "Bathroom 1 9" at bounding box center [136, 583] width 222 height 25
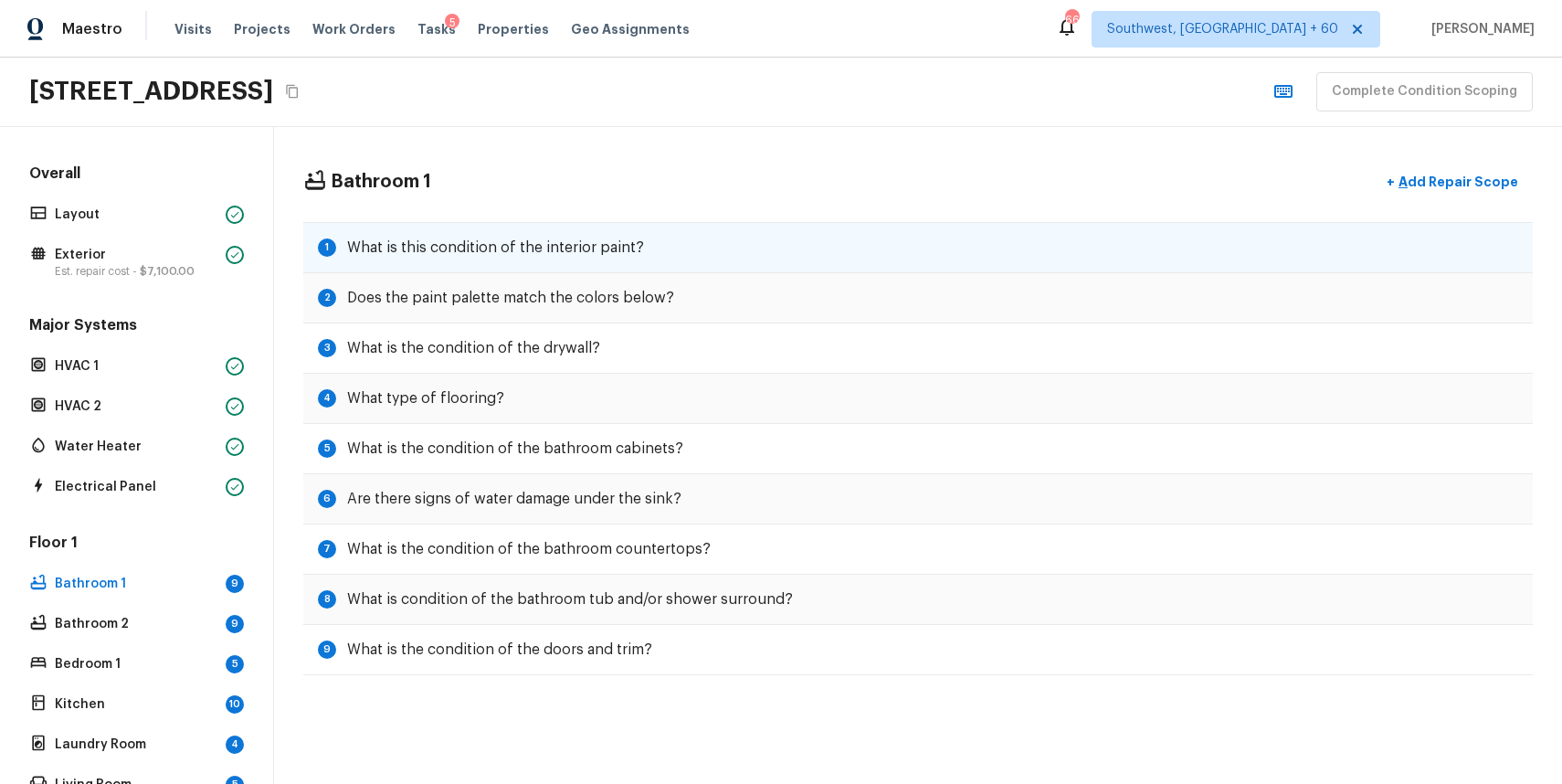
click at [691, 240] on div "1 What is this condition of the interior paint?" at bounding box center [917, 247] width 1230 height 51
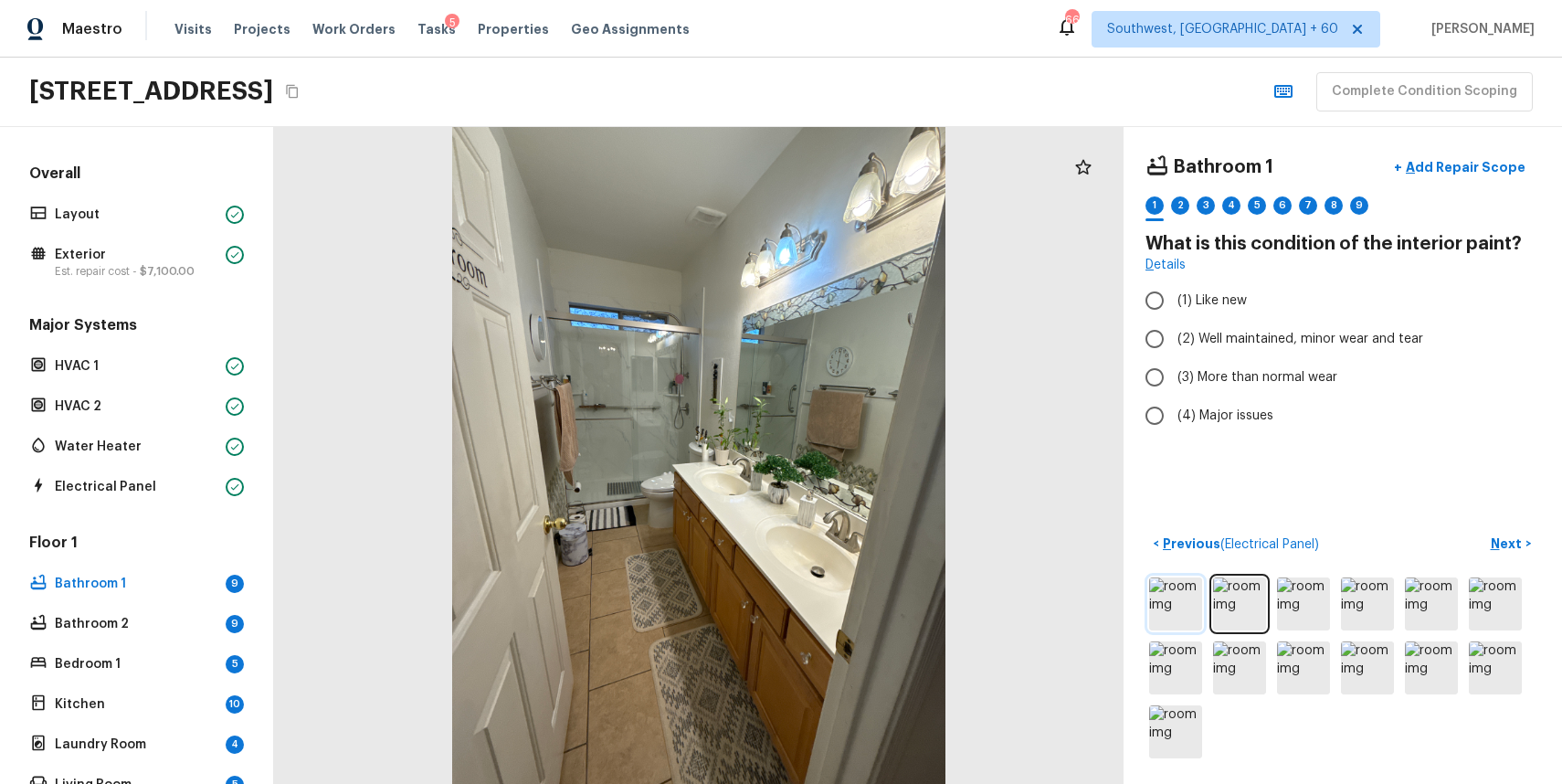
click at [1165, 596] on img at bounding box center [1176, 604] width 53 height 53
click at [1271, 347] on span "(2) Well maintained, minor wear and tear" at bounding box center [1301, 338] width 245 height 18
click at [1174, 347] on input "(2) Well maintained, minor wear and tear" at bounding box center [1154, 339] width 39 height 39
radio input "true"
click at [1520, 535] on p "Next" at bounding box center [1508, 542] width 35 height 18
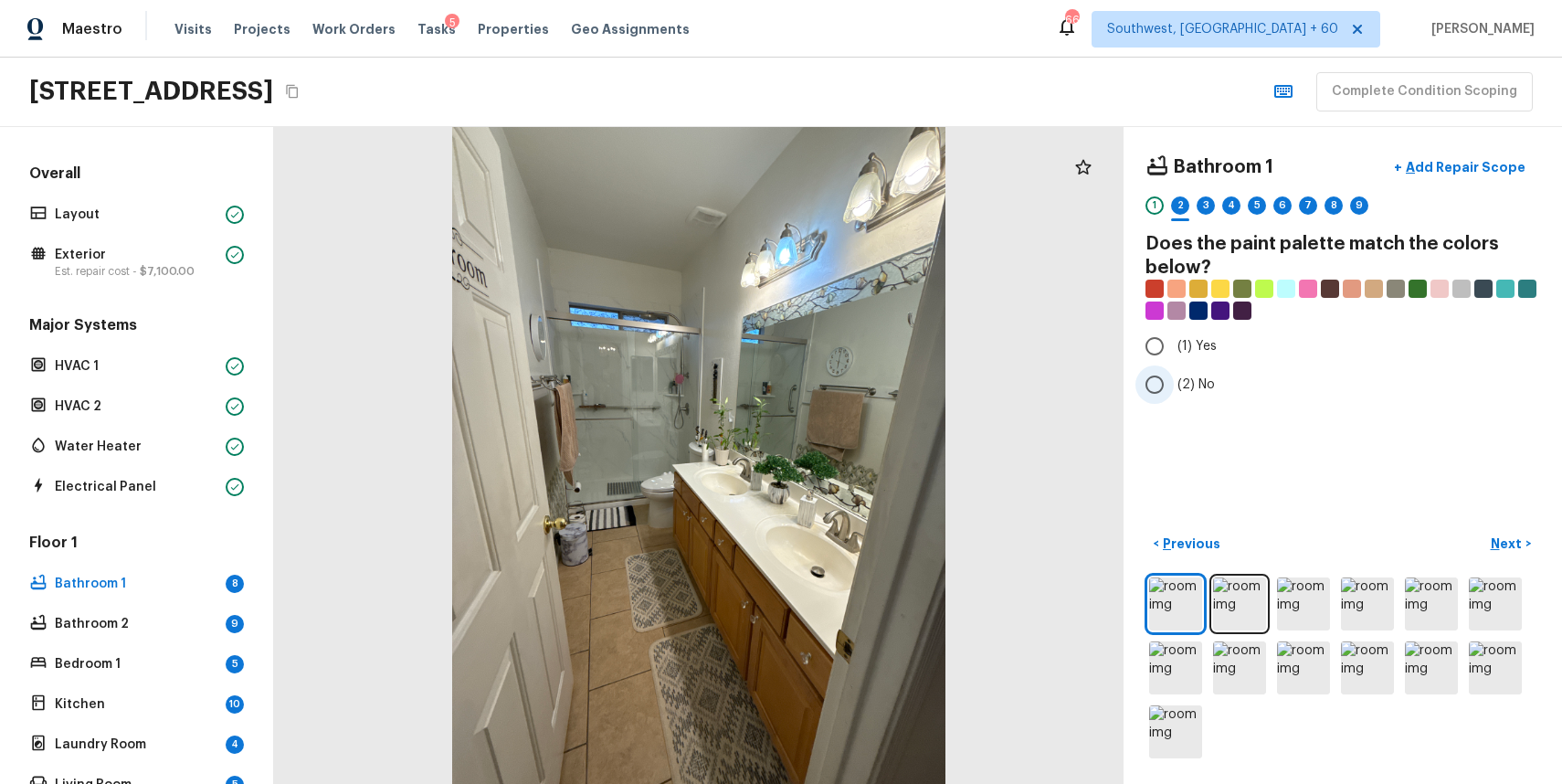
click at [1192, 386] on span "(2) No" at bounding box center [1197, 384] width 38 height 18
click at [1174, 386] on input "(2) No" at bounding box center [1154, 384] width 39 height 39
radio input "true"
click at [1505, 542] on p "Next" at bounding box center [1508, 542] width 35 height 18
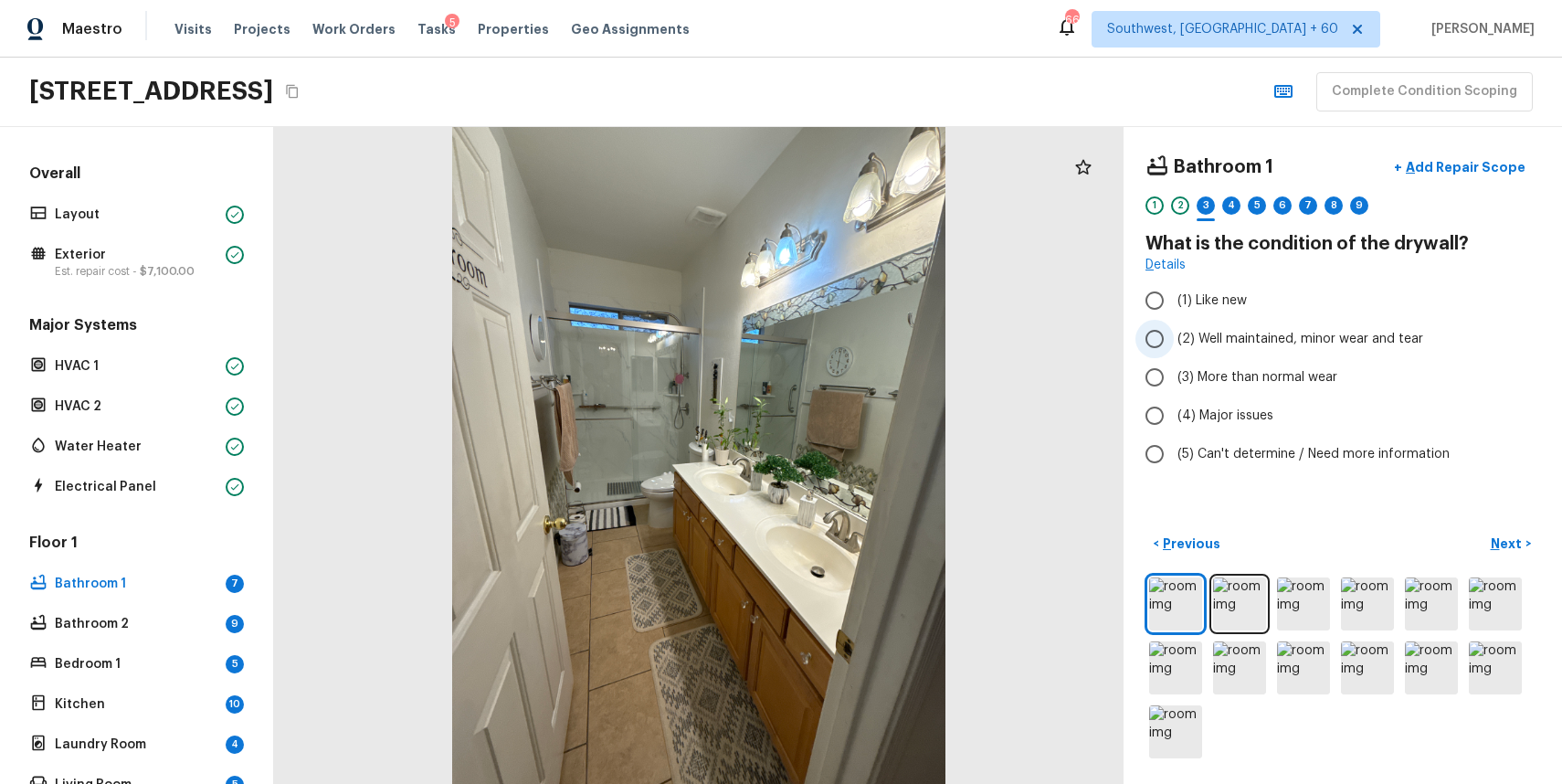
click at [1278, 336] on span "(2) Well maintained, minor wear and tear" at bounding box center [1301, 338] width 245 height 18
click at [1174, 336] on input "(2) Well maintained, minor wear and tear" at bounding box center [1154, 339] width 39 height 39
radio input "true"
click at [1499, 545] on p "Next" at bounding box center [1508, 542] width 35 height 18
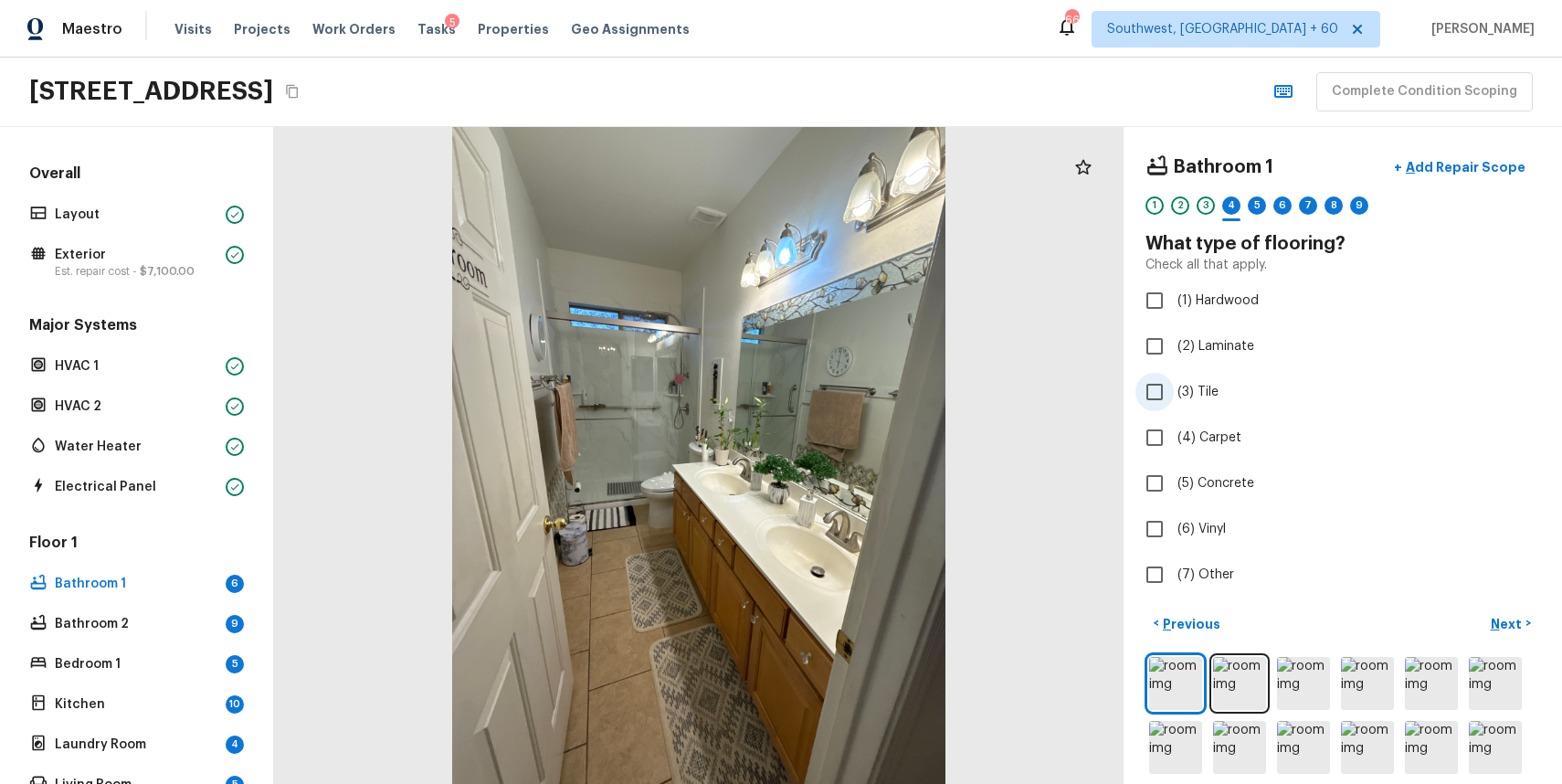
click at [1193, 400] on span "(3) Tile" at bounding box center [1199, 392] width 42 height 18
click at [1174, 400] on input "(3) Tile" at bounding box center [1154, 392] width 39 height 39
checkbox input "true"
click at [1489, 632] on button "Next >" at bounding box center [1511, 624] width 59 height 30
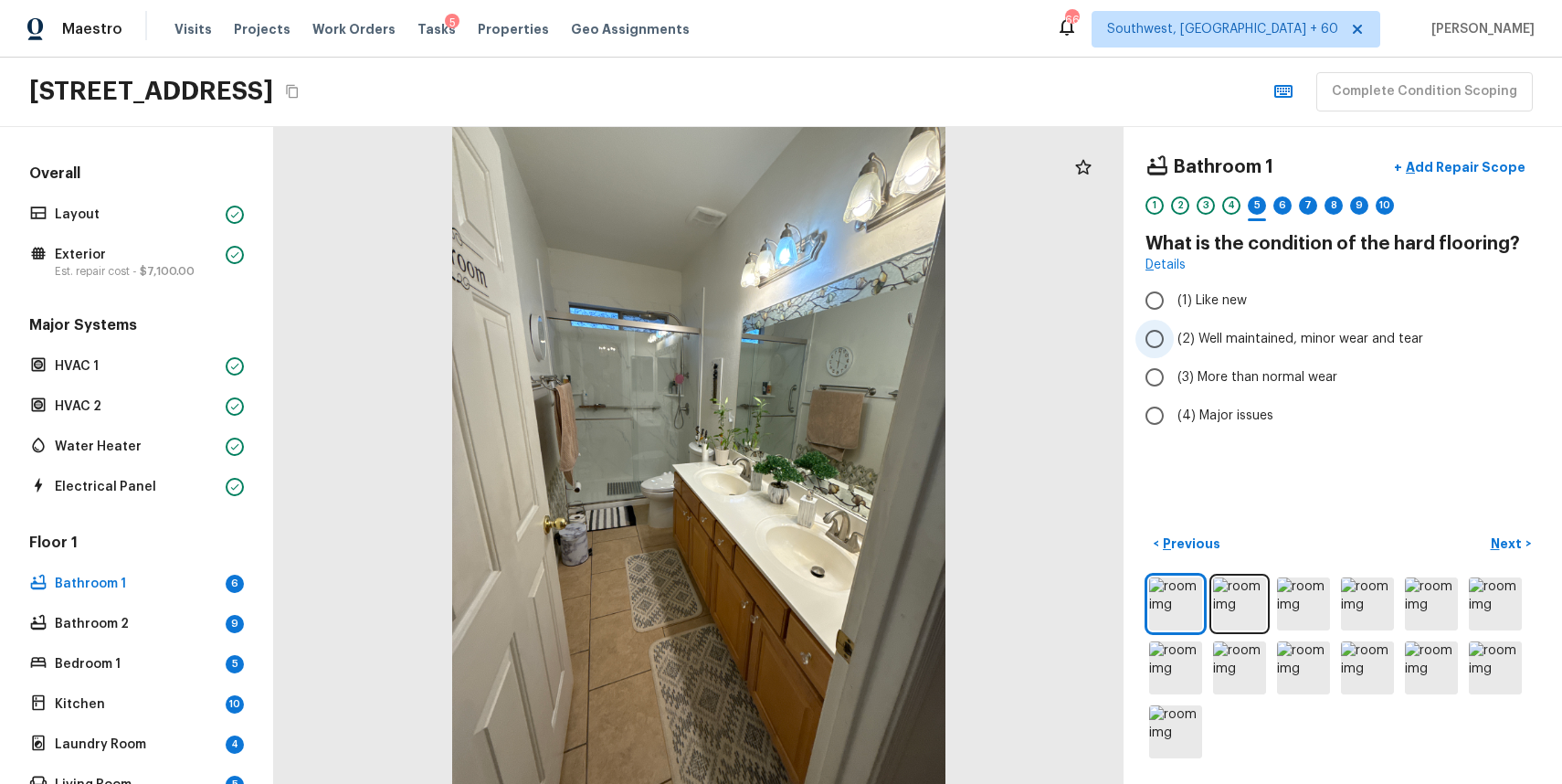
click at [1298, 339] on span "(2) Well maintained, minor wear and tear" at bounding box center [1301, 338] width 245 height 18
click at [1174, 339] on input "(2) Well maintained, minor wear and tear" at bounding box center [1154, 339] width 39 height 39
radio input "true"
click at [1497, 539] on p "Next" at bounding box center [1508, 542] width 35 height 18
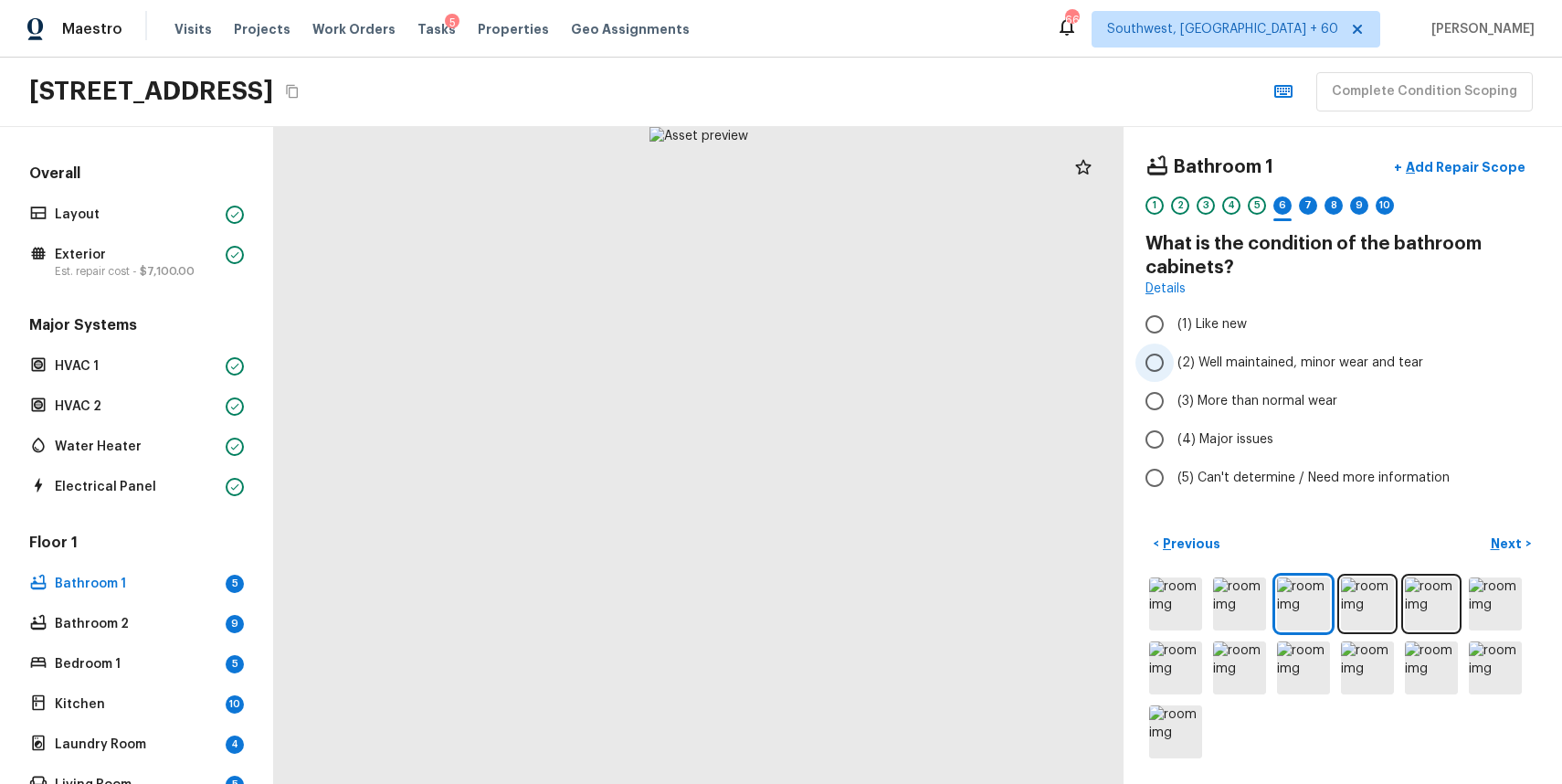
click at [1227, 365] on span "(2) Well maintained, minor wear and tear" at bounding box center [1301, 362] width 245 height 18
click at [1174, 365] on input "(2) Well maintained, minor wear and tear" at bounding box center [1154, 362] width 39 height 39
radio input "true"
click at [1498, 547] on p "Next" at bounding box center [1508, 542] width 35 height 18
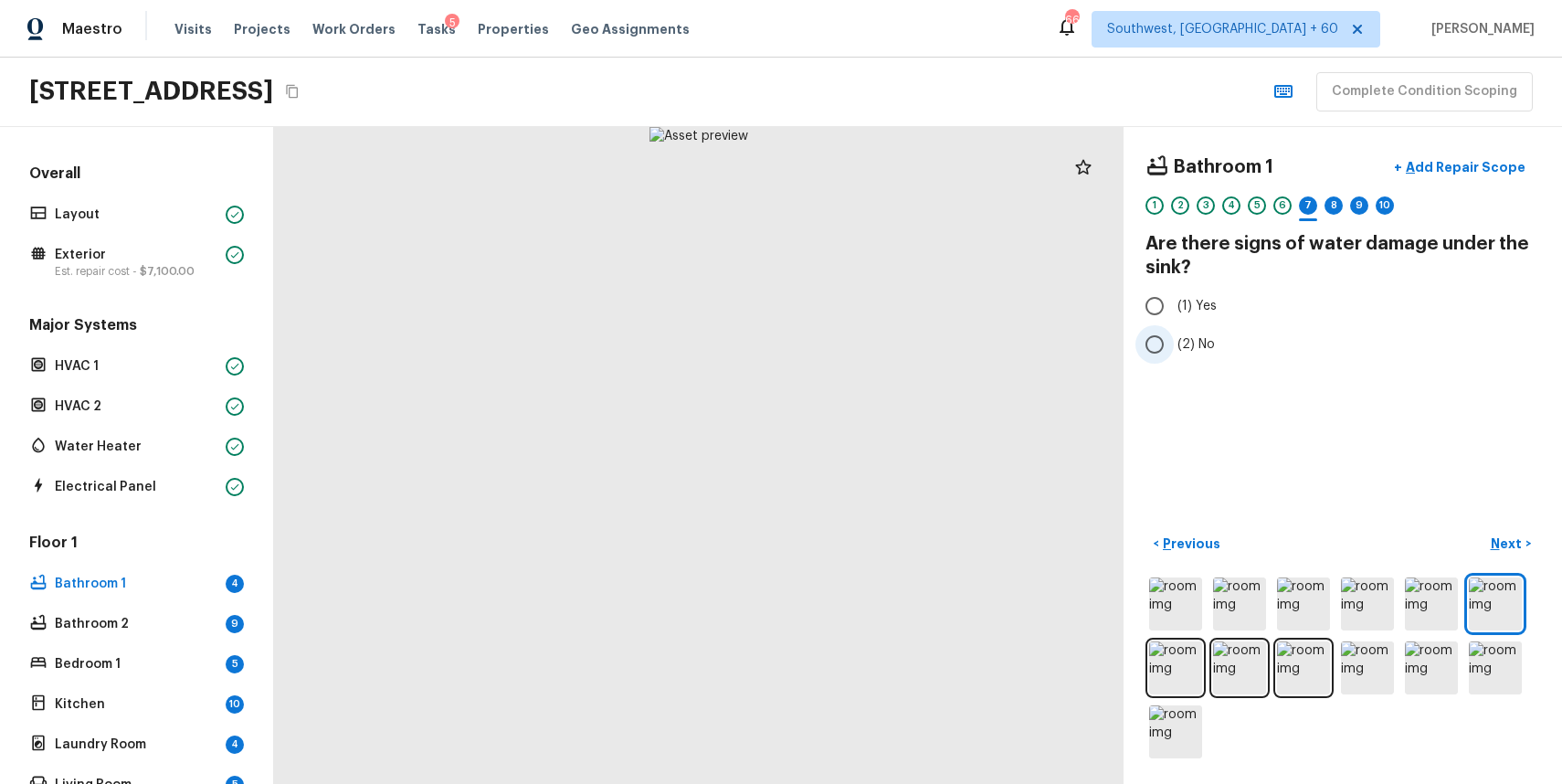
click at [1167, 339] on input "(2) No" at bounding box center [1154, 344] width 39 height 39
radio input "true"
click at [1498, 531] on button "Next >" at bounding box center [1511, 543] width 59 height 30
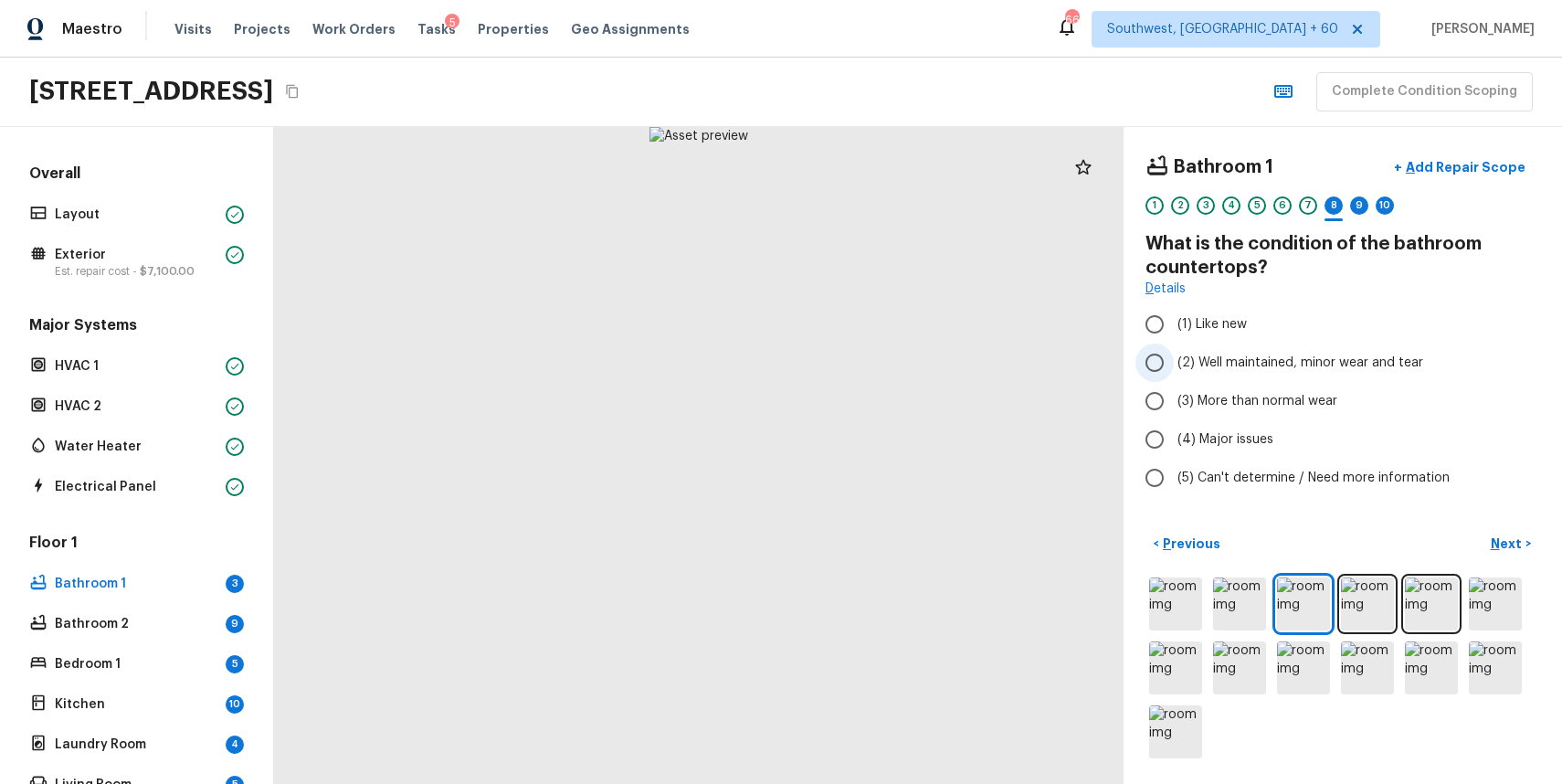
click at [1264, 359] on span "(2) Well maintained, minor wear and tear" at bounding box center [1301, 362] width 245 height 18
click at [1174, 359] on input "(2) Well maintained, minor wear and tear" at bounding box center [1154, 362] width 39 height 39
radio input "true"
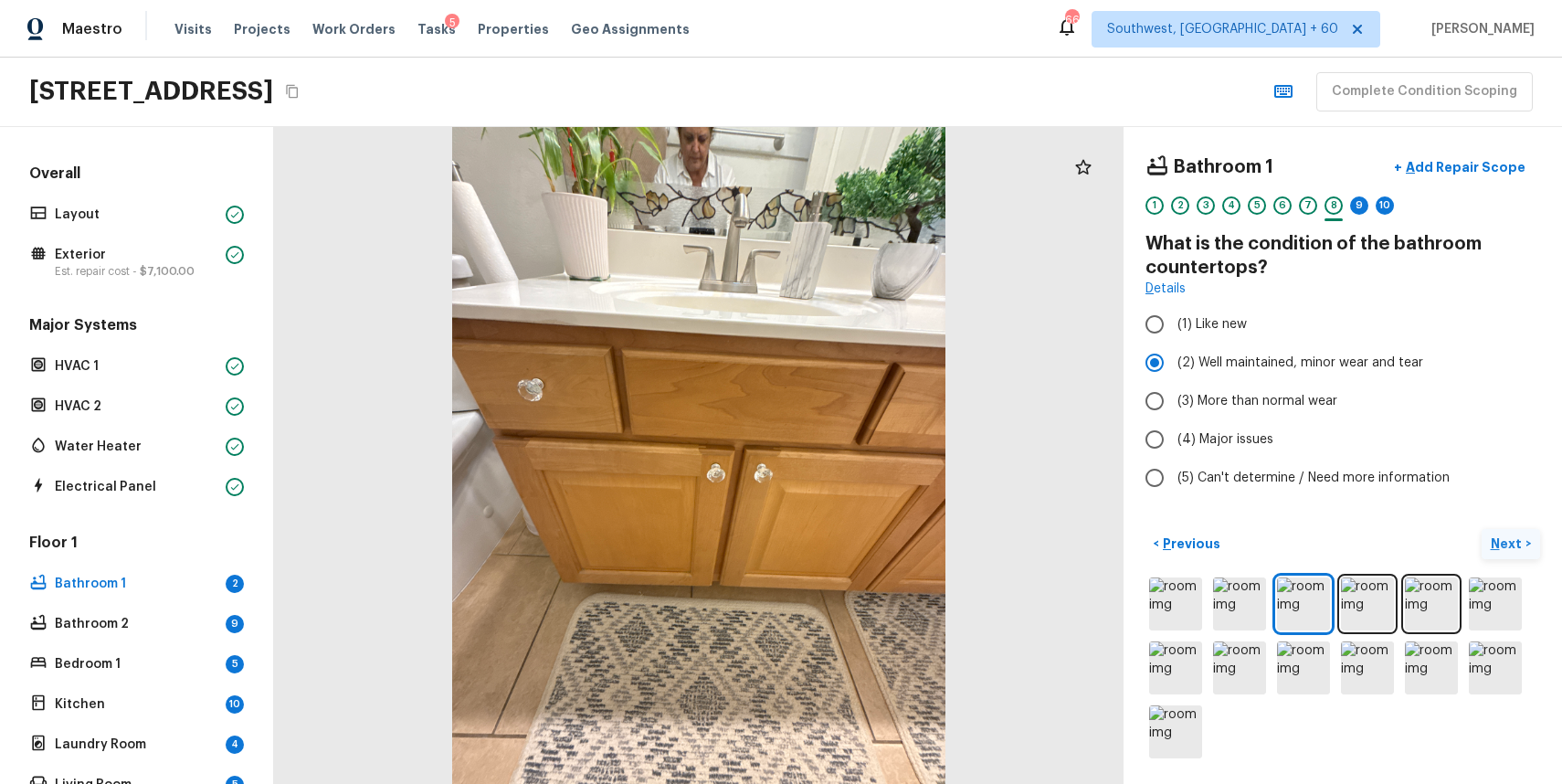
click at [1504, 539] on p "Next" at bounding box center [1508, 542] width 35 height 18
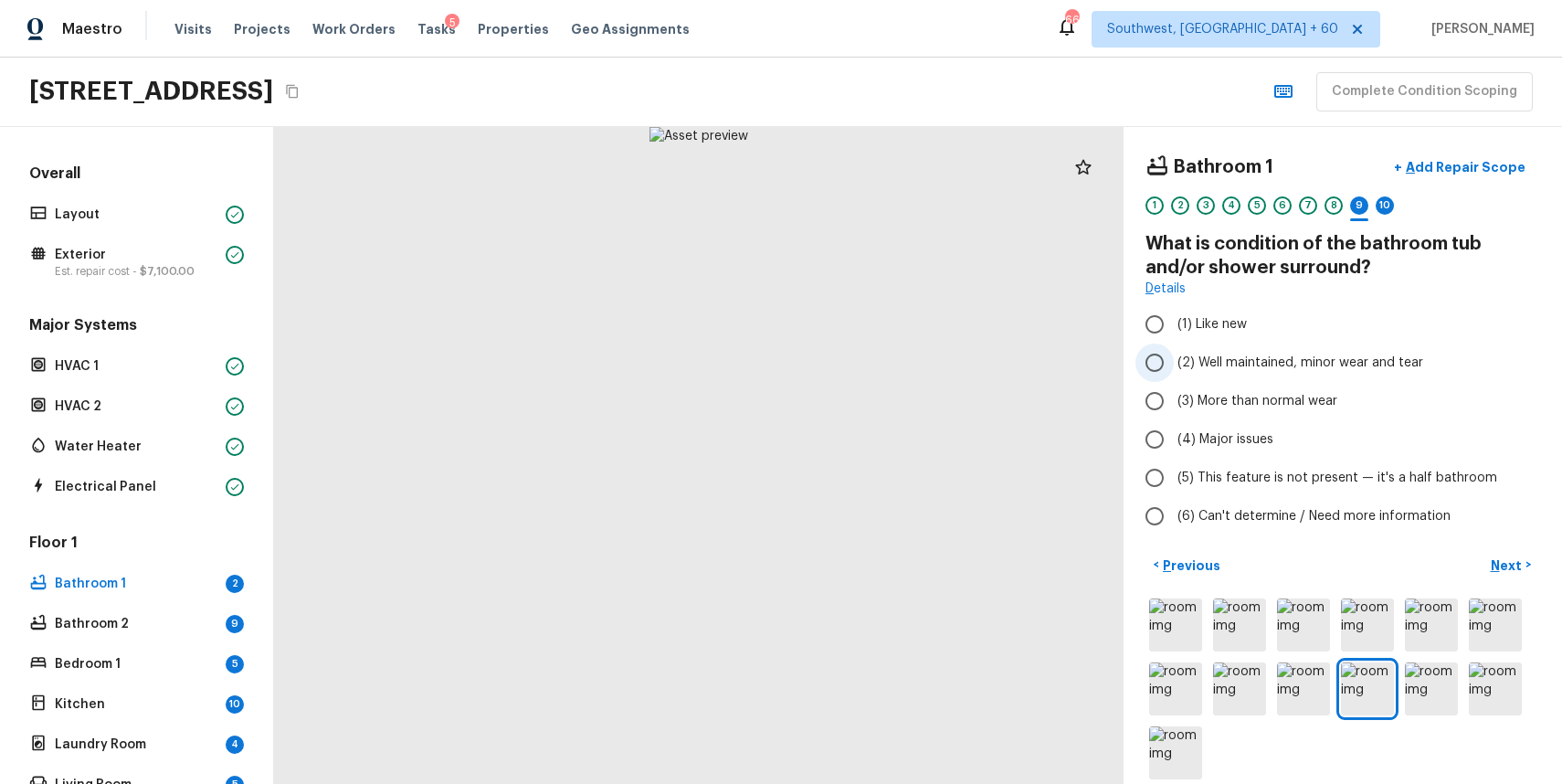
click at [1262, 376] on label "(2) Well maintained, minor wear and tear" at bounding box center [1330, 362] width 390 height 39
click at [1174, 376] on input "(2) Well maintained, minor wear and tear" at bounding box center [1154, 362] width 39 height 39
radio input "true"
click at [1523, 563] on p "Next" at bounding box center [1508, 565] width 35 height 18
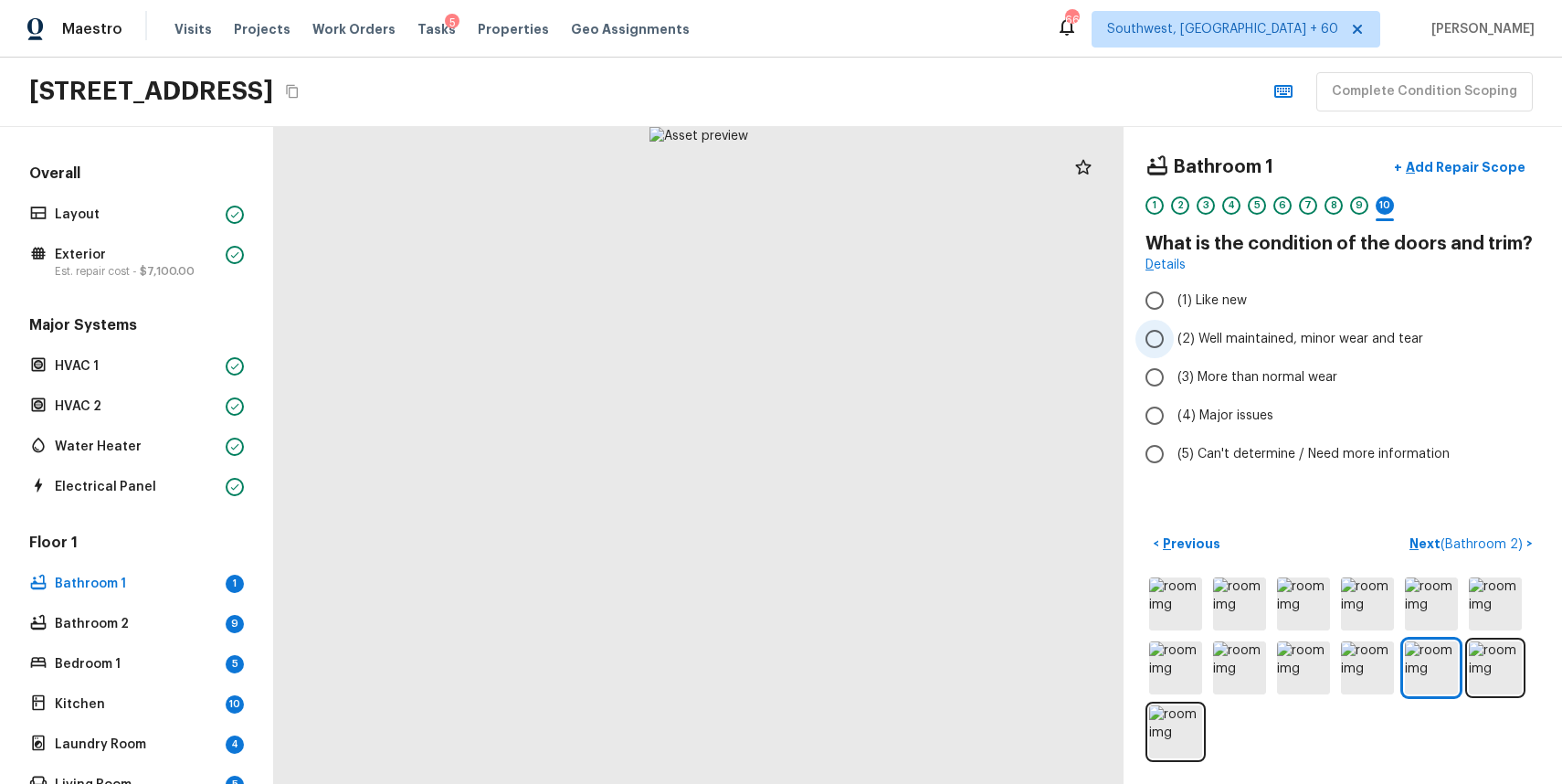
click at [1314, 333] on span "(2) Well maintained, minor wear and tear" at bounding box center [1301, 338] width 245 height 18
click at [1174, 333] on input "(2) Well maintained, minor wear and tear" at bounding box center [1154, 339] width 39 height 39
radio input "true"
click at [1494, 543] on span "( Bathroom 2 )" at bounding box center [1482, 544] width 82 height 13
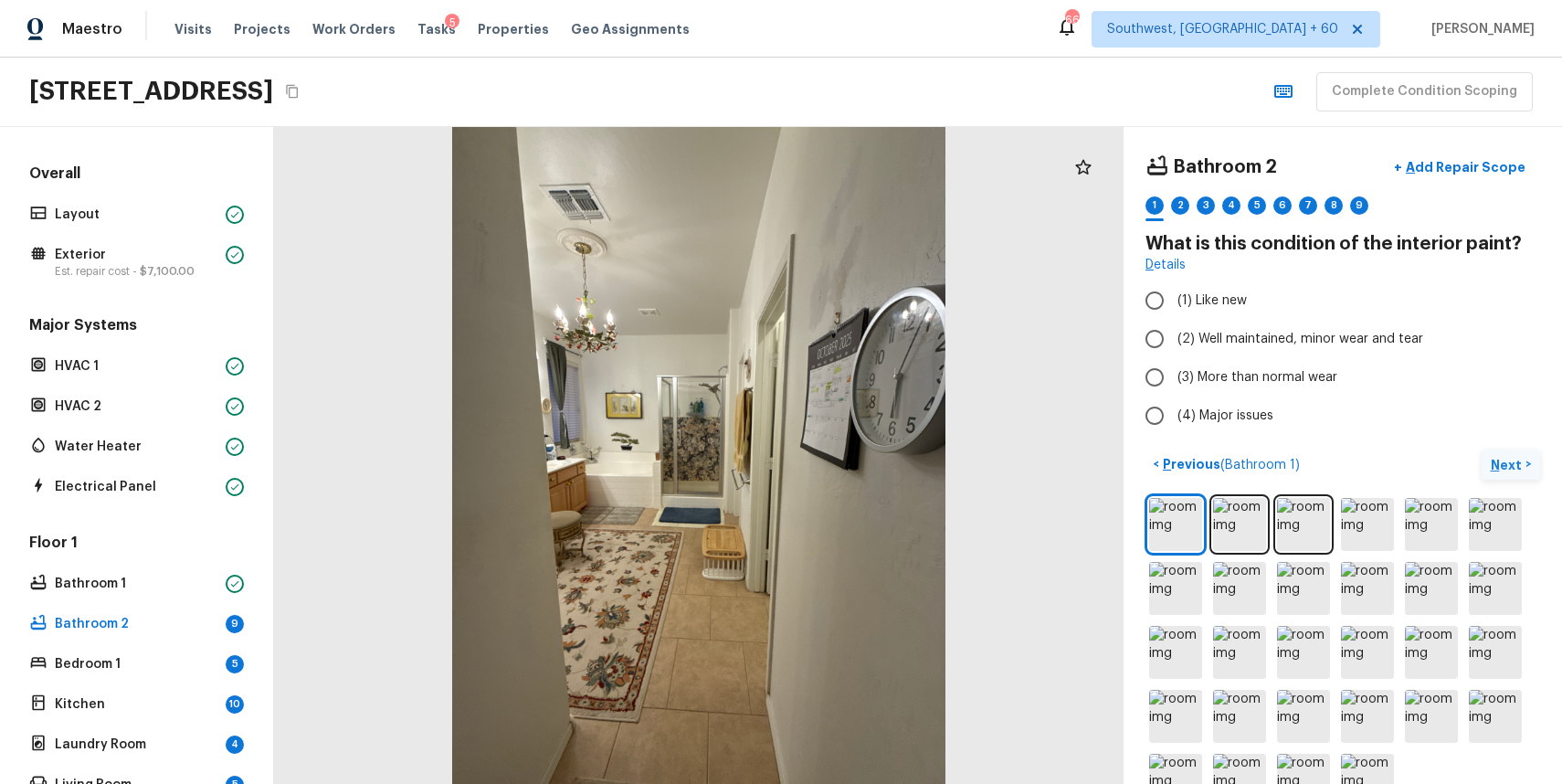
scroll to position [48, 0]
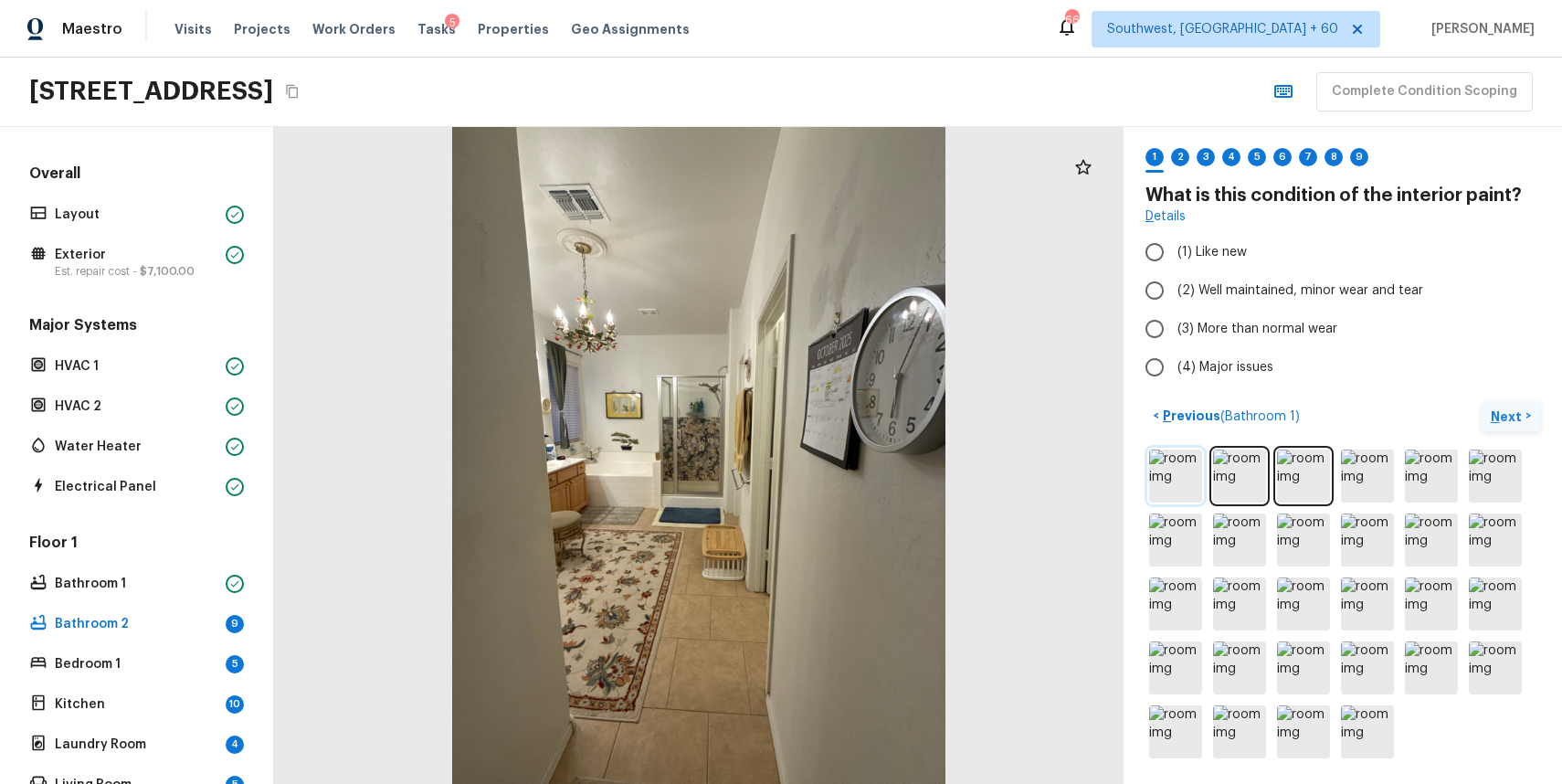
click at [1178, 463] on img at bounding box center [1176, 475] width 53 height 53
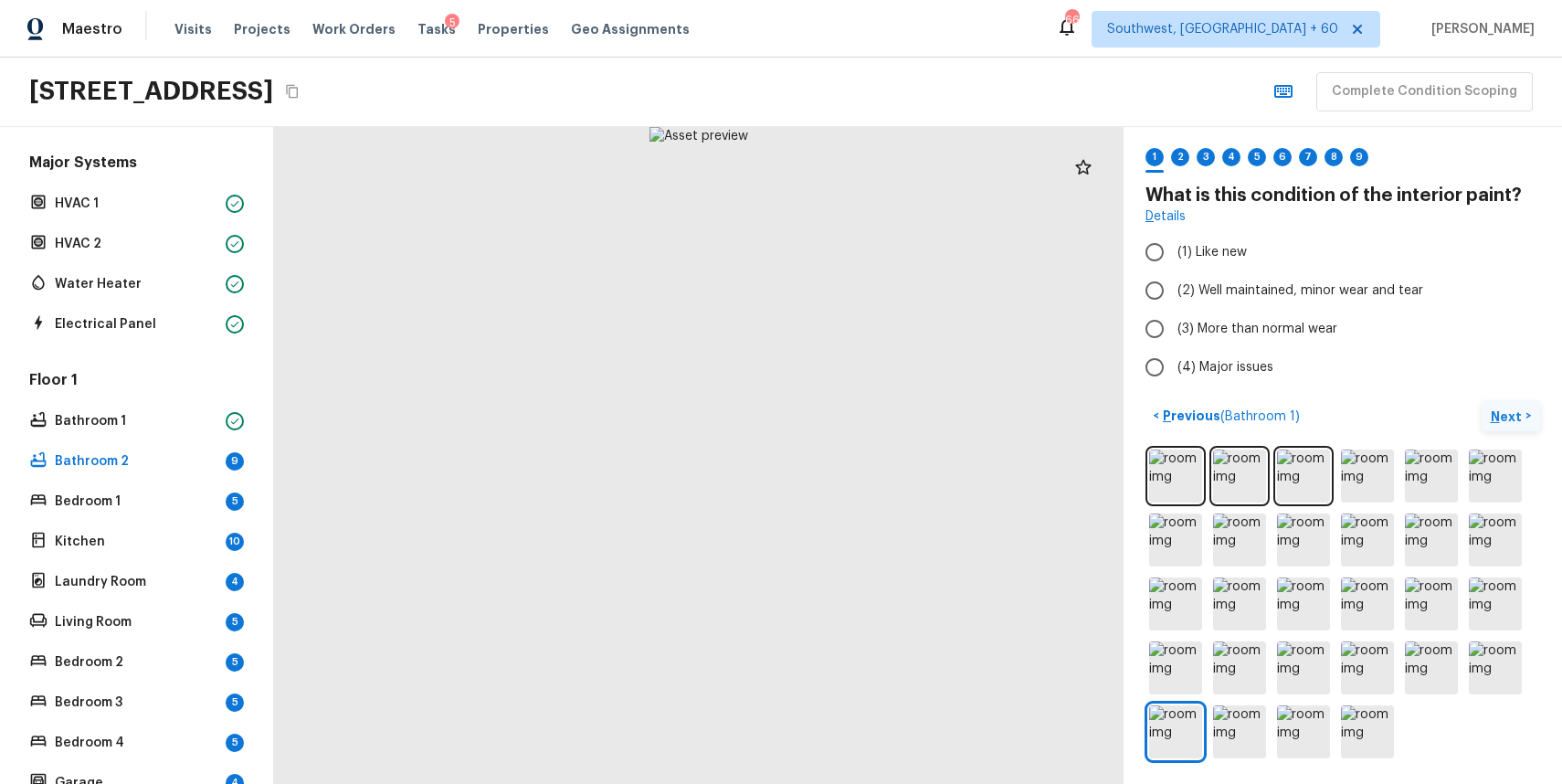
scroll to position [0, 0]
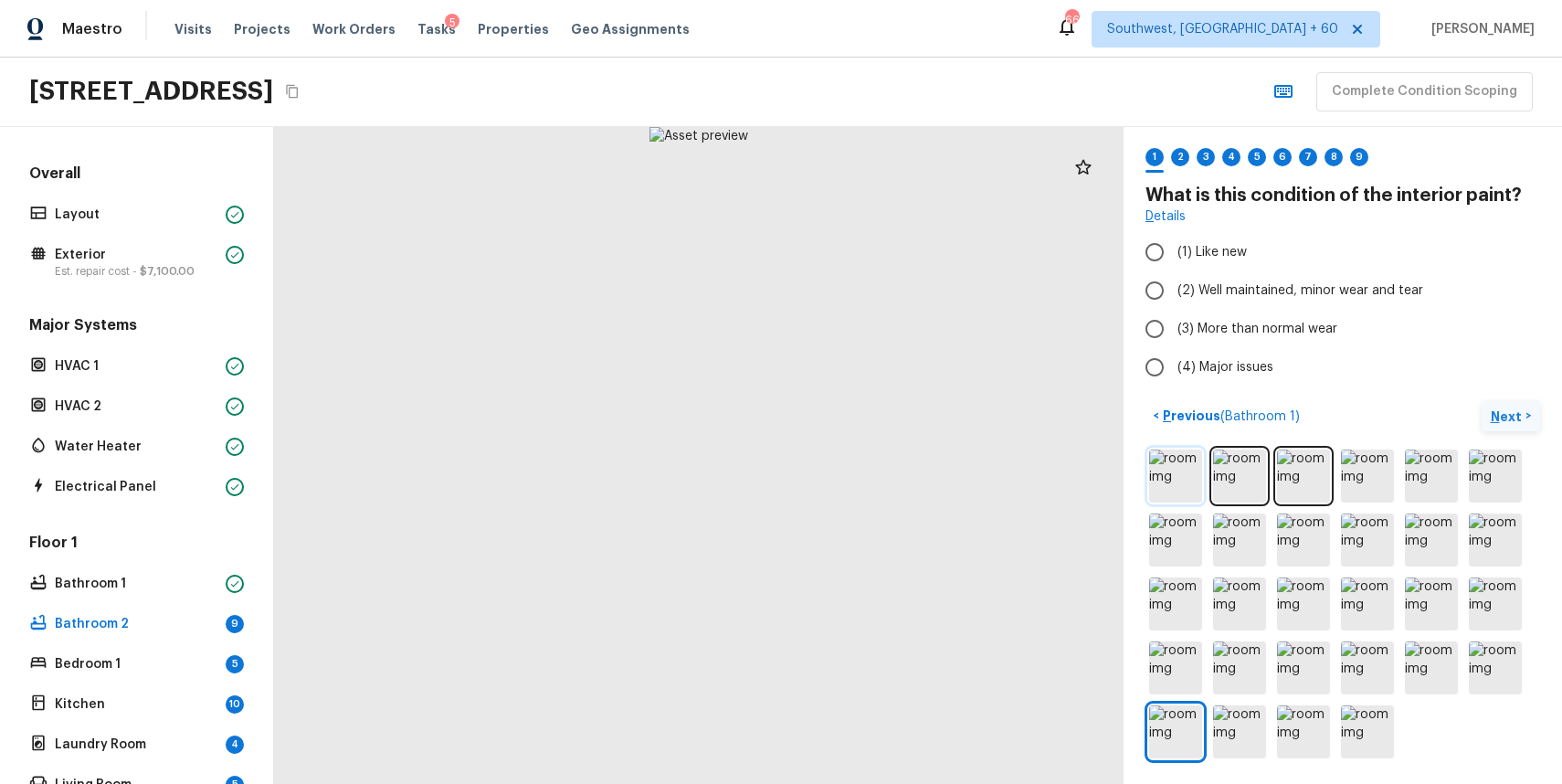
click at [1191, 486] on img at bounding box center [1176, 475] width 53 height 53
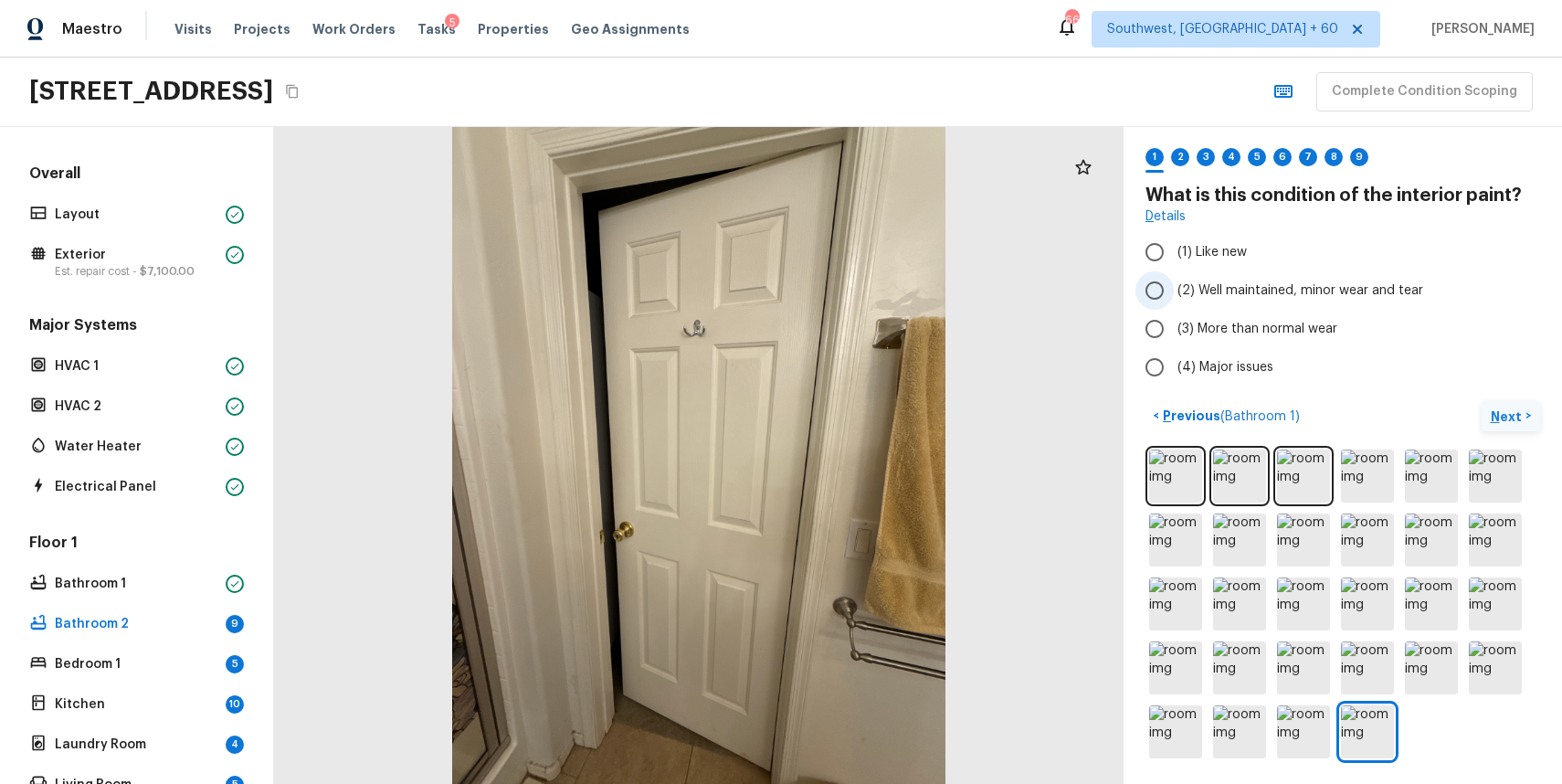
click at [1318, 277] on label "(2) Well maintained, minor wear and tear" at bounding box center [1330, 291] width 390 height 39
click at [1174, 277] on input "(2) Well maintained, minor wear and tear" at bounding box center [1154, 291] width 39 height 39
radio input "true"
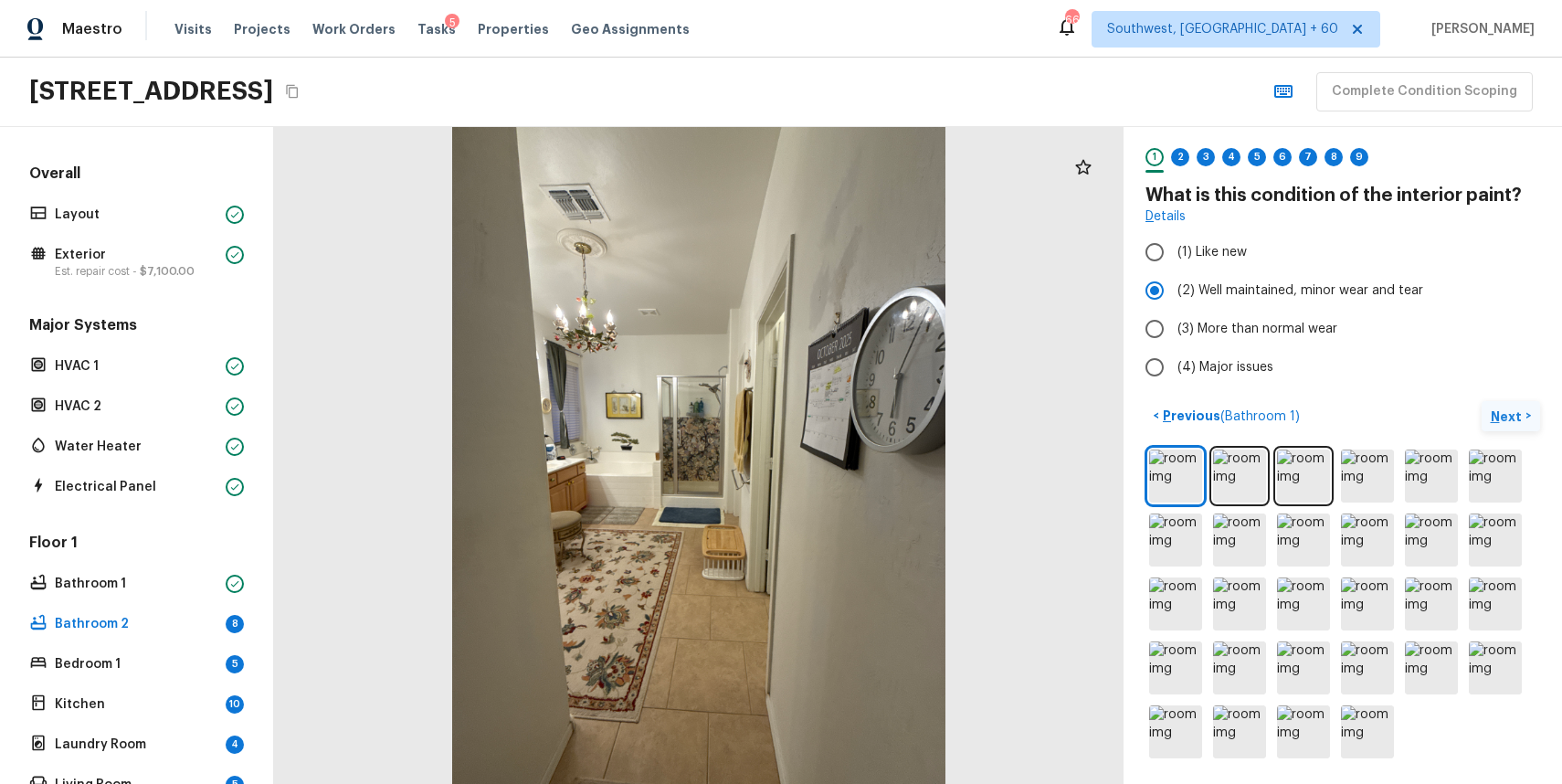
click at [1493, 403] on button "Next >" at bounding box center [1511, 416] width 59 height 30
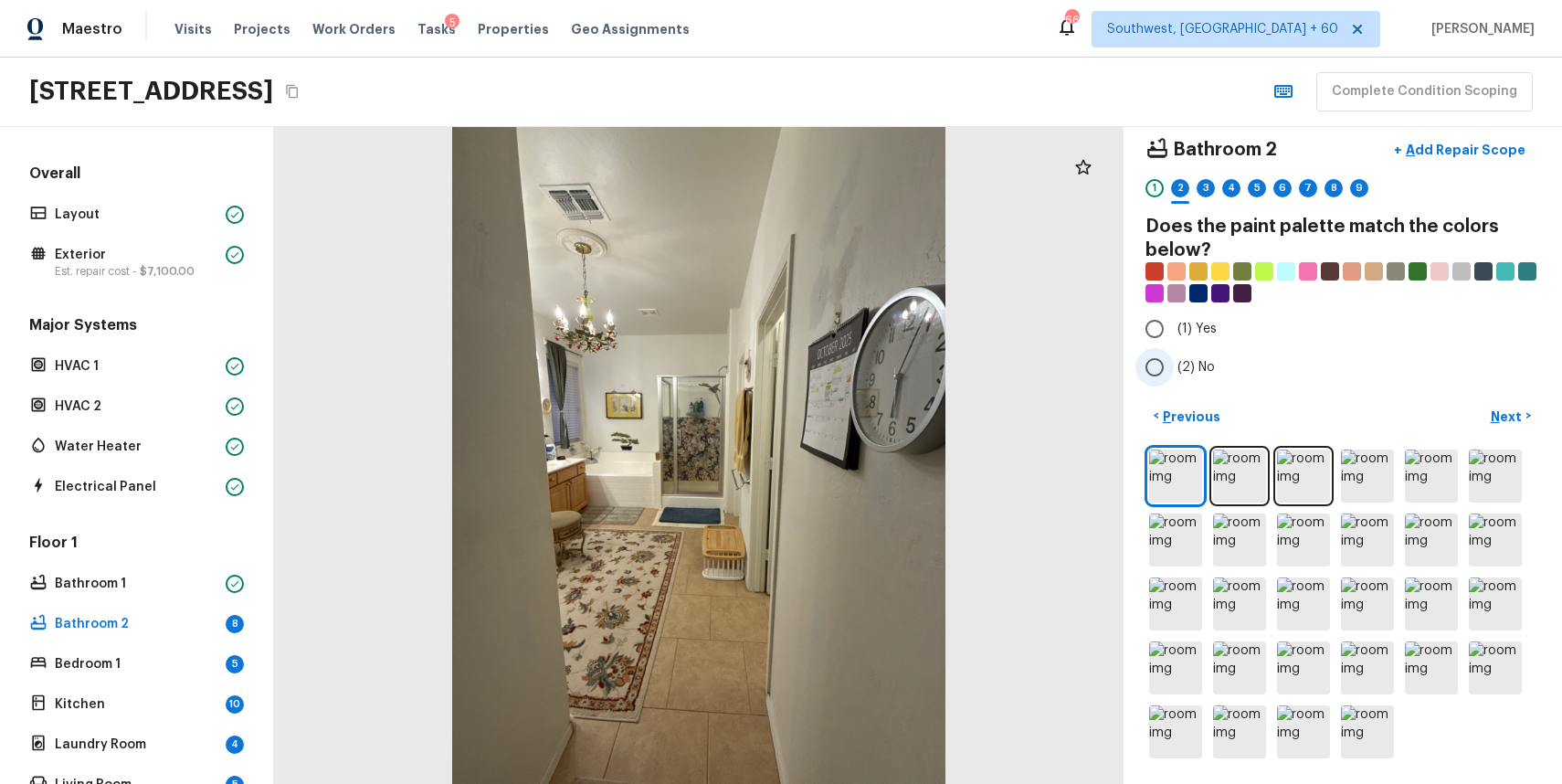
click at [1158, 366] on input "(2) No" at bounding box center [1154, 367] width 39 height 39
radio input "true"
click at [1503, 408] on p "Next" at bounding box center [1508, 416] width 35 height 18
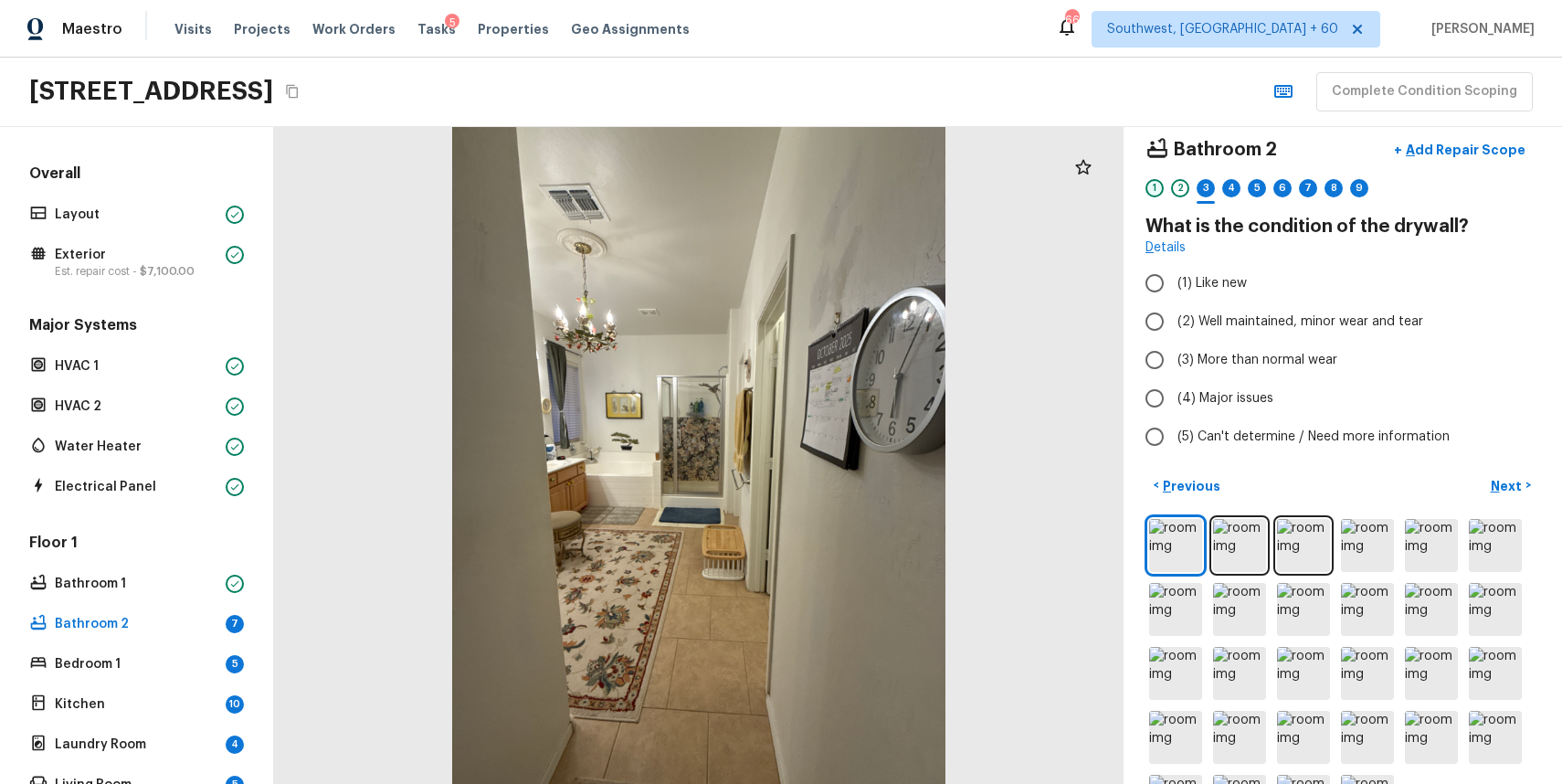
click at [1157, 189] on div "1" at bounding box center [1154, 188] width 18 height 18
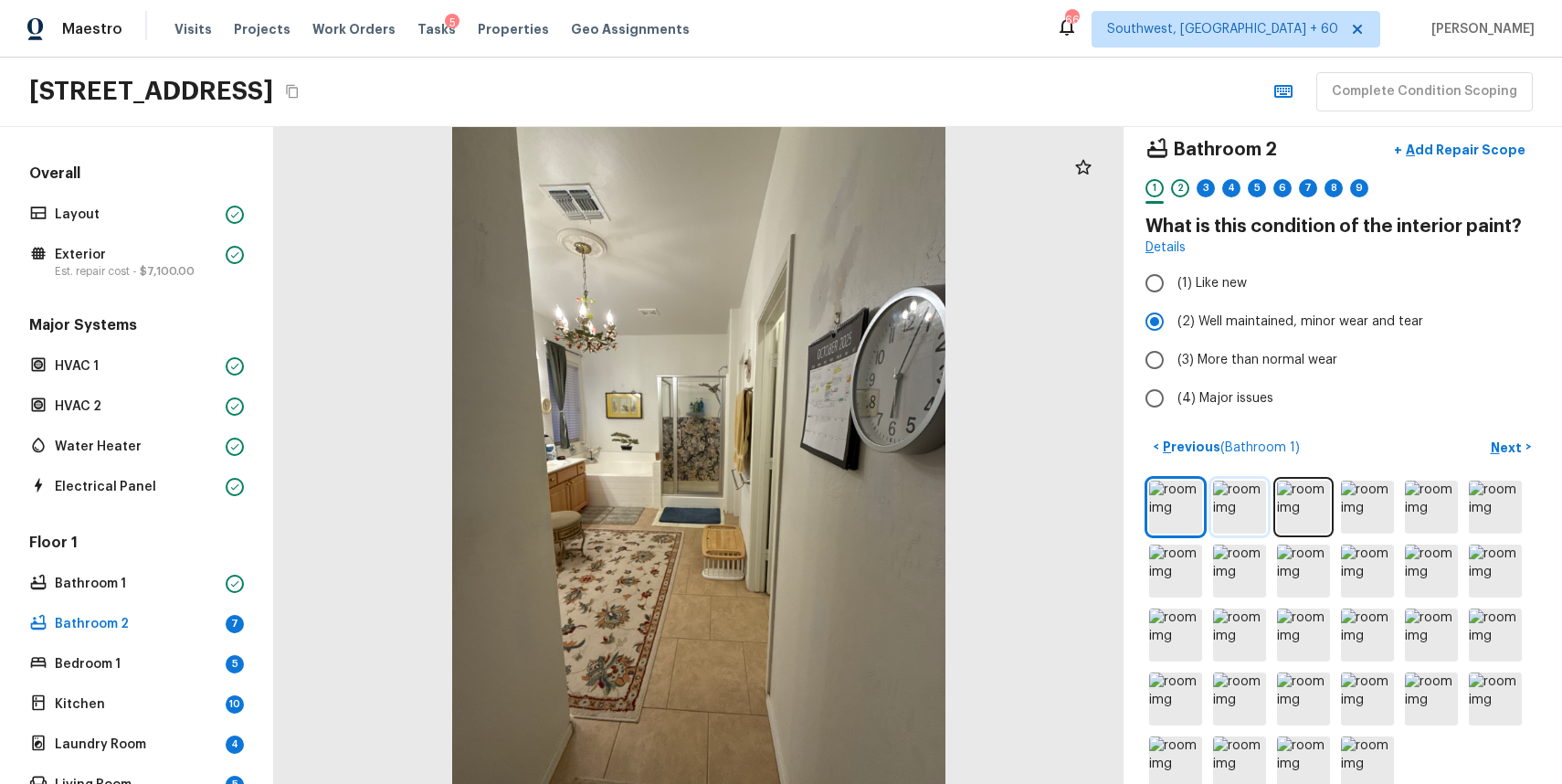
click at [1222, 501] on img at bounding box center [1240, 507] width 53 height 53
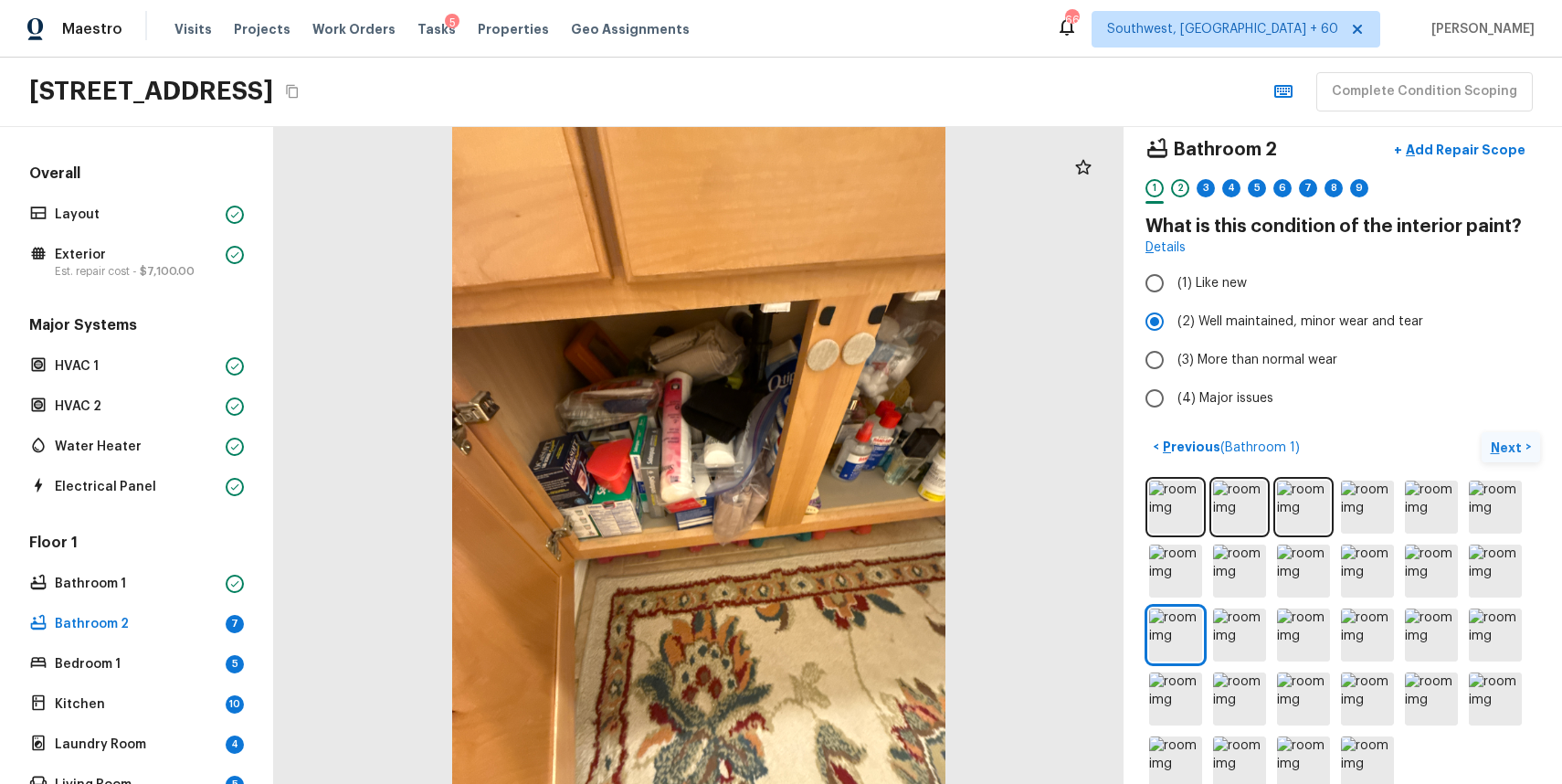
click at [1518, 444] on p "Next" at bounding box center [1508, 447] width 35 height 18
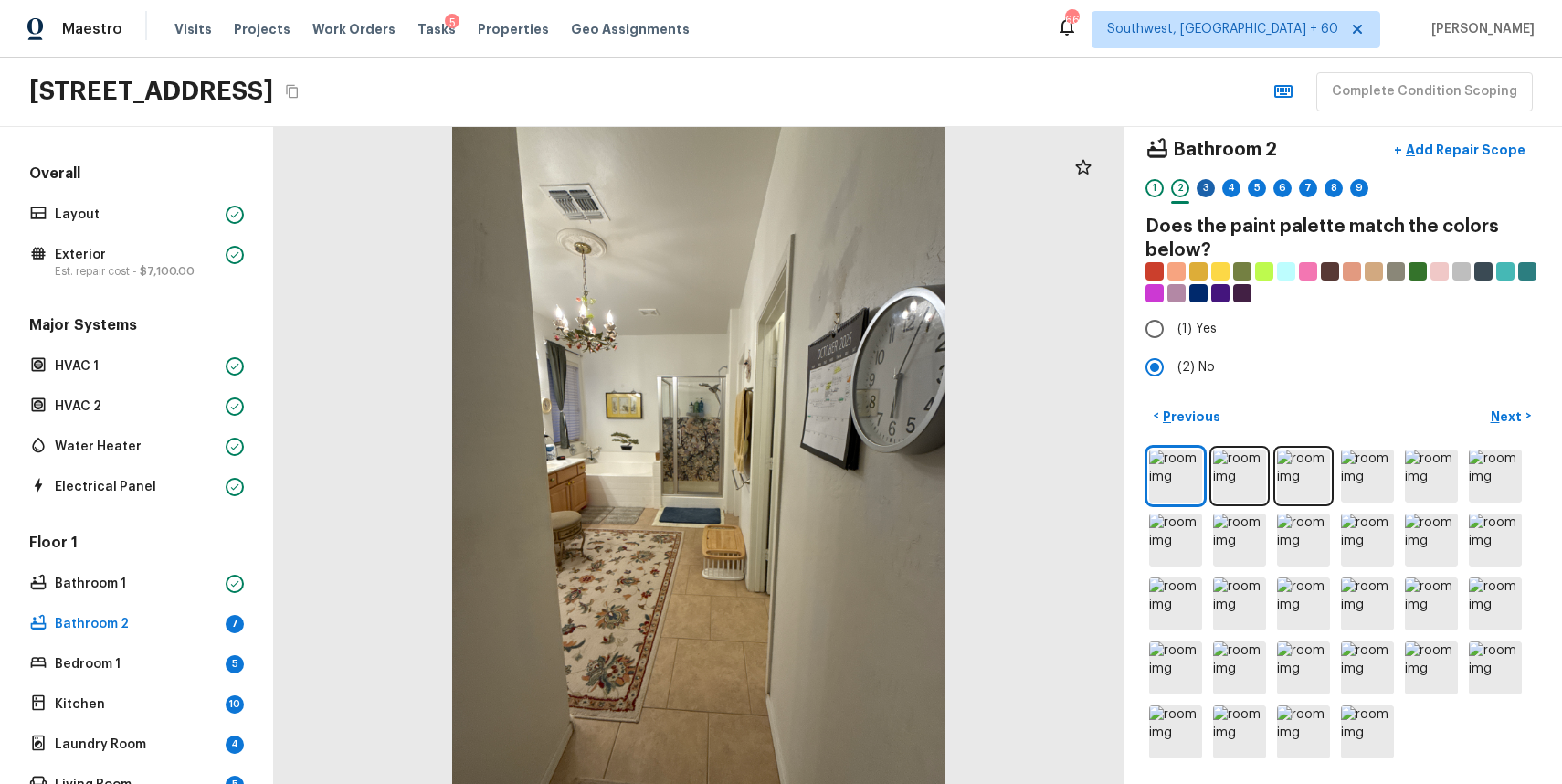
click at [1201, 181] on div "3" at bounding box center [1205, 188] width 18 height 18
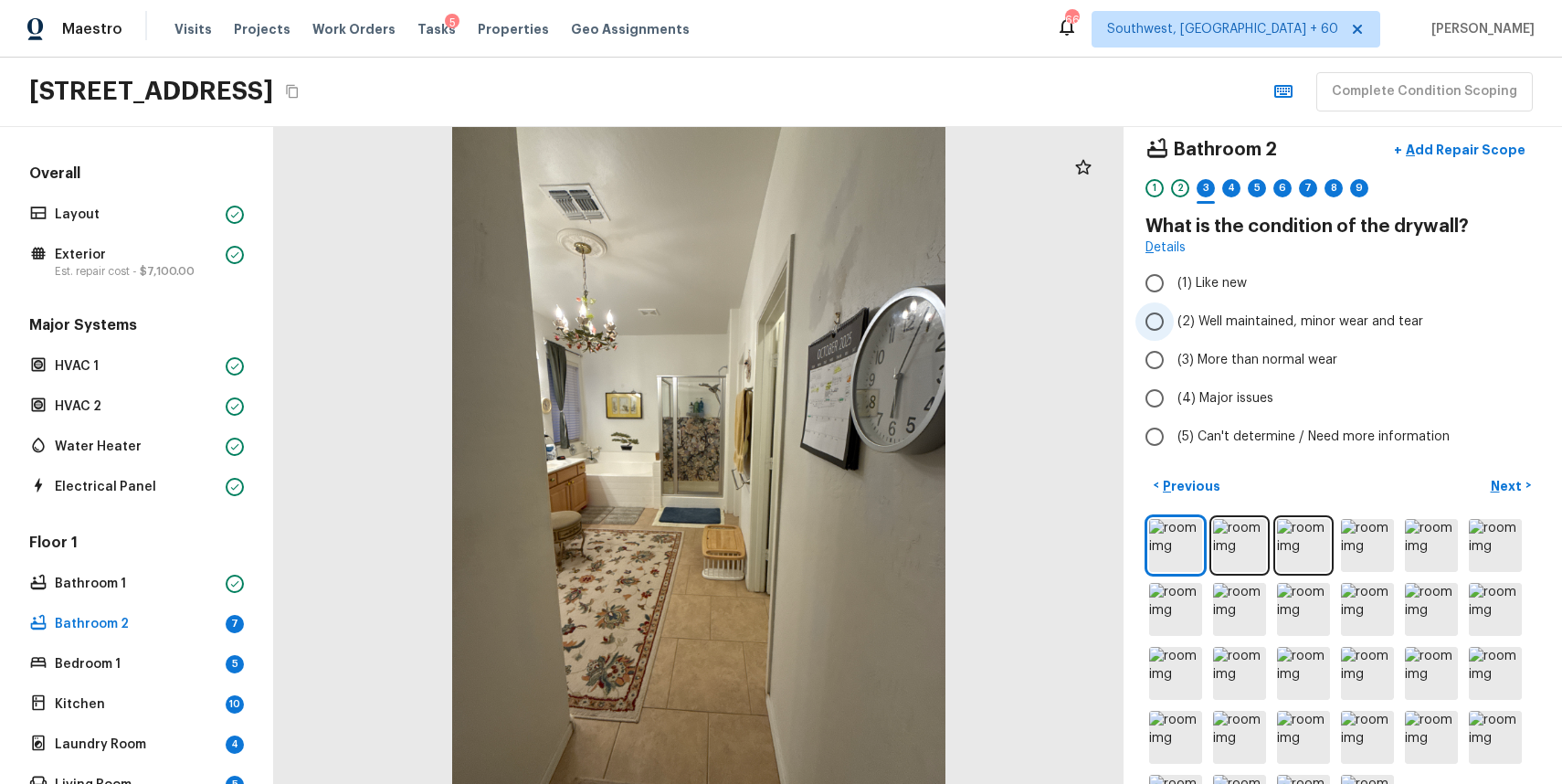
click at [1322, 313] on span "(2) Well maintained, minor wear and tear" at bounding box center [1301, 321] width 245 height 18
click at [1174, 313] on input "(2) Well maintained, minor wear and tear" at bounding box center [1154, 321] width 39 height 39
radio input "true"
click at [1507, 471] on button "Next >" at bounding box center [1511, 486] width 59 height 30
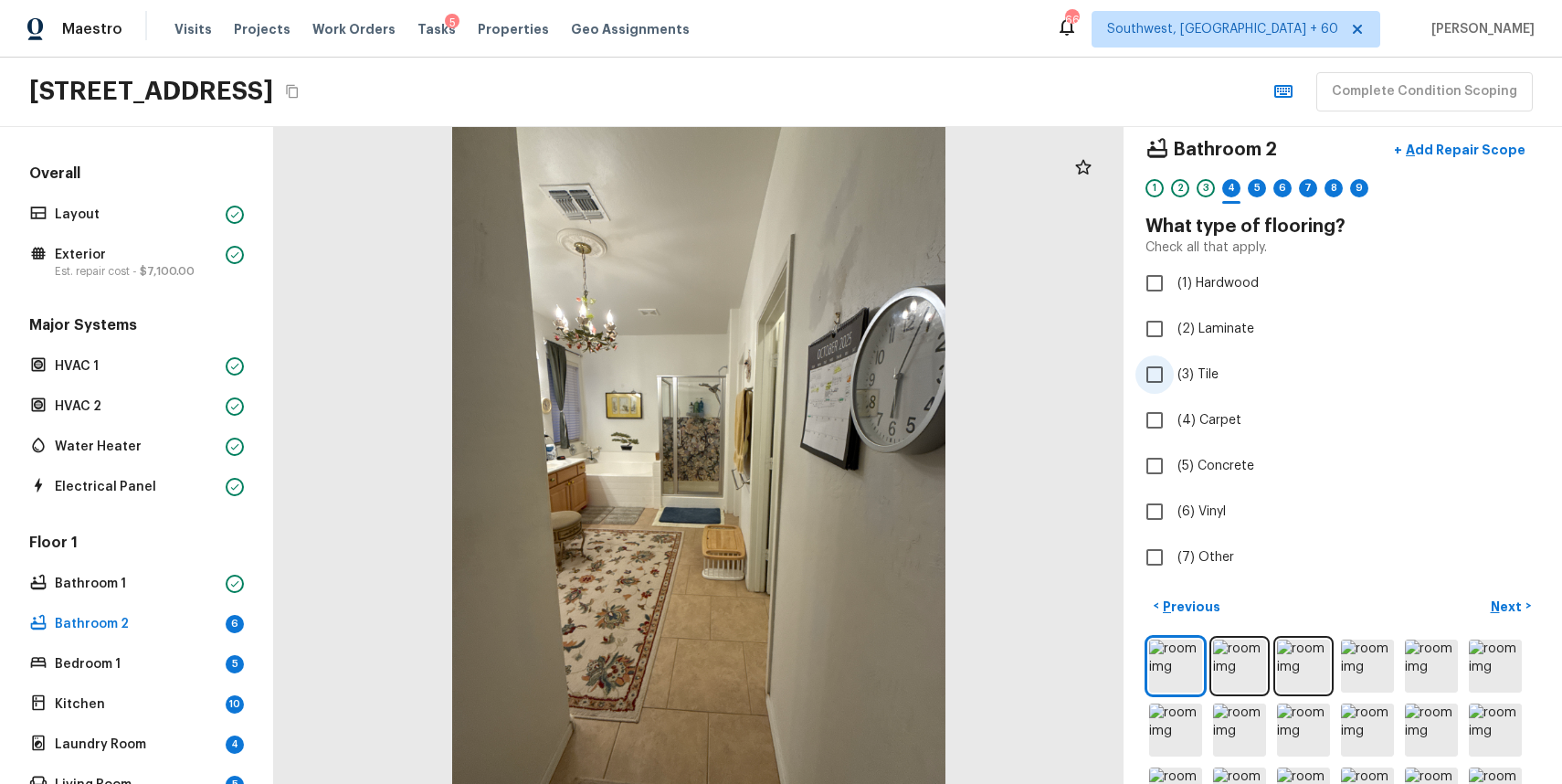
click at [1189, 377] on span "(3) Tile" at bounding box center [1199, 374] width 42 height 18
click at [1174, 377] on input "(3) Tile" at bounding box center [1154, 375] width 39 height 39
checkbox input "true"
click at [1510, 607] on p "Next" at bounding box center [1508, 606] width 35 height 18
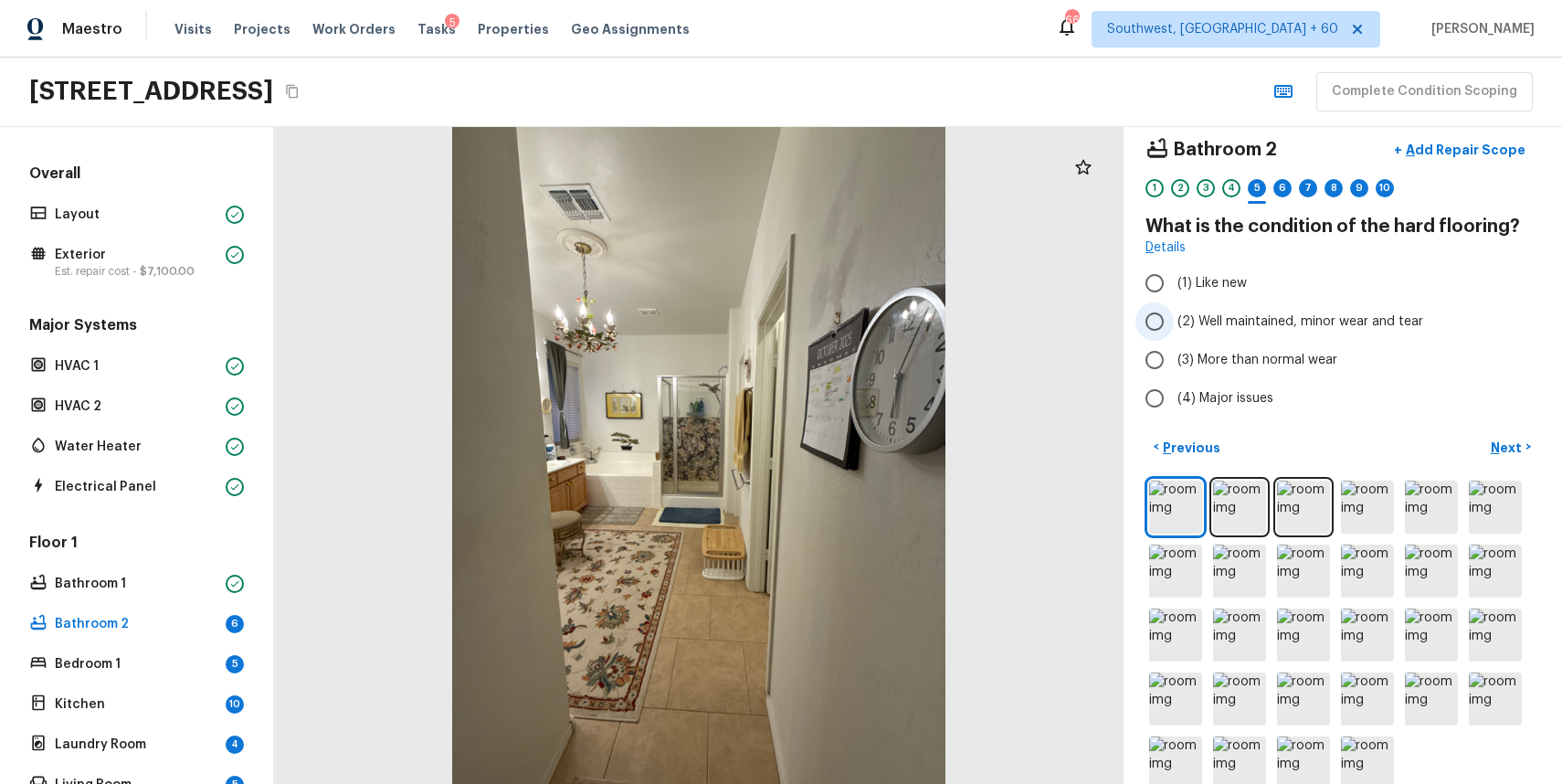
click at [1265, 325] on span "(2) Well maintained, minor wear and tear" at bounding box center [1301, 321] width 245 height 18
click at [1174, 325] on input "(2) Well maintained, minor wear and tear" at bounding box center [1154, 321] width 39 height 39
radio input "true"
click at [1510, 442] on p "Next" at bounding box center [1508, 447] width 35 height 18
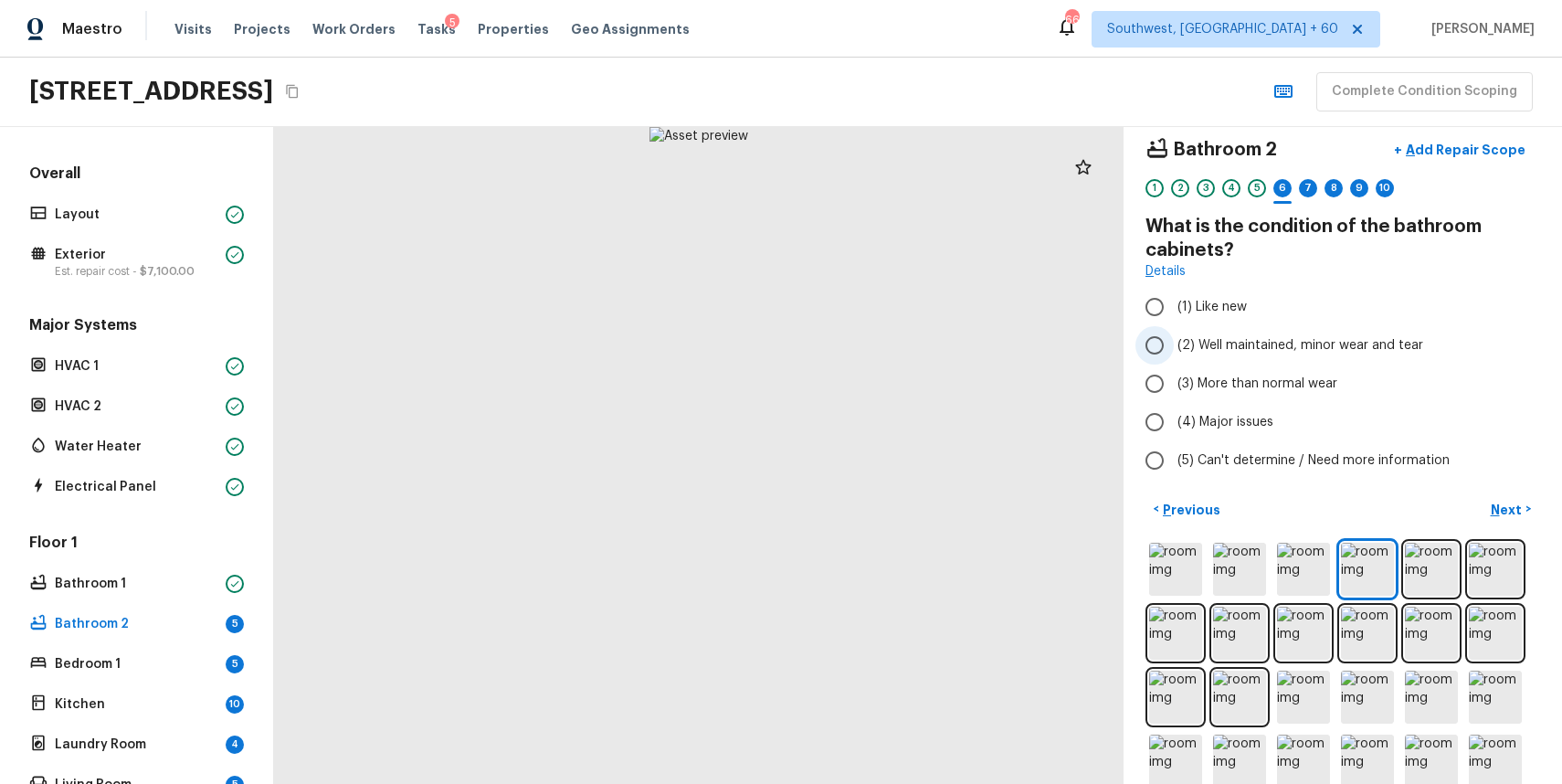
click at [1359, 342] on span "(2) Well maintained, minor wear and tear" at bounding box center [1301, 344] width 245 height 18
click at [1174, 342] on input "(2) Well maintained, minor wear and tear" at bounding box center [1154, 345] width 39 height 39
radio input "true"
click at [1478, 498] on div "< Previous Next >" at bounding box center [1343, 509] width 395 height 30
click at [1527, 502] on button "Next >" at bounding box center [1511, 509] width 59 height 30
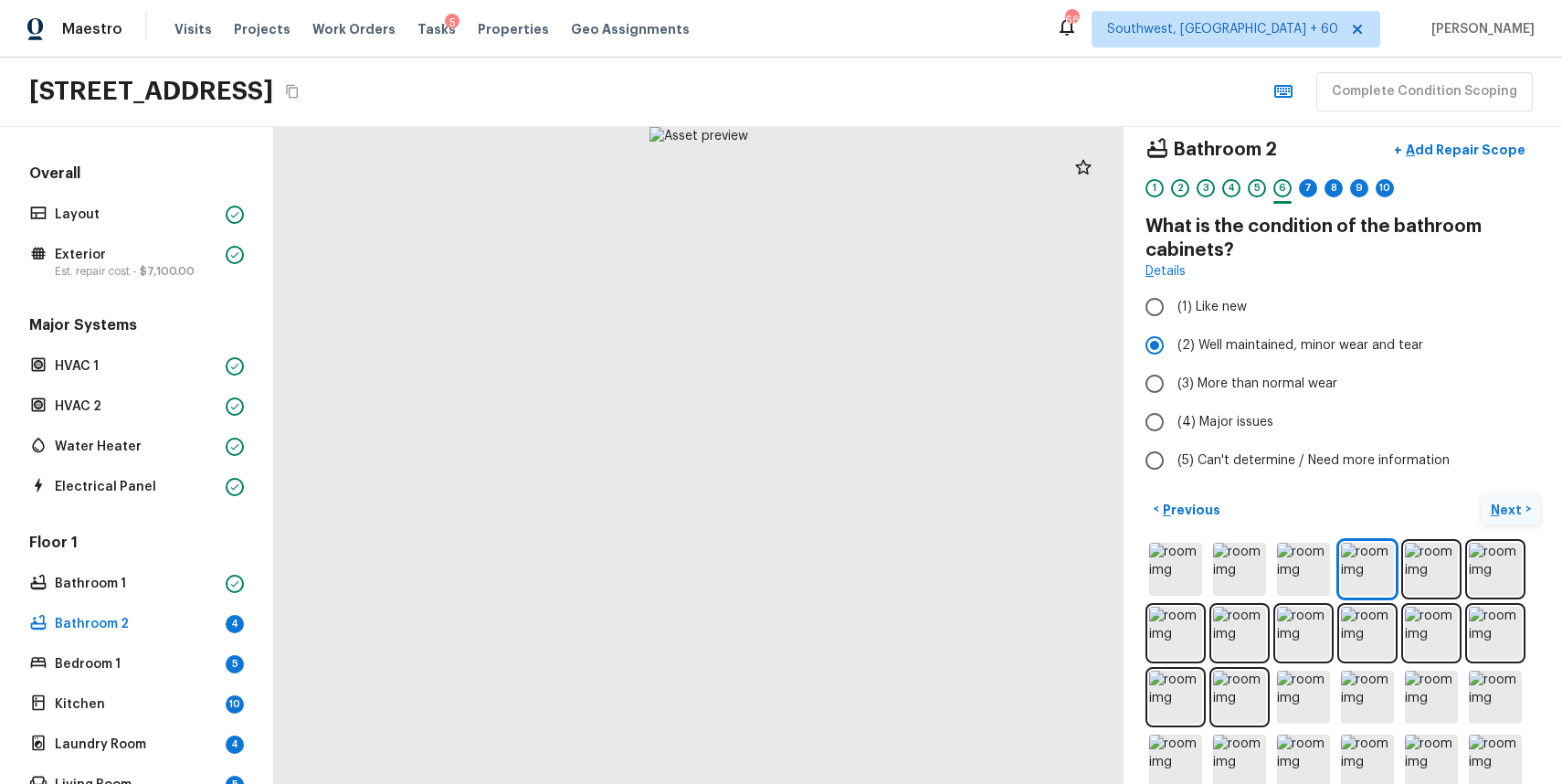
scroll to position [0, 0]
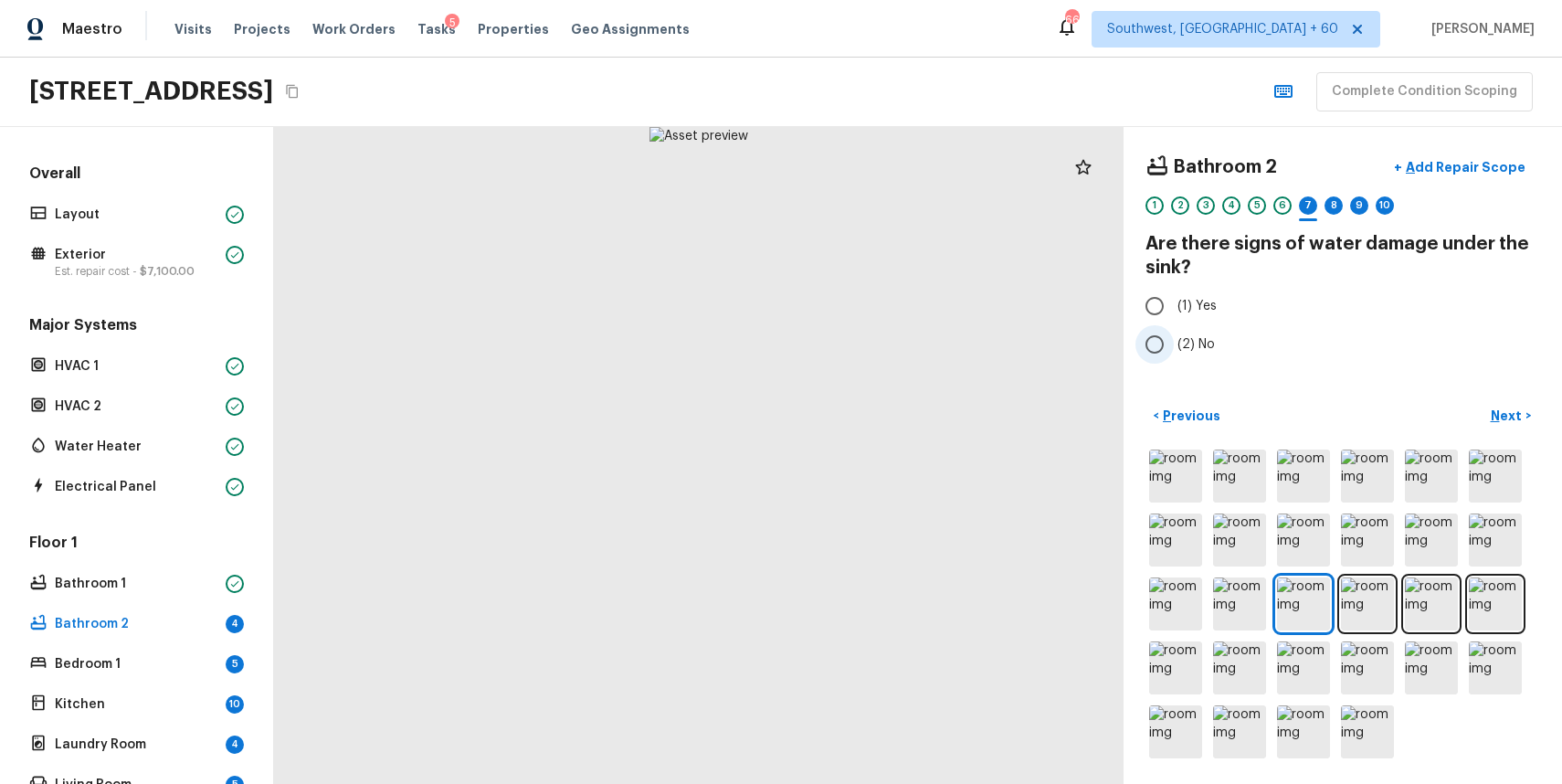
click at [1141, 361] on input "(2) No" at bounding box center [1154, 344] width 39 height 39
radio input "true"
click at [1505, 412] on p "Next" at bounding box center [1508, 415] width 35 height 18
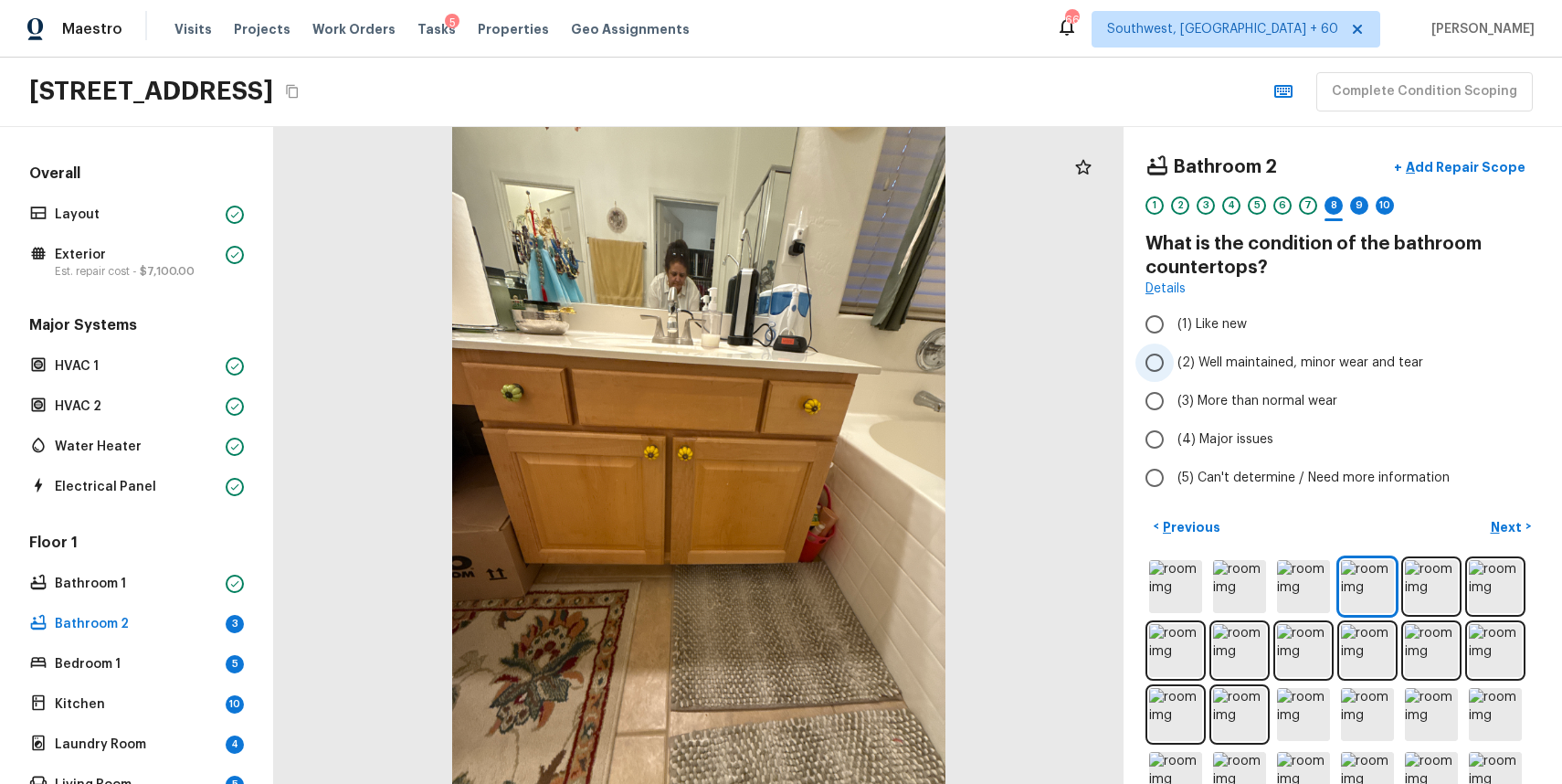
click at [1258, 354] on span "(2) Well maintained, minor wear and tear" at bounding box center [1301, 362] width 245 height 18
click at [1174, 354] on input "(2) Well maintained, minor wear and tear" at bounding box center [1154, 362] width 39 height 39
radio input "true"
click at [1510, 525] on p "Next" at bounding box center [1508, 526] width 35 height 18
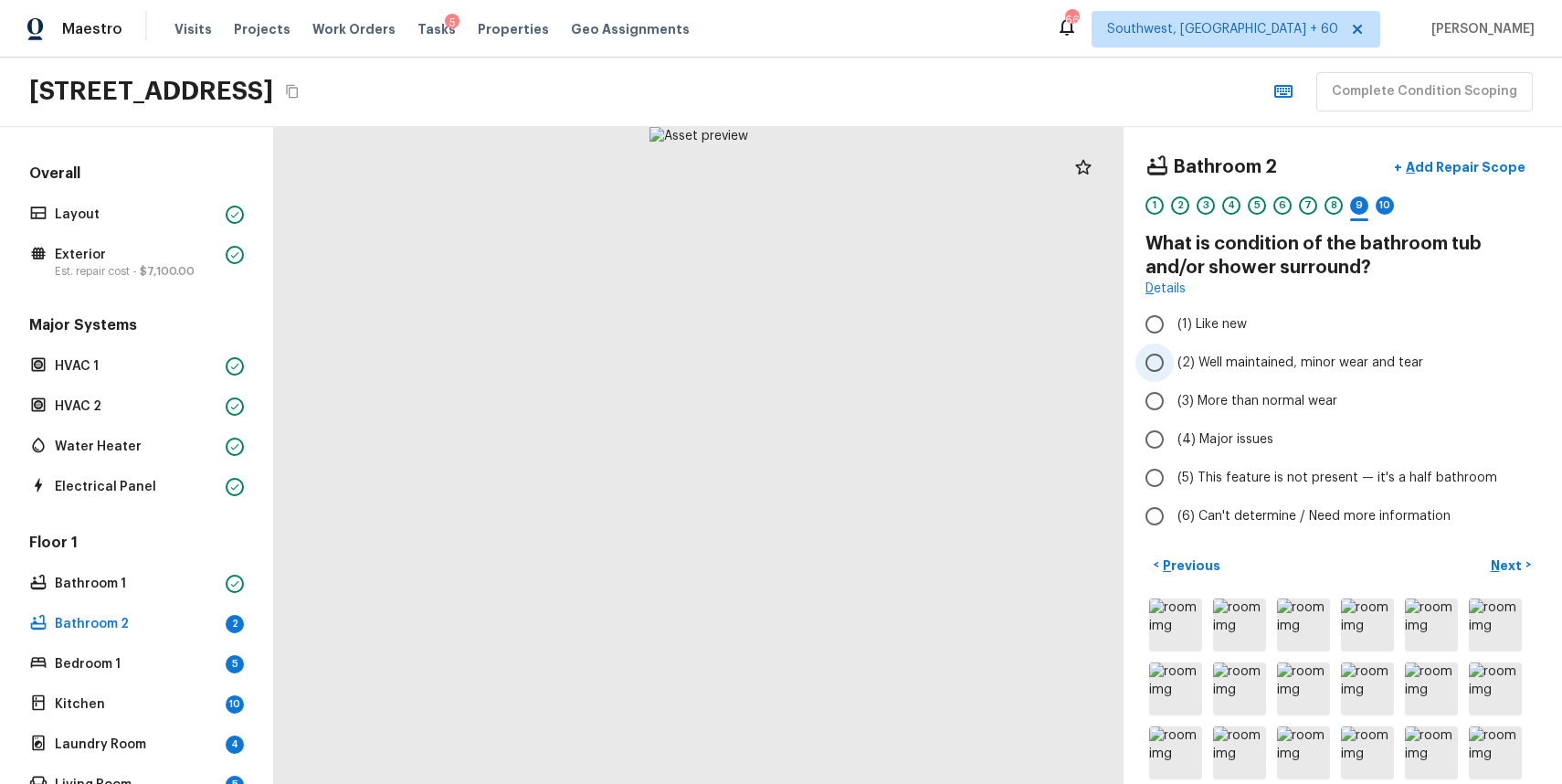
click at [1300, 356] on span "(2) Well maintained, minor wear and tear" at bounding box center [1301, 362] width 245 height 18
click at [1174, 356] on input "(2) Well maintained, minor wear and tear" at bounding box center [1154, 362] width 39 height 39
radio input "true"
click at [1506, 577] on button "Next >" at bounding box center [1511, 565] width 59 height 30
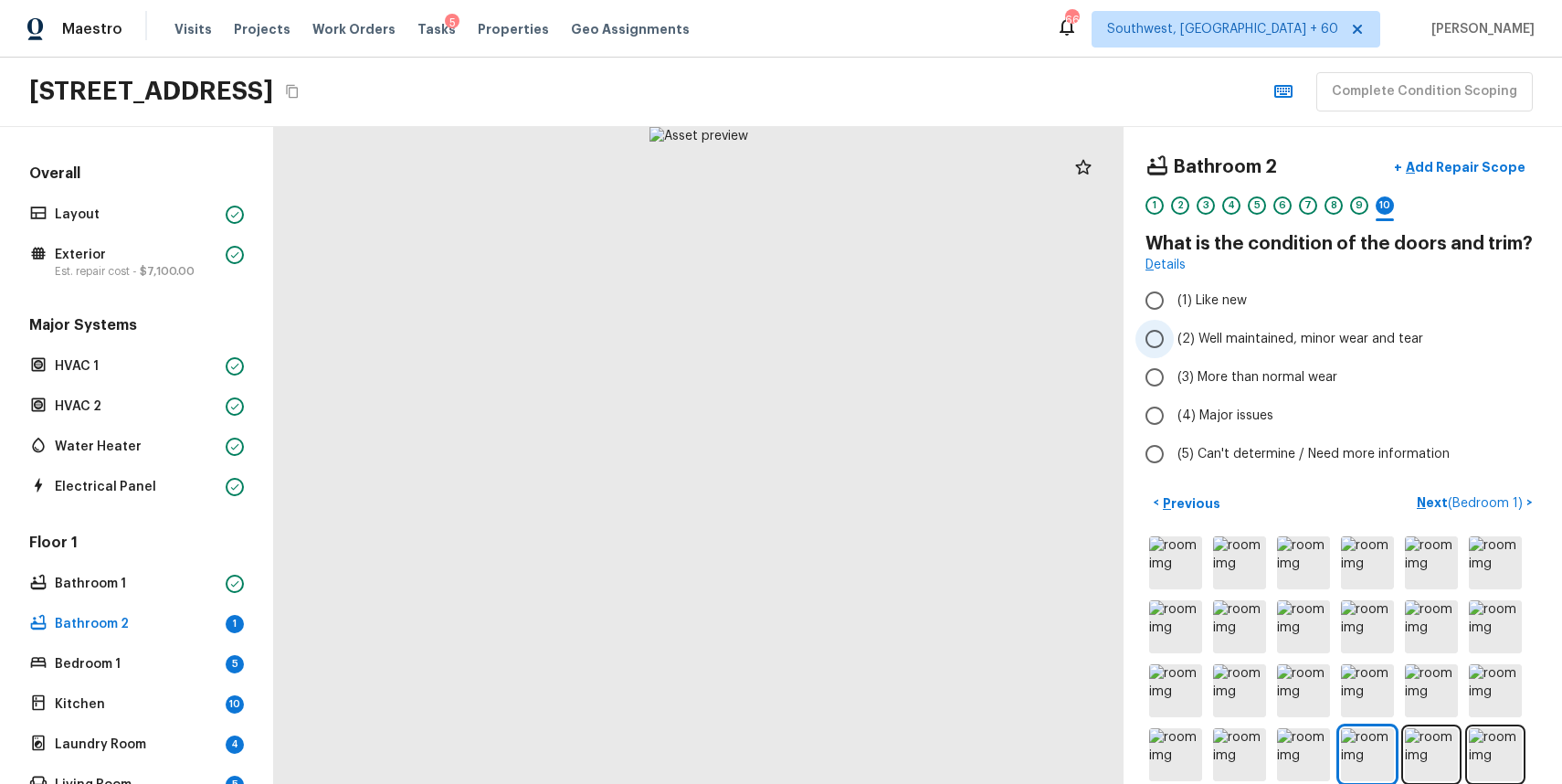
click at [1271, 347] on span "(2) Well maintained, minor wear and tear" at bounding box center [1301, 338] width 245 height 18
click at [1174, 347] on input "(2) Well maintained, minor wear and tear" at bounding box center [1154, 339] width 39 height 39
radio input "true"
click at [1472, 497] on span "( Bedroom 1 )" at bounding box center [1485, 504] width 75 height 13
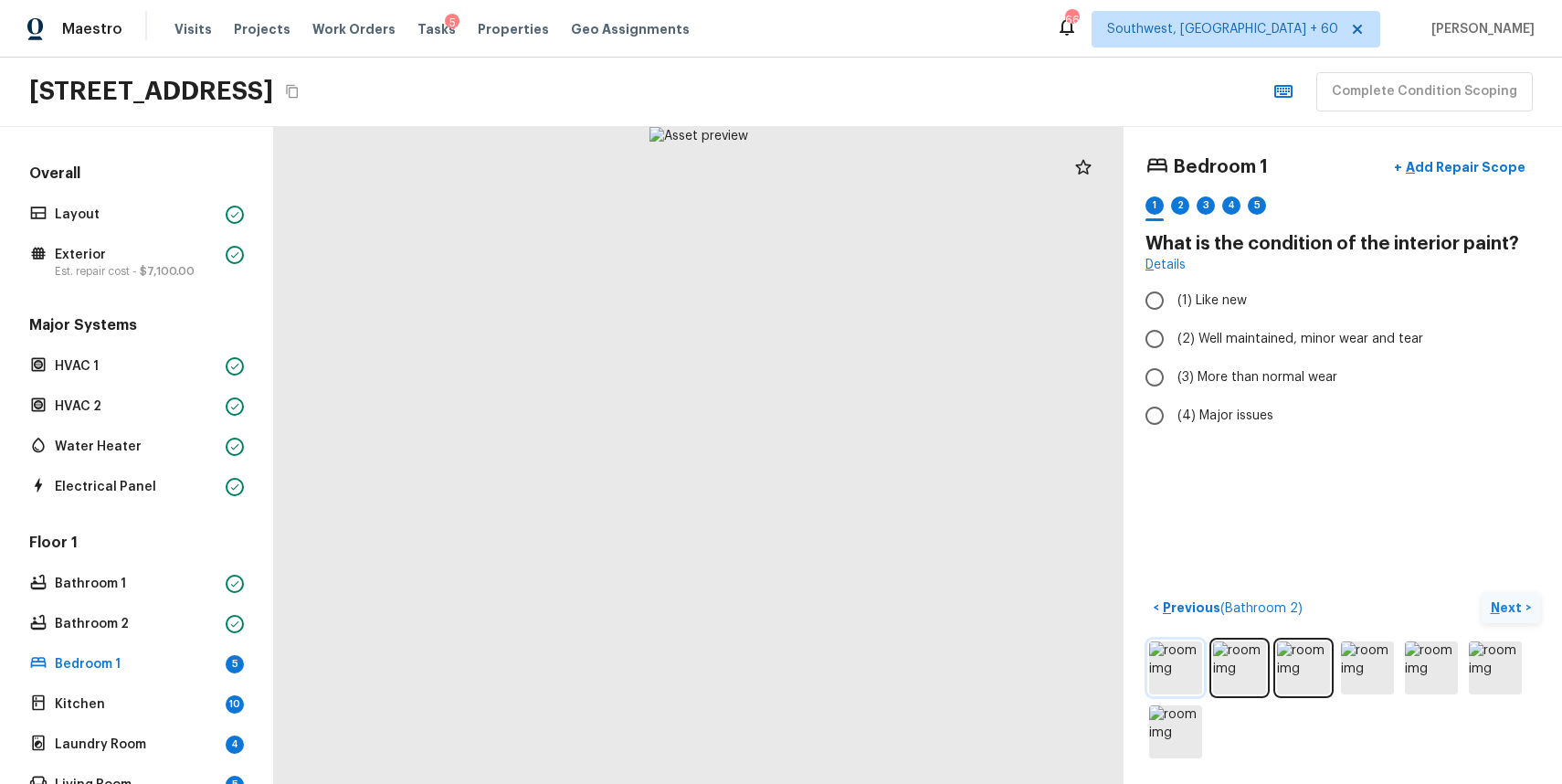
click at [1176, 663] on img at bounding box center [1176, 668] width 53 height 53
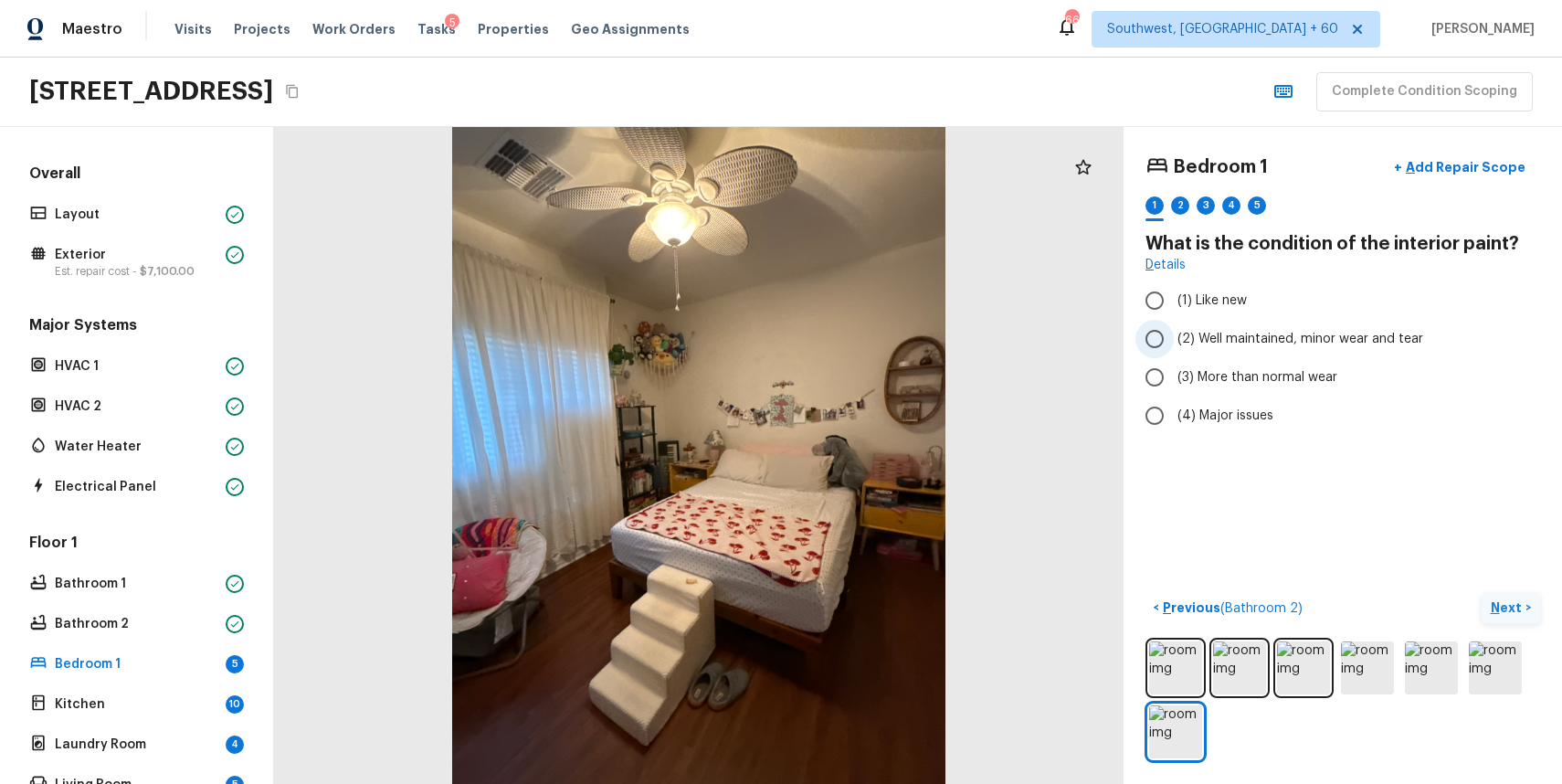
click at [1251, 325] on label "(2) Well maintained, minor wear and tear" at bounding box center [1330, 339] width 390 height 39
click at [1174, 325] on input "(2) Well maintained, minor wear and tear" at bounding box center [1154, 339] width 39 height 39
radio input "true"
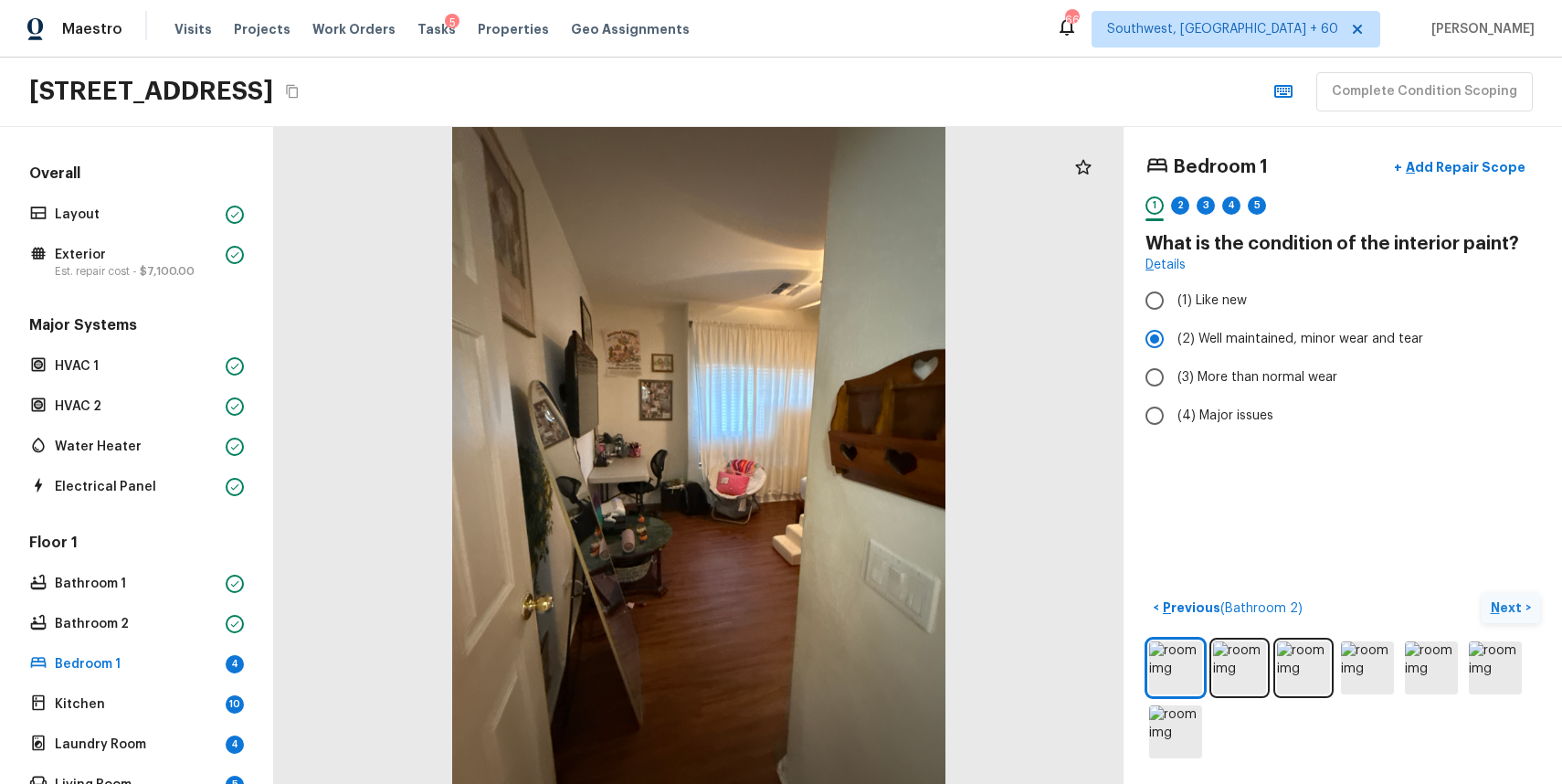
click at [1498, 606] on p "Next" at bounding box center [1508, 607] width 35 height 18
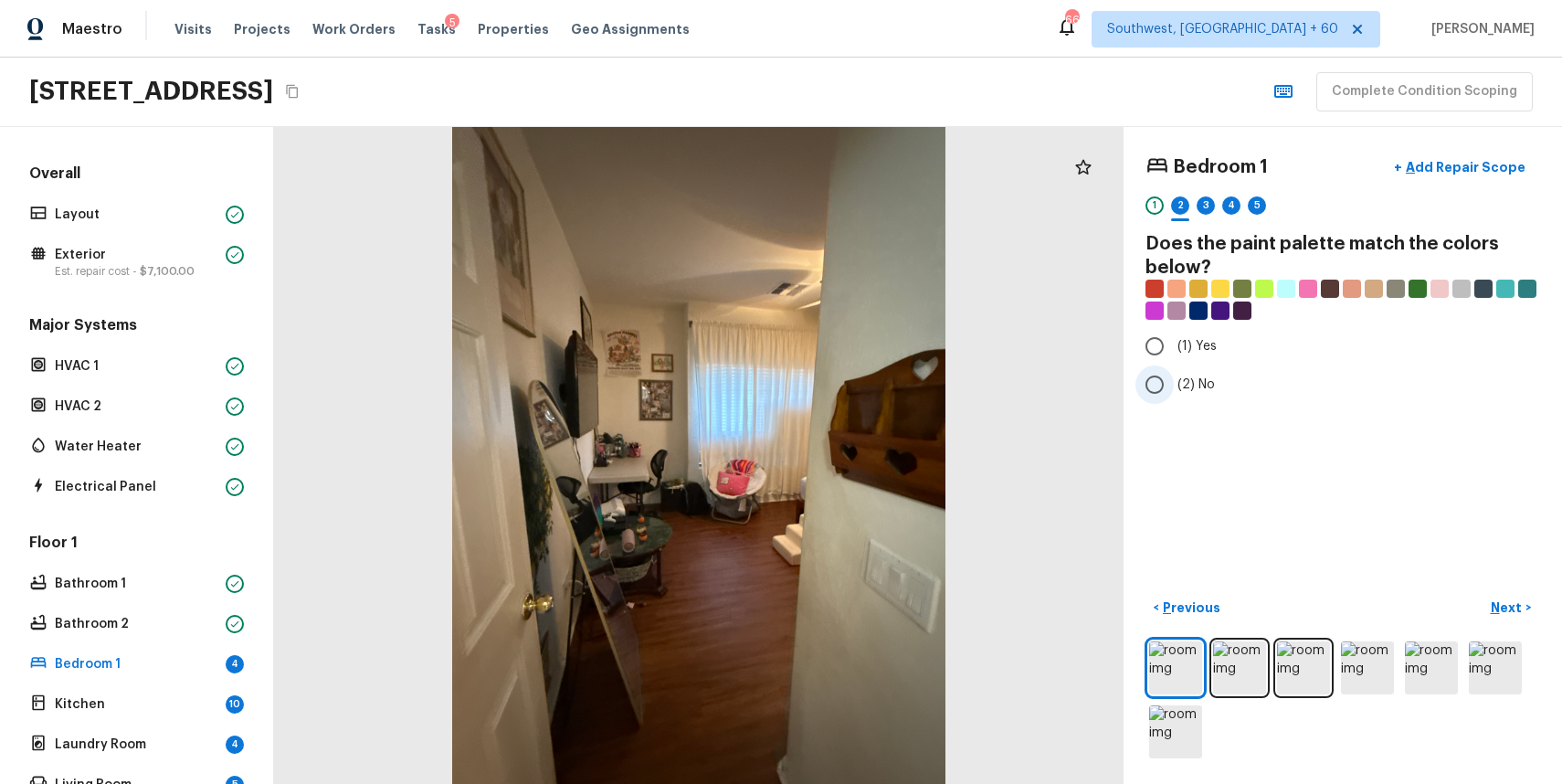
click at [1209, 386] on span "(2) No" at bounding box center [1197, 384] width 38 height 18
click at [1174, 386] on input "(2) No" at bounding box center [1154, 384] width 39 height 39
radio input "true"
click at [1503, 587] on div "Bedroom 1 + Add Repair Scope 1 2 3 4 5 Does the paint palette match the colors …" at bounding box center [1343, 456] width 439 height 657
click at [1507, 598] on p "Next" at bounding box center [1508, 607] width 35 height 18
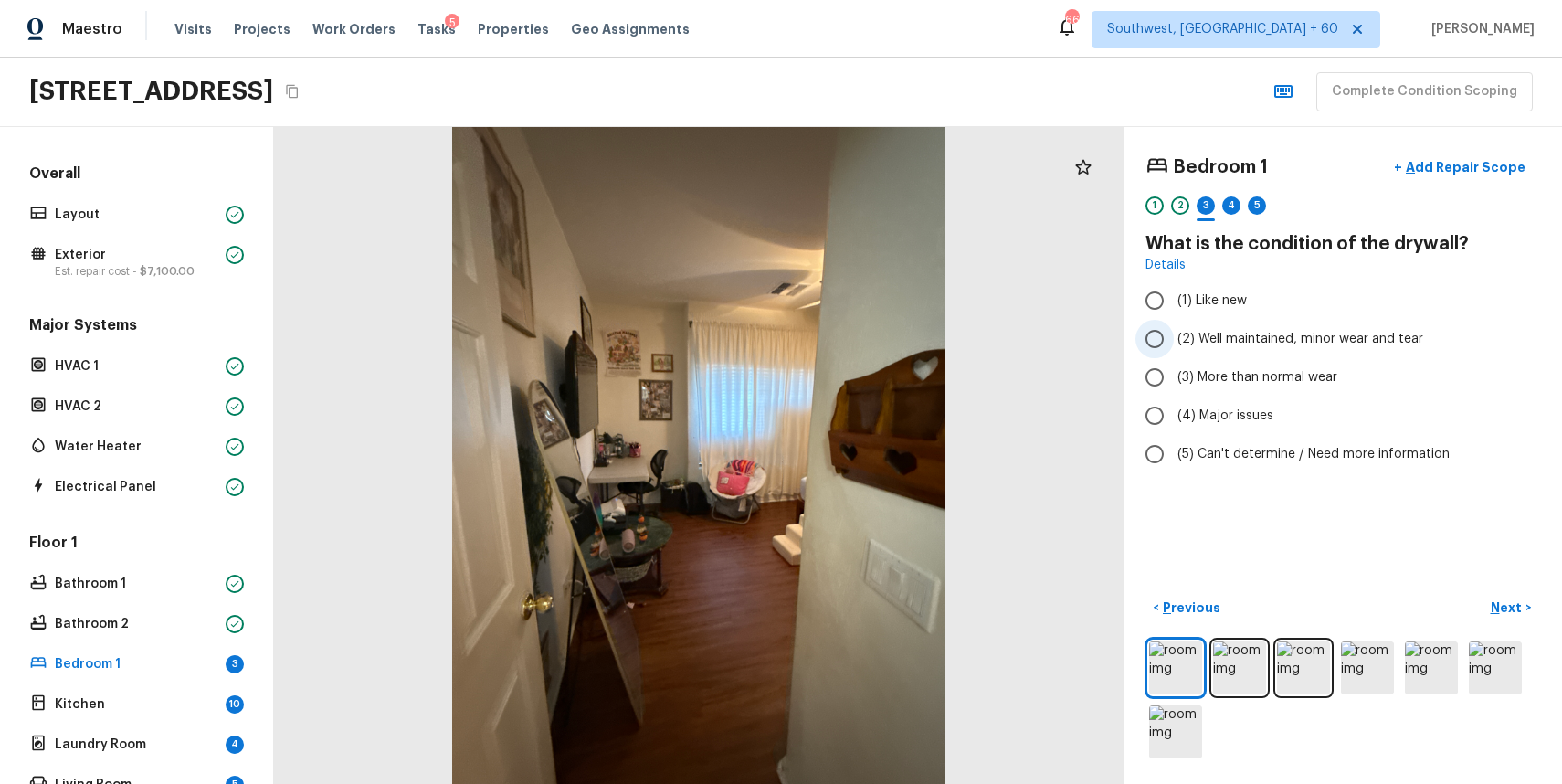
click at [1296, 327] on label "(2) Well maintained, minor wear and tear" at bounding box center [1330, 339] width 390 height 39
click at [1174, 327] on input "(2) Well maintained, minor wear and tear" at bounding box center [1154, 339] width 39 height 39
radio input "true"
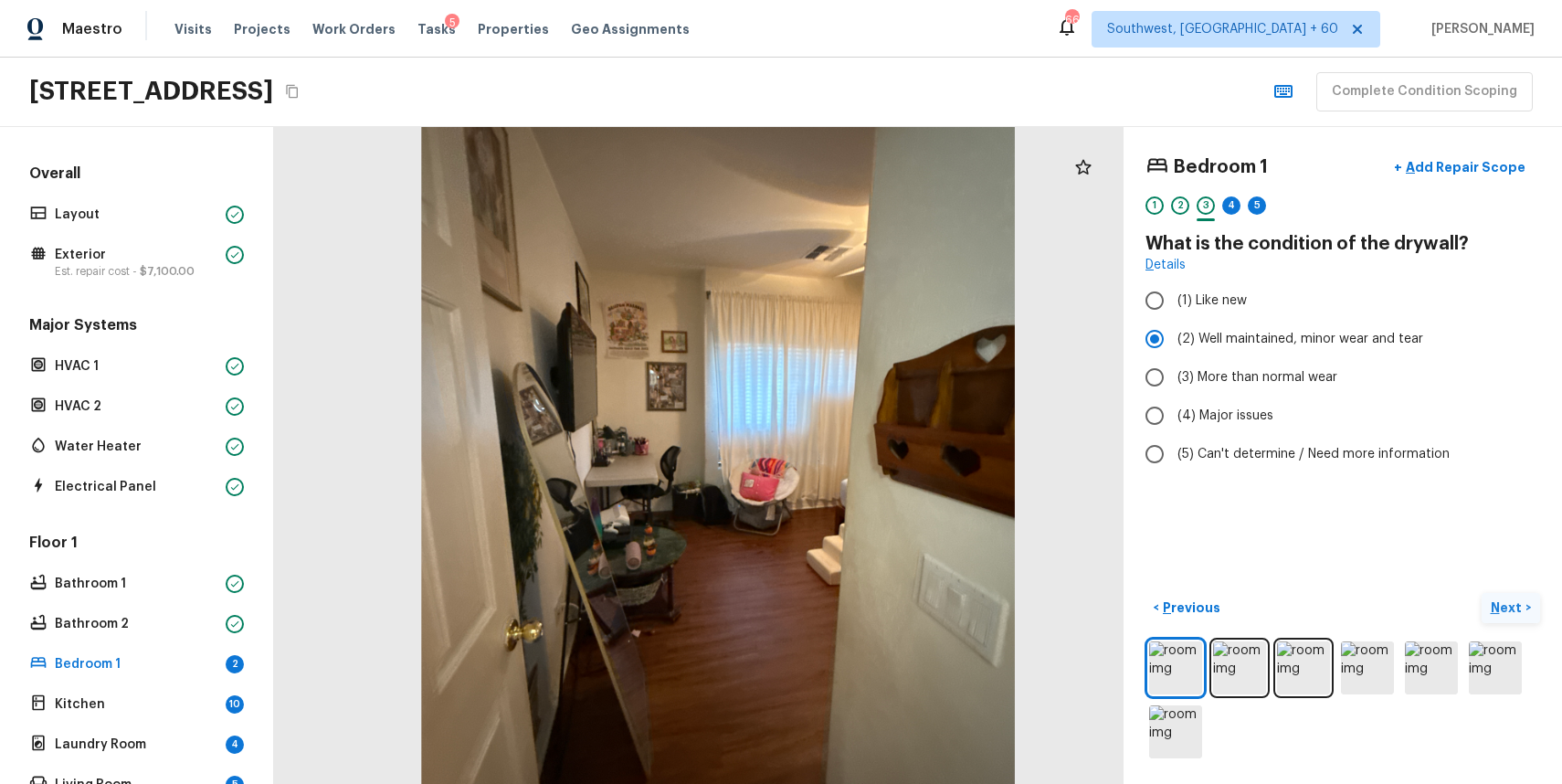
click at [1500, 605] on p "Next" at bounding box center [1508, 607] width 35 height 18
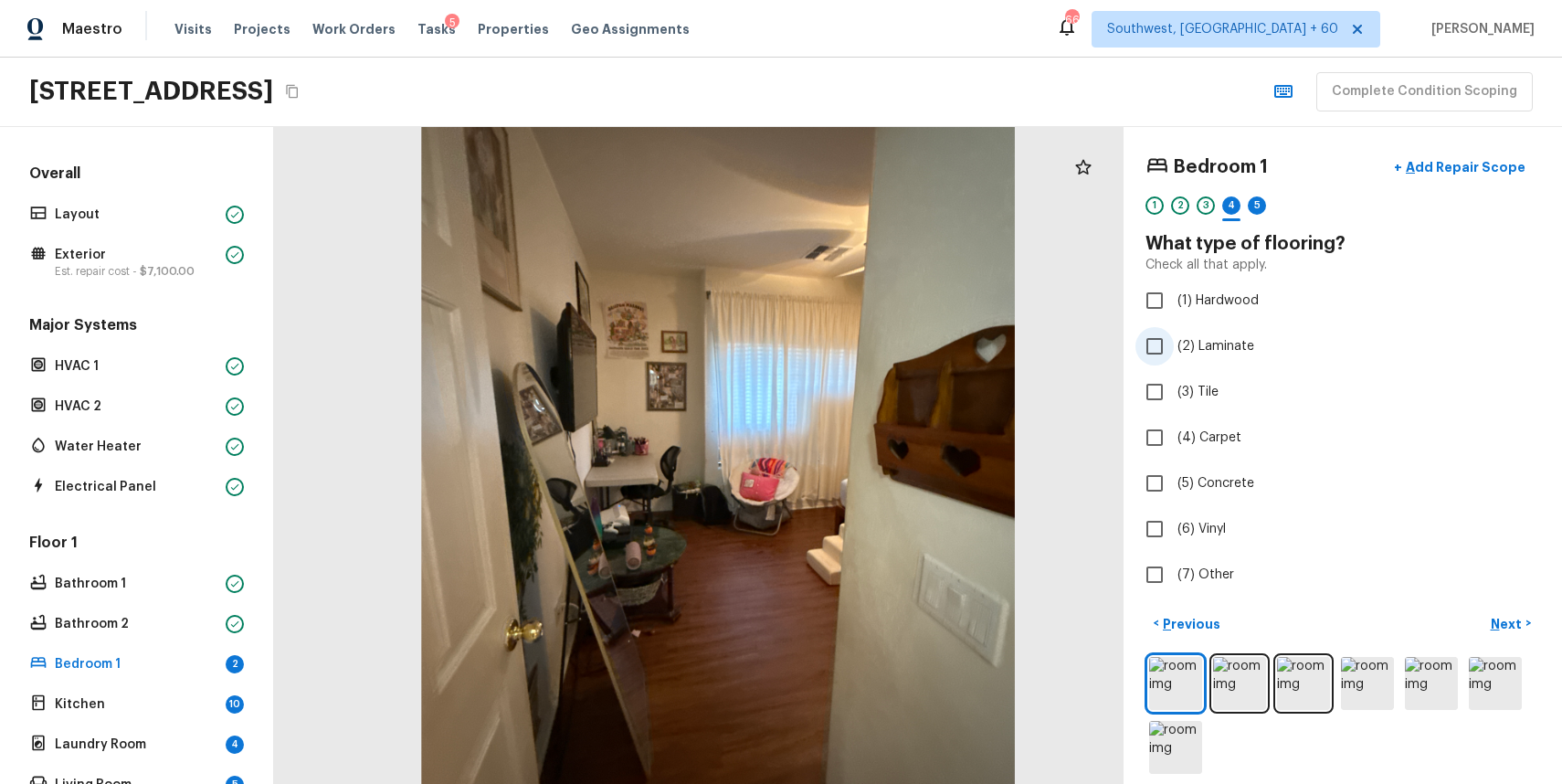
click at [1187, 341] on span "(2) Laminate" at bounding box center [1216, 345] width 76 height 18
click at [1174, 341] on input "(2) Laminate" at bounding box center [1154, 346] width 39 height 39
checkbox input "true"
click at [1501, 646] on div "< Previous Next >" at bounding box center [1343, 692] width 395 height 169
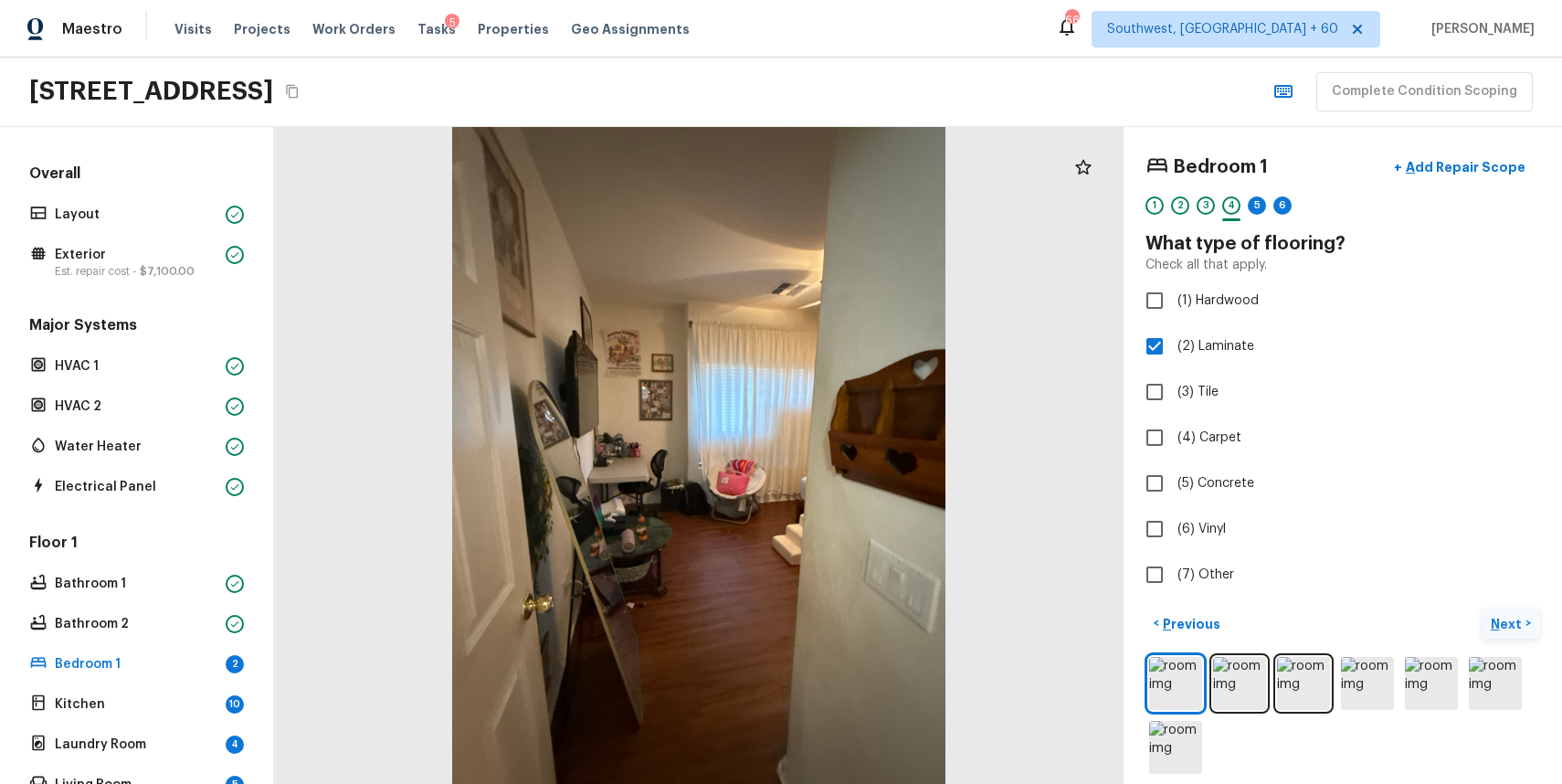
click at [1506, 626] on p "Next" at bounding box center [1508, 623] width 35 height 18
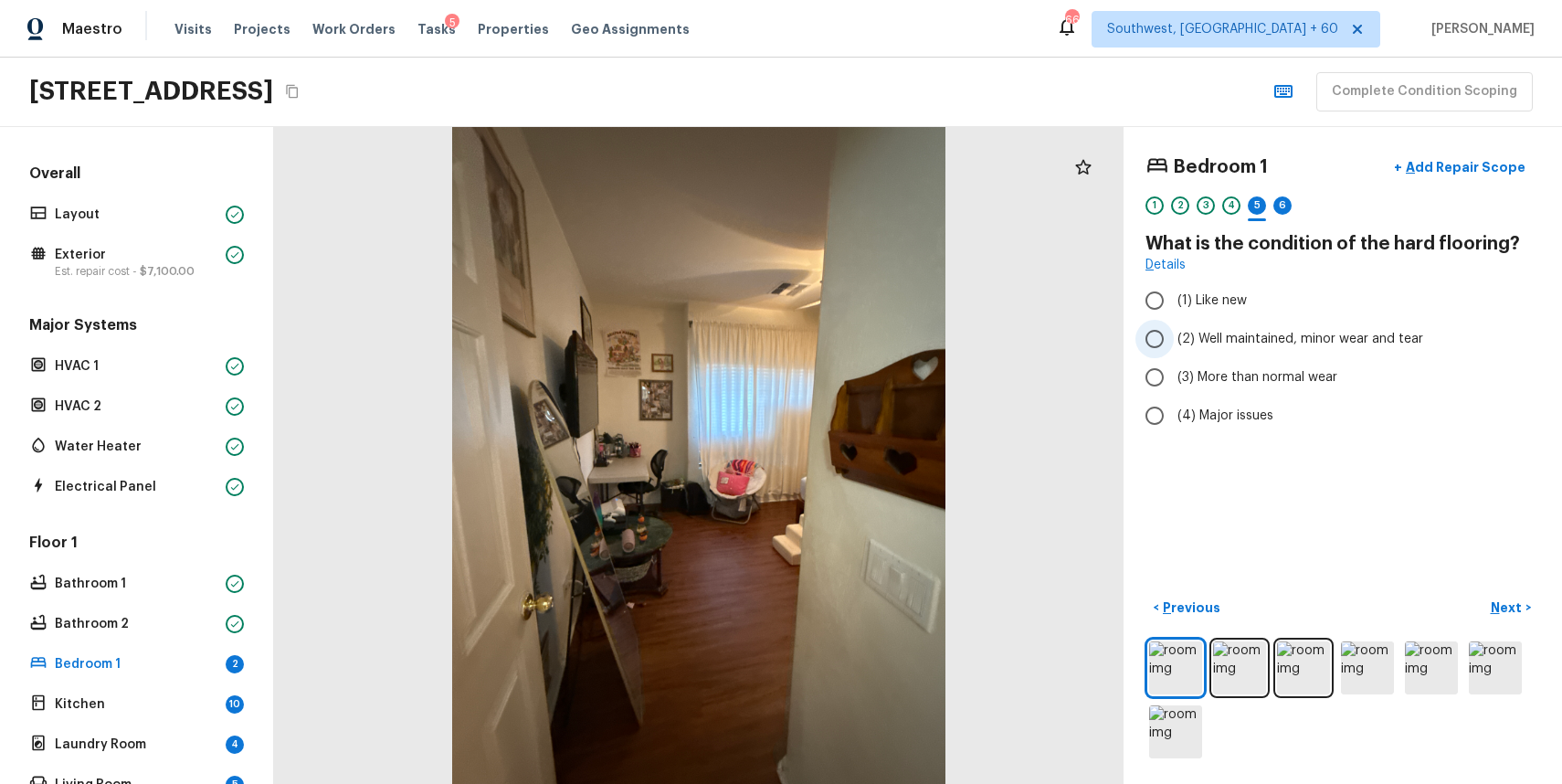
click at [1217, 336] on span "(2) Well maintained, minor wear and tear" at bounding box center [1301, 338] width 245 height 18
click at [1174, 336] on input "(2) Well maintained, minor wear and tear" at bounding box center [1154, 339] width 39 height 39
radio input "true"
click at [1498, 612] on p "Next" at bounding box center [1508, 607] width 35 height 18
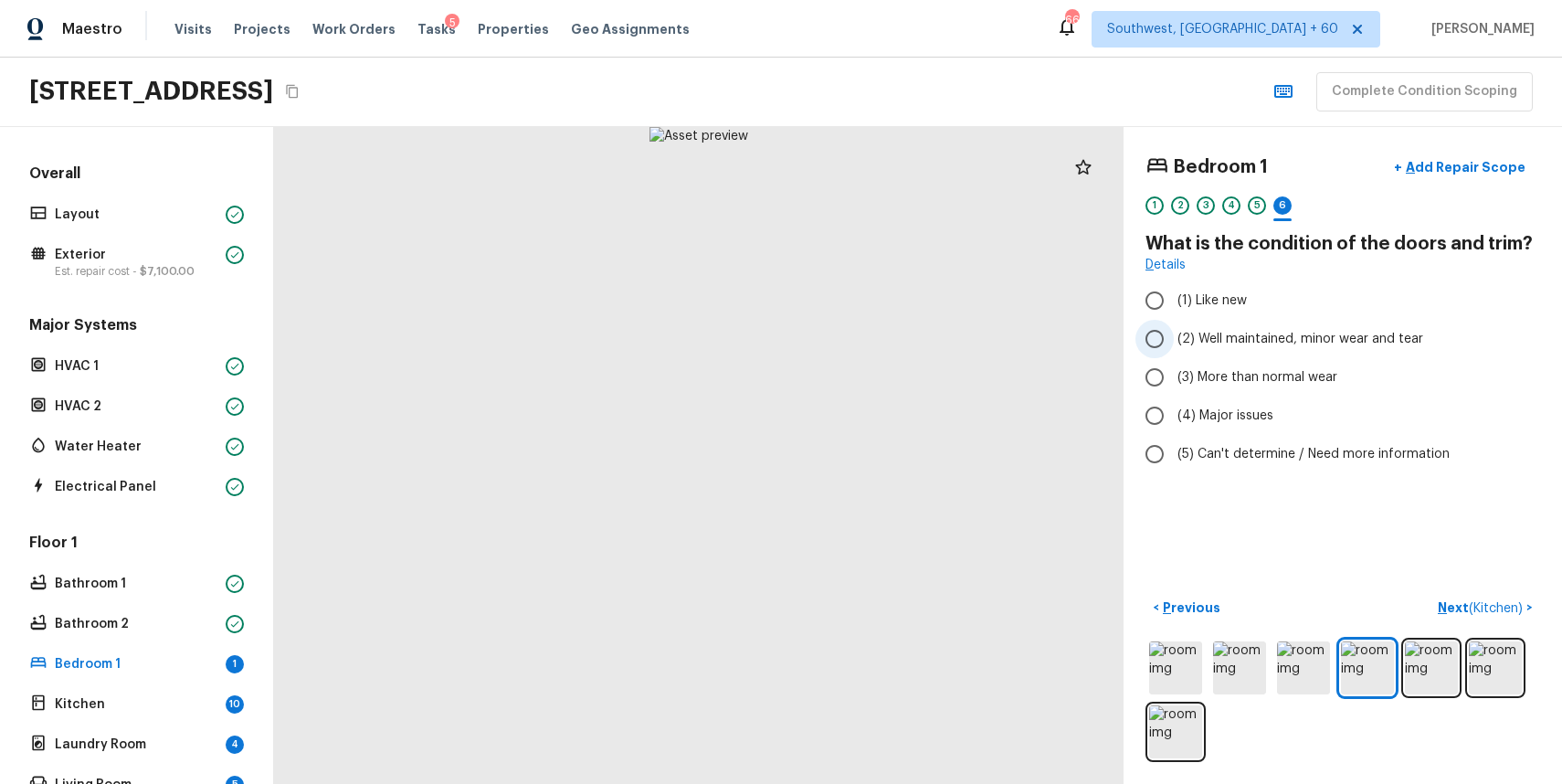
click at [1326, 331] on span "(2) Well maintained, minor wear and tear" at bounding box center [1301, 338] width 245 height 18
click at [1174, 331] on input "(2) Well maintained, minor wear and tear" at bounding box center [1154, 339] width 39 height 39
radio input "true"
click at [1503, 598] on p "Next ( Kitchen )" at bounding box center [1483, 608] width 89 height 19
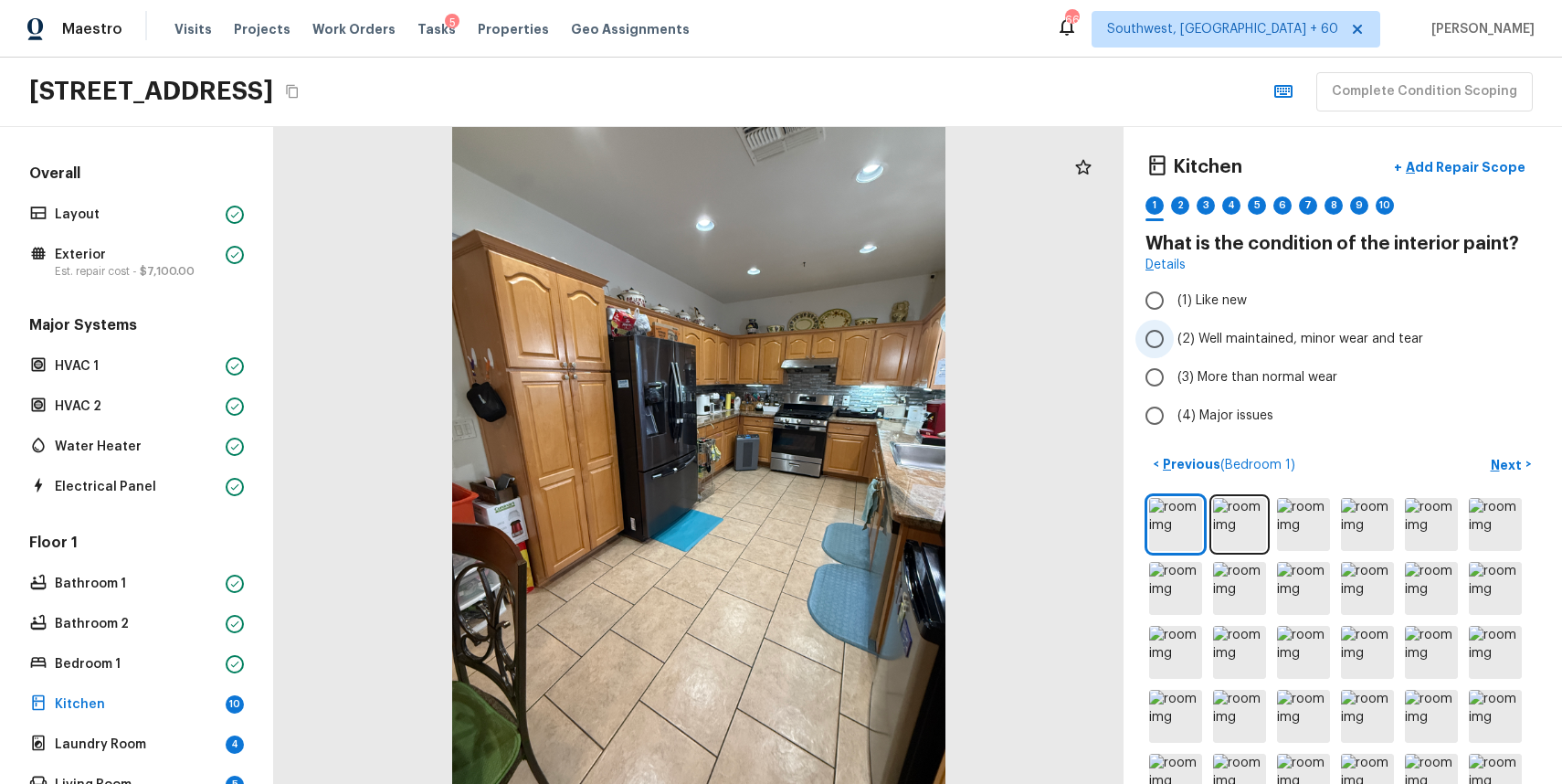
click at [1281, 333] on span "(2) Well maintained, minor wear and tear" at bounding box center [1301, 338] width 245 height 18
click at [1174, 333] on input "(2) Well maintained, minor wear and tear" at bounding box center [1154, 339] width 39 height 39
radio input "true"
click at [1165, 525] on img at bounding box center [1176, 525] width 53 height 53
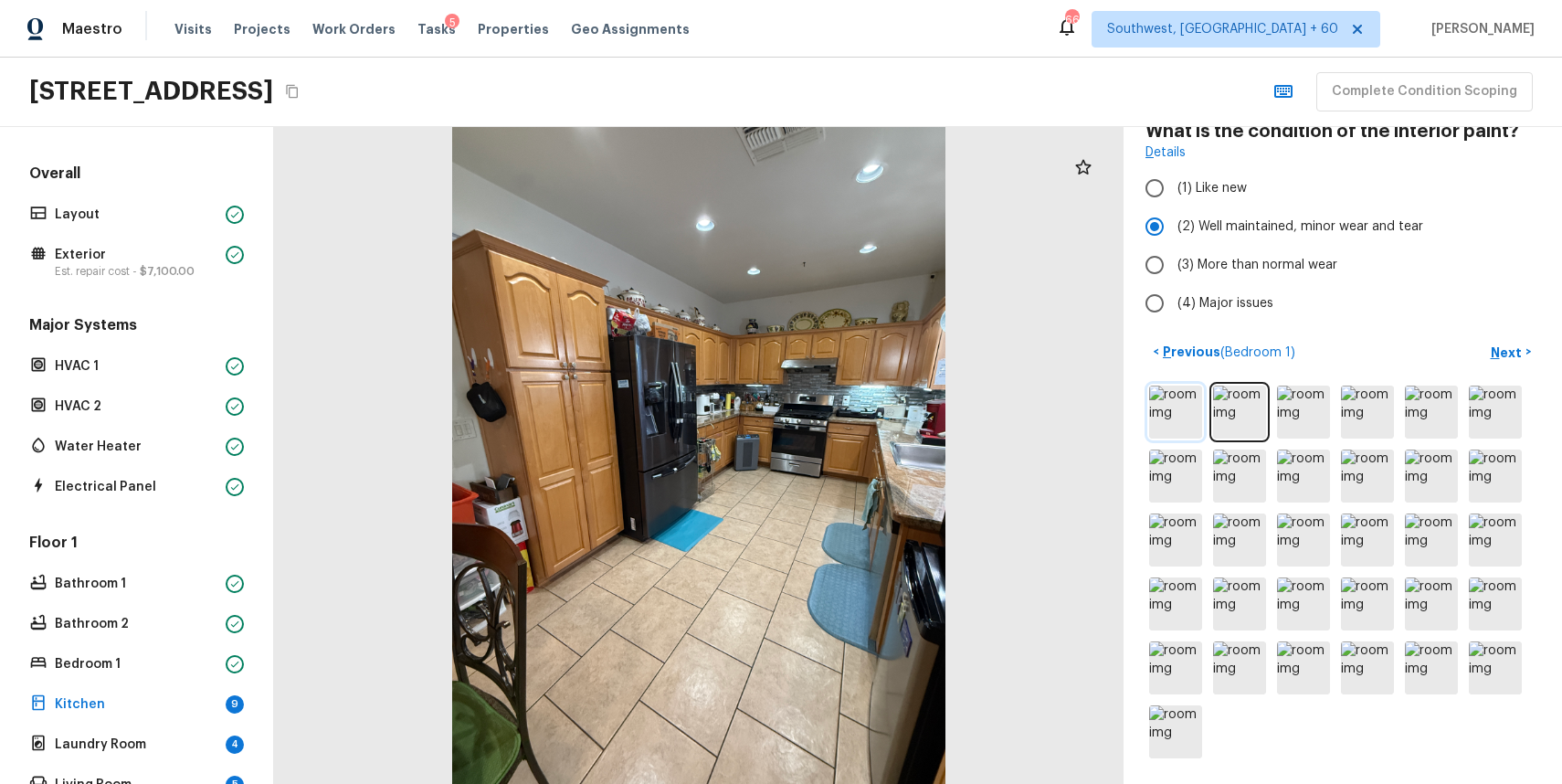
click at [1170, 400] on img at bounding box center [1176, 412] width 53 height 53
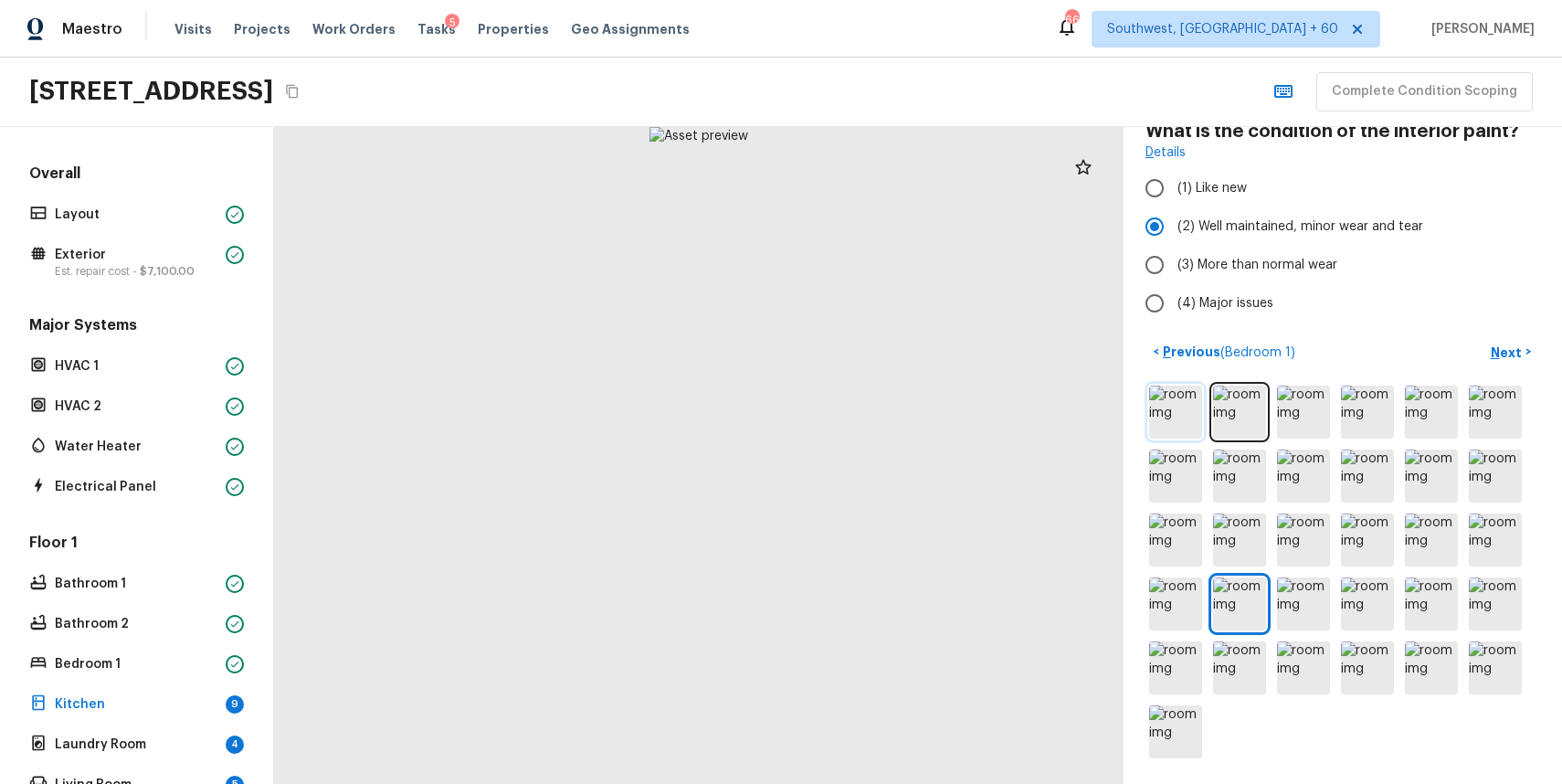
click at [1158, 398] on img at bounding box center [1176, 412] width 53 height 53
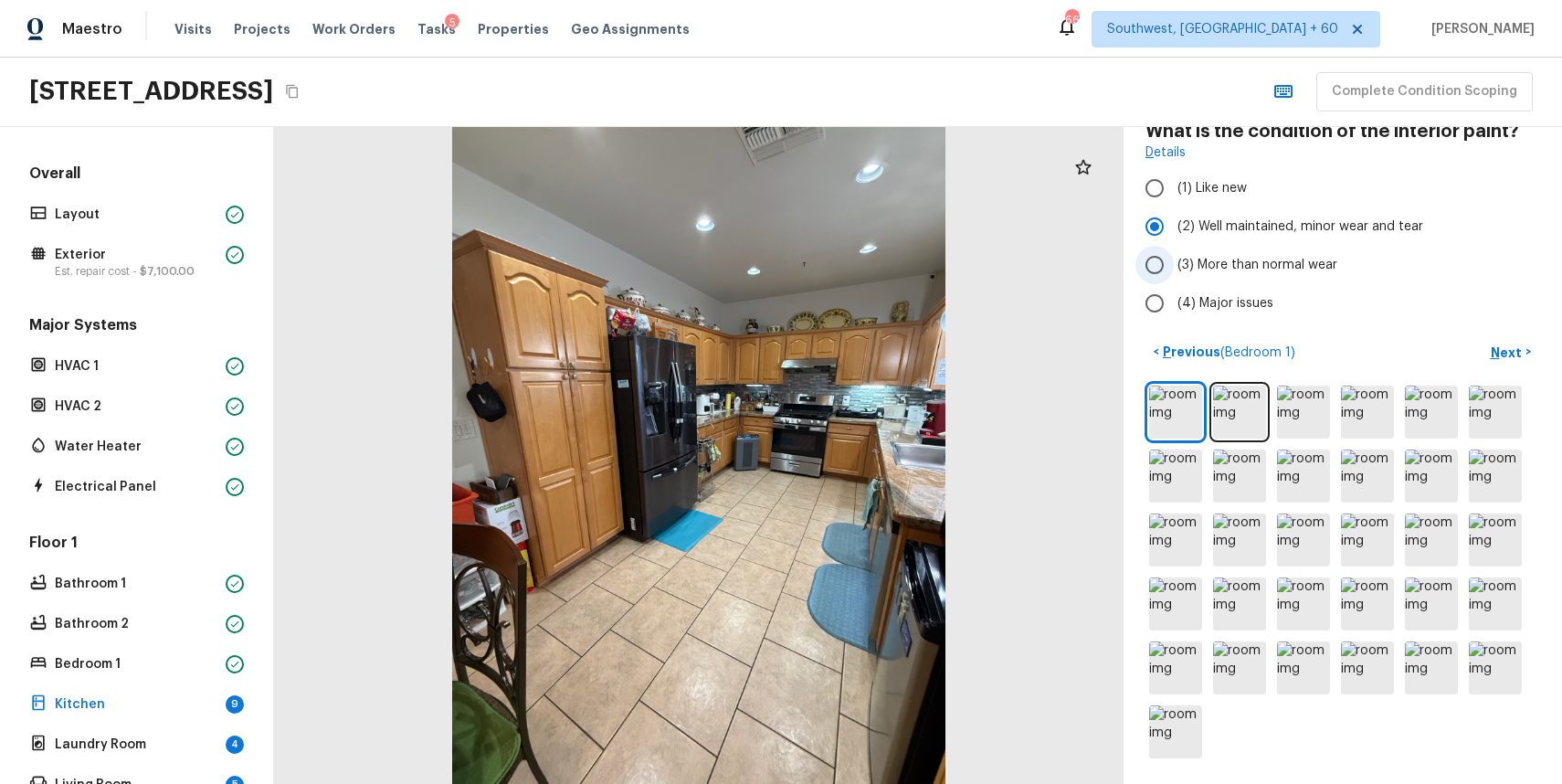
scroll to position [0, 0]
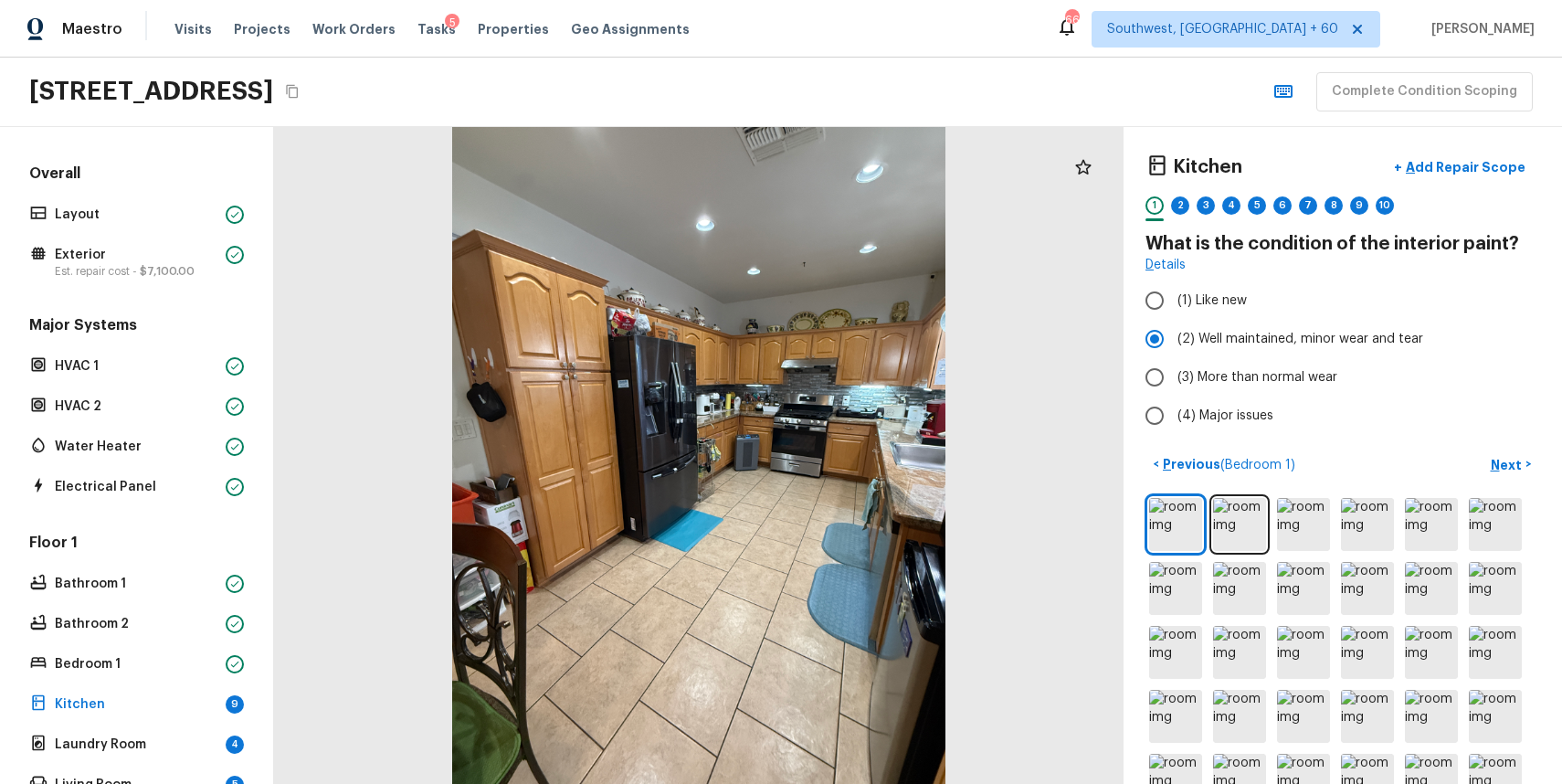
click at [1170, 207] on div "1 2 3 4 5 6 7 8 9 10" at bounding box center [1343, 210] width 395 height 28
click at [1179, 209] on div "2" at bounding box center [1180, 205] width 18 height 18
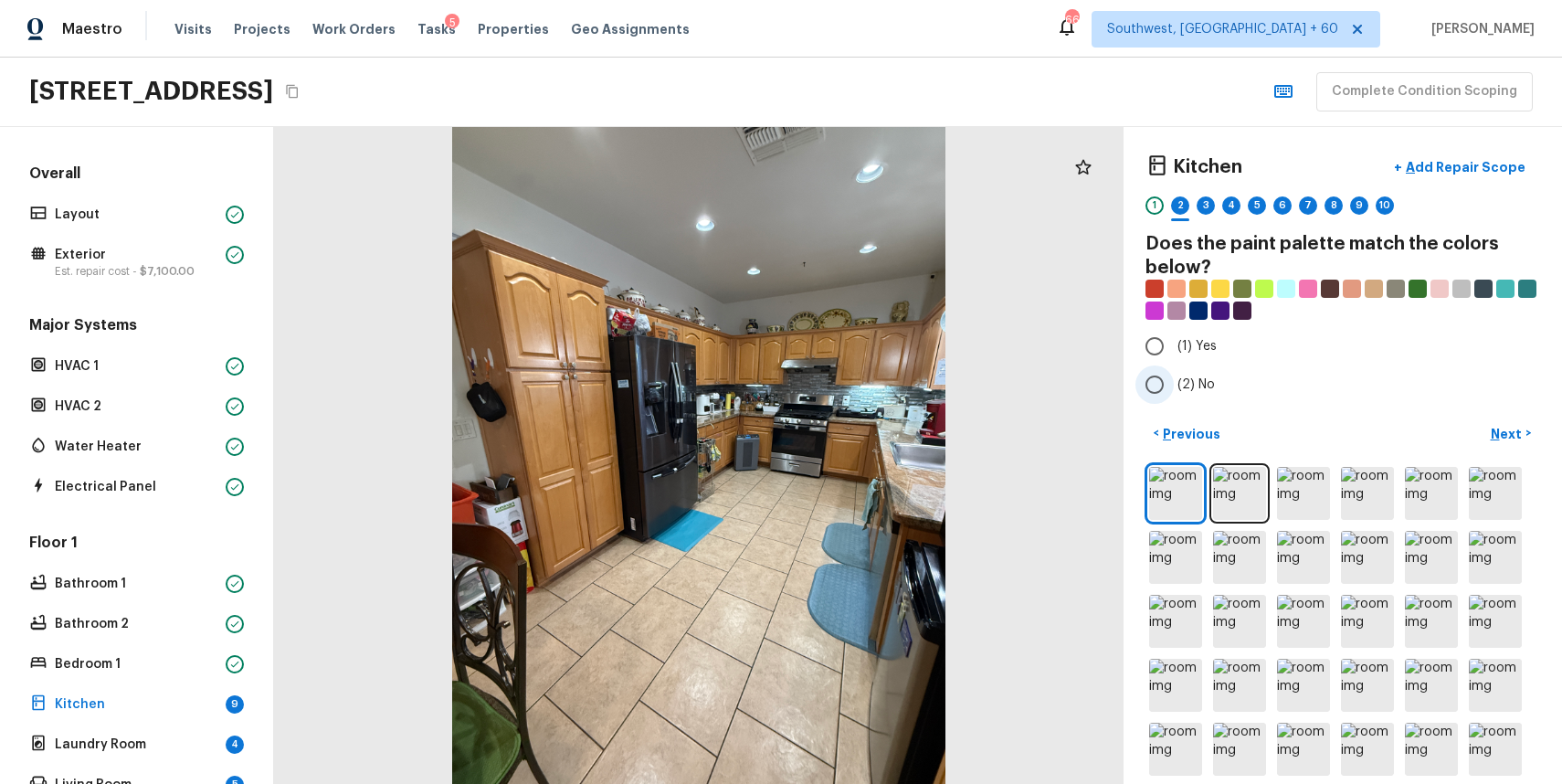
click at [1197, 382] on span "(2) No" at bounding box center [1197, 384] width 38 height 18
click at [1174, 382] on input "(2) No" at bounding box center [1154, 384] width 39 height 39
radio input "true"
click at [1520, 429] on p "Next" at bounding box center [1508, 433] width 35 height 18
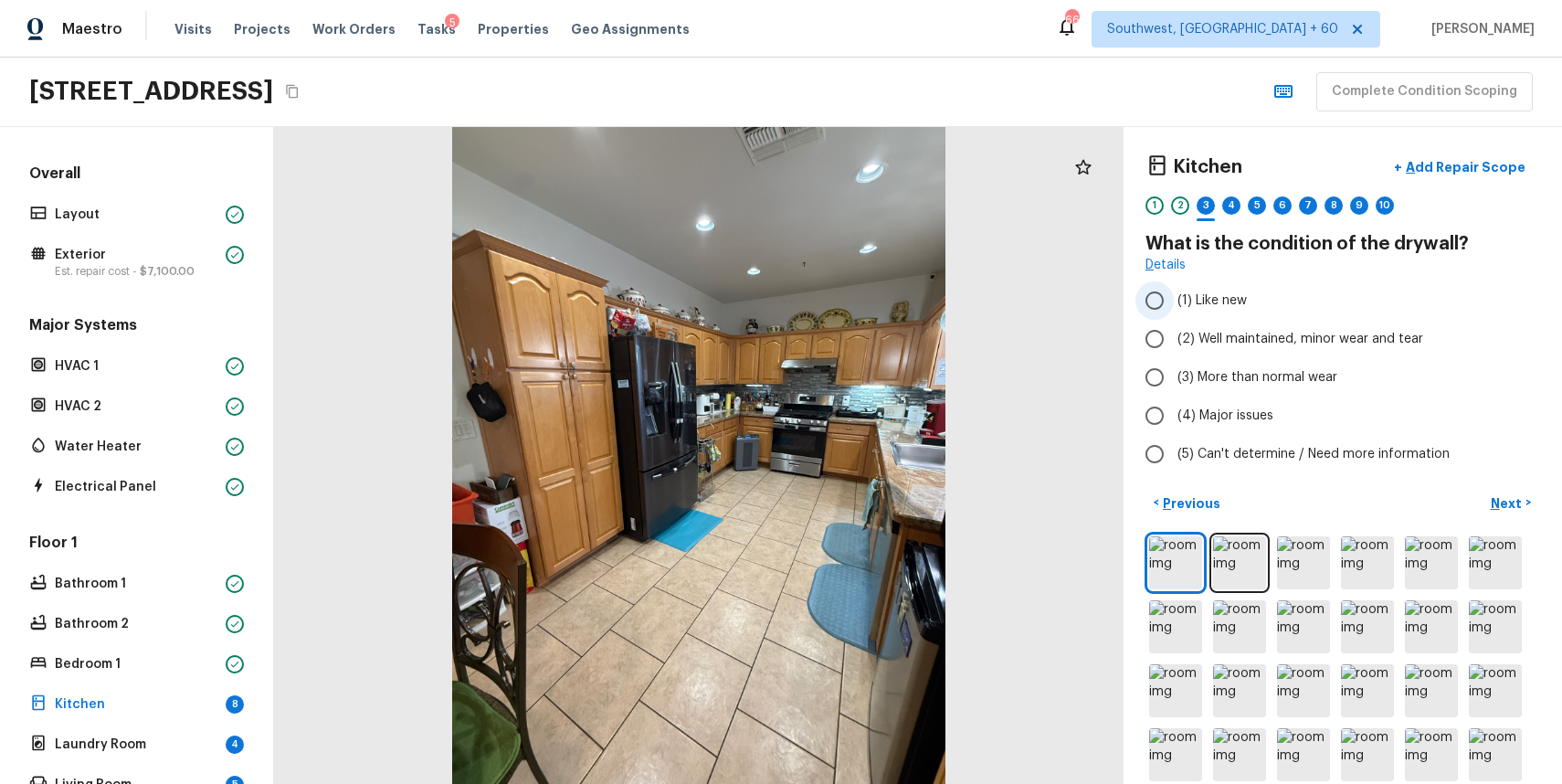
click at [1303, 314] on label "(1) Like new" at bounding box center [1330, 300] width 390 height 39
click at [1174, 314] on input "(1) Like new" at bounding box center [1154, 300] width 39 height 39
radio input "true"
click at [1317, 328] on label "(2) Well maintained, minor wear and tear" at bounding box center [1330, 339] width 390 height 39
click at [1174, 328] on input "(2) Well maintained, minor wear and tear" at bounding box center [1154, 339] width 39 height 39
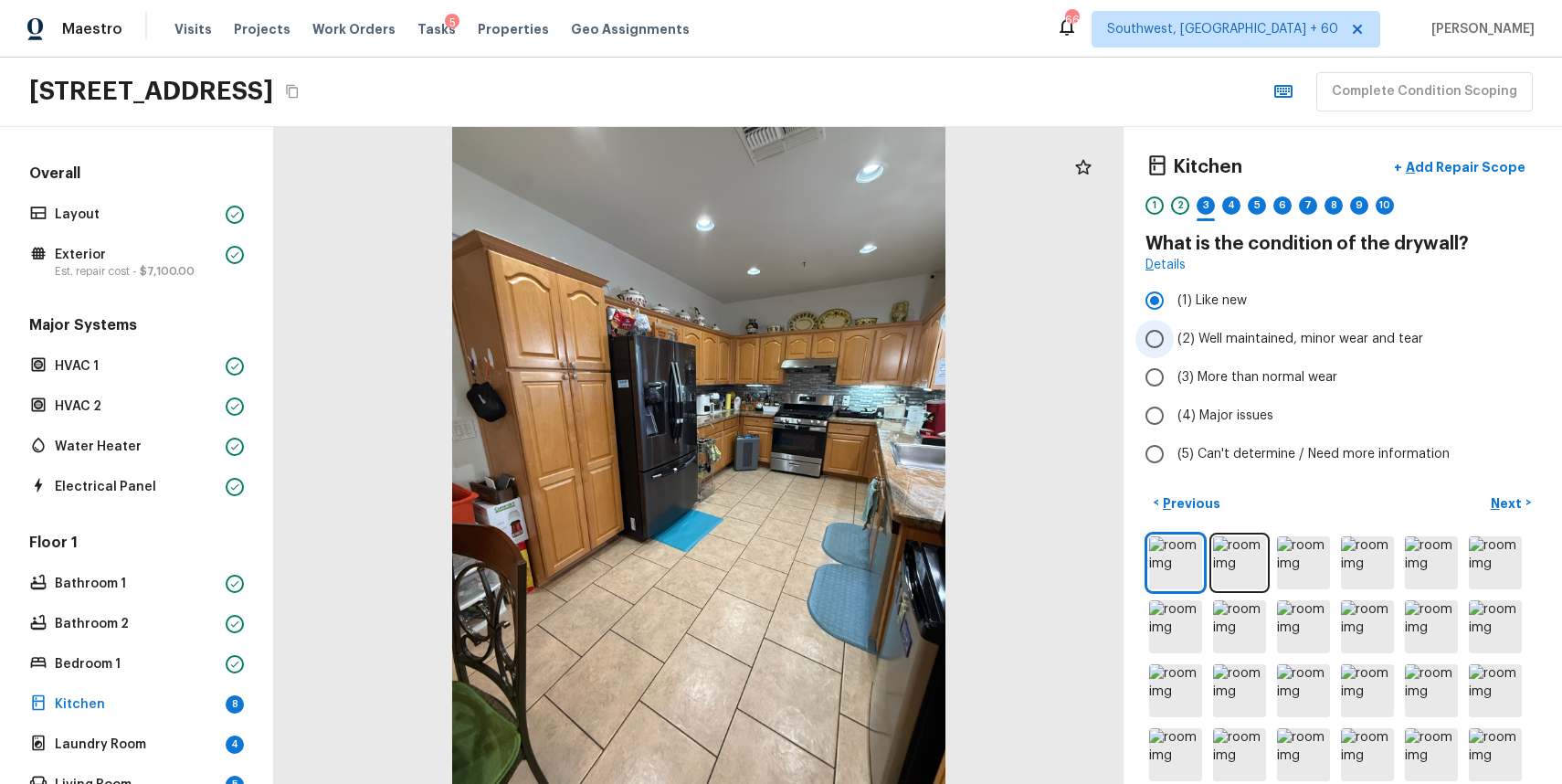
radio input "true"
click at [1494, 502] on p "Next" at bounding box center [1508, 503] width 35 height 18
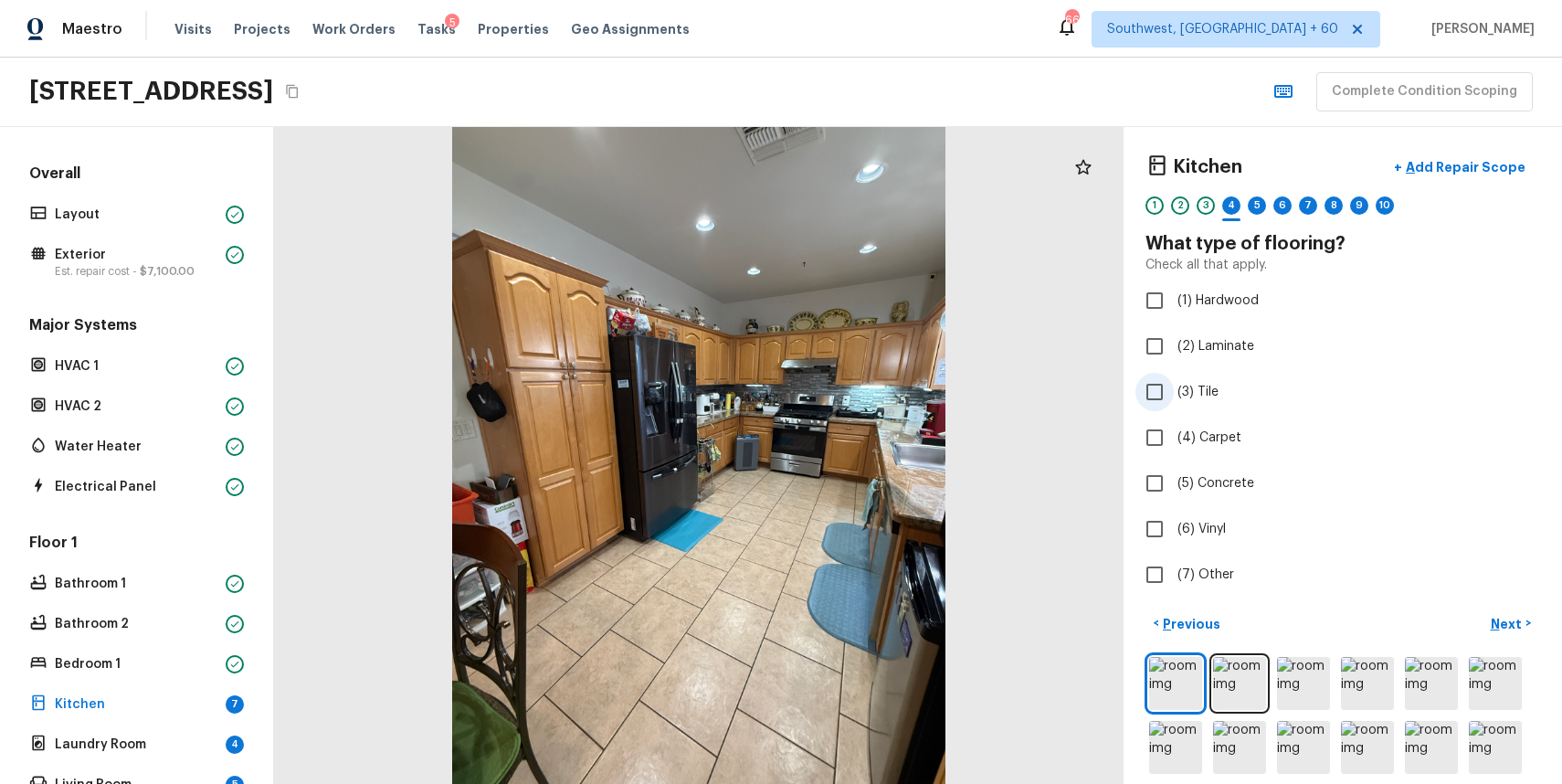
click at [1186, 394] on span "(3) Tile" at bounding box center [1199, 392] width 42 height 18
click at [1174, 394] on input "(3) Tile" at bounding box center [1154, 392] width 39 height 39
checkbox input "true"
click at [1513, 636] on button "Next >" at bounding box center [1511, 624] width 59 height 30
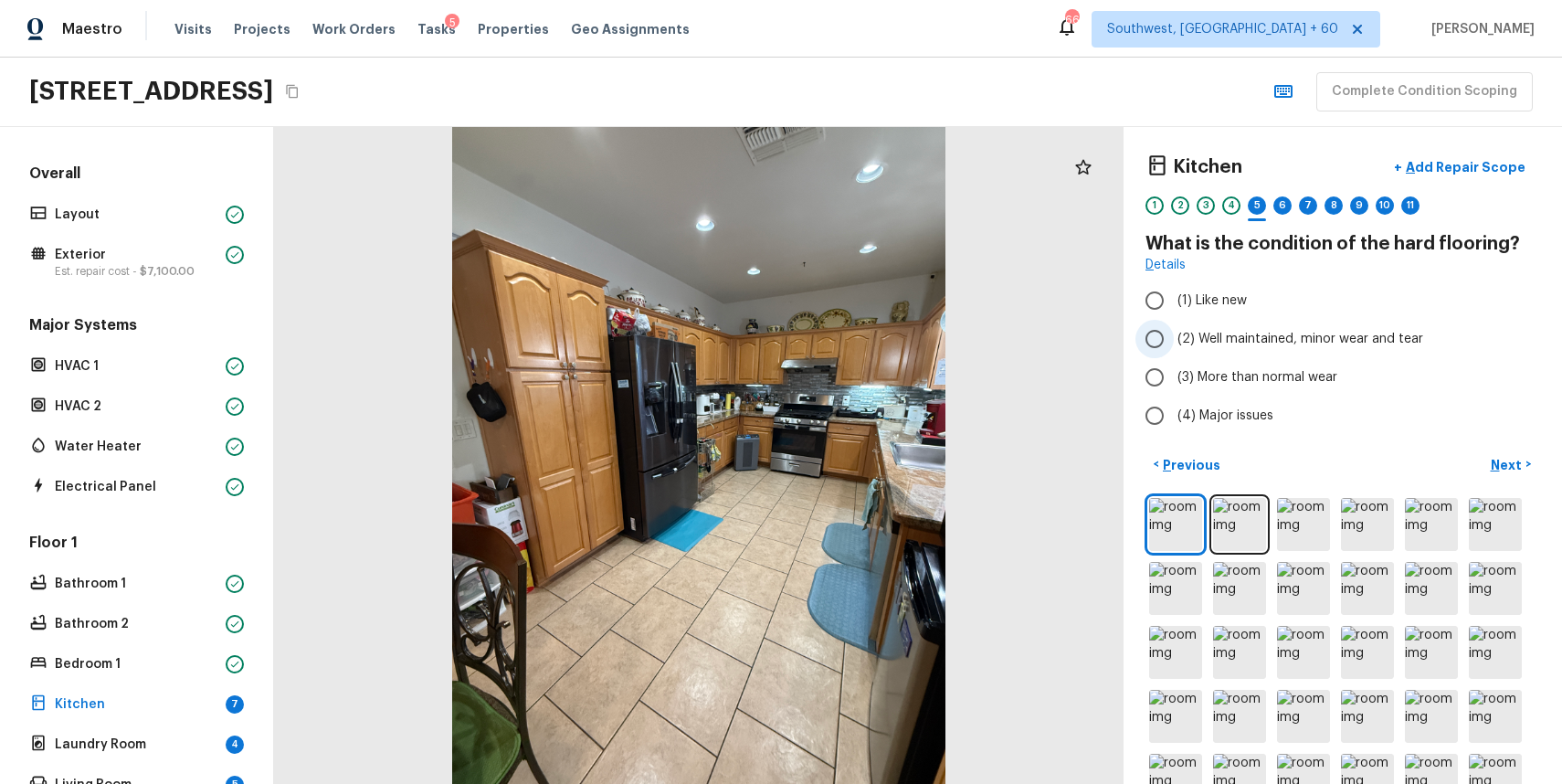
click at [1257, 343] on span "(2) Well maintained, minor wear and tear" at bounding box center [1301, 338] width 245 height 18
click at [1174, 343] on input "(2) Well maintained, minor wear and tear" at bounding box center [1154, 339] width 39 height 39
radio input "true"
click at [1503, 463] on p "Next" at bounding box center [1508, 464] width 35 height 18
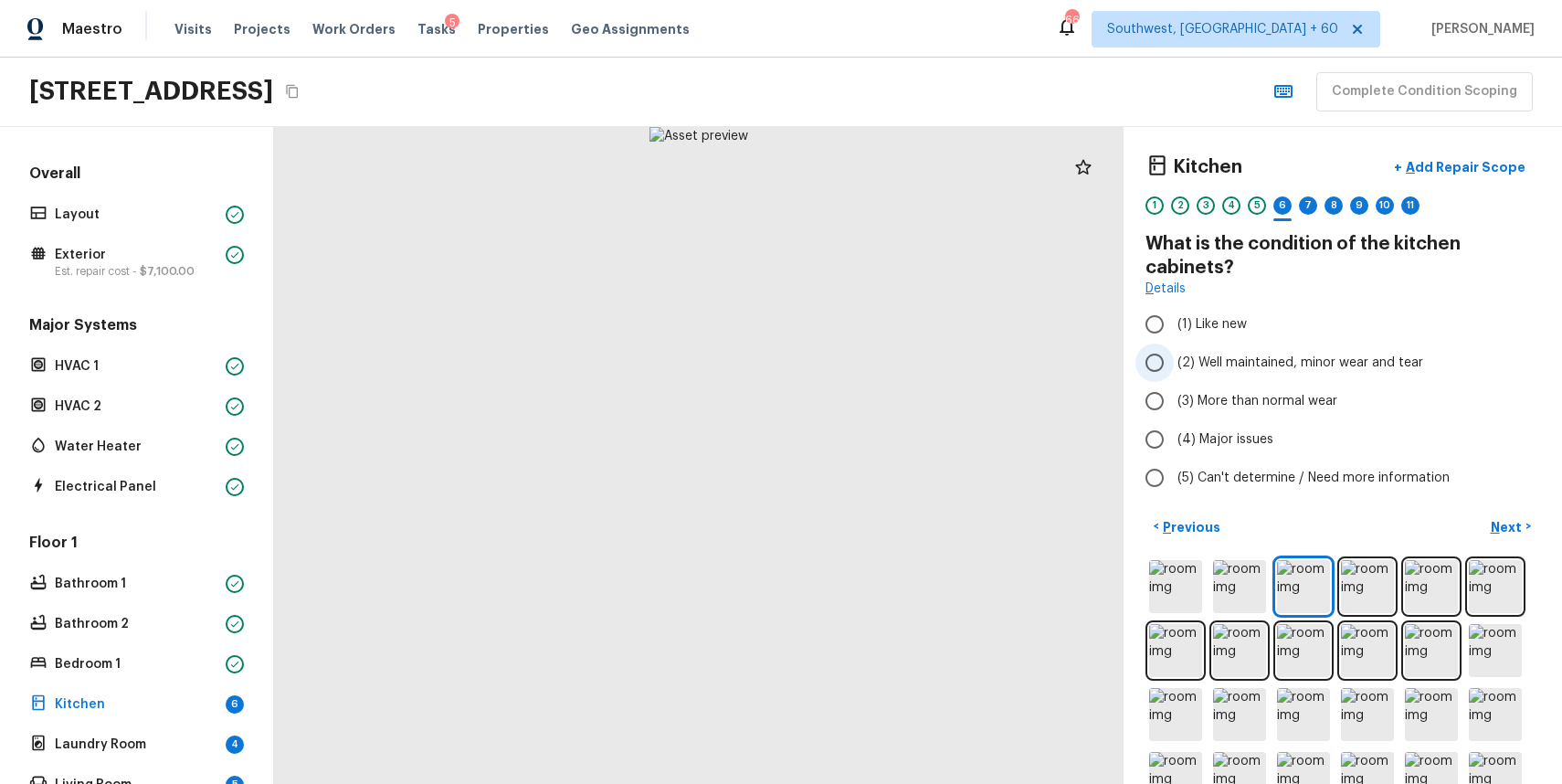
click at [1191, 359] on span "(2) Well maintained, minor wear and tear" at bounding box center [1301, 362] width 245 height 18
click at [1174, 359] on input "(2) Well maintained, minor wear and tear" at bounding box center [1154, 362] width 39 height 39
radio input "true"
click at [1505, 520] on p "Next" at bounding box center [1508, 526] width 35 height 18
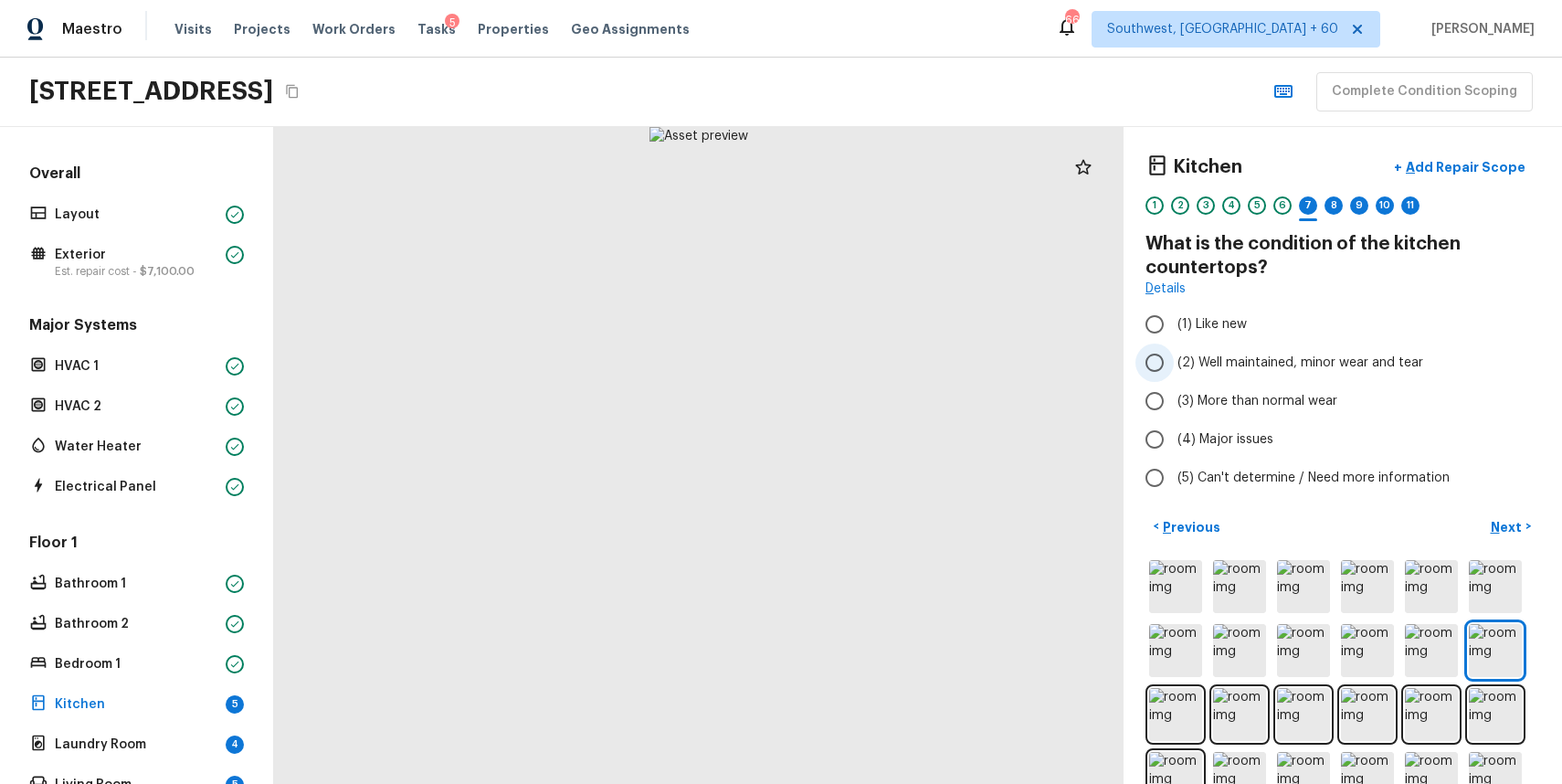
click at [1271, 349] on label "(2) Well maintained, minor wear and tear" at bounding box center [1330, 362] width 390 height 39
click at [1174, 349] on input "(2) Well maintained, minor wear and tear" at bounding box center [1154, 362] width 39 height 39
radio input "true"
click at [1515, 530] on p "Next" at bounding box center [1508, 526] width 35 height 18
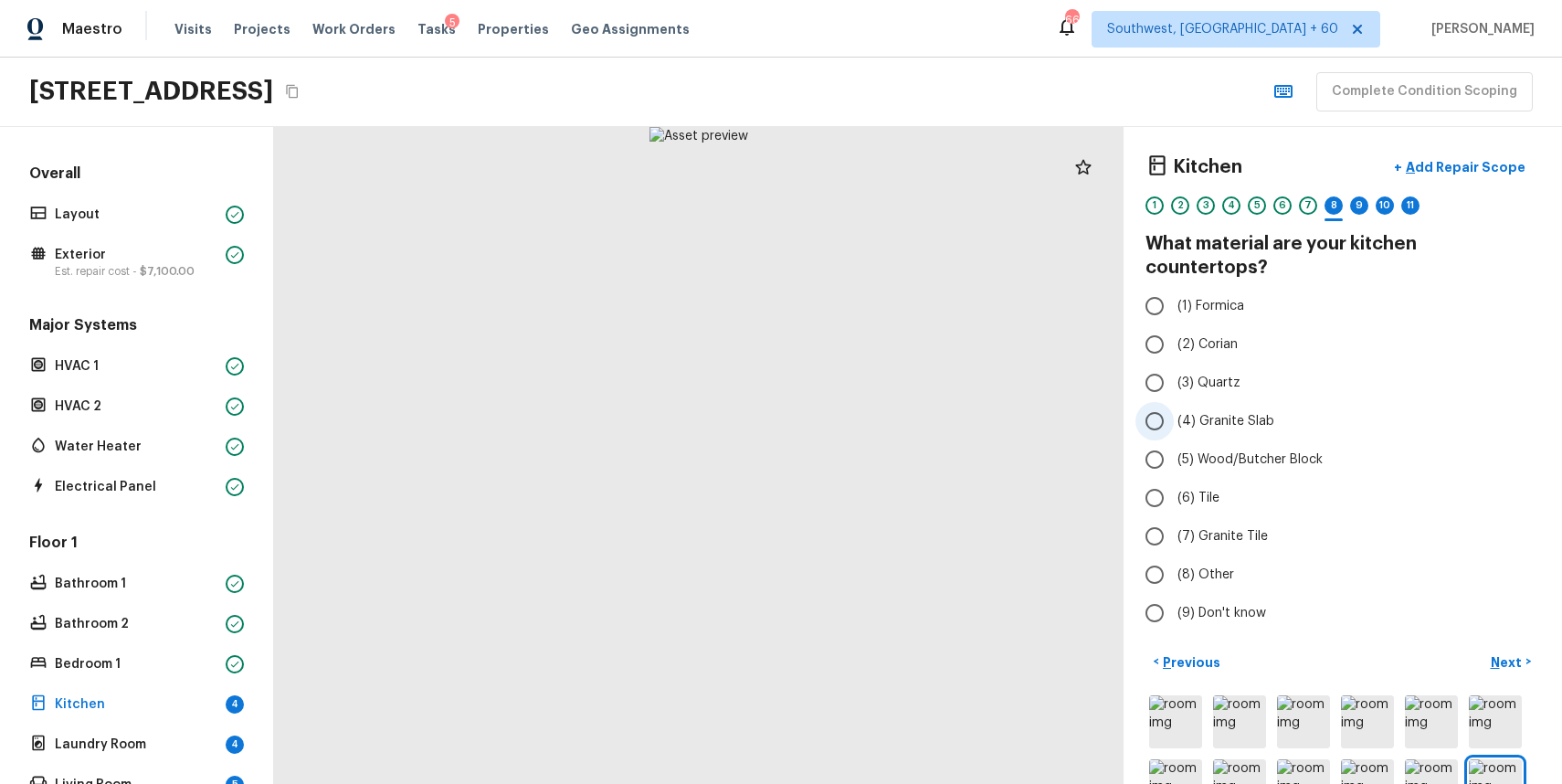
click at [1229, 412] on span "(4) Granite Slab" at bounding box center [1226, 421] width 97 height 18
click at [1174, 406] on input "(4) Granite Slab" at bounding box center [1154, 421] width 39 height 39
radio input "true"
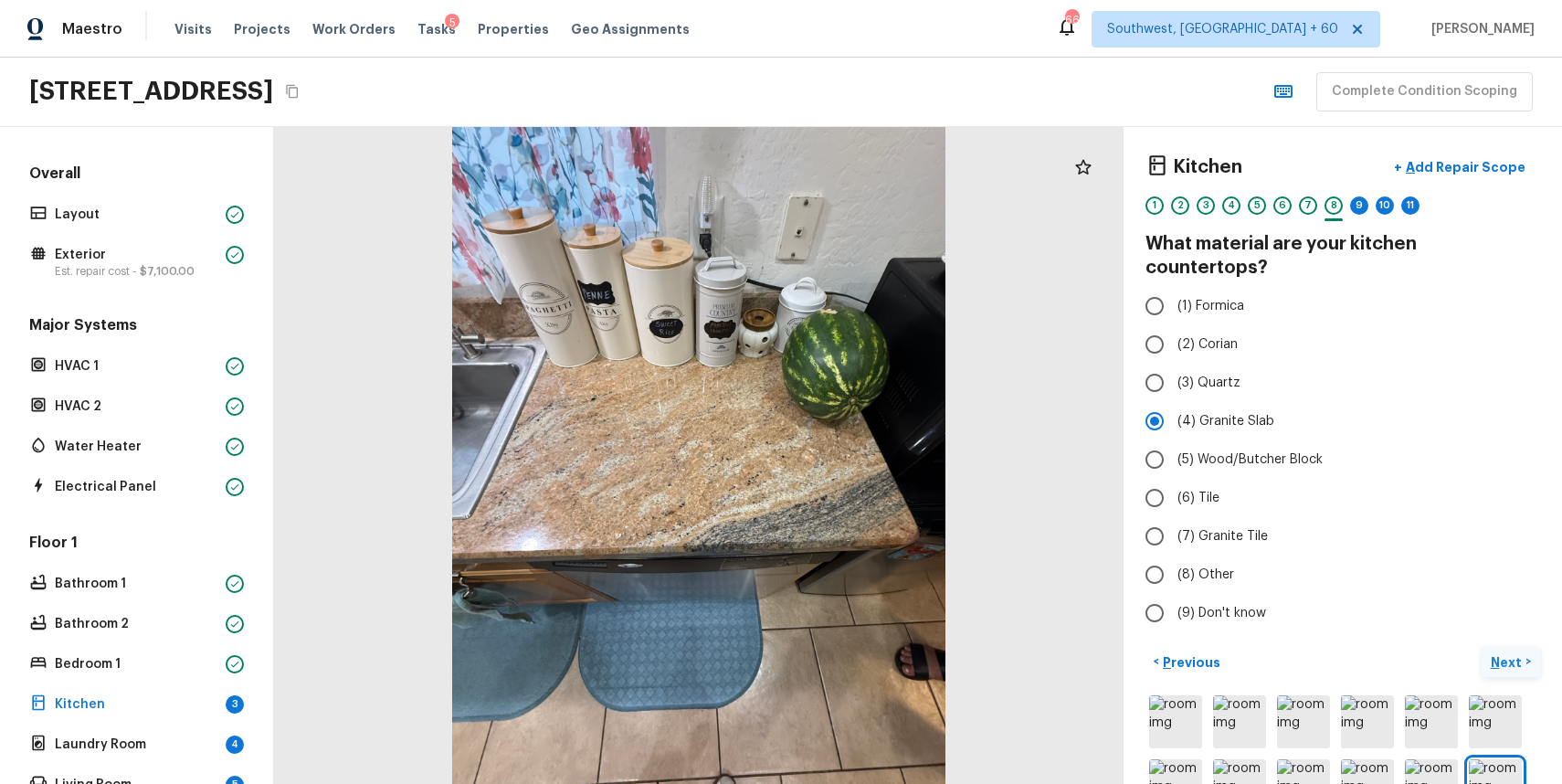
click at [1517, 646] on button "Next >" at bounding box center [1511, 661] width 59 height 30
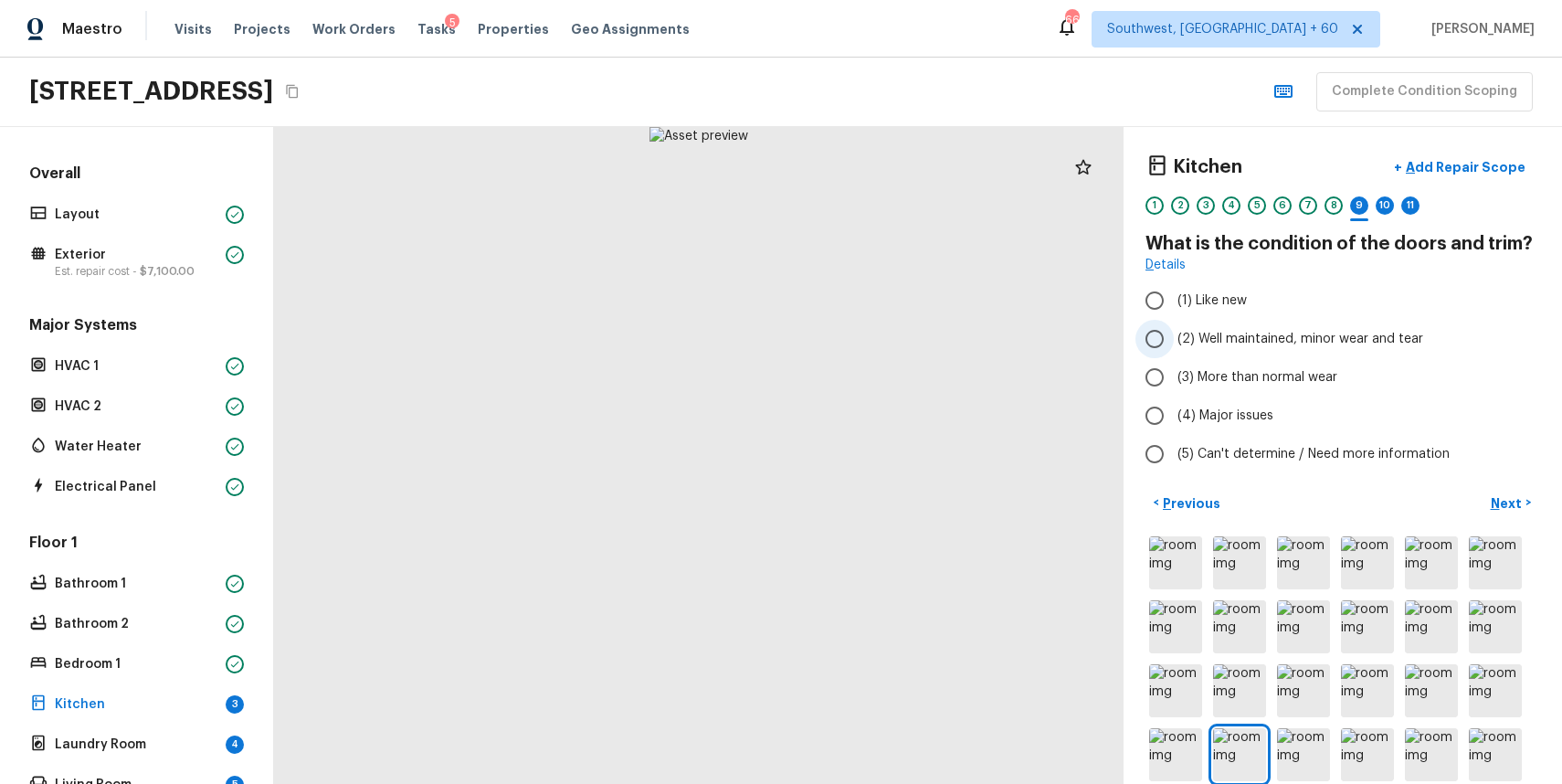
click at [1328, 333] on span "(2) Well maintained, minor wear and tear" at bounding box center [1301, 338] width 245 height 18
click at [1174, 333] on input "(2) Well maintained, minor wear and tear" at bounding box center [1154, 339] width 39 height 39
radio input "true"
click at [1522, 503] on p "Next" at bounding box center [1508, 503] width 35 height 18
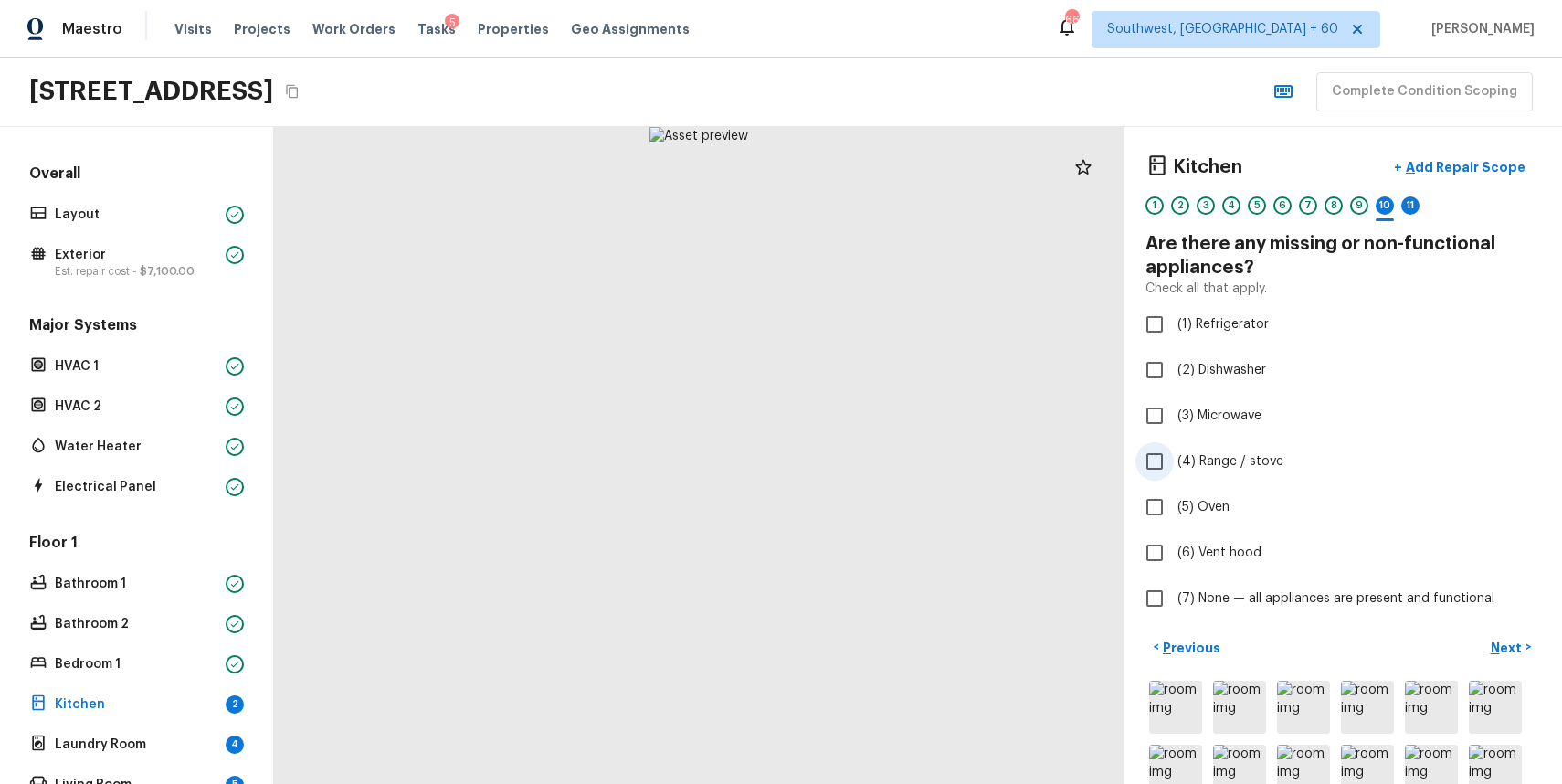
click at [1227, 456] on span "(4) Range / stove" at bounding box center [1231, 460] width 106 height 18
click at [1174, 456] on input "(4) Range / stove" at bounding box center [1154, 461] width 39 height 39
checkbox input "true"
click at [1507, 639] on p "Next" at bounding box center [1508, 647] width 35 height 18
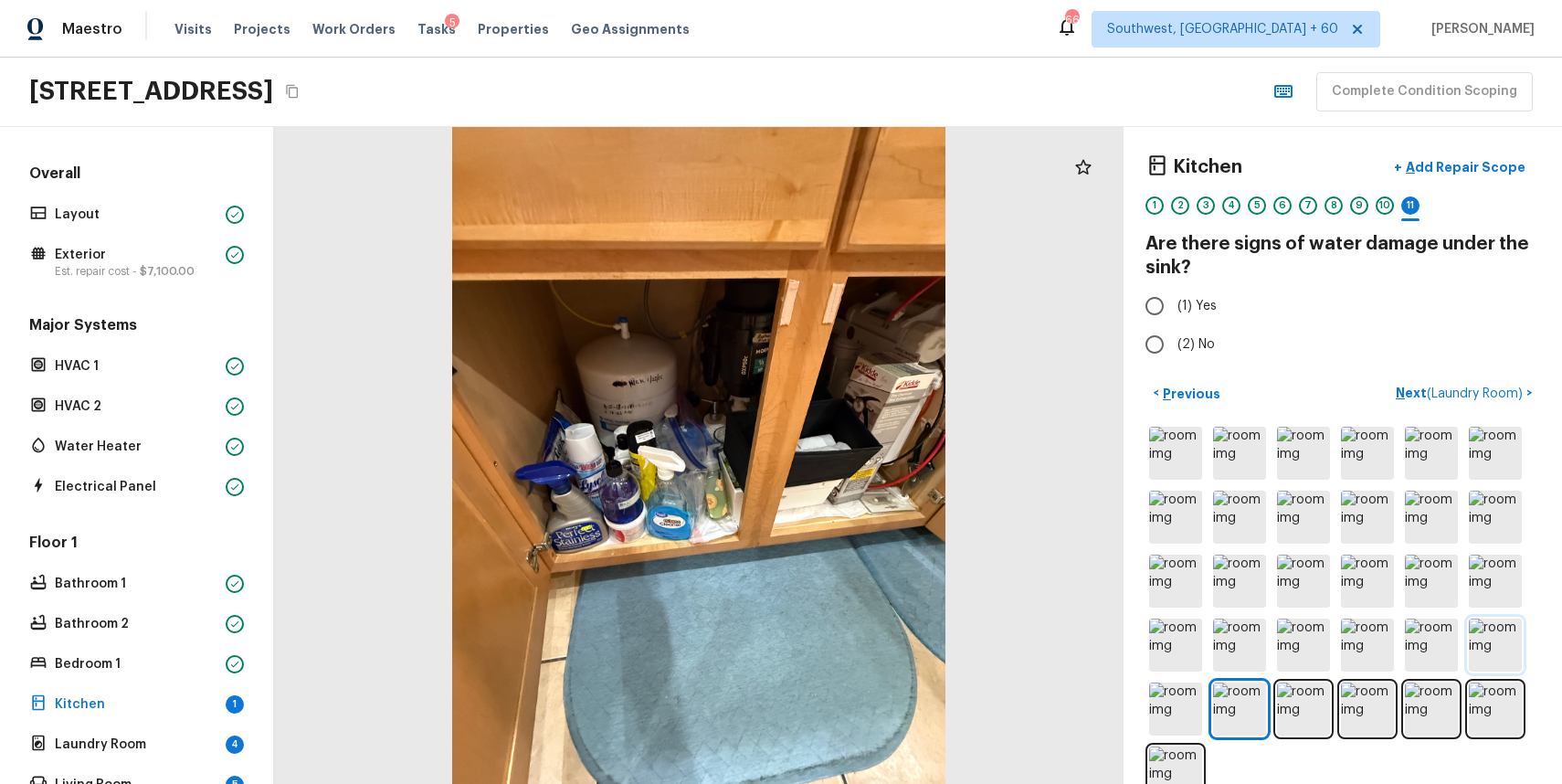
scroll to position [35, 0]
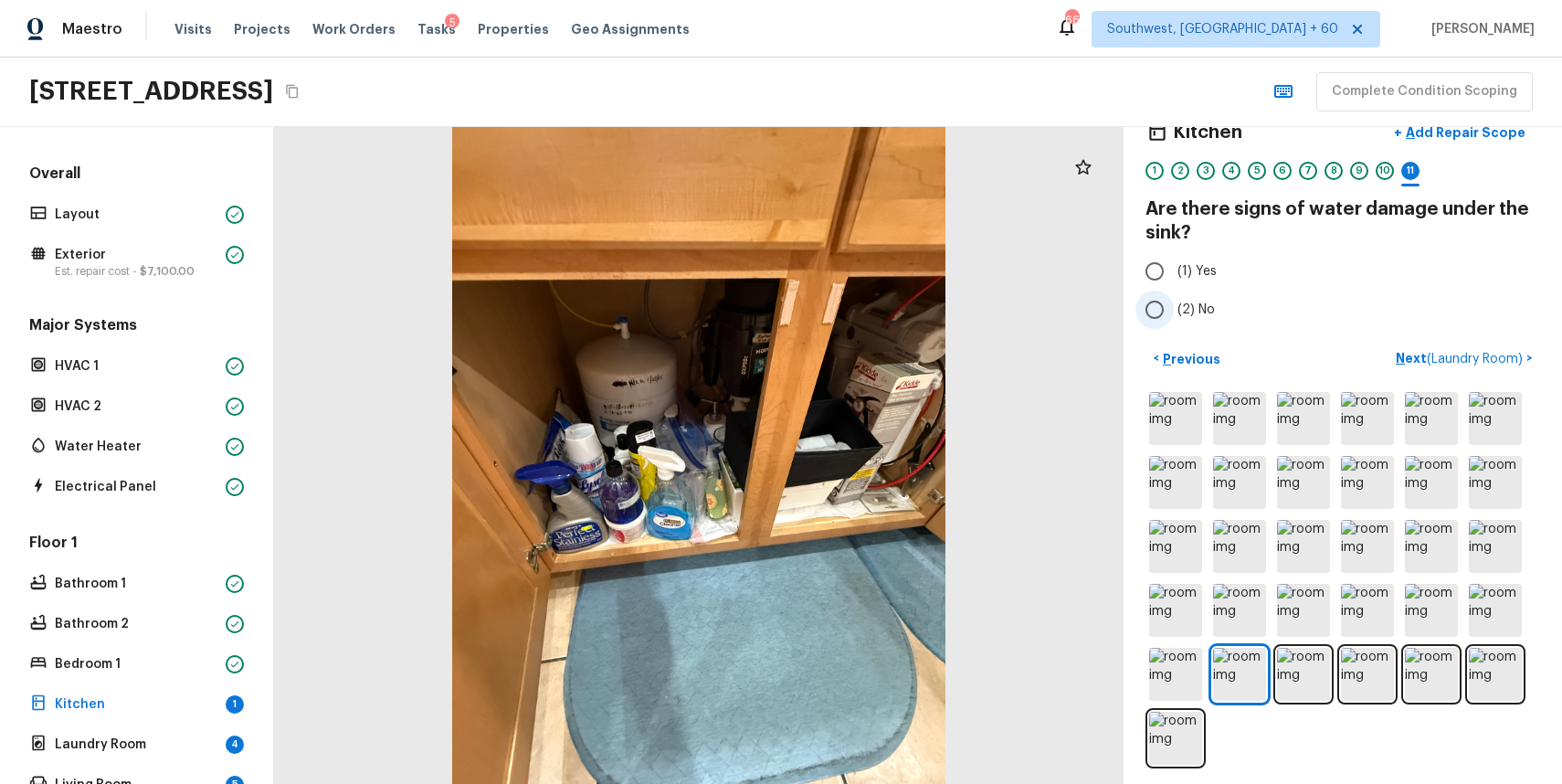
click at [1196, 299] on label "(2) No" at bounding box center [1330, 309] width 390 height 39
click at [1174, 299] on input "(2) No" at bounding box center [1154, 309] width 39 height 39
radio input "true"
click at [1491, 349] on p "Next ( Laundry Room )" at bounding box center [1461, 359] width 130 height 19
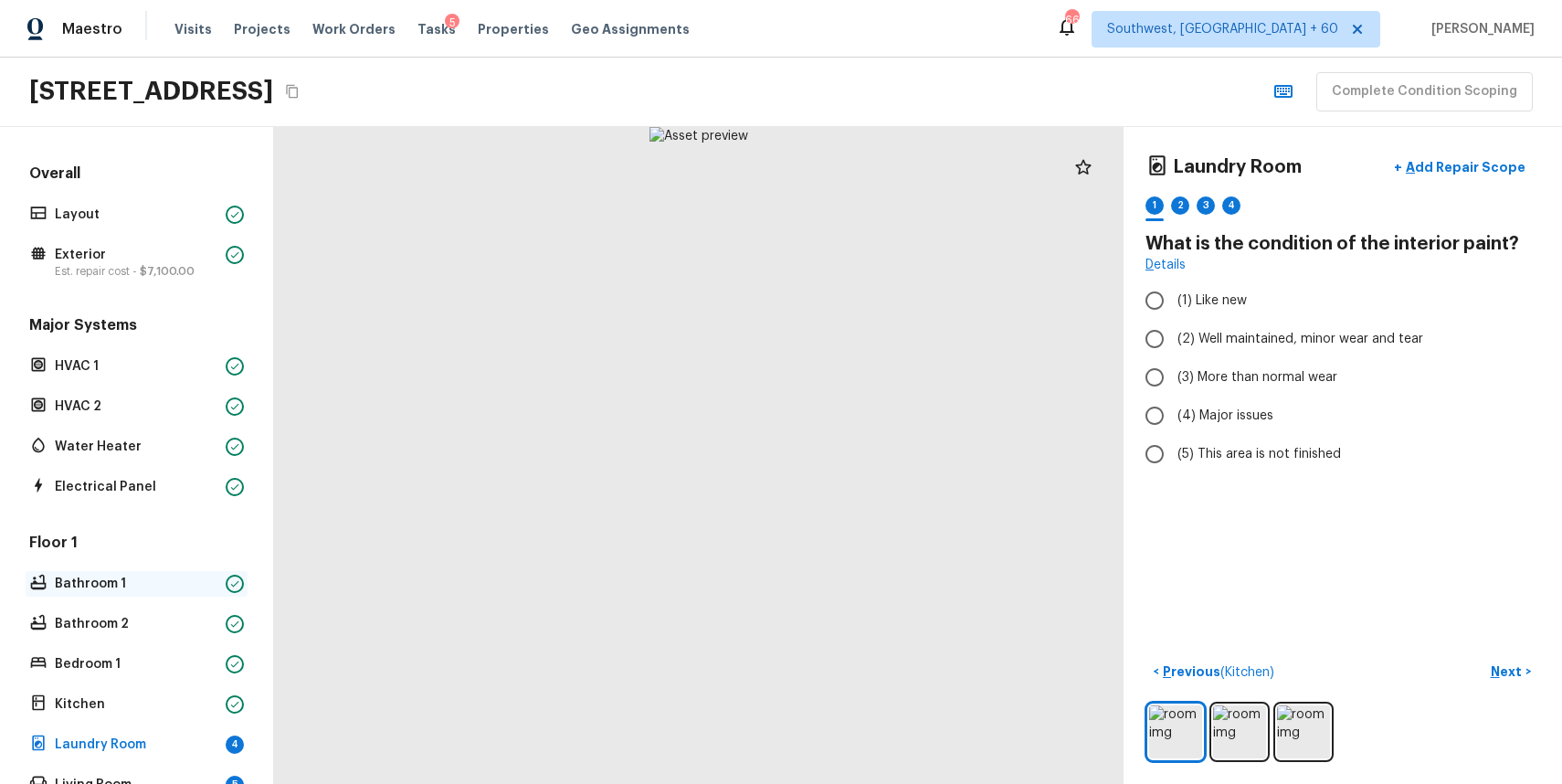
scroll to position [375, 0]
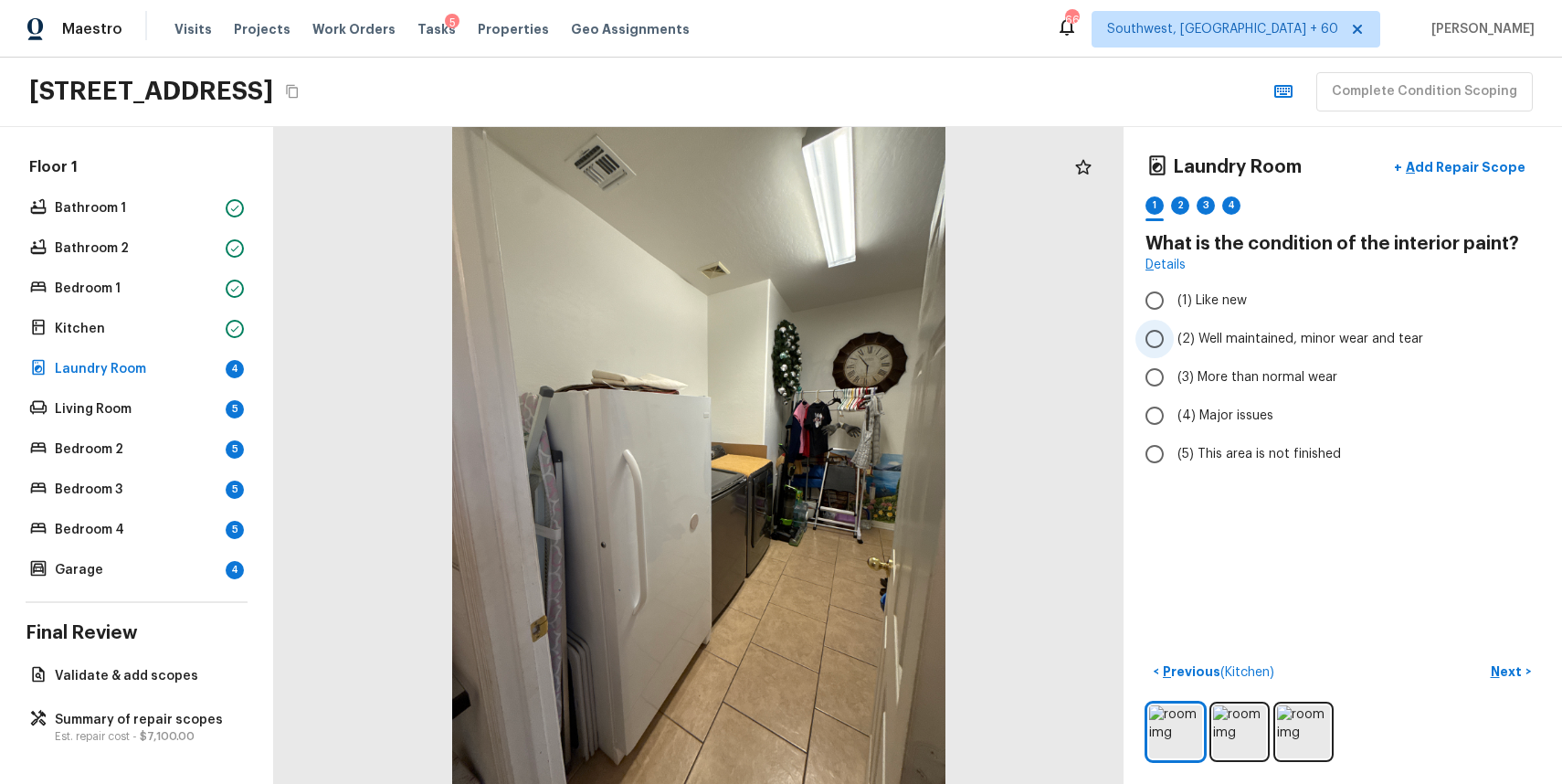
click at [1202, 323] on label "(2) Well maintained, minor wear and tear" at bounding box center [1330, 339] width 390 height 39
click at [1174, 323] on input "(2) Well maintained, minor wear and tear" at bounding box center [1154, 339] width 39 height 39
radio input "true"
click at [1503, 666] on p "Next" at bounding box center [1508, 671] width 35 height 18
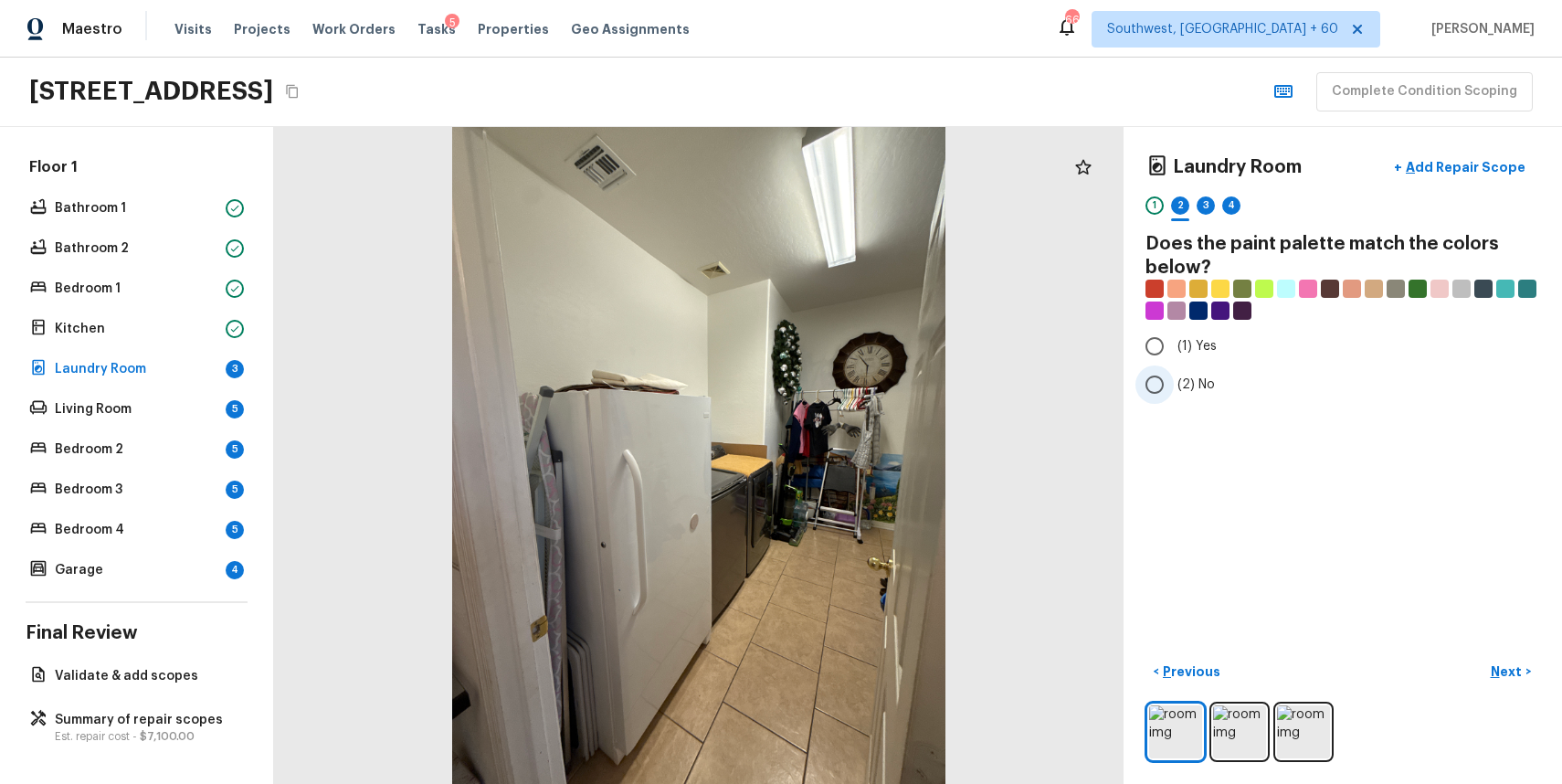
click at [1189, 396] on label "(2) No" at bounding box center [1330, 384] width 390 height 39
click at [1174, 396] on input "(2) No" at bounding box center [1154, 384] width 39 height 39
radio input "true"
click at [1523, 670] on p "Next" at bounding box center [1508, 671] width 35 height 18
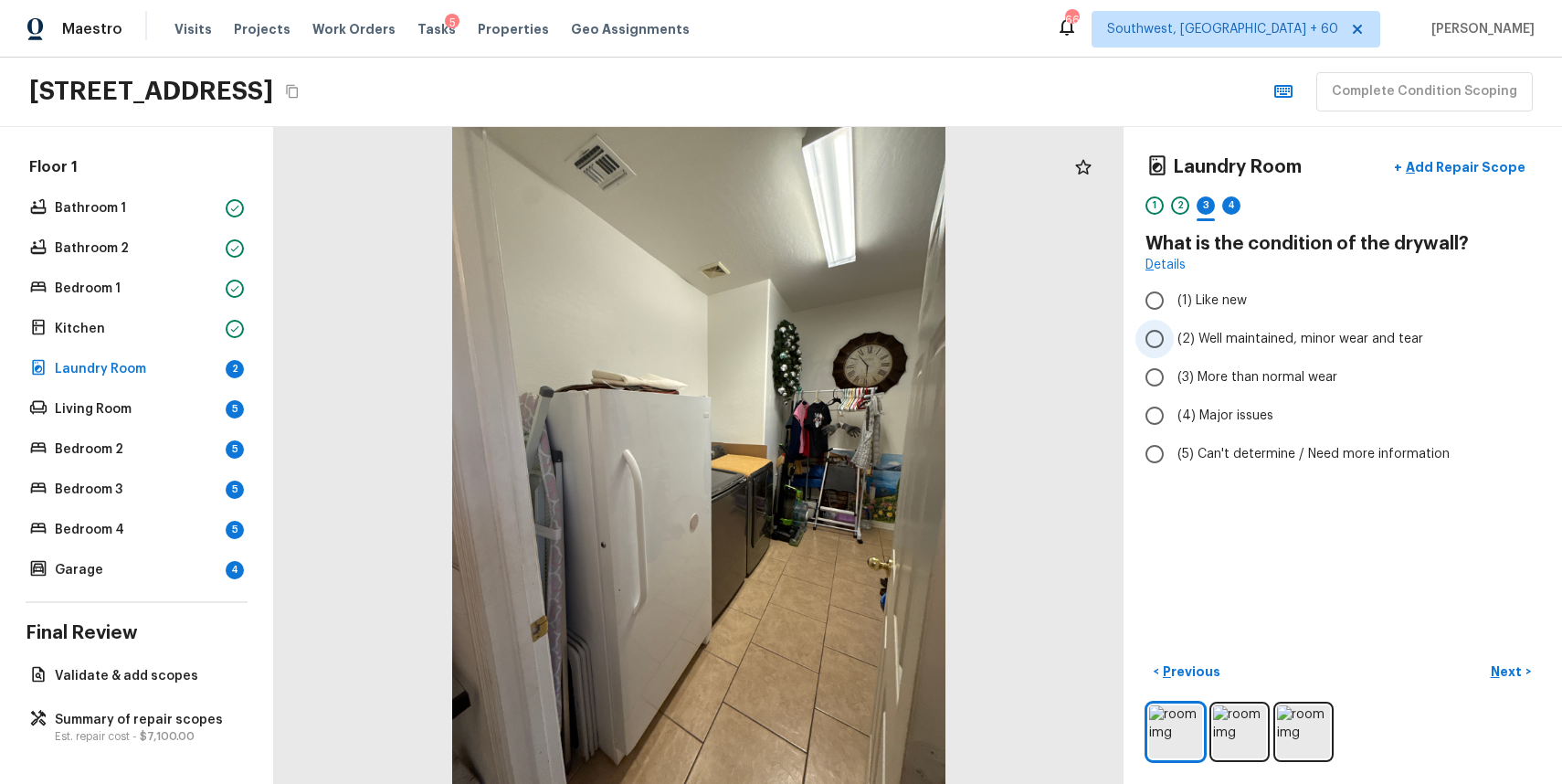
click at [1290, 357] on label "(2) Well maintained, minor wear and tear" at bounding box center [1330, 339] width 390 height 39
click at [1174, 357] on input "(2) Well maintained, minor wear and tear" at bounding box center [1154, 339] width 39 height 39
radio input "true"
click at [1516, 662] on p "Next" at bounding box center [1508, 671] width 35 height 18
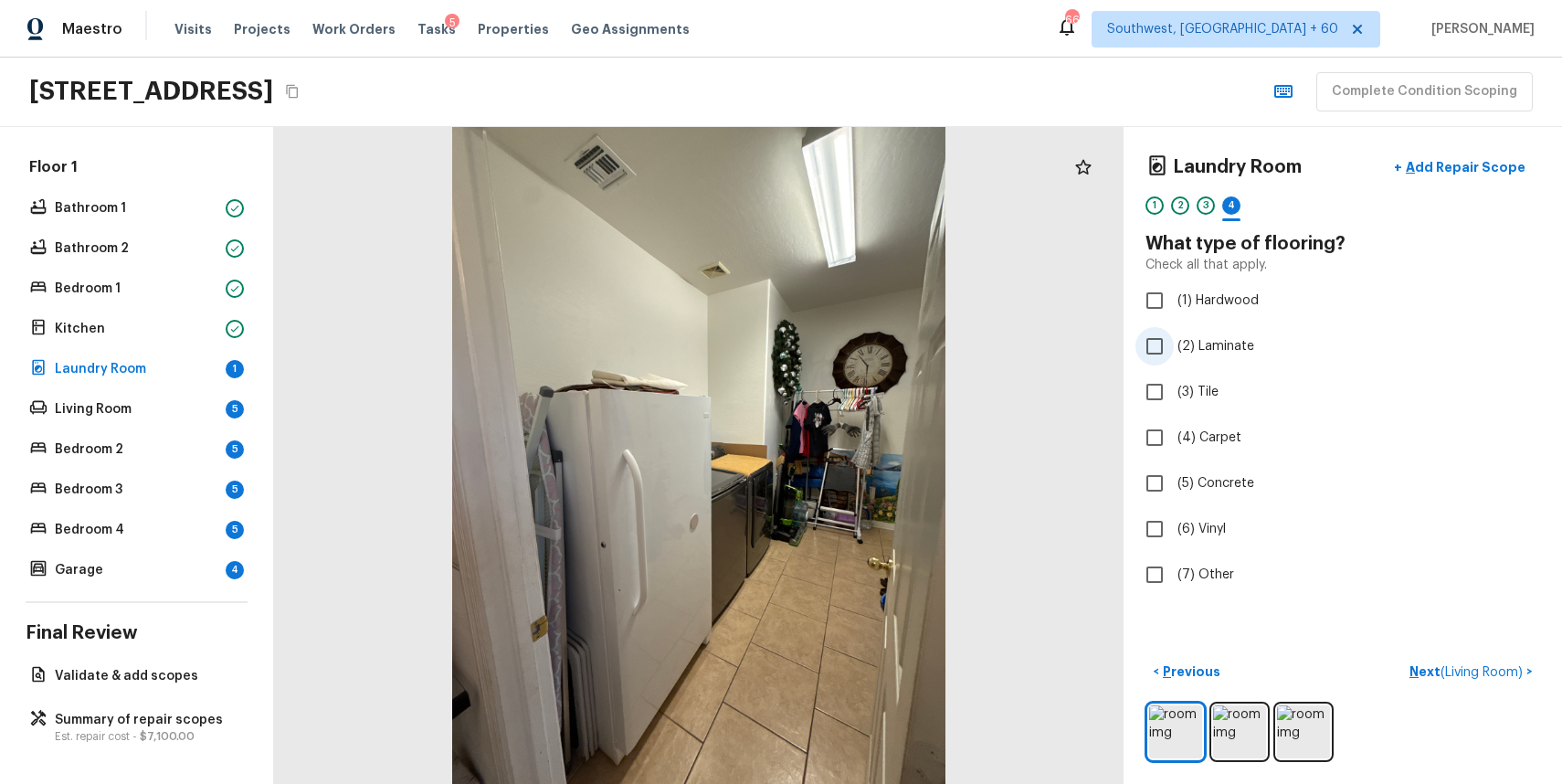
click at [1154, 332] on input "(2) Laminate" at bounding box center [1154, 346] width 39 height 39
checkbox input "true"
click at [1214, 393] on span "(3) Tile" at bounding box center [1199, 392] width 42 height 18
click at [1174, 393] on input "(3) Tile" at bounding box center [1154, 392] width 39 height 39
checkbox input "true"
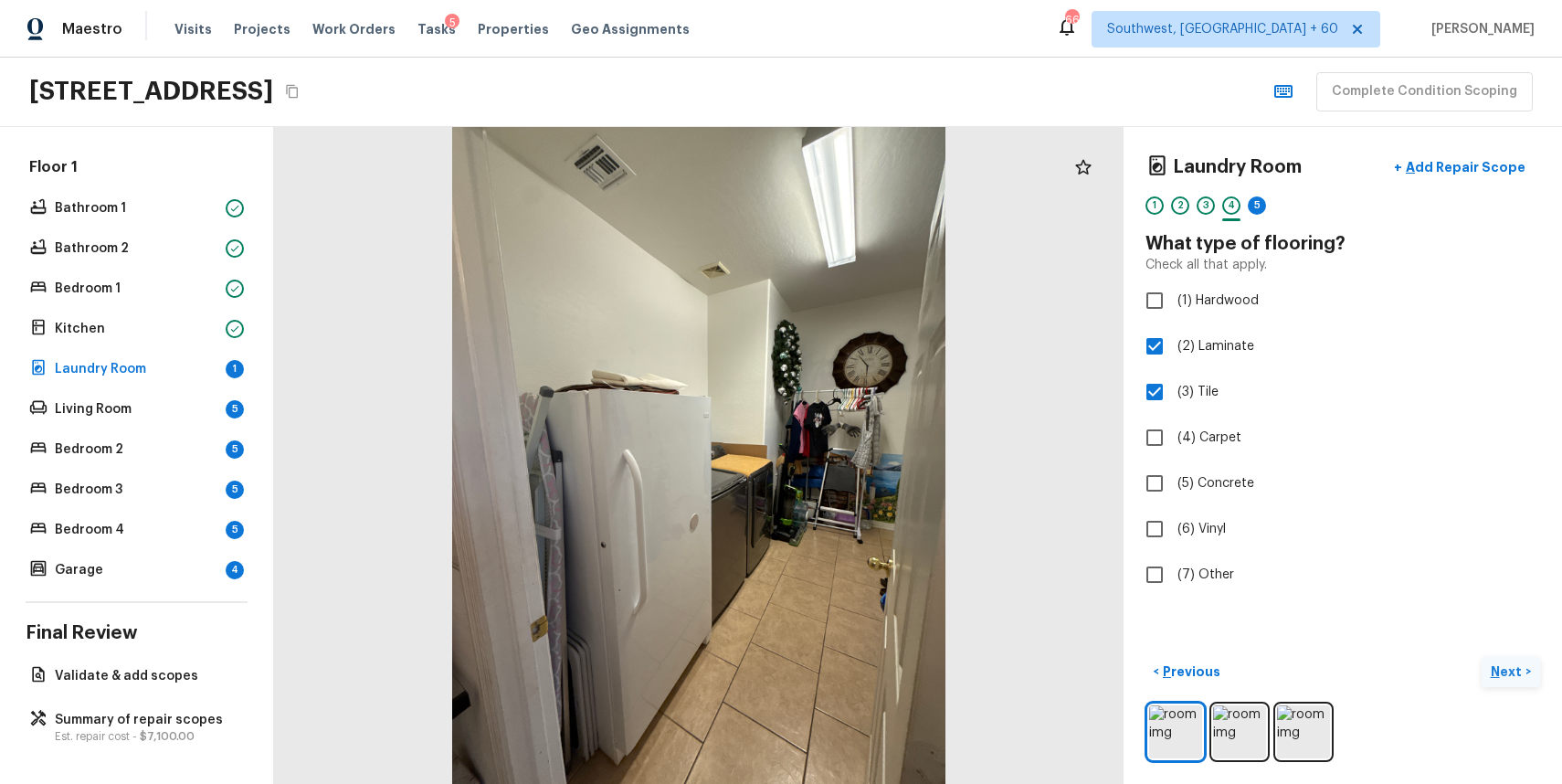
click at [1508, 666] on p "Next" at bounding box center [1508, 671] width 35 height 18
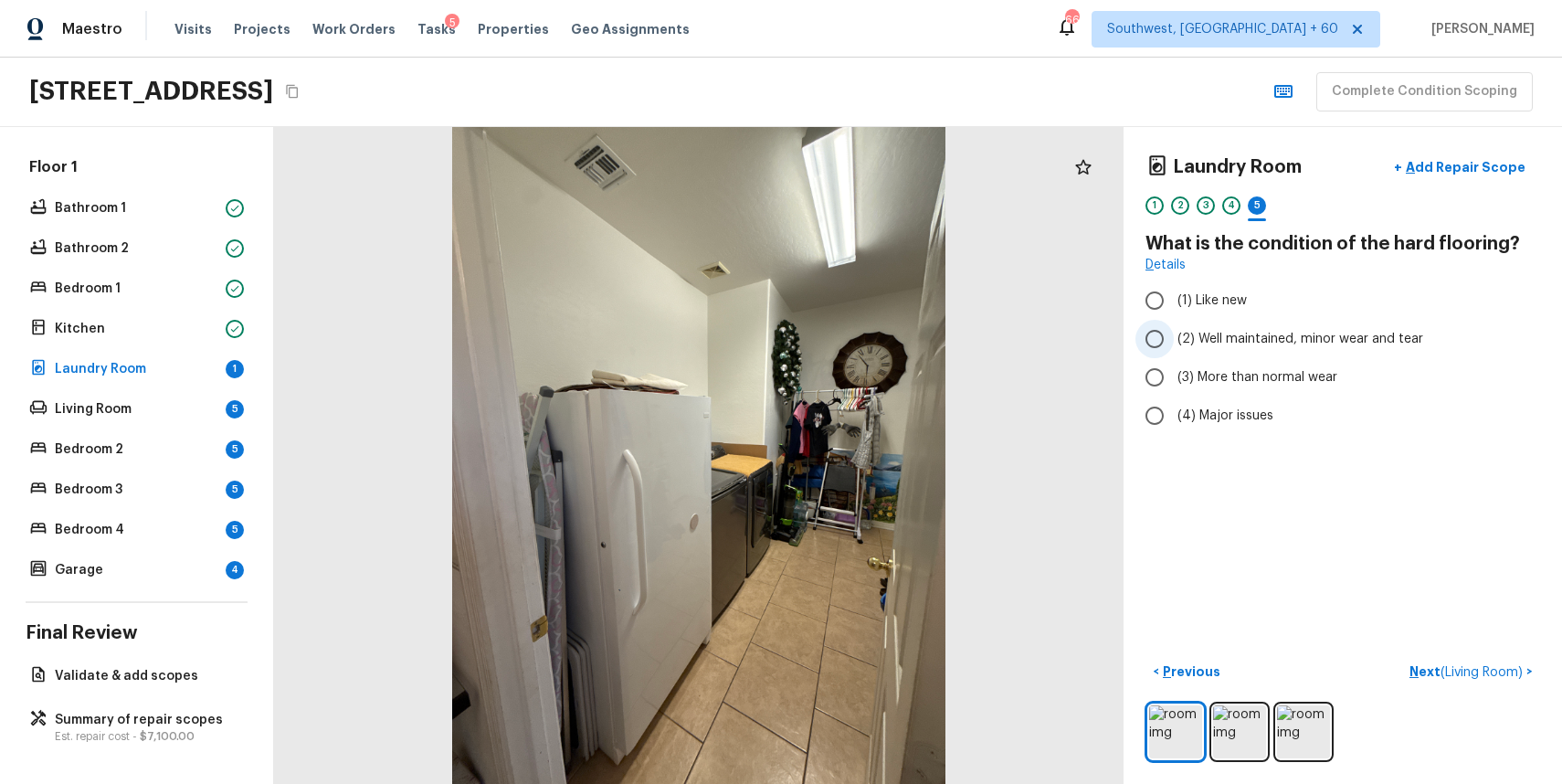
click at [1349, 325] on label "(2) Well maintained, minor wear and tear" at bounding box center [1330, 339] width 390 height 39
click at [1174, 325] on input "(2) Well maintained, minor wear and tear" at bounding box center [1154, 339] width 39 height 39
radio input "true"
click at [1509, 658] on button "Next ( Living Room ) >" at bounding box center [1471, 672] width 138 height 30
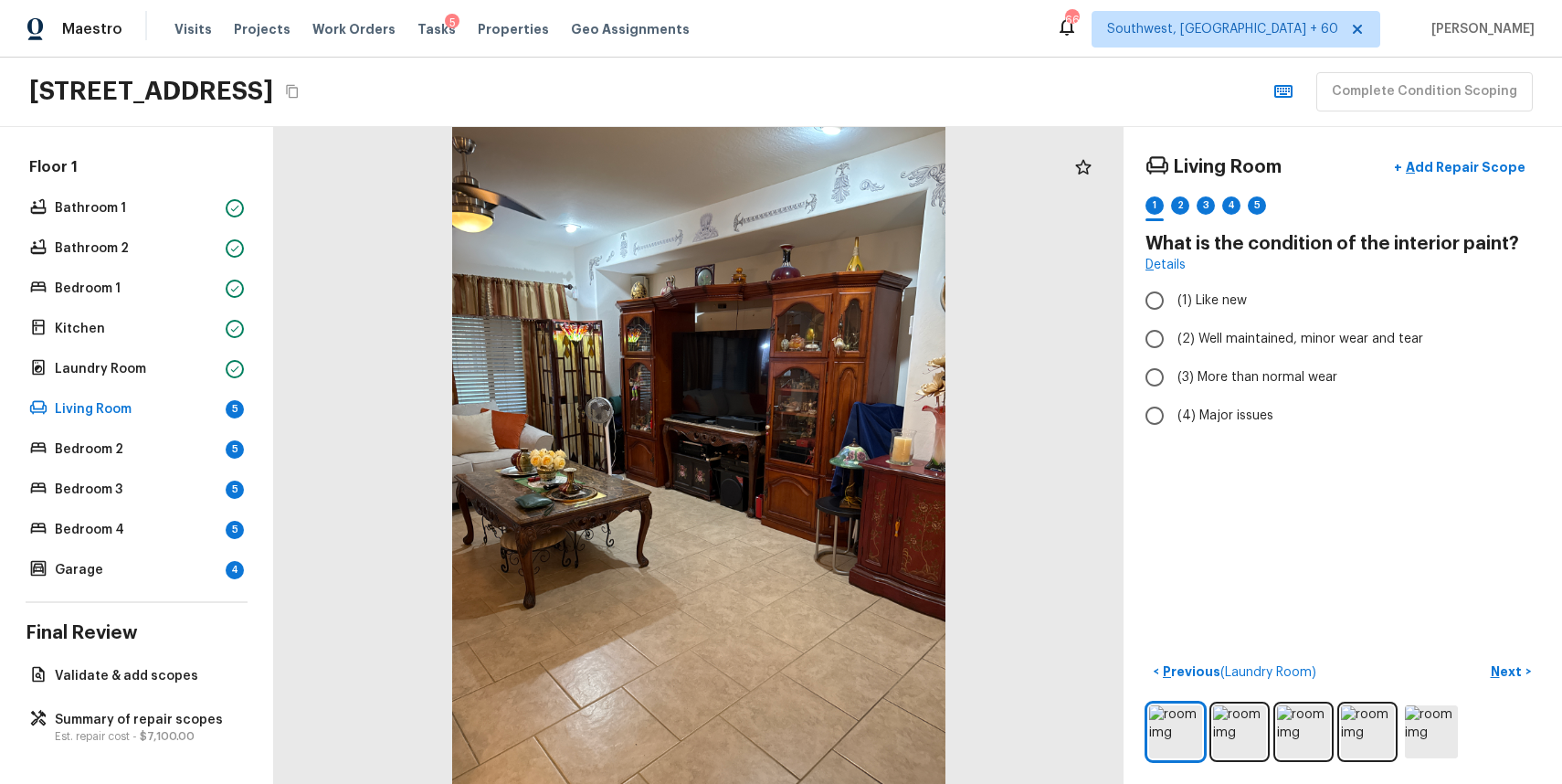
click at [1169, 215] on div "1 2 3 4 5" at bounding box center [1343, 210] width 395 height 28
click at [1182, 194] on div "Living Room + Add Repair Scope 1 2 3 4 5" at bounding box center [1343, 187] width 395 height 76
click at [1184, 212] on div "2" at bounding box center [1180, 205] width 18 height 18
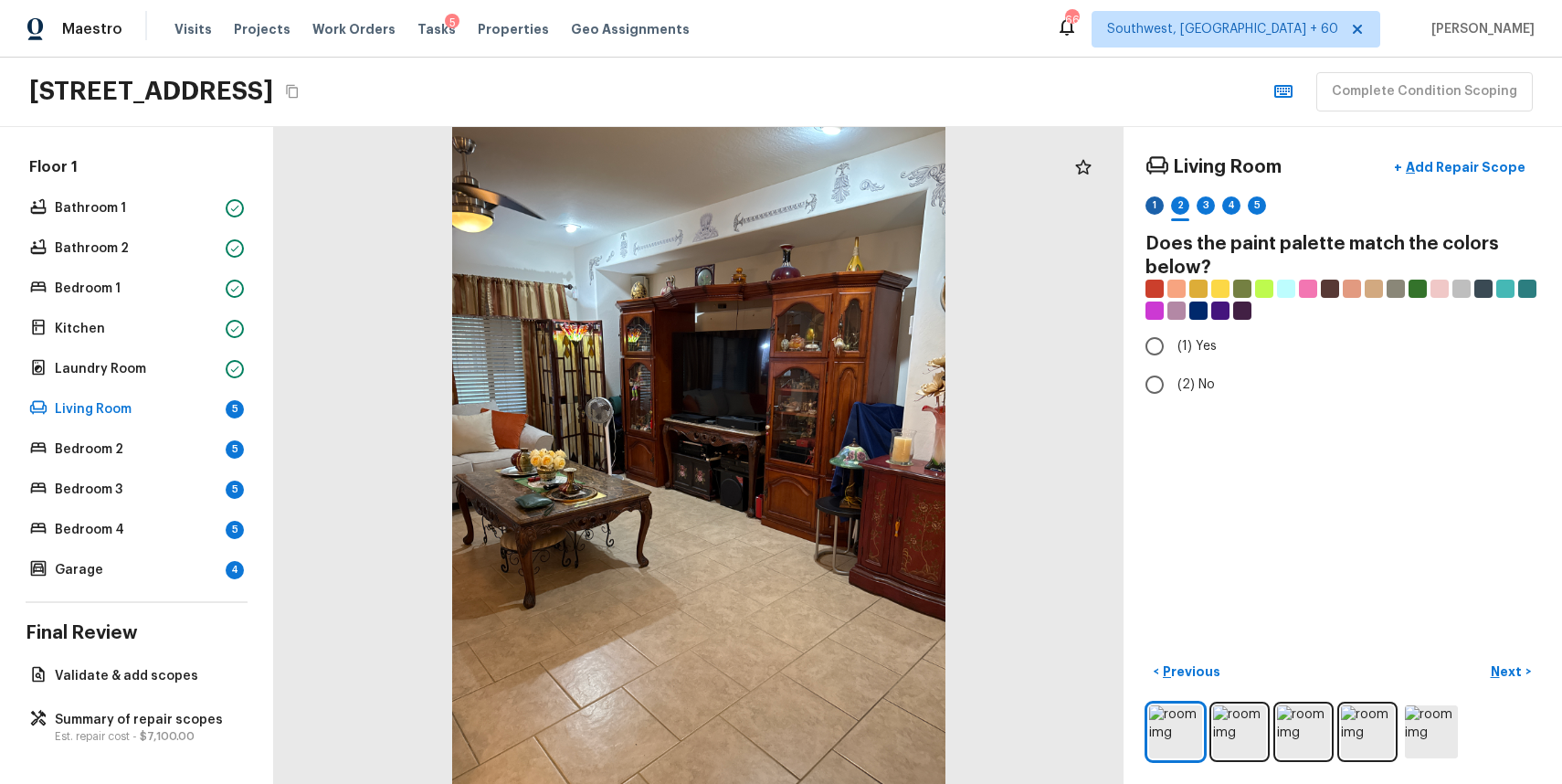
click at [1157, 207] on div "1" at bounding box center [1154, 205] width 18 height 18
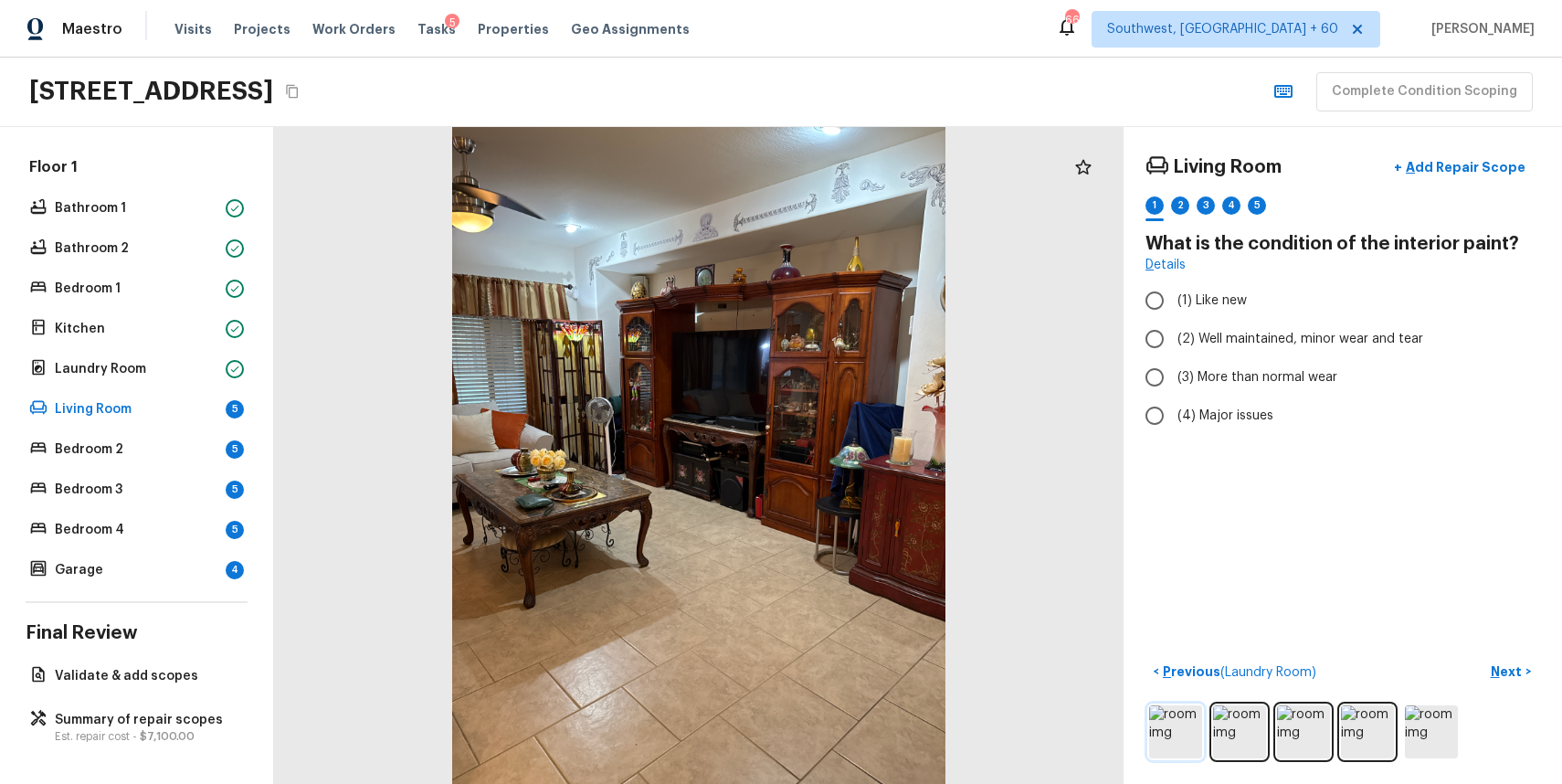
click at [1195, 735] on img at bounding box center [1176, 731] width 53 height 53
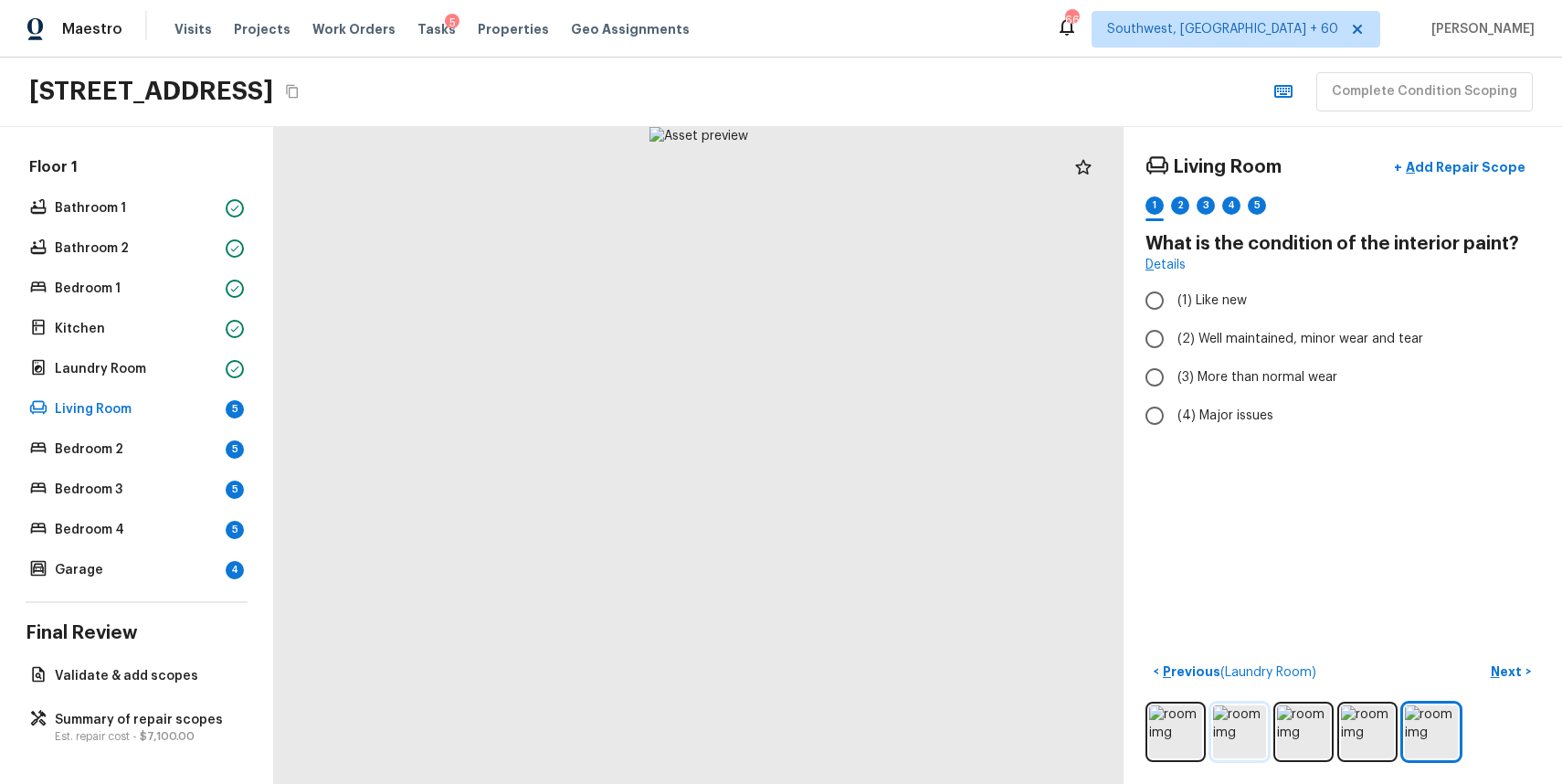
click at [1254, 709] on img at bounding box center [1240, 731] width 53 height 53
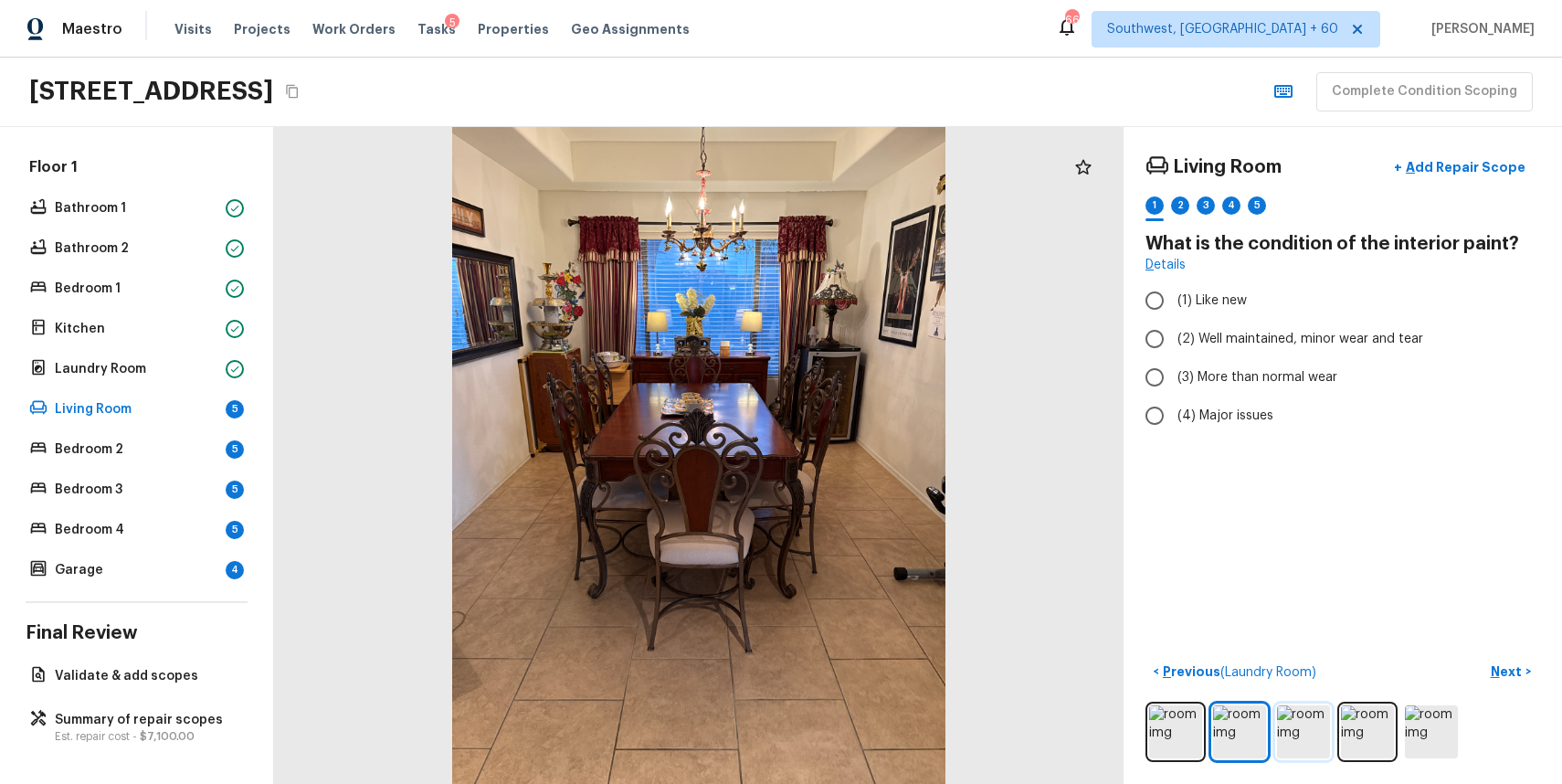
click at [1298, 715] on img at bounding box center [1303, 731] width 53 height 53
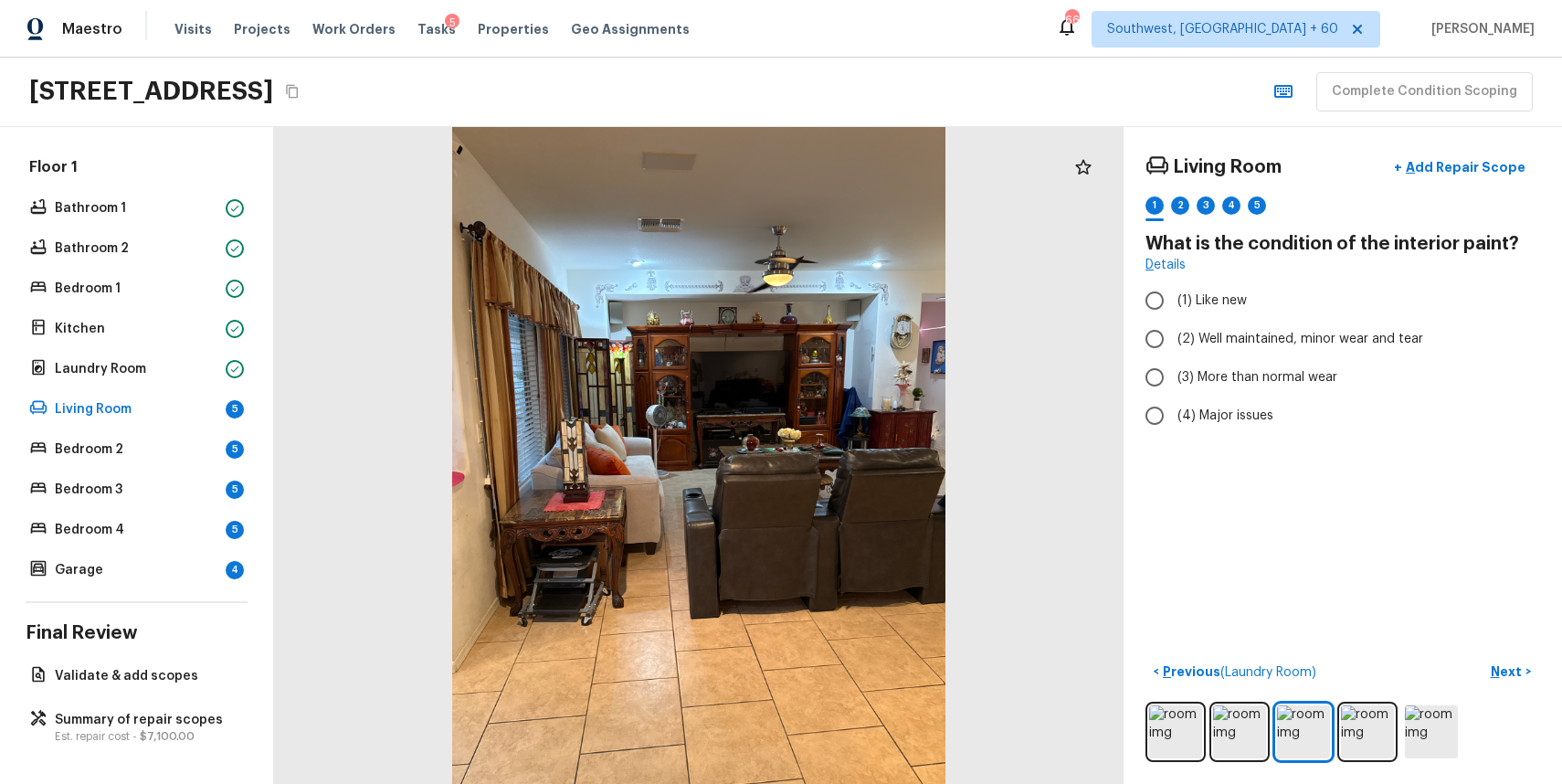
click at [1338, 722] on div at bounding box center [1343, 731] width 395 height 60
click at [1470, 742] on div at bounding box center [1343, 731] width 395 height 60
click at [1430, 752] on img at bounding box center [1432, 731] width 53 height 53
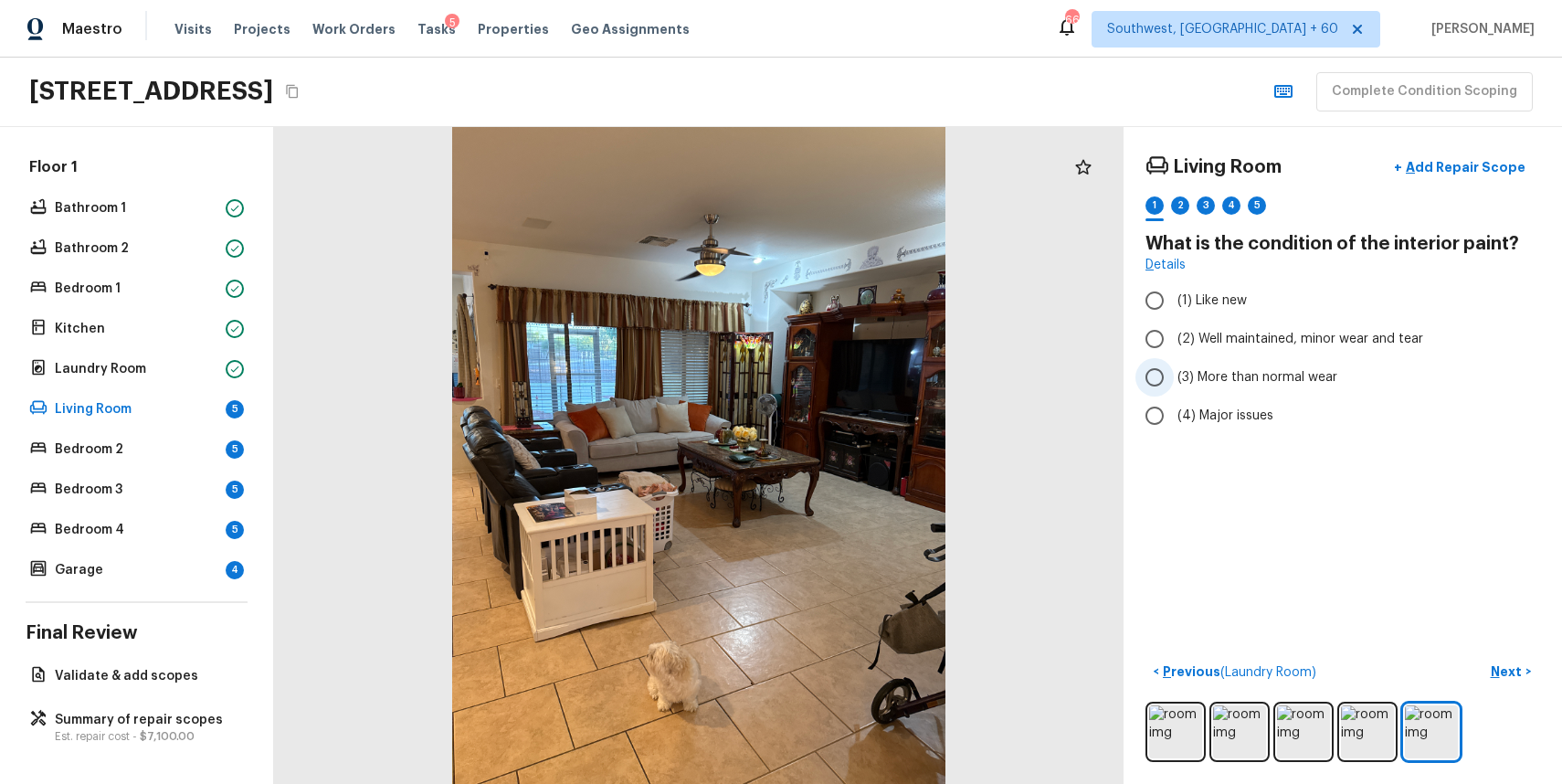
click at [1268, 379] on span "(3) More than normal wear" at bounding box center [1257, 376] width 160 height 18
click at [1174, 379] on input "(3) More than normal wear" at bounding box center [1154, 376] width 39 height 39
radio input "true"
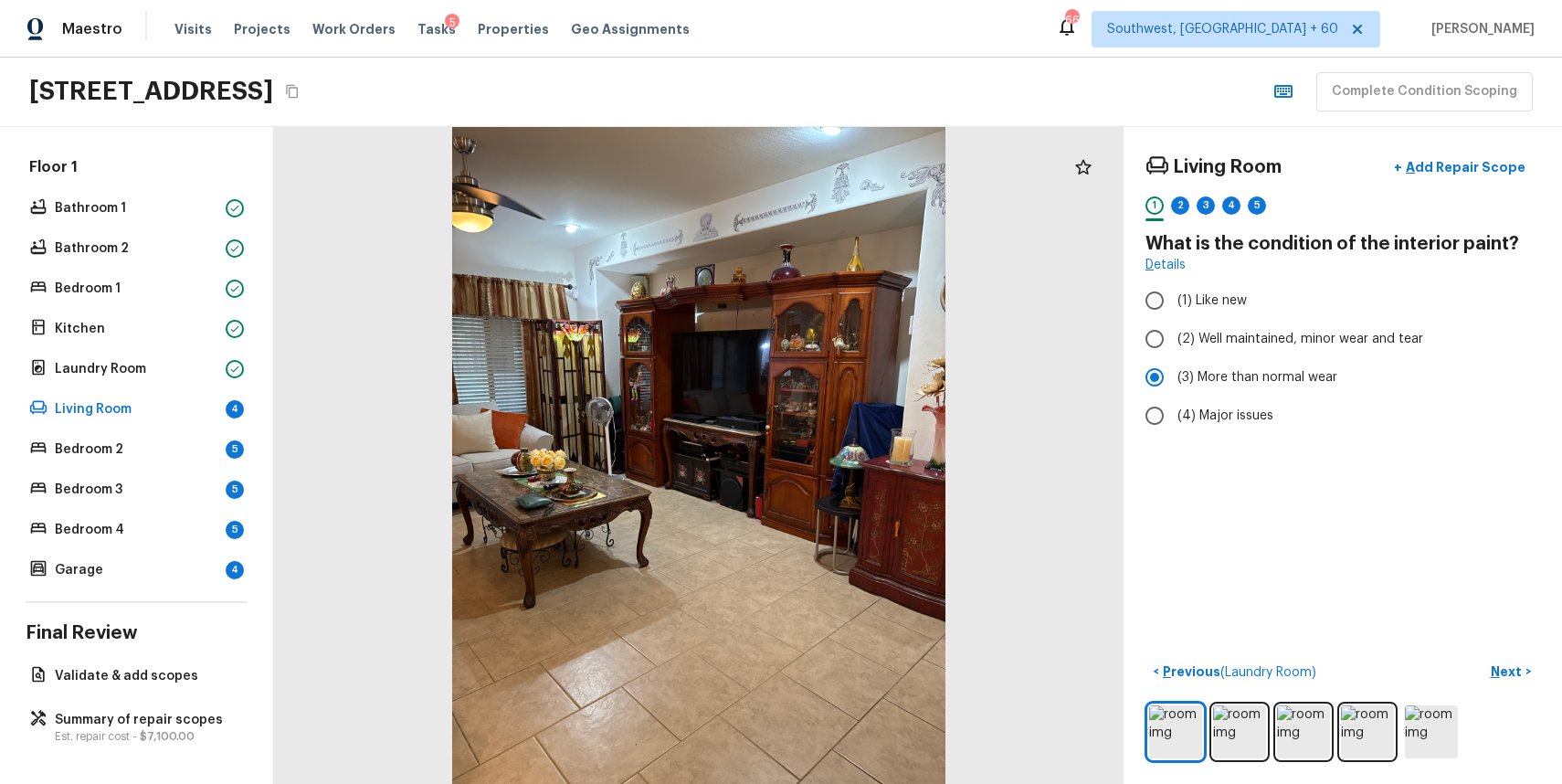
click at [1488, 652] on div "Living Room + Add Repair Scope 1 2 3 4 5 What is the condition of the interior …" at bounding box center [1343, 456] width 439 height 657
click at [1176, 193] on div "Living Room + Add Repair Scope 1 2 3 4 5" at bounding box center [1343, 187] width 395 height 76
click at [1185, 209] on div "2" at bounding box center [1180, 205] width 18 height 18
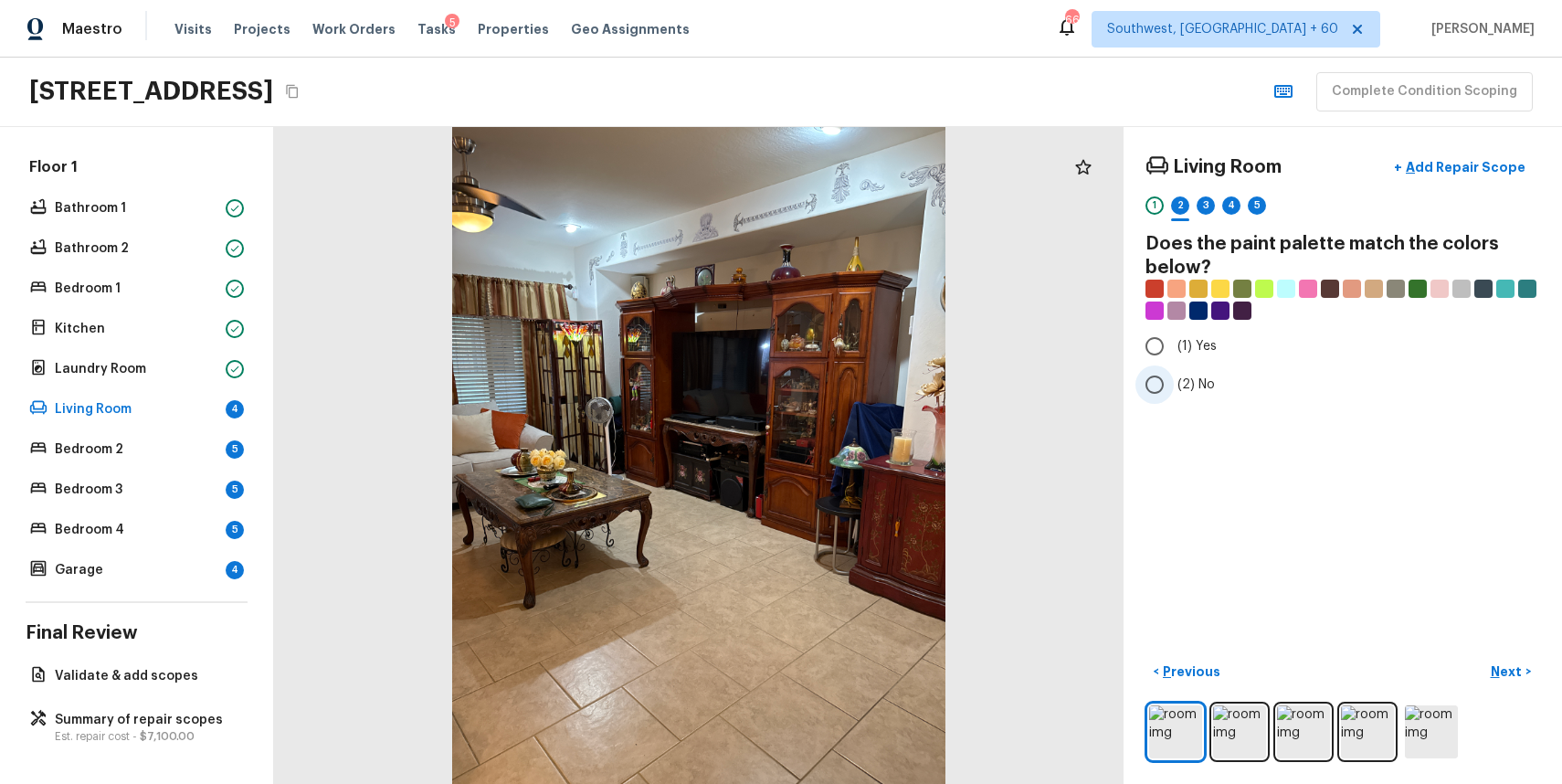
click at [1194, 387] on span "(2) No" at bounding box center [1197, 384] width 38 height 18
click at [1174, 387] on input "(2) No" at bounding box center [1154, 384] width 39 height 39
radio input "true"
click at [1200, 210] on div "3" at bounding box center [1205, 205] width 18 height 18
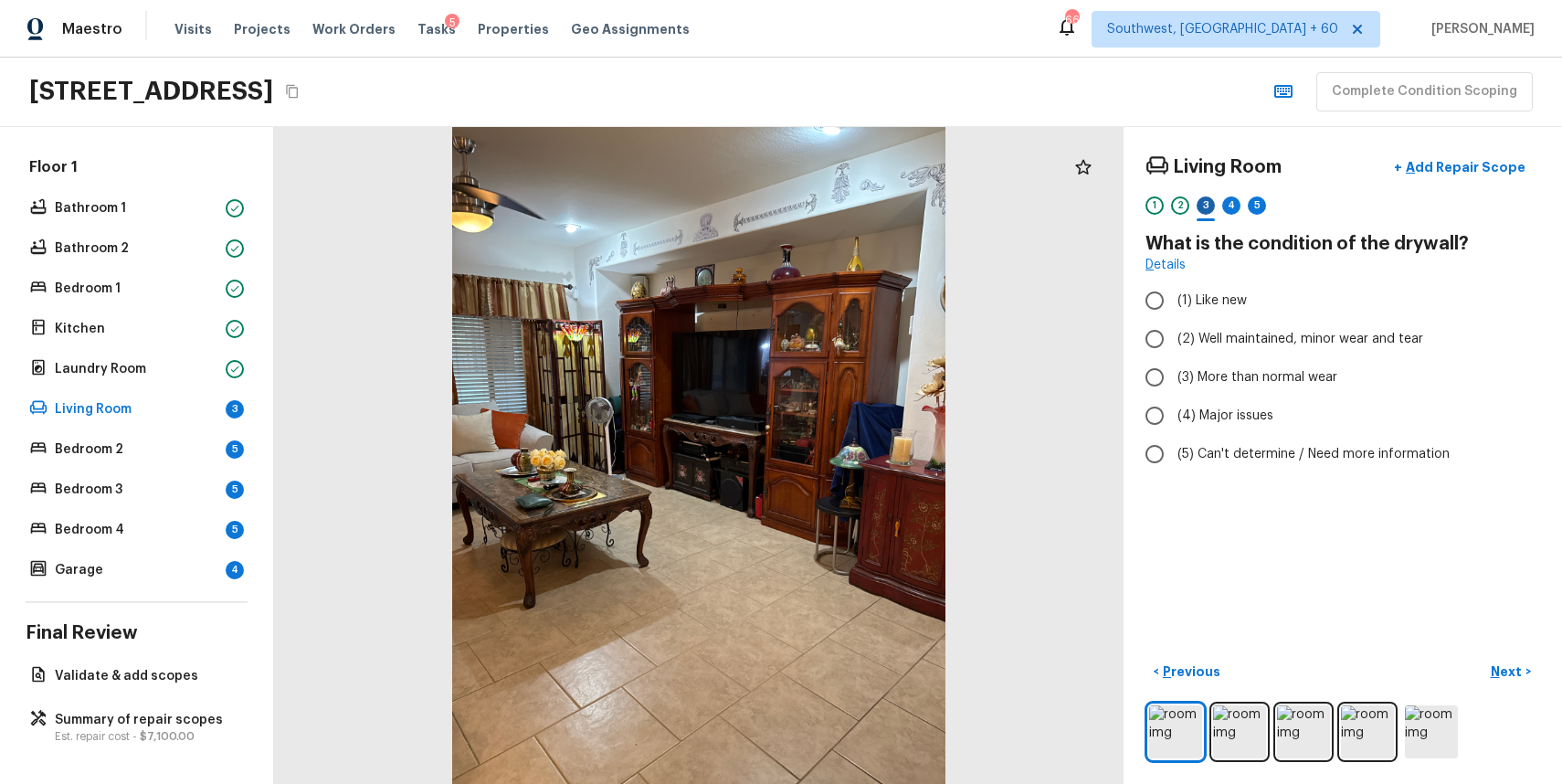
click at [1200, 210] on div "3" at bounding box center [1205, 205] width 18 height 18
click at [1336, 322] on label "(2) Well maintained, minor wear and tear" at bounding box center [1330, 339] width 390 height 39
click at [1174, 322] on input "(2) Well maintained, minor wear and tear" at bounding box center [1154, 339] width 39 height 39
radio input "true"
click at [1228, 202] on div "4" at bounding box center [1231, 205] width 18 height 18
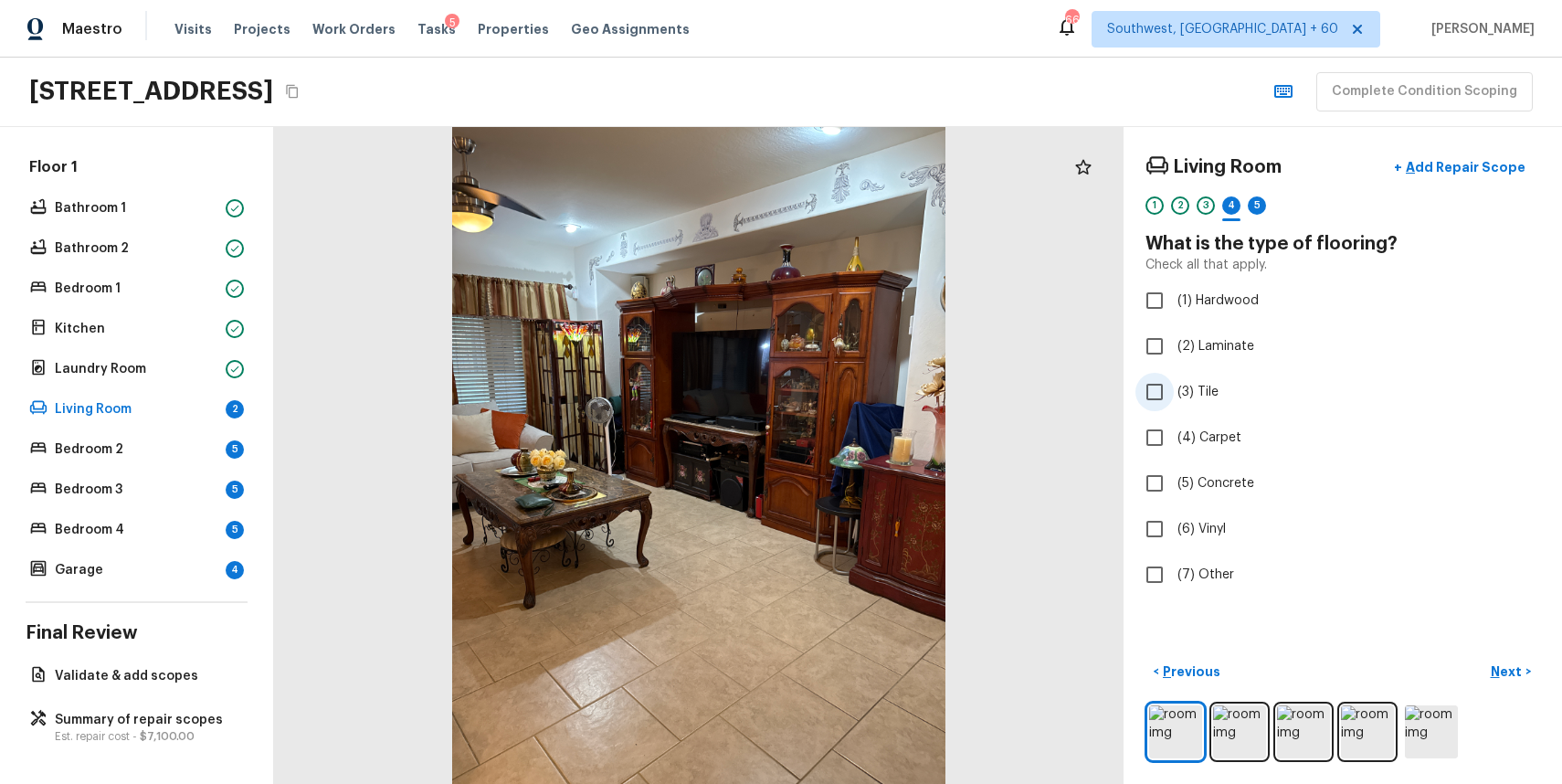
click at [1187, 396] on span "(3) Tile" at bounding box center [1199, 392] width 42 height 18
click at [1174, 396] on input "(3) Tile" at bounding box center [1154, 392] width 39 height 39
checkbox input "true"
click at [1256, 200] on div "5" at bounding box center [1256, 205] width 18 height 18
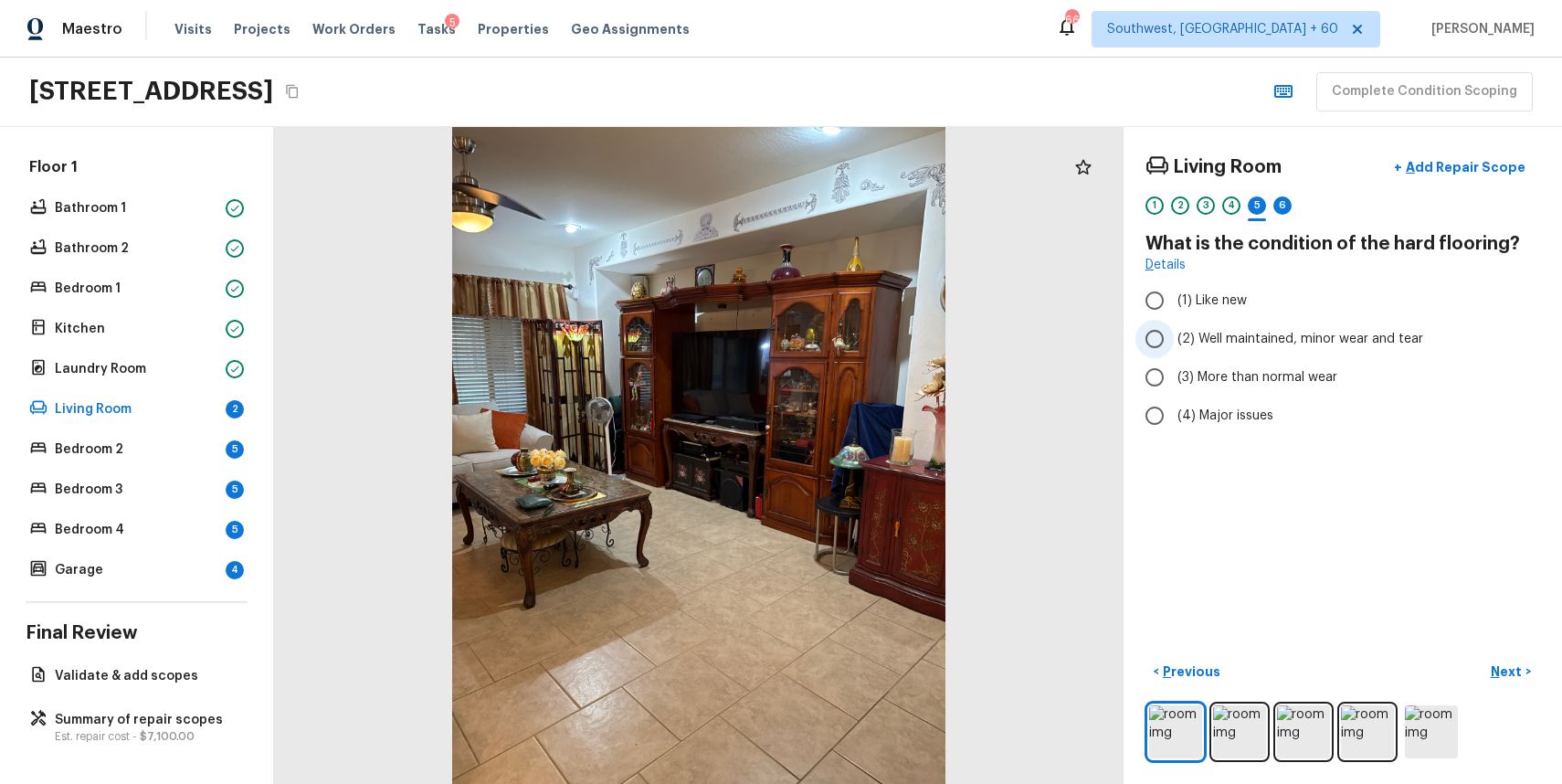
click at [1271, 342] on span "(2) Well maintained, minor wear and tear" at bounding box center [1301, 338] width 245 height 18
click at [1174, 342] on input "(2) Well maintained, minor wear and tear" at bounding box center [1154, 339] width 39 height 39
radio input "true"
click at [1289, 199] on div "6" at bounding box center [1282, 205] width 18 height 18
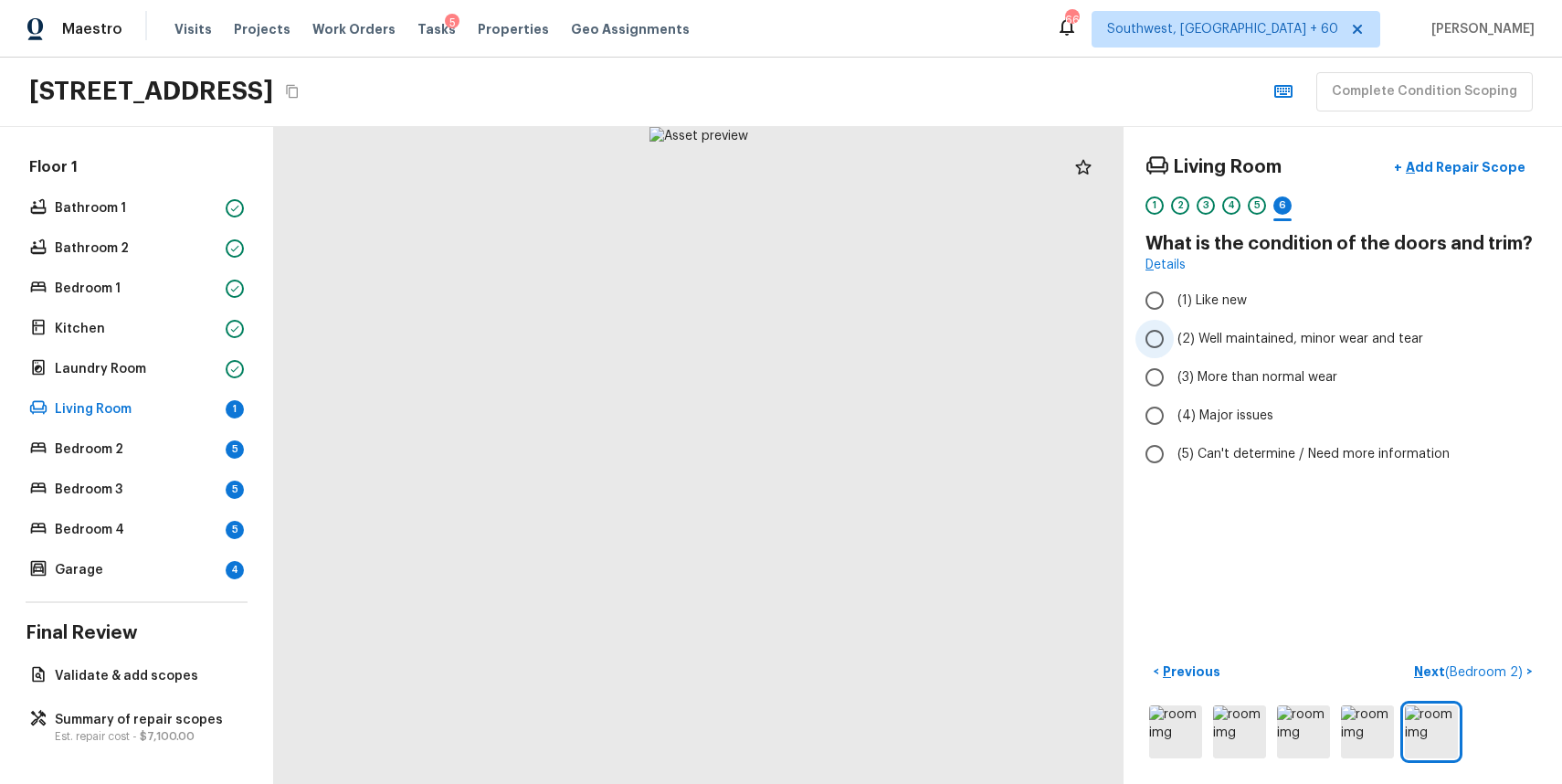
click at [1323, 321] on label "(2) Well maintained, minor wear and tear" at bounding box center [1330, 339] width 390 height 39
click at [1174, 321] on input "(2) Well maintained, minor wear and tear" at bounding box center [1154, 339] width 39 height 39
radio input "true"
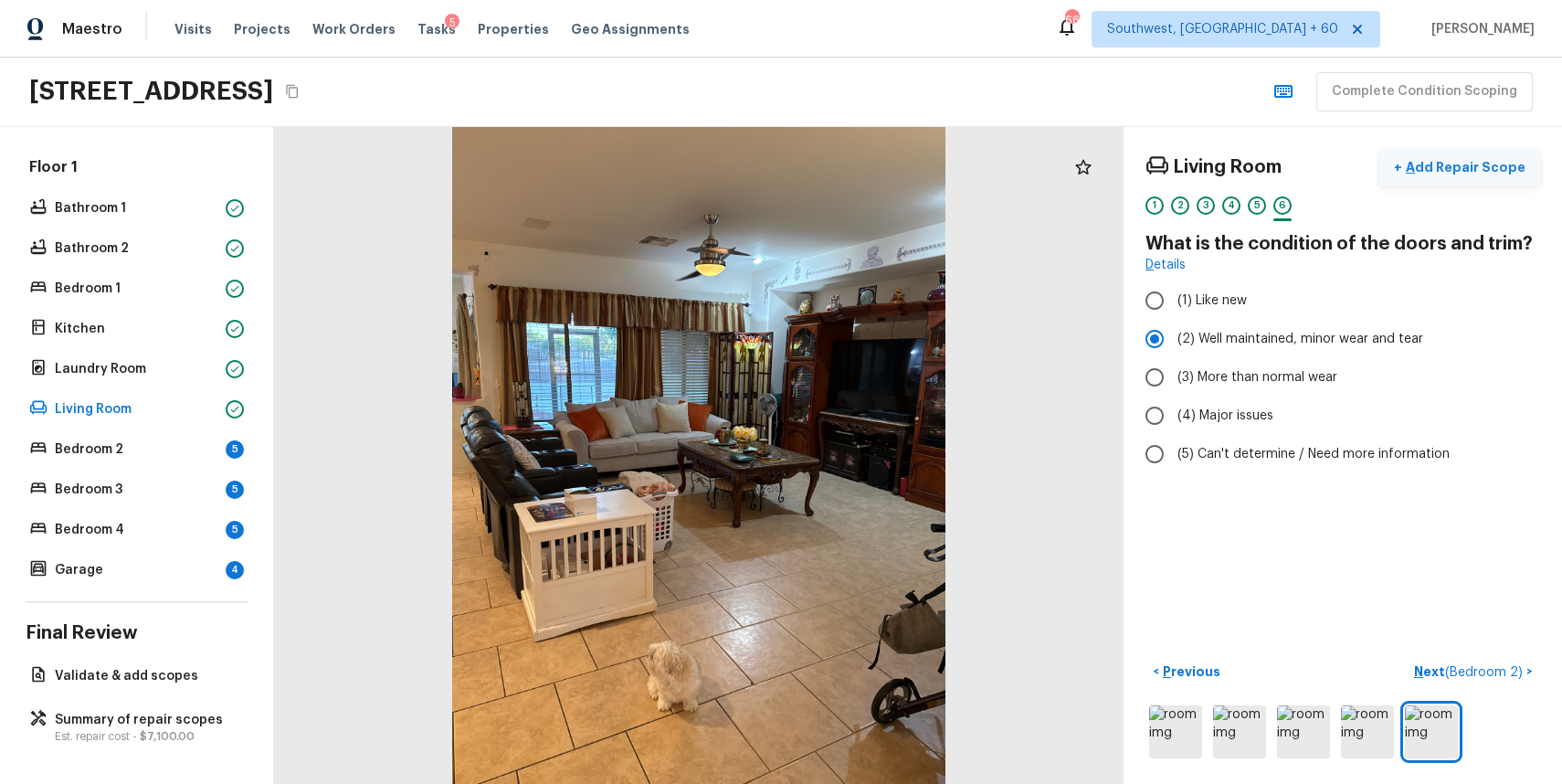
click at [1475, 172] on p "Add Repair Scope" at bounding box center [1464, 166] width 124 height 18
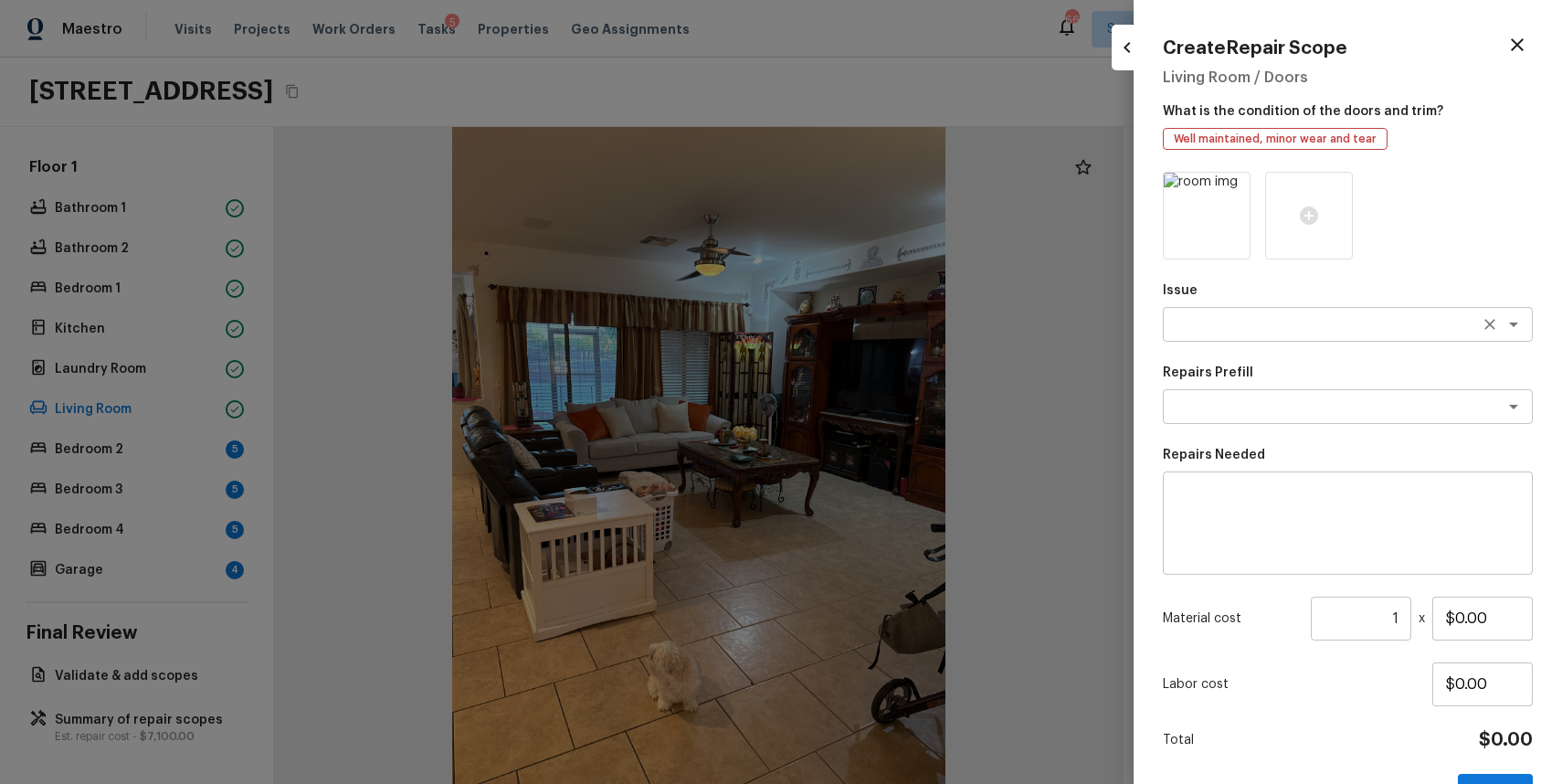
click at [1240, 323] on textarea at bounding box center [1322, 324] width 302 height 18
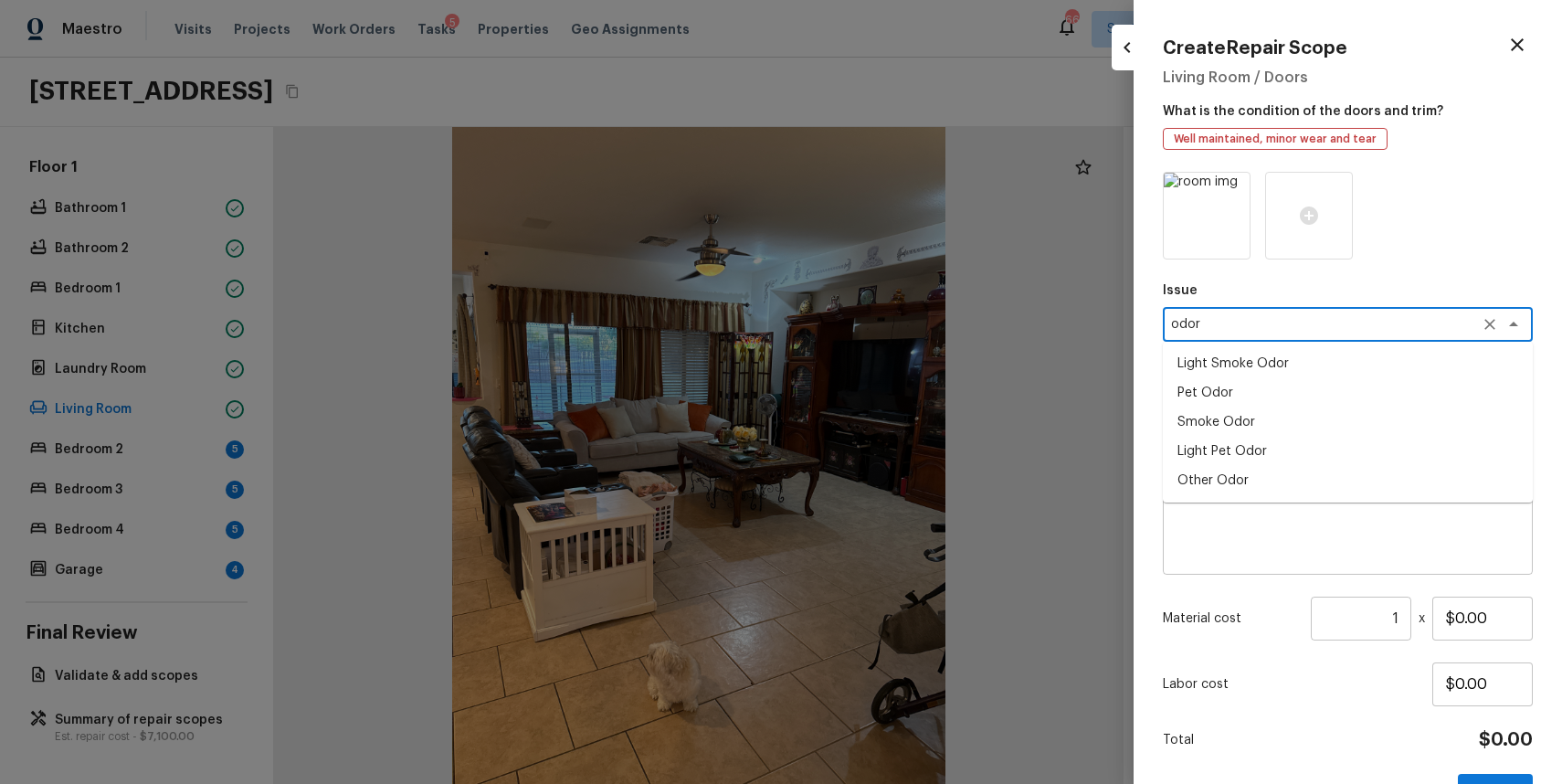
click at [1285, 460] on li "Light Pet Odor" at bounding box center [1348, 451] width 370 height 29
type textarea "Light Pet Odor"
click at [1309, 386] on div "Repairs Prefill x ​" at bounding box center [1348, 393] width 370 height 60
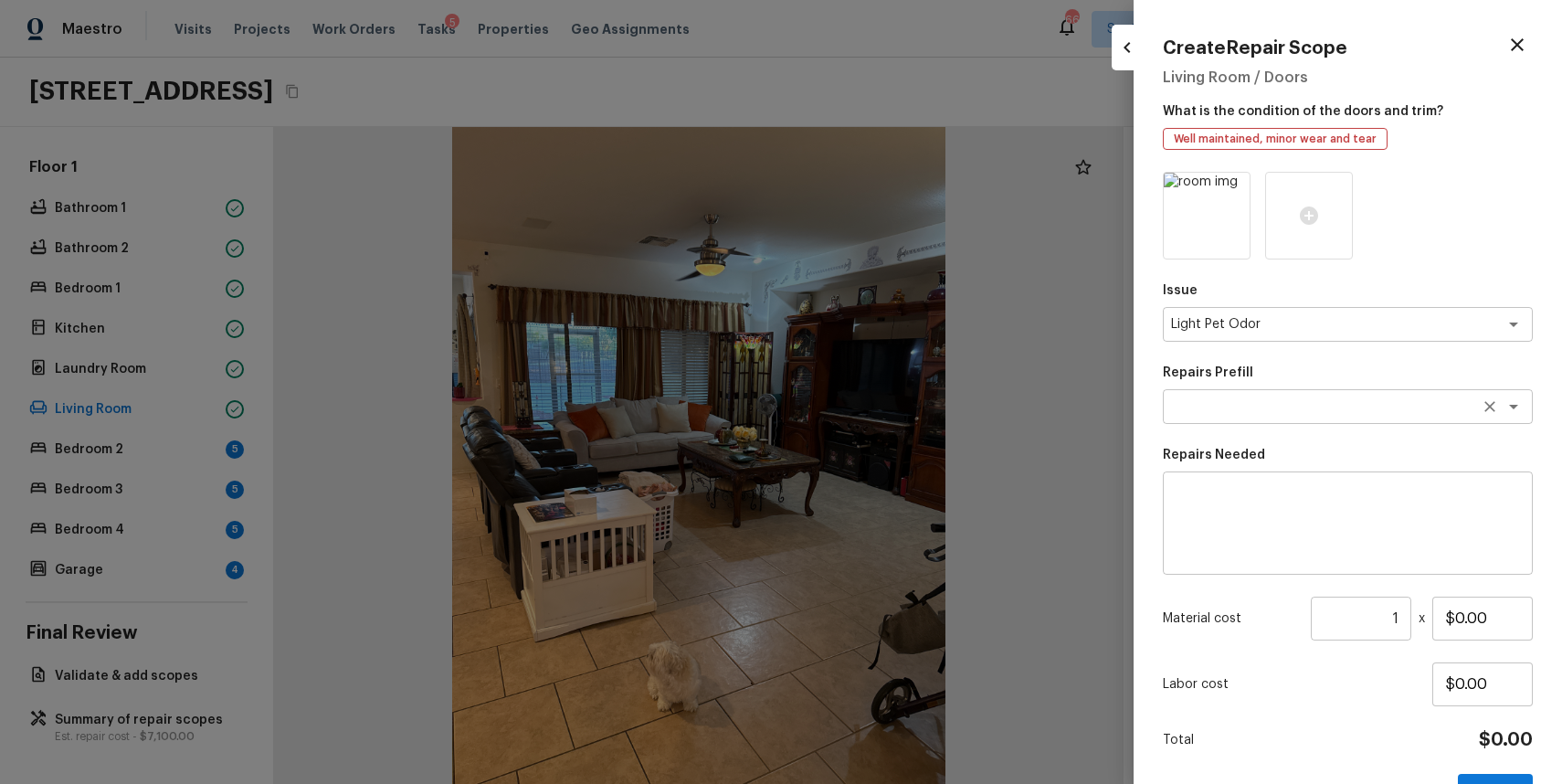
click at [1325, 394] on div "x ​" at bounding box center [1348, 406] width 370 height 35
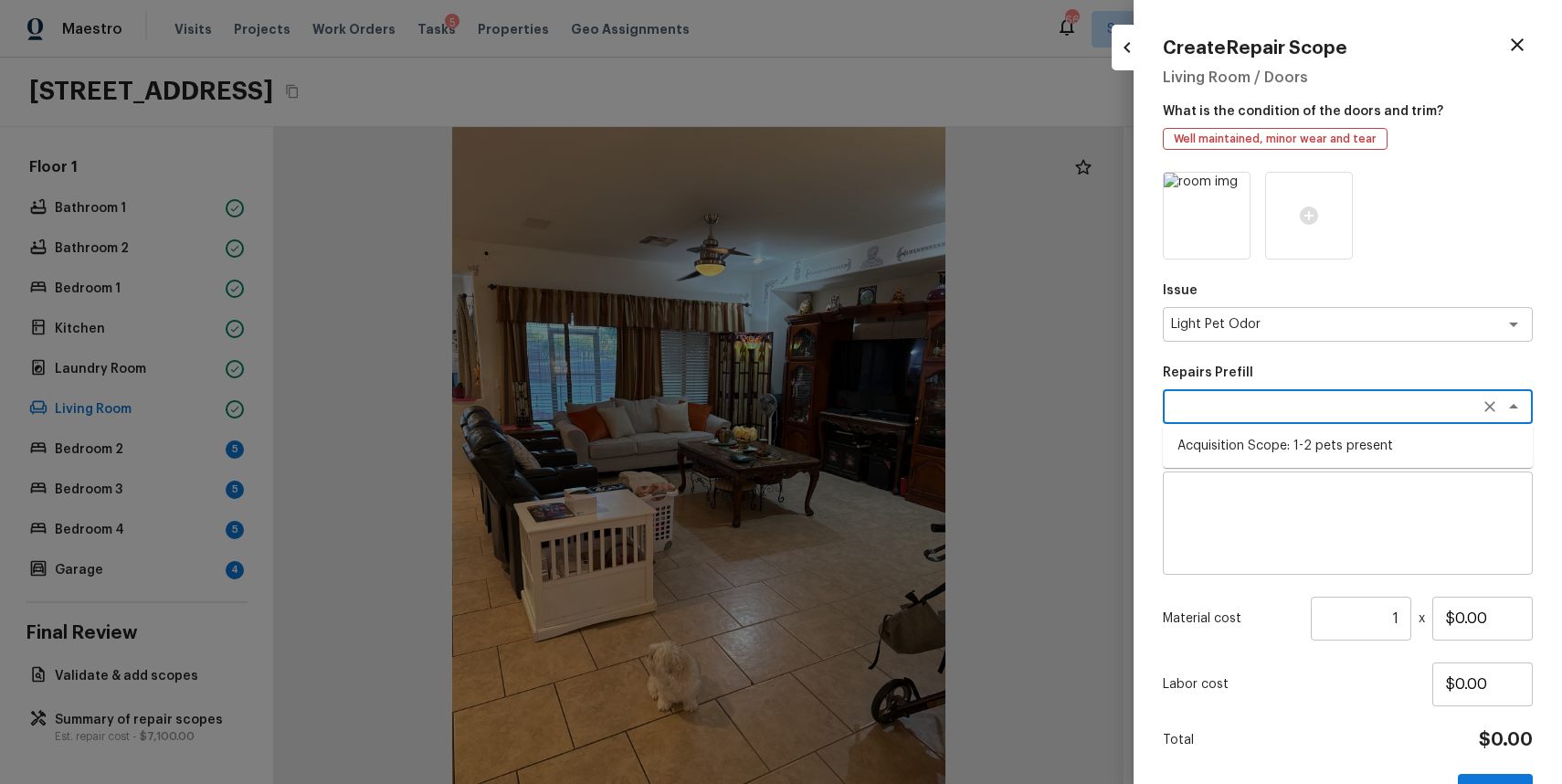
click at [1373, 439] on li "Acquisition Scope: 1-2 pets present" at bounding box center [1348, 445] width 370 height 29
type textarea "Acquisition Scope: 1-2 pets present"
type input "$575.00"
click at [1499, 769] on div "Issue Light Pet Odor x ​ Repairs Prefill Acquisition Scope: 1-2 pets present x …" at bounding box center [1348, 492] width 370 height 640
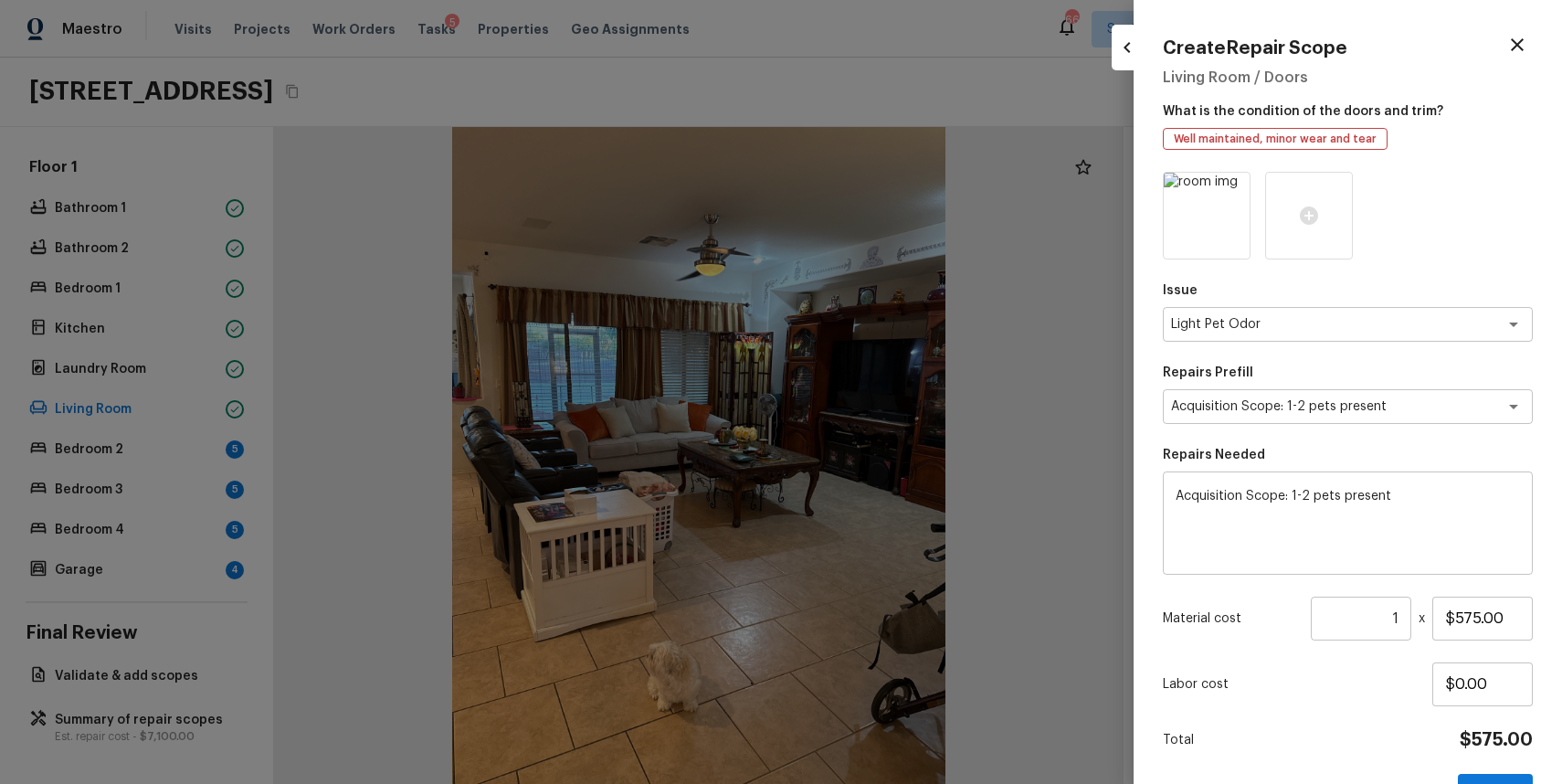
scroll to position [56, 0]
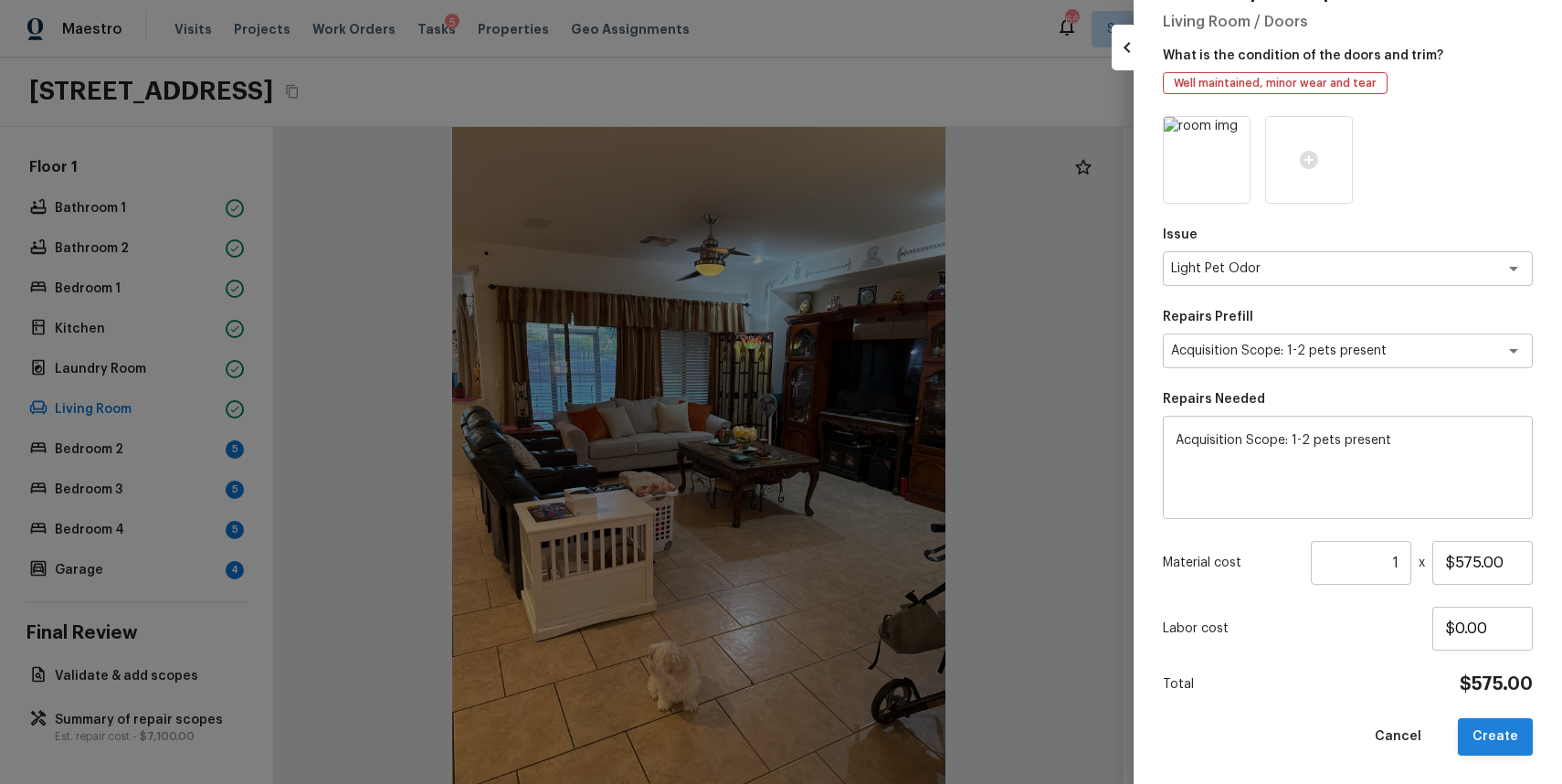
click at [1486, 726] on button "Create" at bounding box center [1495, 737] width 75 height 38
type input "$0.00"
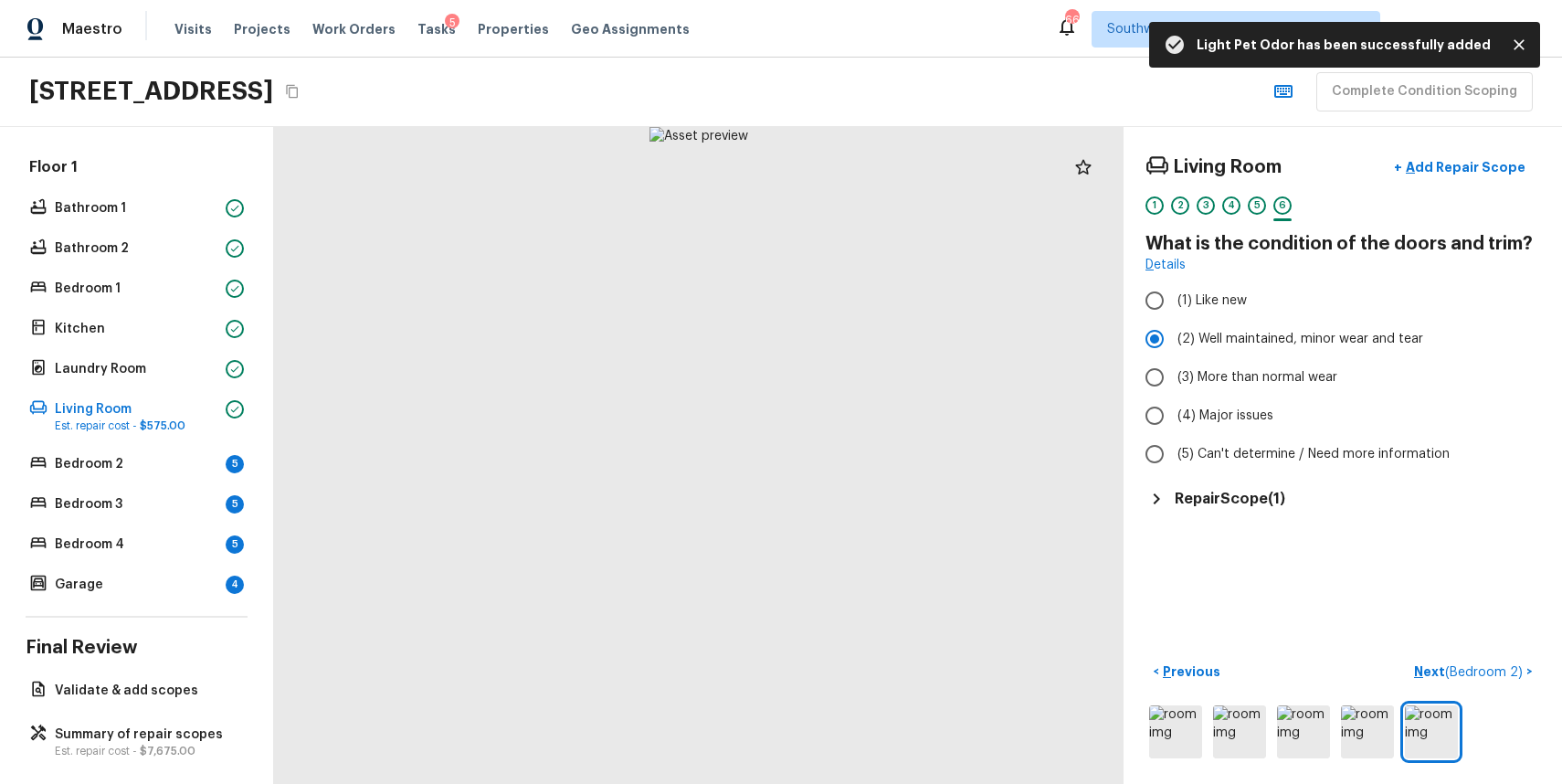
click at [1470, 655] on div "Living Room + Add Repair Scope 1 2 3 4 5 6 What is the condition of the doors a…" at bounding box center [1343, 456] width 439 height 657
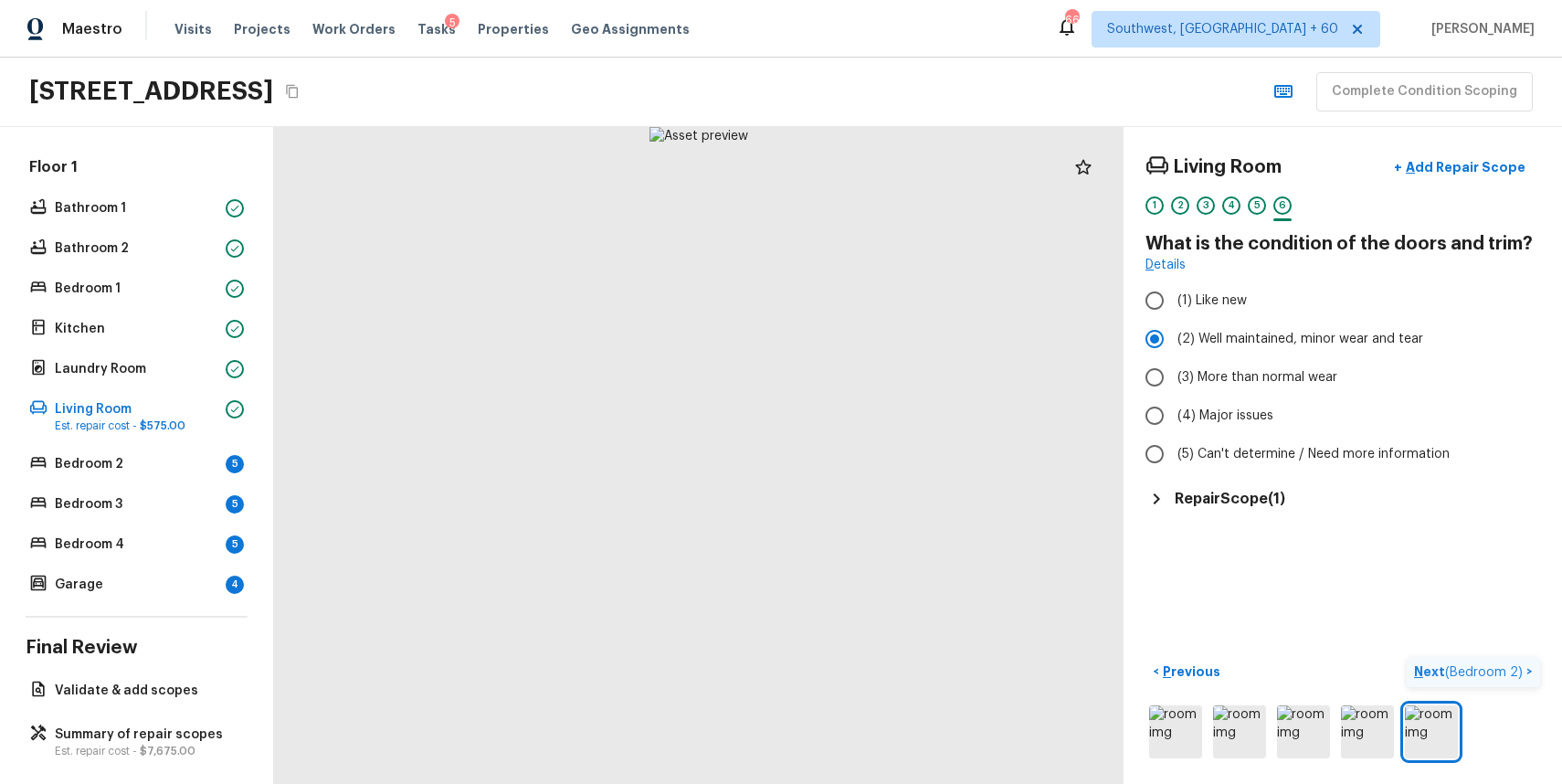
click at [1489, 678] on p "Next ( Bedroom 2 )" at bounding box center [1470, 672] width 112 height 19
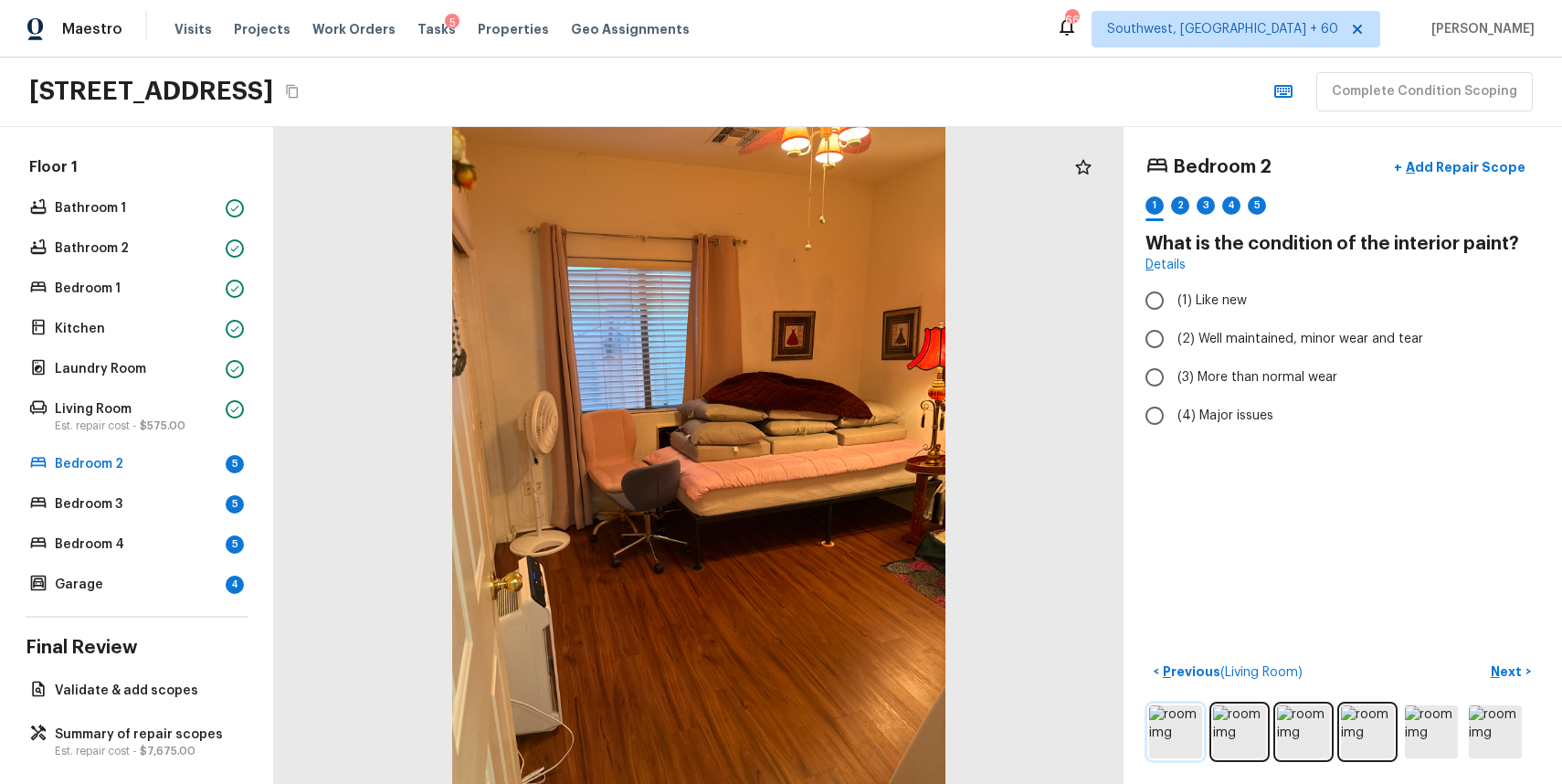
click at [1167, 717] on img at bounding box center [1176, 731] width 53 height 53
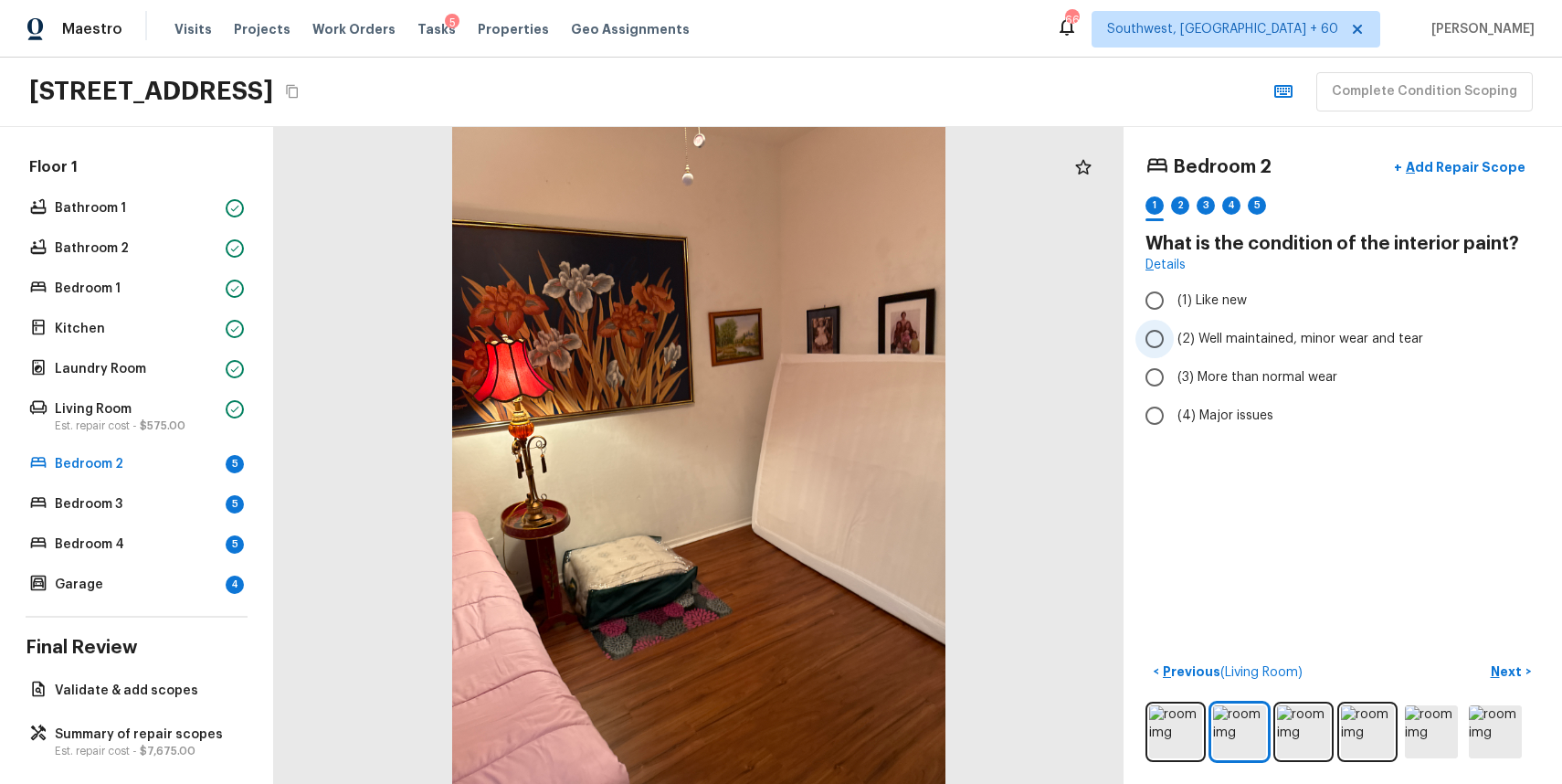
click at [1234, 324] on label "(2) Well maintained, minor wear and tear" at bounding box center [1330, 339] width 390 height 39
click at [1174, 324] on input "(2) Well maintained, minor wear and tear" at bounding box center [1154, 339] width 39 height 39
radio input "true"
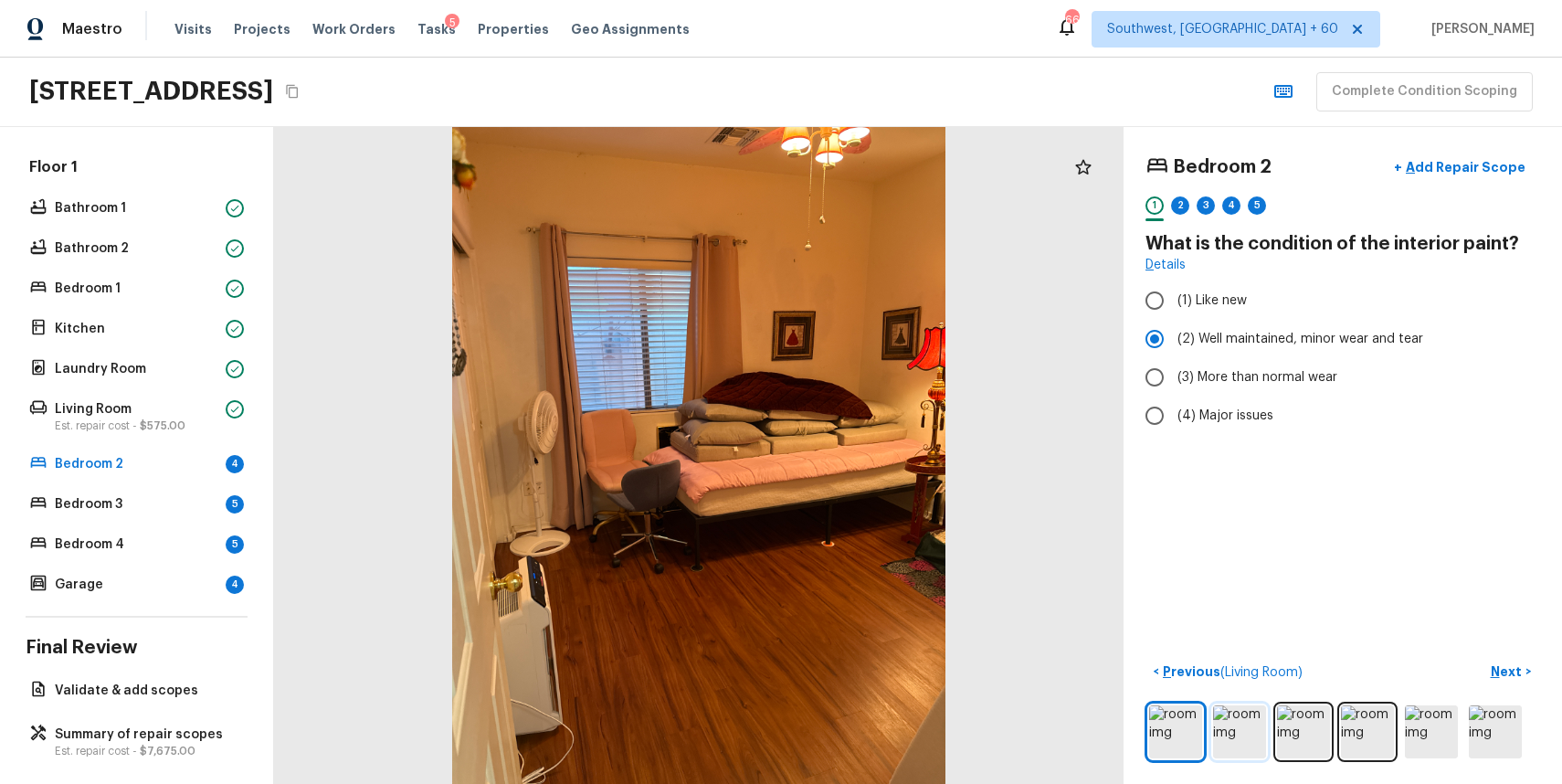
click at [1254, 728] on img at bounding box center [1240, 731] width 53 height 53
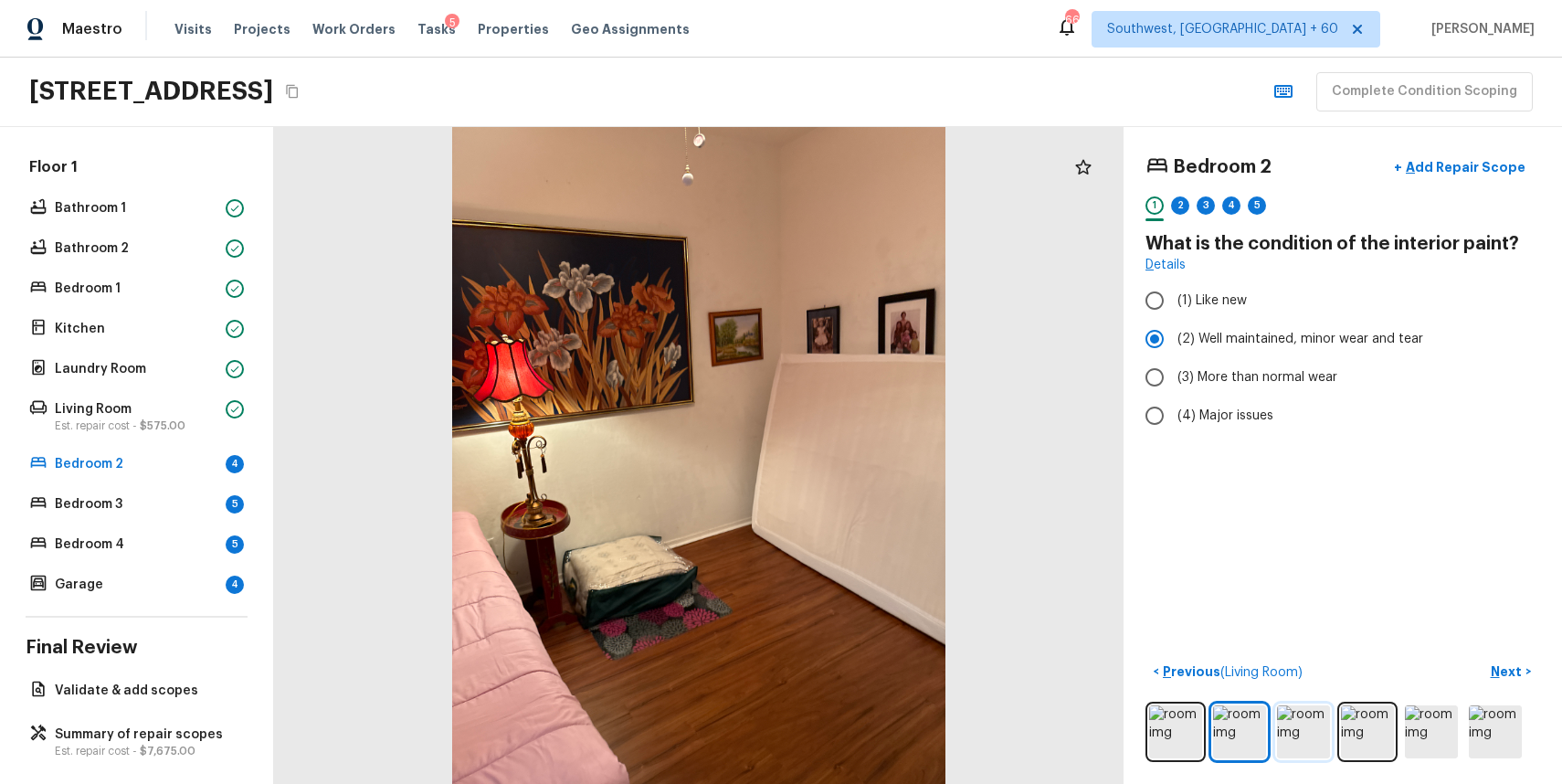
click at [1304, 726] on img at bounding box center [1303, 731] width 53 height 53
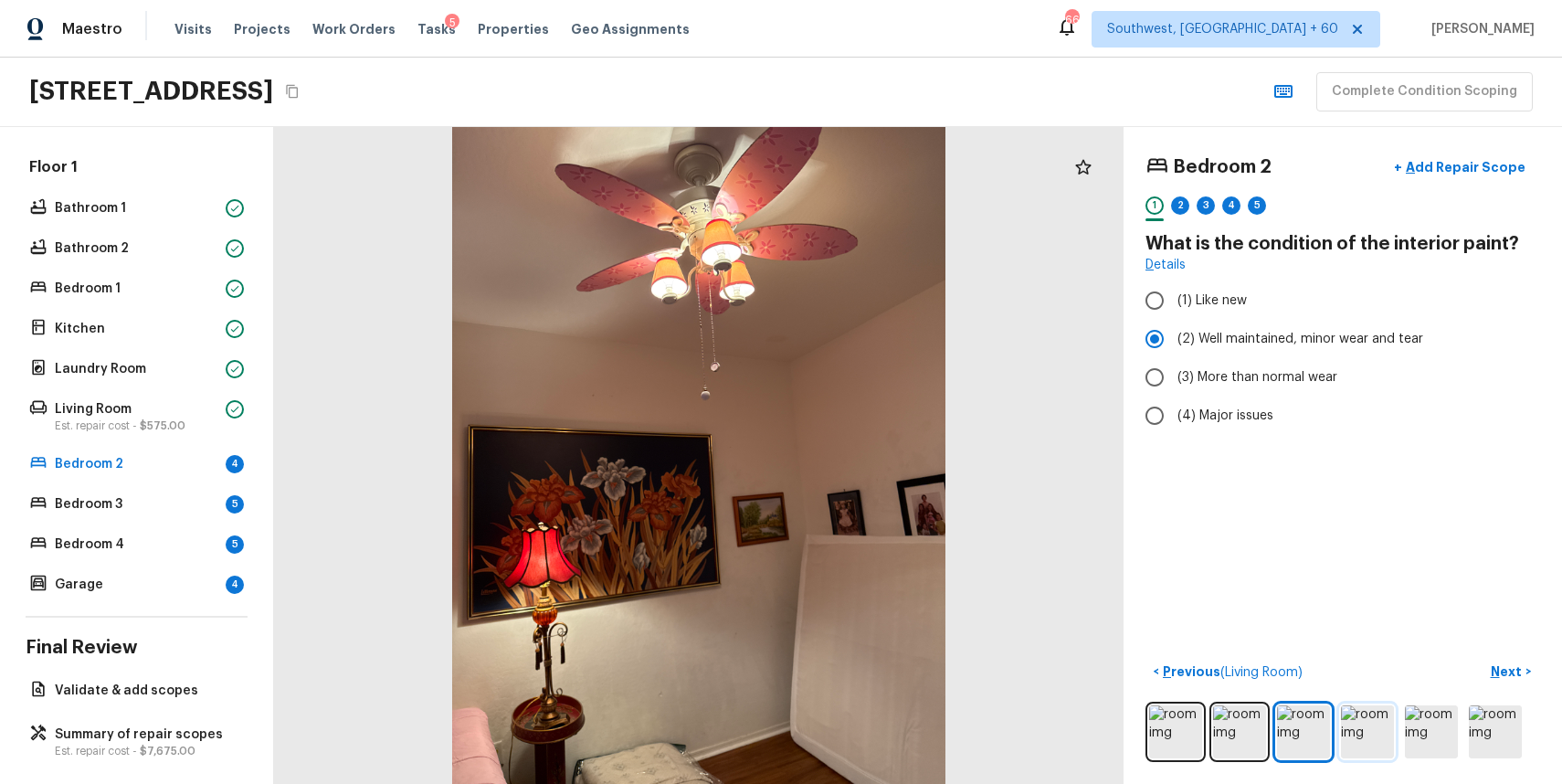
click at [1382, 721] on img at bounding box center [1368, 731] width 53 height 53
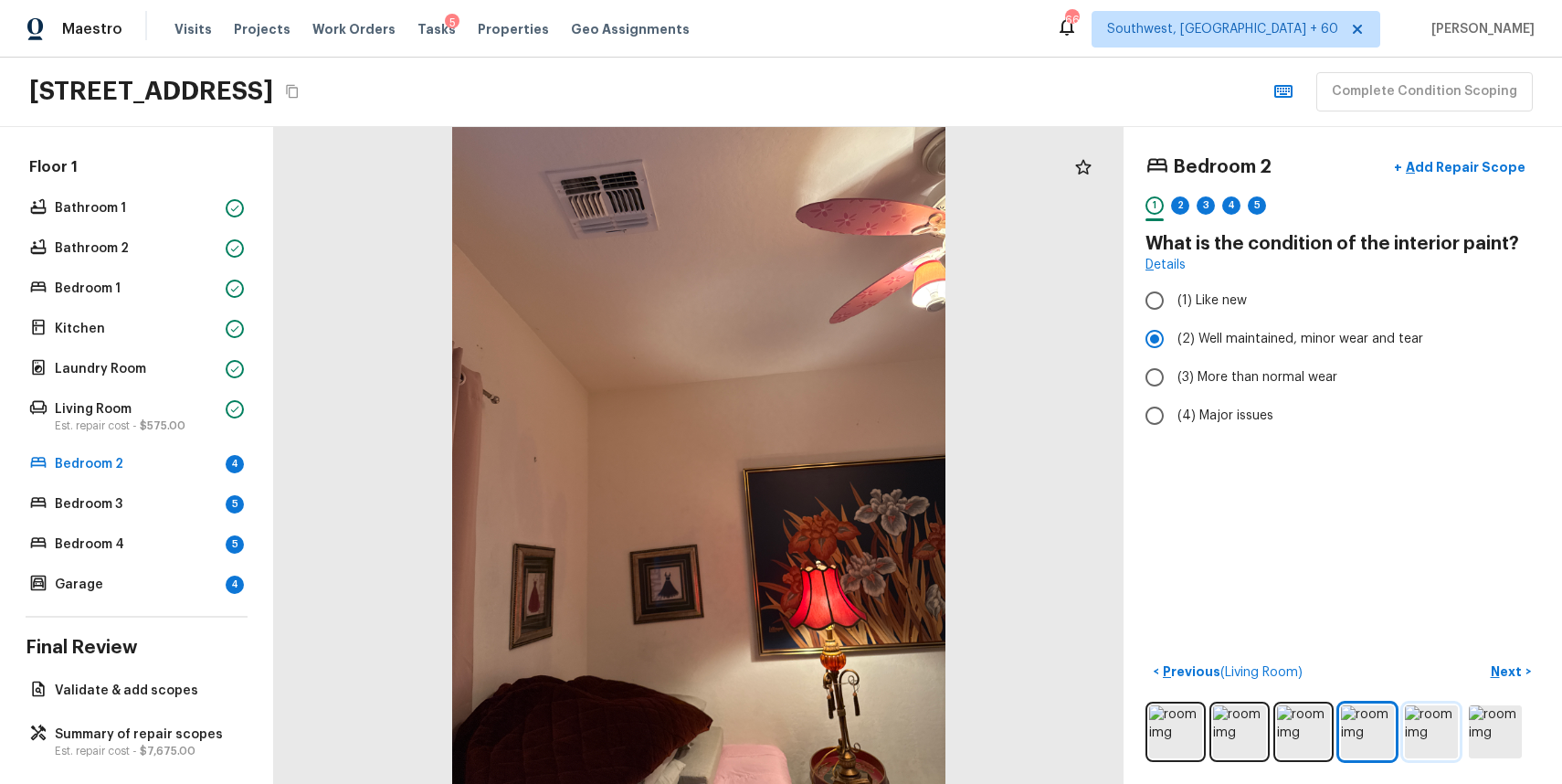
click at [1431, 726] on img at bounding box center [1432, 731] width 53 height 53
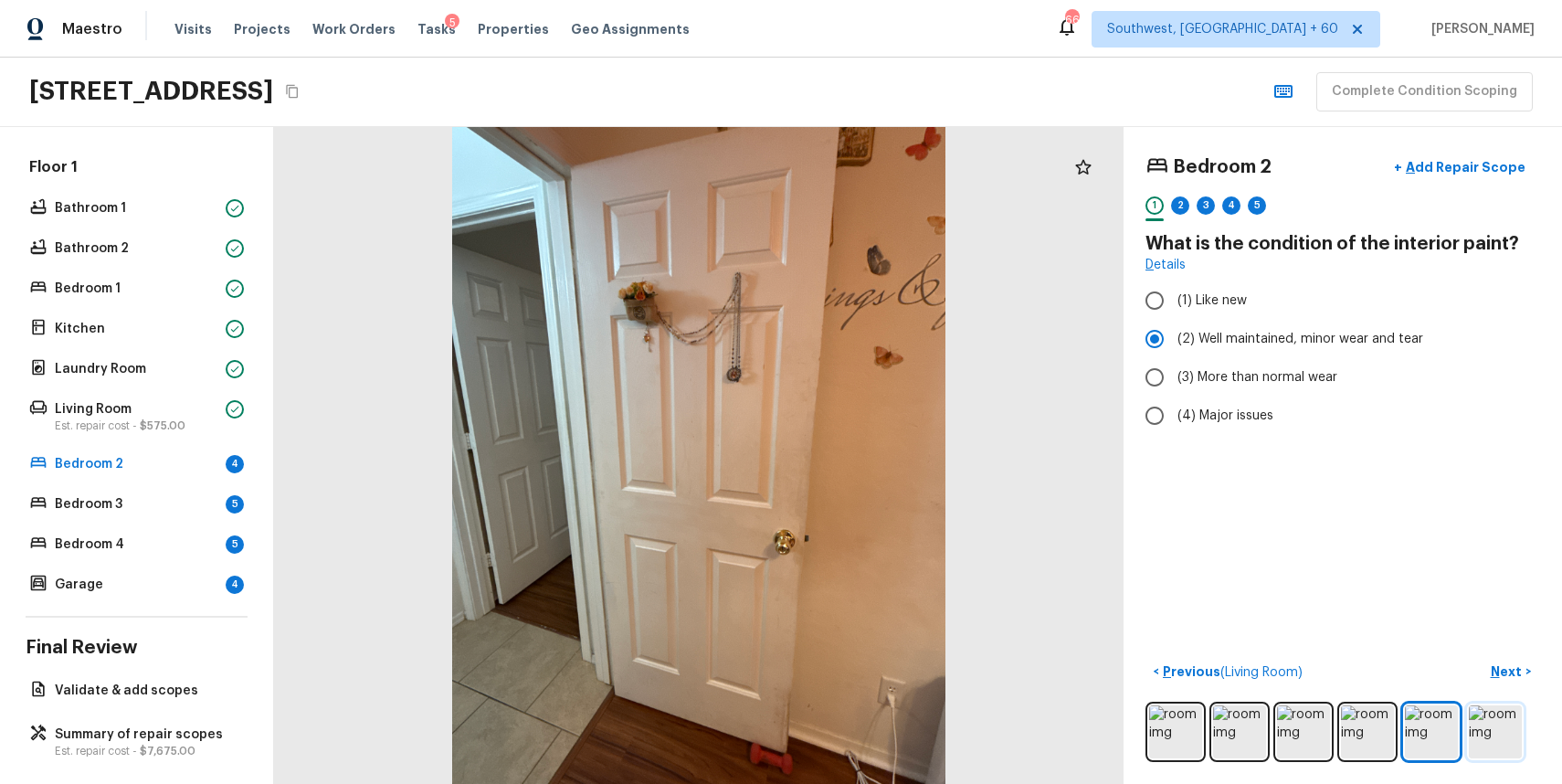
click at [1513, 728] on img at bounding box center [1496, 731] width 53 height 53
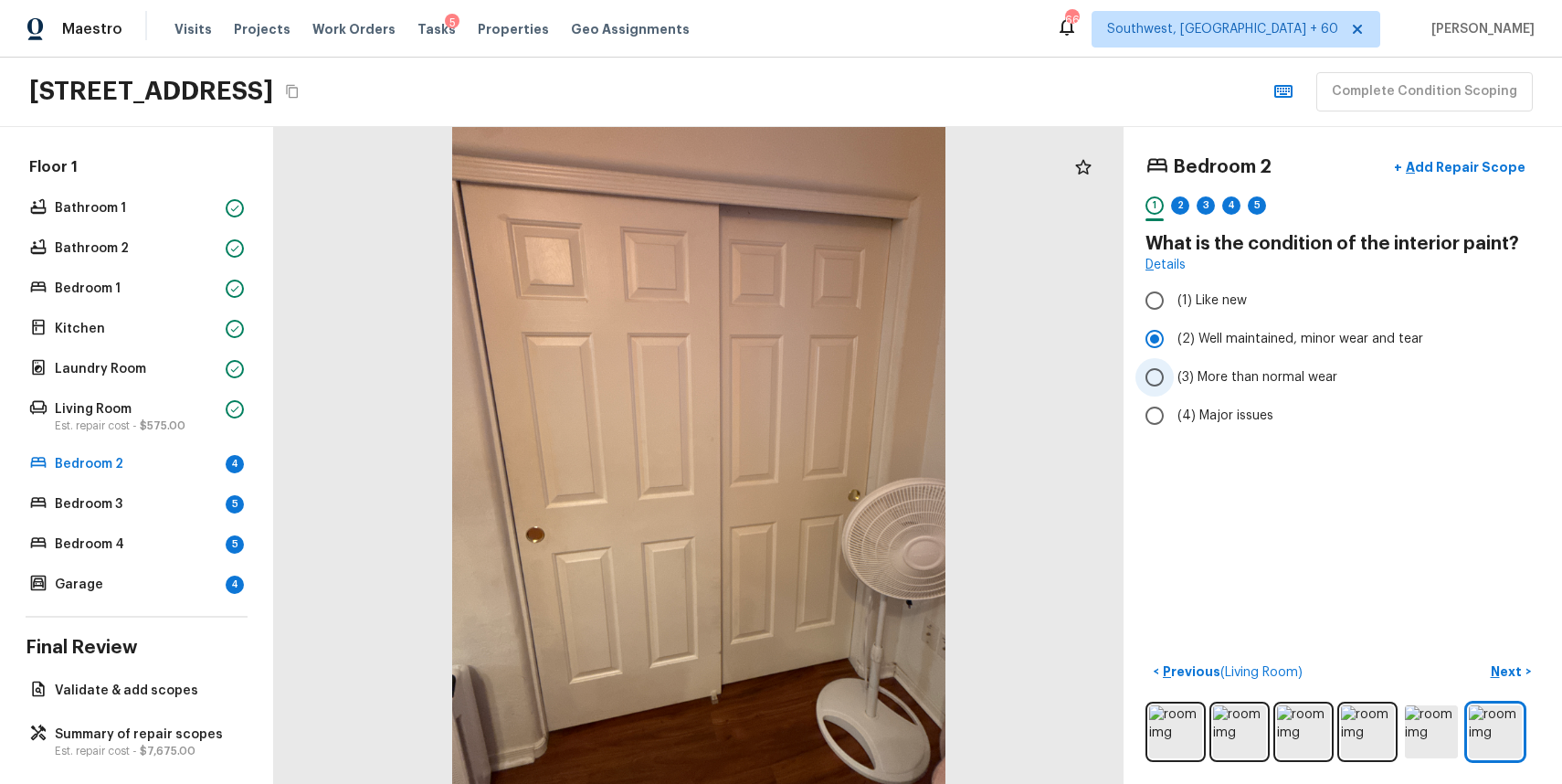
click at [1234, 381] on span "(3) More than normal wear" at bounding box center [1257, 376] width 160 height 18
click at [1174, 381] on input "(3) More than normal wear" at bounding box center [1154, 376] width 39 height 39
radio input "true"
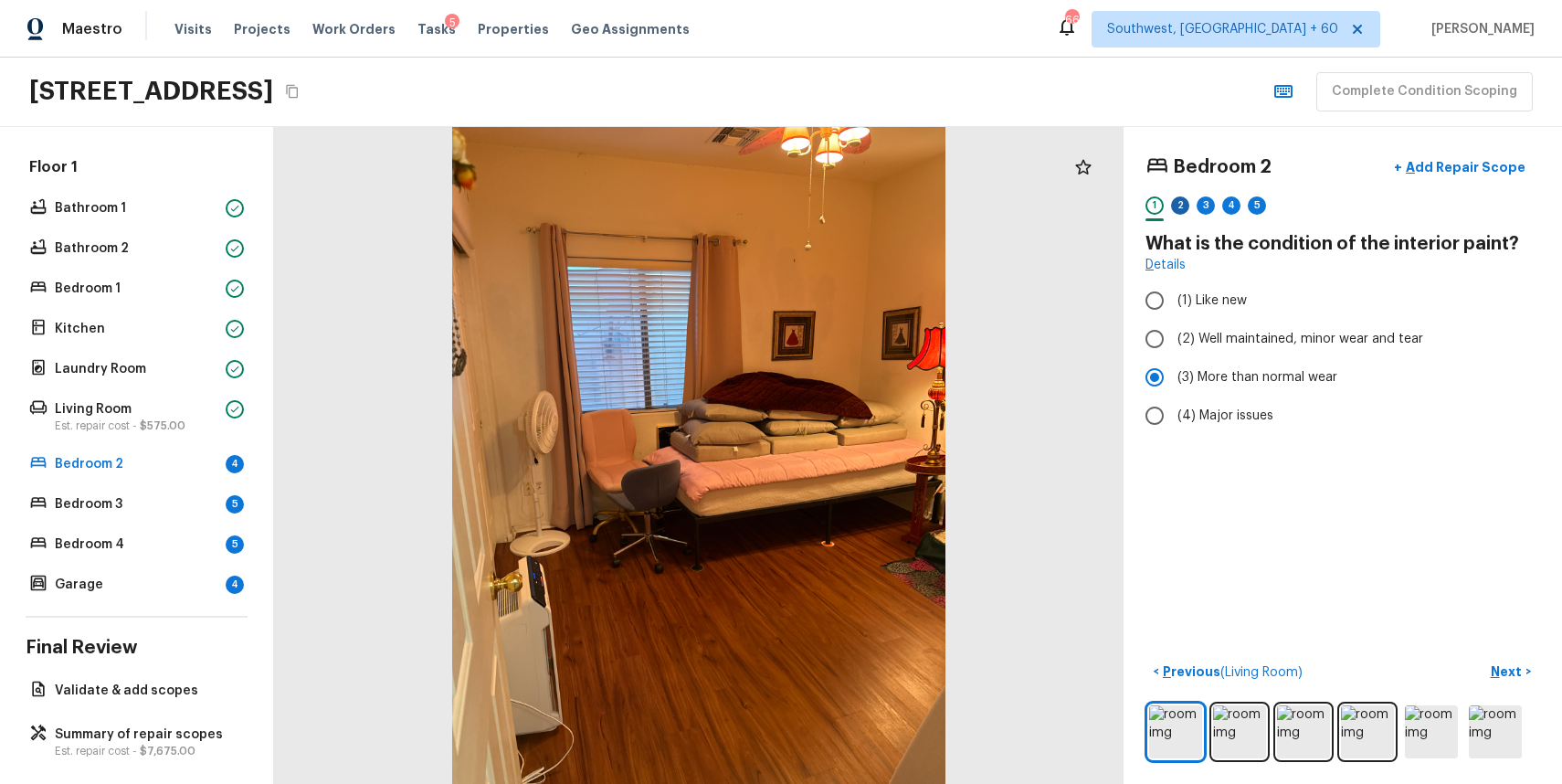
click at [1180, 198] on div "2" at bounding box center [1180, 205] width 18 height 18
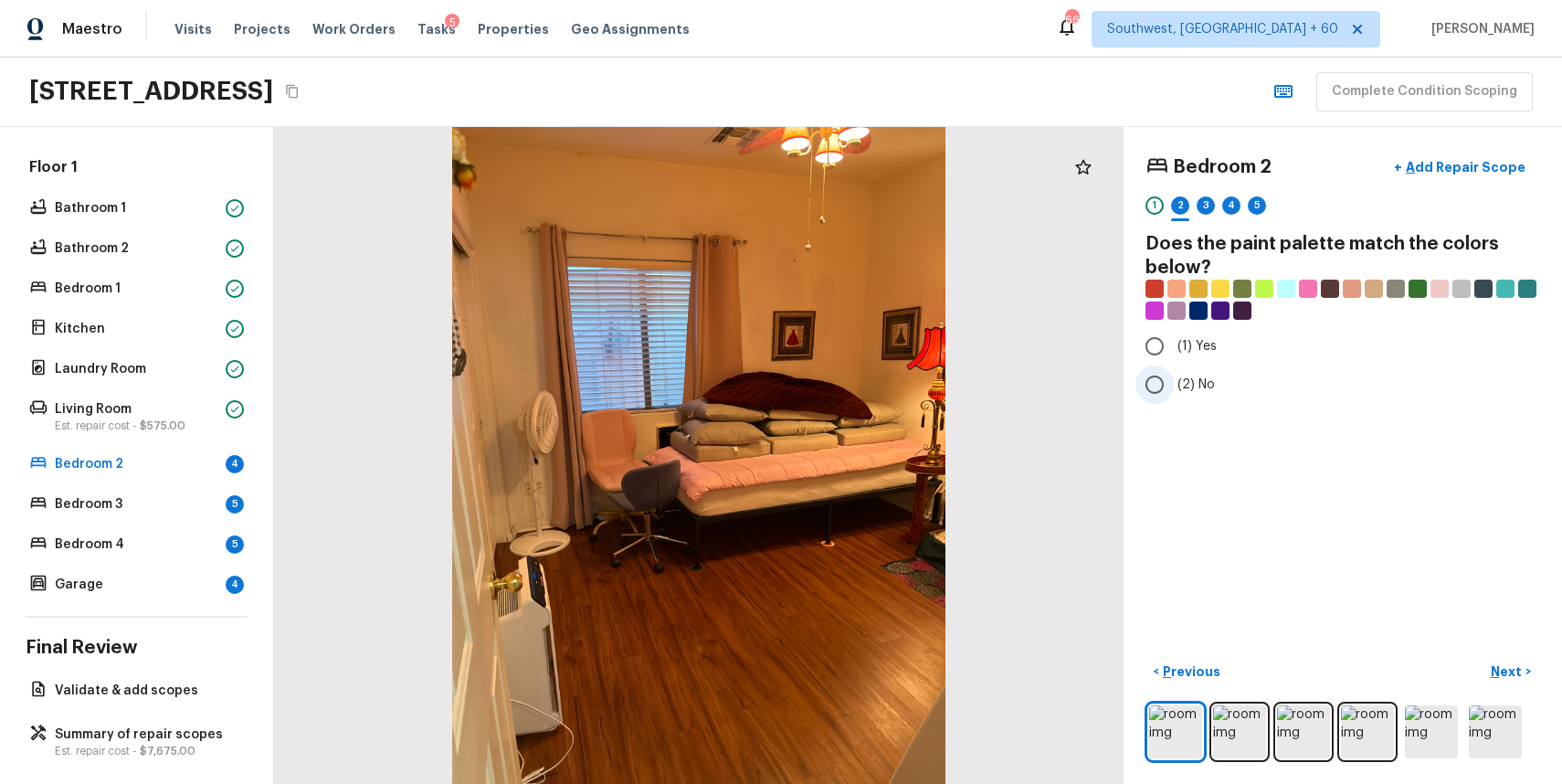
click at [1178, 375] on span "(2) No" at bounding box center [1197, 384] width 38 height 18
click at [1174, 375] on input "(2) No" at bounding box center [1154, 384] width 39 height 39
radio input "true"
click at [1515, 673] on p "Next" at bounding box center [1508, 671] width 35 height 18
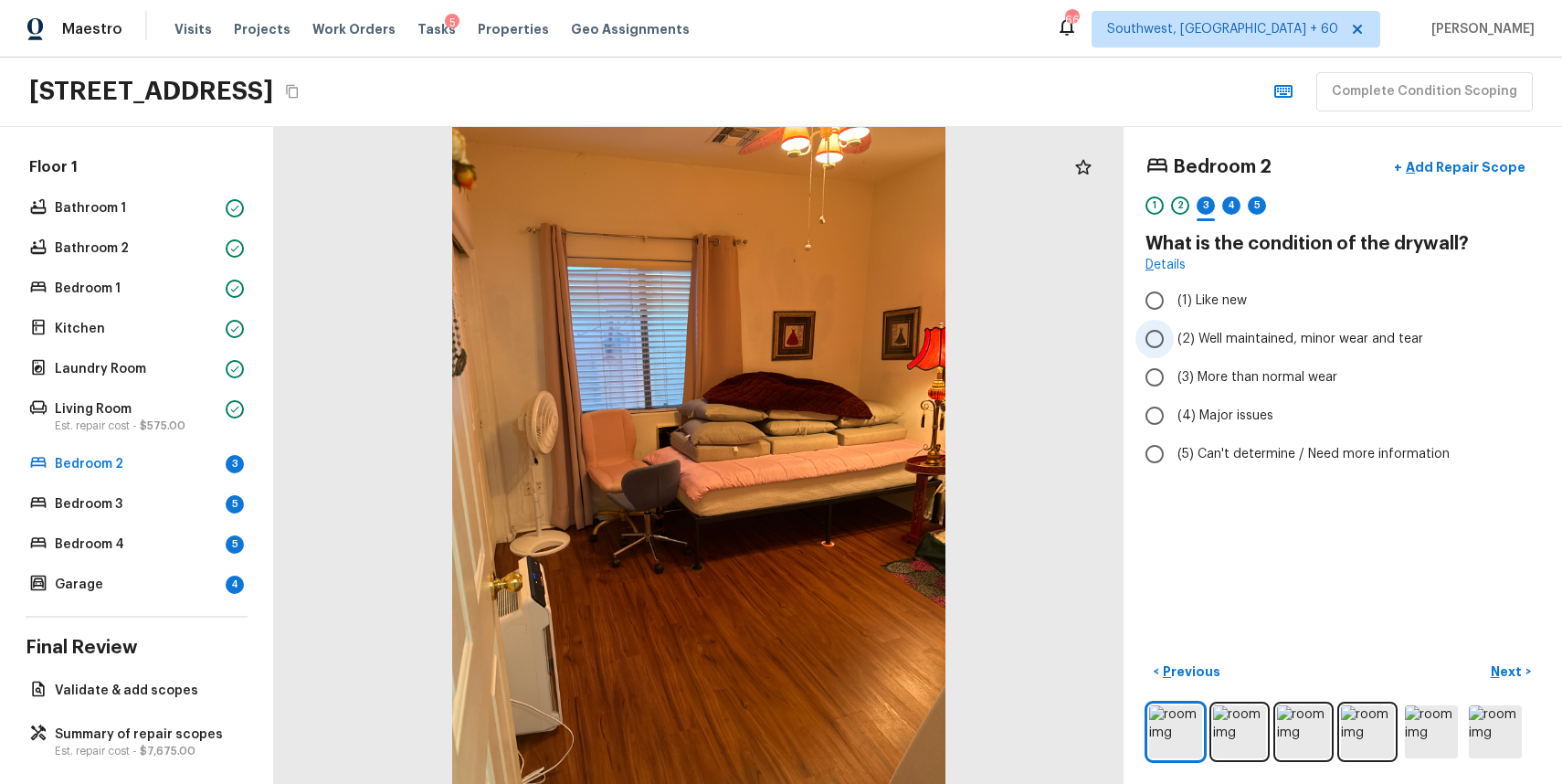
click at [1282, 325] on label "(2) Well maintained, minor wear and tear" at bounding box center [1330, 339] width 390 height 39
click at [1174, 325] on input "(2) Well maintained, minor wear and tear" at bounding box center [1154, 339] width 39 height 39
radio input "true"
click at [1512, 676] on p "Next" at bounding box center [1508, 671] width 35 height 18
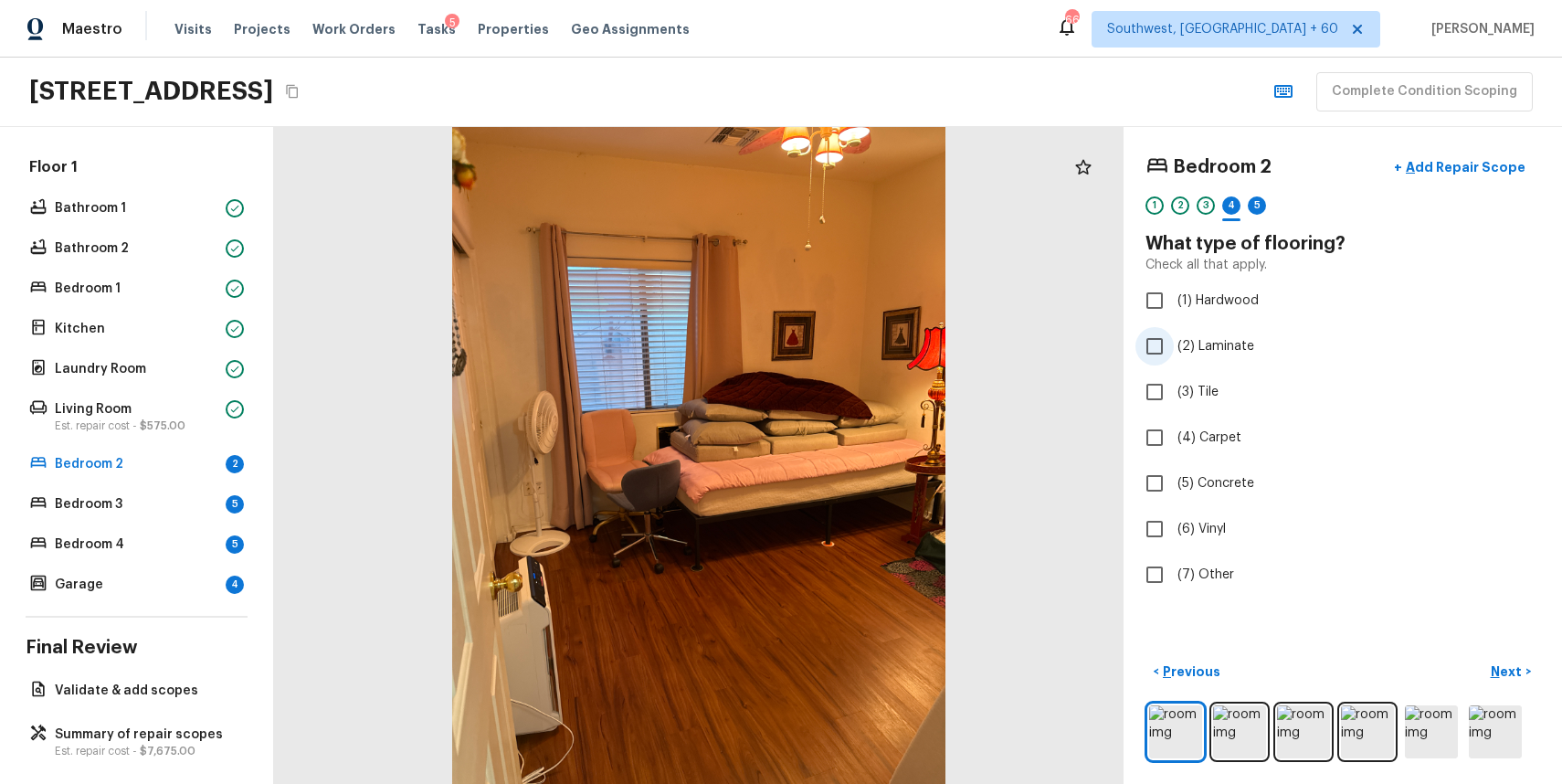
click at [1203, 335] on label "(2) Laminate" at bounding box center [1330, 346] width 390 height 39
click at [1174, 335] on input "(2) Laminate" at bounding box center [1154, 346] width 39 height 39
checkbox input "true"
click at [1502, 659] on button "Next >" at bounding box center [1511, 672] width 59 height 30
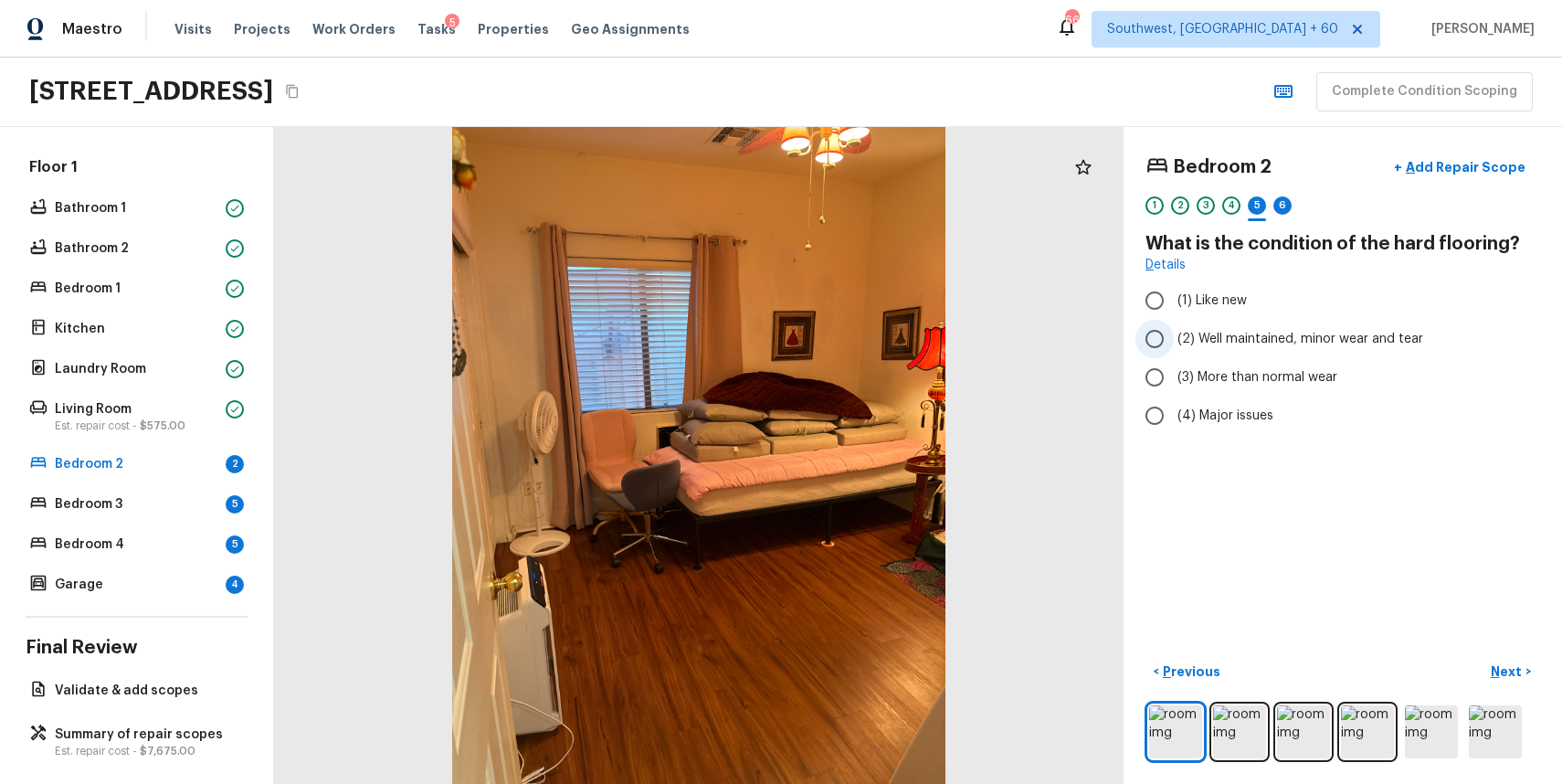
click at [1291, 339] on span "(2) Well maintained, minor wear and tear" at bounding box center [1301, 338] width 245 height 18
click at [1174, 339] on input "(2) Well maintained, minor wear and tear" at bounding box center [1154, 339] width 39 height 39
radio input "true"
click at [1531, 680] on button "Next >" at bounding box center [1511, 672] width 59 height 30
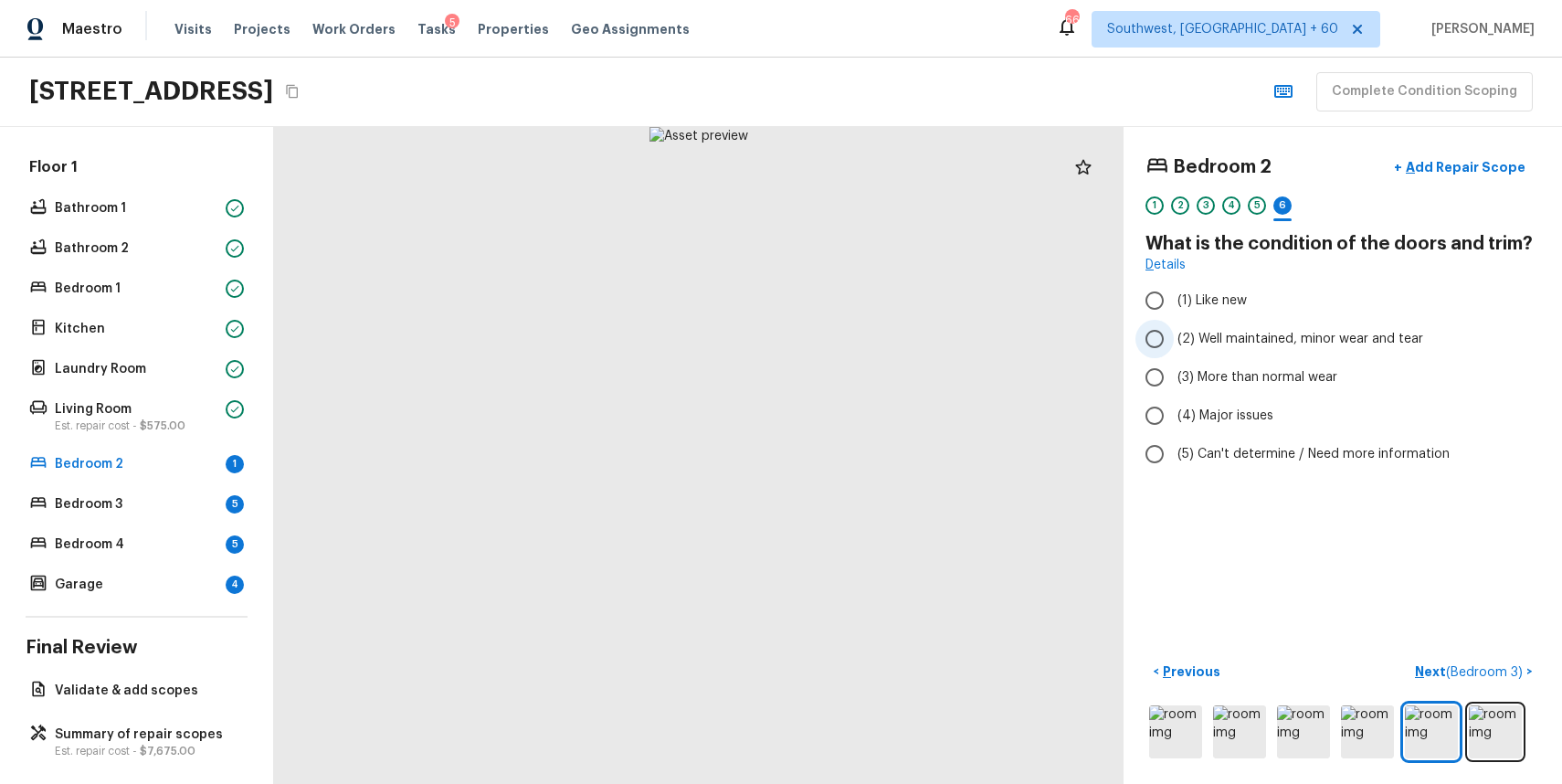
click at [1237, 325] on label "(2) Well maintained, minor wear and tear" at bounding box center [1330, 339] width 390 height 39
click at [1174, 325] on input "(2) Well maintained, minor wear and tear" at bounding box center [1154, 339] width 39 height 39
radio input "true"
click at [1492, 668] on span "( Bedroom 3 )" at bounding box center [1484, 673] width 76 height 13
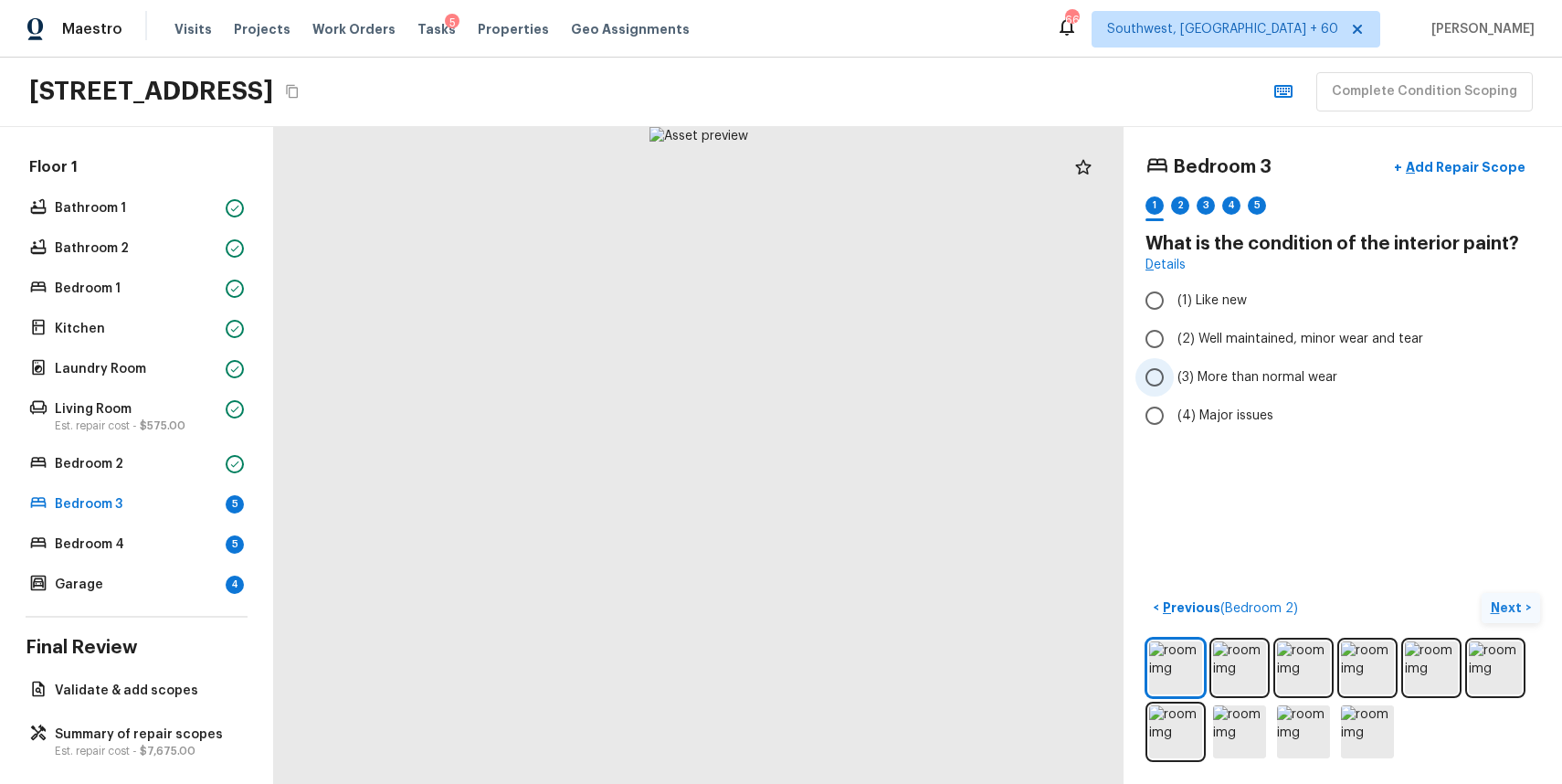
click at [1254, 381] on span "(3) More than normal wear" at bounding box center [1257, 376] width 160 height 18
click at [1174, 381] on input "(3) More than normal wear" at bounding box center [1154, 376] width 39 height 39
radio input "true"
click at [1176, 212] on div "2" at bounding box center [1180, 205] width 18 height 18
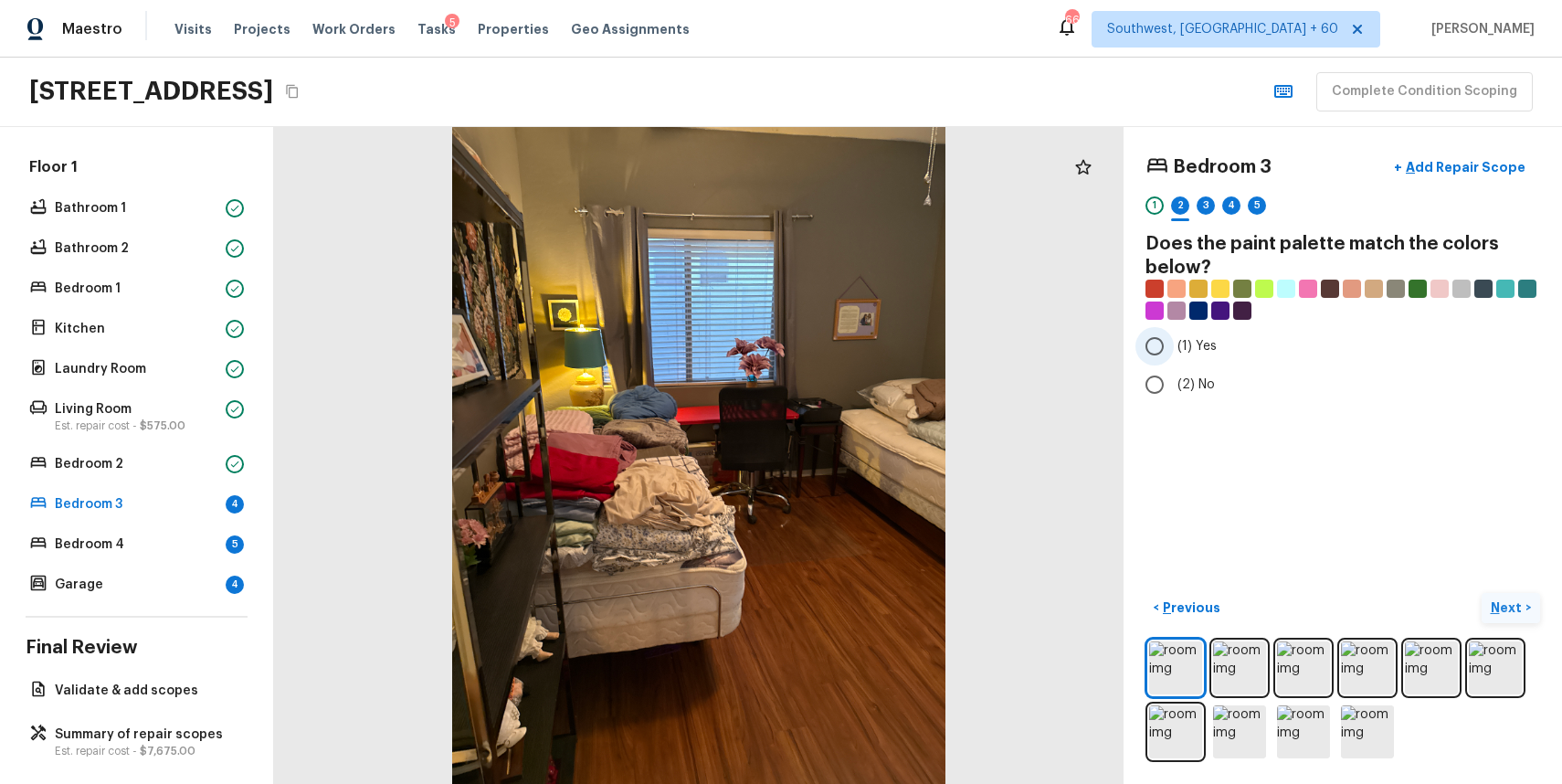
click at [1167, 349] on input "(1) Yes" at bounding box center [1154, 346] width 39 height 39
radio input "true"
click at [1202, 199] on div "3" at bounding box center [1205, 205] width 18 height 18
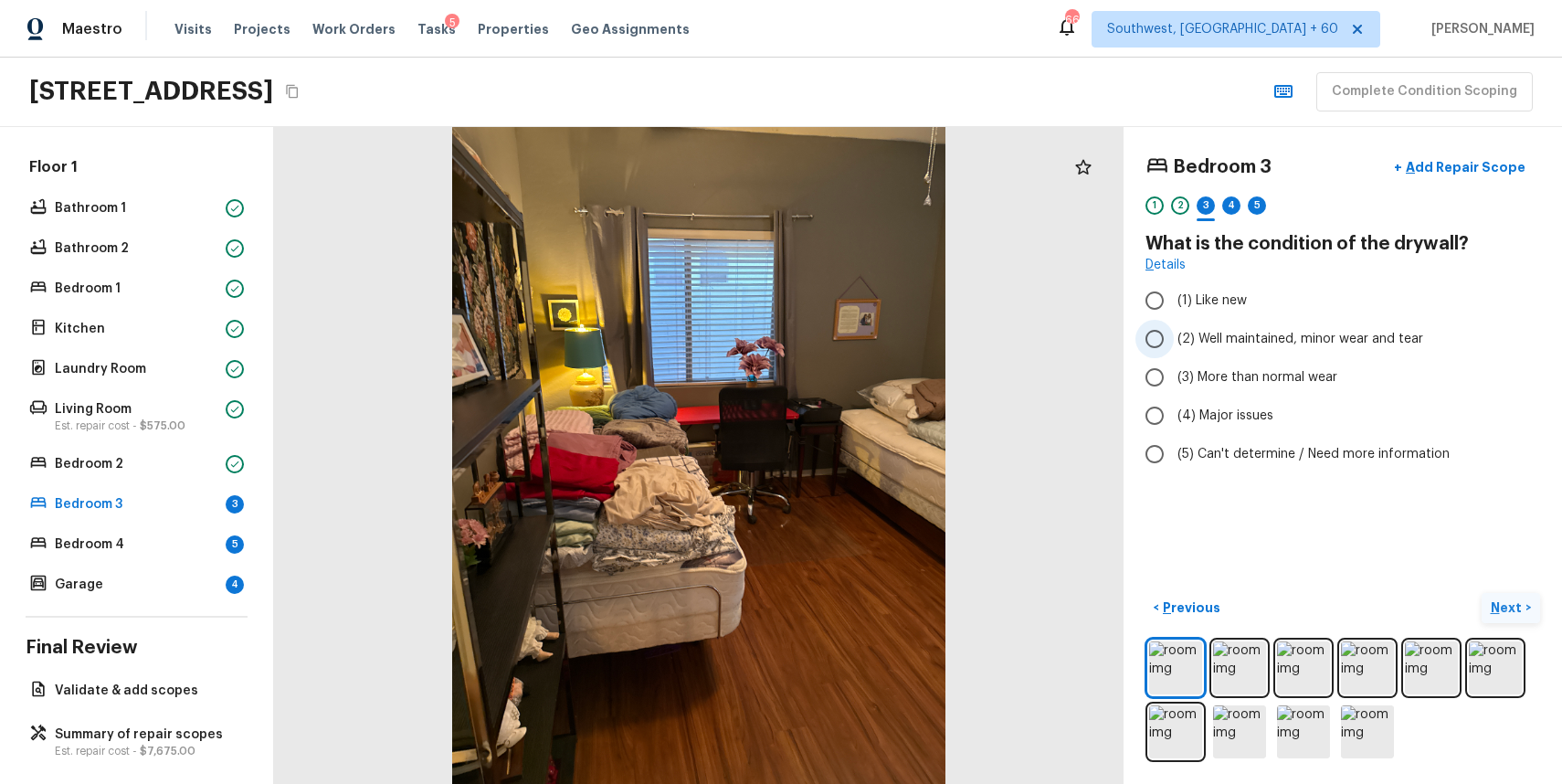
click at [1332, 328] on label "(2) Well maintained, minor wear and tear" at bounding box center [1330, 339] width 390 height 39
click at [1174, 328] on input "(2) Well maintained, minor wear and tear" at bounding box center [1154, 339] width 39 height 39
radio input "true"
click at [1507, 610] on p "Next" at bounding box center [1508, 607] width 35 height 18
click at [1507, 610] on button "Next >" at bounding box center [1511, 608] width 59 height 30
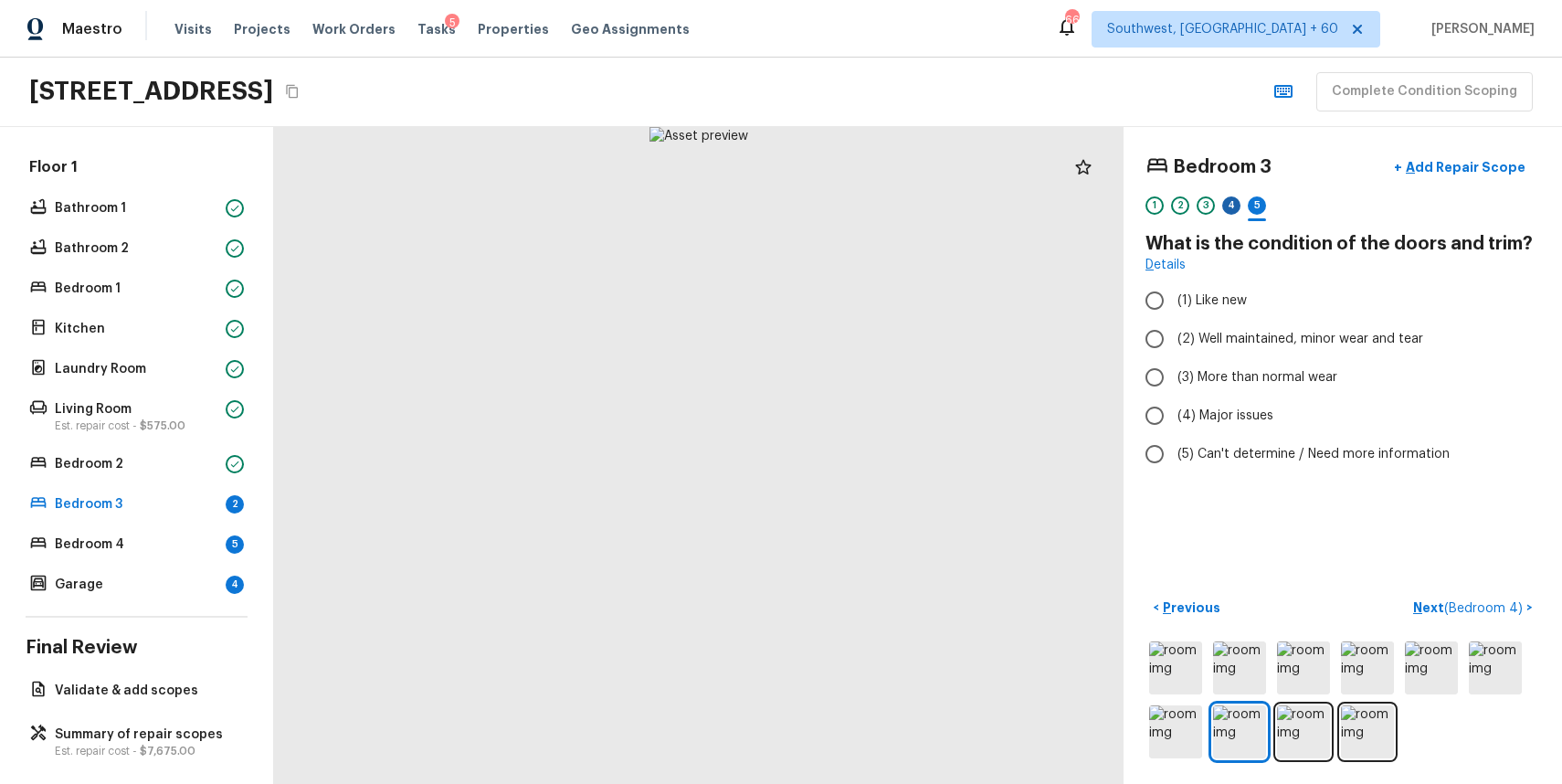
click at [1236, 206] on div "4" at bounding box center [1231, 205] width 18 height 18
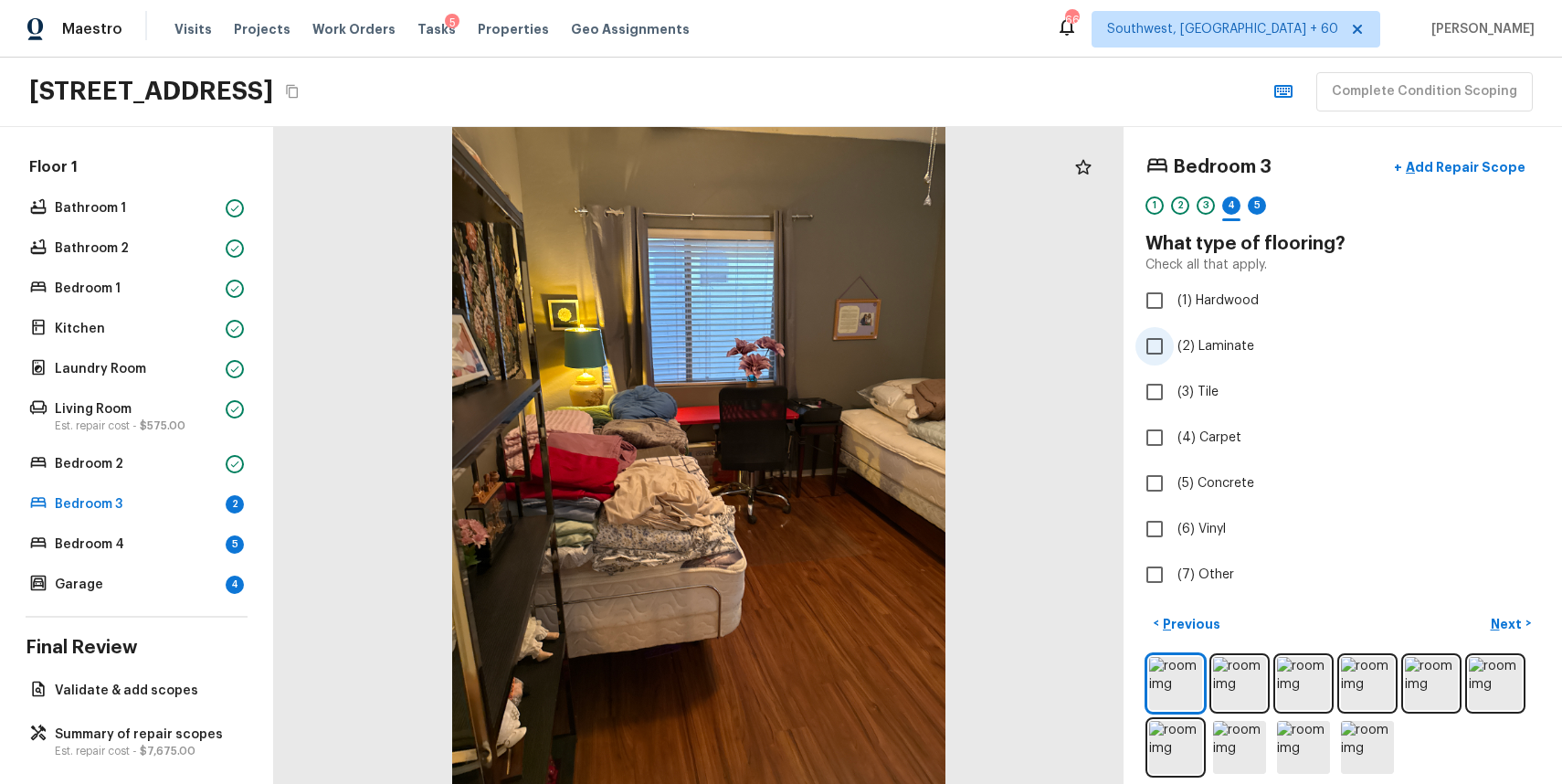
click at [1225, 342] on span "(2) Laminate" at bounding box center [1216, 345] width 76 height 18
click at [1174, 342] on input "(2) Laminate" at bounding box center [1154, 346] width 39 height 39
checkbox input "true"
click at [1265, 202] on div "5" at bounding box center [1256, 205] width 18 height 18
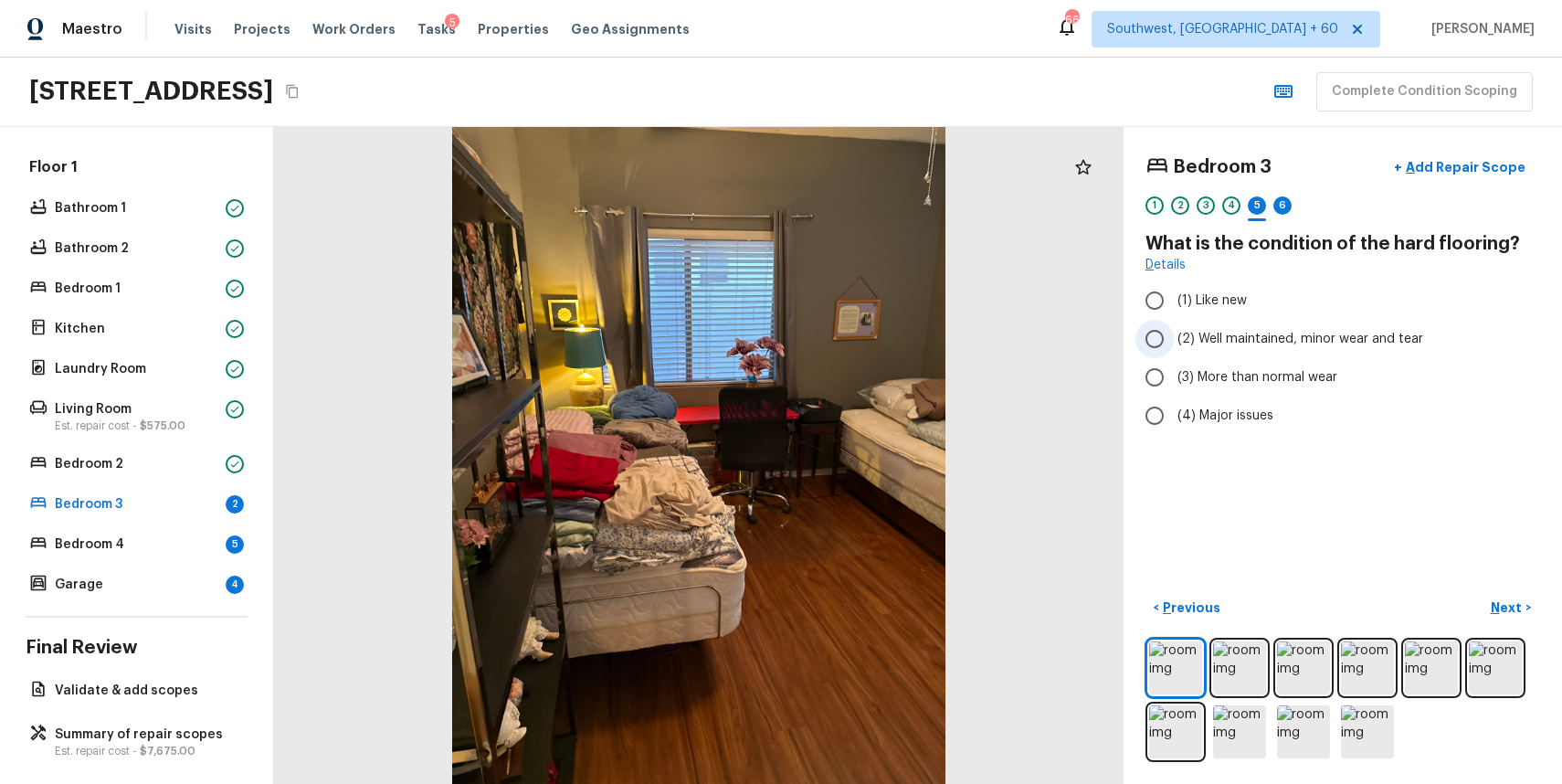
click at [1290, 349] on label "(2) Well maintained, minor wear and tear" at bounding box center [1330, 339] width 390 height 39
click at [1174, 349] on input "(2) Well maintained, minor wear and tear" at bounding box center [1154, 339] width 39 height 39
radio input "true"
click at [1289, 203] on div "6" at bounding box center [1282, 205] width 18 height 18
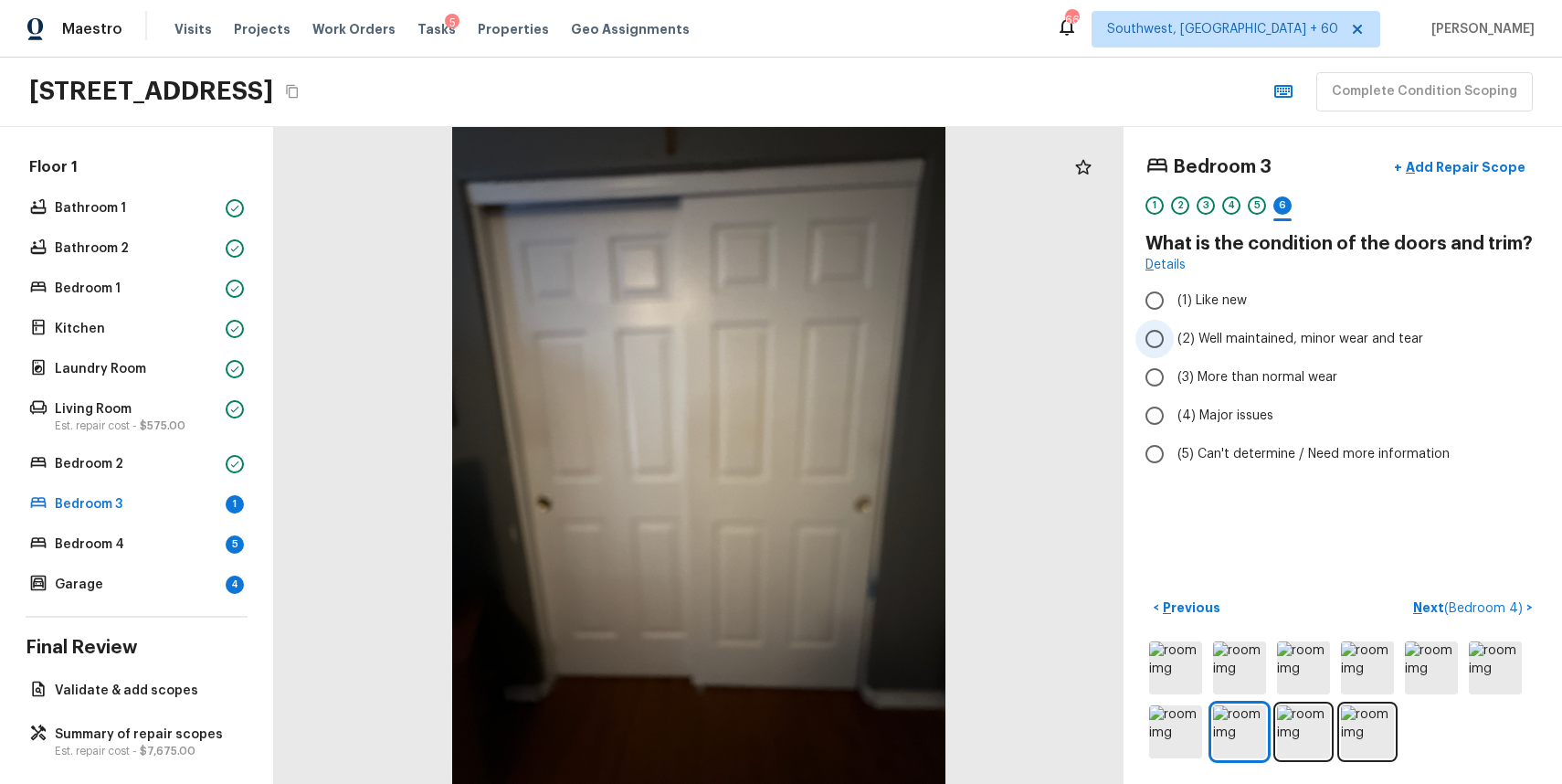
click at [1334, 323] on label "(2) Well maintained, minor wear and tear" at bounding box center [1330, 339] width 390 height 39
click at [1174, 323] on input "(2) Well maintained, minor wear and tear" at bounding box center [1154, 339] width 39 height 39
radio input "true"
click at [1479, 609] on span "( Bedroom 4 )" at bounding box center [1483, 609] width 78 height 13
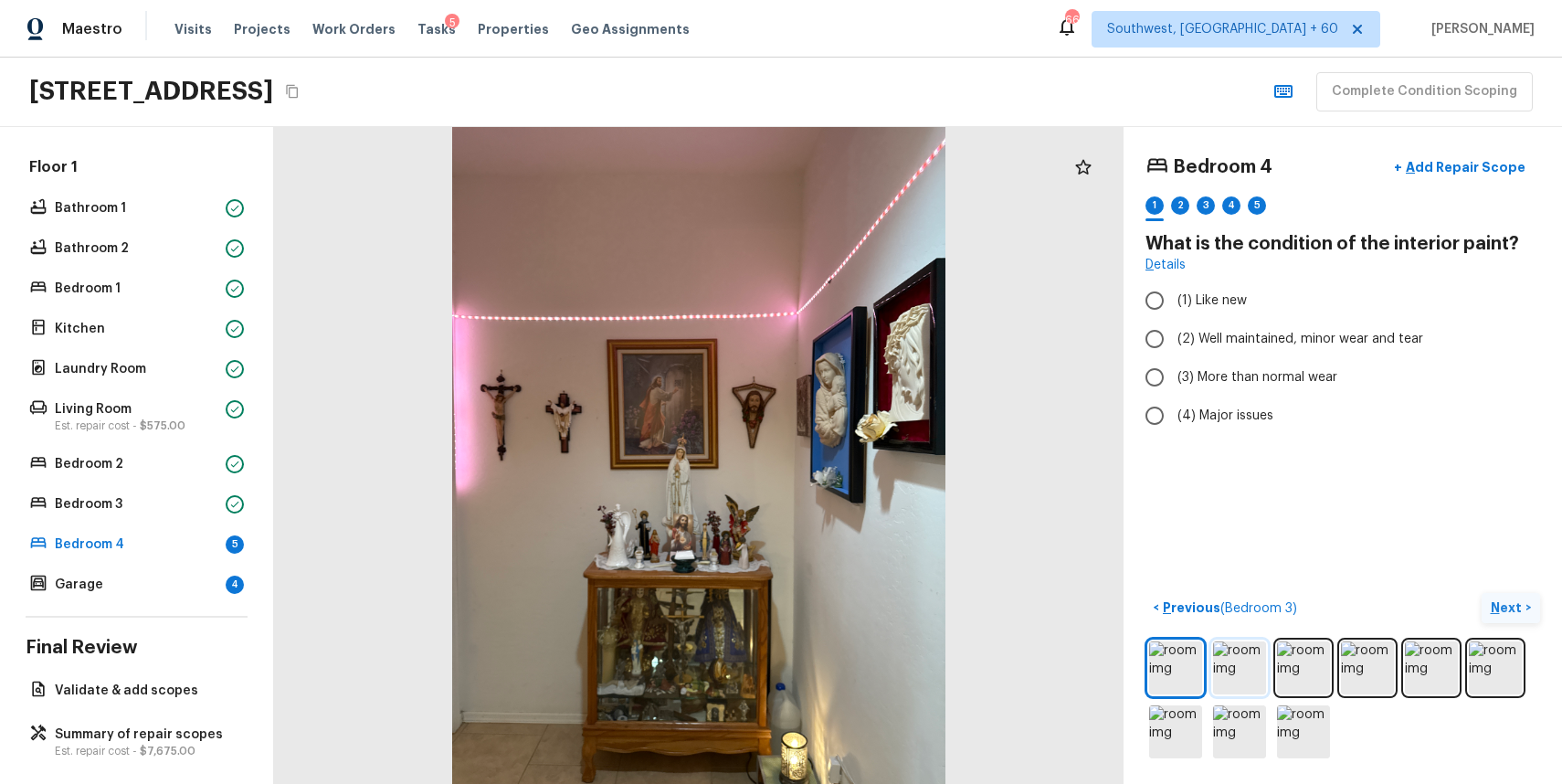
click at [1237, 665] on img at bounding box center [1240, 668] width 53 height 53
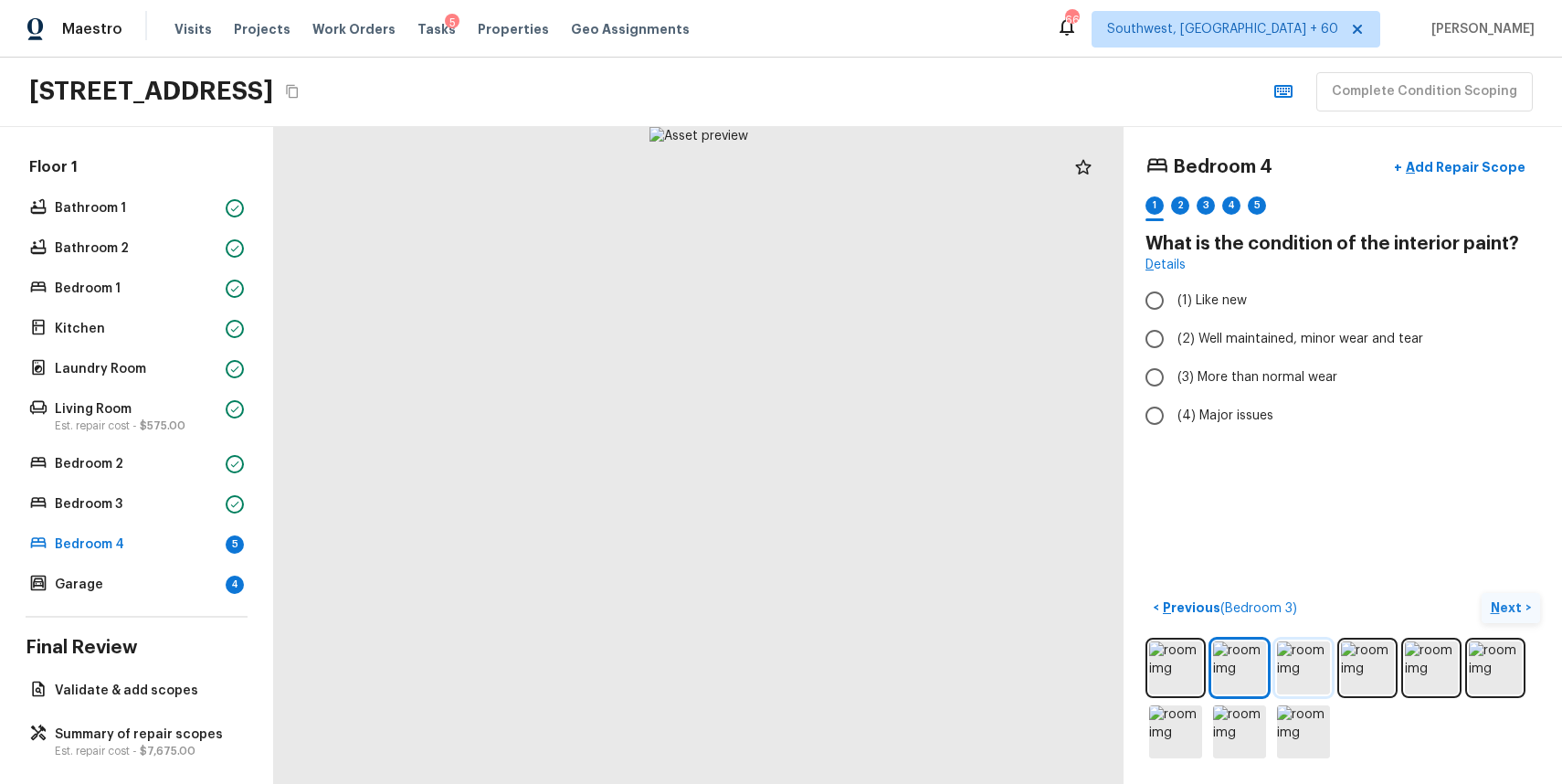
click at [1307, 671] on img at bounding box center [1303, 668] width 53 height 53
click at [1382, 673] on img at bounding box center [1368, 668] width 53 height 53
click at [1428, 672] on img at bounding box center [1432, 668] width 53 height 53
click at [1215, 368] on span "(3) More than normal wear" at bounding box center [1257, 376] width 160 height 18
click at [1174, 368] on input "(3) More than normal wear" at bounding box center [1154, 376] width 39 height 39
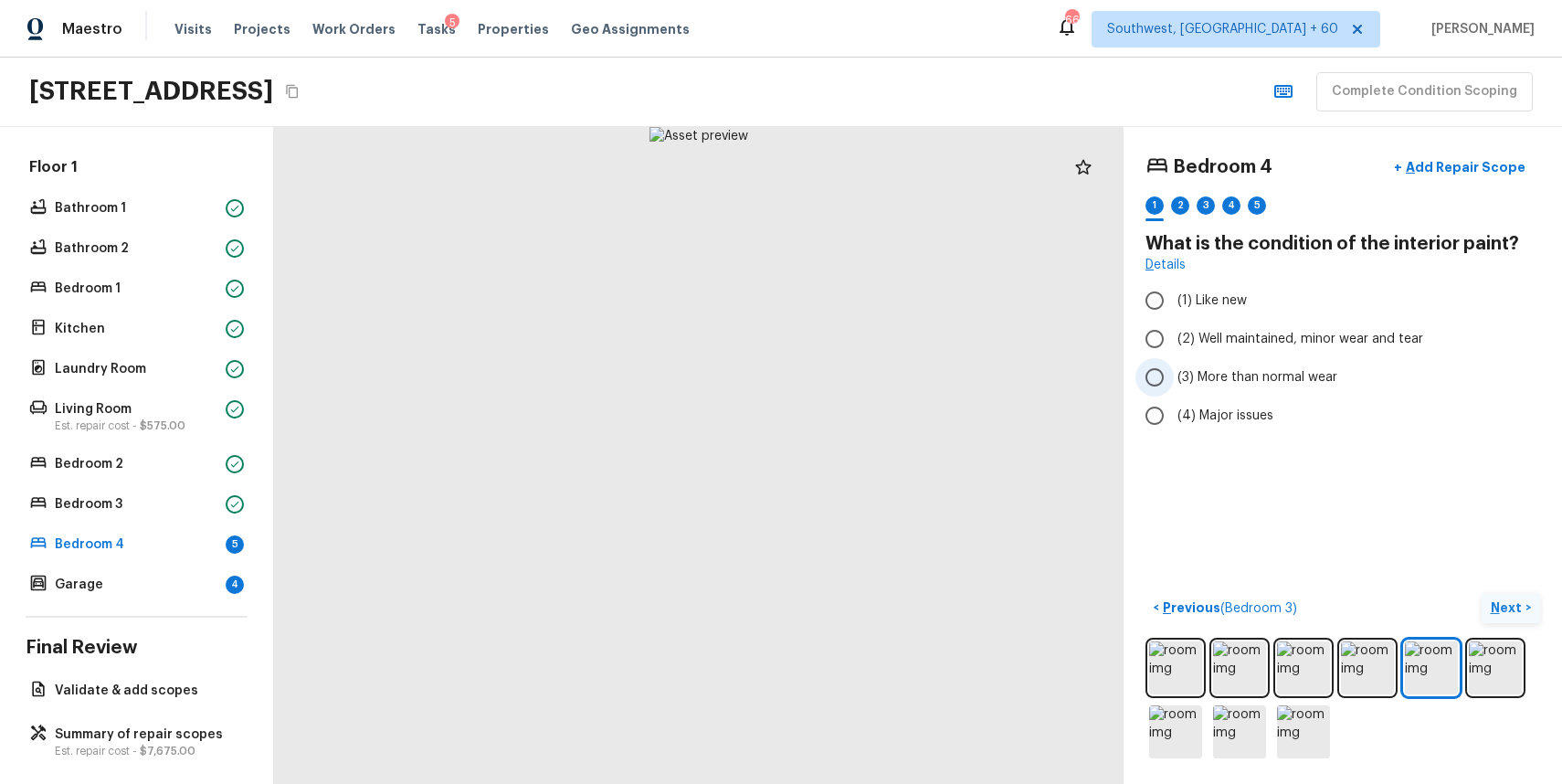
radio input "true"
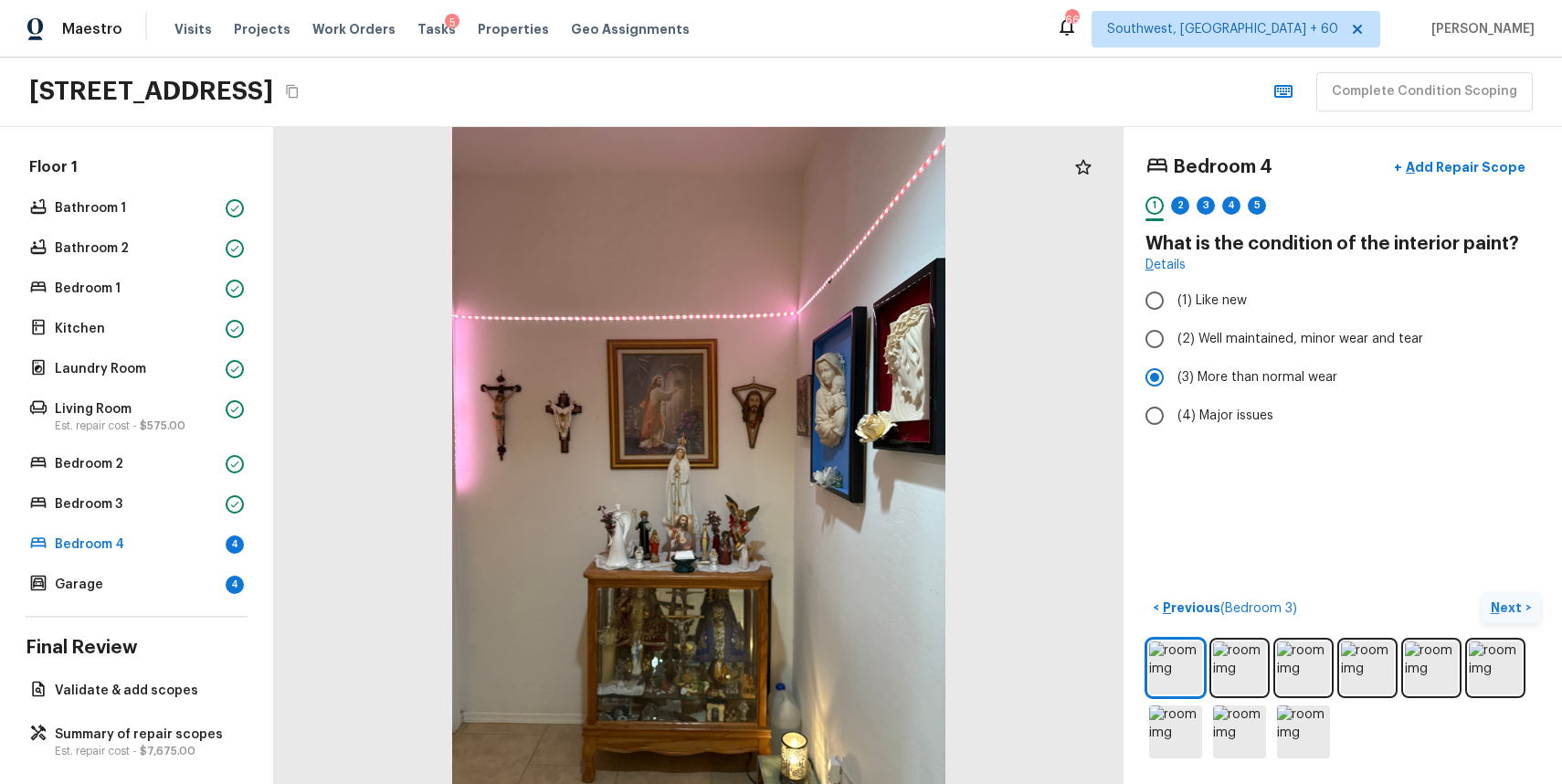
click at [1181, 215] on div "2" at bounding box center [1180, 210] width 18 height 28
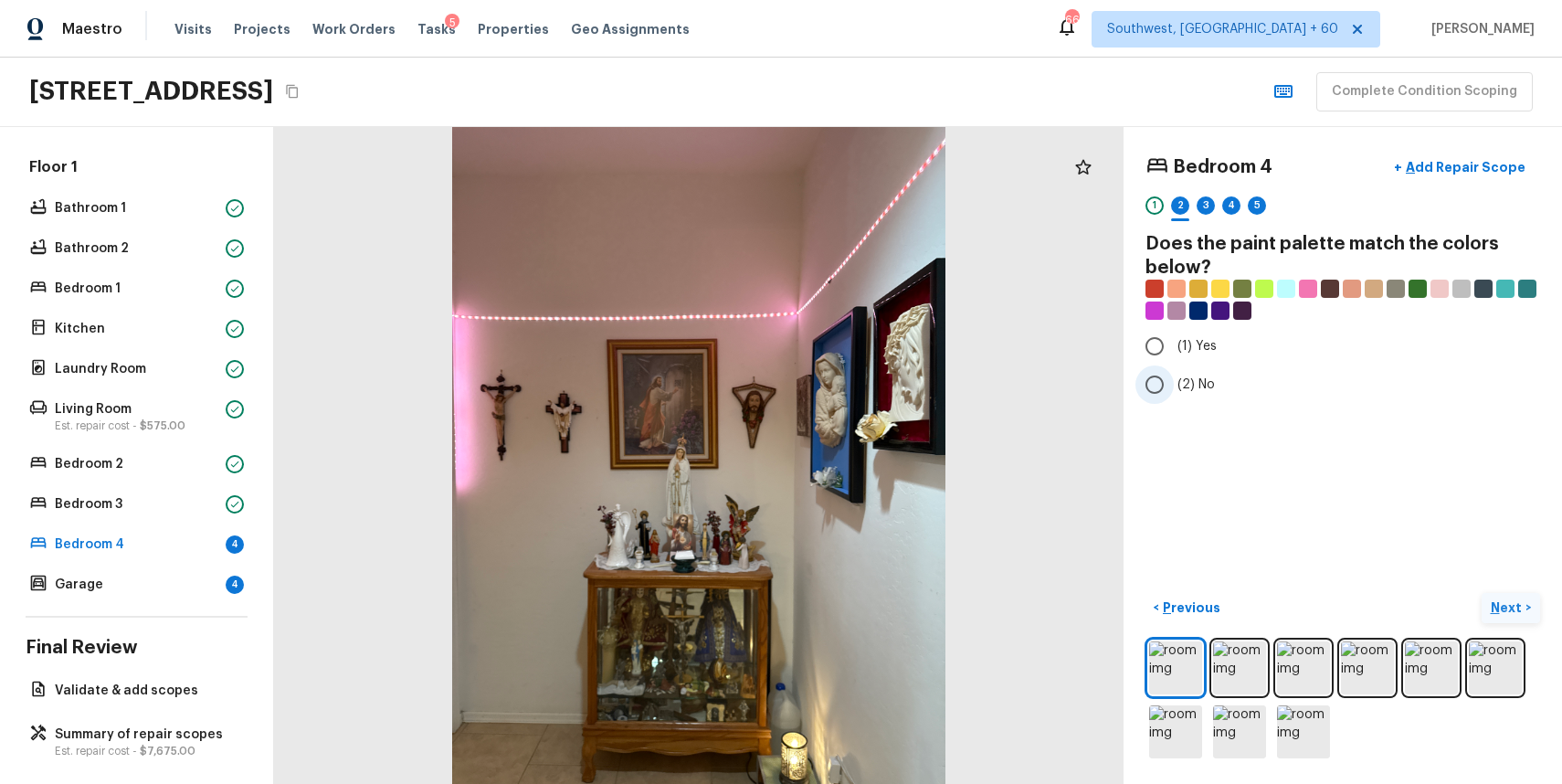
click at [1179, 378] on span "(2) No" at bounding box center [1197, 384] width 38 height 18
click at [1174, 378] on input "(2) No" at bounding box center [1154, 384] width 39 height 39
radio input "true"
click at [1313, 733] on img at bounding box center [1303, 731] width 53 height 53
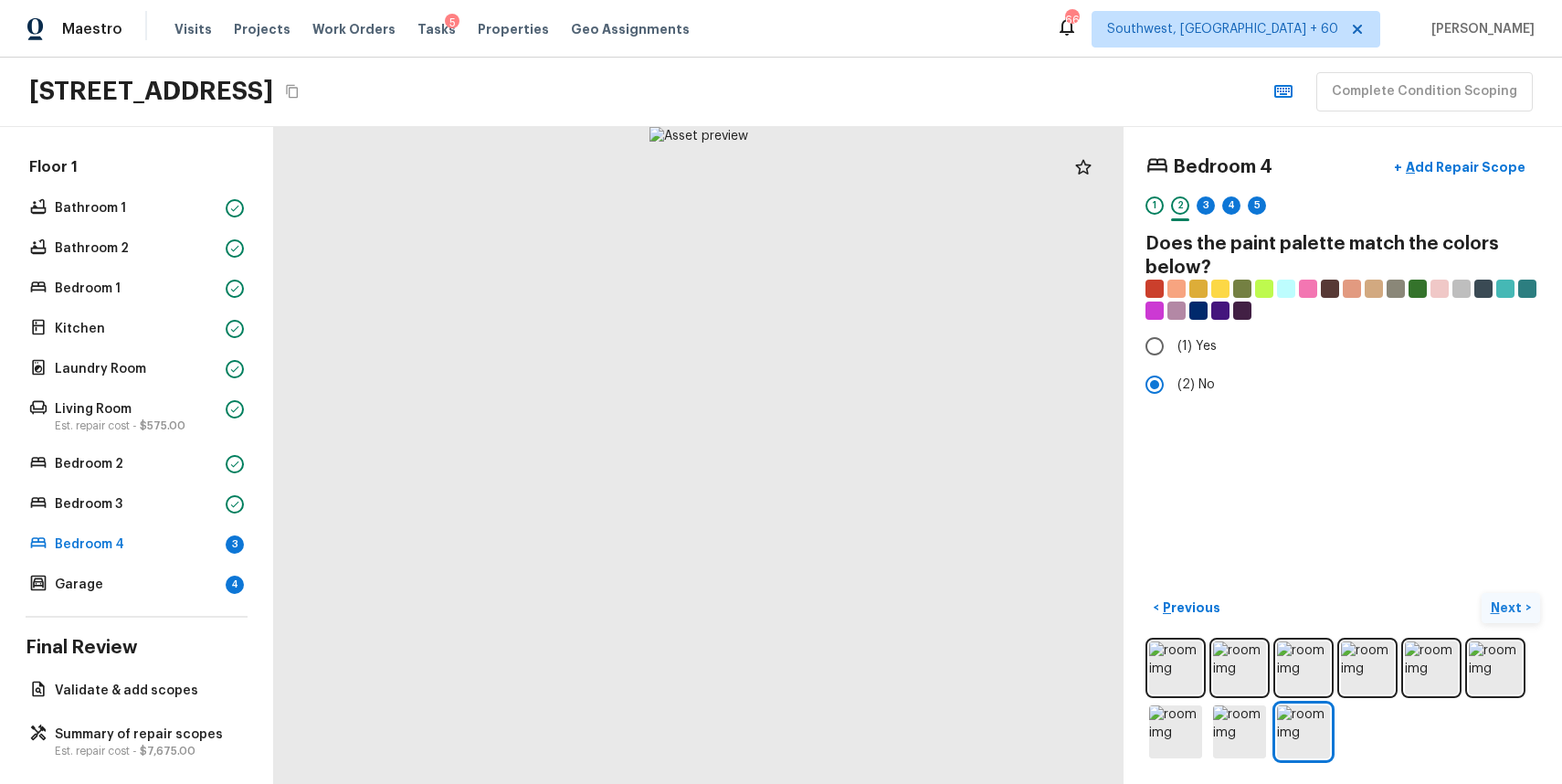
click at [1271, 725] on div at bounding box center [1343, 700] width 395 height 125
click at [1218, 729] on img at bounding box center [1240, 731] width 53 height 53
click at [1185, 726] on img at bounding box center [1176, 731] width 53 height 53
click at [1205, 194] on div "Bedroom 4 + Add Repair Scope 1 2 3 4 5" at bounding box center [1343, 187] width 395 height 76
click at [1208, 195] on div "Bedroom 4 + Add Repair Scope 1 2 3 4 5" at bounding box center [1343, 187] width 395 height 76
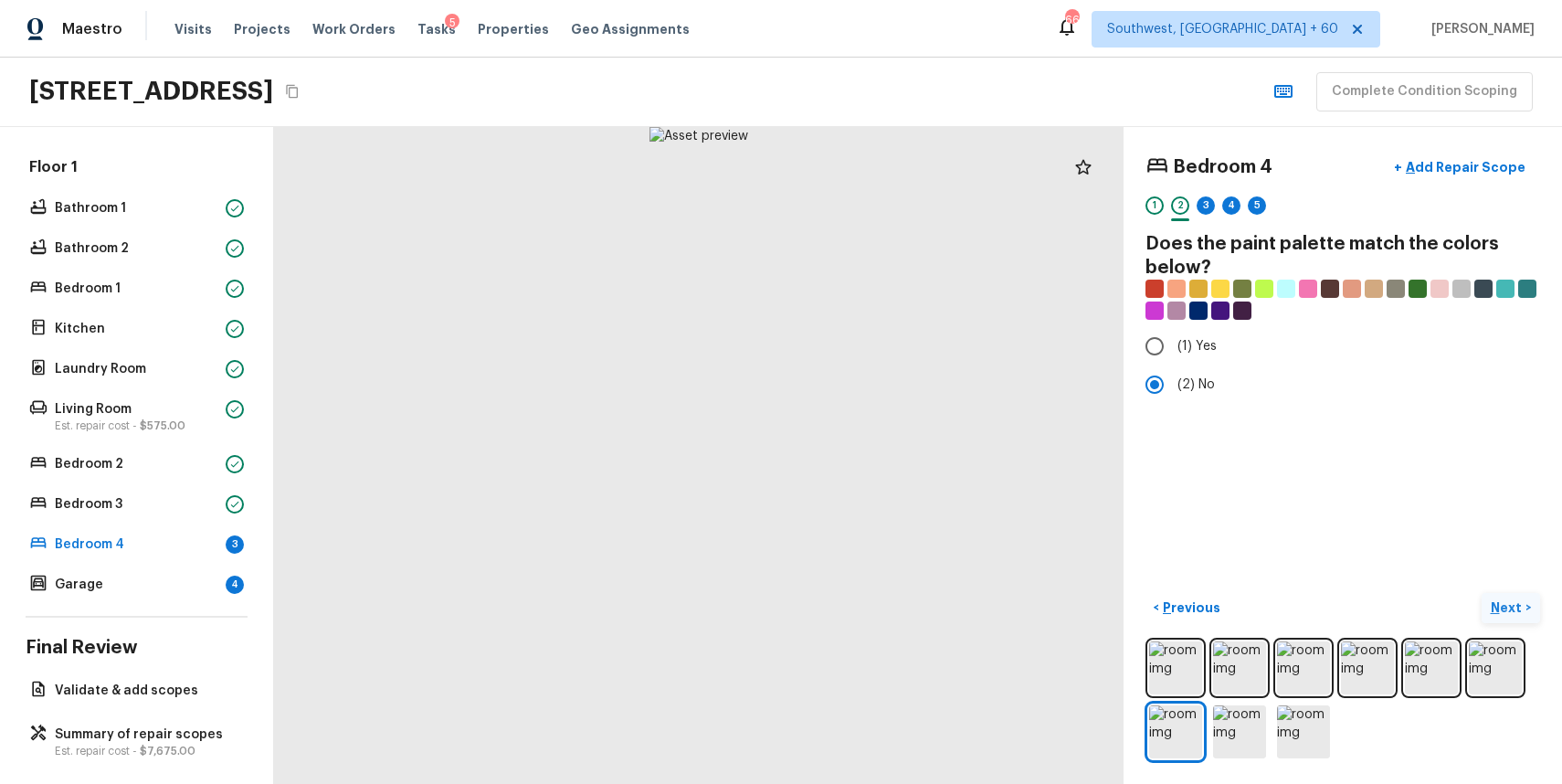
click at [1208, 195] on div "Bedroom 4 + Add Repair Scope 1 2 3 4 5" at bounding box center [1343, 187] width 395 height 76
click at [1210, 206] on div "3" at bounding box center [1205, 205] width 18 height 18
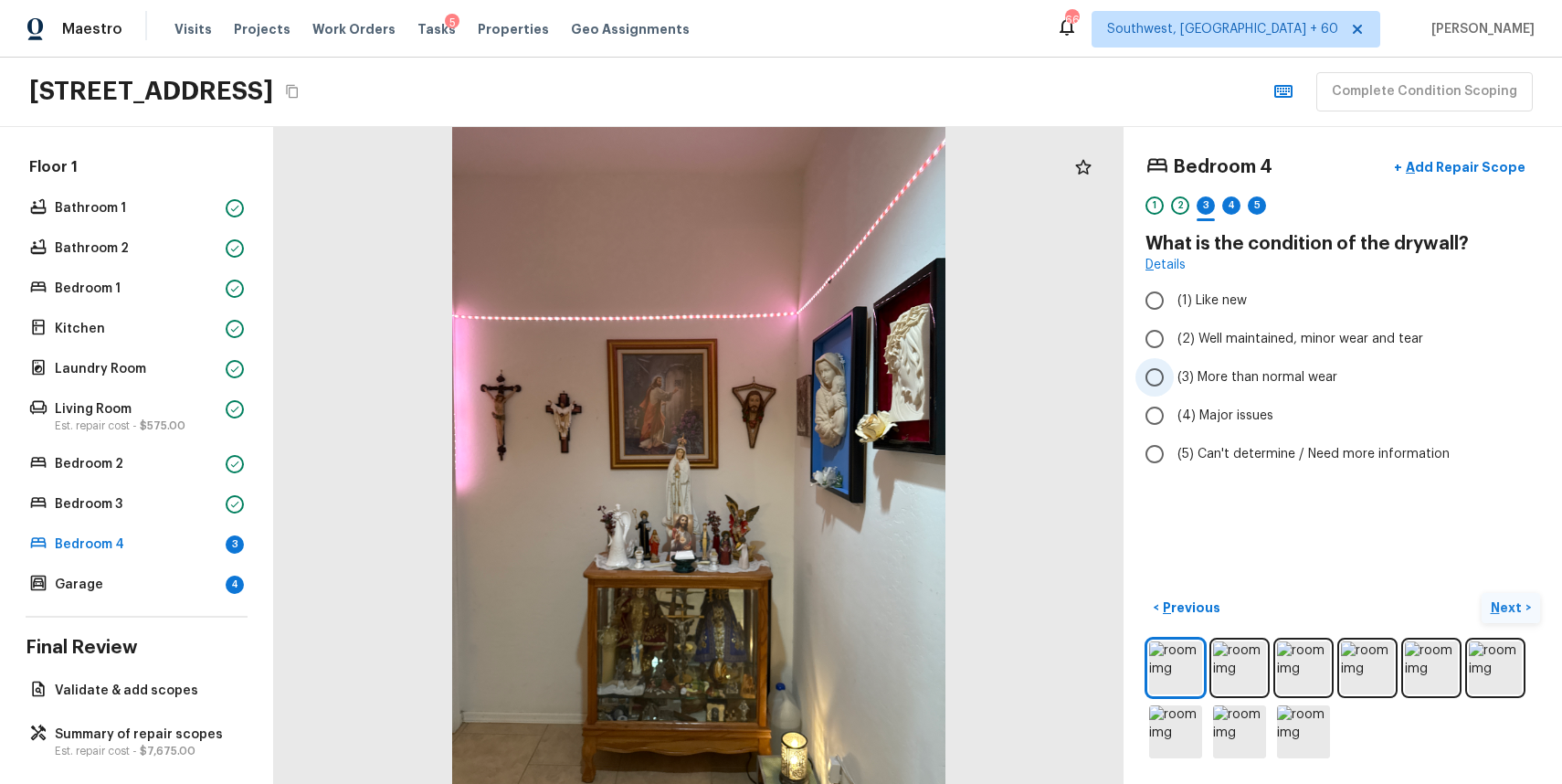
click at [1281, 381] on span "(3) More than normal wear" at bounding box center [1257, 376] width 160 height 18
click at [1174, 381] on input "(3) More than normal wear" at bounding box center [1154, 376] width 39 height 39
radio input "true"
click at [1246, 208] on div "1 2 3 4 5" at bounding box center [1343, 210] width 395 height 28
click at [1235, 202] on div "4" at bounding box center [1231, 205] width 18 height 18
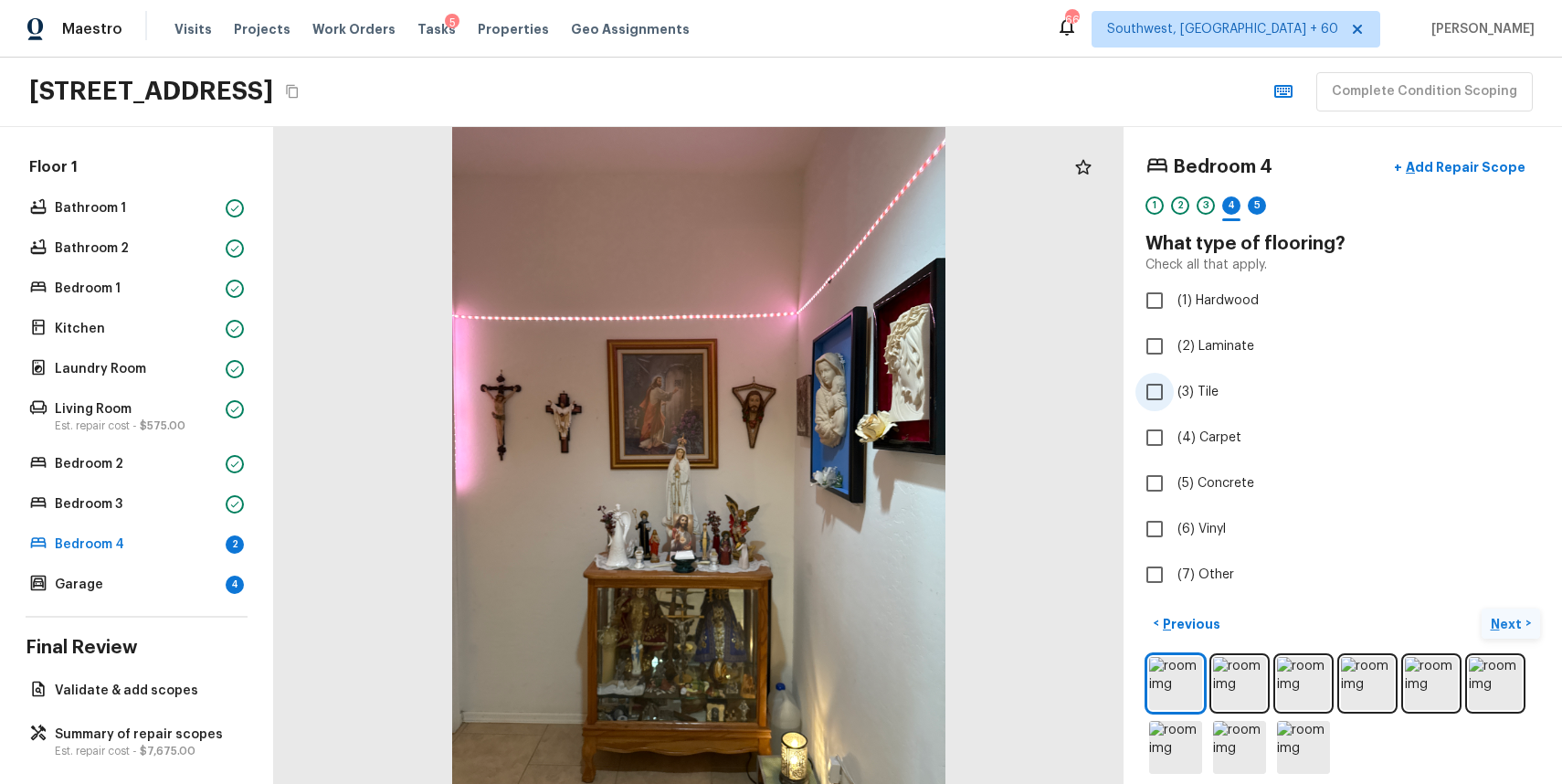
click at [1207, 395] on span "(3) Tile" at bounding box center [1199, 392] width 42 height 18
click at [1174, 395] on input "(3) Tile" at bounding box center [1154, 392] width 39 height 39
checkbox input "true"
click at [1259, 202] on div "5" at bounding box center [1256, 205] width 18 height 18
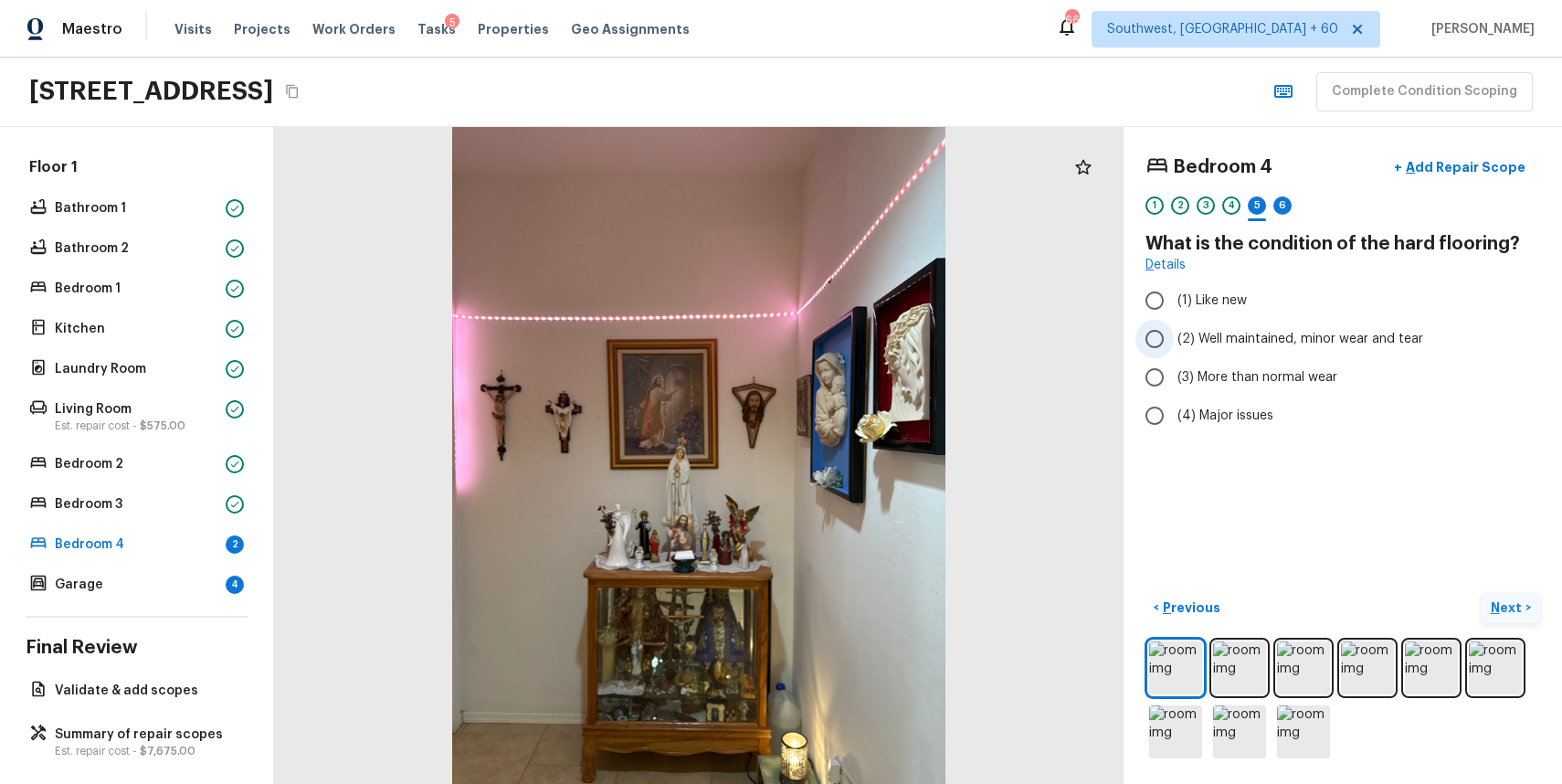
click at [1334, 334] on span "(2) Well maintained, minor wear and tear" at bounding box center [1301, 338] width 245 height 18
click at [1174, 334] on input "(2) Well maintained, minor wear and tear" at bounding box center [1154, 339] width 39 height 39
radio input "true"
click at [1334, 334] on span "(2) Well maintained, minor wear and tear" at bounding box center [1301, 338] width 245 height 18
click at [1174, 334] on input "(2) Well maintained, minor wear and tear" at bounding box center [1154, 339] width 39 height 39
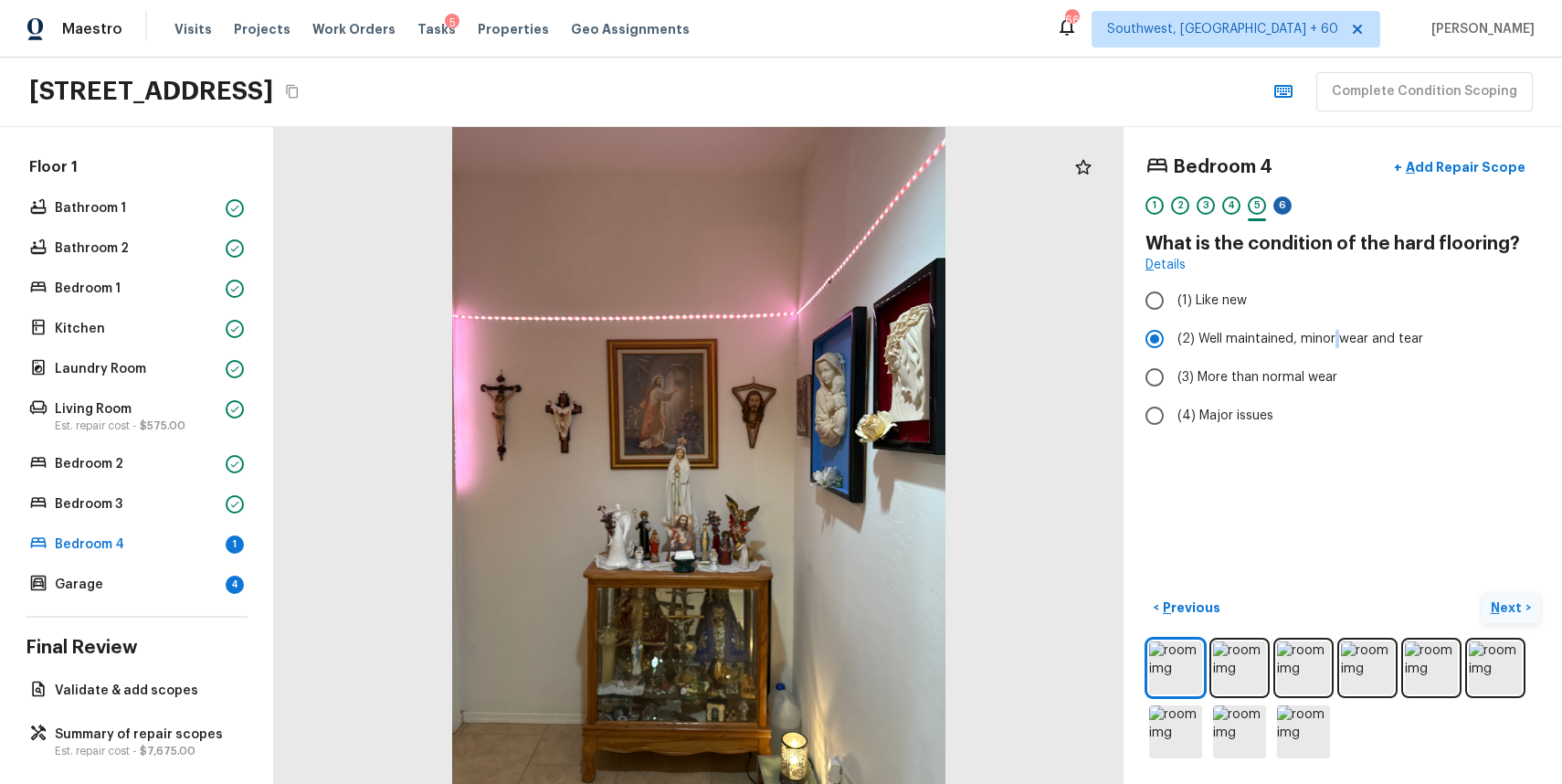
click at [1291, 206] on div "6" at bounding box center [1282, 205] width 18 height 18
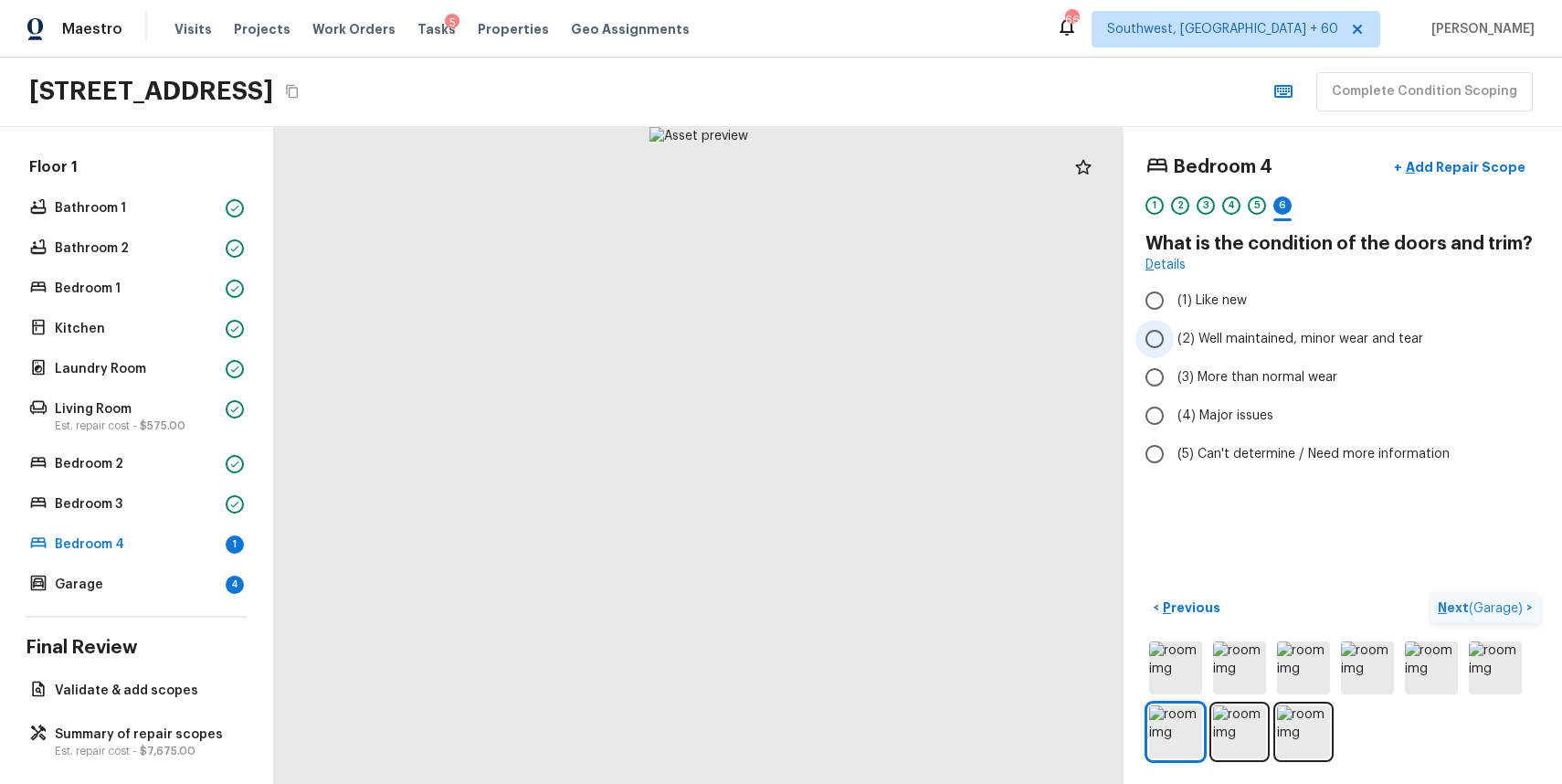
click at [1334, 357] on label "(2) Well maintained, minor wear and tear" at bounding box center [1330, 339] width 390 height 39
click at [1174, 357] on input "(2) Well maintained, minor wear and tear" at bounding box center [1154, 339] width 39 height 39
radio input "true"
click at [1489, 594] on button "Next ( Garage ) >" at bounding box center [1486, 608] width 109 height 30
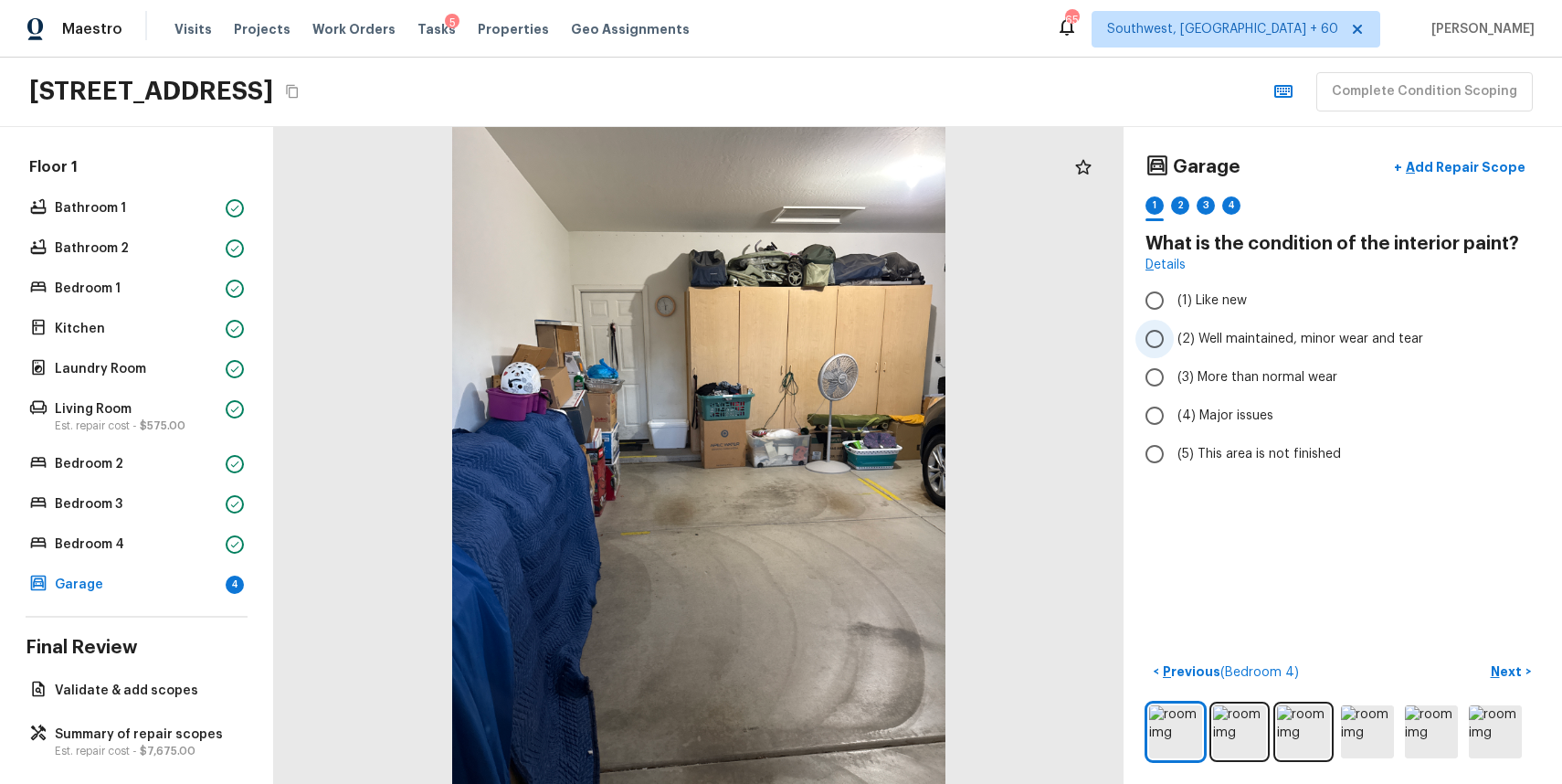
click at [1274, 337] on span "(2) Well maintained, minor wear and tear" at bounding box center [1301, 338] width 245 height 18
click at [1174, 337] on input "(2) Well maintained, minor wear and tear" at bounding box center [1154, 339] width 39 height 39
radio input "true"
click at [1220, 733] on img at bounding box center [1240, 731] width 53 height 53
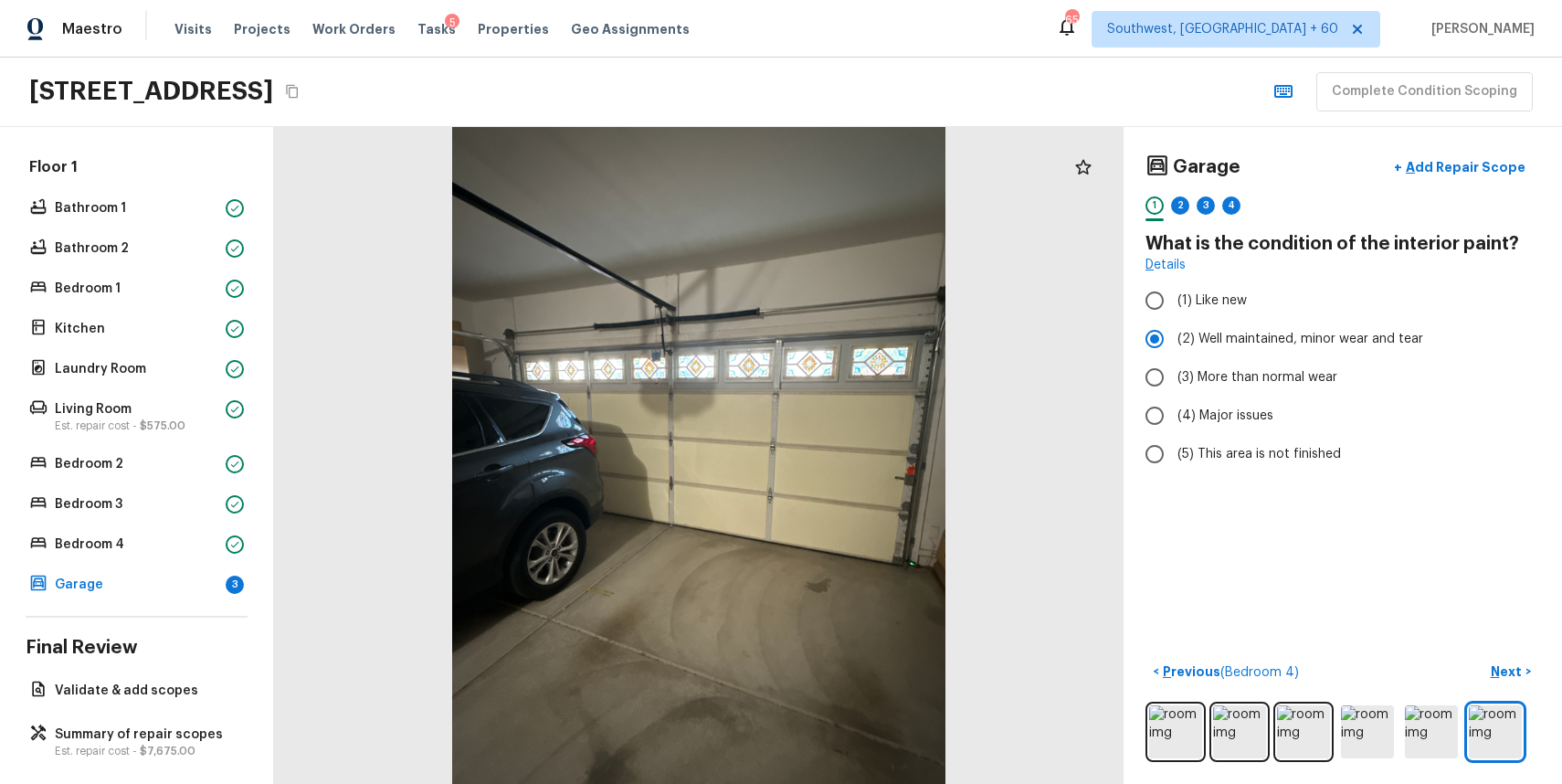
click at [1173, 192] on div "Garage + Add Repair Scope 1 2 3 4" at bounding box center [1343, 187] width 395 height 76
click at [1175, 210] on div "2" at bounding box center [1180, 205] width 18 height 18
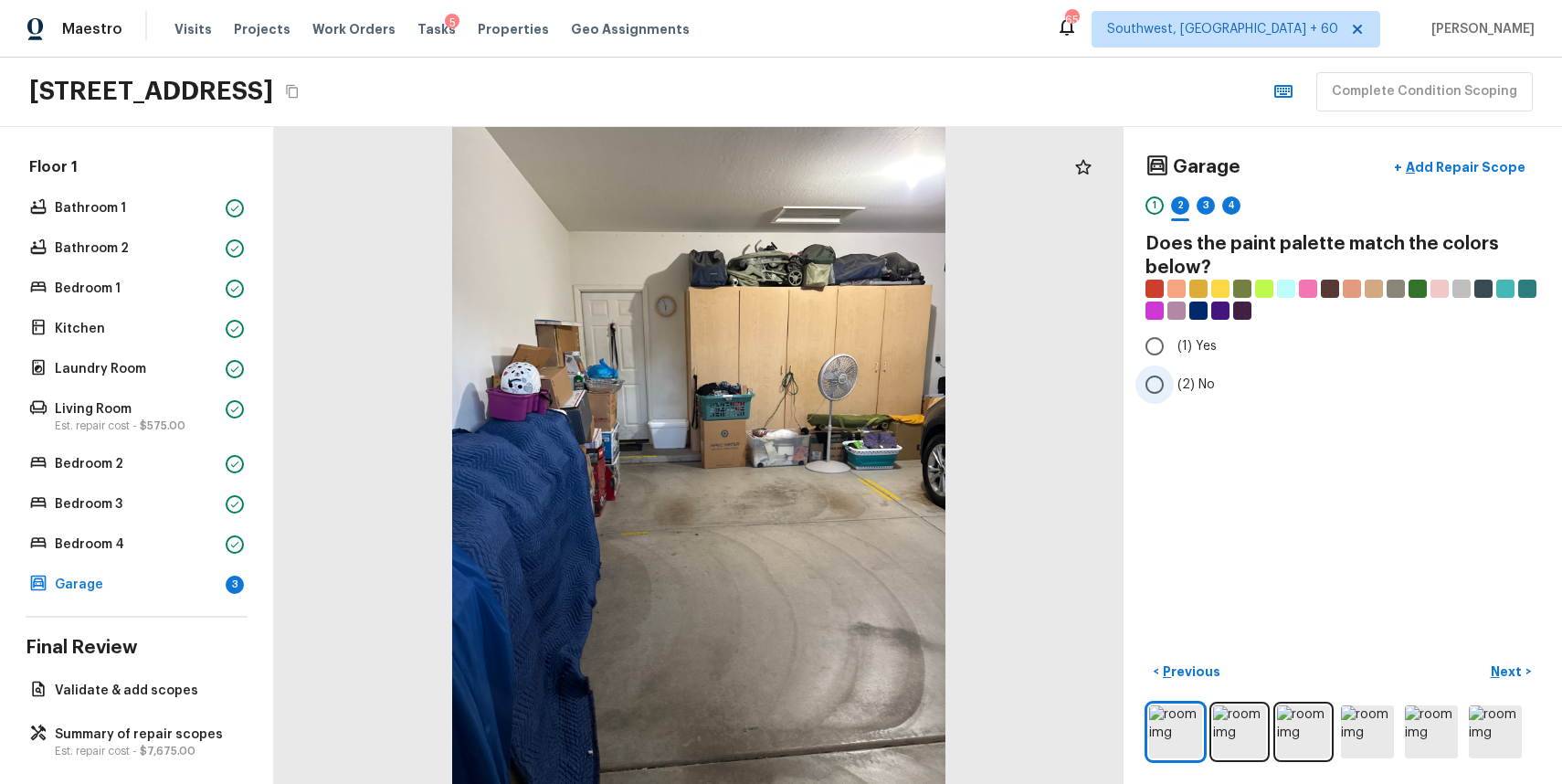
click at [1188, 371] on label "(2) No" at bounding box center [1330, 384] width 390 height 39
click at [1174, 371] on input "(2) No" at bounding box center [1154, 384] width 39 height 39
radio input "true"
click at [1202, 209] on div "3" at bounding box center [1205, 205] width 18 height 18
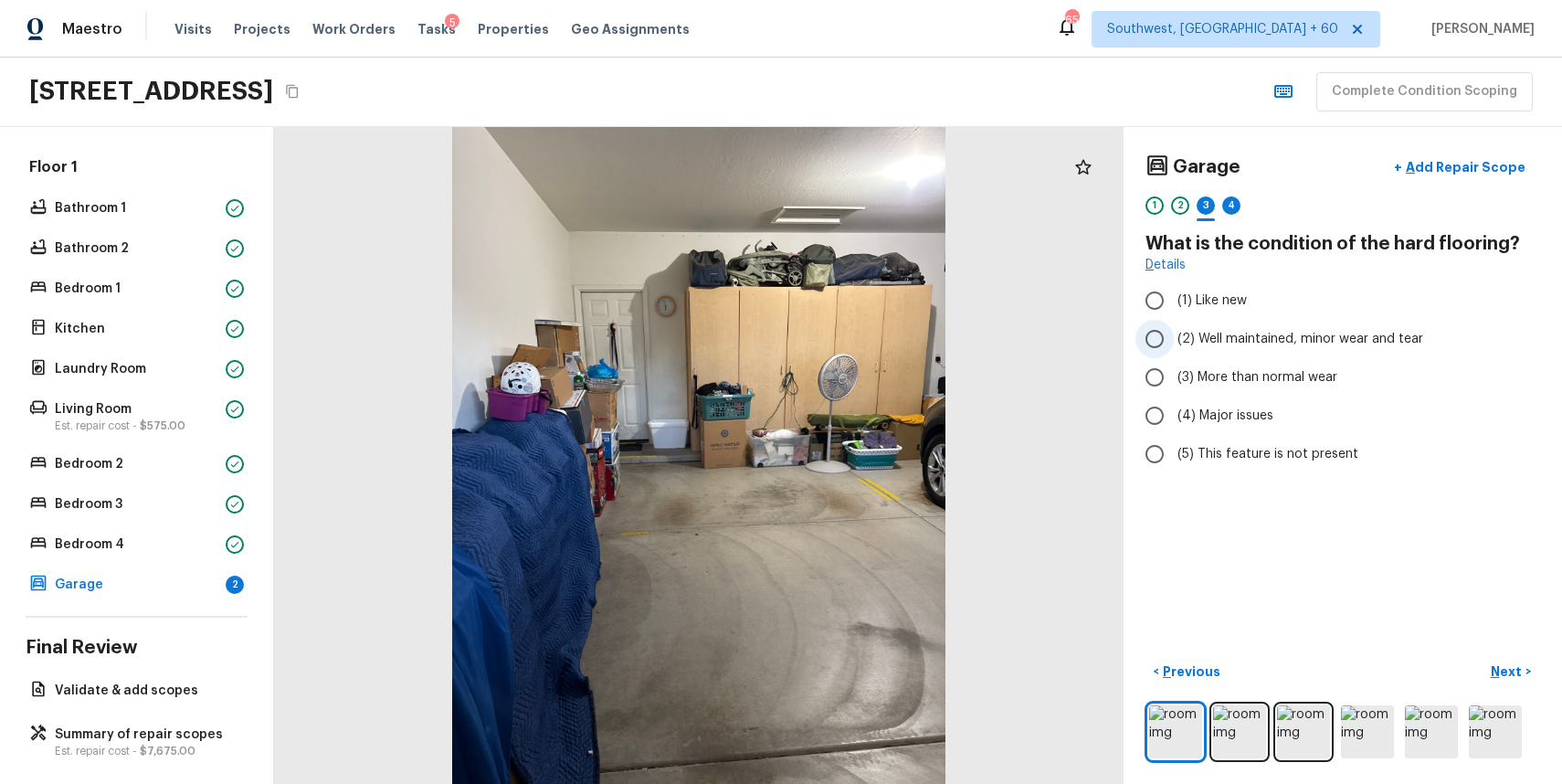
click at [1309, 343] on span "(2) Well maintained, minor wear and tear" at bounding box center [1301, 338] width 245 height 18
click at [1174, 343] on input "(2) Well maintained, minor wear and tear" at bounding box center [1154, 339] width 39 height 39
radio input "true"
click at [1231, 208] on div "4" at bounding box center [1231, 205] width 18 height 18
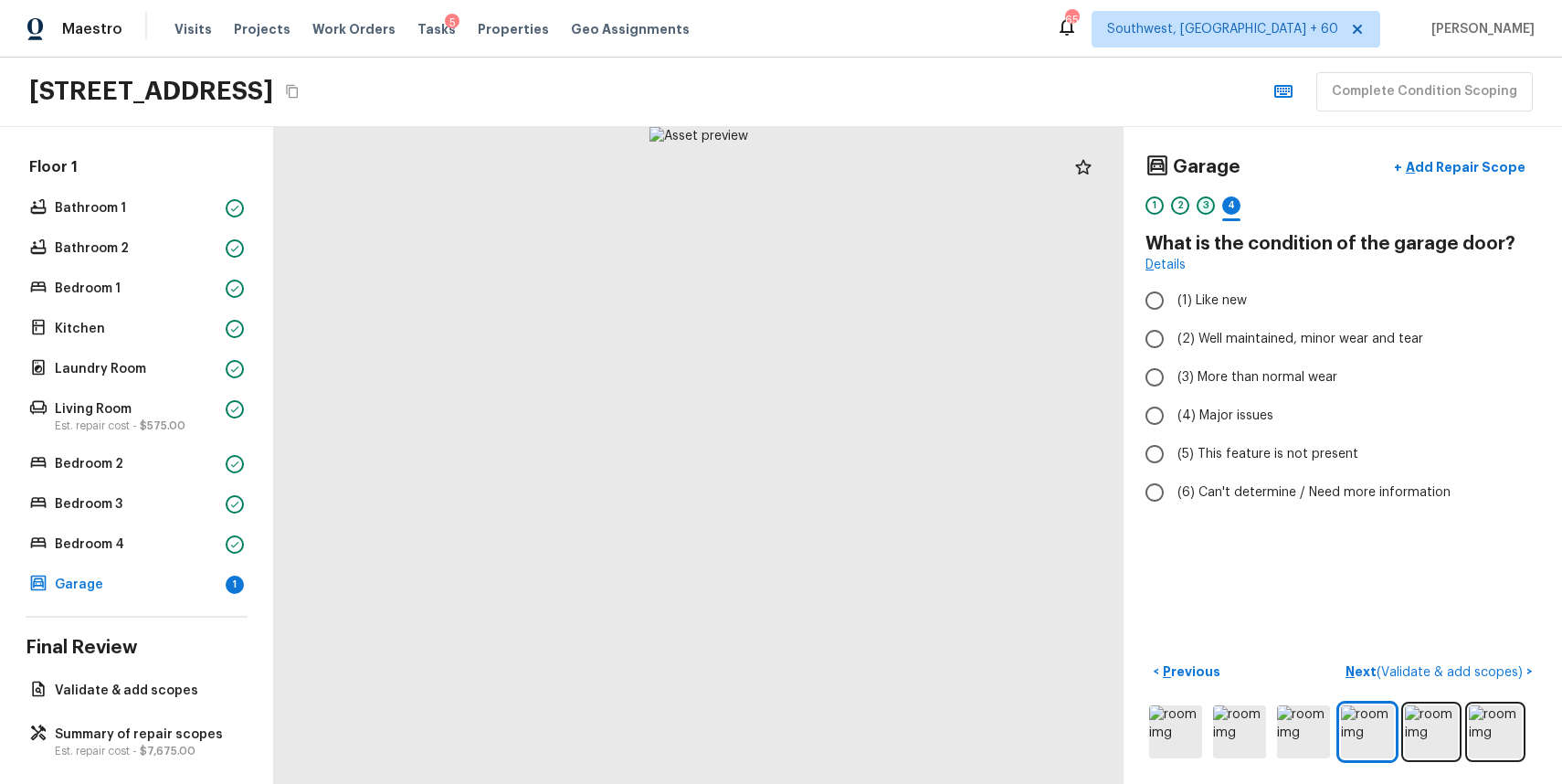
click at [1198, 209] on div "3" at bounding box center [1205, 205] width 18 height 18
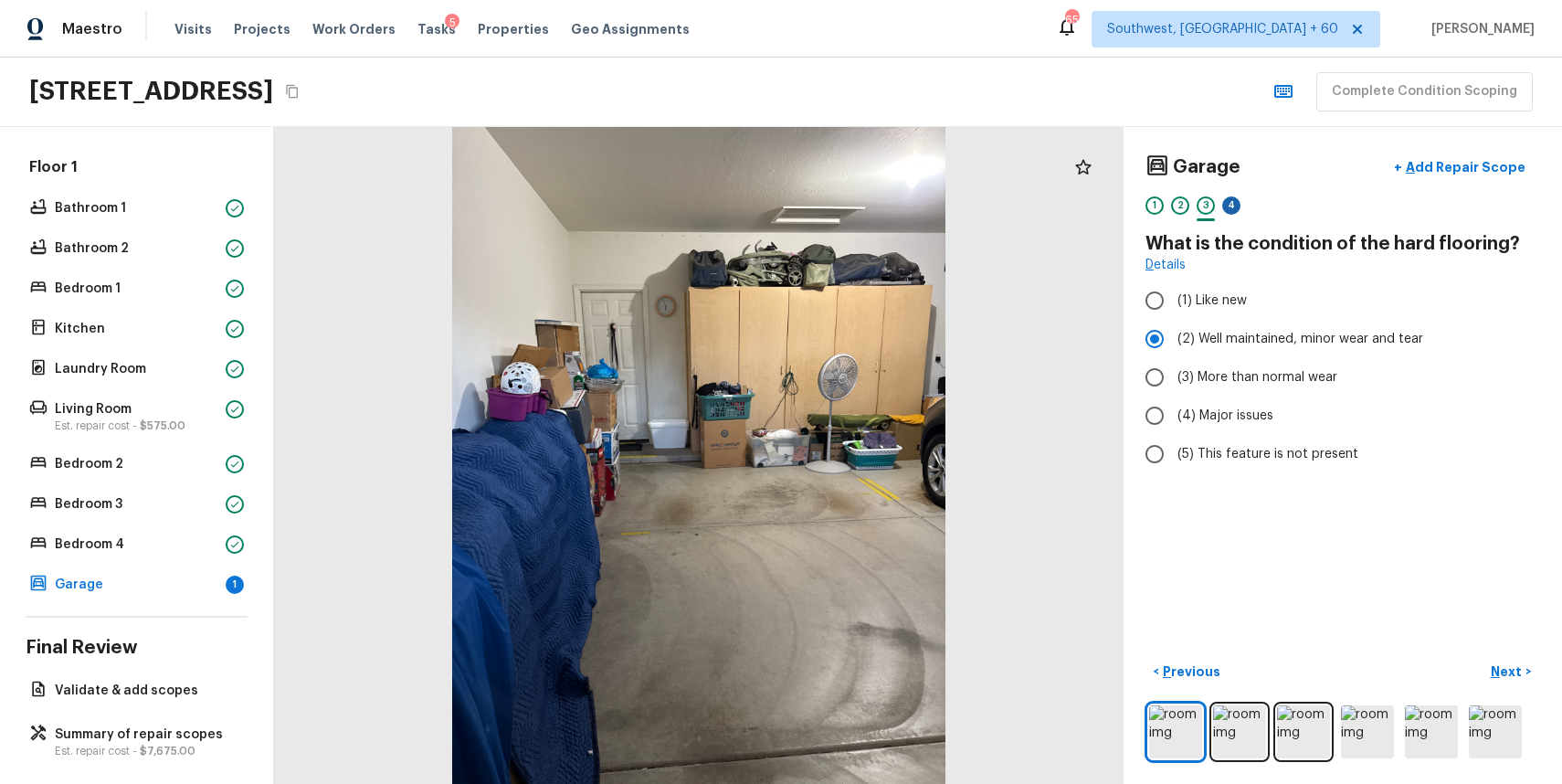
click at [1227, 205] on div "4" at bounding box center [1231, 205] width 18 height 18
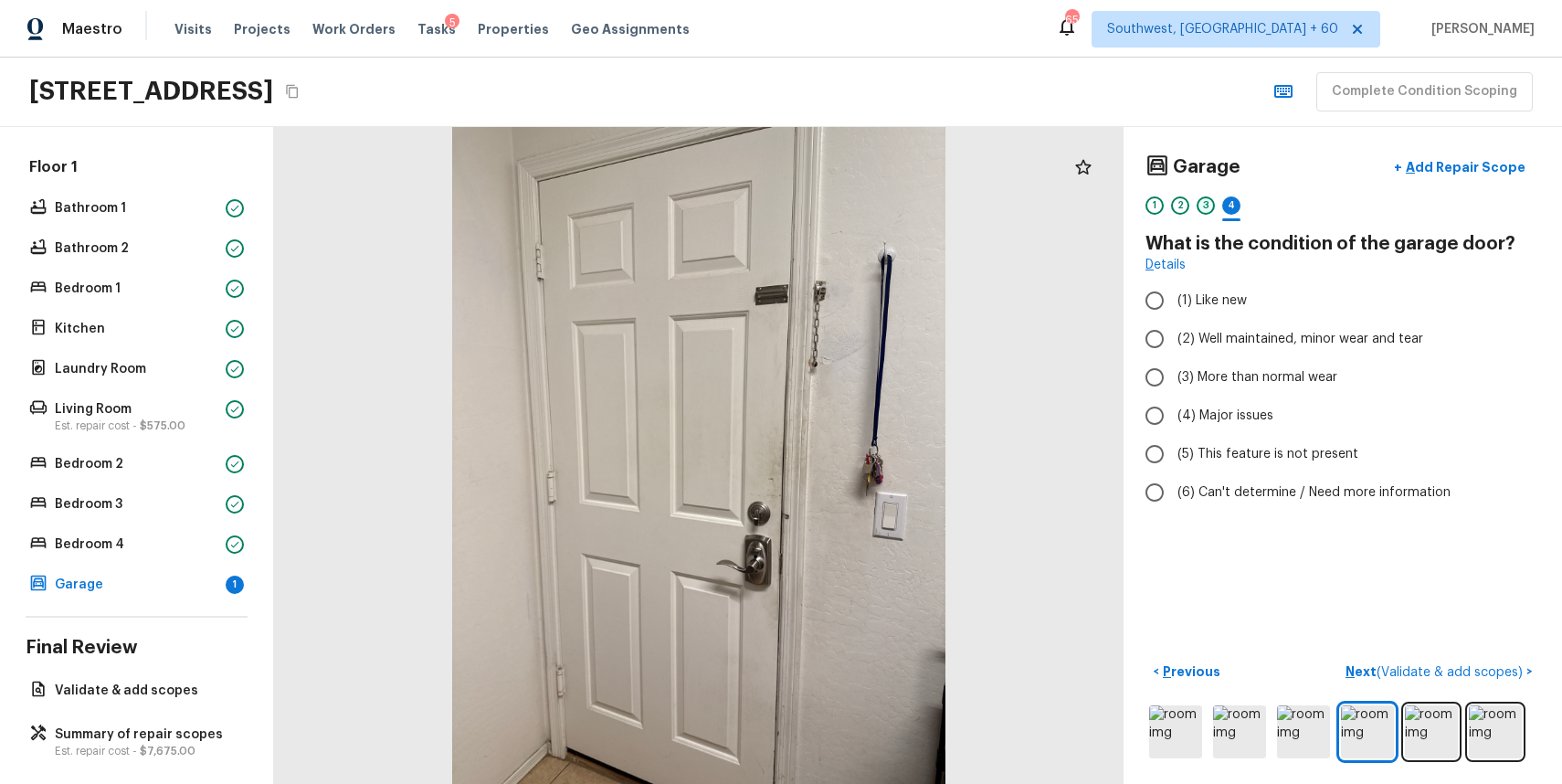
click at [1204, 203] on div "3" at bounding box center [1205, 205] width 18 height 18
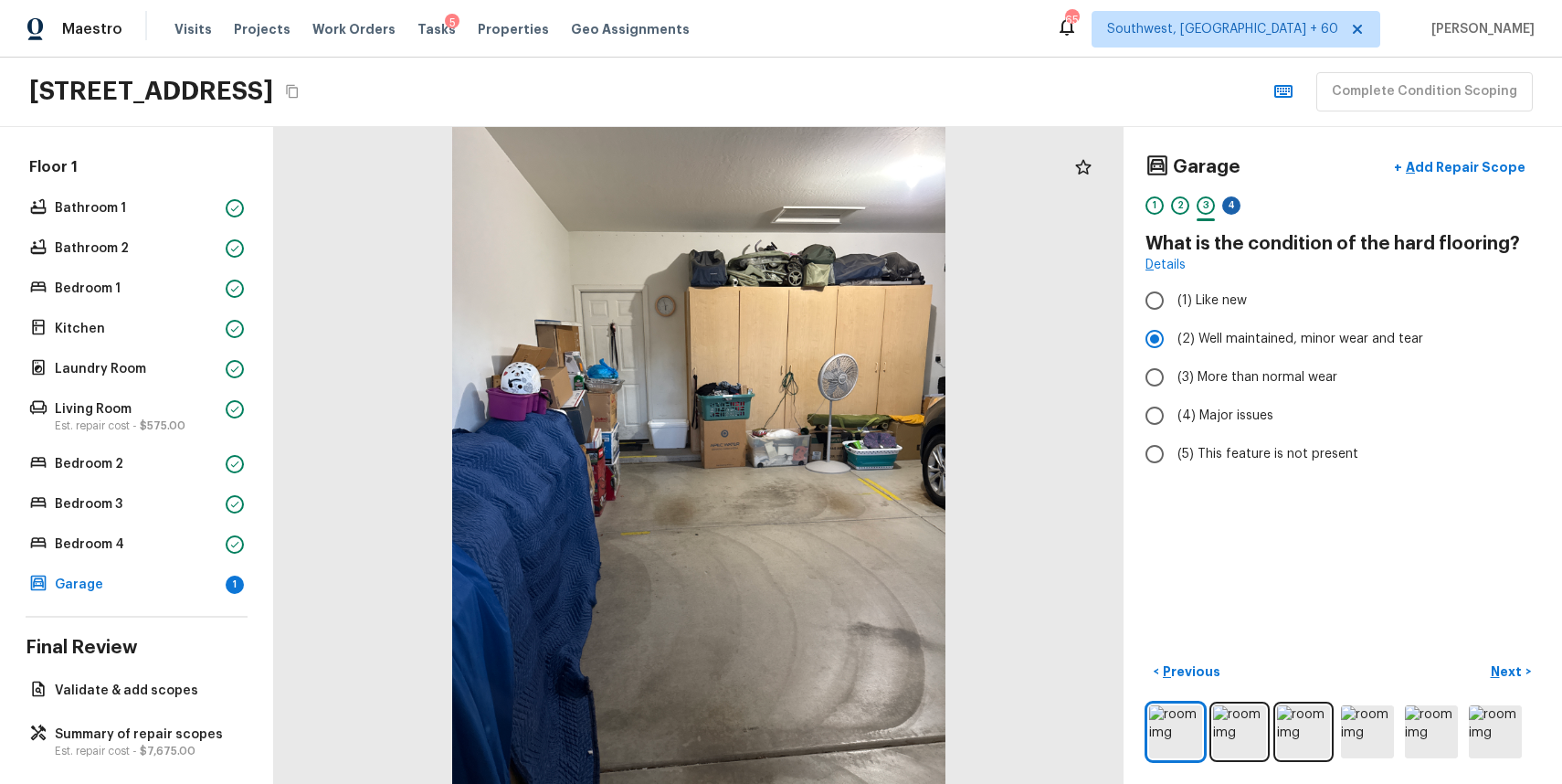
click at [1227, 199] on div "4" at bounding box center [1231, 205] width 18 height 18
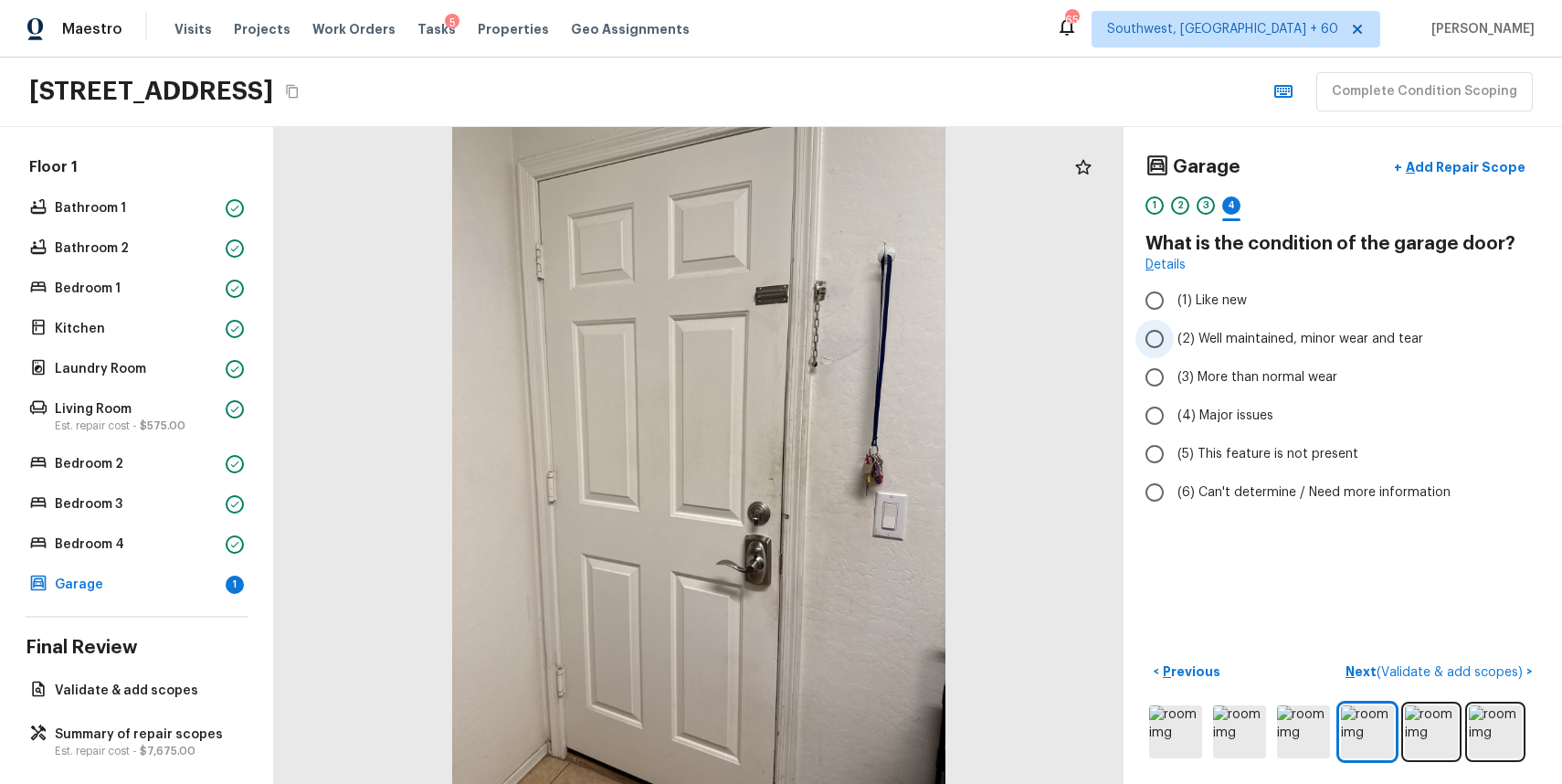
click at [1292, 346] on span "(2) Well maintained, minor wear and tear" at bounding box center [1301, 338] width 245 height 18
click at [1174, 346] on input "(2) Well maintained, minor wear and tear" at bounding box center [1154, 339] width 39 height 39
radio input "true"
click at [1480, 662] on p "Next ( Validate & add scopes )" at bounding box center [1436, 672] width 181 height 19
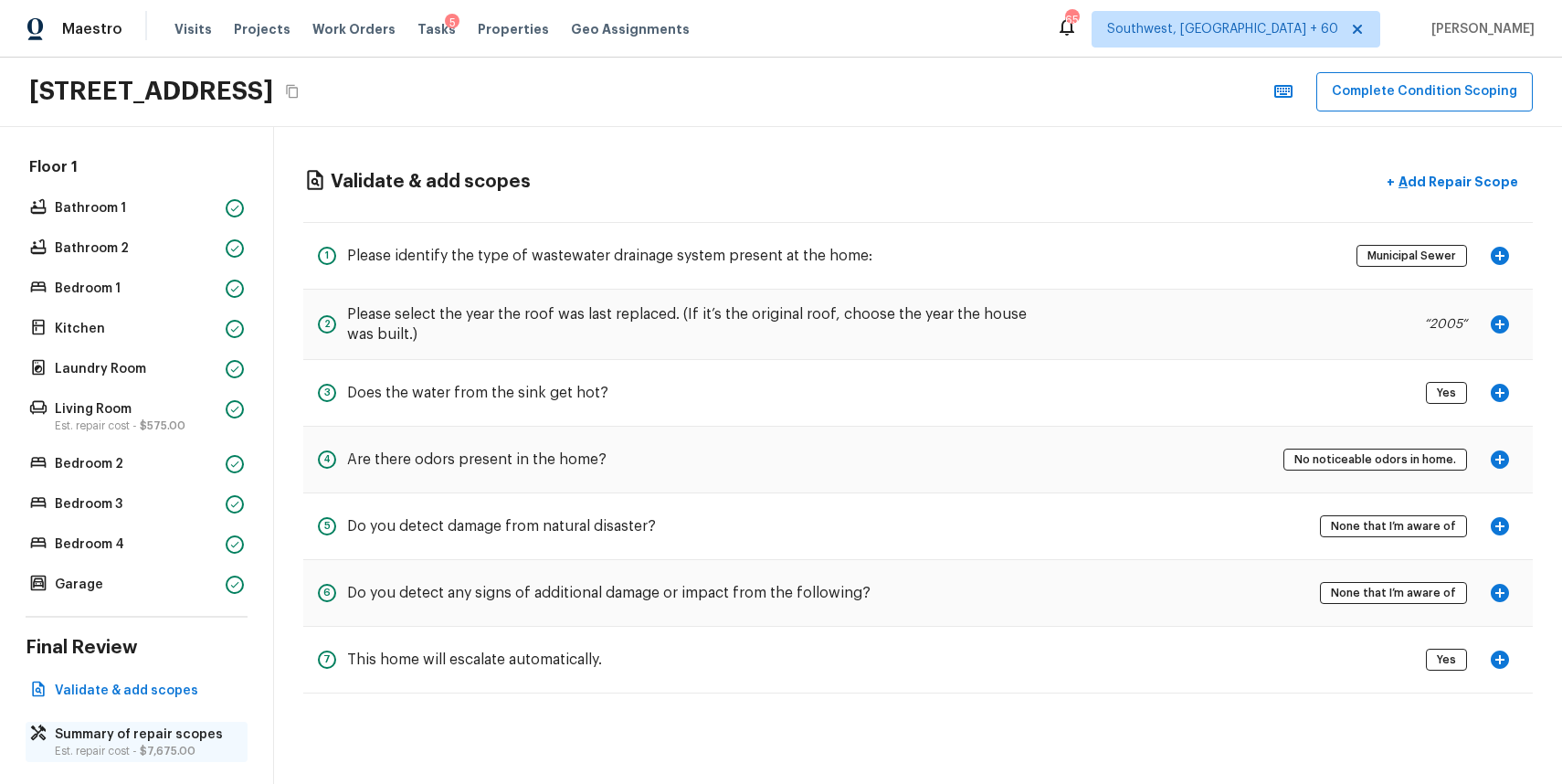
click at [131, 746] on p "Est. repair cost - $7,675.00" at bounding box center [145, 750] width 182 height 14
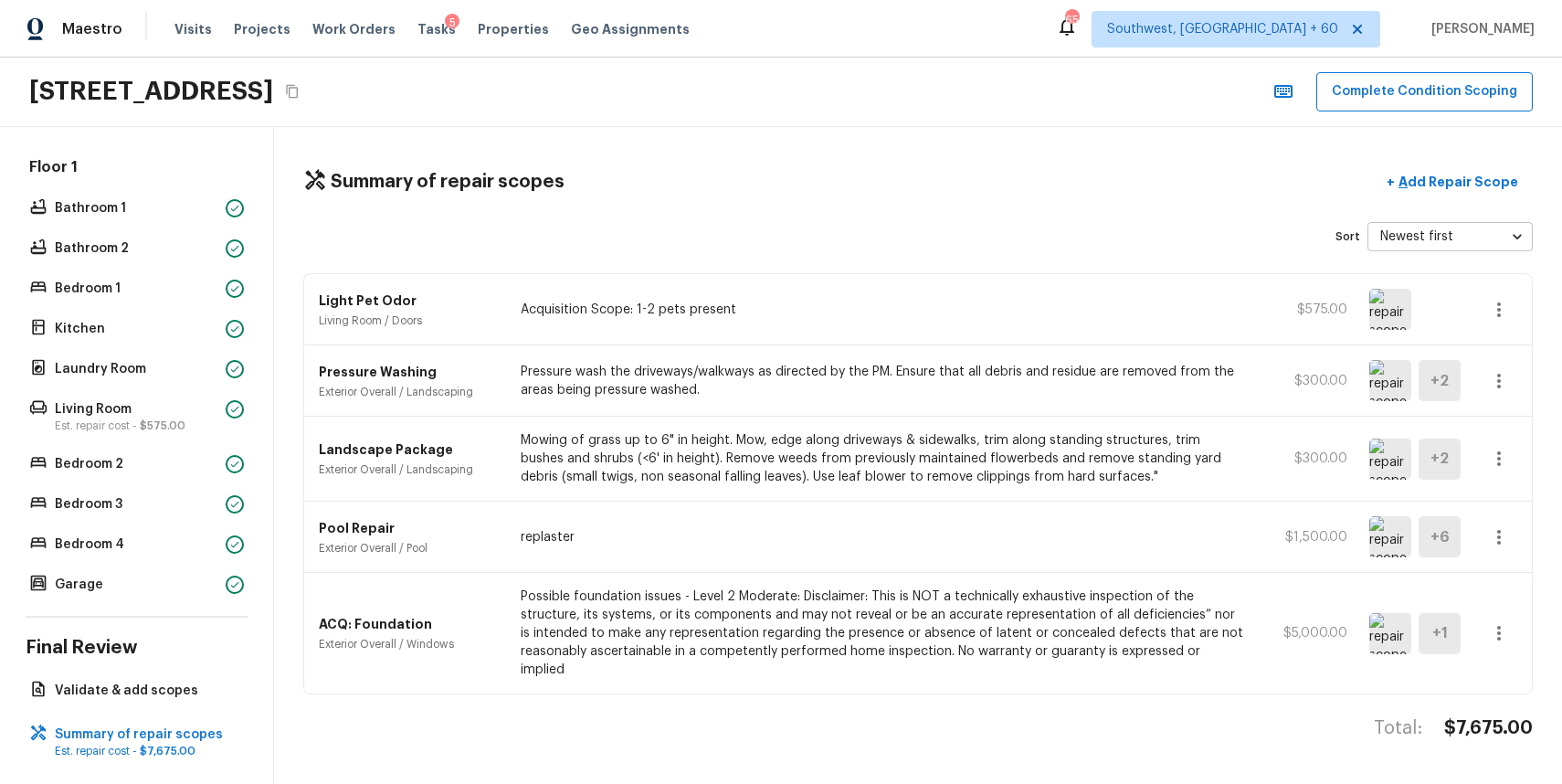
click at [112, 192] on div "Floor 1 Bathroom 1 Bathroom 2 Bedroom 1 Kitchen Laundry Room Living Room Est. r…" at bounding box center [136, 376] width 222 height 441
click at [132, 206] on p "Bathroom 1" at bounding box center [136, 208] width 163 height 18
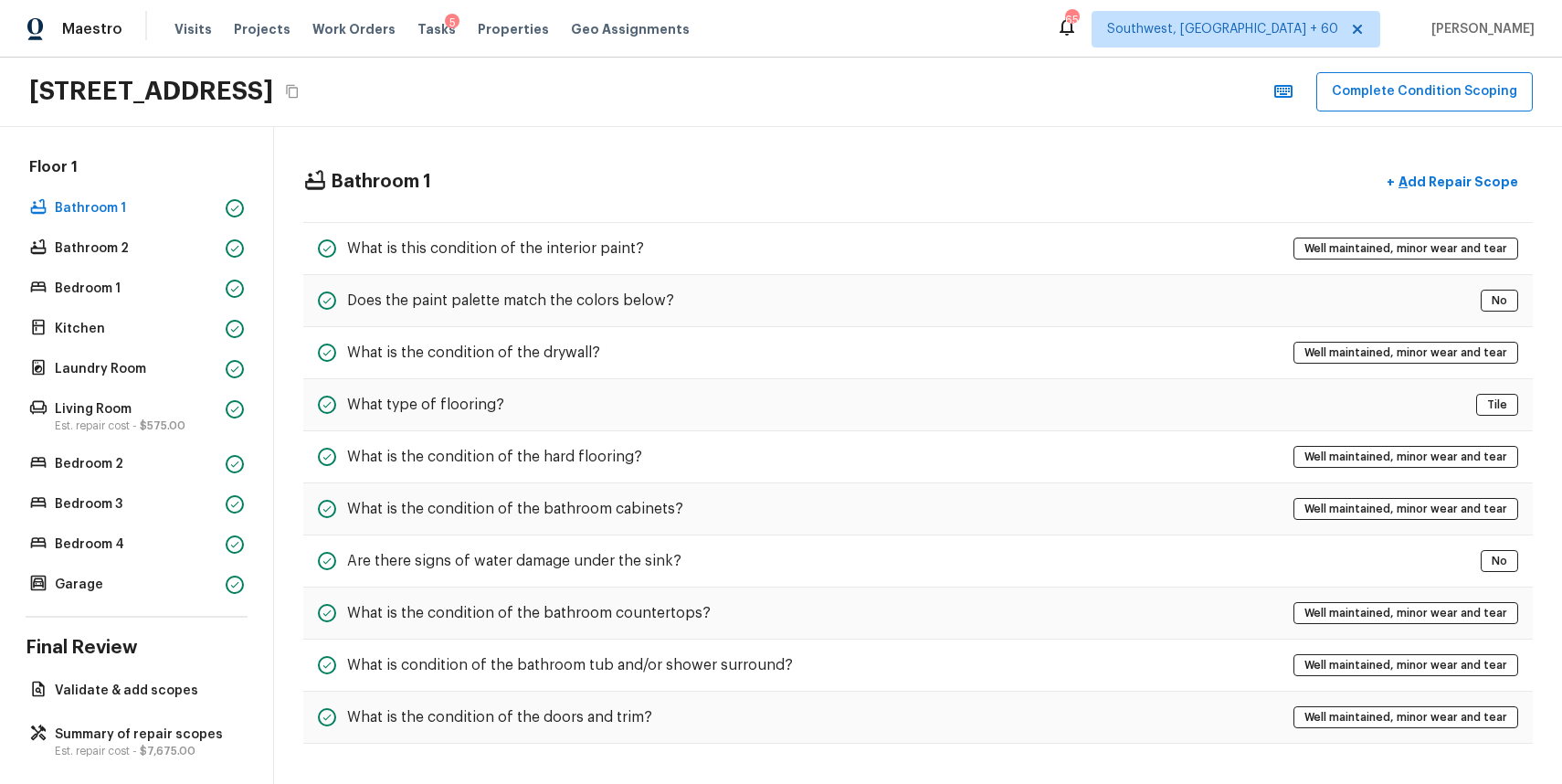
scroll to position [0, 0]
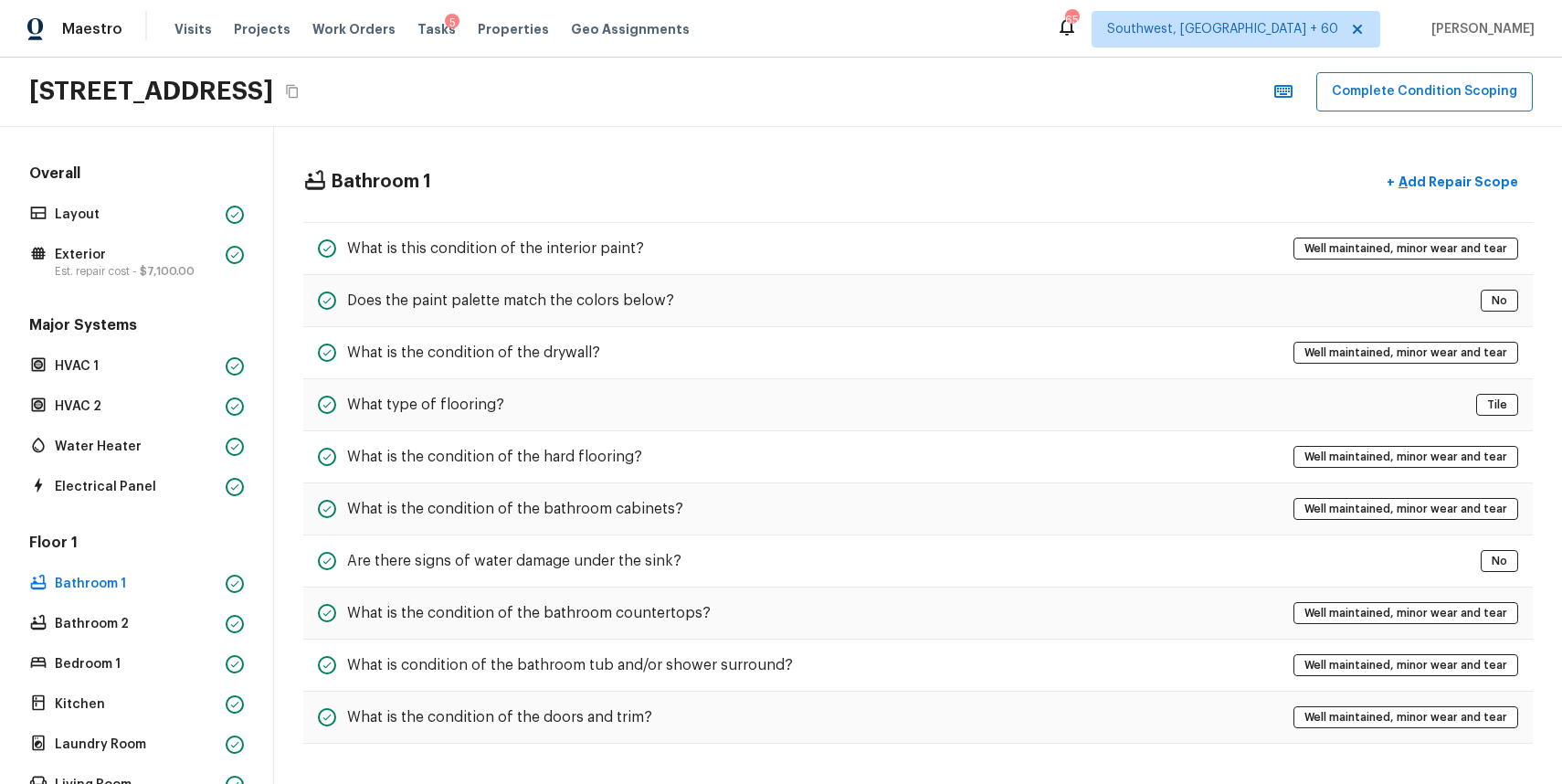
click at [97, 300] on div "Overall Layout Exterior Est. repair cost - $7,100.00 Major Systems HVAC 1 HVAC …" at bounding box center [136, 568] width 222 height 809
click at [147, 256] on p "Exterior" at bounding box center [136, 254] width 163 height 18
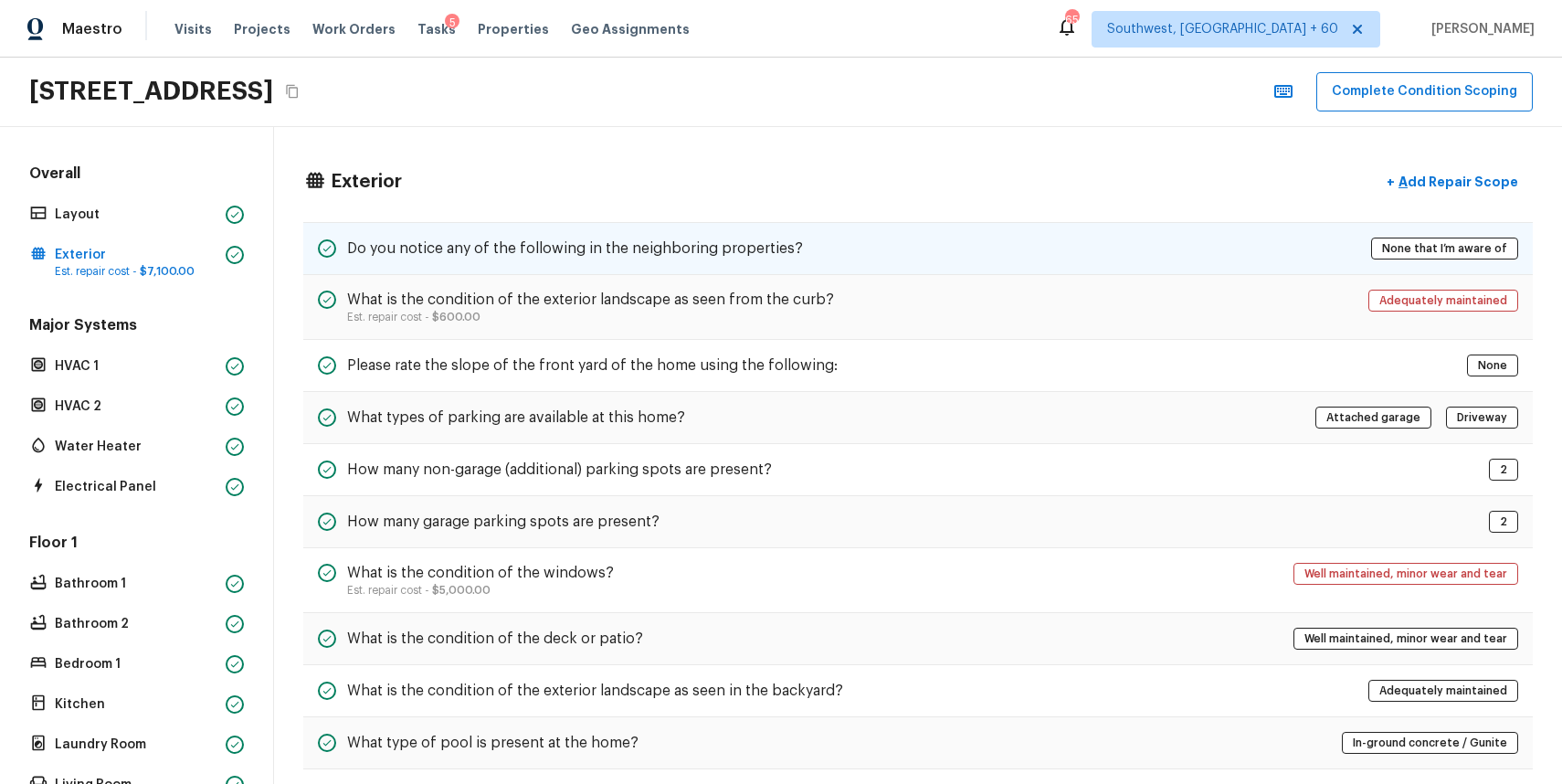
click at [655, 246] on h5 "Do you notice any of the following in the neighboring properties?" at bounding box center [575, 248] width 456 height 20
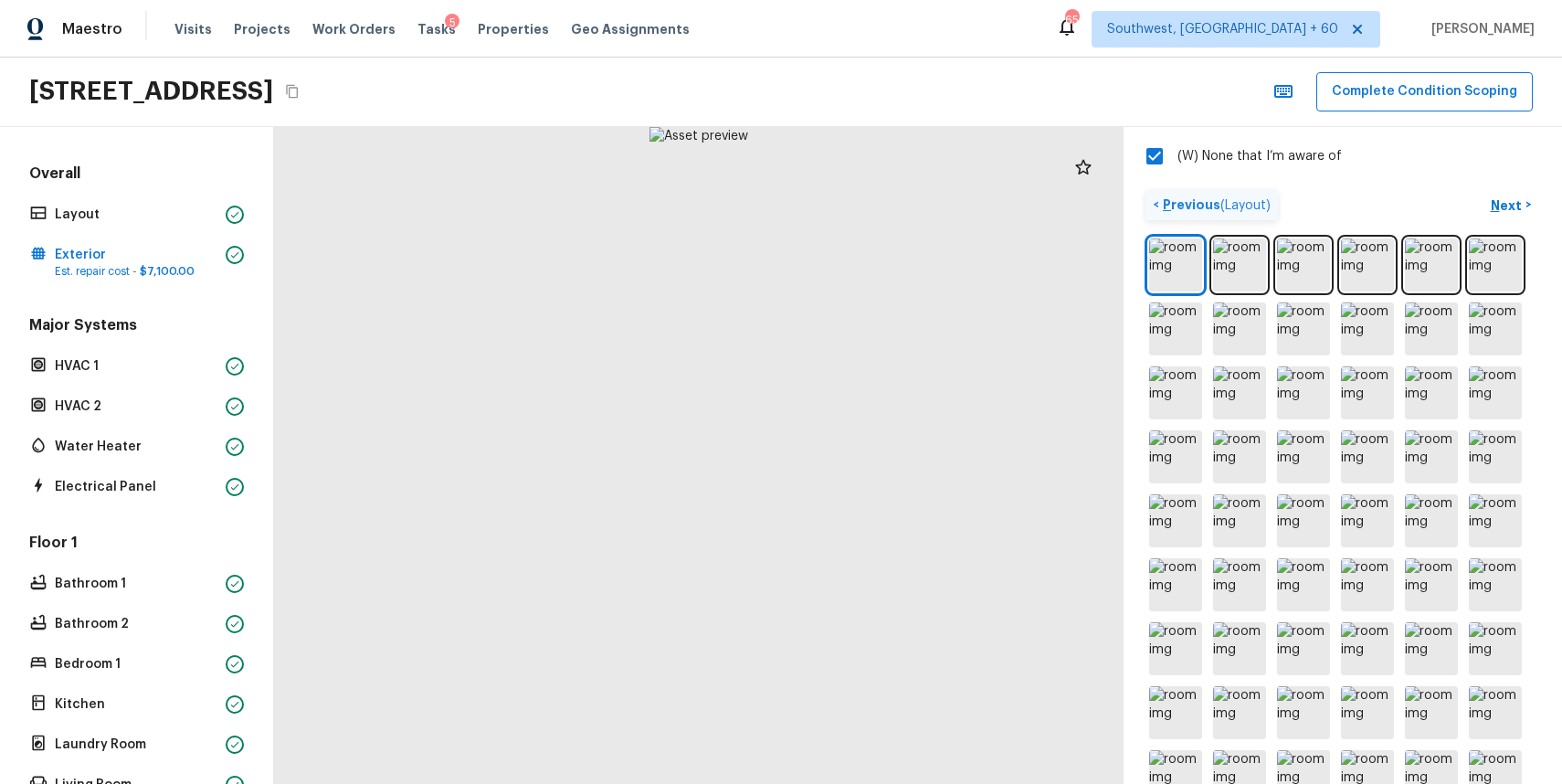
scroll to position [669, 0]
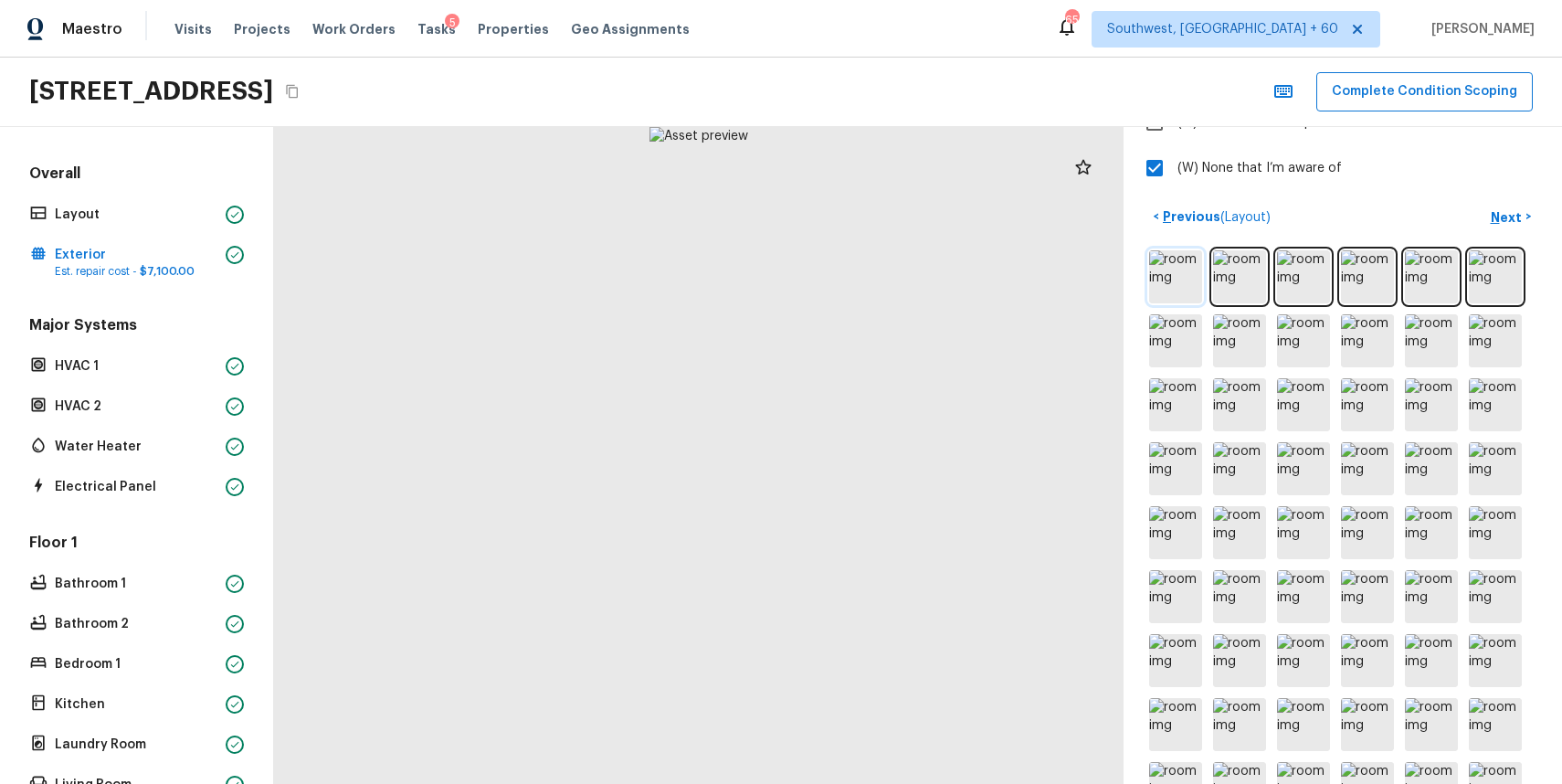
click at [1173, 283] on img at bounding box center [1176, 276] width 53 height 53
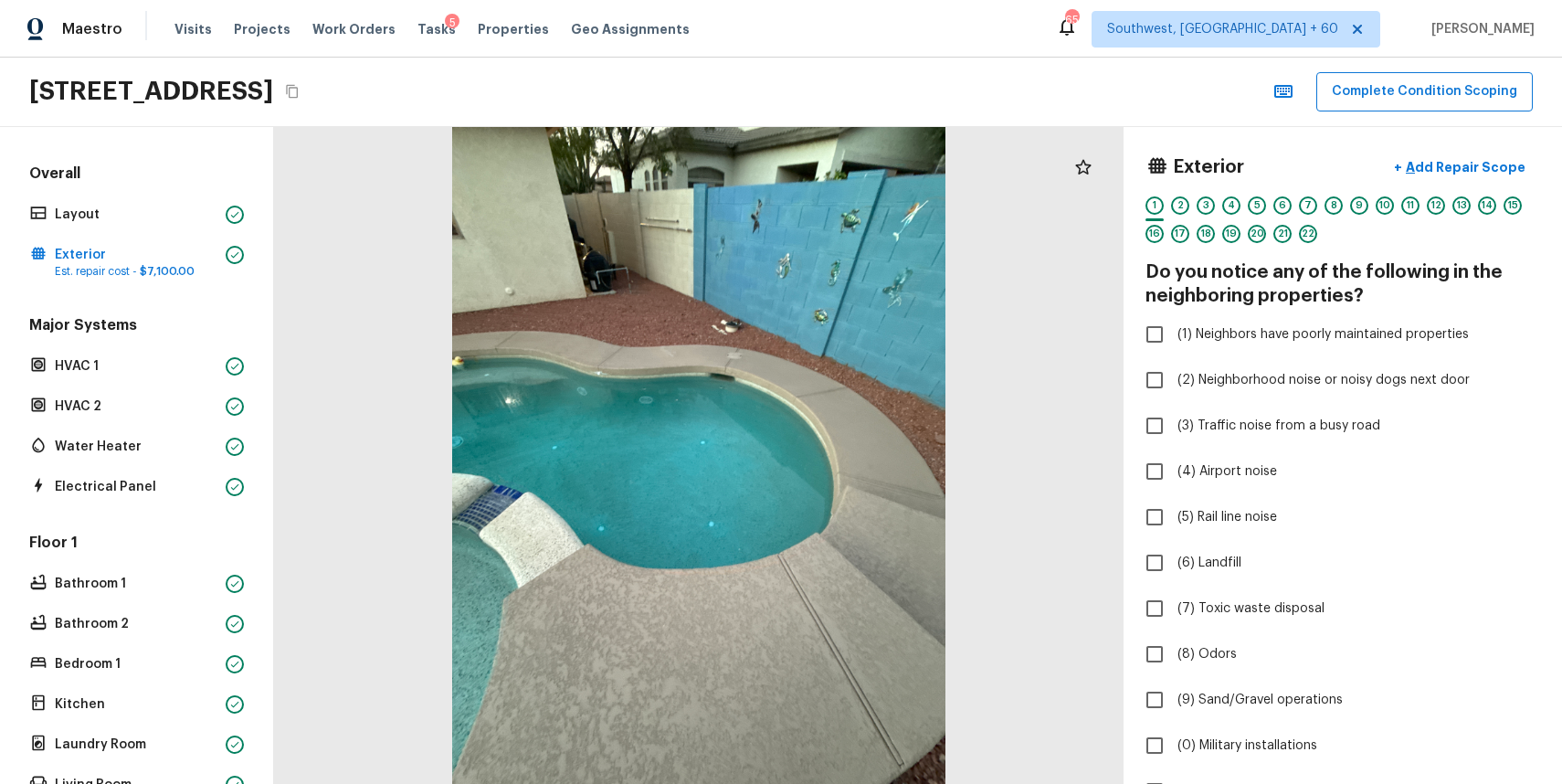
scroll to position [390, 0]
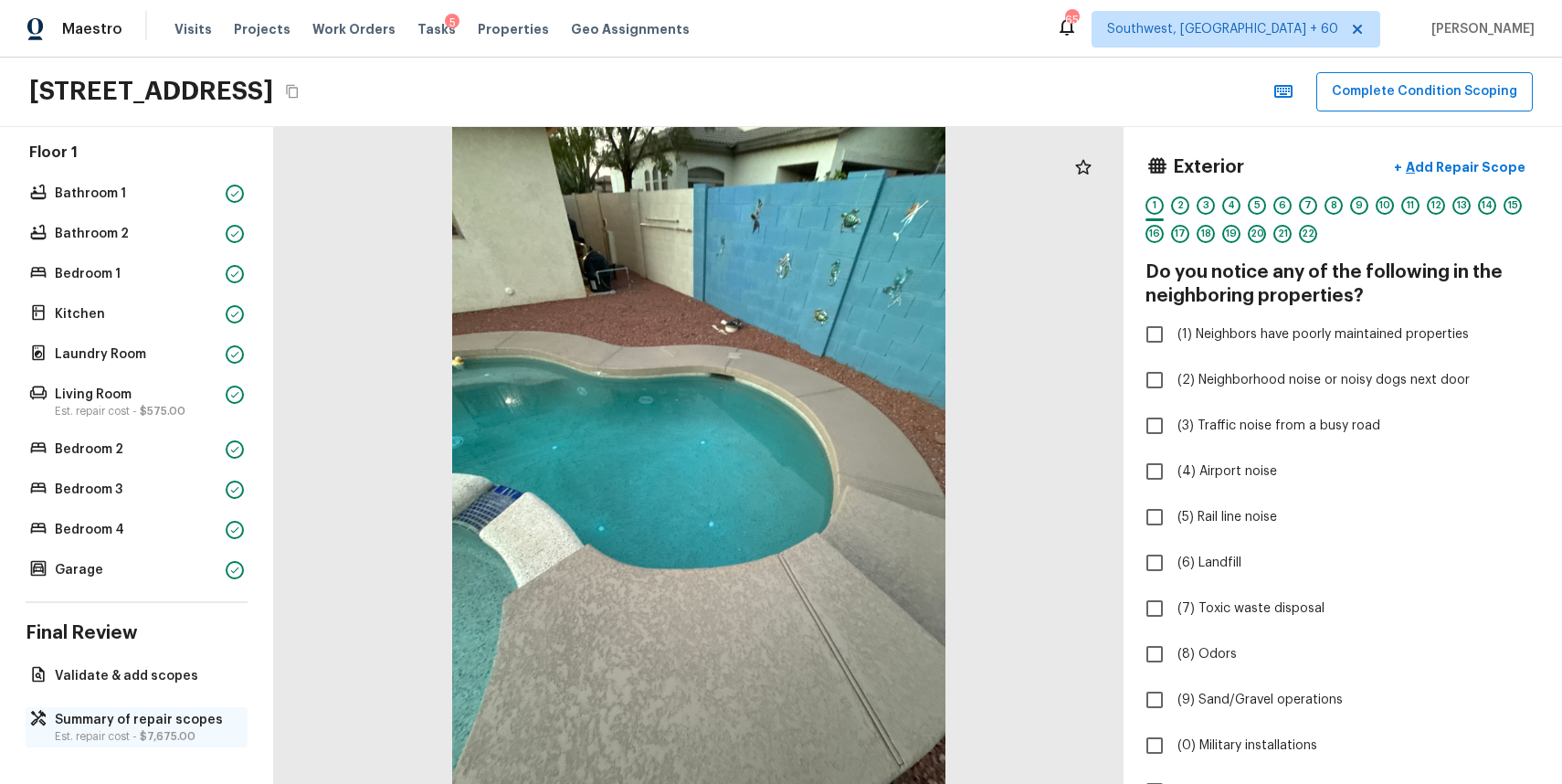
click at [165, 720] on p "Summary of repair scopes" at bounding box center [145, 719] width 182 height 18
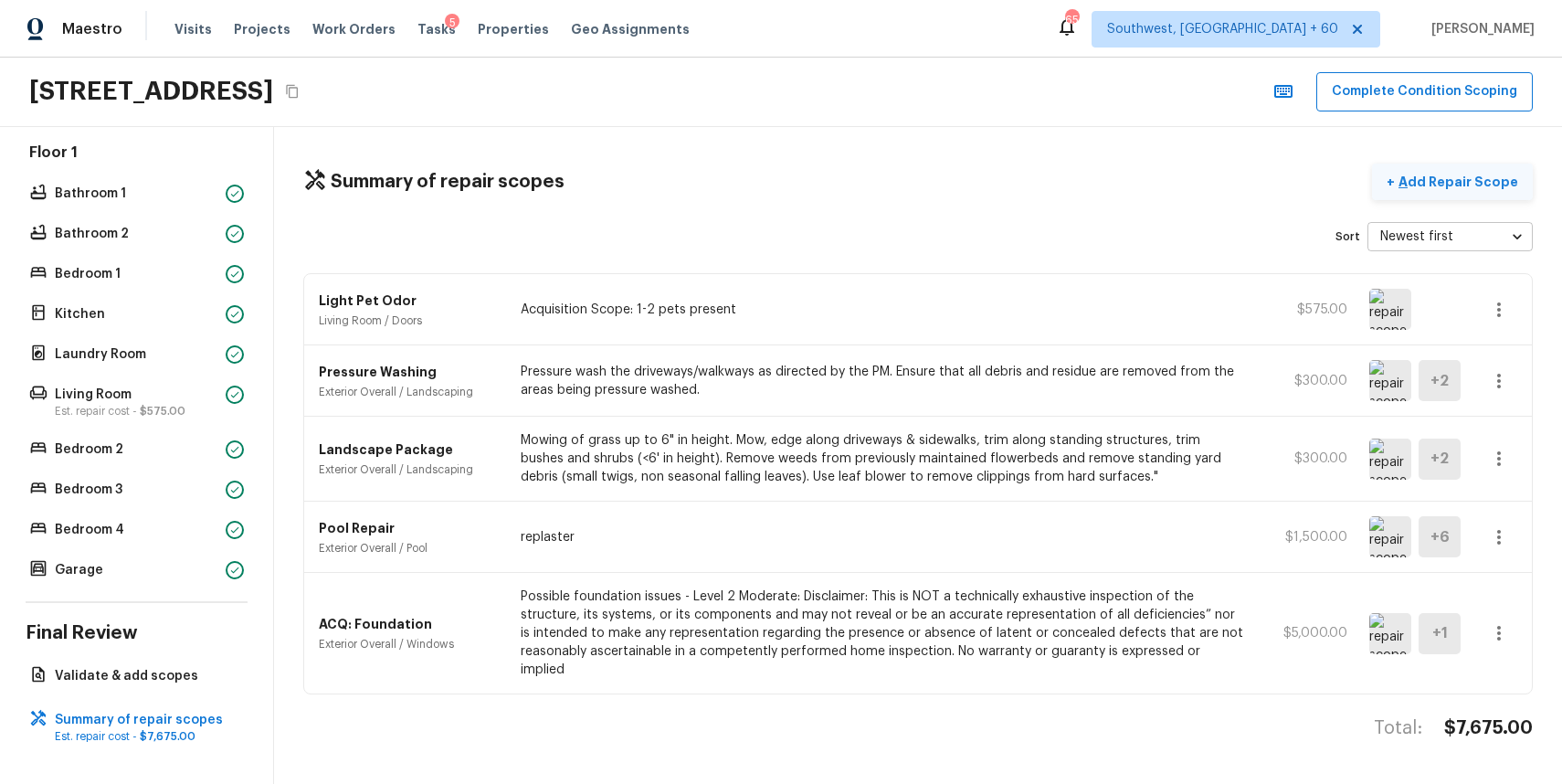
click at [1514, 178] on p "Add Repair Scope" at bounding box center [1456, 181] width 124 height 18
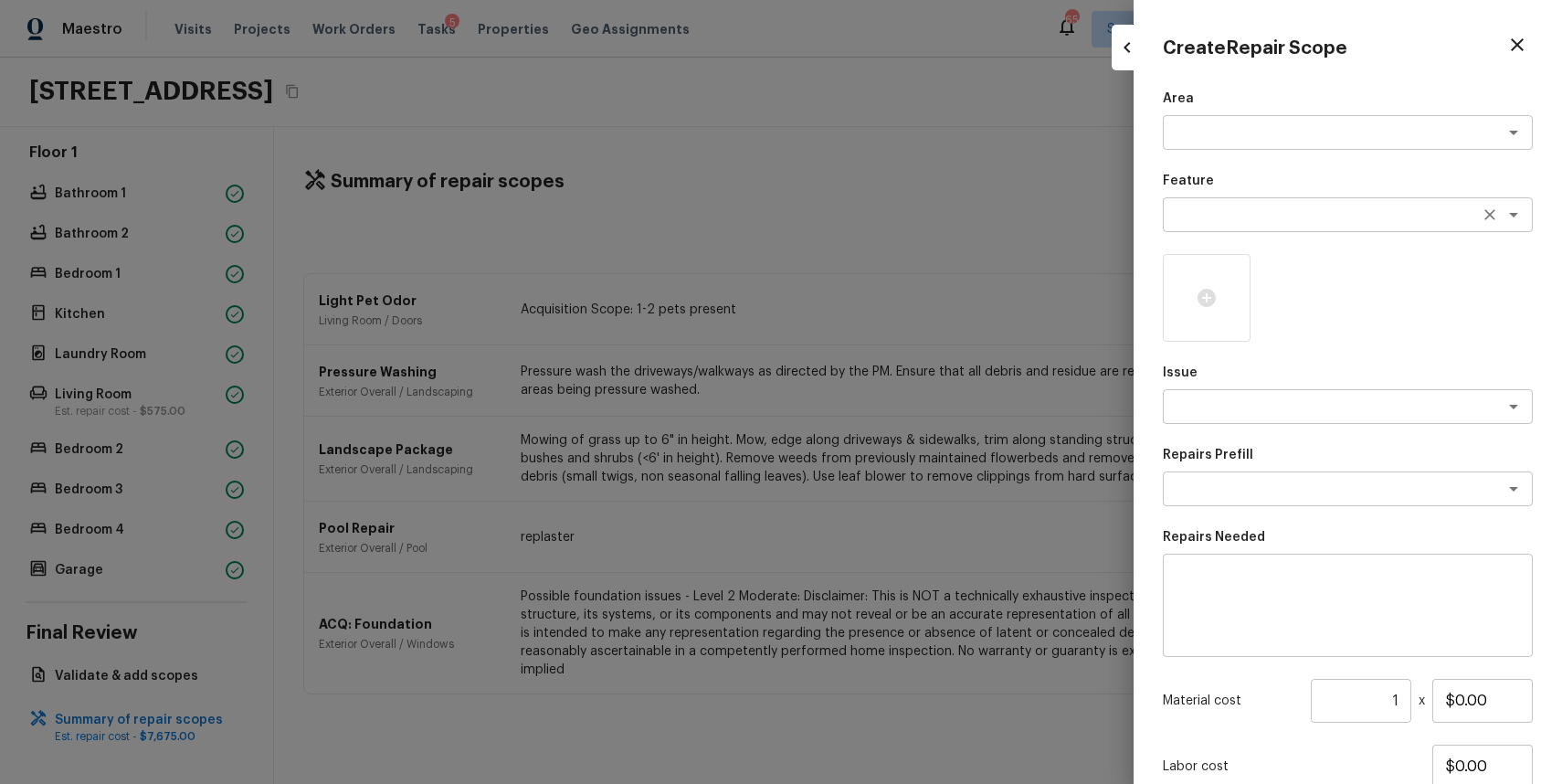
click at [1269, 209] on textarea at bounding box center [1322, 214] width 302 height 18
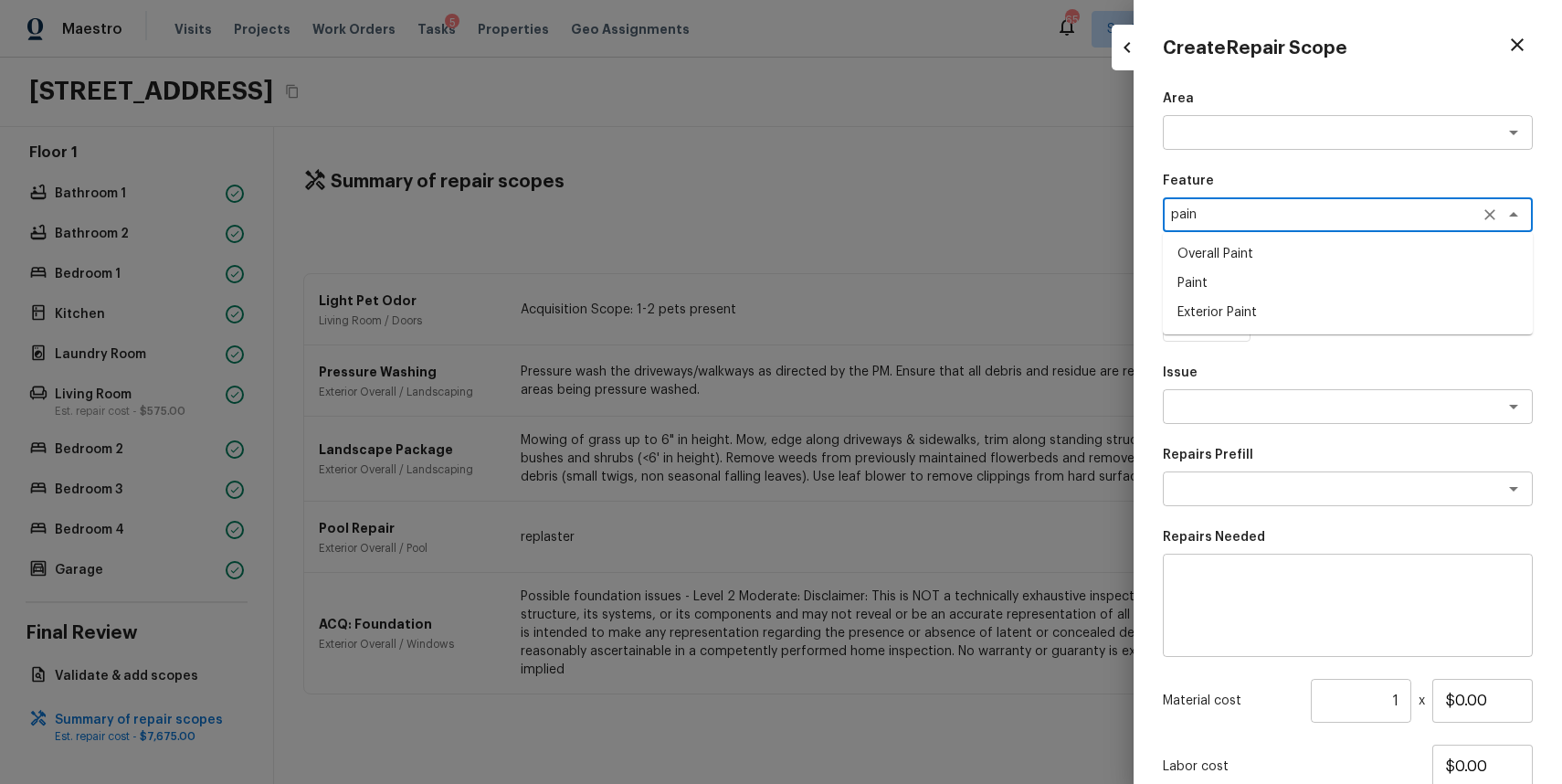
click at [1268, 253] on li "Overall Paint" at bounding box center [1348, 254] width 370 height 29
type textarea "Overall Paint"
click at [1202, 304] on icon at bounding box center [1206, 297] width 18 height 18
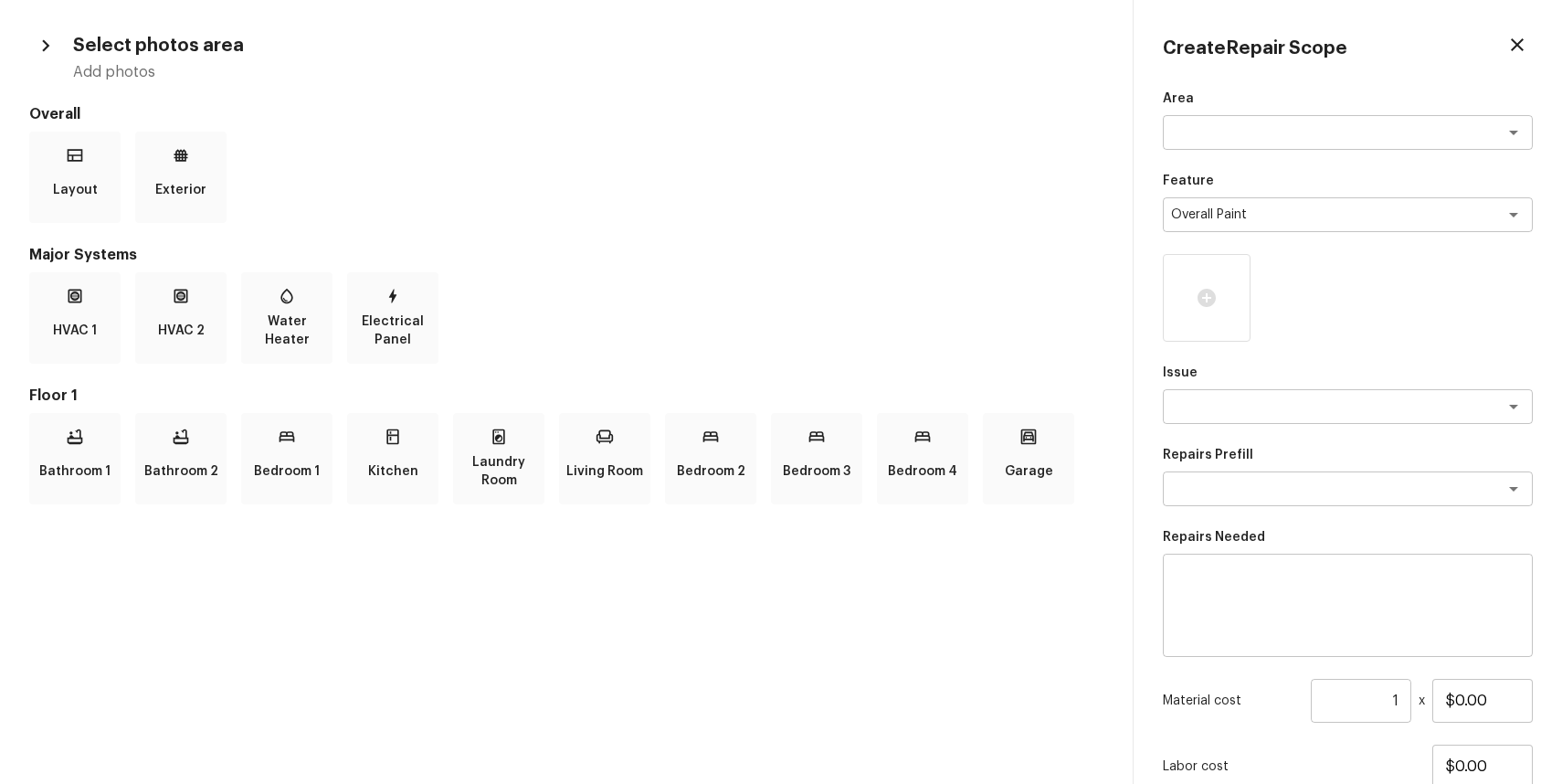
click at [1317, 364] on p "Issue" at bounding box center [1348, 372] width 370 height 18
click at [909, 449] on div "Bedroom 4" at bounding box center [922, 459] width 92 height 92
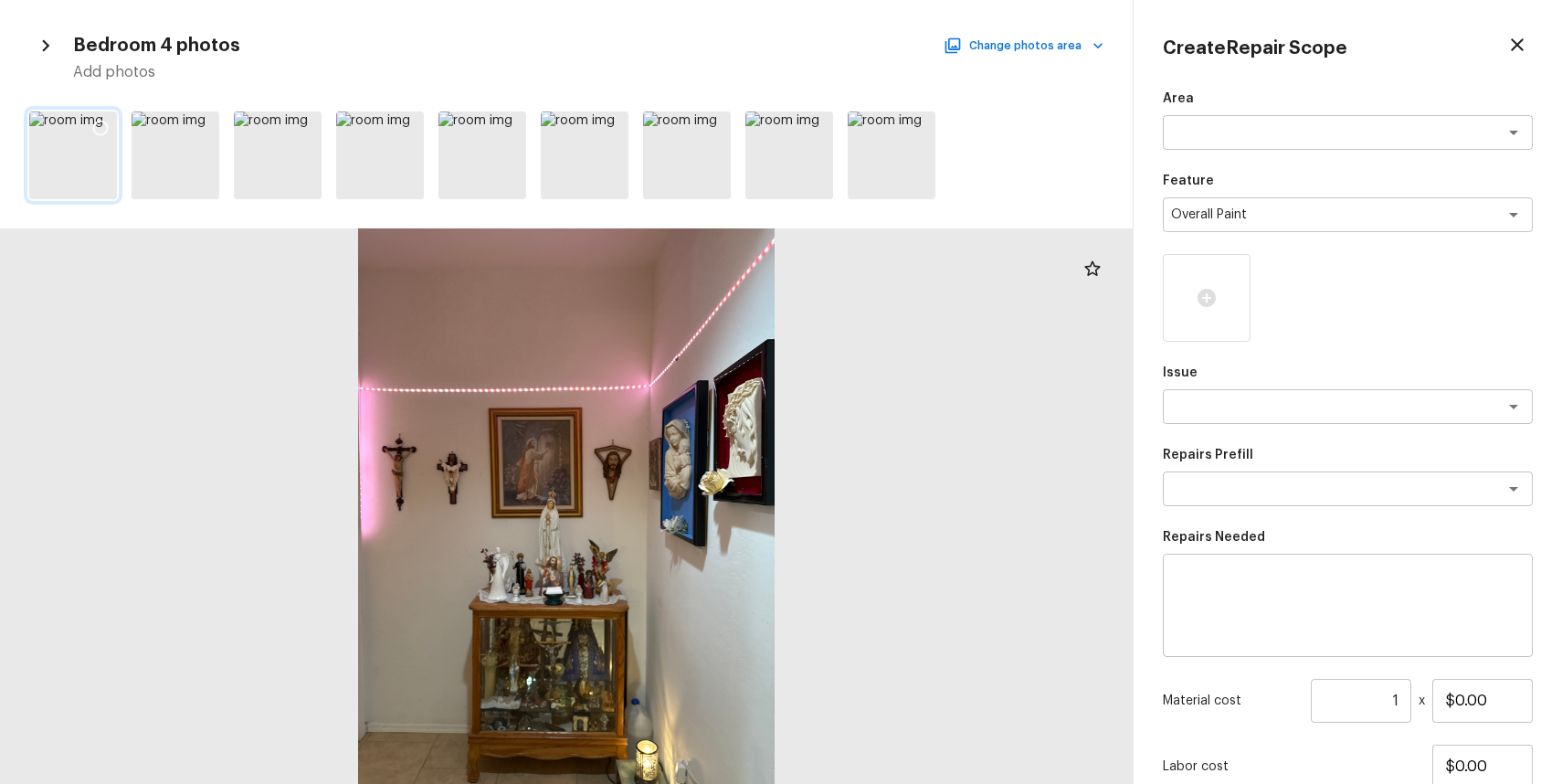
click at [101, 137] on div at bounding box center [100, 130] width 33 height 39
click at [193, 124] on icon at bounding box center [202, 127] width 18 height 18
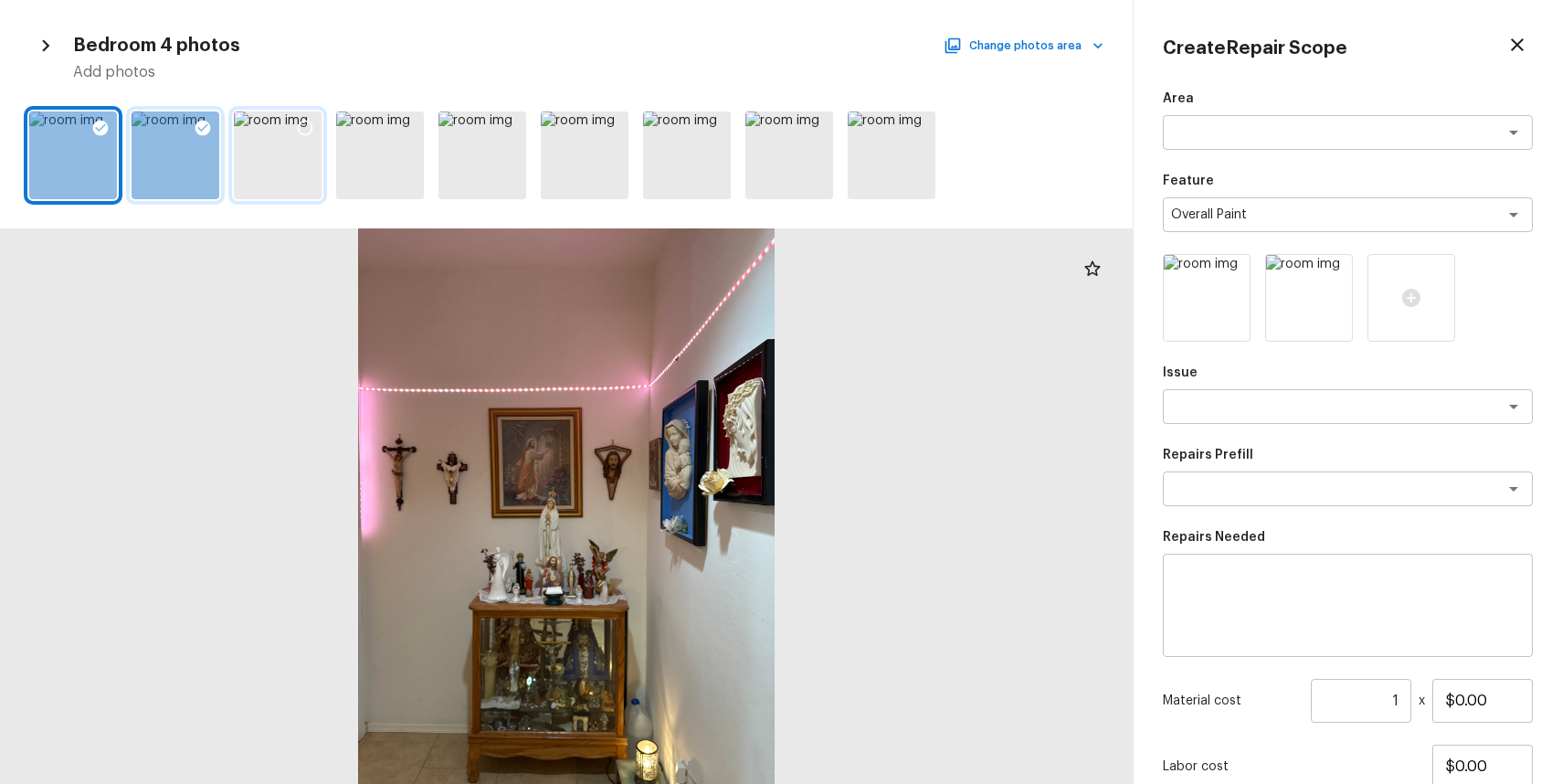
click at [293, 128] on div at bounding box center [305, 130] width 33 height 39
click at [299, 130] on icon at bounding box center [306, 128] width 15 height 15
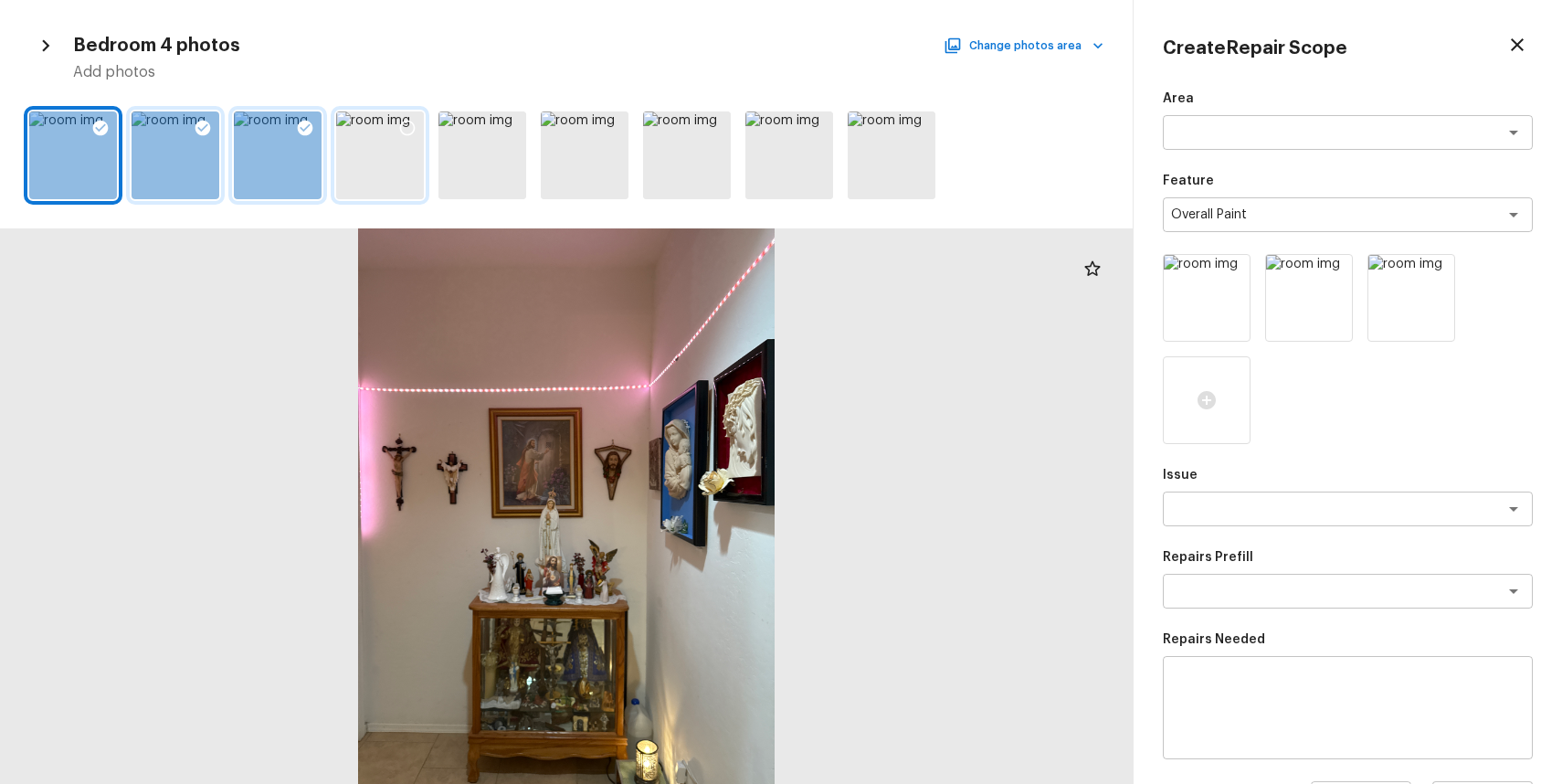
click at [411, 121] on icon at bounding box center [407, 127] width 18 height 18
click at [1036, 60] on div "Bedroom 4 photos Change photos area Add photos" at bounding box center [566, 56] width 1074 height 53
click at [1038, 42] on button "Change photos area" at bounding box center [1026, 45] width 157 height 24
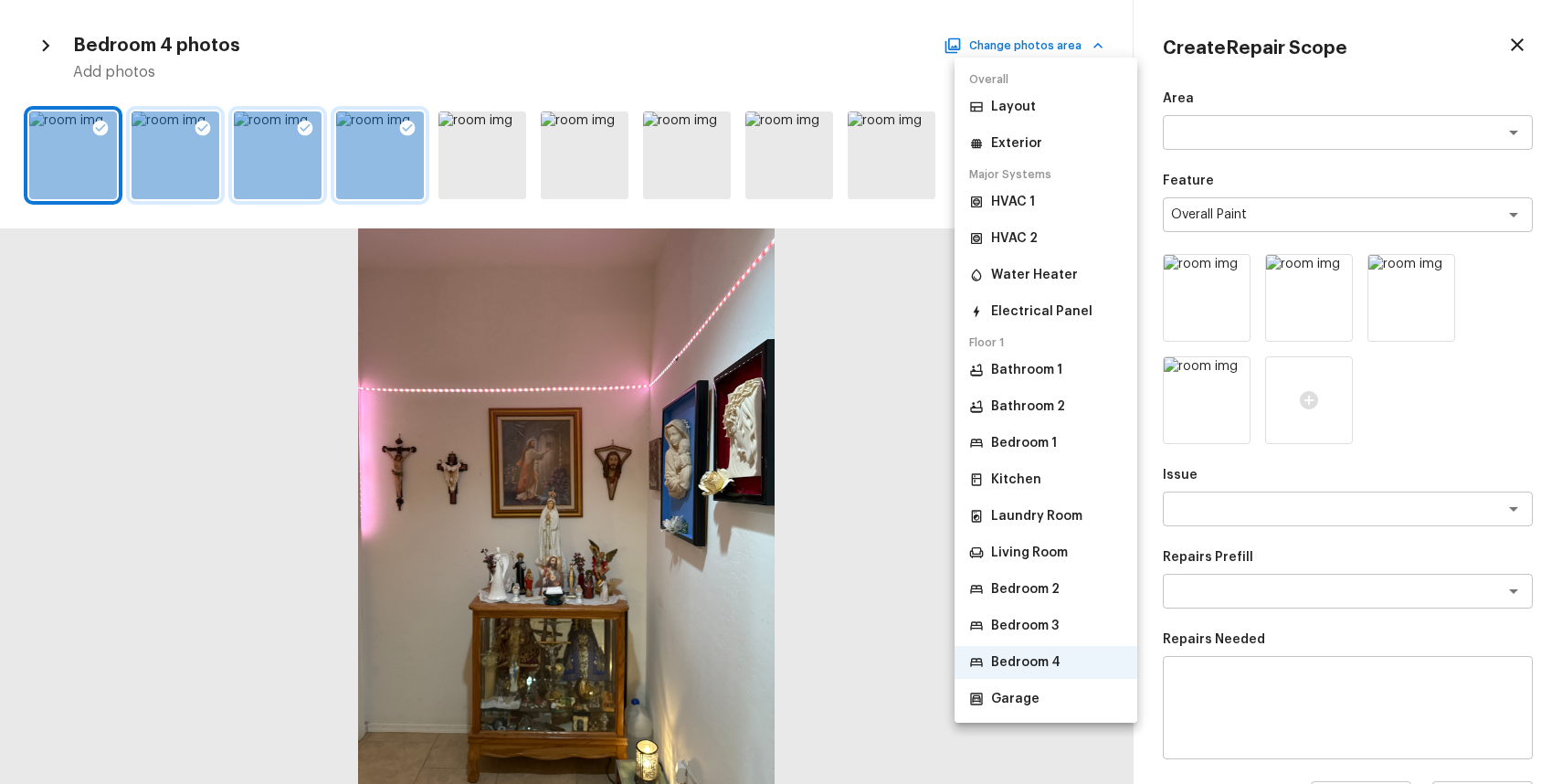
click at [1032, 620] on p "Bedroom 3" at bounding box center [1025, 625] width 68 height 18
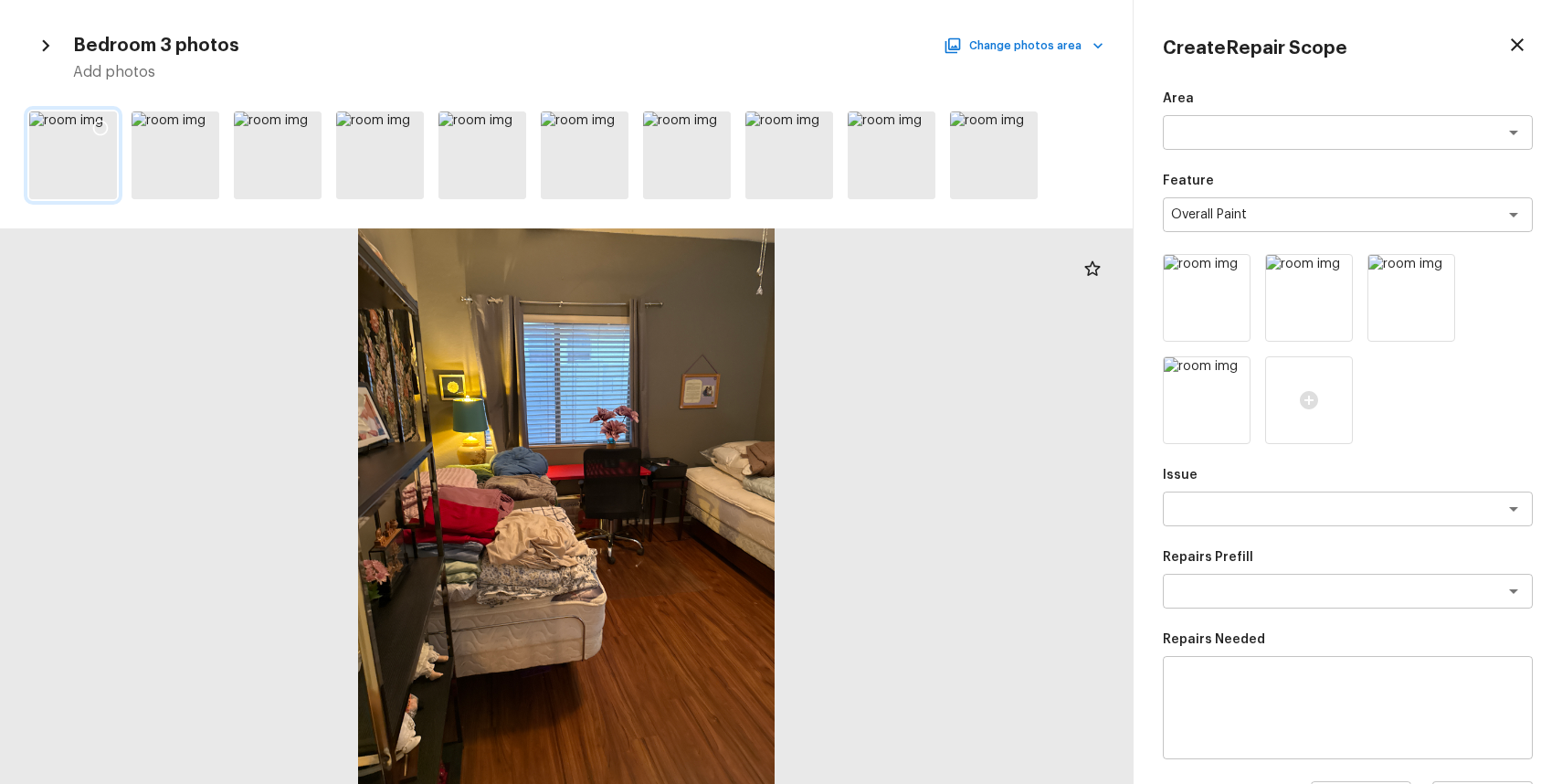
click at [105, 128] on icon at bounding box center [100, 127] width 18 height 18
click at [205, 128] on icon at bounding box center [202, 127] width 18 height 18
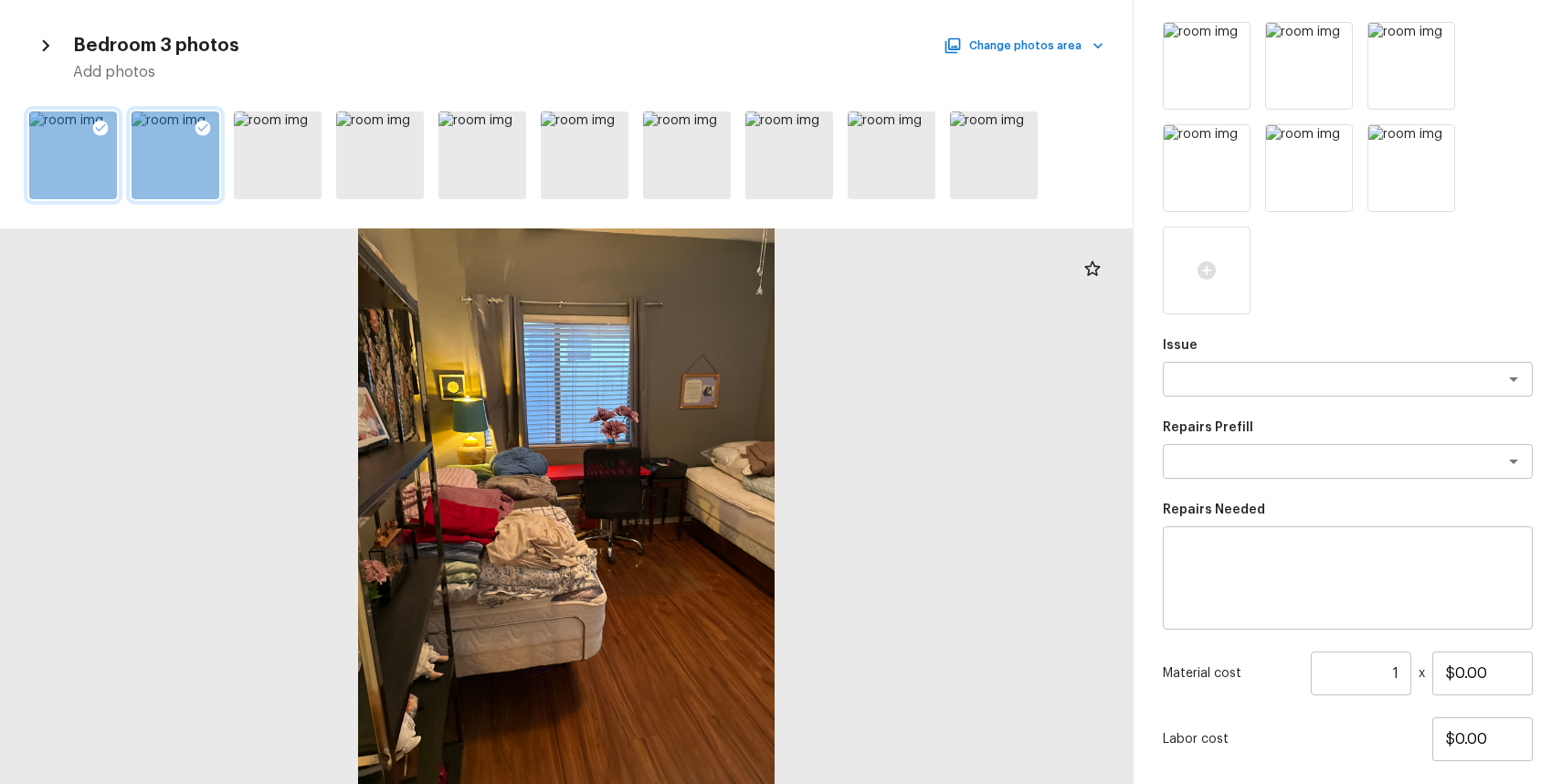
scroll to position [342, 0]
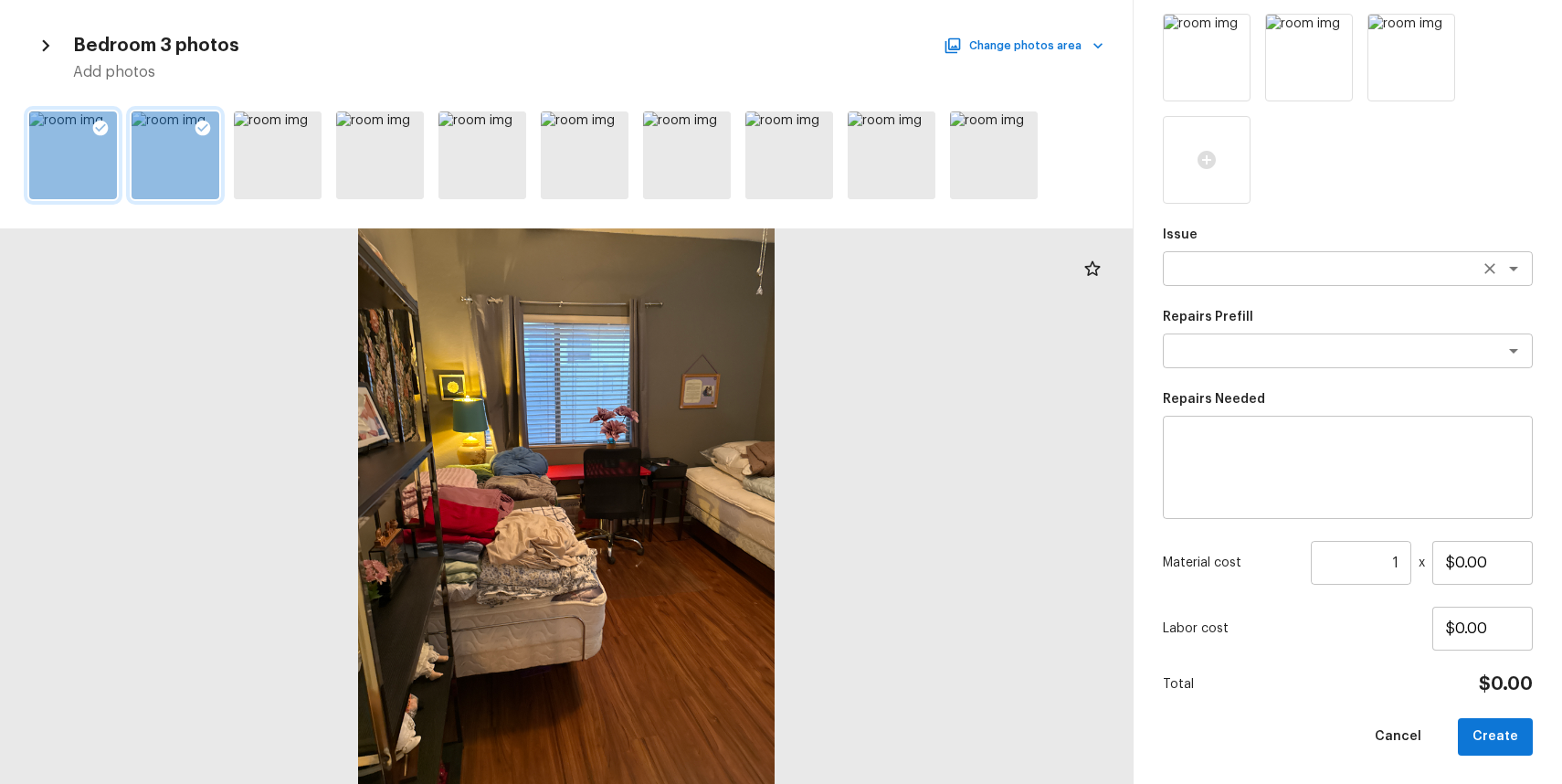
click at [1340, 275] on textarea at bounding box center [1322, 268] width 302 height 18
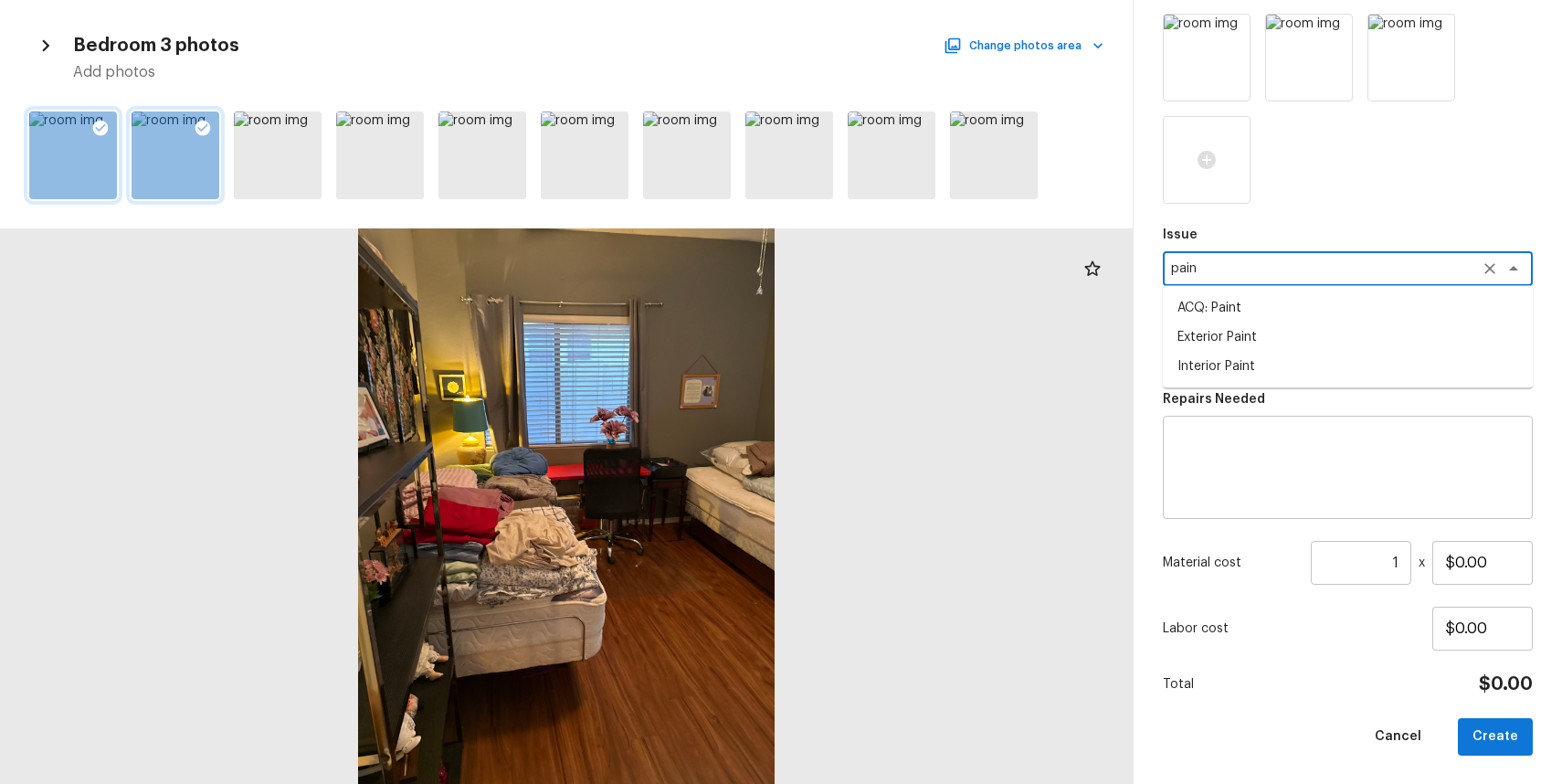
click at [1234, 300] on li "ACQ: Paint" at bounding box center [1348, 308] width 370 height 29
type textarea "ACQ: Paint"
click at [1267, 346] on textarea at bounding box center [1322, 350] width 302 height 18
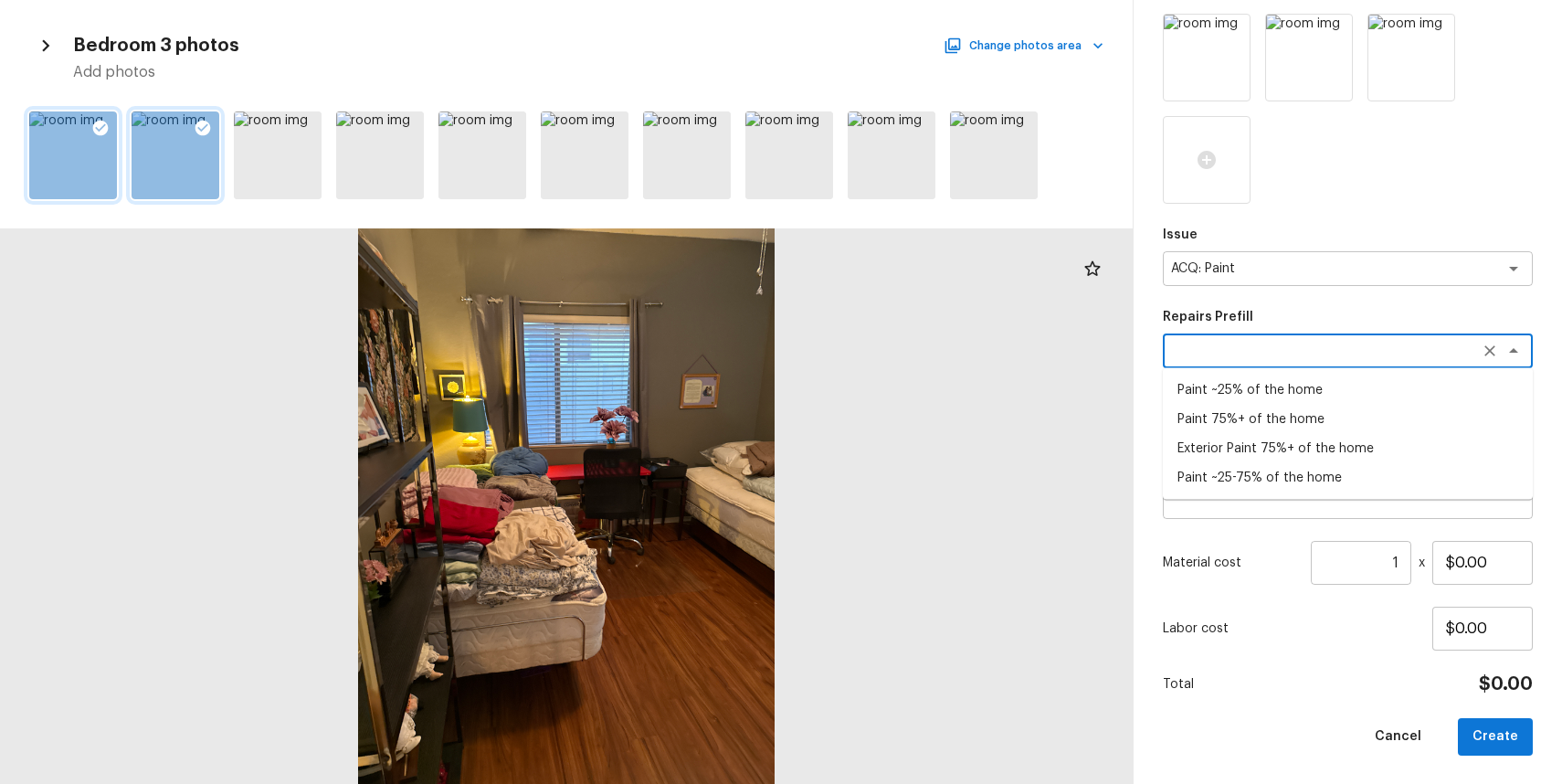
click at [1354, 471] on li "Paint ~25-75% of the home" at bounding box center [1348, 477] width 370 height 29
type textarea "Paint ~25-75% of the home"
type textarea "Acquisition Scope: ~25 - 75% of the home needs interior paint"
type input "$0.74"
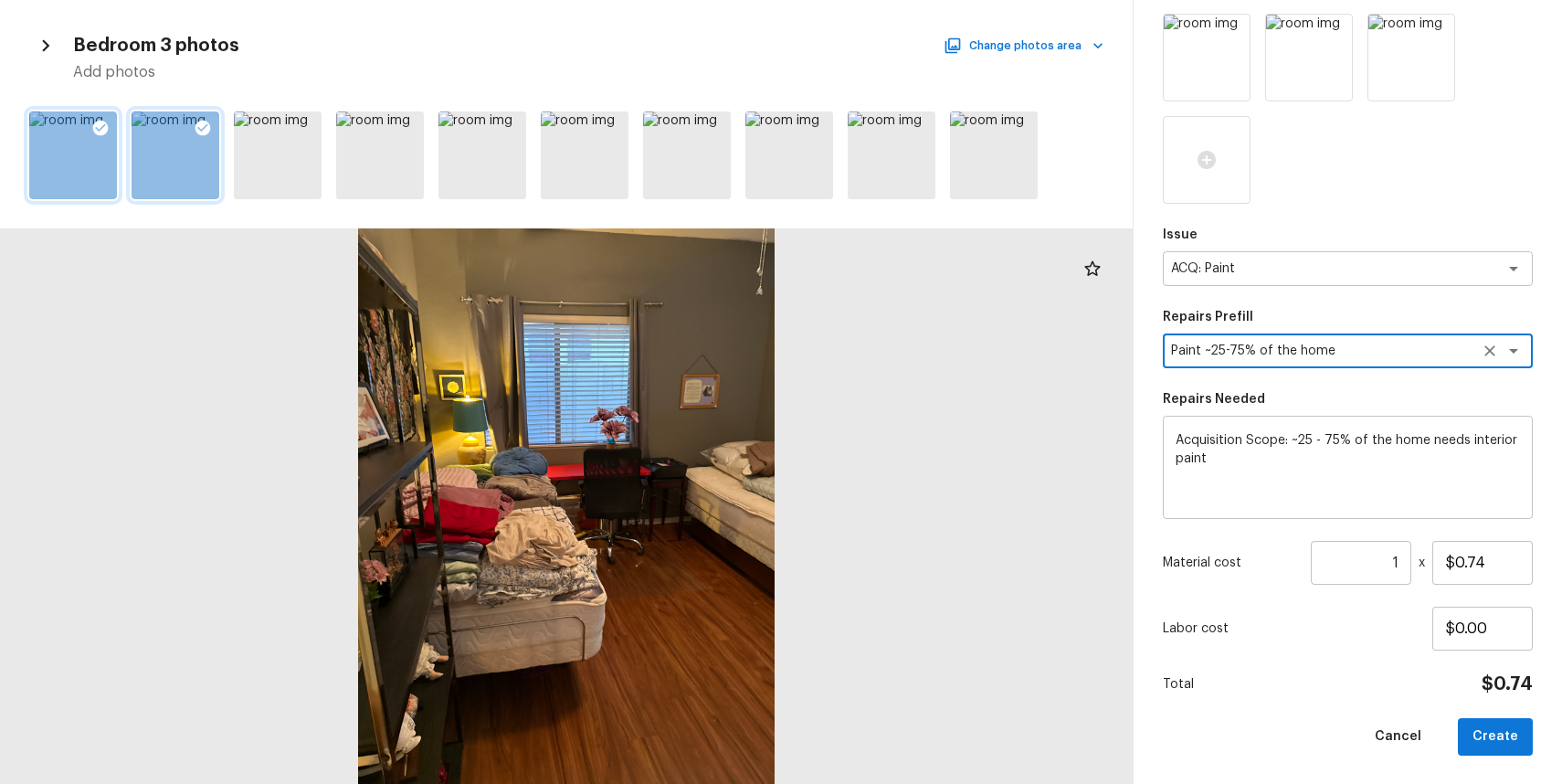
click at [1367, 359] on div "Paint ~25-75% of the home x ​" at bounding box center [1348, 350] width 370 height 35
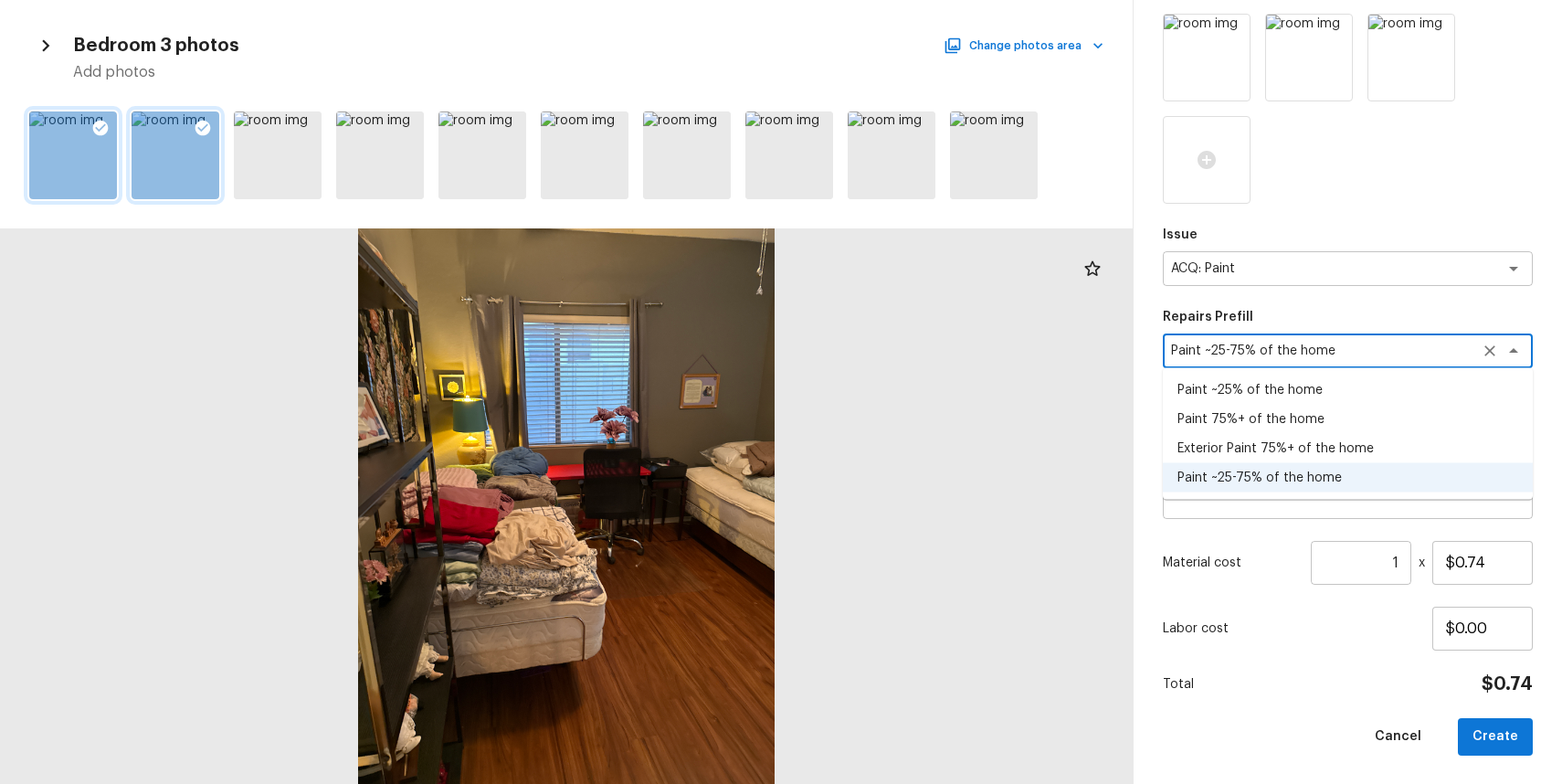
click at [1310, 414] on li "Paint 75%+ of the home" at bounding box center [1348, 419] width 370 height 29
type textarea "Paint 75%+ of the home"
type textarea "Acquisition Scope: 75%+ of the home will likely require interior paint"
type input "$1.47"
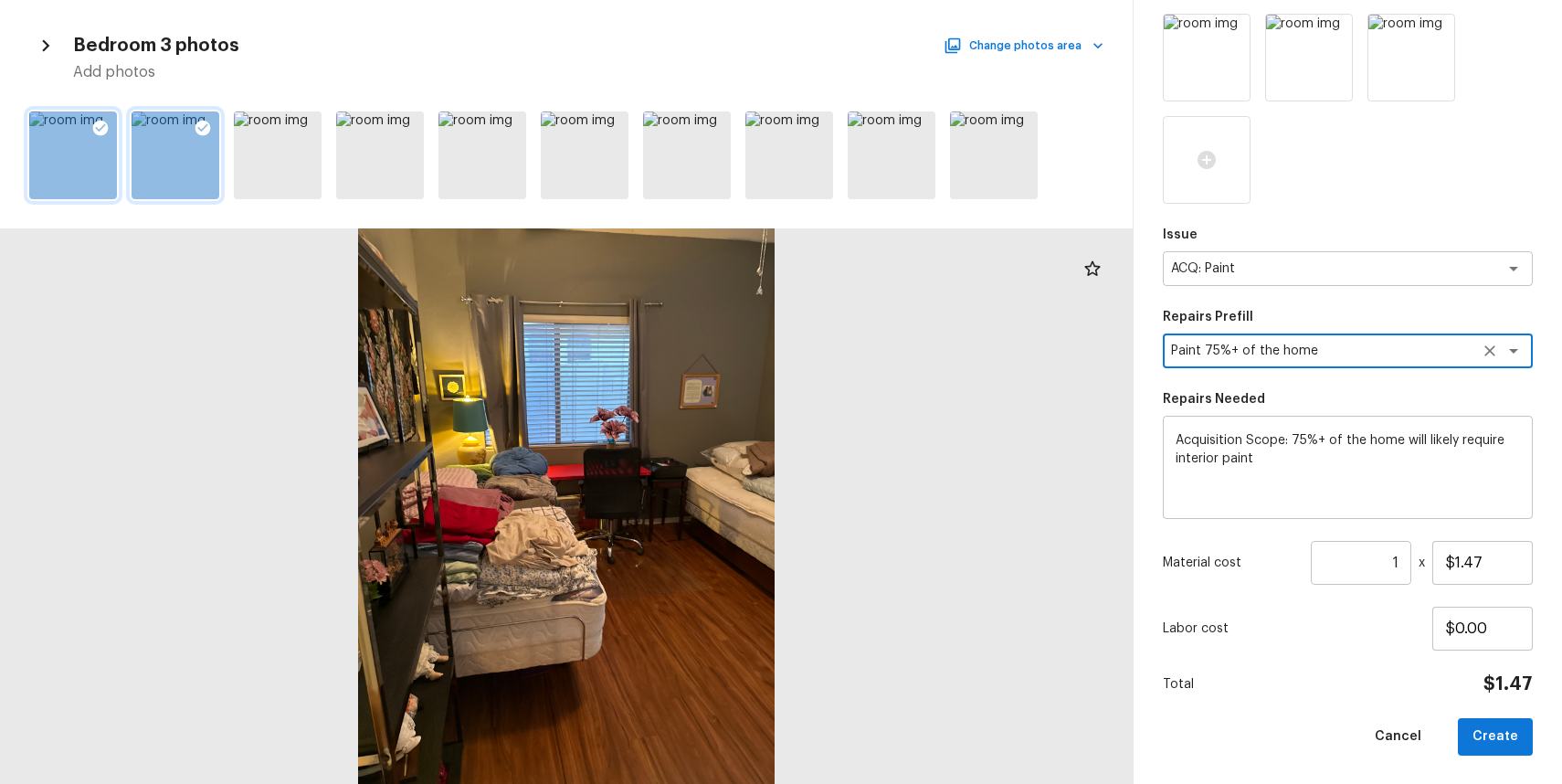
click at [1400, 564] on input "1" at bounding box center [1361, 562] width 100 height 43
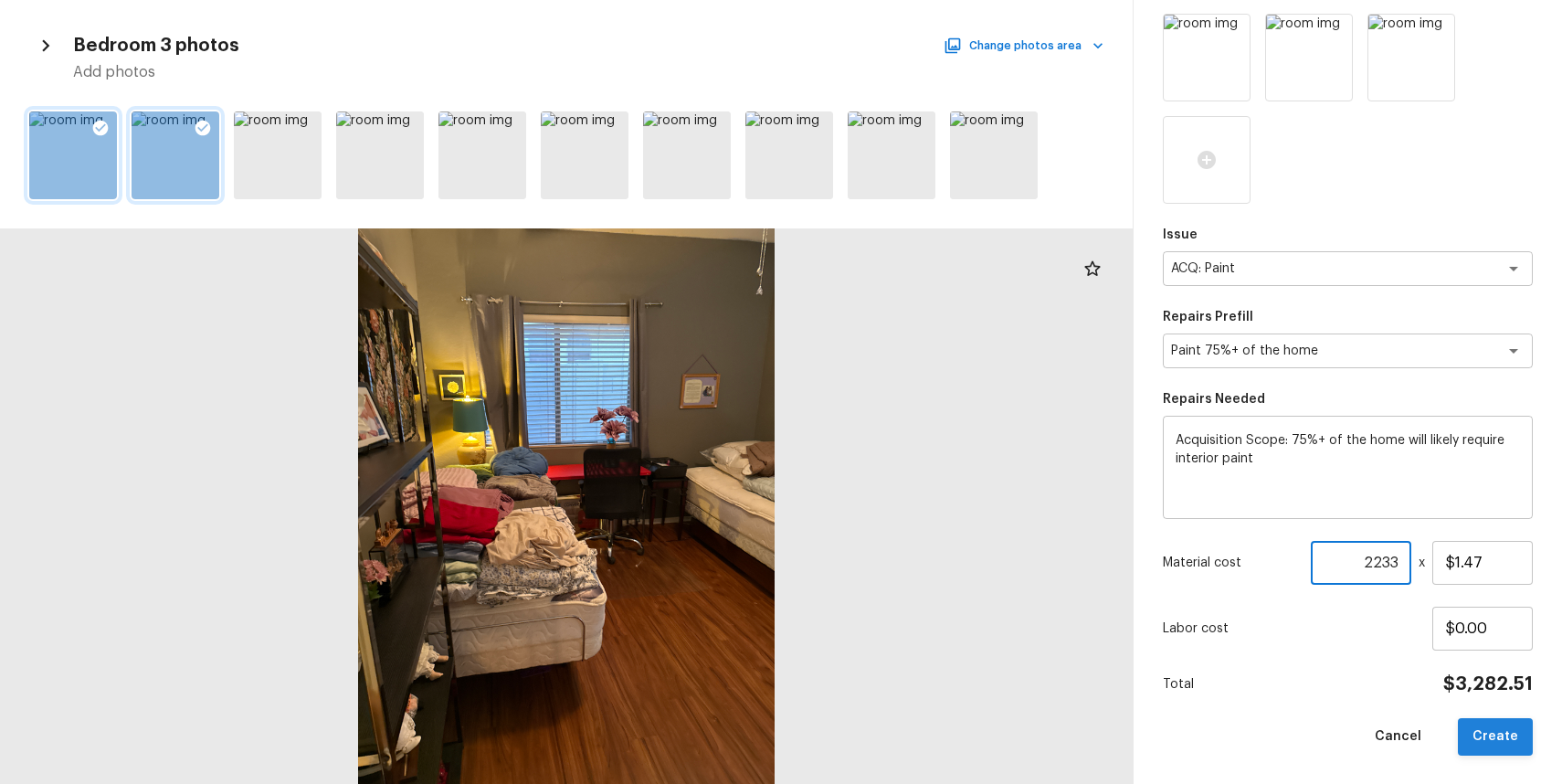
type input "2233"
click at [1498, 743] on button "Create" at bounding box center [1495, 737] width 75 height 38
type input "1"
type input "$0.00"
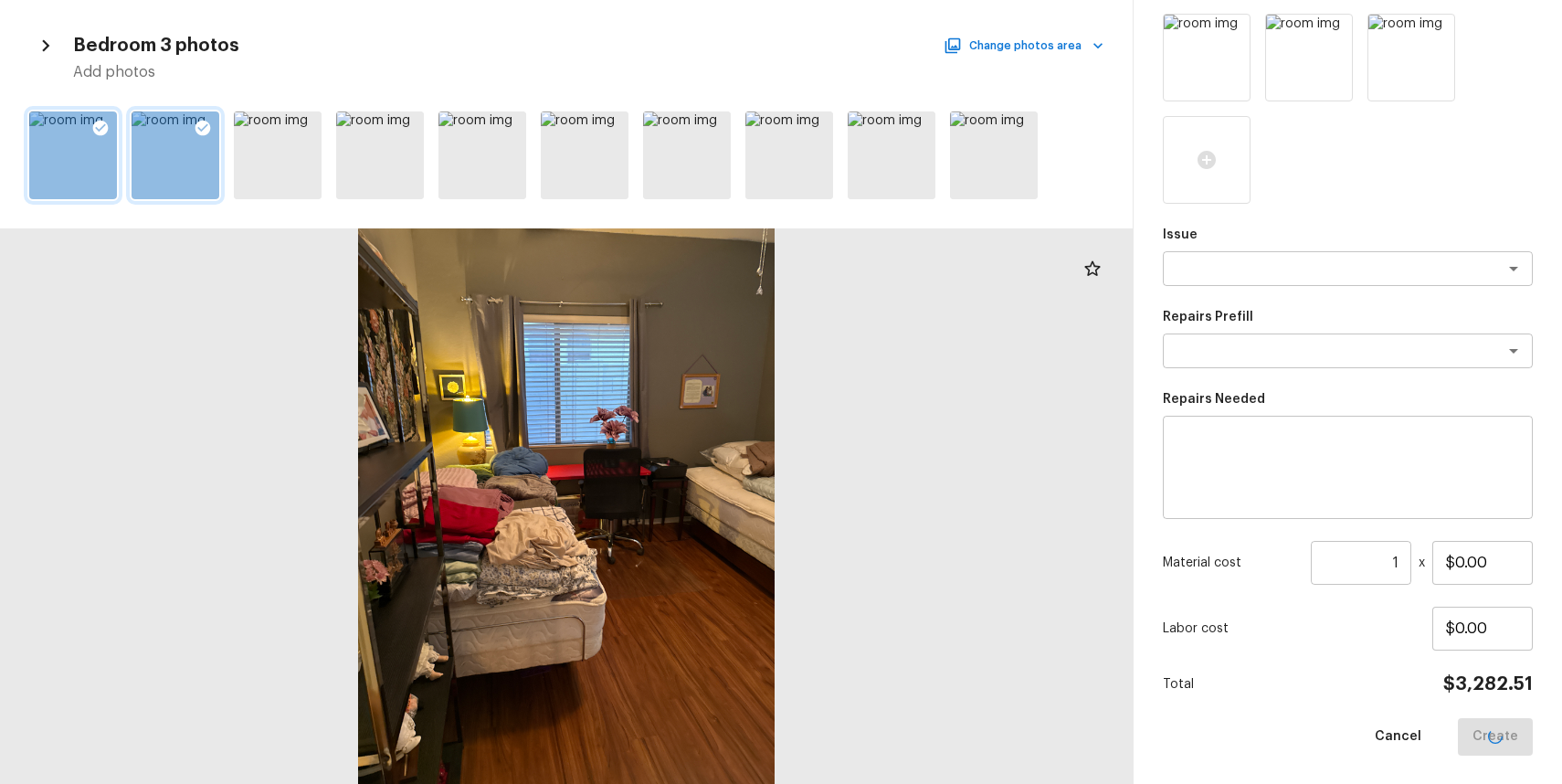
scroll to position [138, 0]
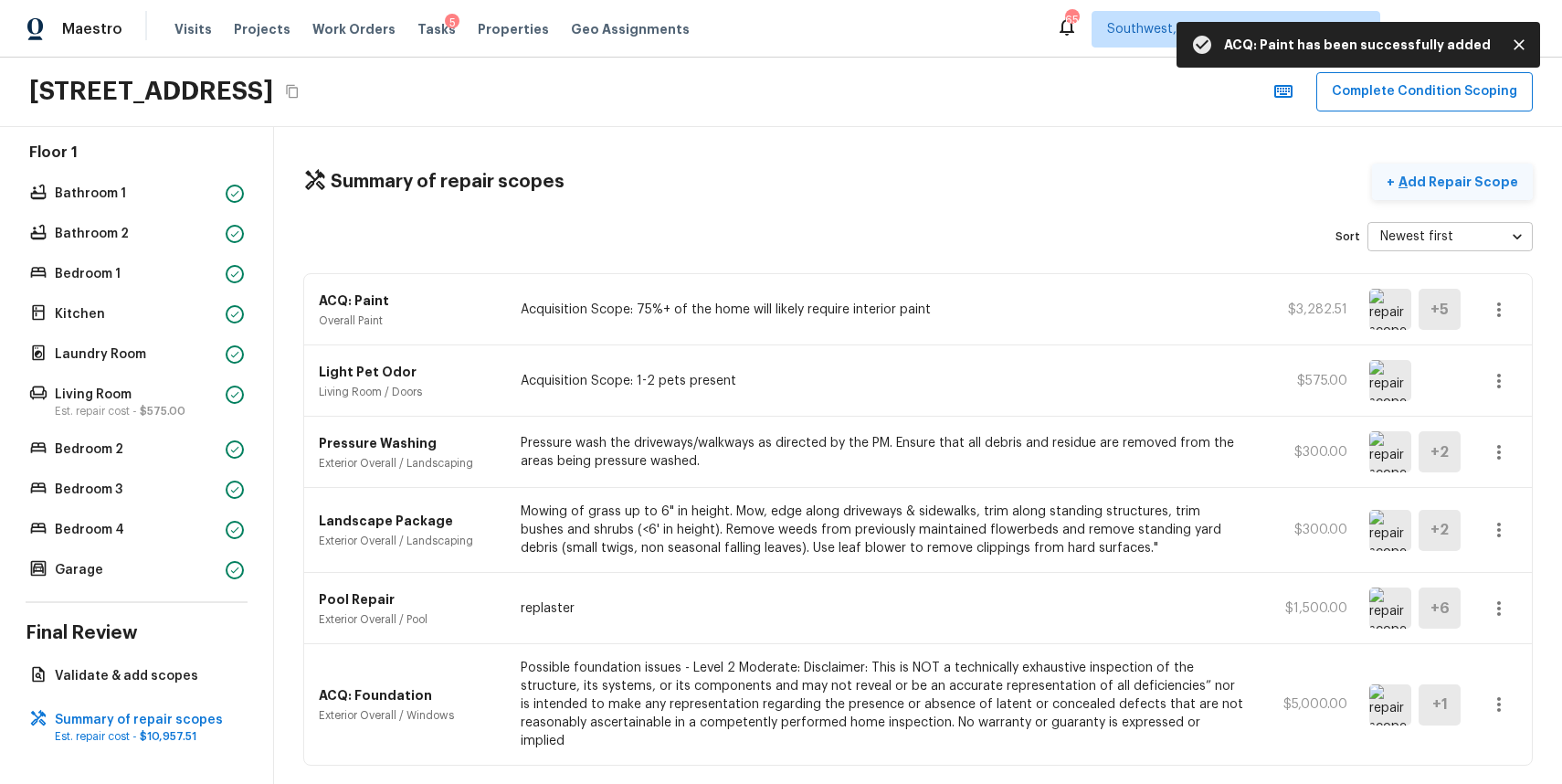
click at [1443, 177] on p "Add Repair Scope" at bounding box center [1456, 181] width 124 height 18
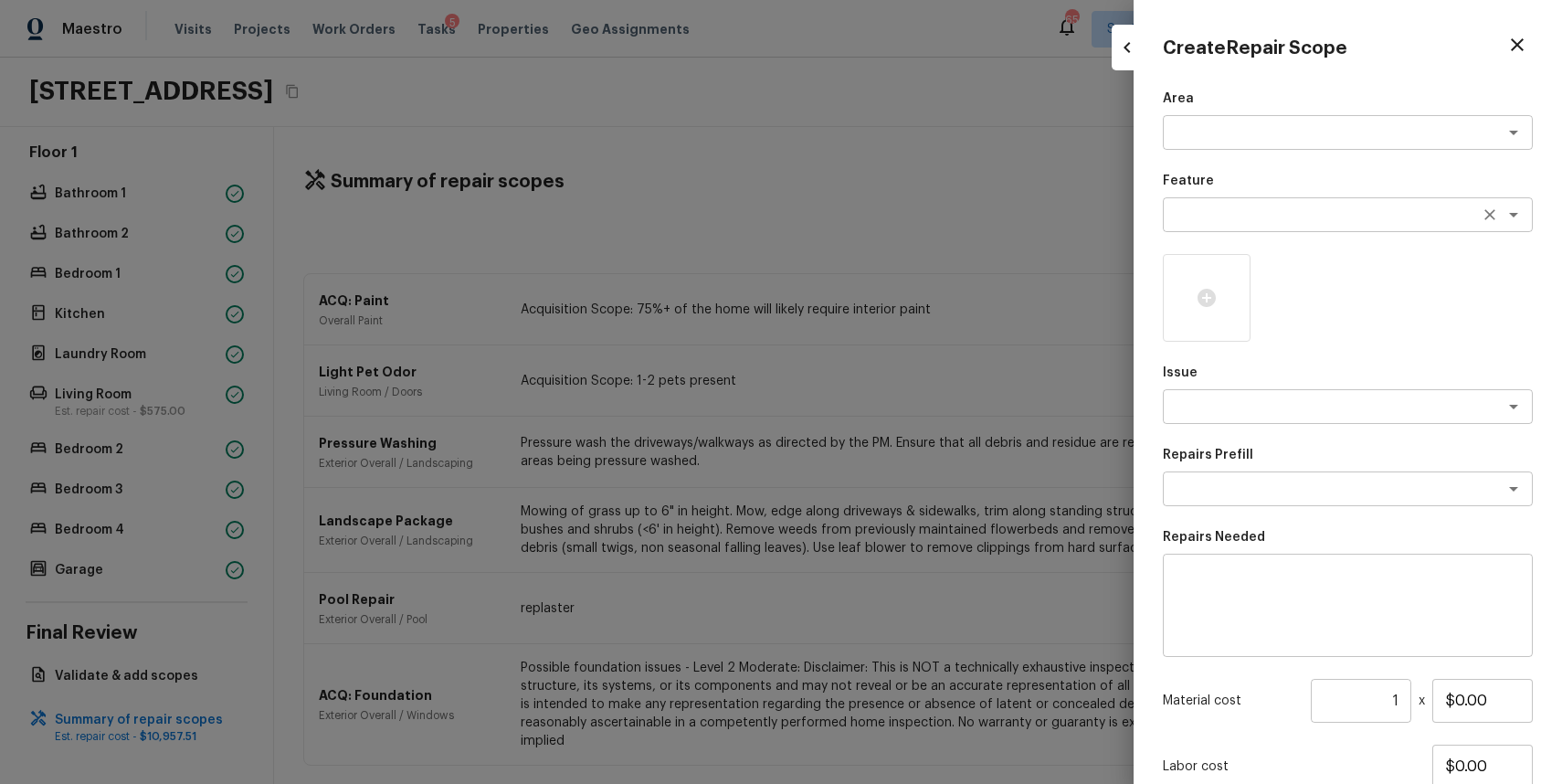
click at [1224, 198] on div "x ​" at bounding box center [1348, 214] width 370 height 35
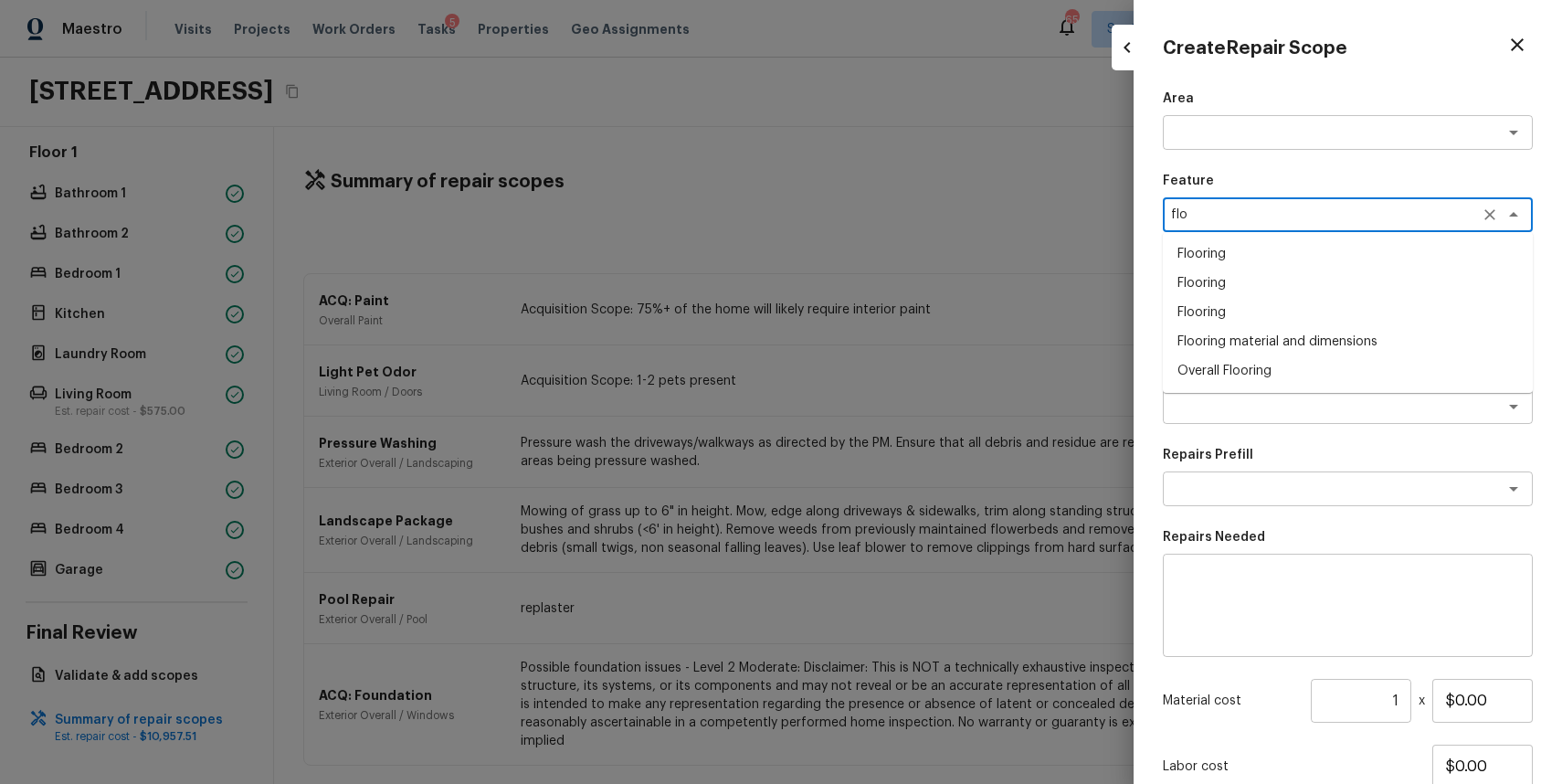
click at [1285, 247] on li "Flooring" at bounding box center [1348, 254] width 370 height 29
type textarea "Flooring"
click at [1210, 302] on icon at bounding box center [1206, 297] width 18 height 18
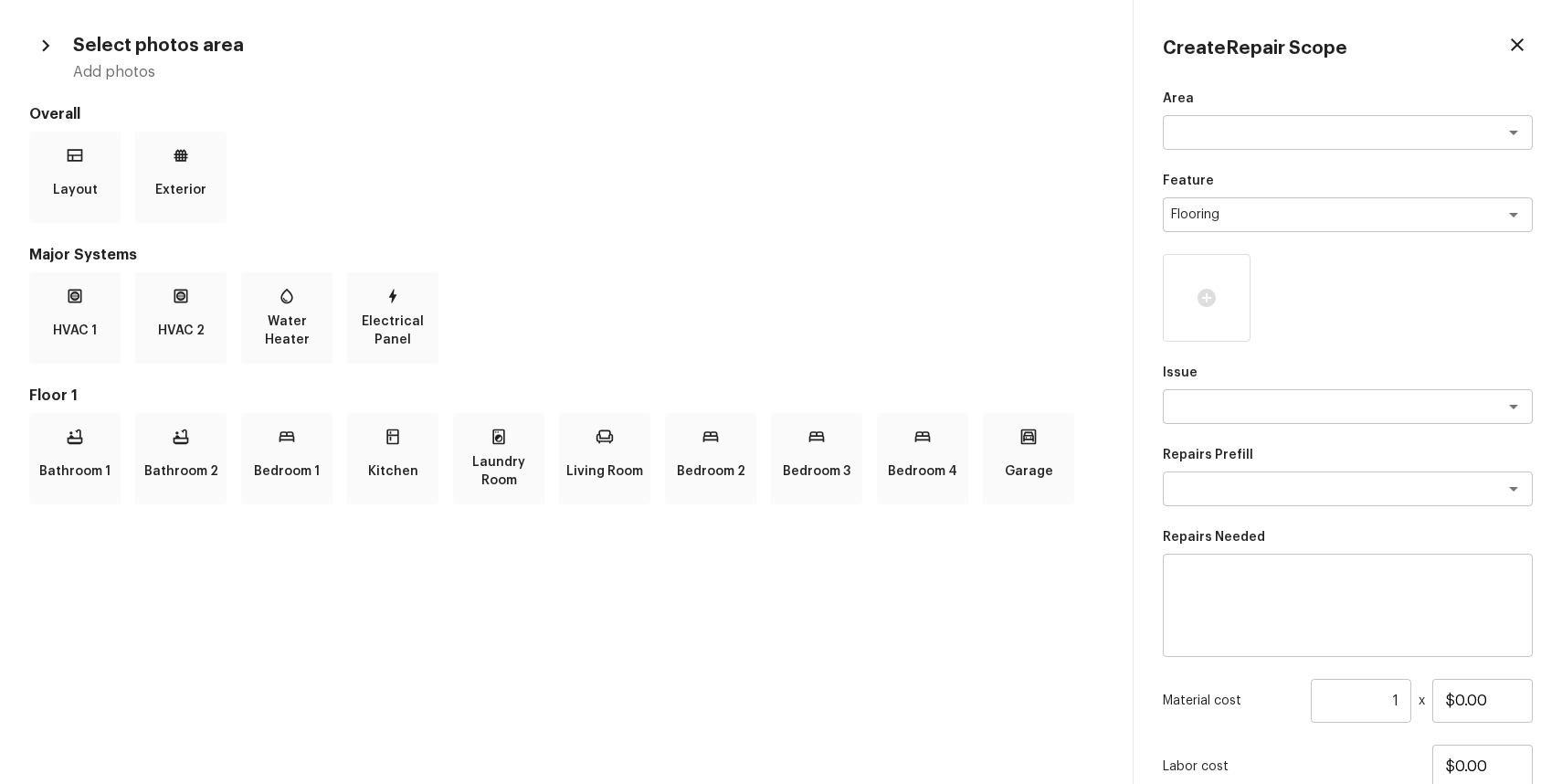
click at [1274, 329] on div at bounding box center [1348, 297] width 370 height 88
click at [1267, 394] on div "x ​" at bounding box center [1348, 406] width 370 height 35
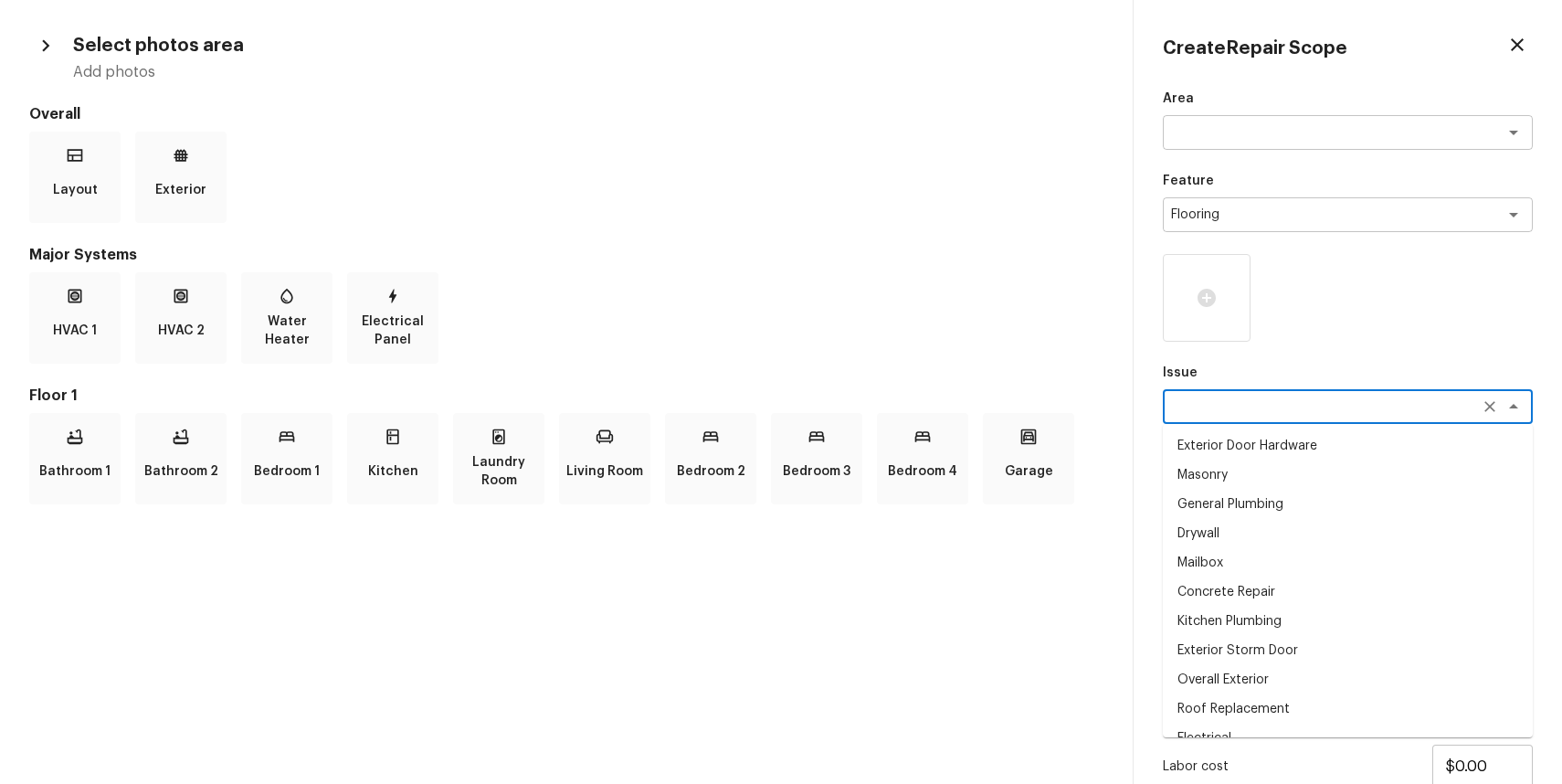
click at [49, 54] on icon "button" at bounding box center [45, 45] width 24 height 24
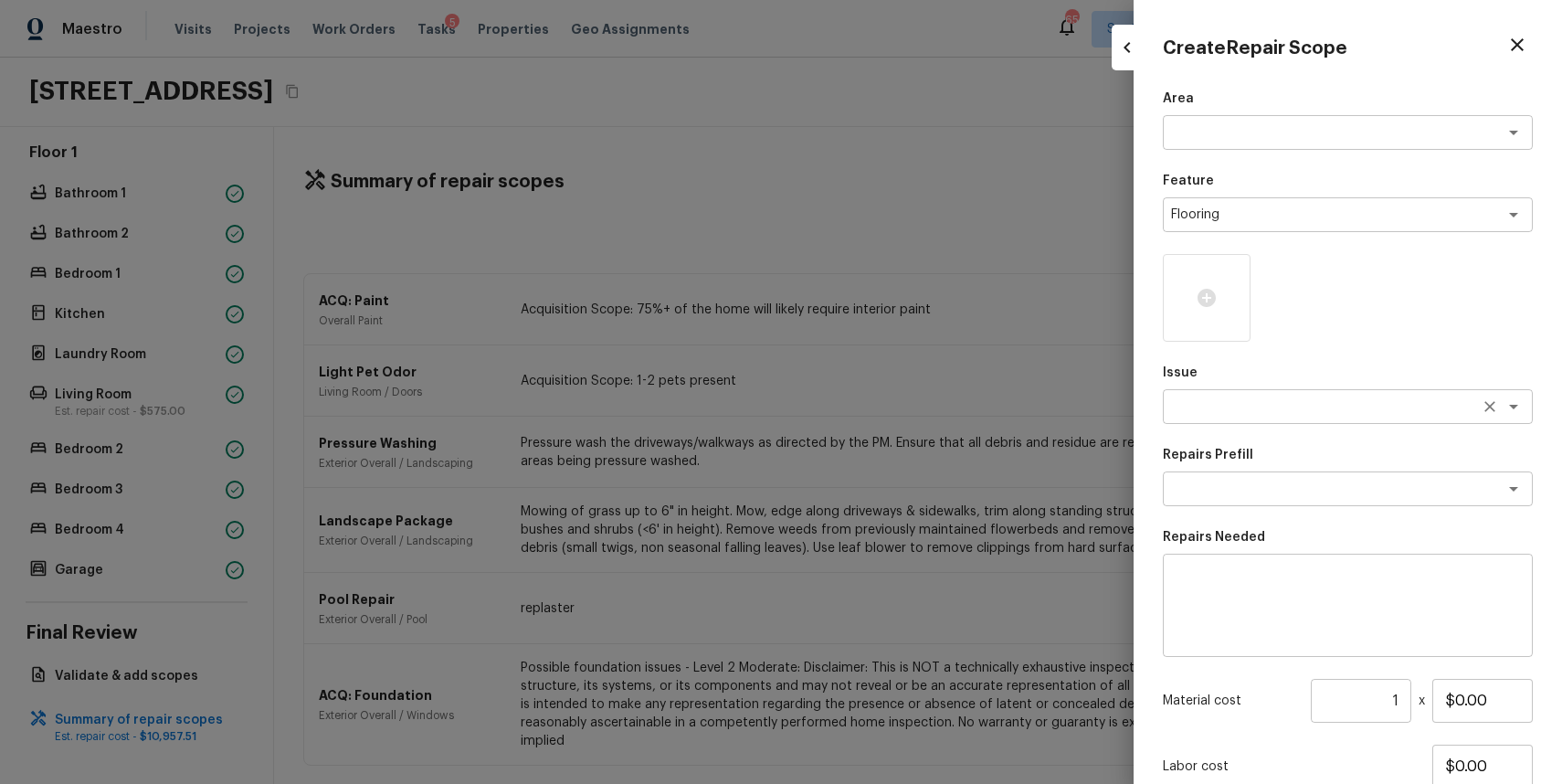
click at [1229, 402] on textarea at bounding box center [1322, 406] width 302 height 18
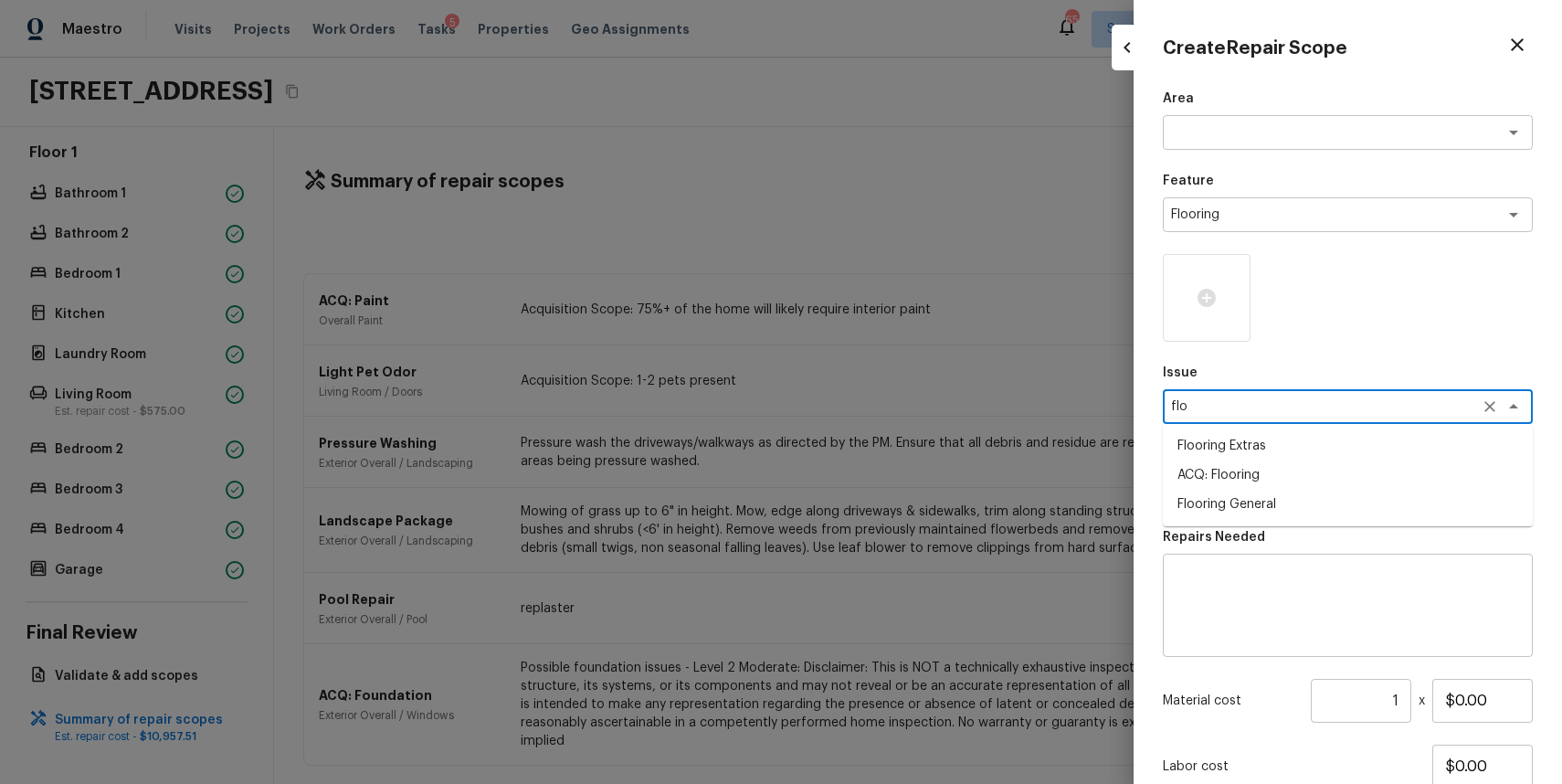
click at [1274, 466] on li "ACQ: Flooring" at bounding box center [1348, 475] width 370 height 29
type textarea "ACQ: Flooring"
click at [1307, 494] on textarea at bounding box center [1322, 488] width 302 height 18
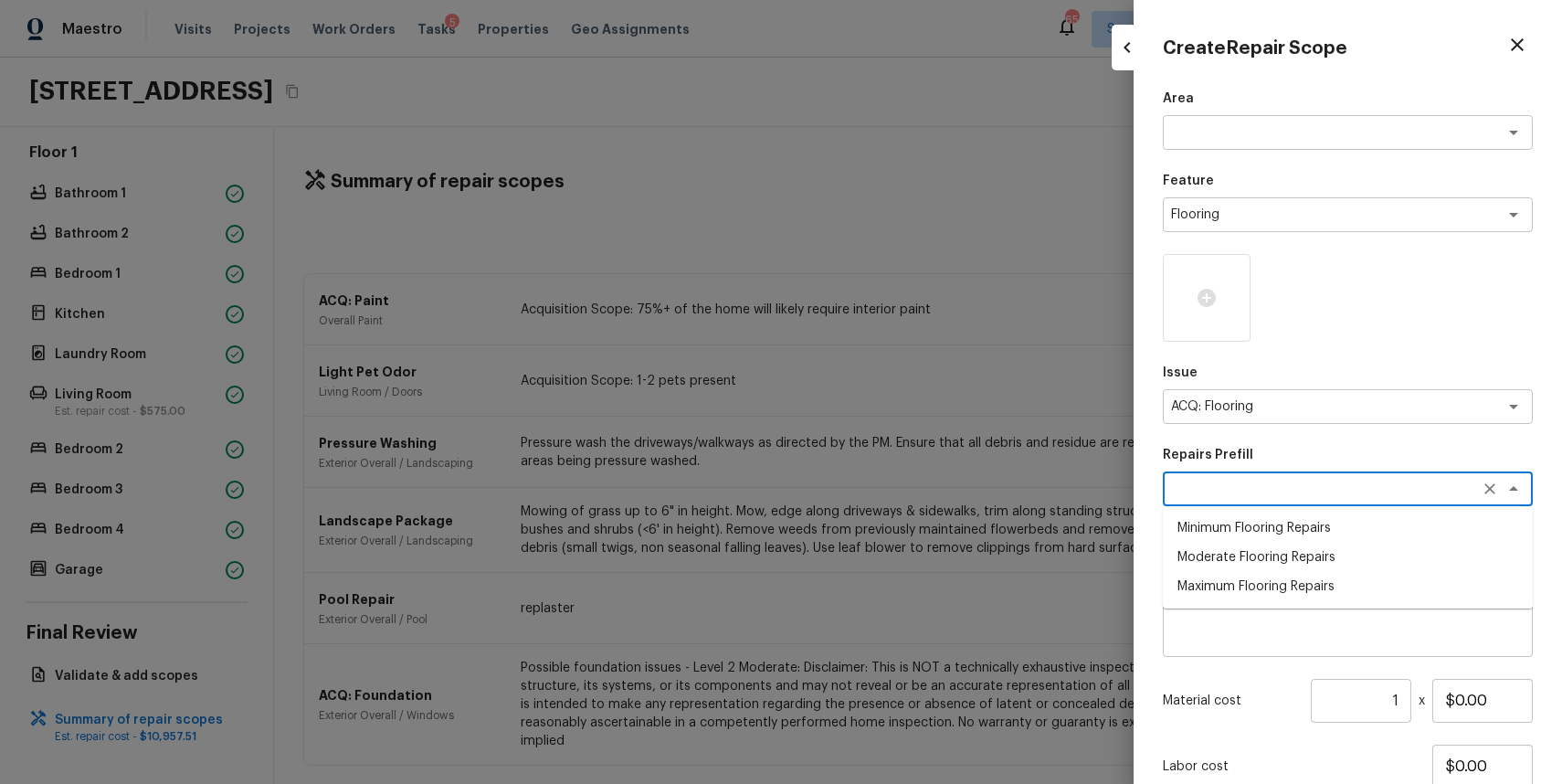
click at [1332, 525] on li "Minimum Flooring Repairs" at bounding box center [1348, 527] width 370 height 29
type textarea "Minimum Flooring Repairs"
type textarea "Acquisition Scope: Minimum flooring repairs"
type input "$0.20"
click at [1403, 702] on input "1" at bounding box center [1361, 700] width 100 height 43
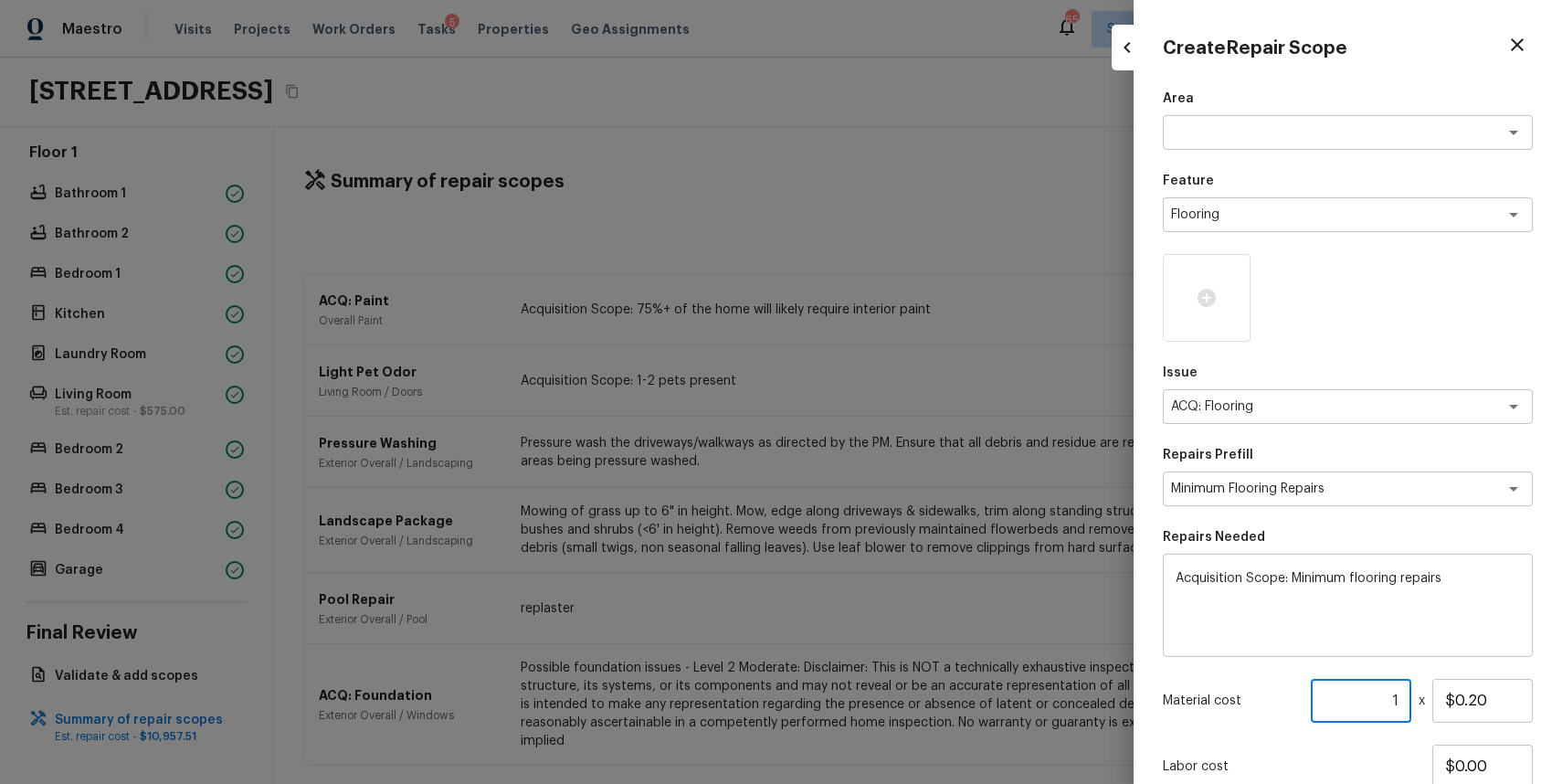
click at [1403, 702] on input "1" at bounding box center [1361, 700] width 100 height 43
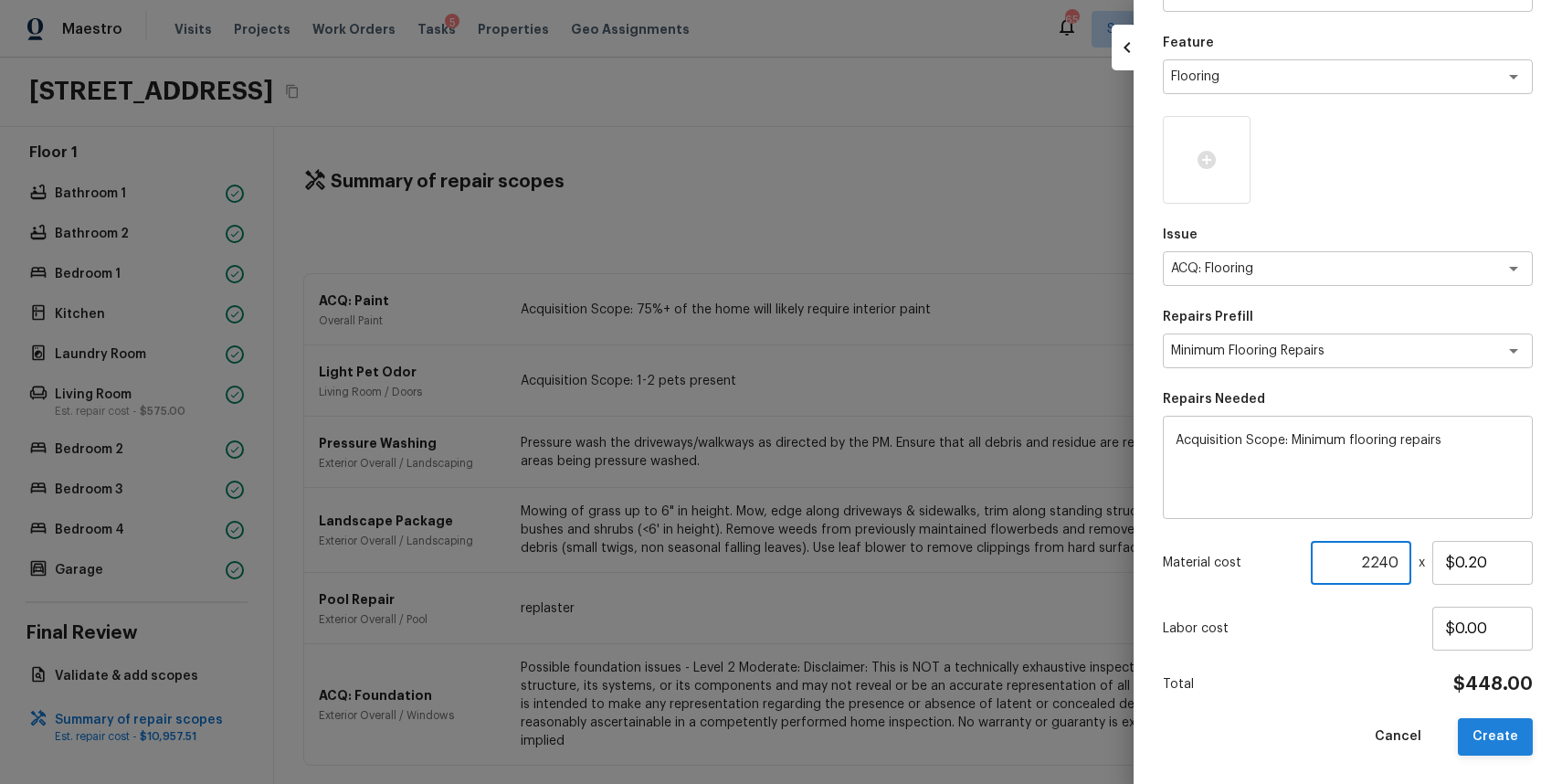
type input "2240"
click at [1494, 737] on button "Create" at bounding box center [1495, 737] width 75 height 38
type input "1"
type input "$0.00"
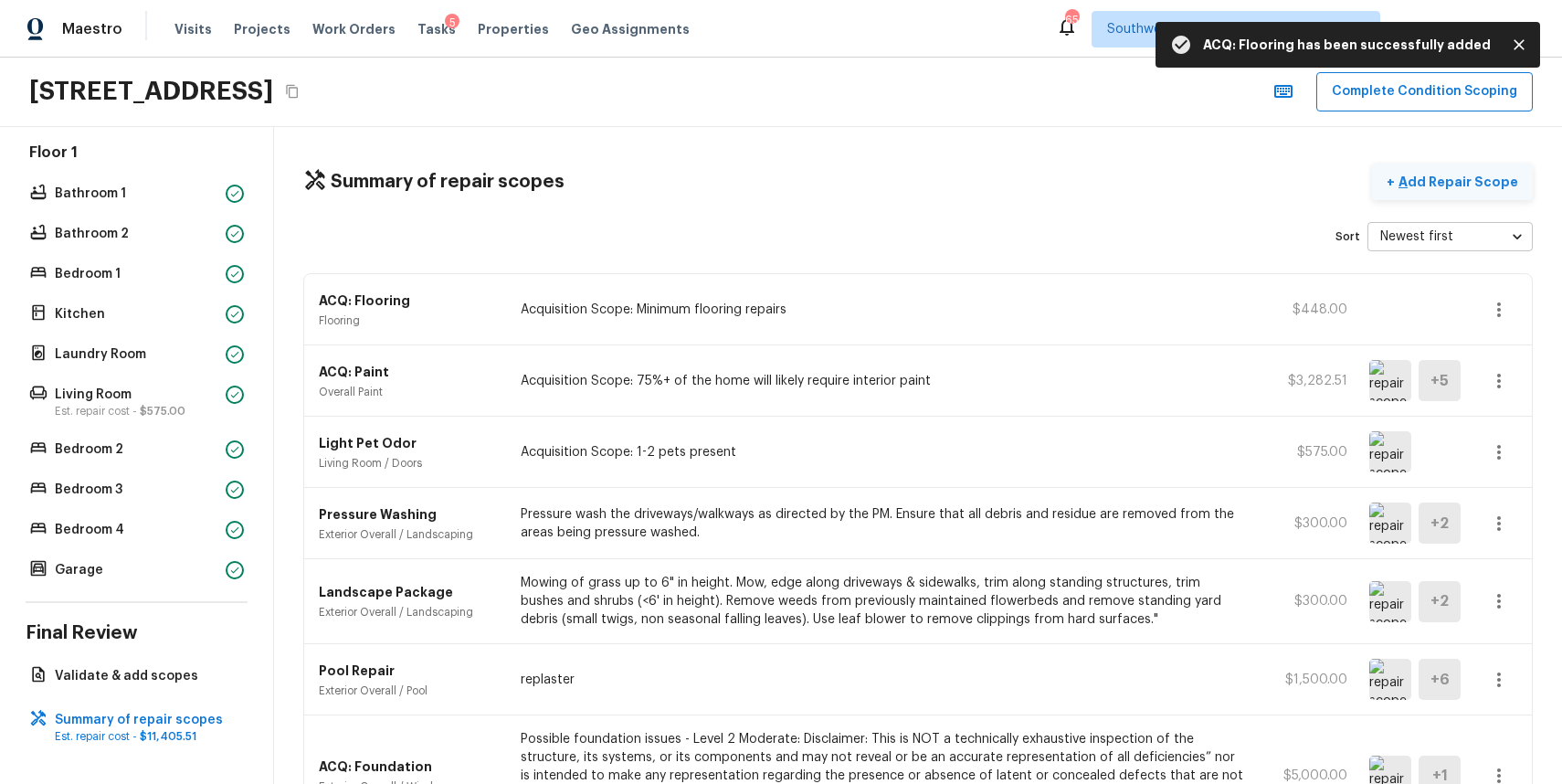
click at [1494, 177] on p "Add Repair Scope" at bounding box center [1456, 181] width 124 height 18
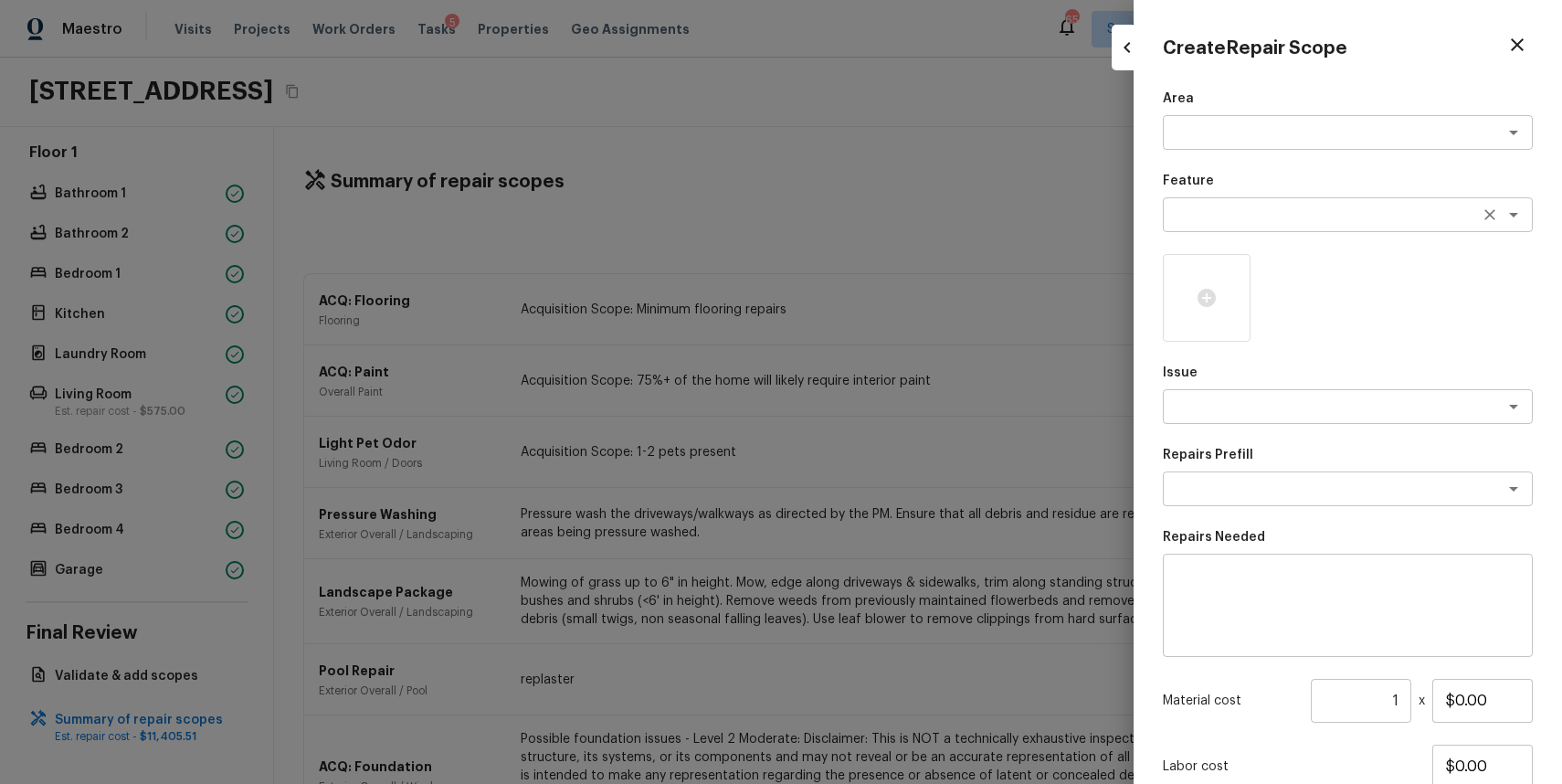
click at [1249, 199] on div "x ​" at bounding box center [1348, 214] width 370 height 35
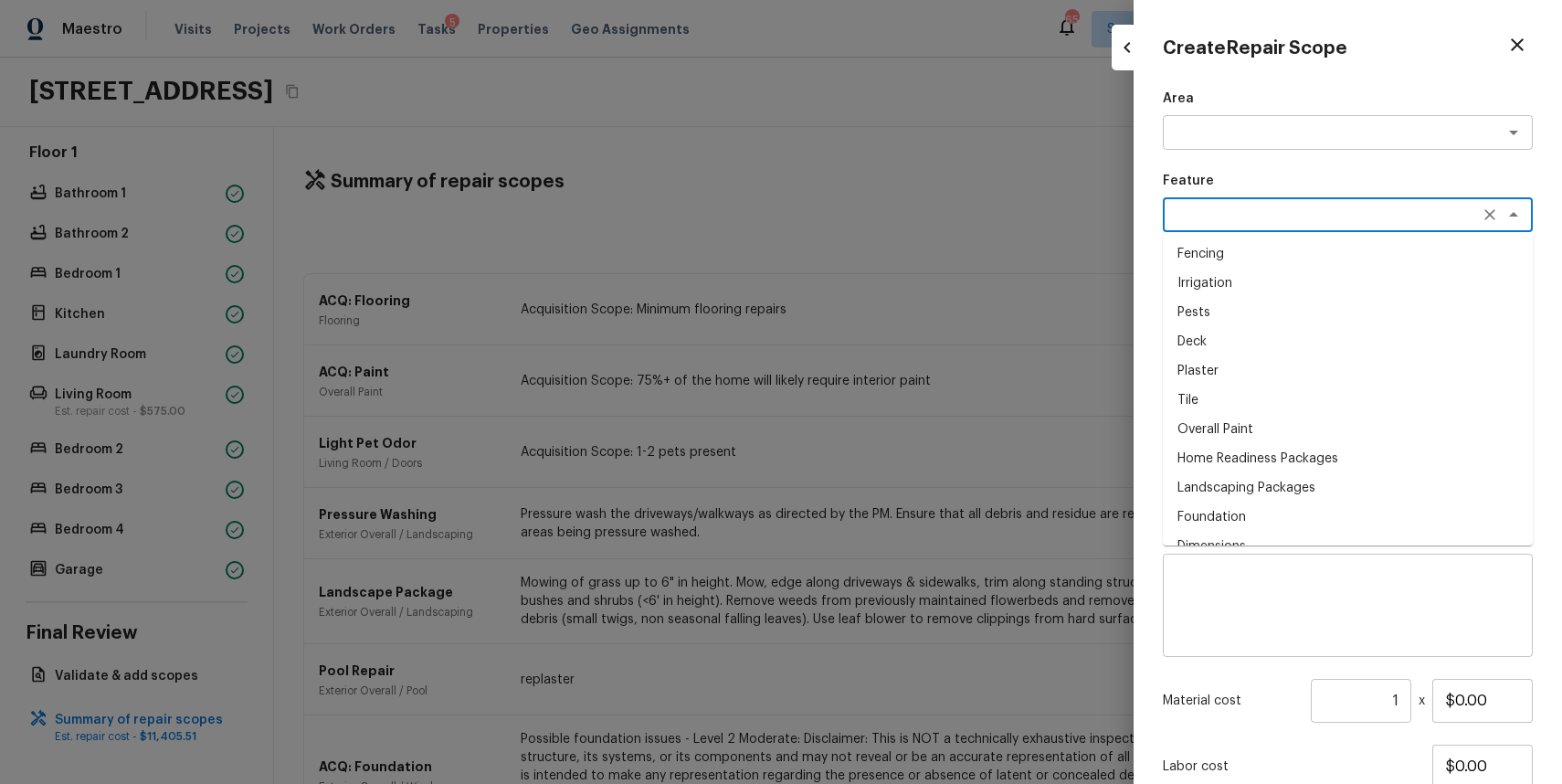
click at [1266, 557] on div "x ​" at bounding box center [1348, 605] width 370 height 103
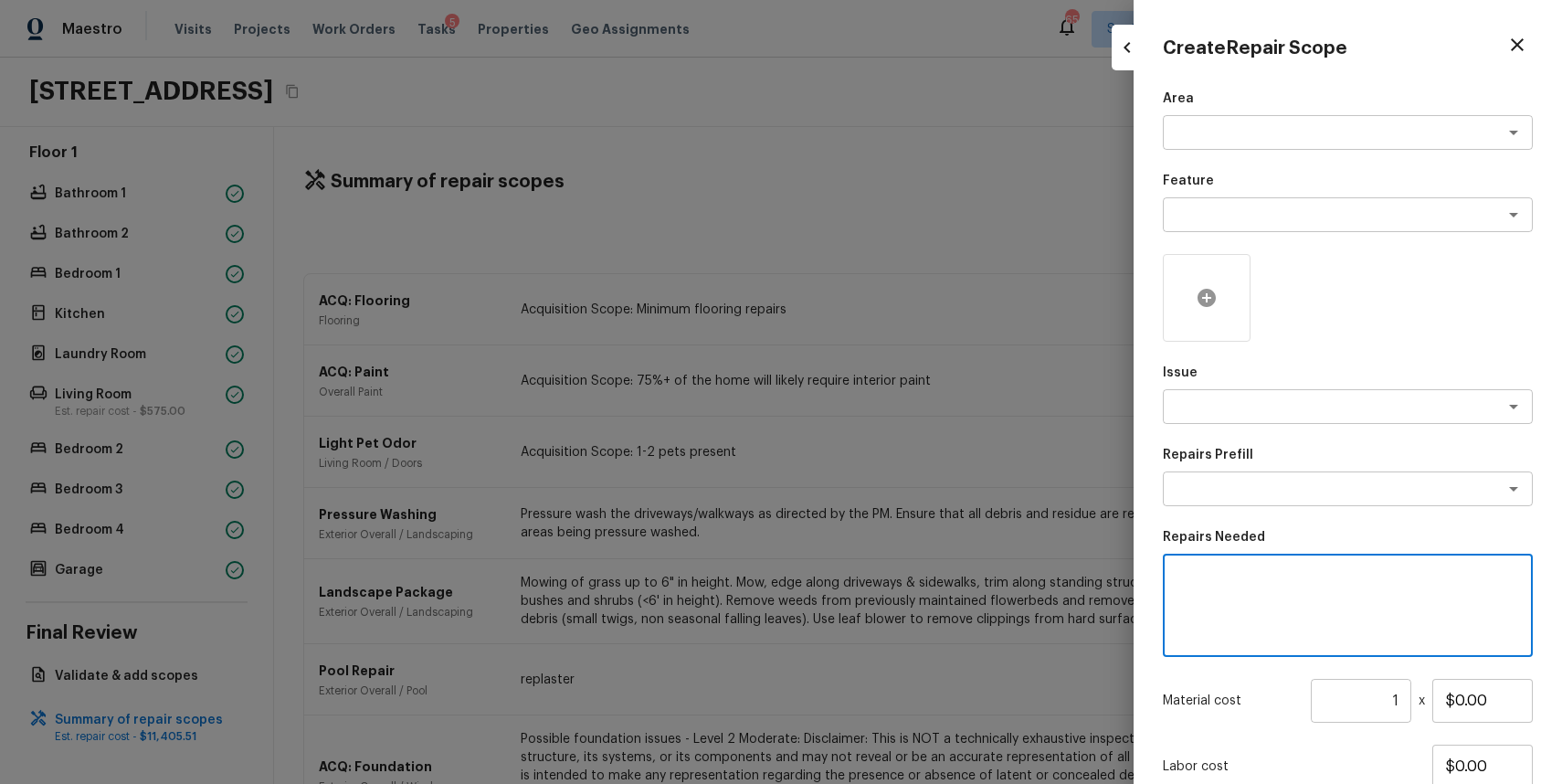
click at [1211, 313] on div at bounding box center [1206, 297] width 88 height 88
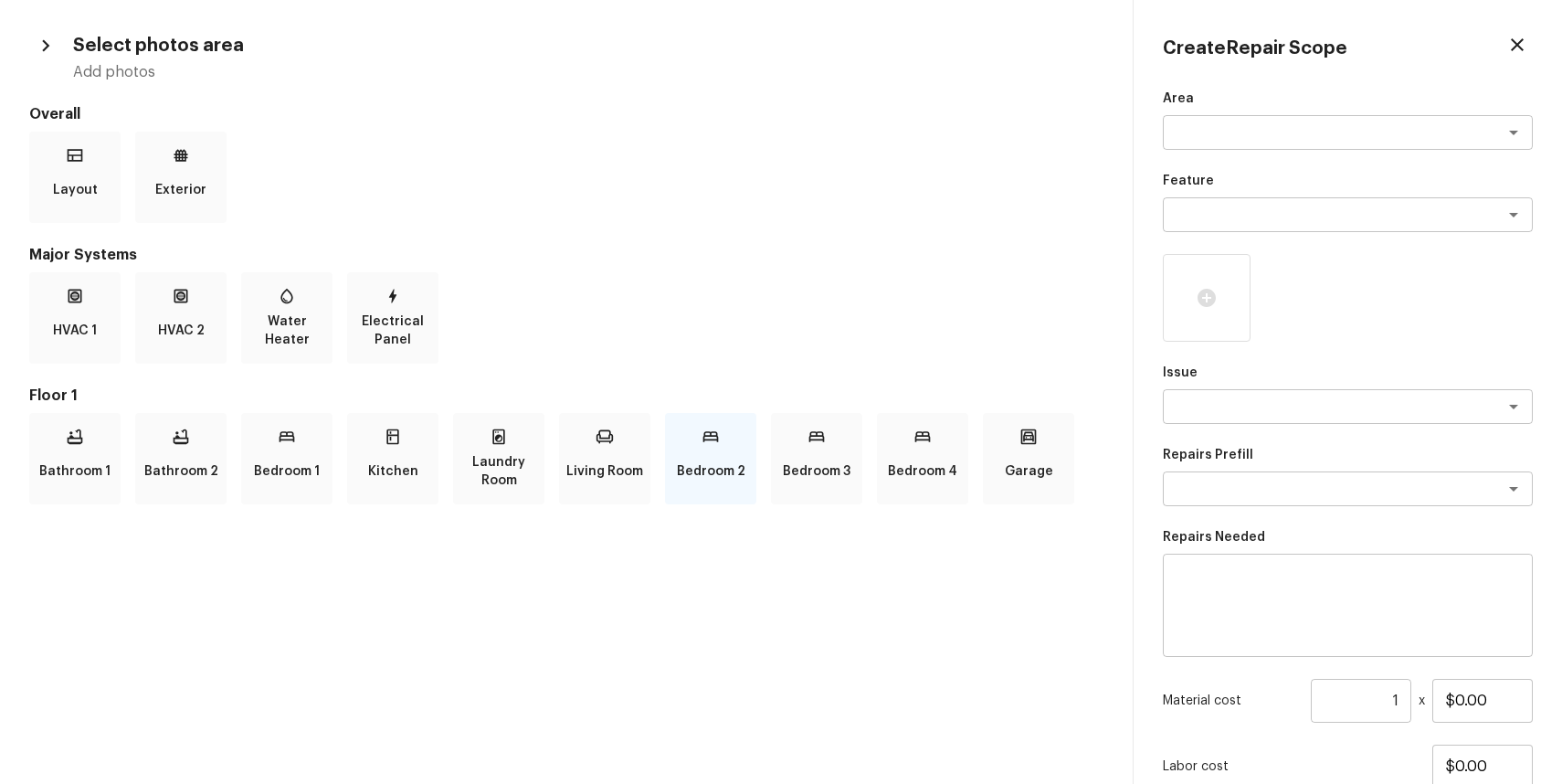
click at [727, 433] on div "Bedroom 2" at bounding box center [711, 459] width 92 height 92
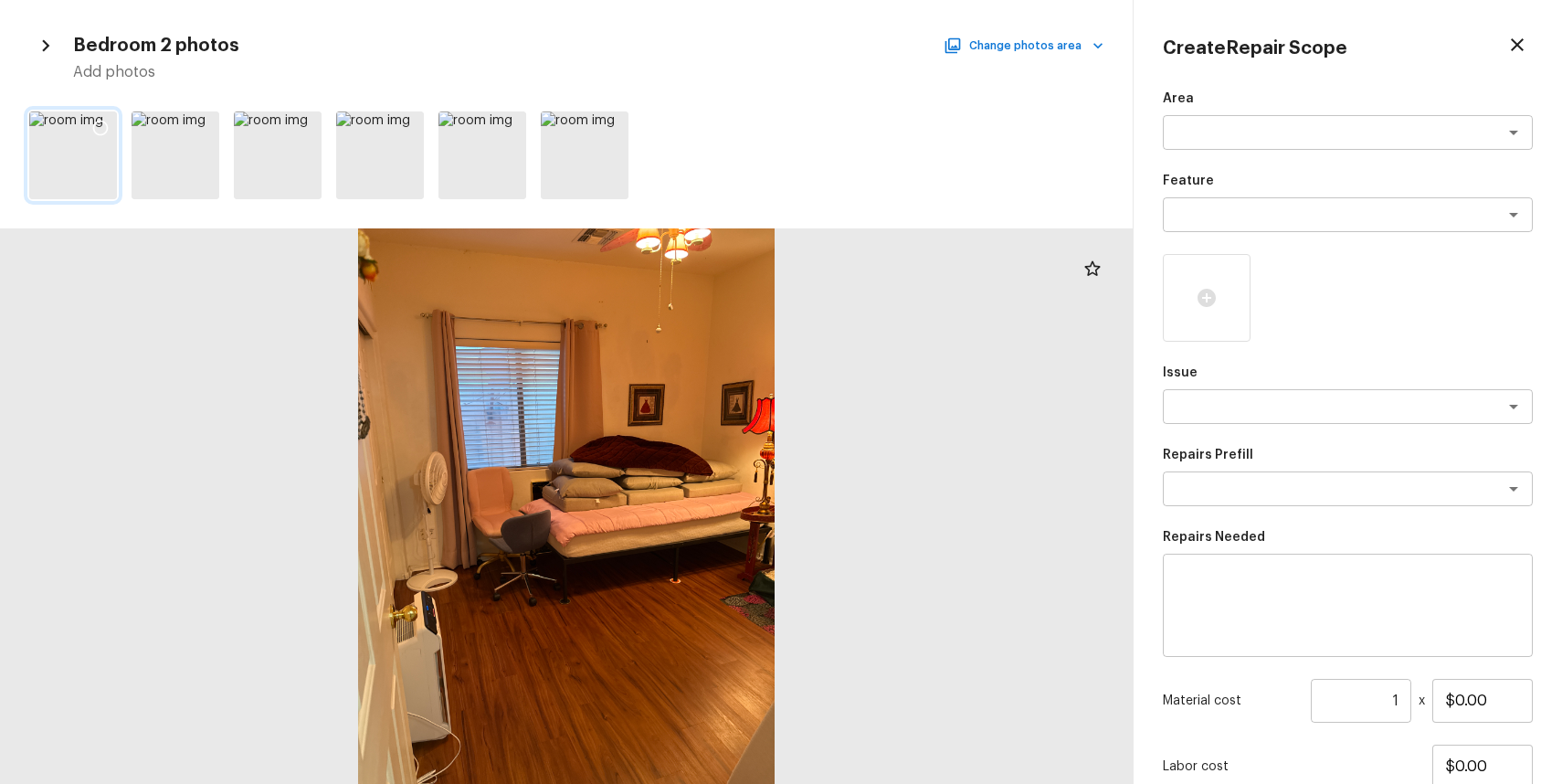
click at [101, 127] on icon at bounding box center [100, 127] width 18 height 18
click at [1078, 60] on div "Bedroom 2 photos Change photos area Add photos" at bounding box center [566, 56] width 1074 height 53
click at [1048, 36] on button "Change photos area" at bounding box center [1026, 45] width 157 height 24
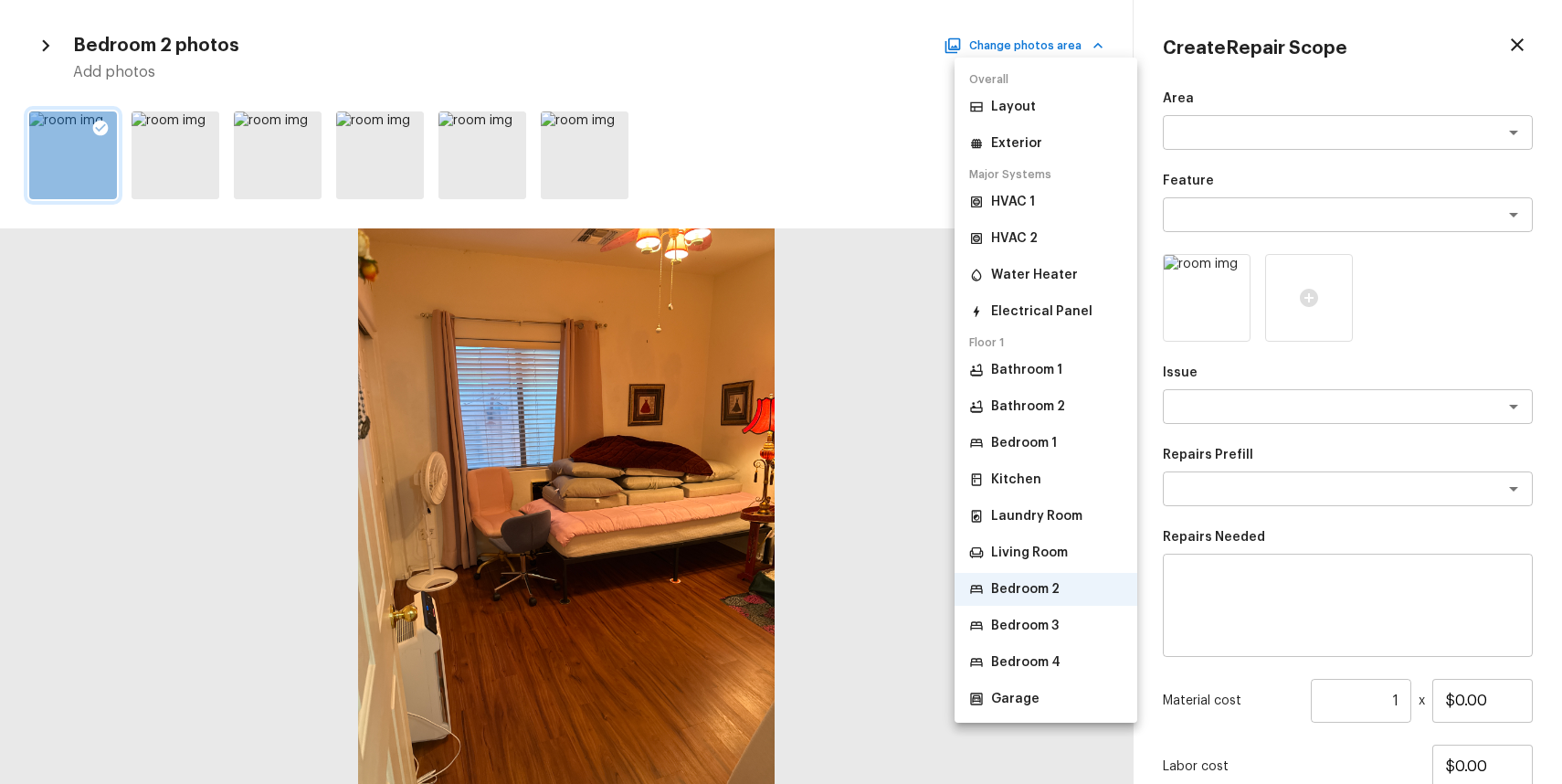
click at [1055, 621] on p "Bedroom 3" at bounding box center [1025, 625] width 68 height 18
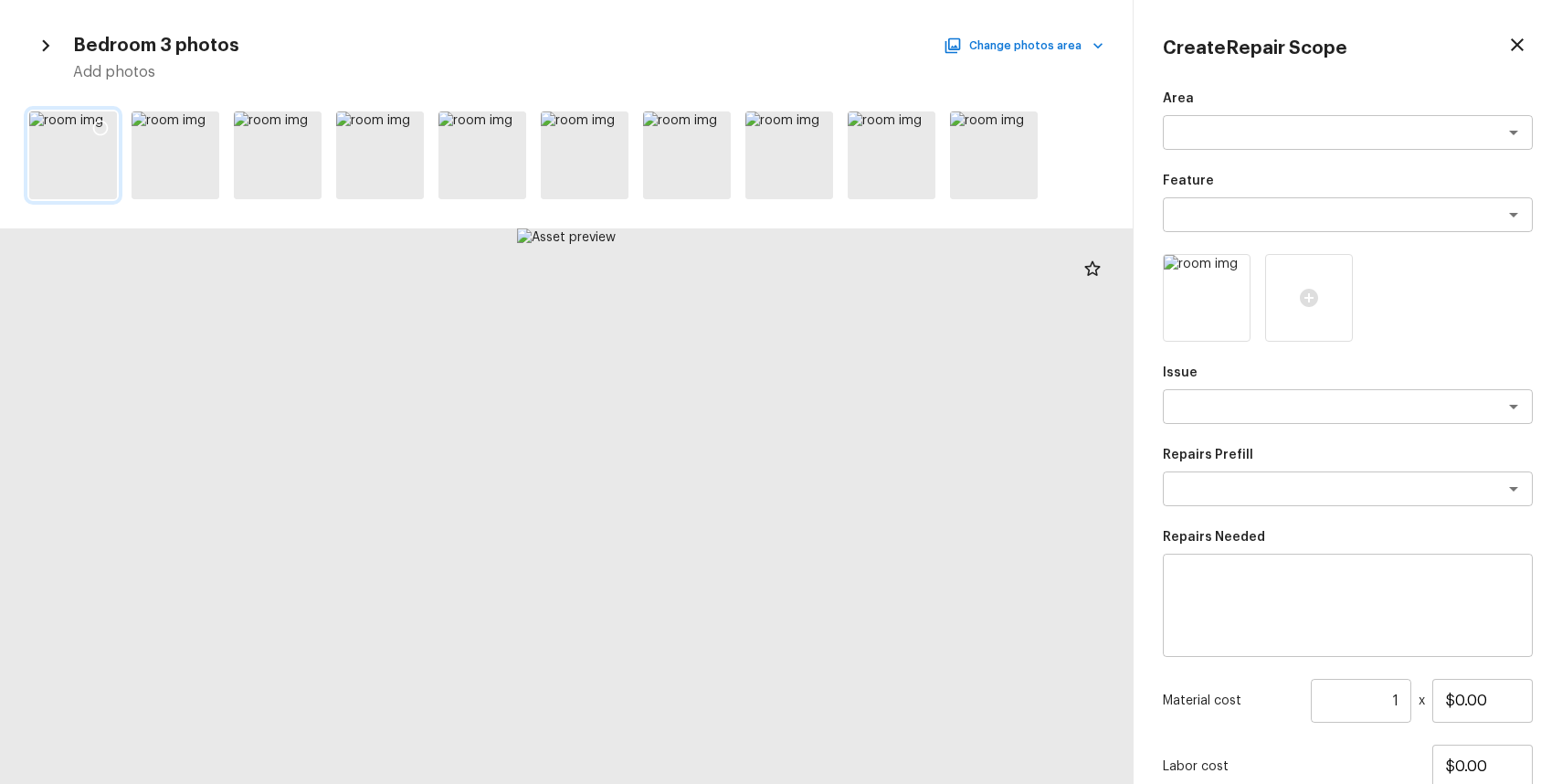
click at [91, 123] on div at bounding box center [100, 130] width 33 height 39
click at [203, 124] on icon at bounding box center [202, 127] width 18 height 18
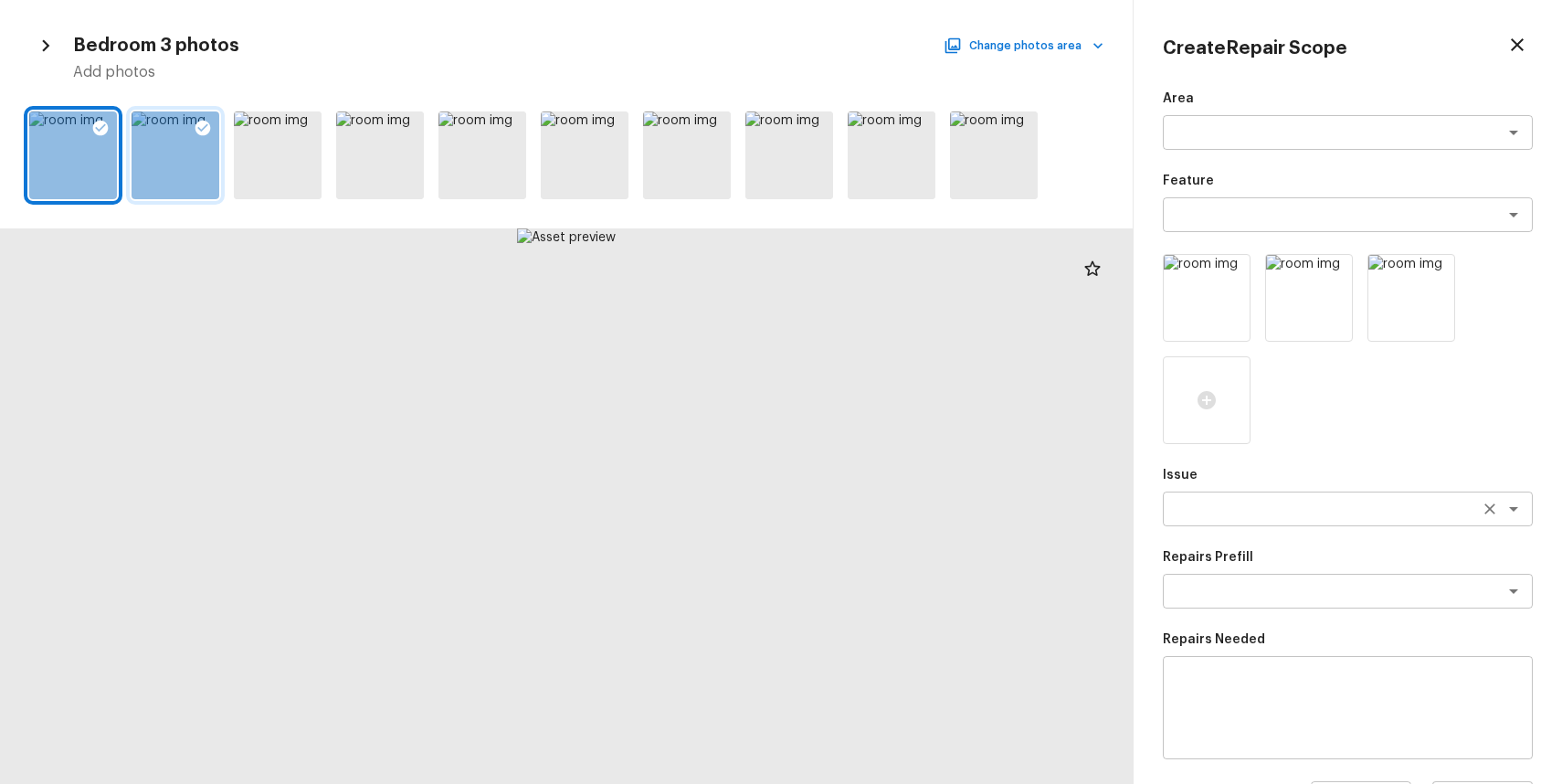
click at [1246, 509] on textarea at bounding box center [1322, 509] width 302 height 18
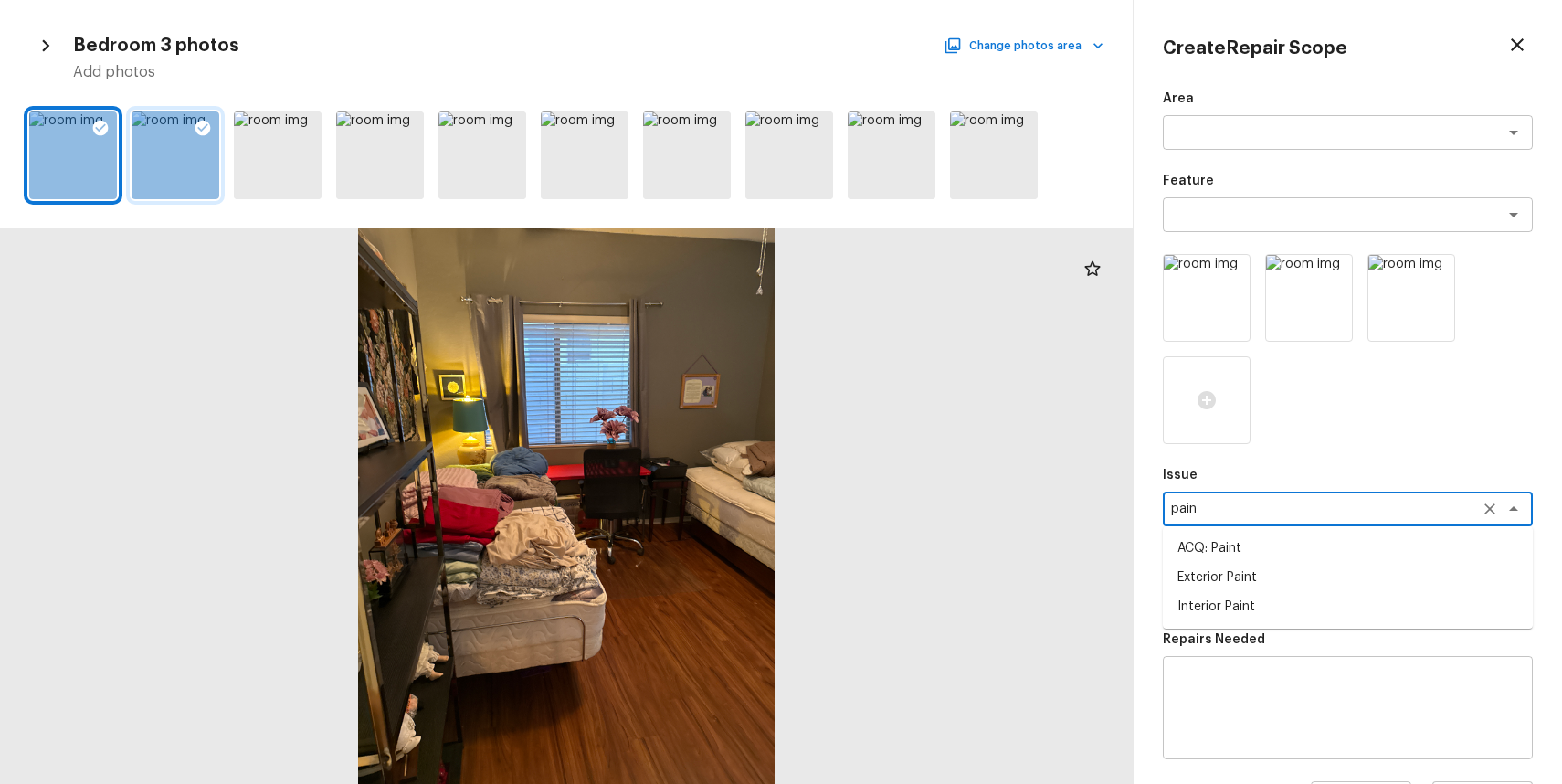
click at [1279, 611] on li "Interior Paint" at bounding box center [1348, 606] width 370 height 29
type textarea "Interior Paint"
click at [1279, 611] on div "Area x ​ Feature x ​ Issue Interior Paint x ​ Repairs Prefill x ​ Repairs Neede…" at bounding box center [1348, 542] width 370 height 906
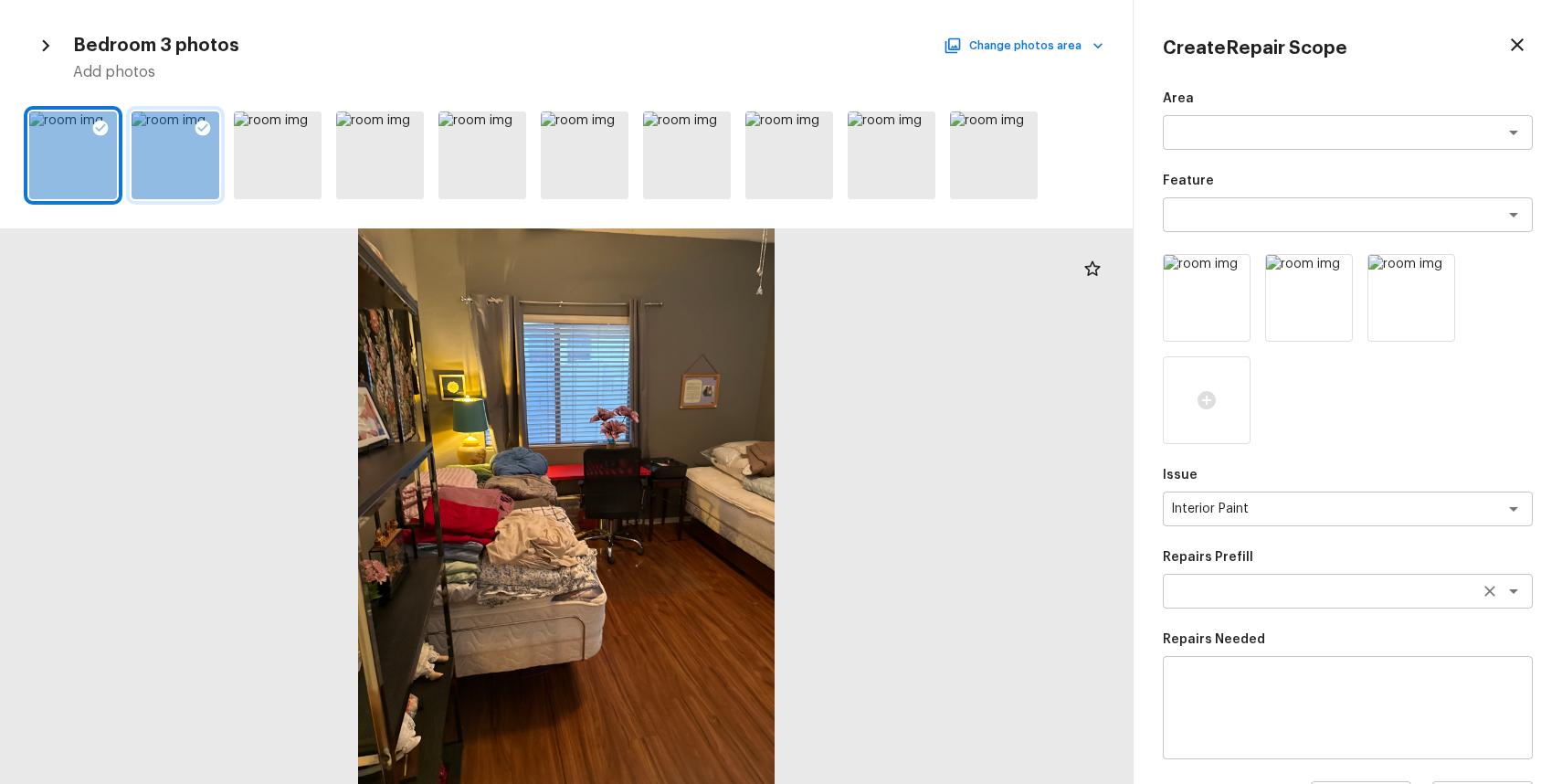
click at [1292, 591] on textarea at bounding box center [1322, 591] width 302 height 18
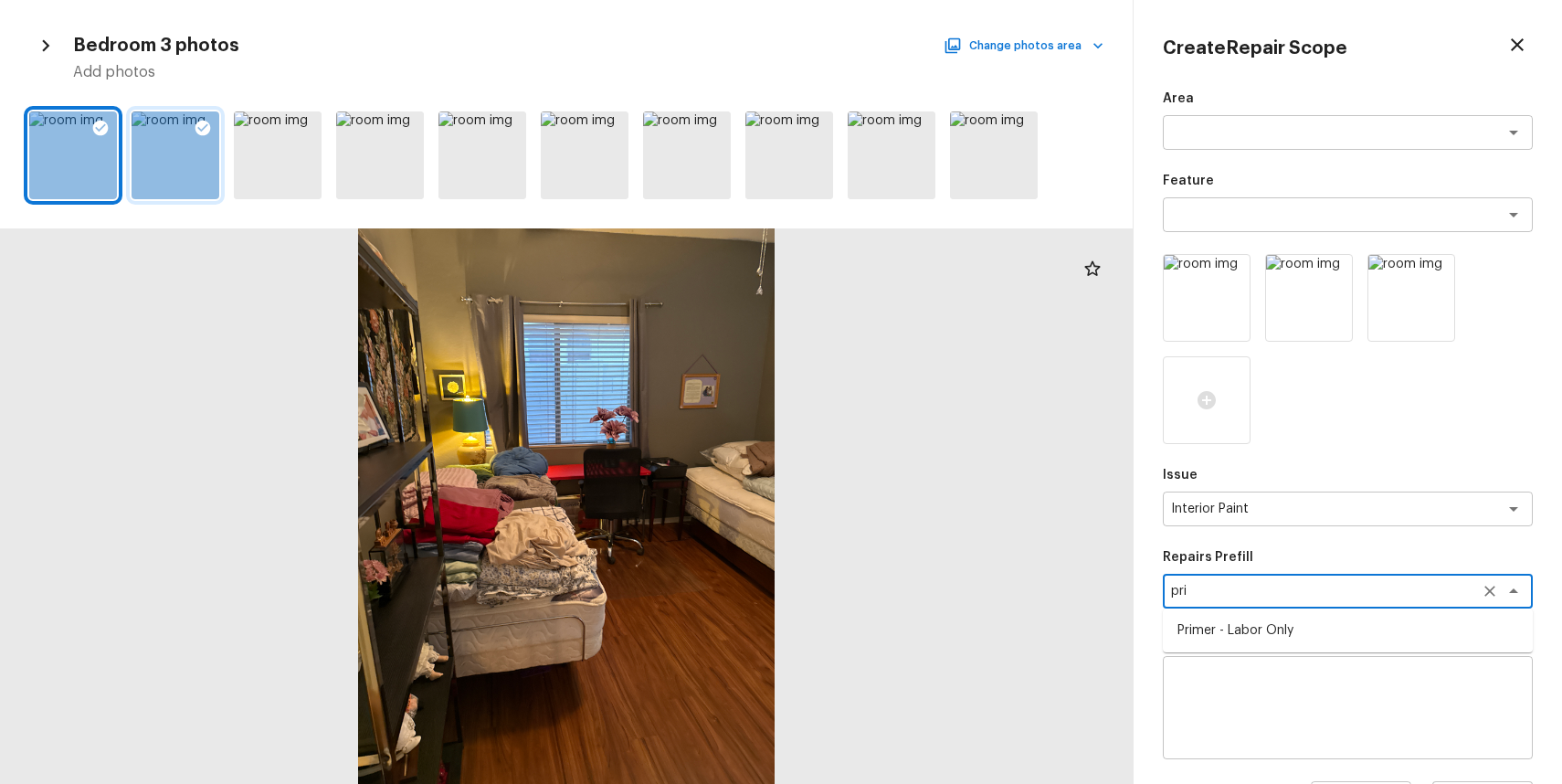
click at [1359, 633] on li "Primer - Labor Only" at bounding box center [1348, 629] width 370 height 29
type textarea "Primer - Labor Only"
type textarea "Interior primer - PRIMER PROVIDED BY OPENDOOR - All nails, screws, drywall anch…"
type input "$0.40"
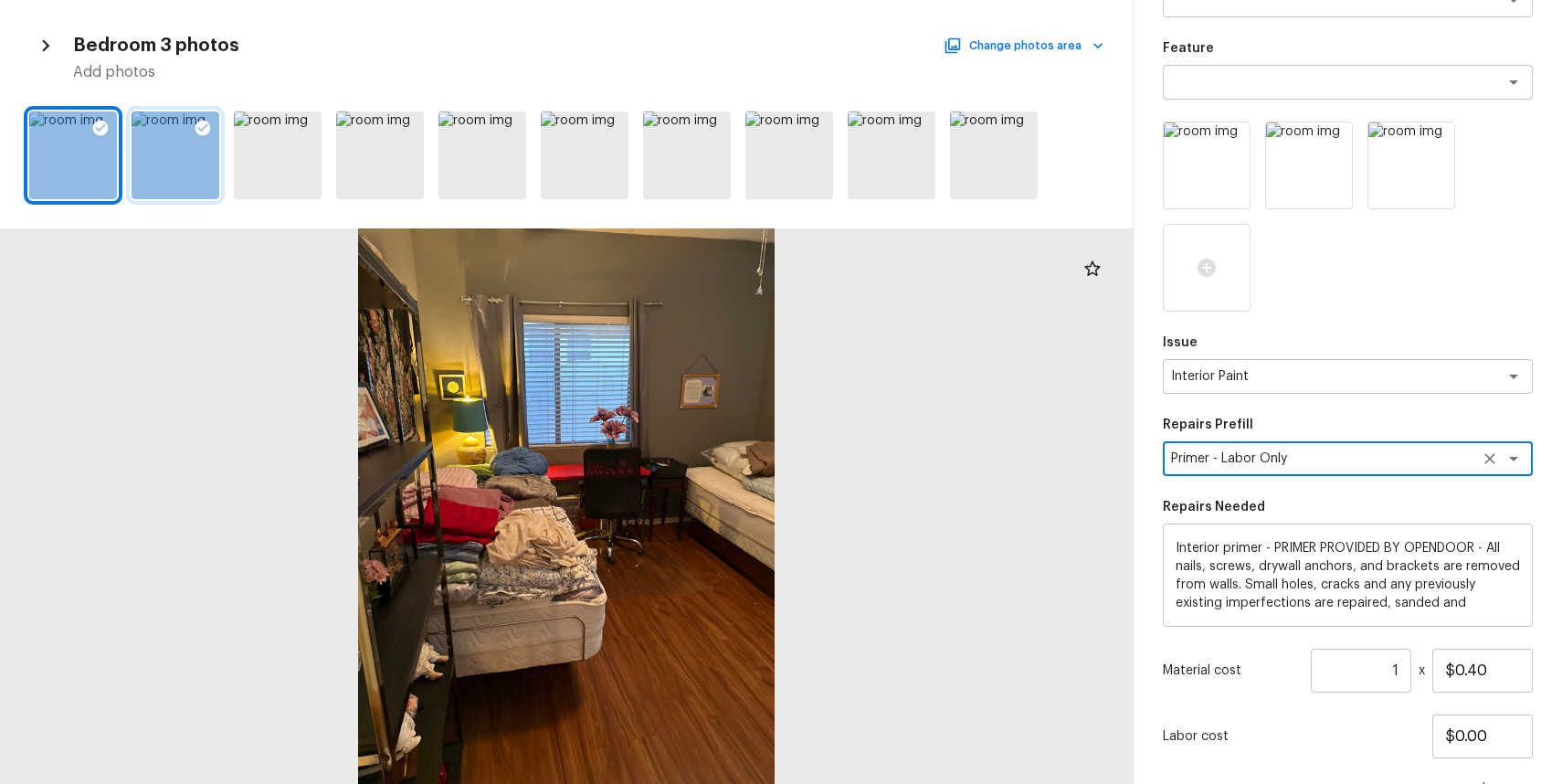
scroll to position [241, 0]
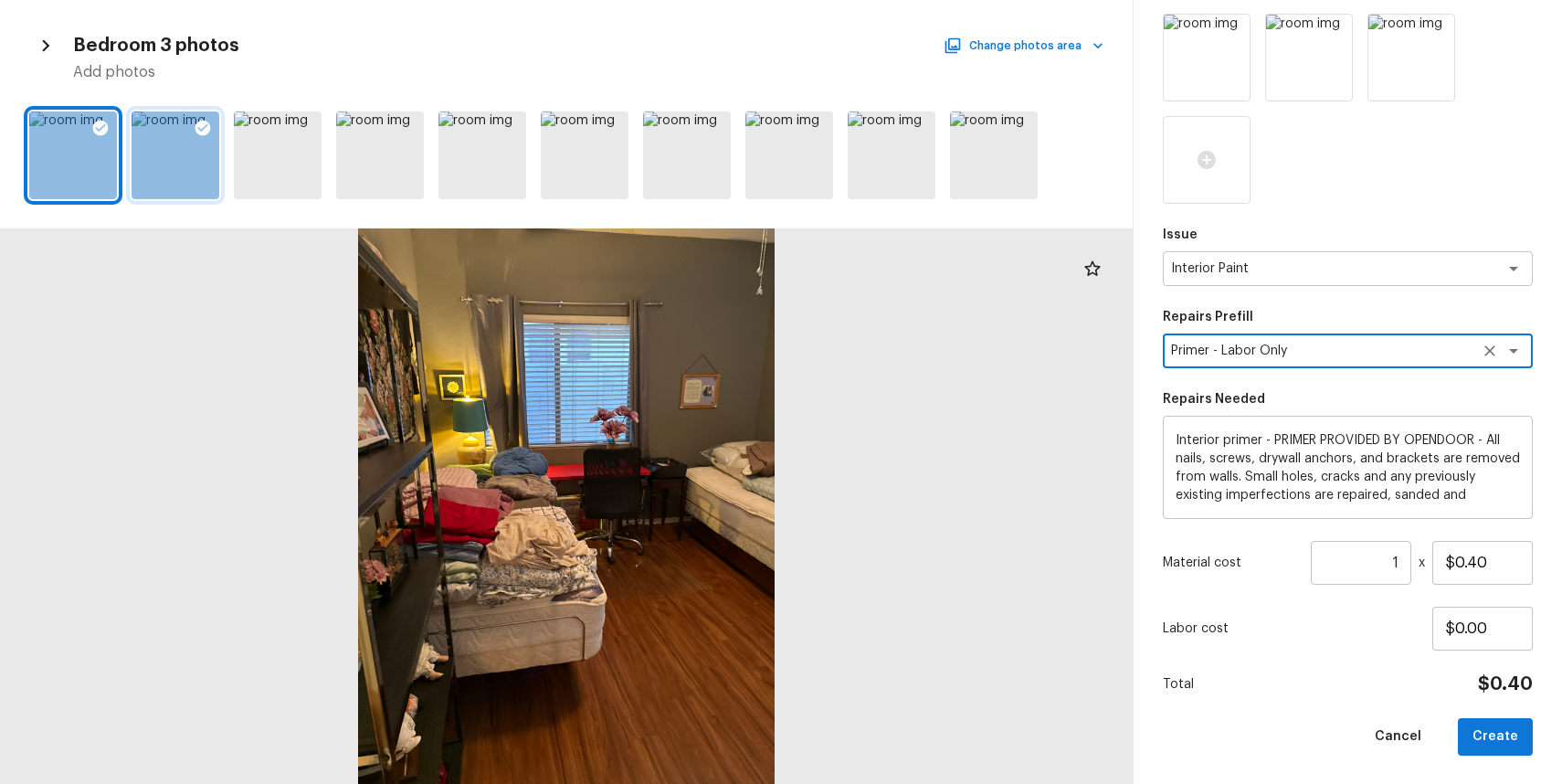
type textarea "Primer - Labor Only"
click at [1388, 560] on input "1" at bounding box center [1361, 562] width 100 height 43
click at [1400, 554] on input "1" at bounding box center [1361, 562] width 100 height 43
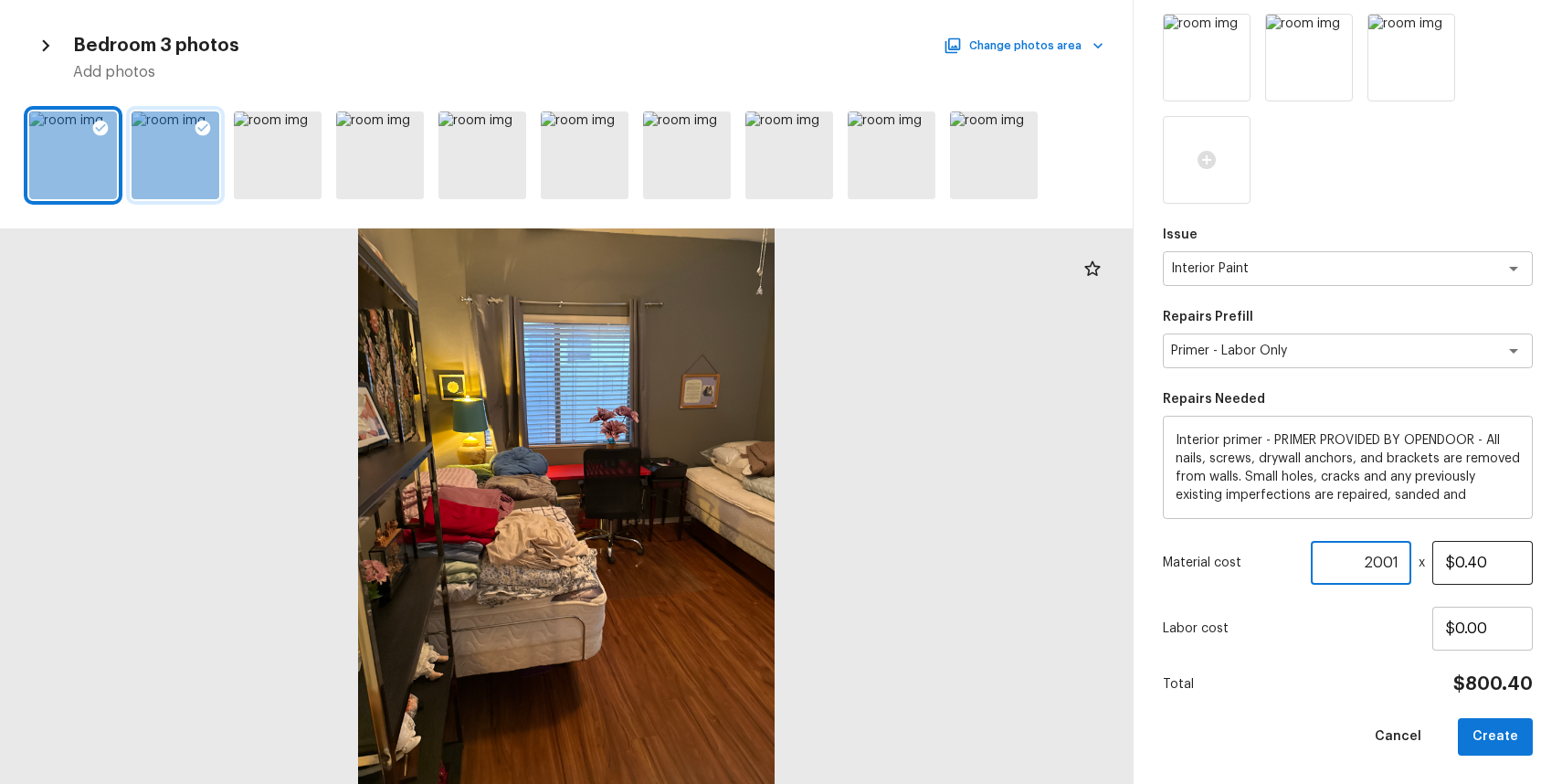
type input "2001"
click at [1489, 549] on input "$0.40" at bounding box center [1483, 562] width 100 height 43
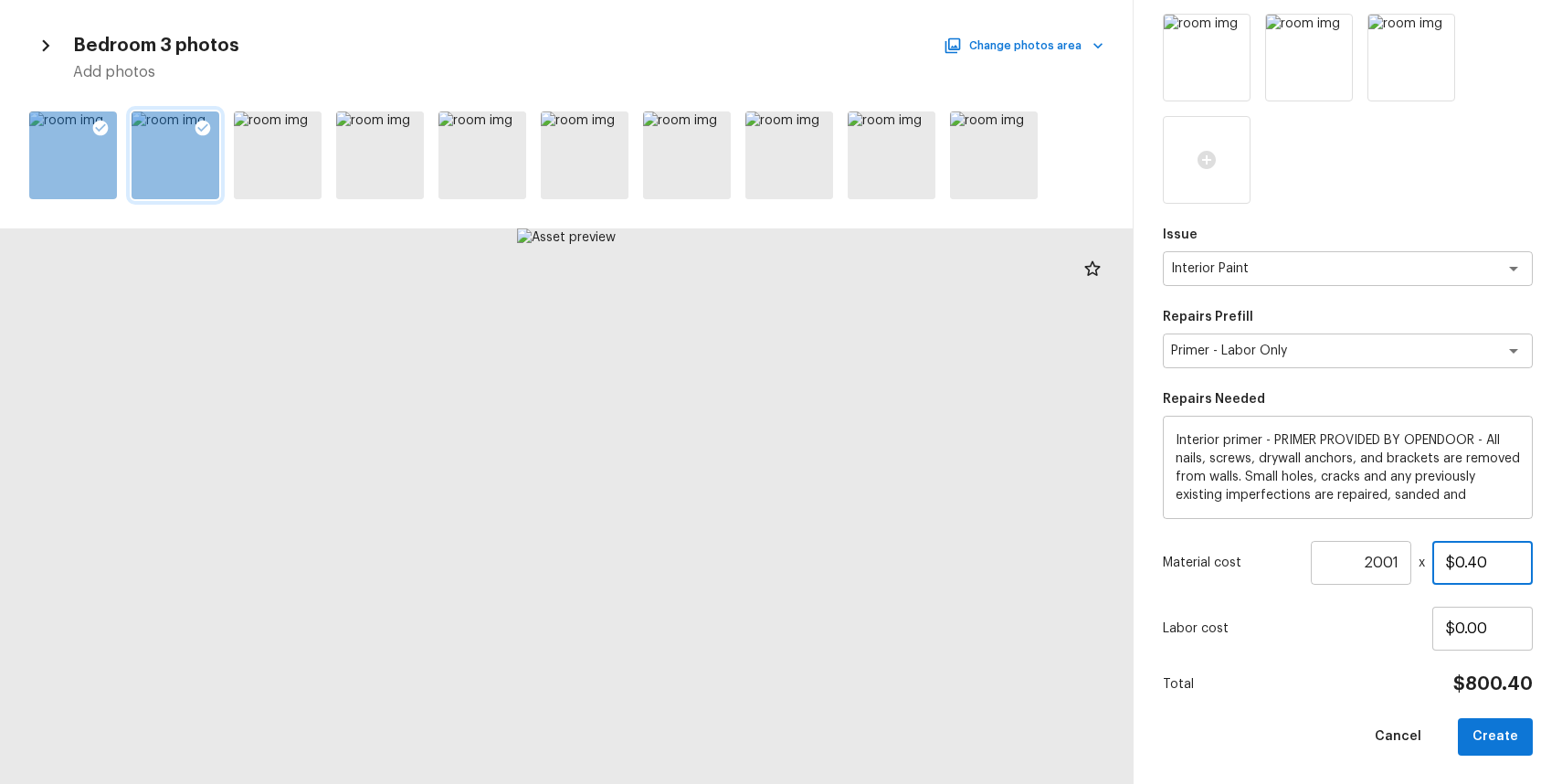
click at [1482, 563] on input "$0.40" at bounding box center [1483, 562] width 100 height 43
type input "$0.50"
click at [1521, 726] on button "Create" at bounding box center [1495, 737] width 75 height 38
type input "1"
type input "$0.00"
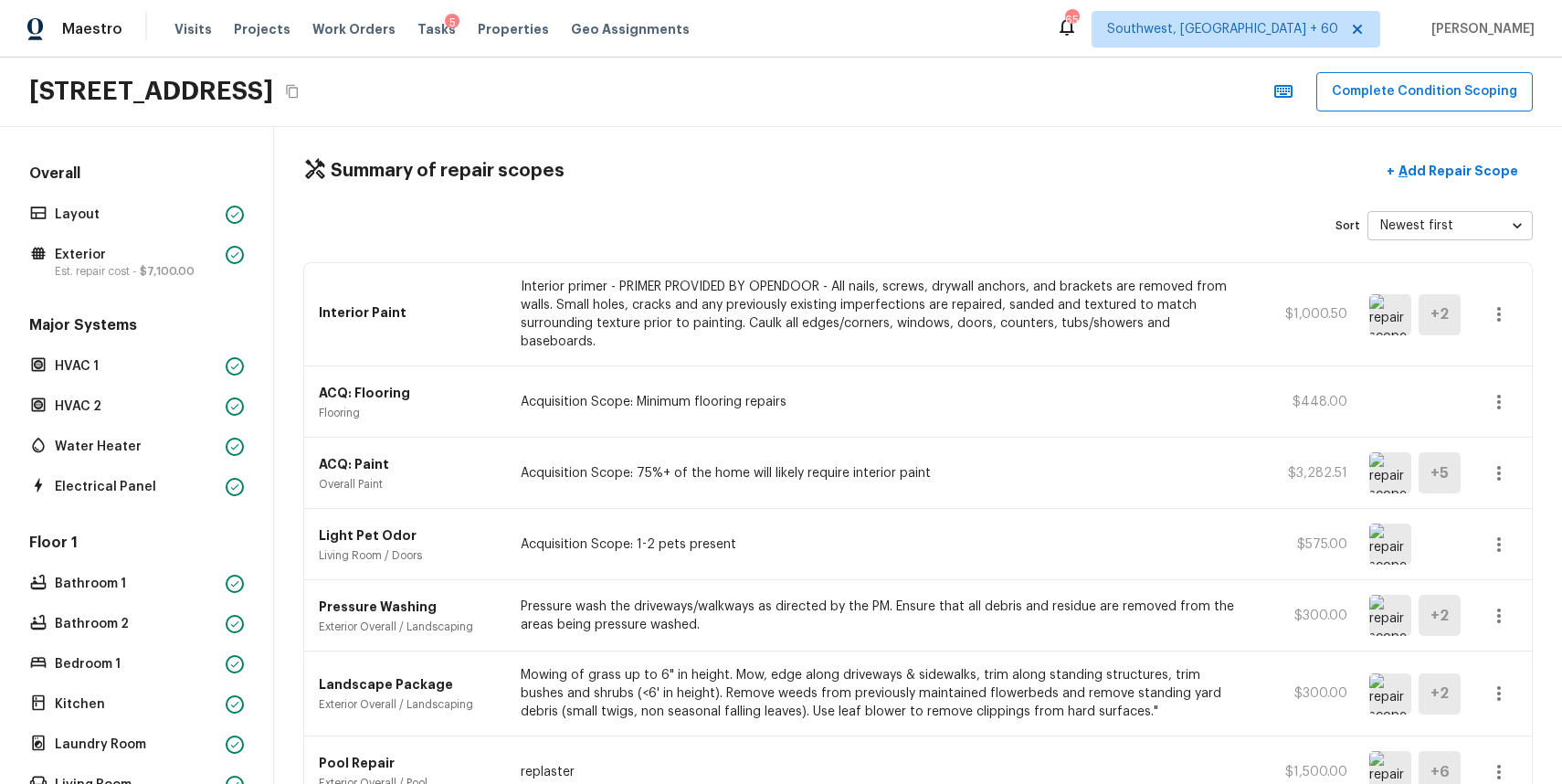
scroll to position [202, 0]
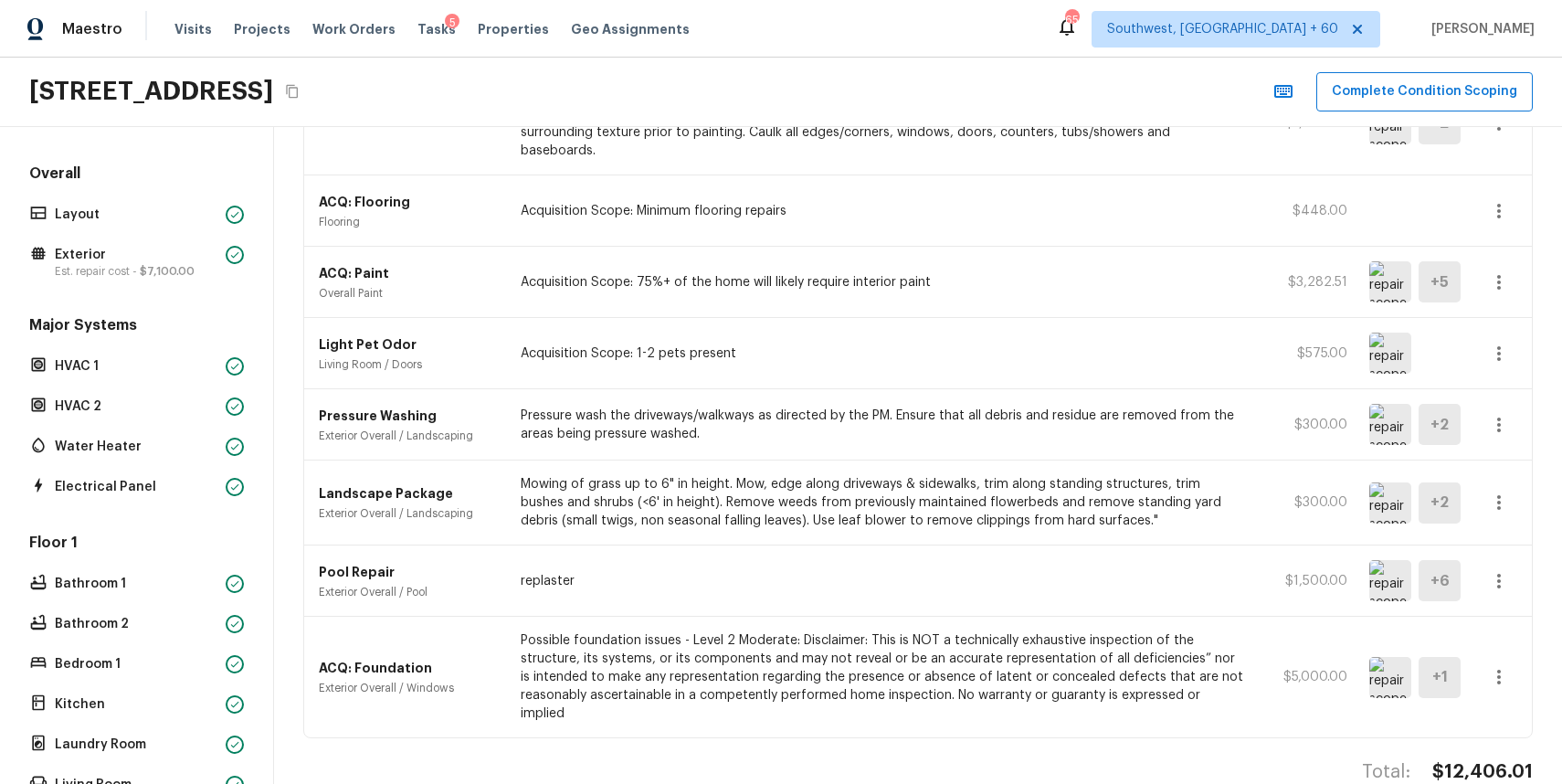
click at [1453, 766] on div "Total: $12,406.01" at bounding box center [917, 790] width 1230 height 60
click at [1473, 759] on div "Total: $12,406.01" at bounding box center [917, 790] width 1230 height 60
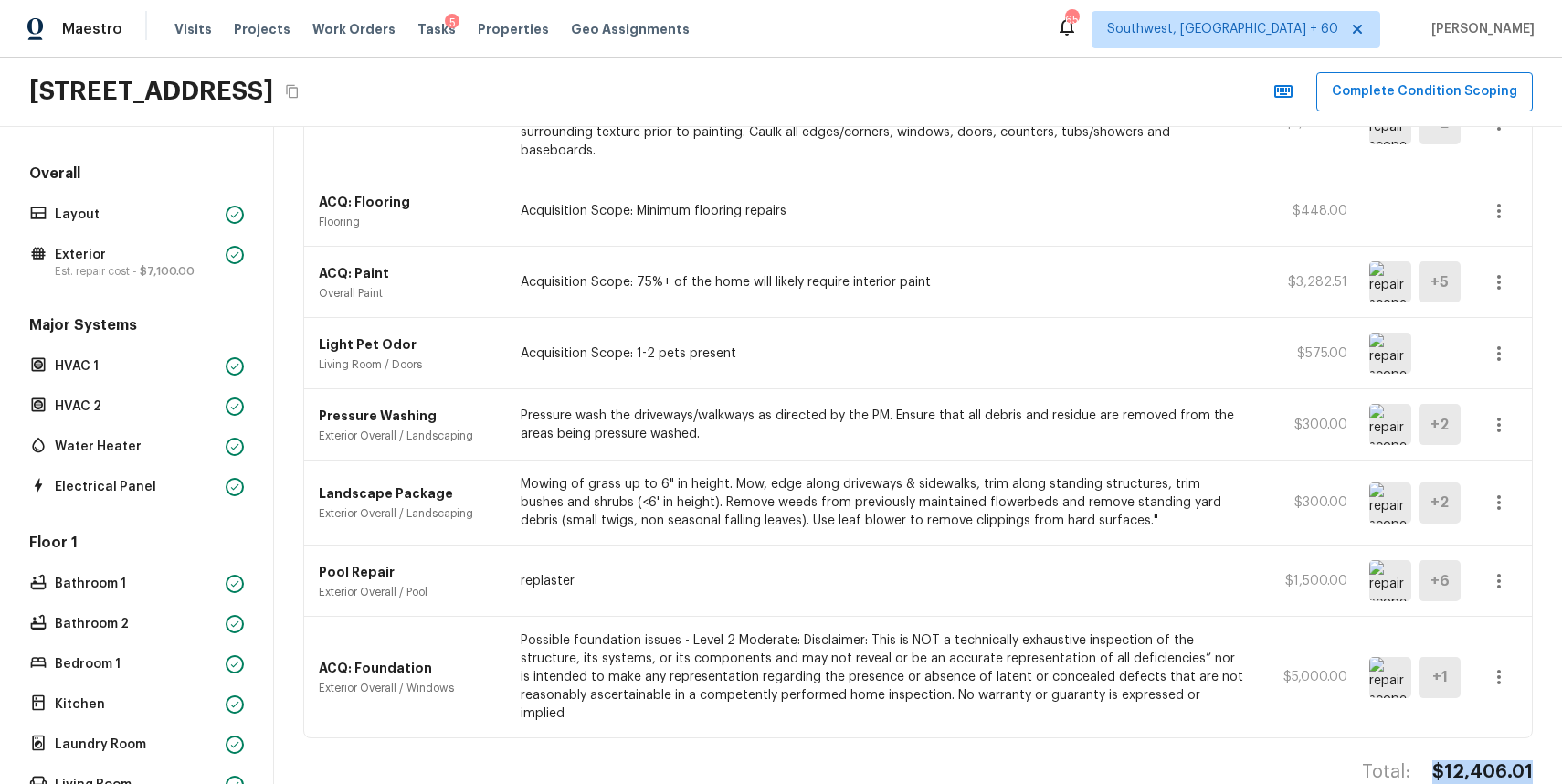
copy h4 "$12,406.01"
click at [1501, 759] on h4 "$12,406.01" at bounding box center [1483, 771] width 100 height 24
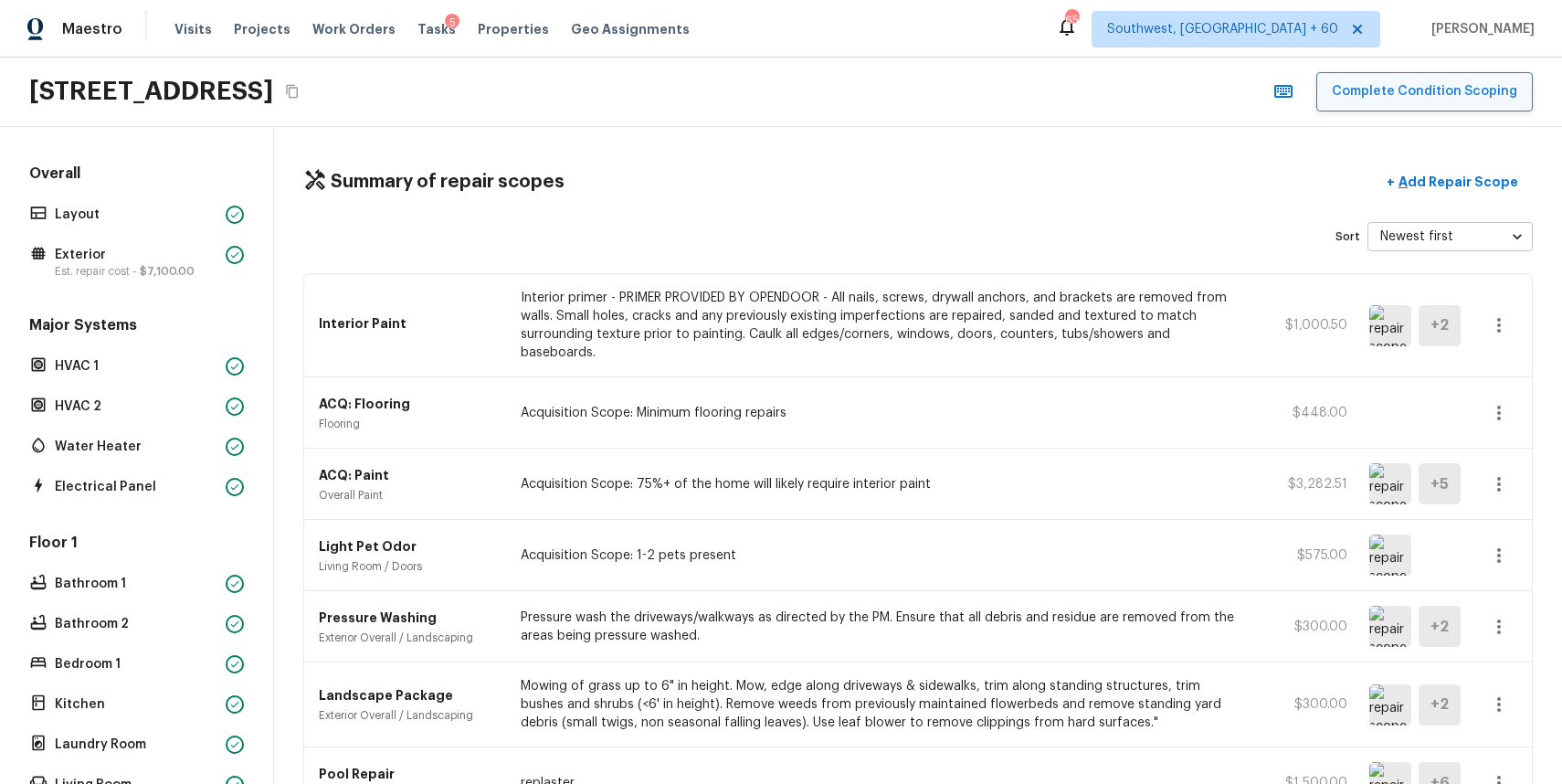
click at [1457, 91] on button "Complete Condition Scoping" at bounding box center [1424, 92] width 216 height 40
